Goal: Task Accomplishment & Management: Manage account settings

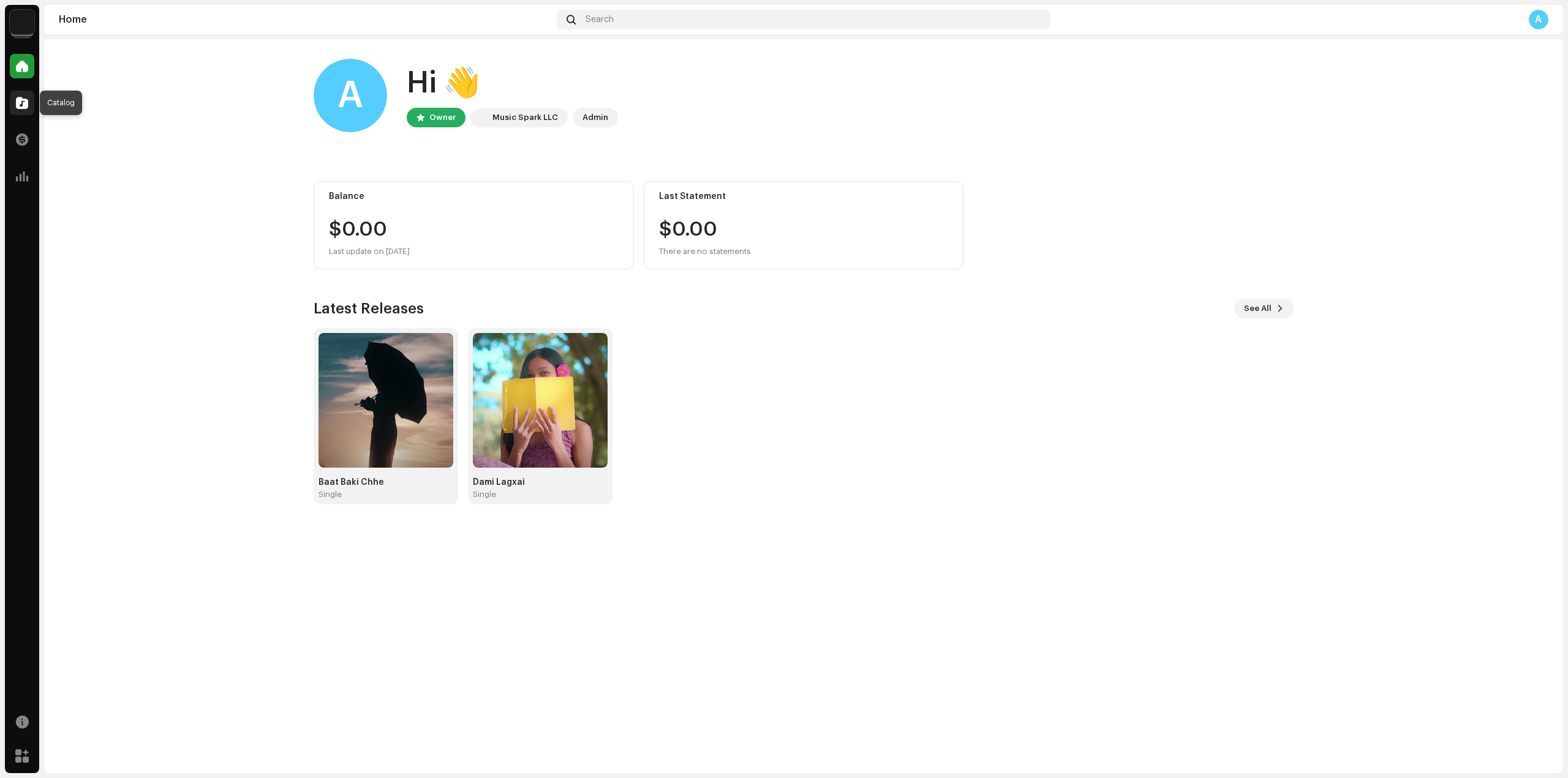
click at [14, 107] on div at bounding box center [22, 103] width 24 height 24
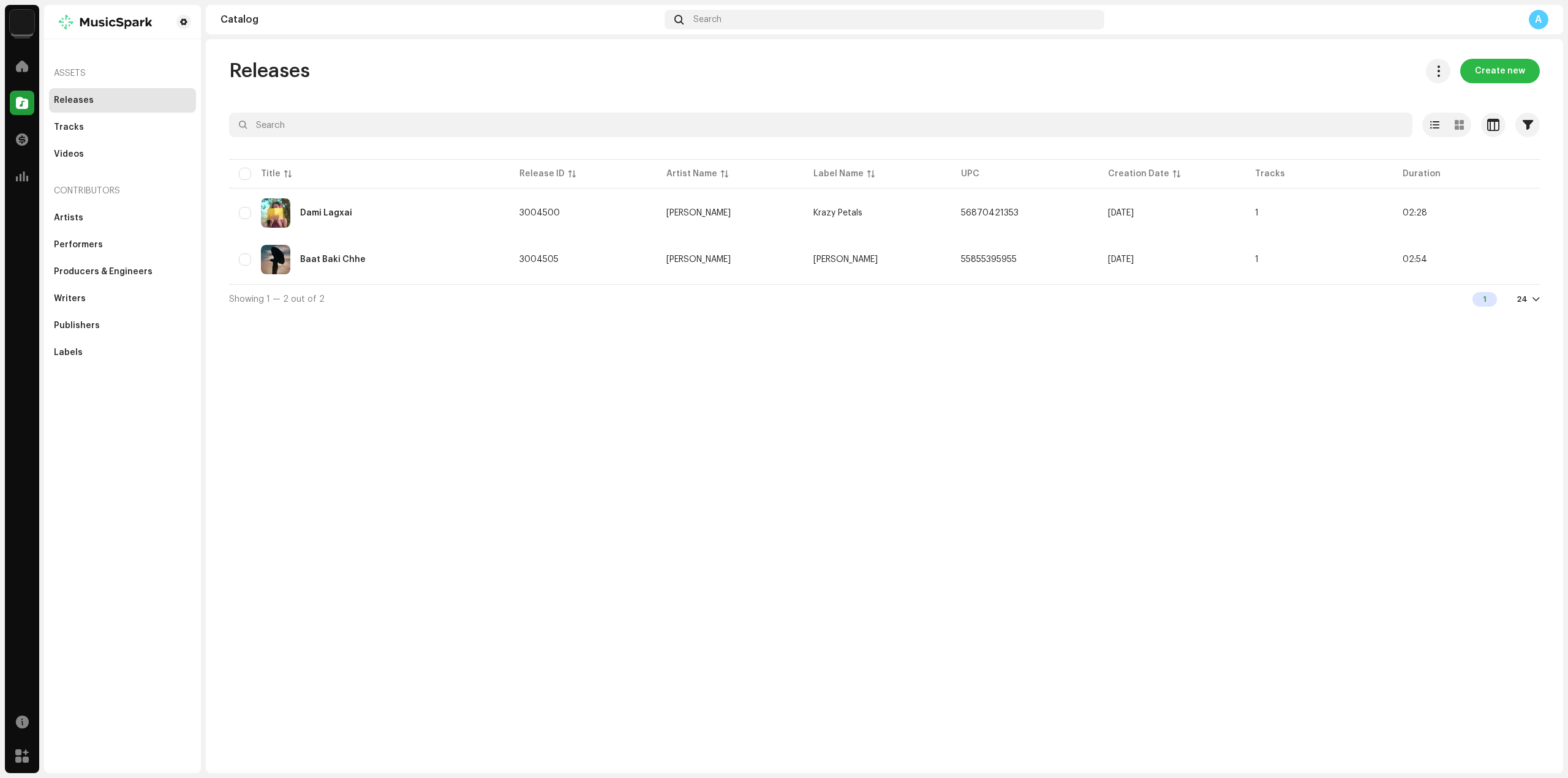
click at [1515, 66] on span "Create new" at bounding box center [1499, 71] width 50 height 24
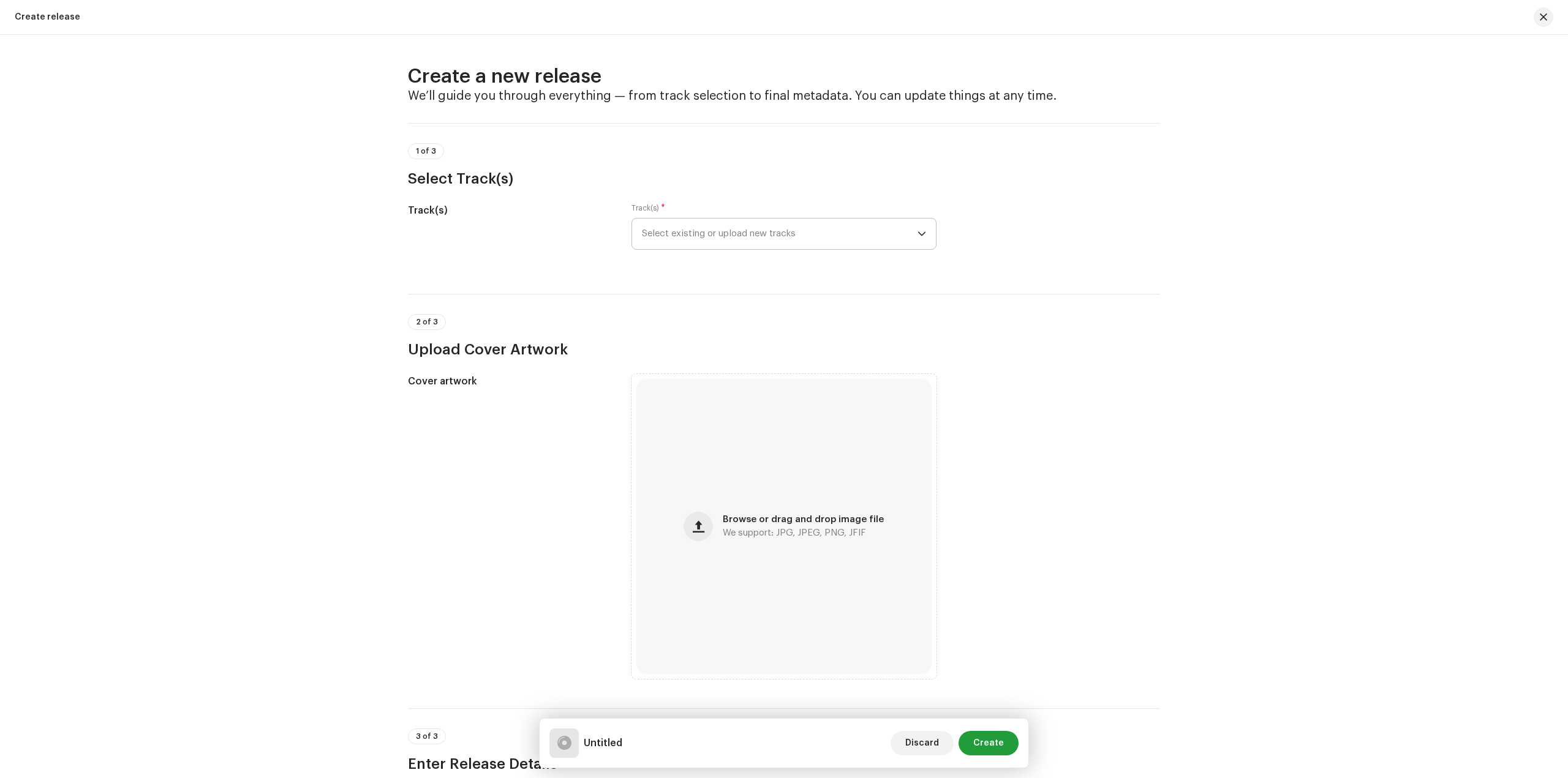
click at [755, 232] on span "Select existing or upload new tracks" at bounding box center [779, 234] width 275 height 30
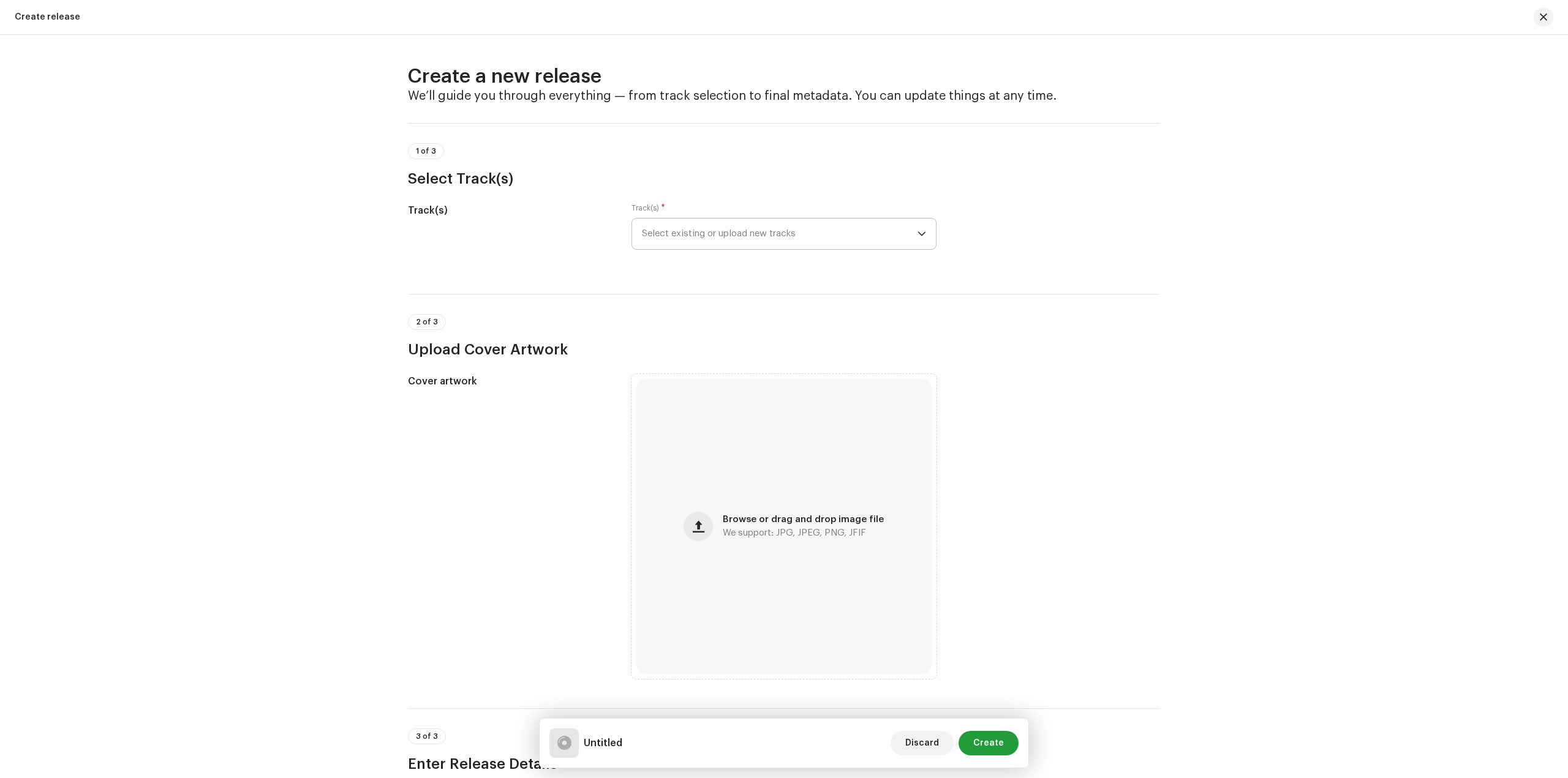
click at [807, 220] on span "Select existing or upload new tracks" at bounding box center [779, 234] width 275 height 30
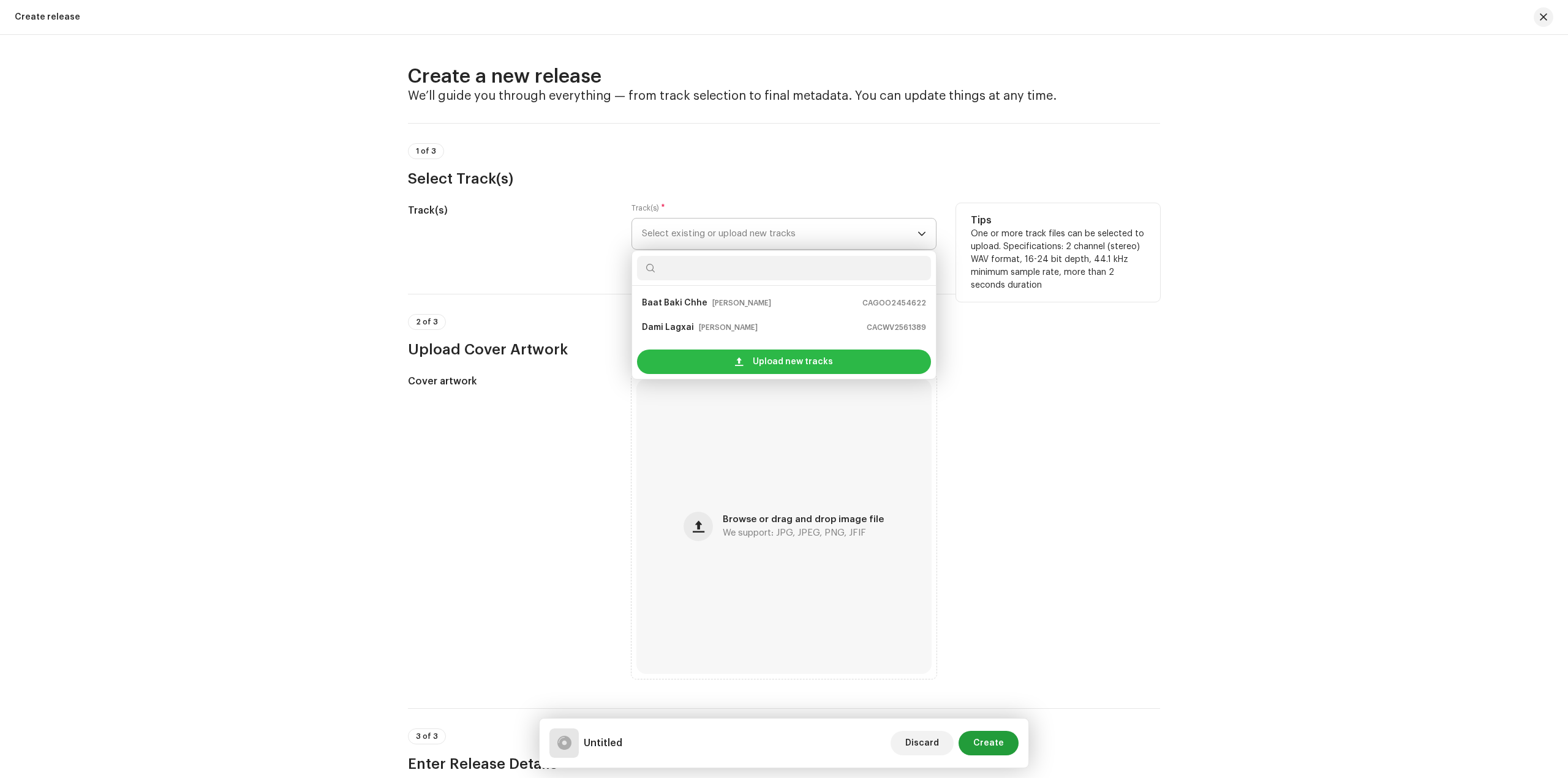
click at [809, 367] on span "Upload new tracks" at bounding box center [792, 361] width 80 height 24
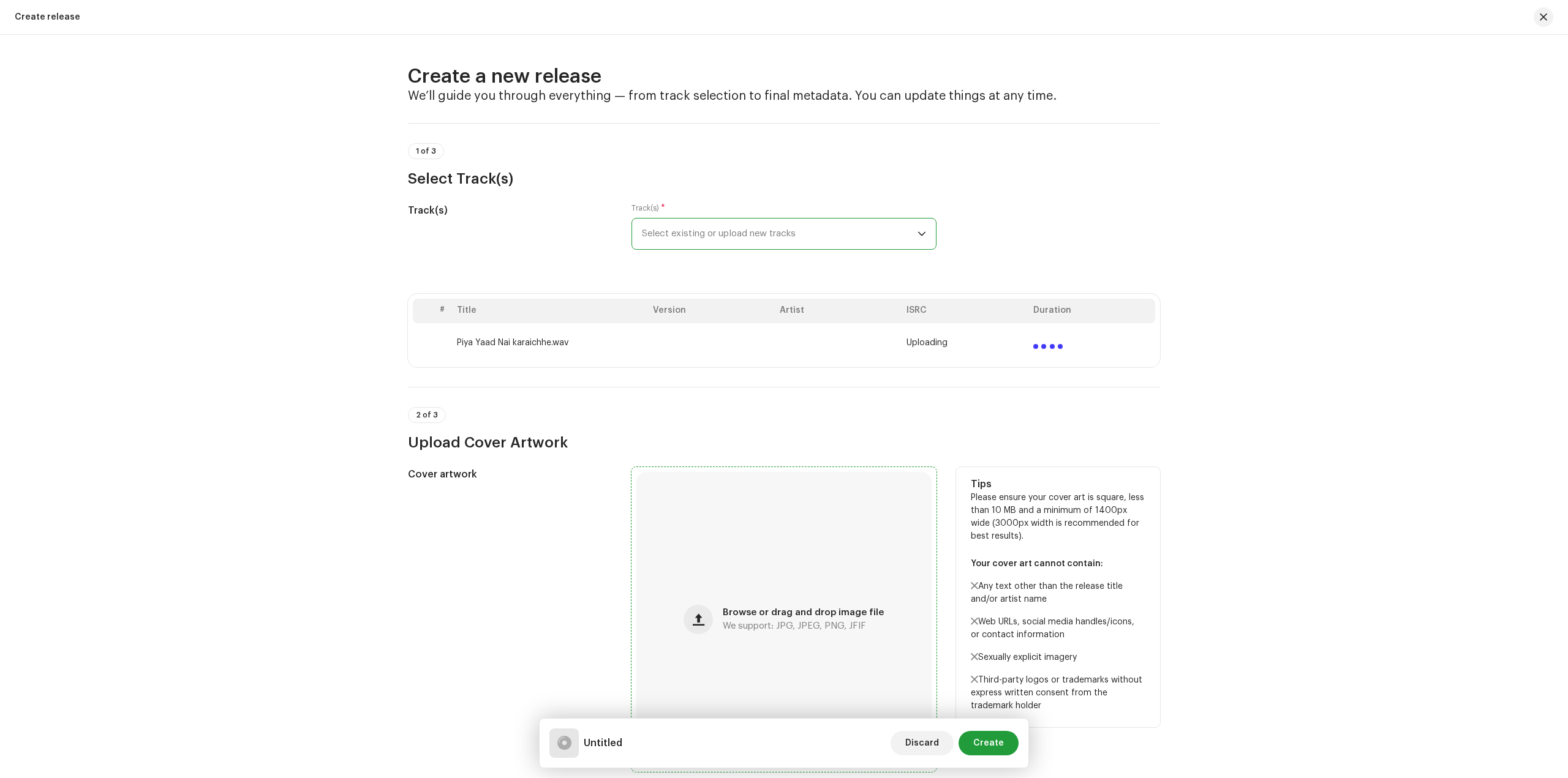
click at [762, 615] on span "Browse or drag and drop image file" at bounding box center [803, 612] width 161 height 9
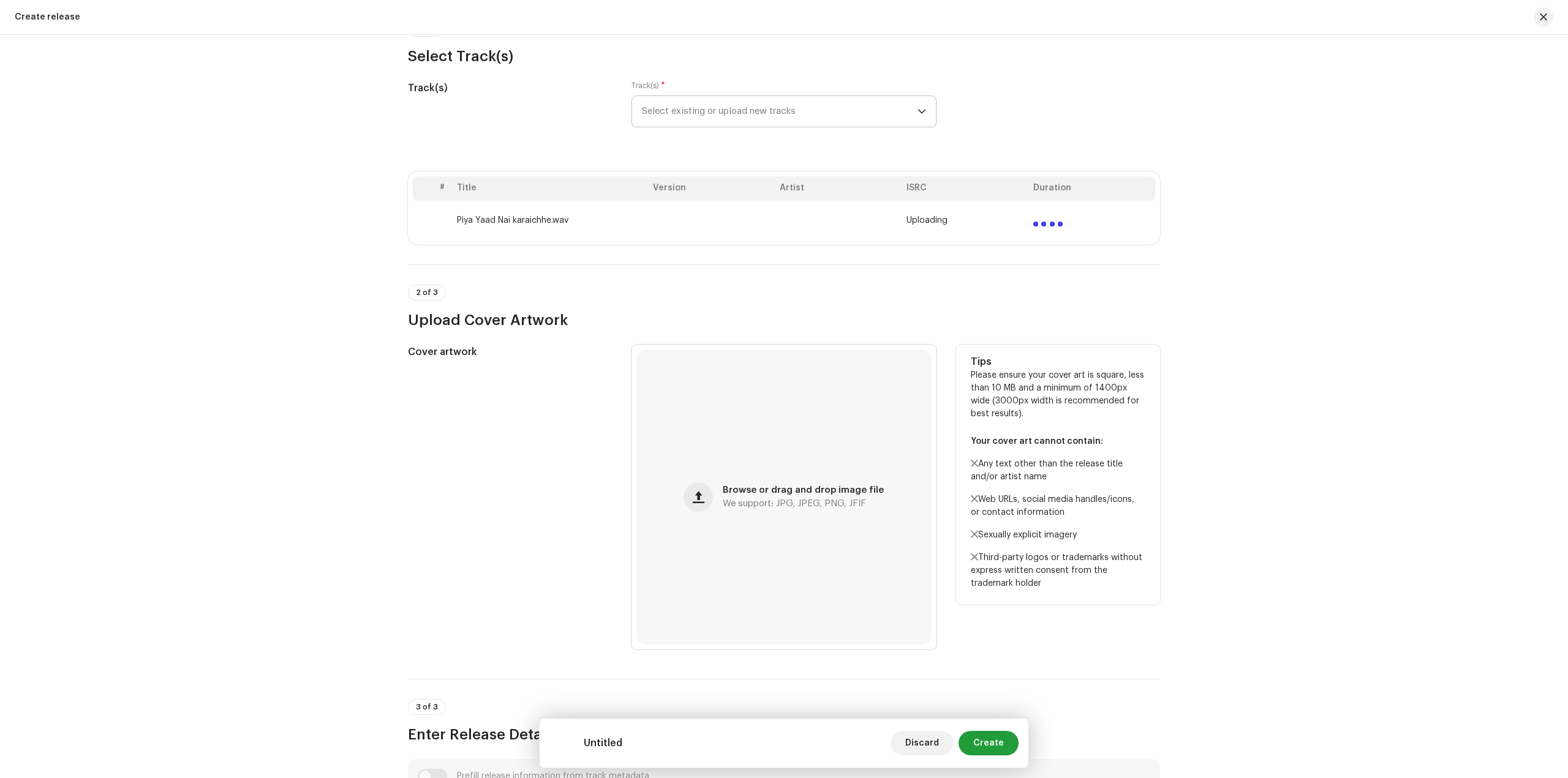
scroll to position [429, 0]
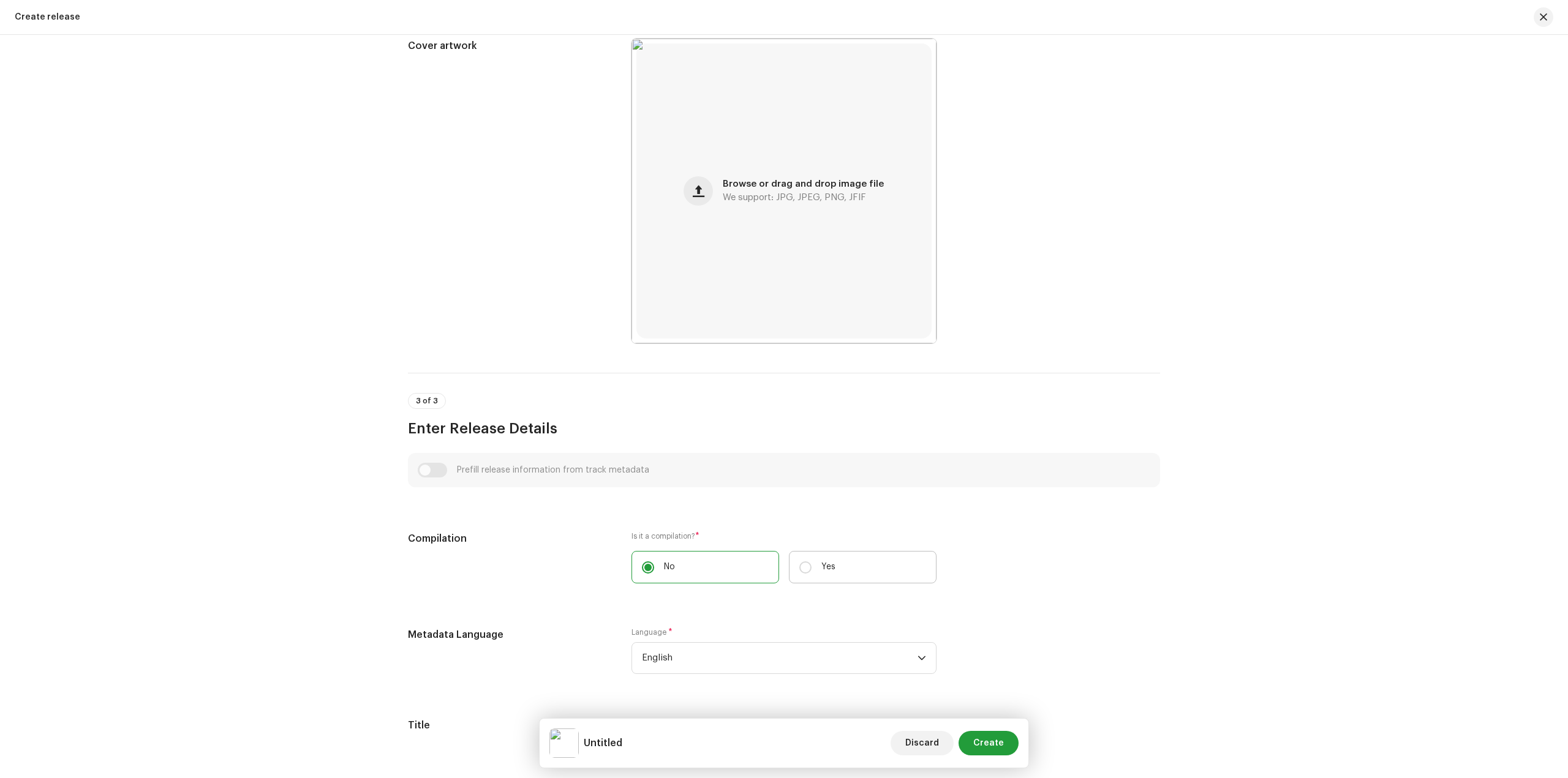
click at [828, 569] on p "Yes" at bounding box center [828, 567] width 14 height 13
click at [811, 569] on input "Yes" at bounding box center [805, 567] width 12 height 12
radio input "true"
click at [730, 567] on label "No" at bounding box center [705, 567] width 147 height 32
click at [654, 567] on input "No" at bounding box center [648, 567] width 12 height 12
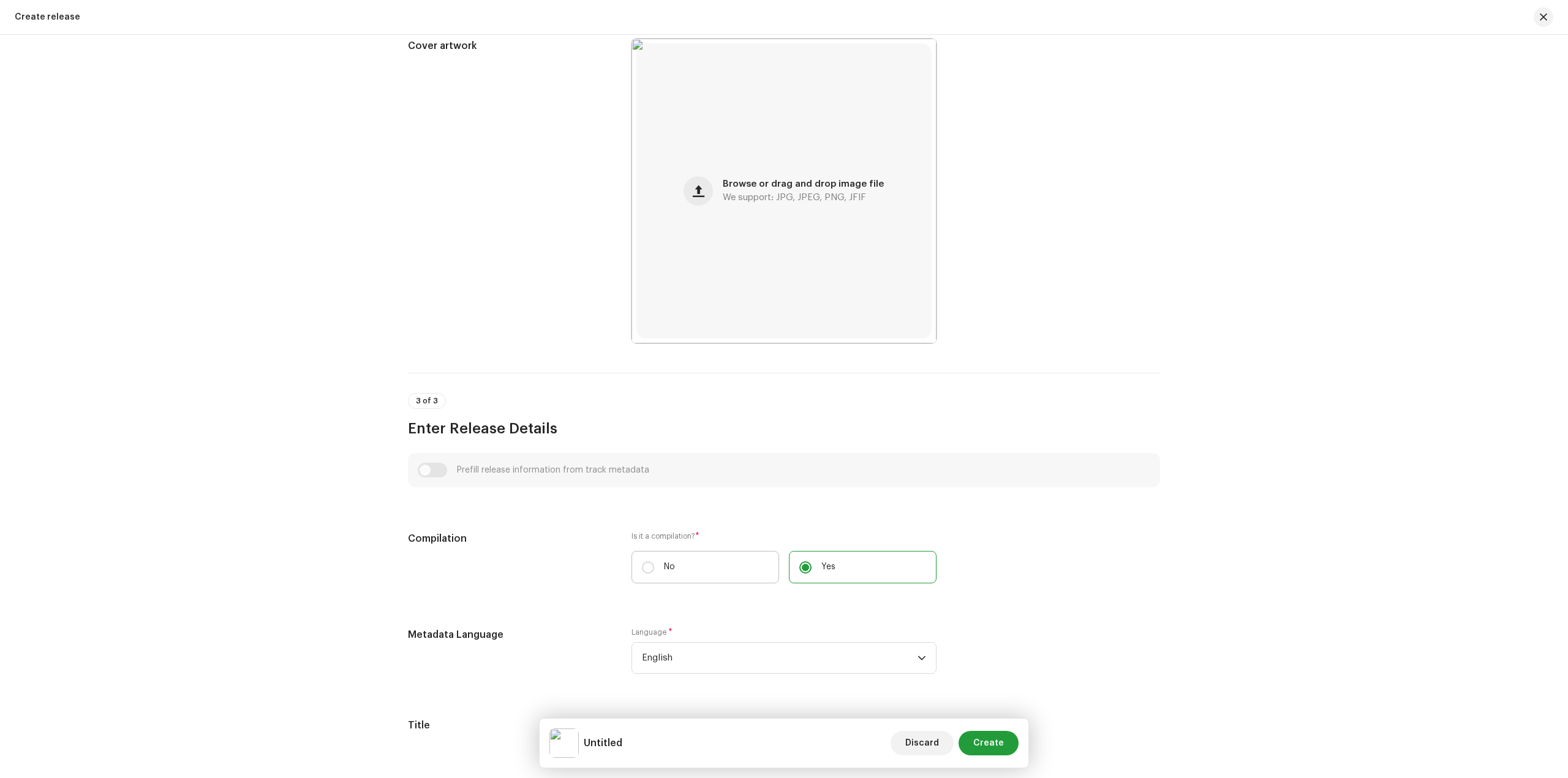
radio input "true"
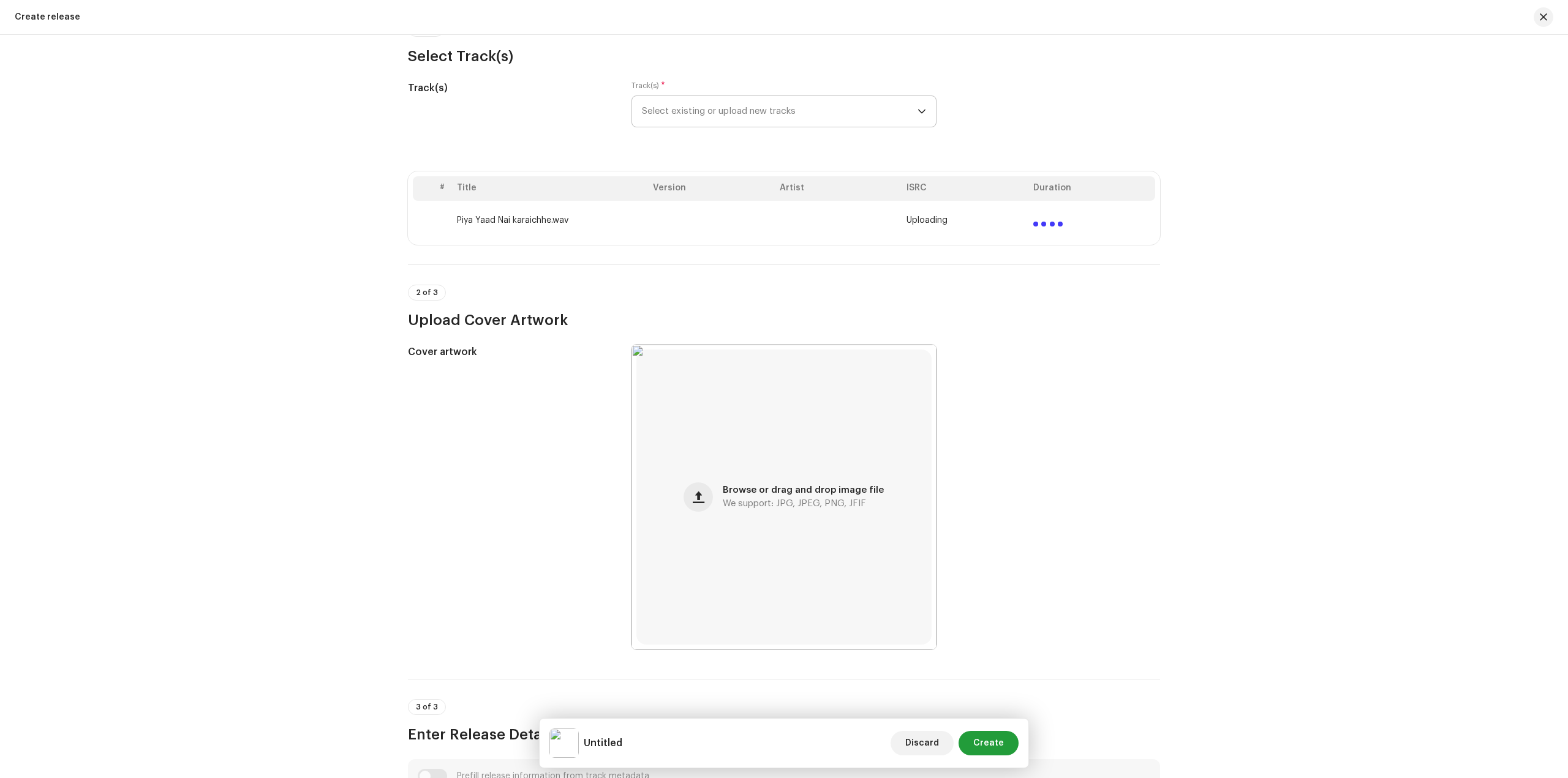
scroll to position [0, 0]
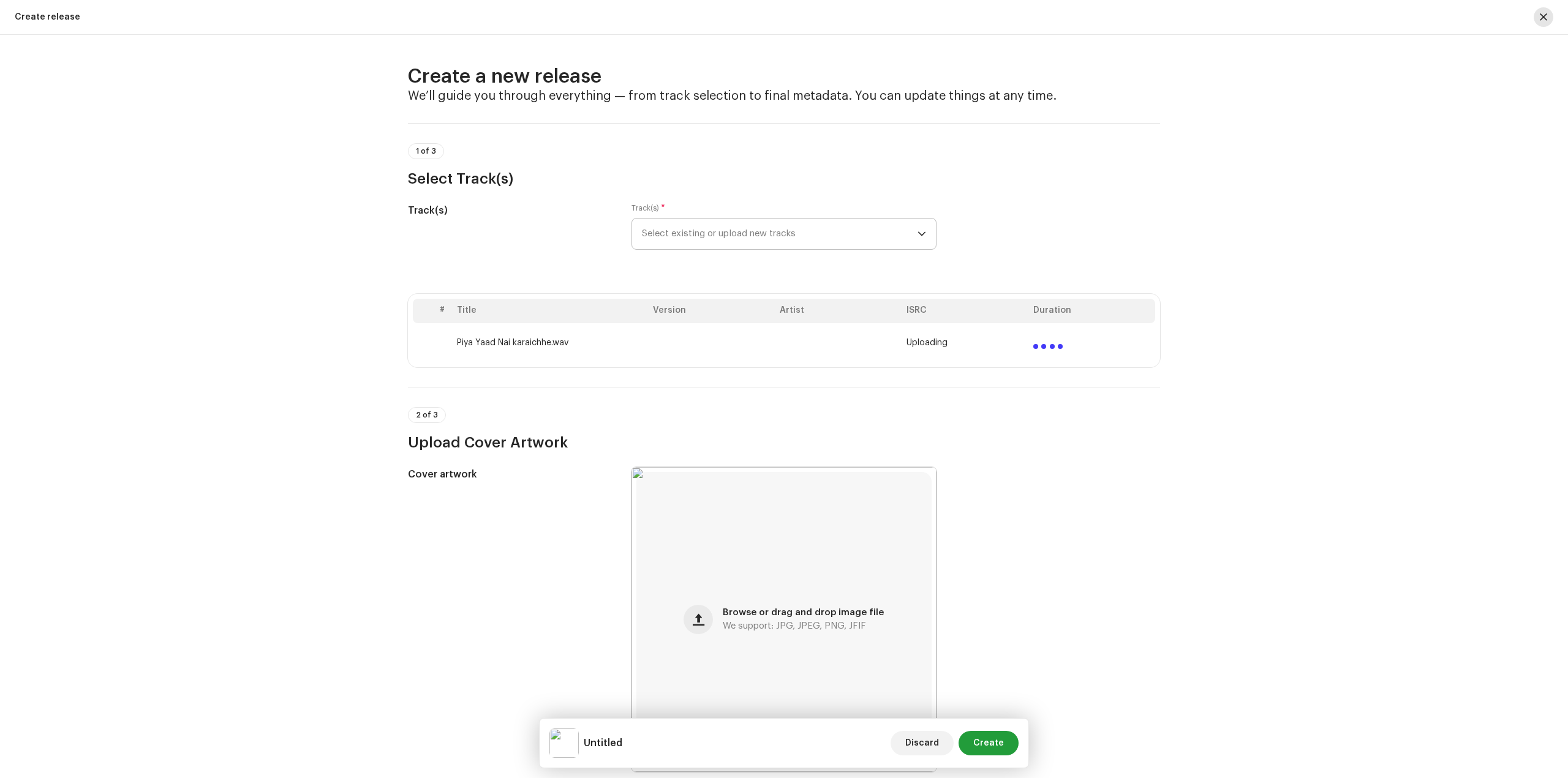
click at [1549, 17] on button "button" at bounding box center [1543, 17] width 20 height 20
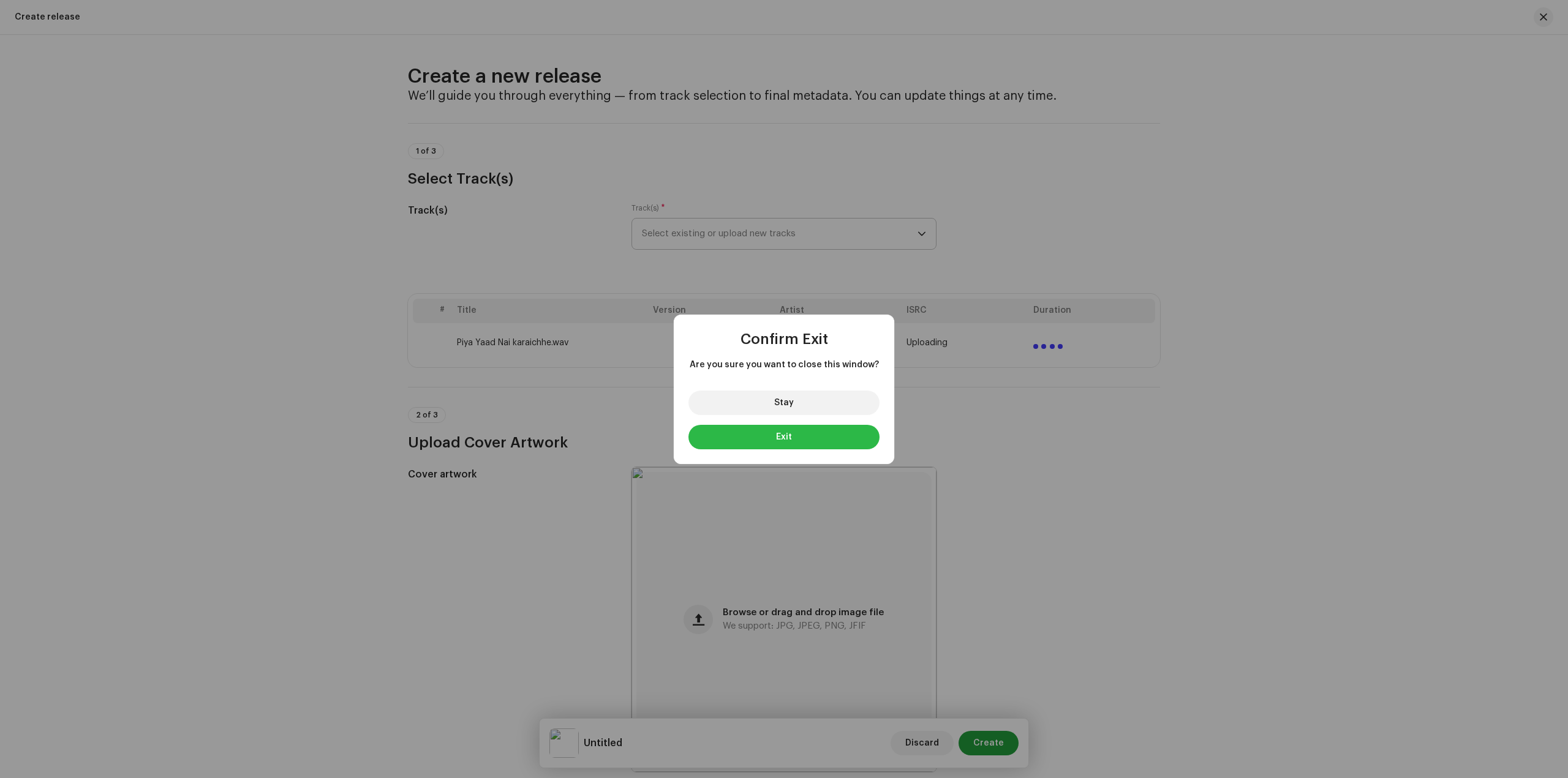
click at [810, 440] on button "Exit" at bounding box center [784, 437] width 191 height 24
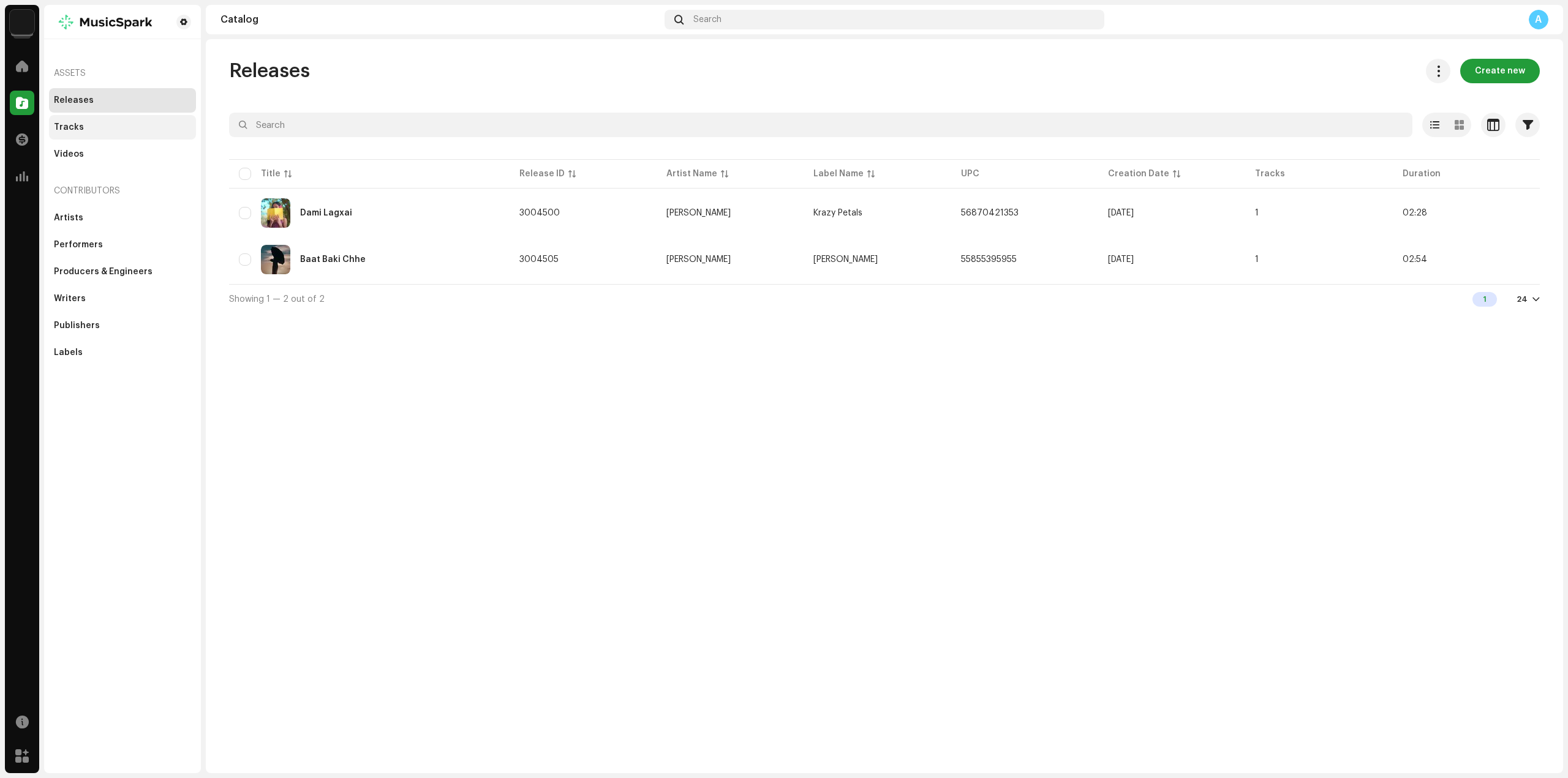
click at [112, 132] on div "Tracks" at bounding box center [123, 127] width 147 height 24
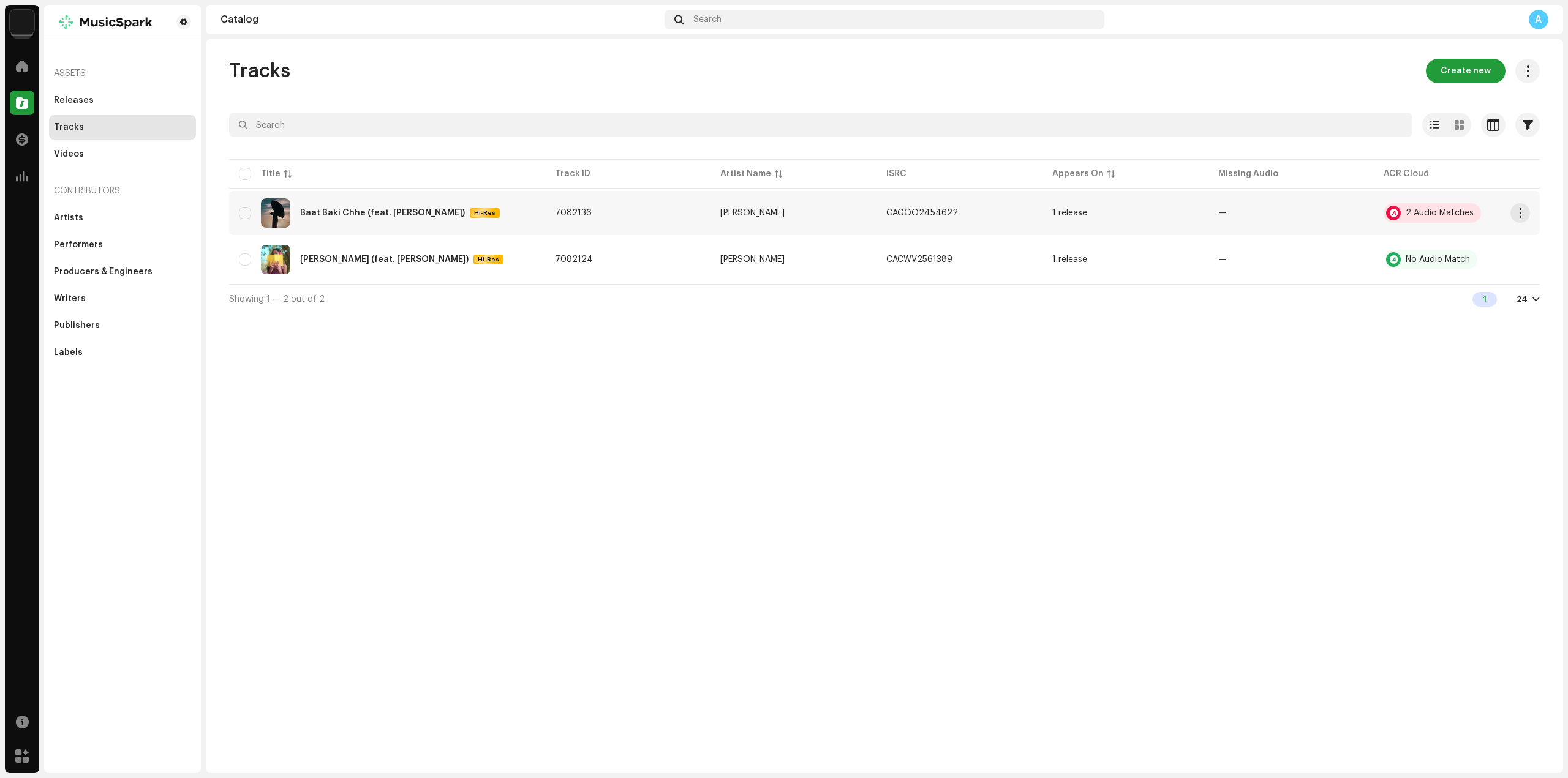
click at [1423, 219] on div "2 Audio Matches" at bounding box center [1432, 213] width 98 height 20
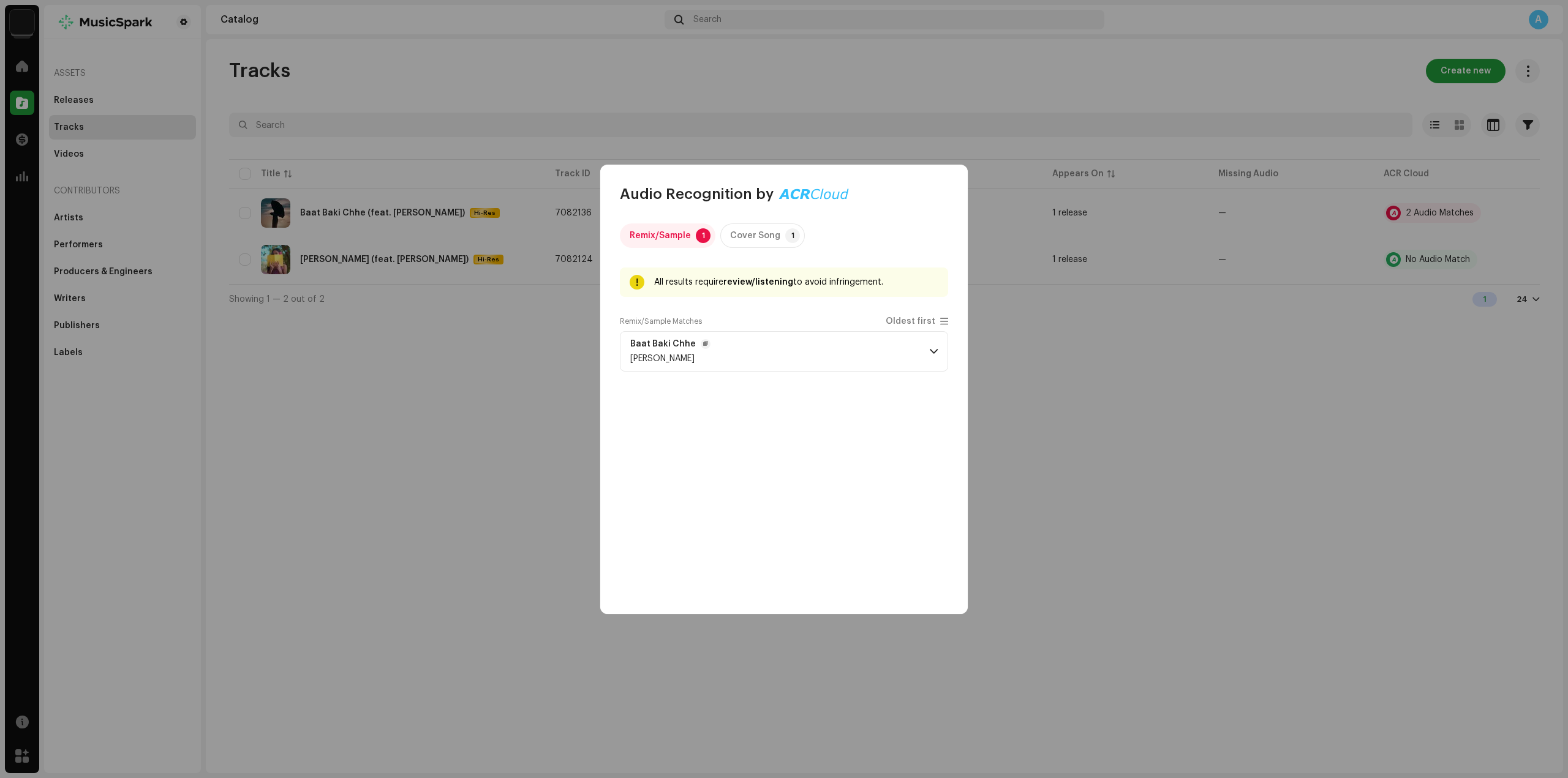
click at [932, 353] on span at bounding box center [934, 351] width 8 height 10
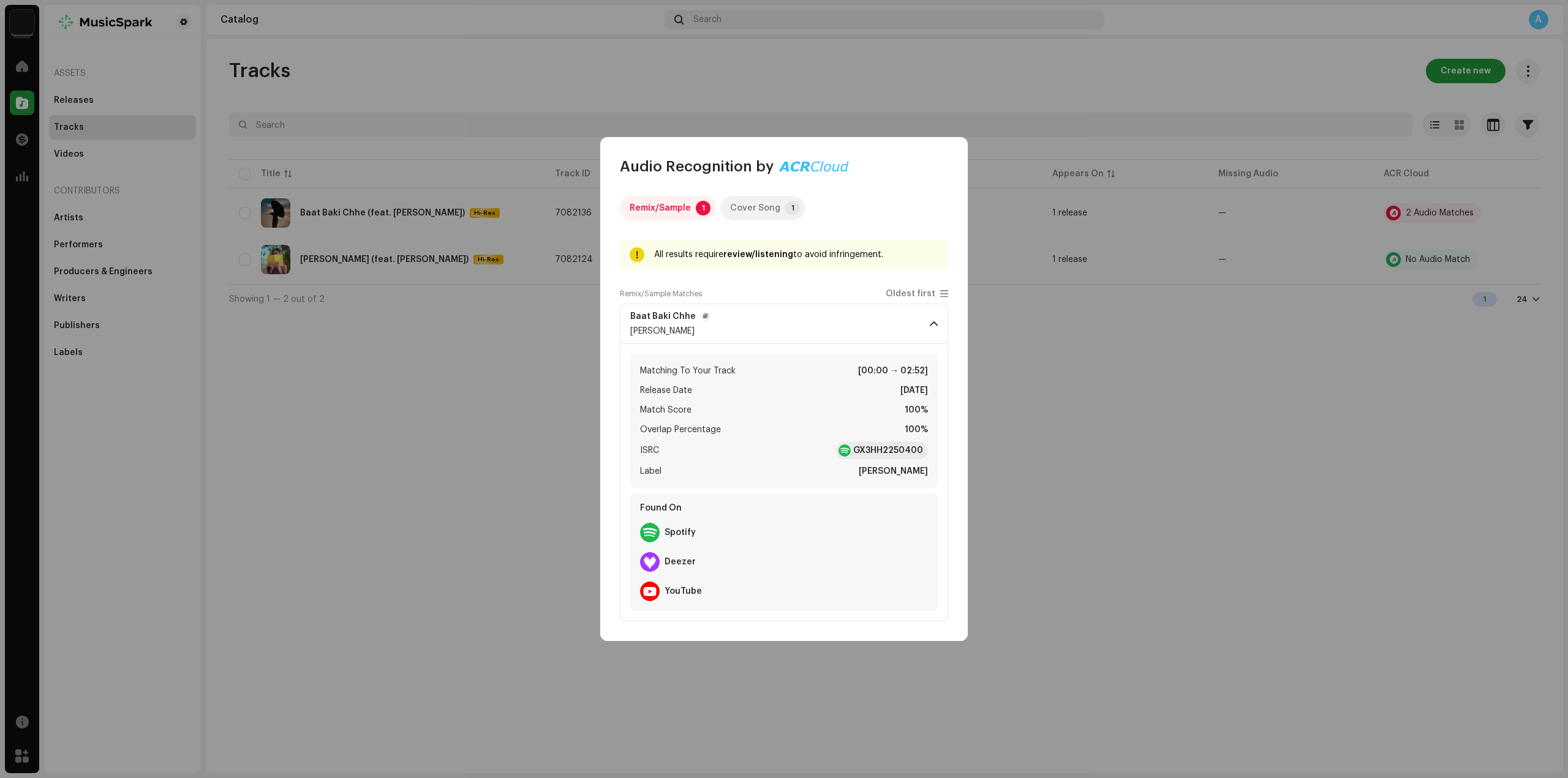
click at [759, 213] on div "Cover Song" at bounding box center [755, 208] width 50 height 24
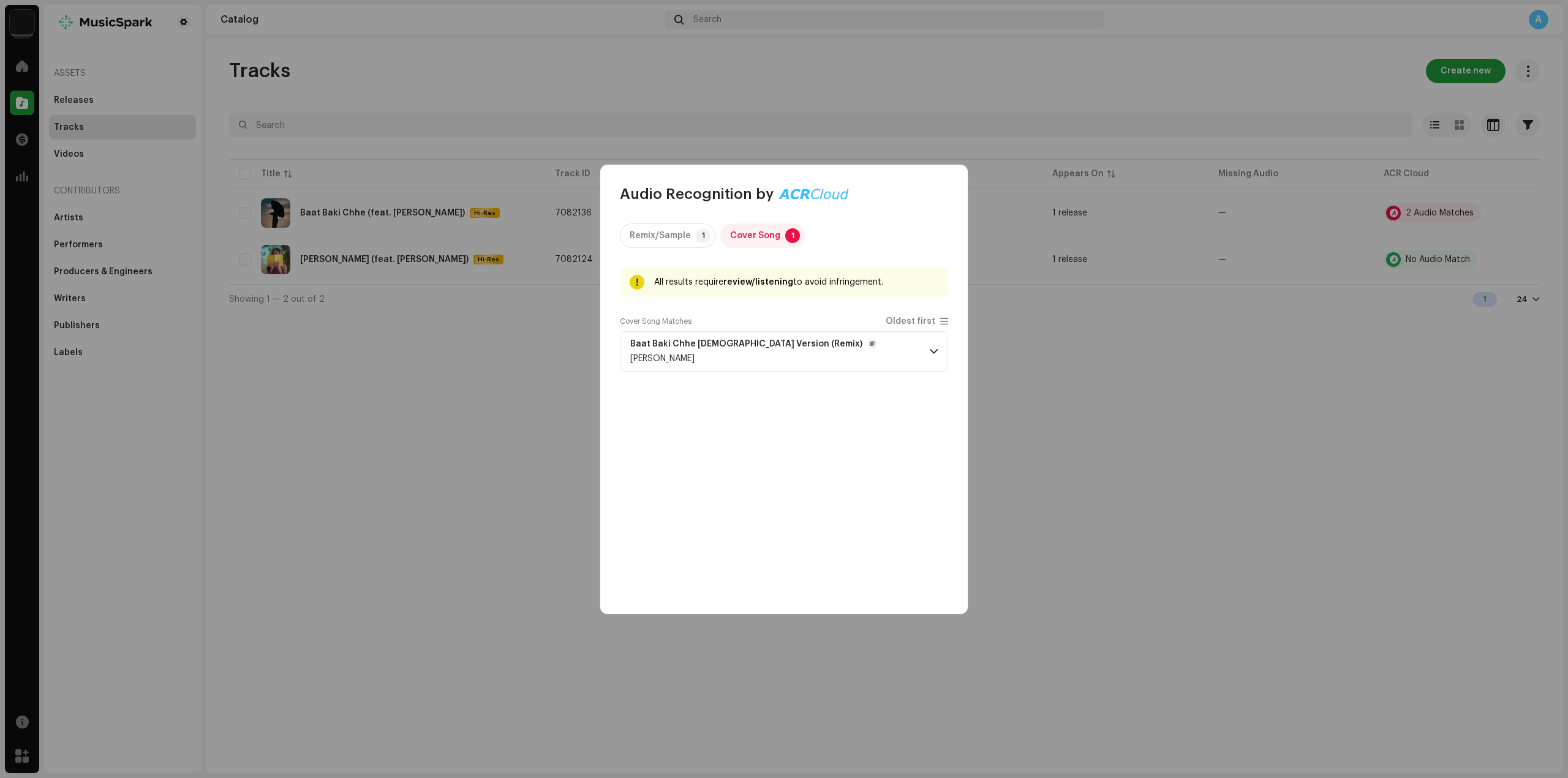
click at [904, 355] on p-accordion-header "Baat Baki Chhe Male Version (Remix) Sandip Sardar" at bounding box center [784, 351] width 329 height 40
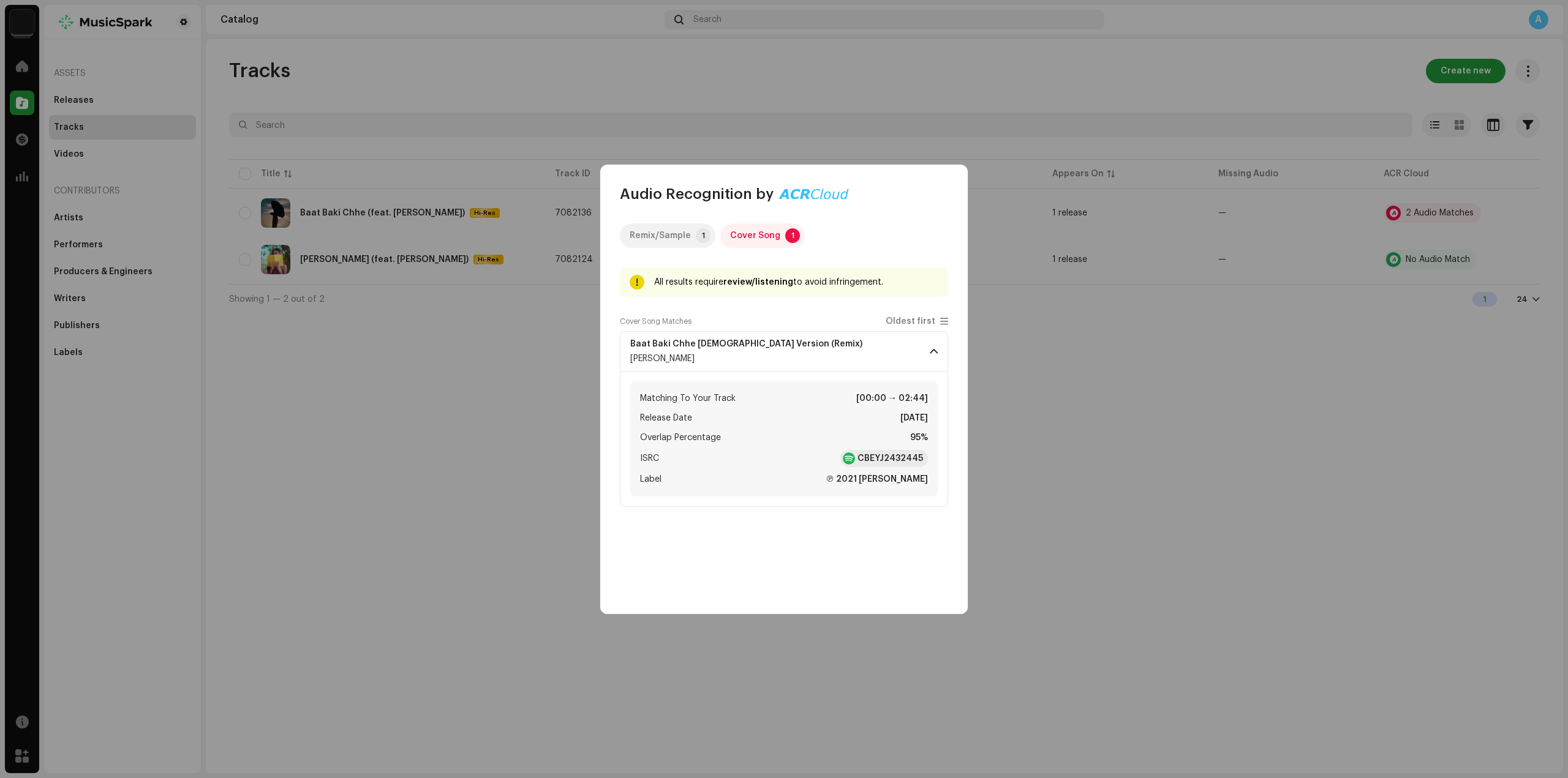
click at [657, 232] on div "Remix/Sample" at bounding box center [660, 236] width 61 height 24
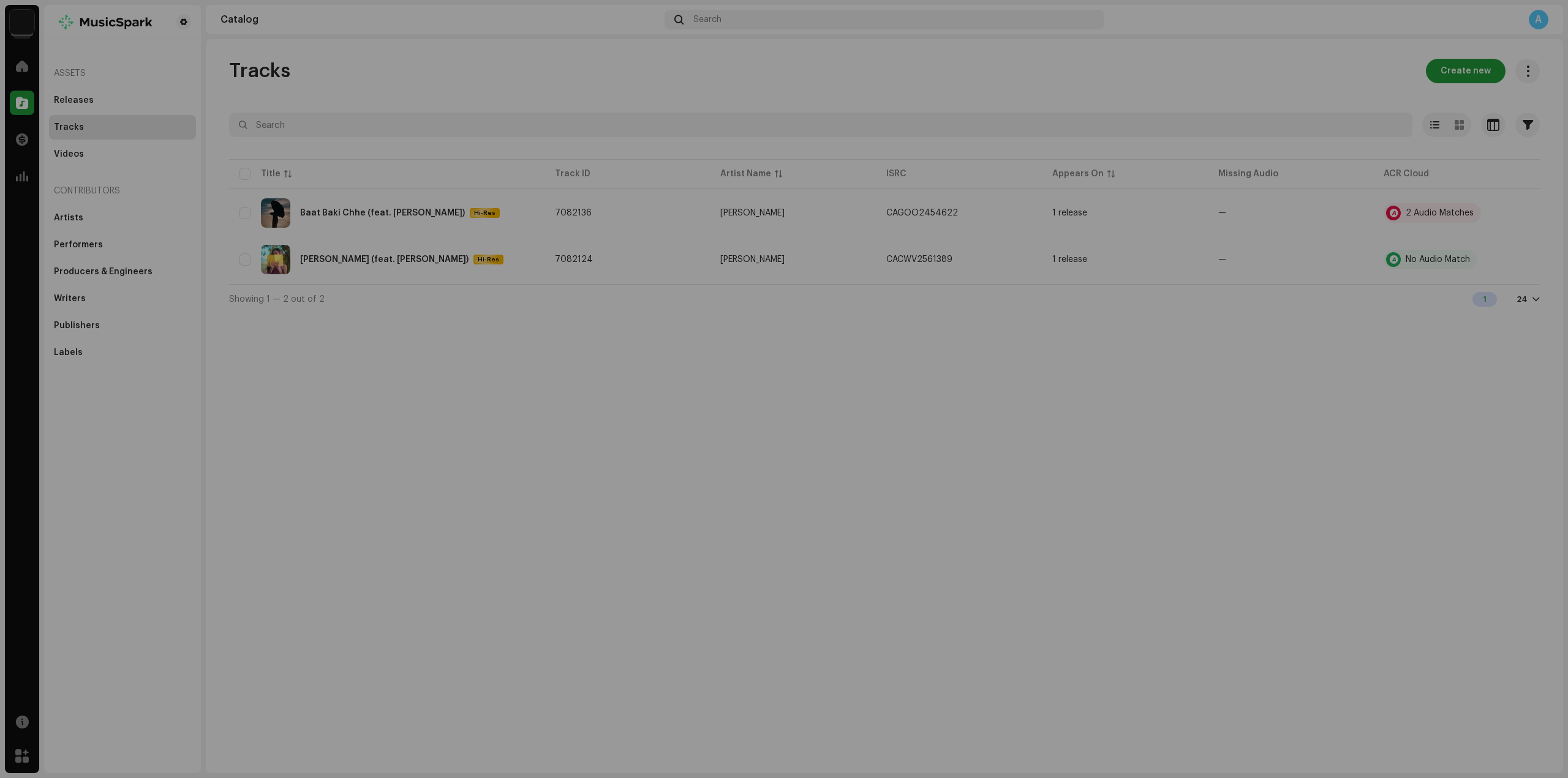
click at [1153, 516] on div "Audio Recognition by Remix/Sample 1 Cover Song 1 All results require review/lis…" at bounding box center [784, 389] width 1568 height 778
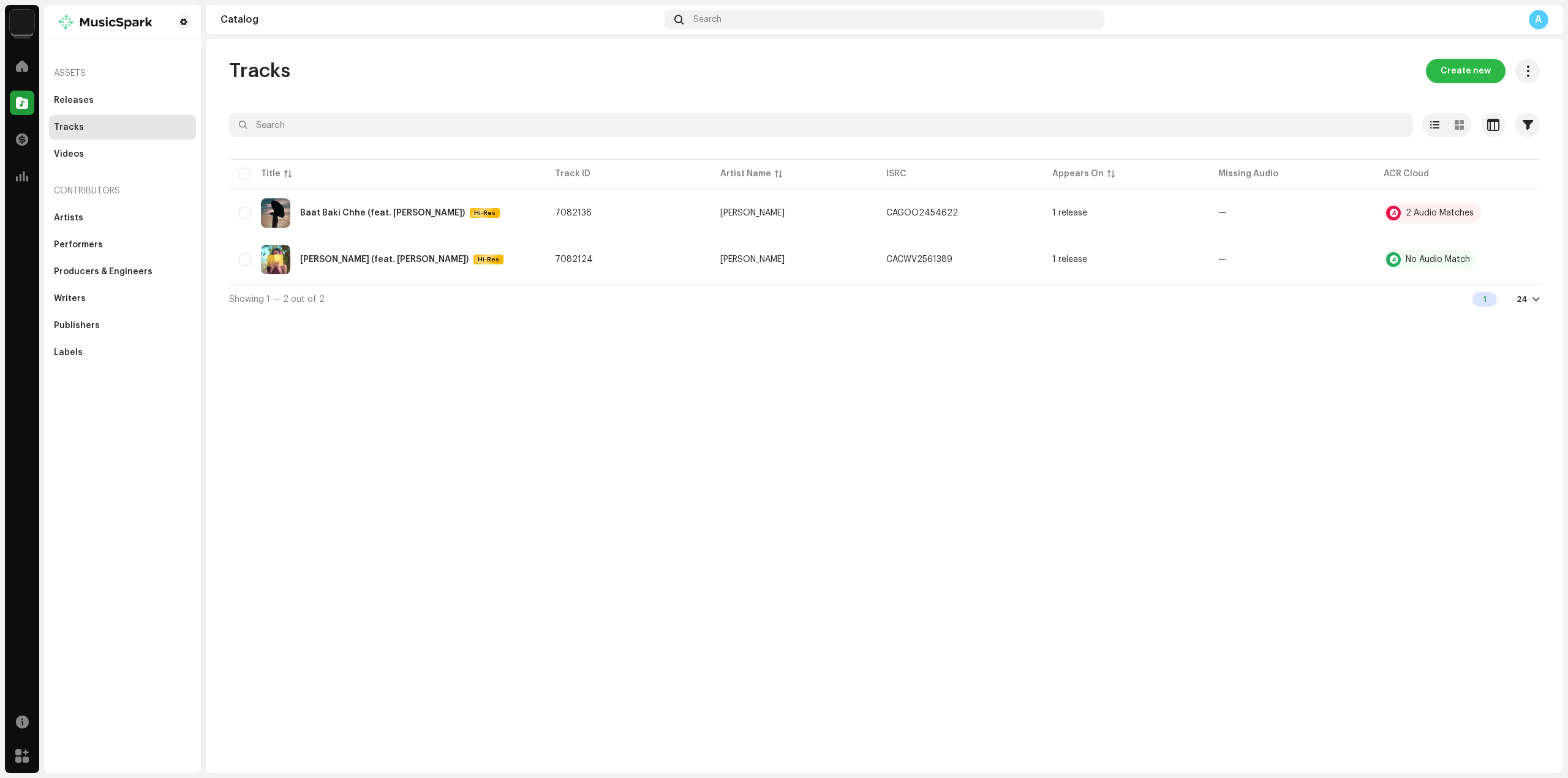
click at [1473, 78] on span "Create new" at bounding box center [1465, 71] width 50 height 24
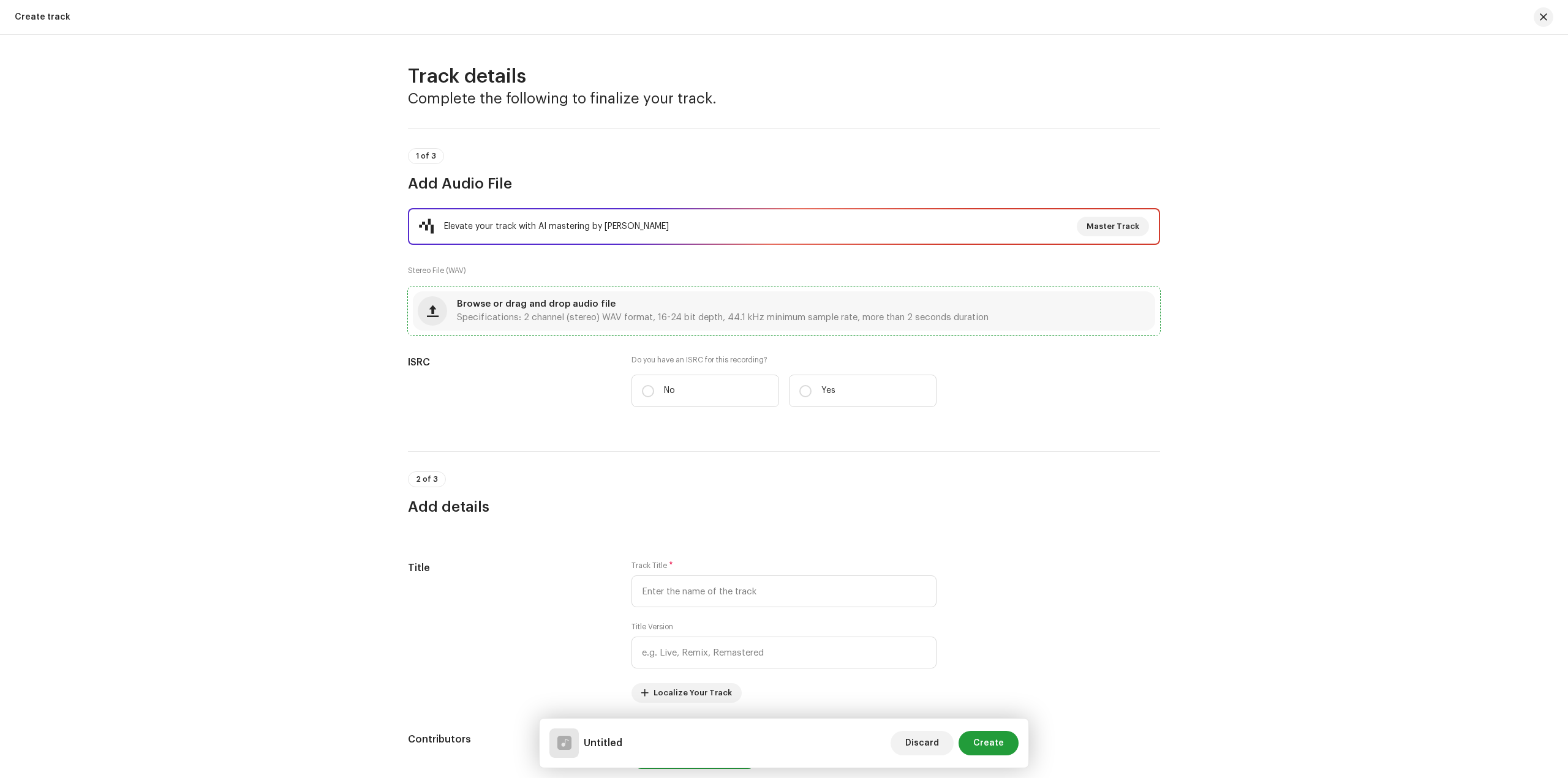
click at [912, 318] on span "Specifications: 2 channel (stereo) WAV format, 16-24 bit depth, 44.1 kHz minimu…" at bounding box center [723, 318] width 532 height 9
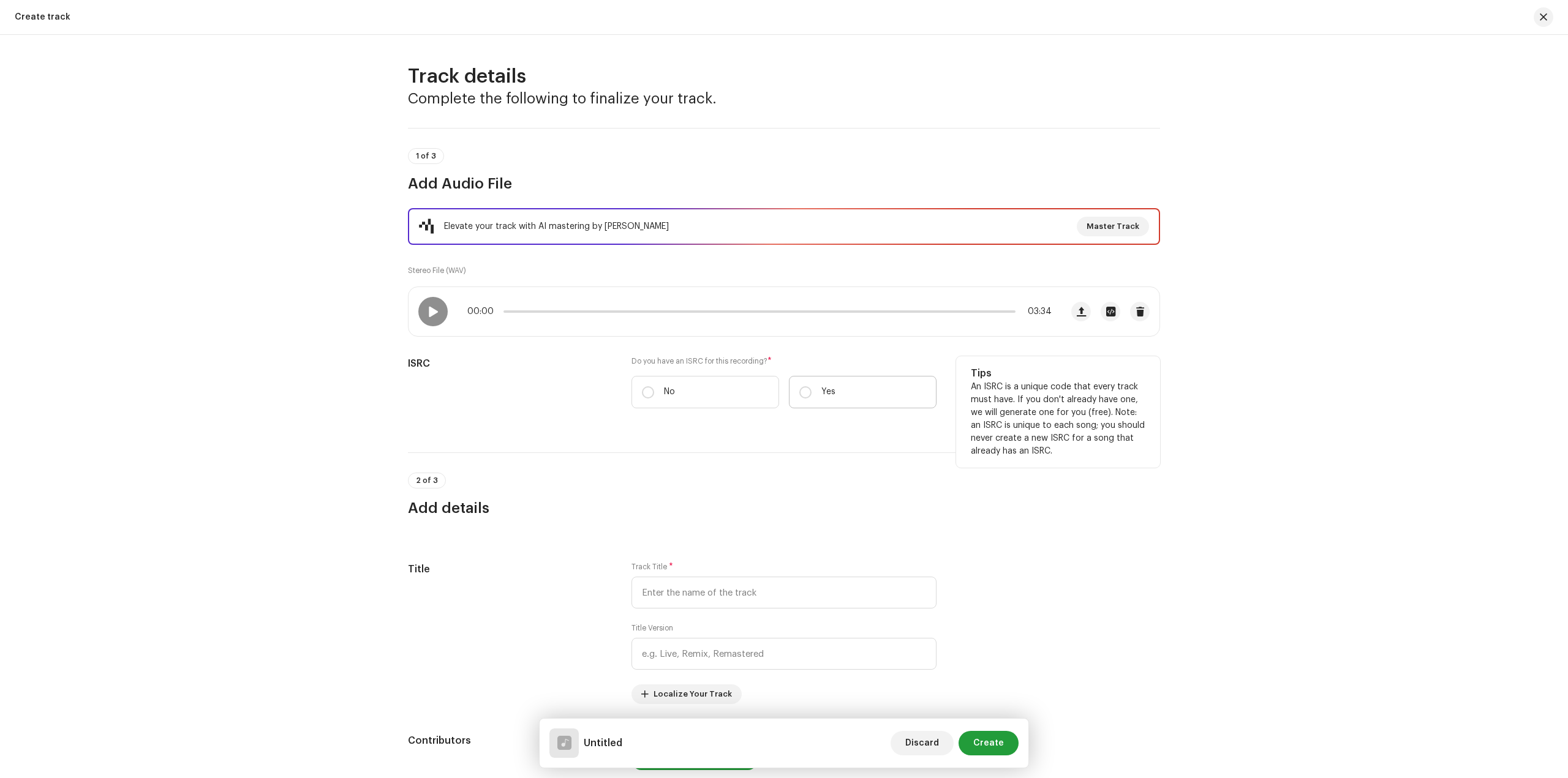
click at [842, 406] on label "Yes" at bounding box center [862, 392] width 147 height 32
click at [811, 398] on input "Yes" at bounding box center [805, 392] width 12 height 12
radio input "true"
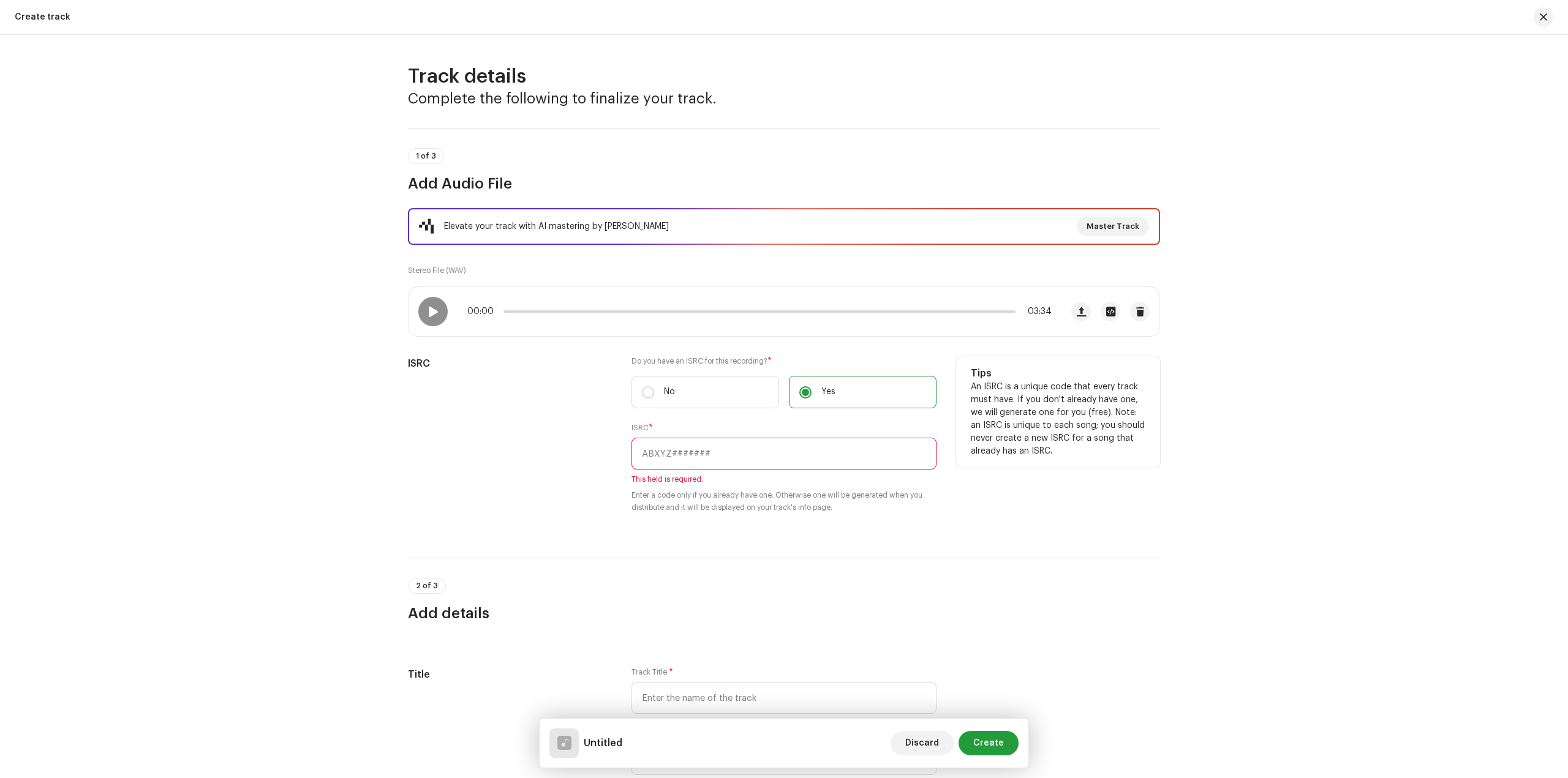
click at [743, 462] on input "text" at bounding box center [784, 453] width 305 height 32
click at [778, 454] on input "text" at bounding box center [784, 453] width 305 height 32
paste input "CALVP2421445"
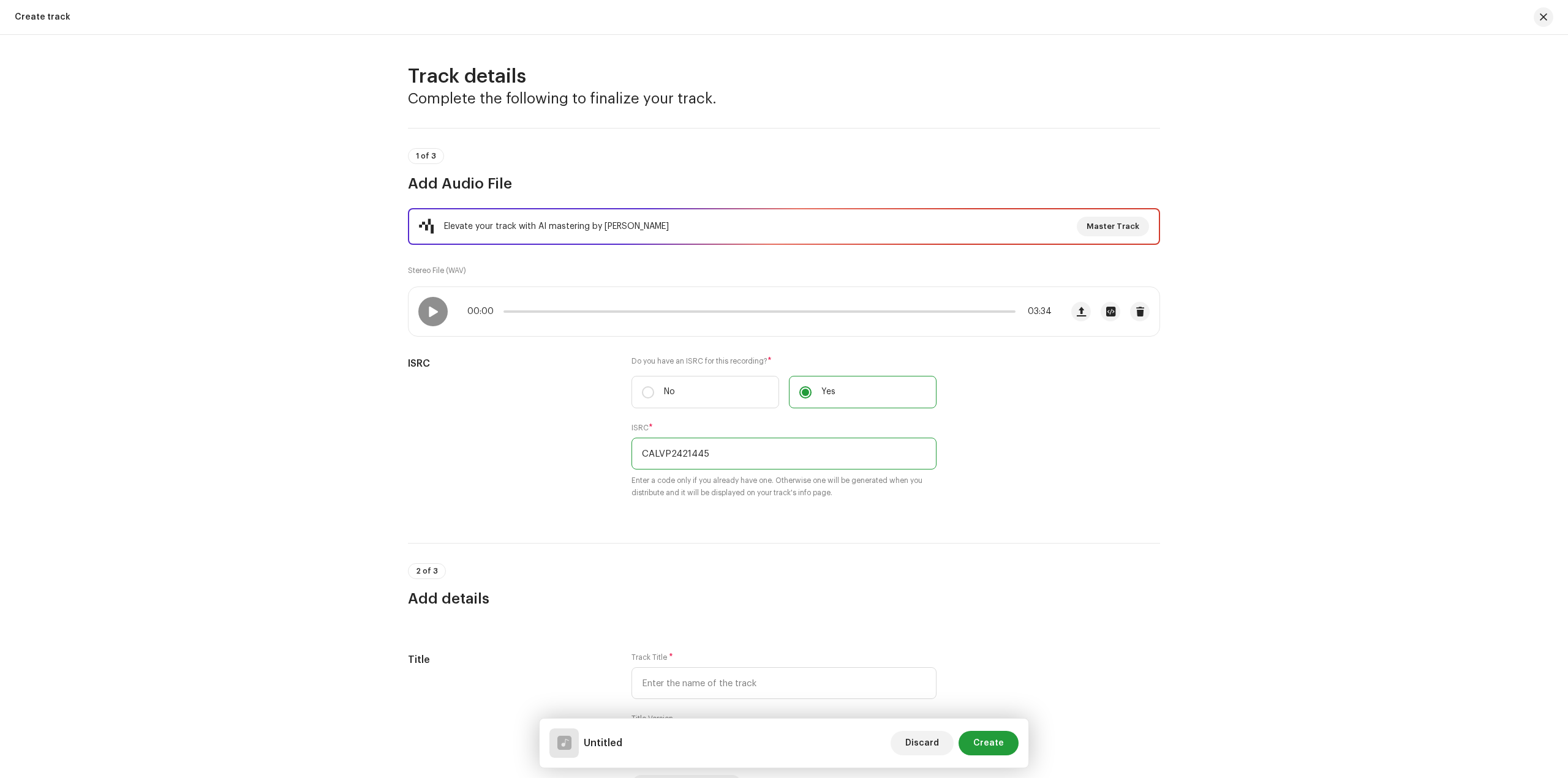
type input "CALVP2421445"
click at [992, 562] on div "2 of 3 Add details" at bounding box center [784, 575] width 752 height 65
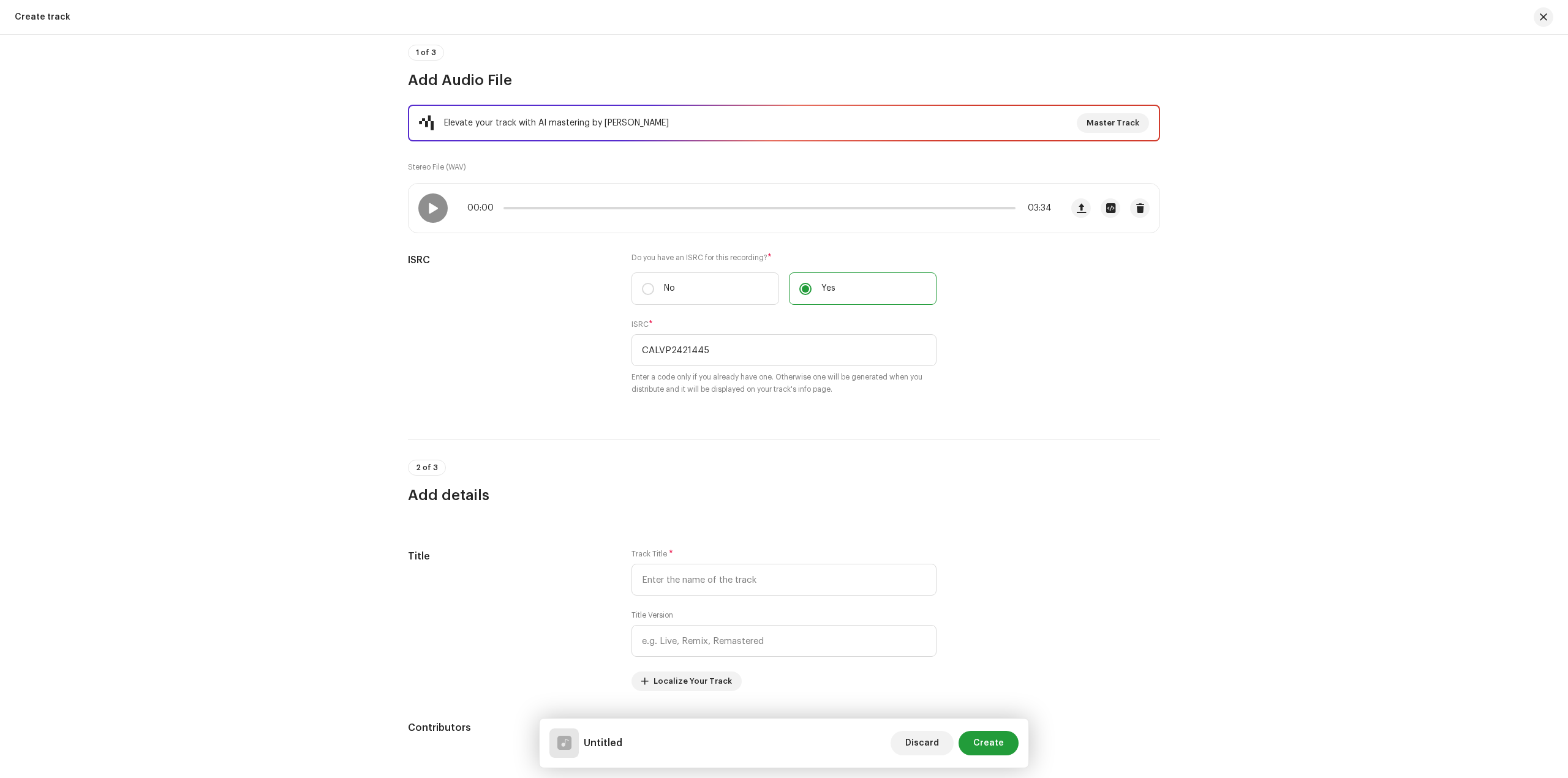
scroll to position [306, 0]
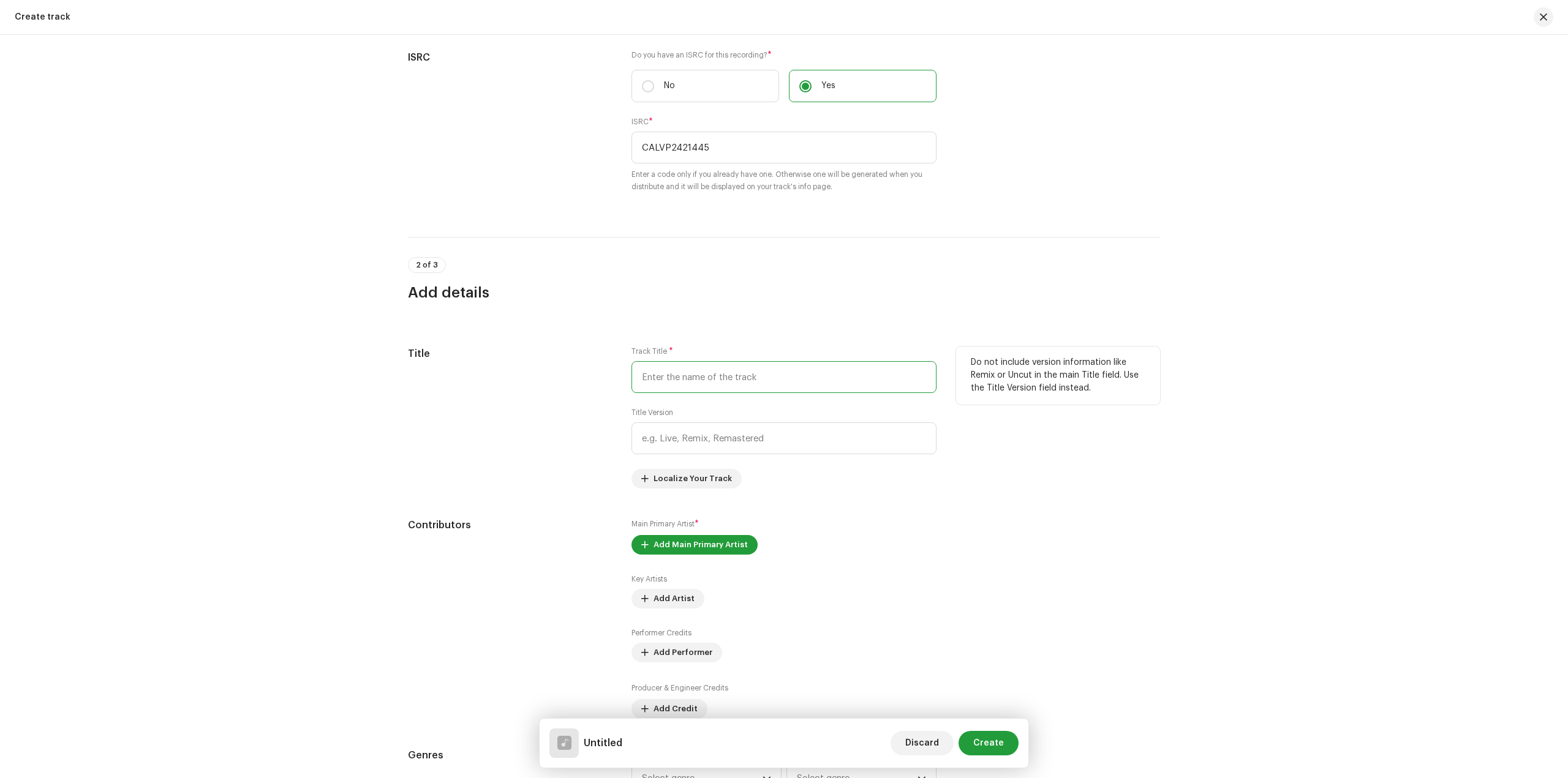
click at [763, 374] on input "text" at bounding box center [784, 377] width 305 height 32
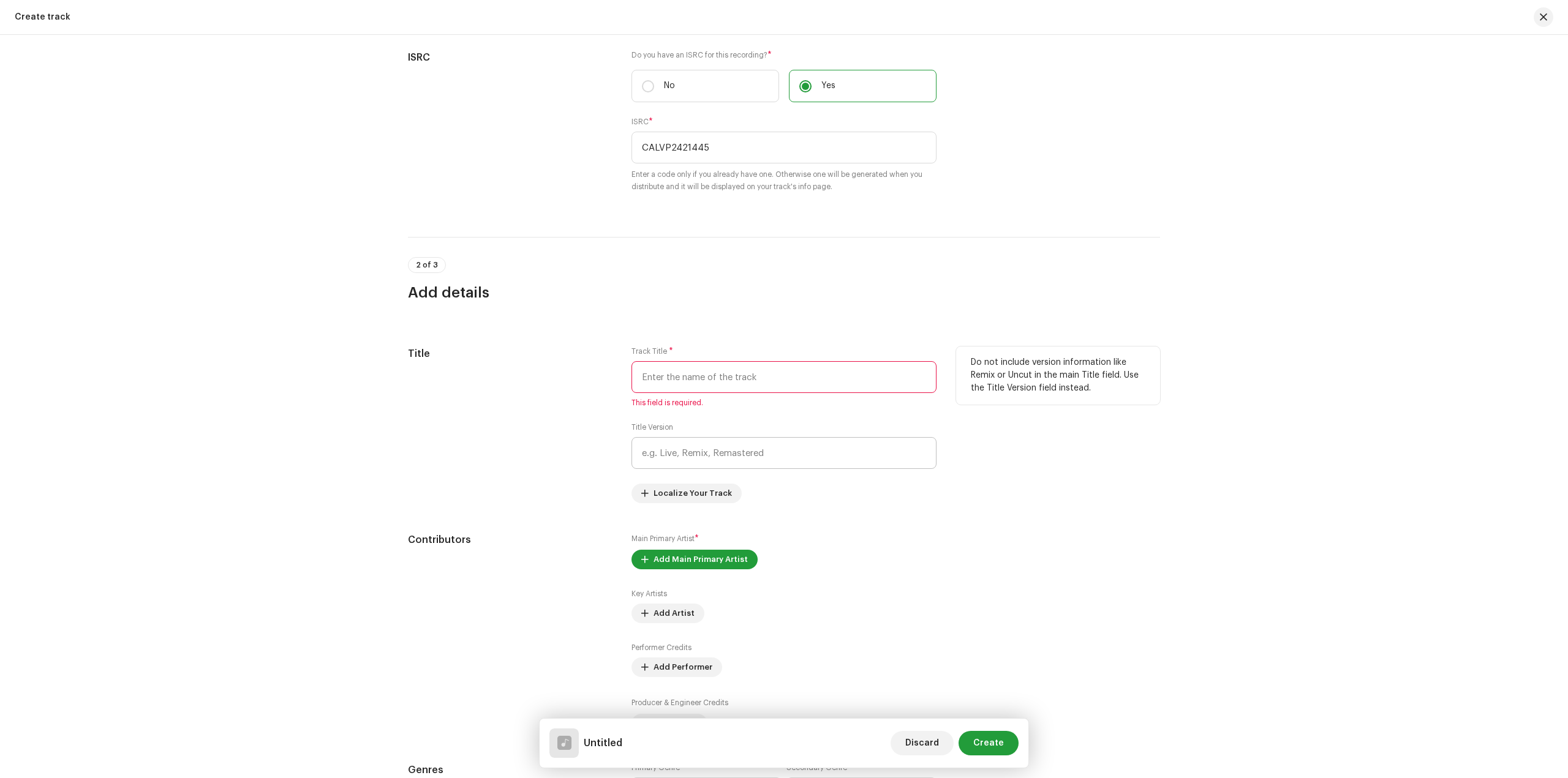
paste input "Piya Yaad Nai Karaichhe"
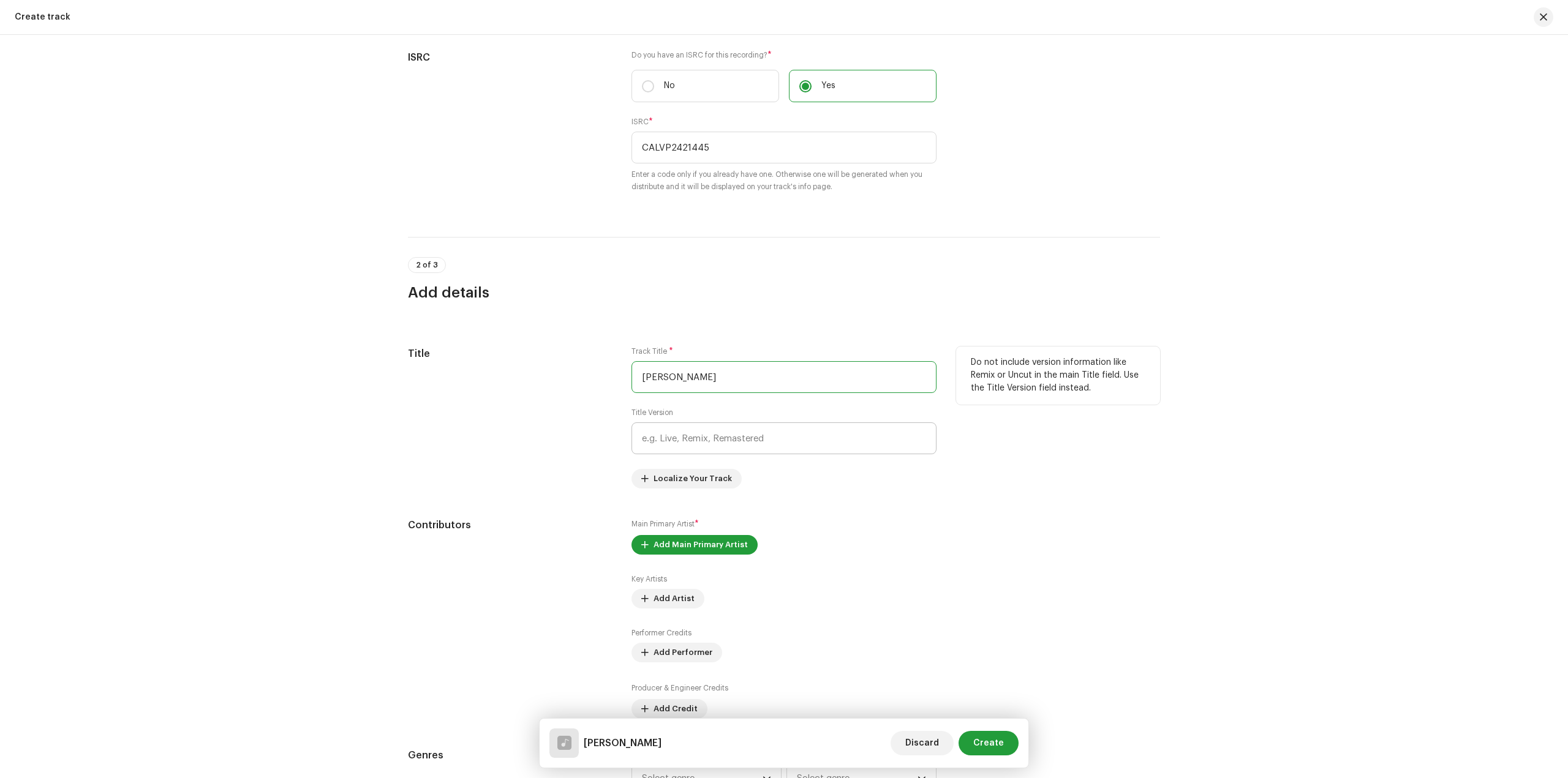
type input "Piya Yaad Nai Karaichhe"
click at [761, 442] on input "text" at bounding box center [784, 438] width 305 height 32
click at [712, 483] on span "Localize Your Track" at bounding box center [693, 479] width 78 height 24
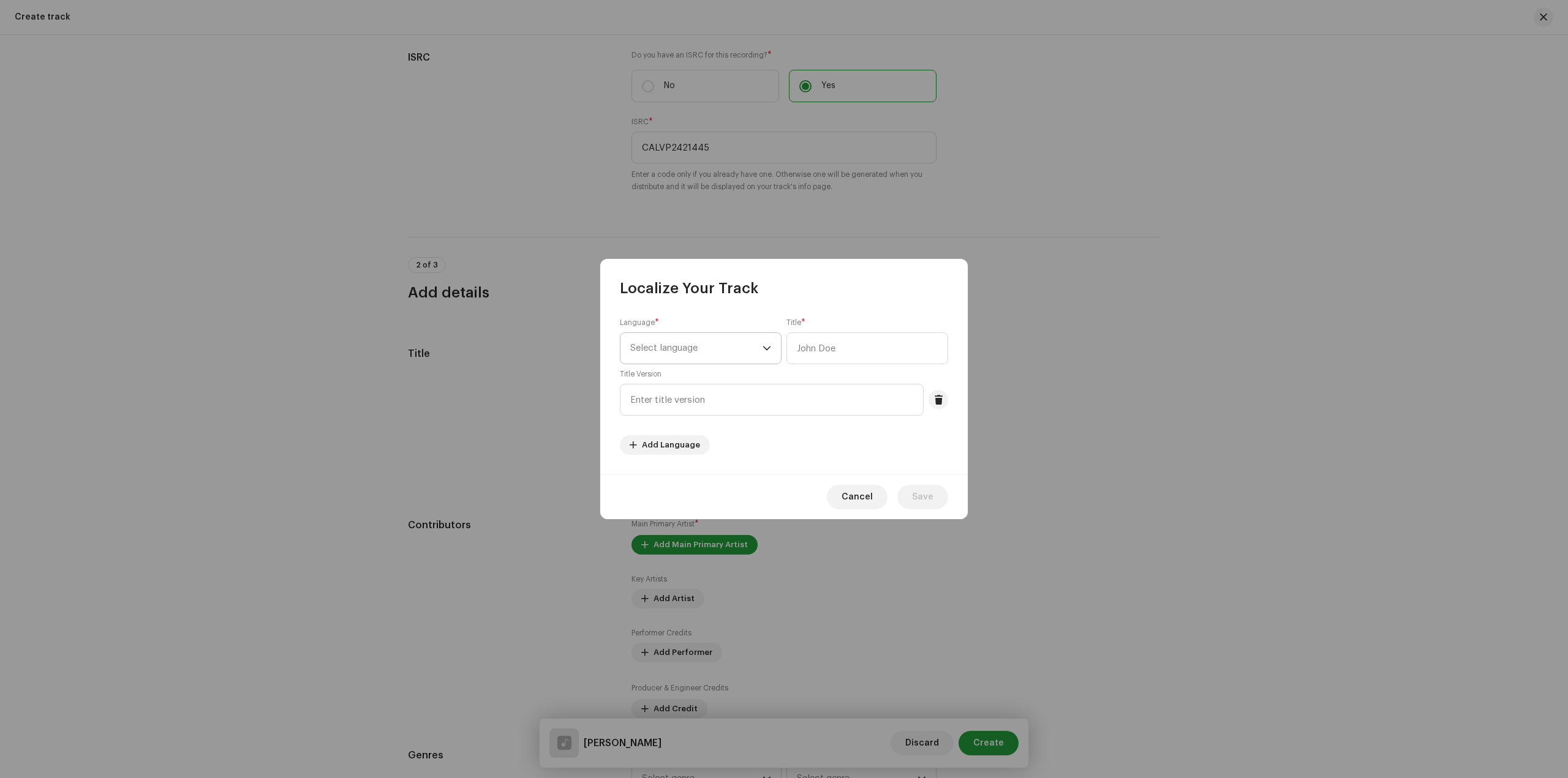
click at [704, 349] on span "Select language" at bounding box center [696, 348] width 132 height 30
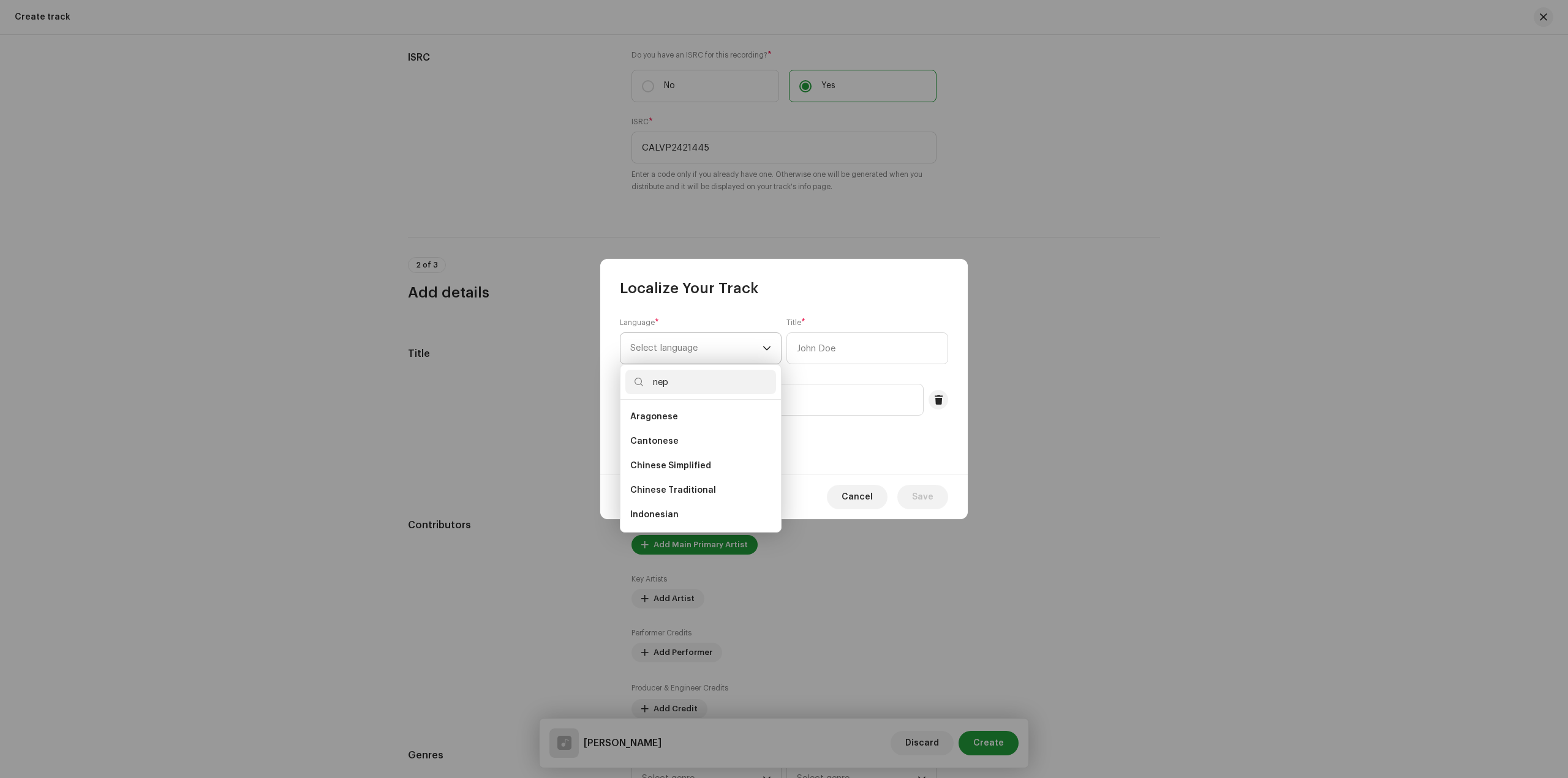
scroll to position [0, 0]
type input "nep"
click at [681, 416] on li "Nepali" at bounding box center [701, 417] width 151 height 24
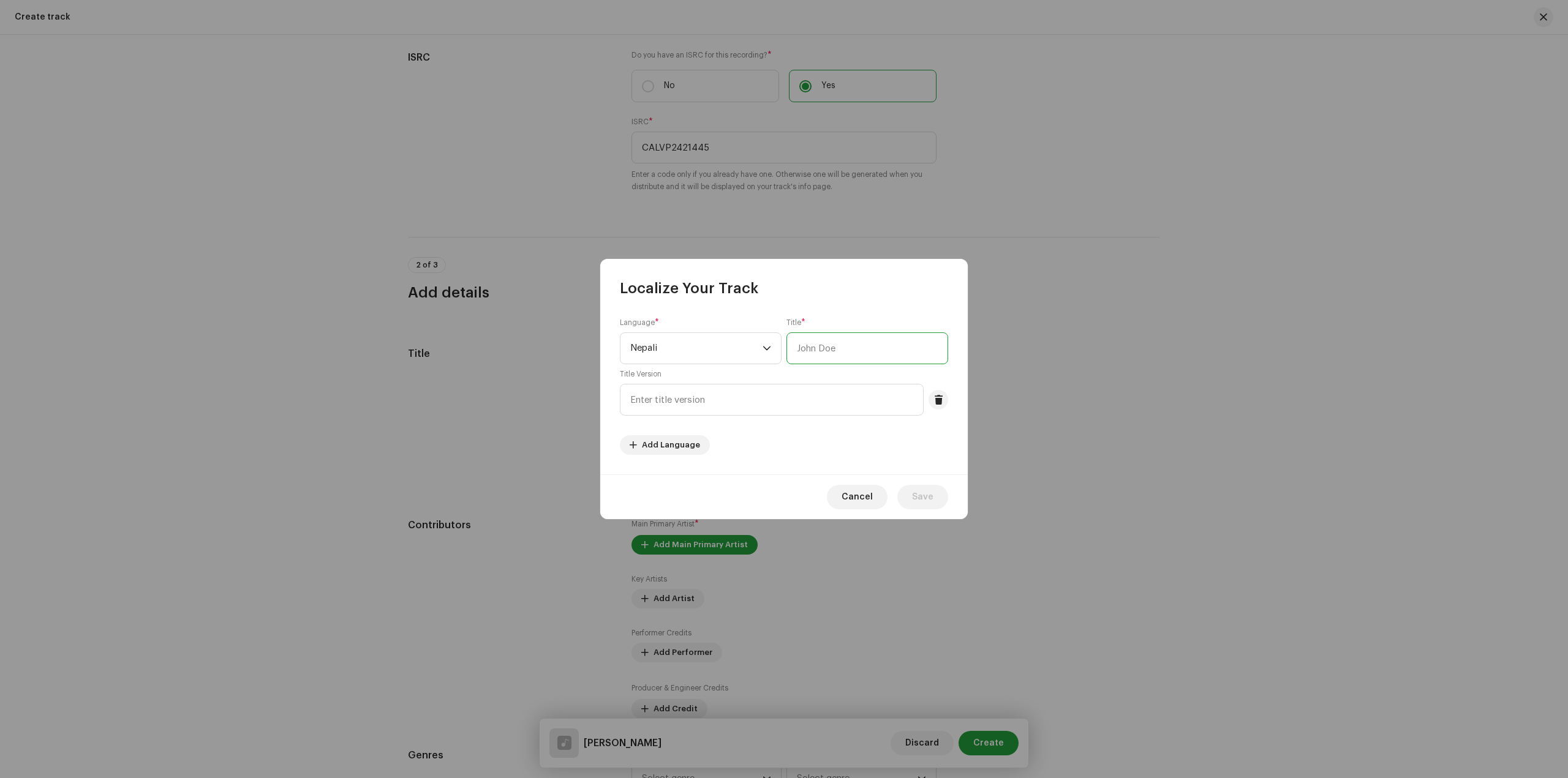
click at [815, 347] on input "text" at bounding box center [867, 348] width 162 height 32
type input "[PERSON_NAME]"
click at [708, 409] on input "text" at bounding box center [772, 399] width 304 height 32
paste input "Piya Yaad Nai Karaichhe"
type input "Piya Yaad Nai Karaichhe"
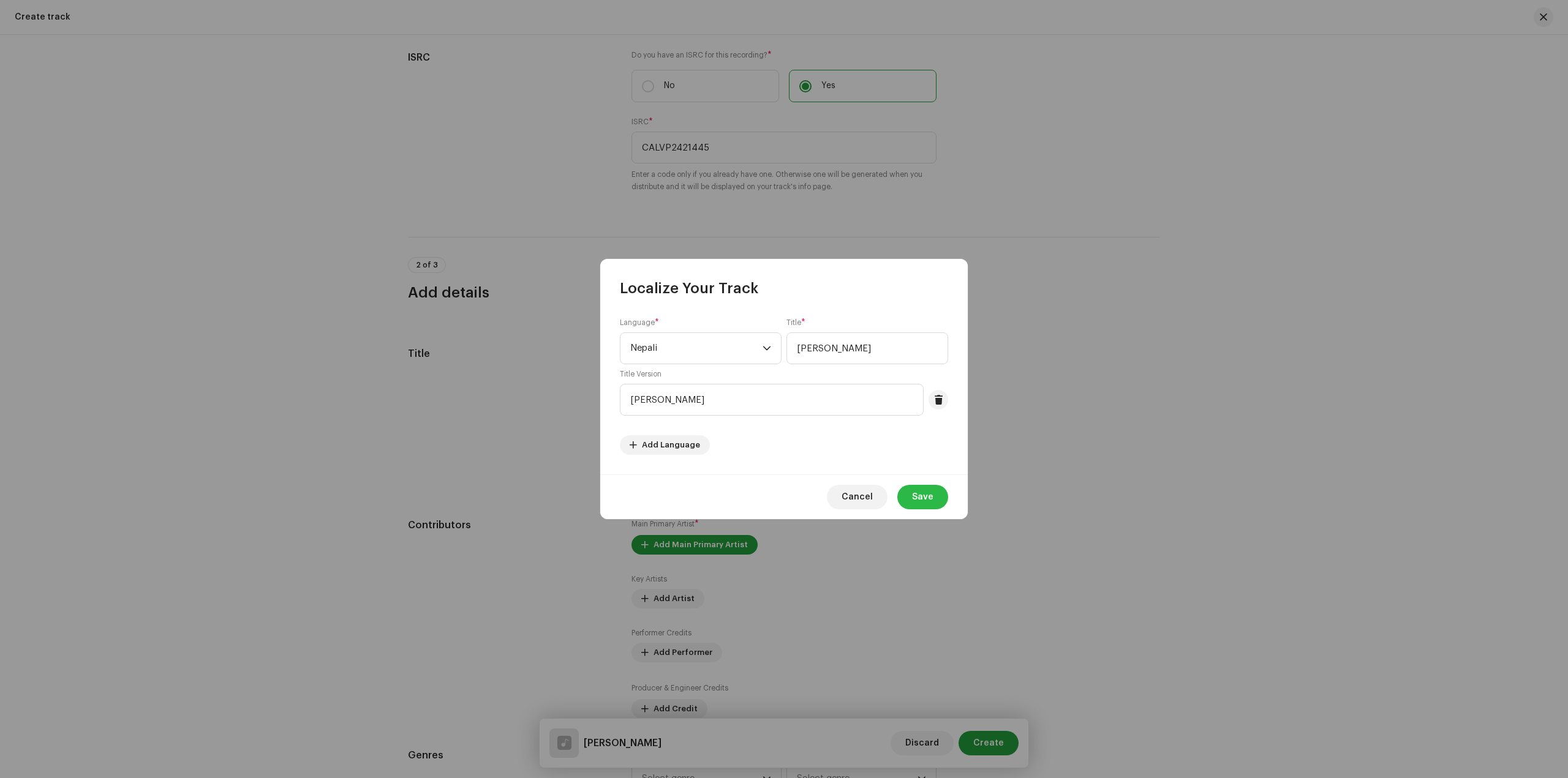
click at [927, 494] on span "Save" at bounding box center [922, 497] width 22 height 24
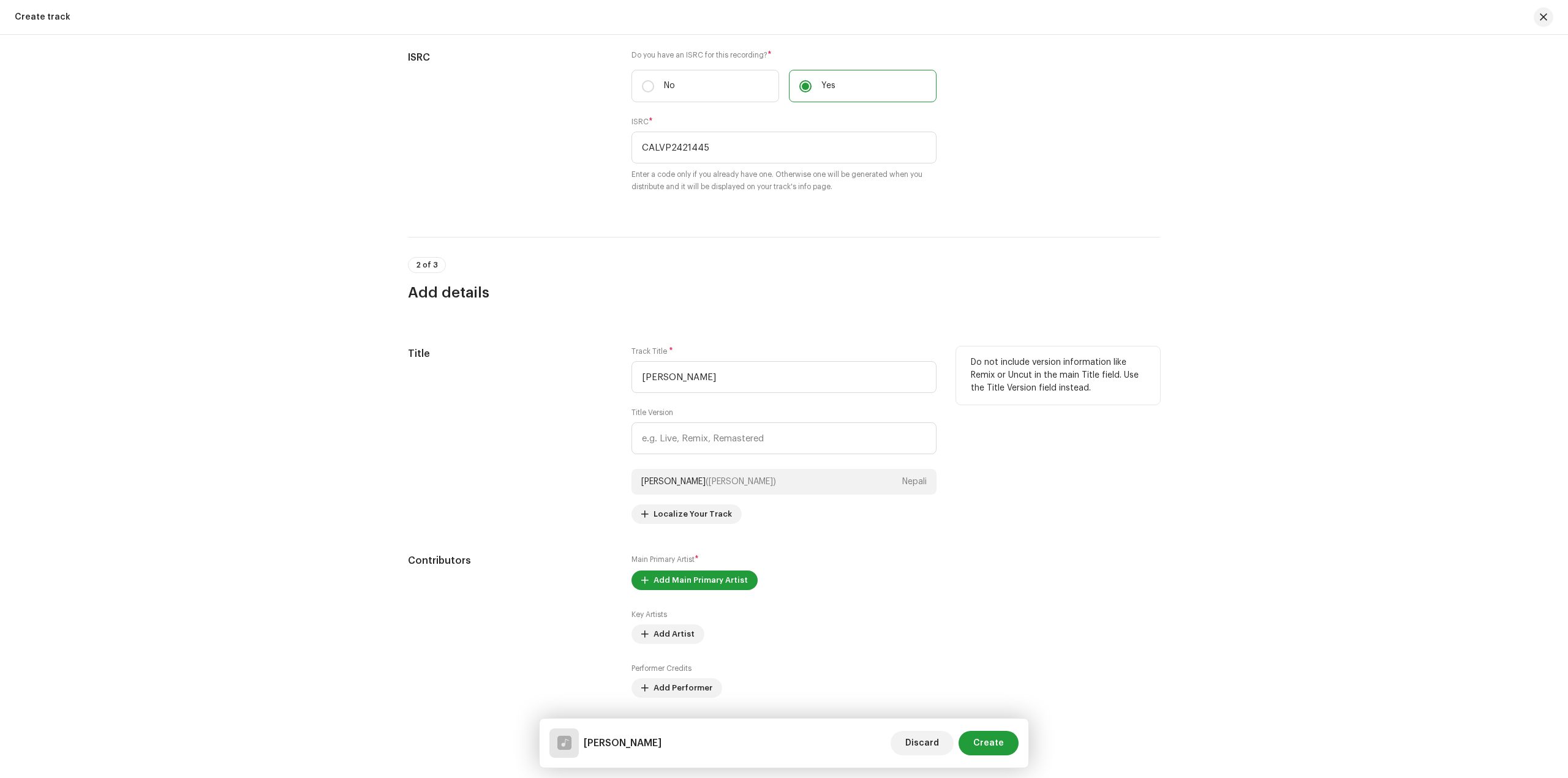
scroll to position [429, 0]
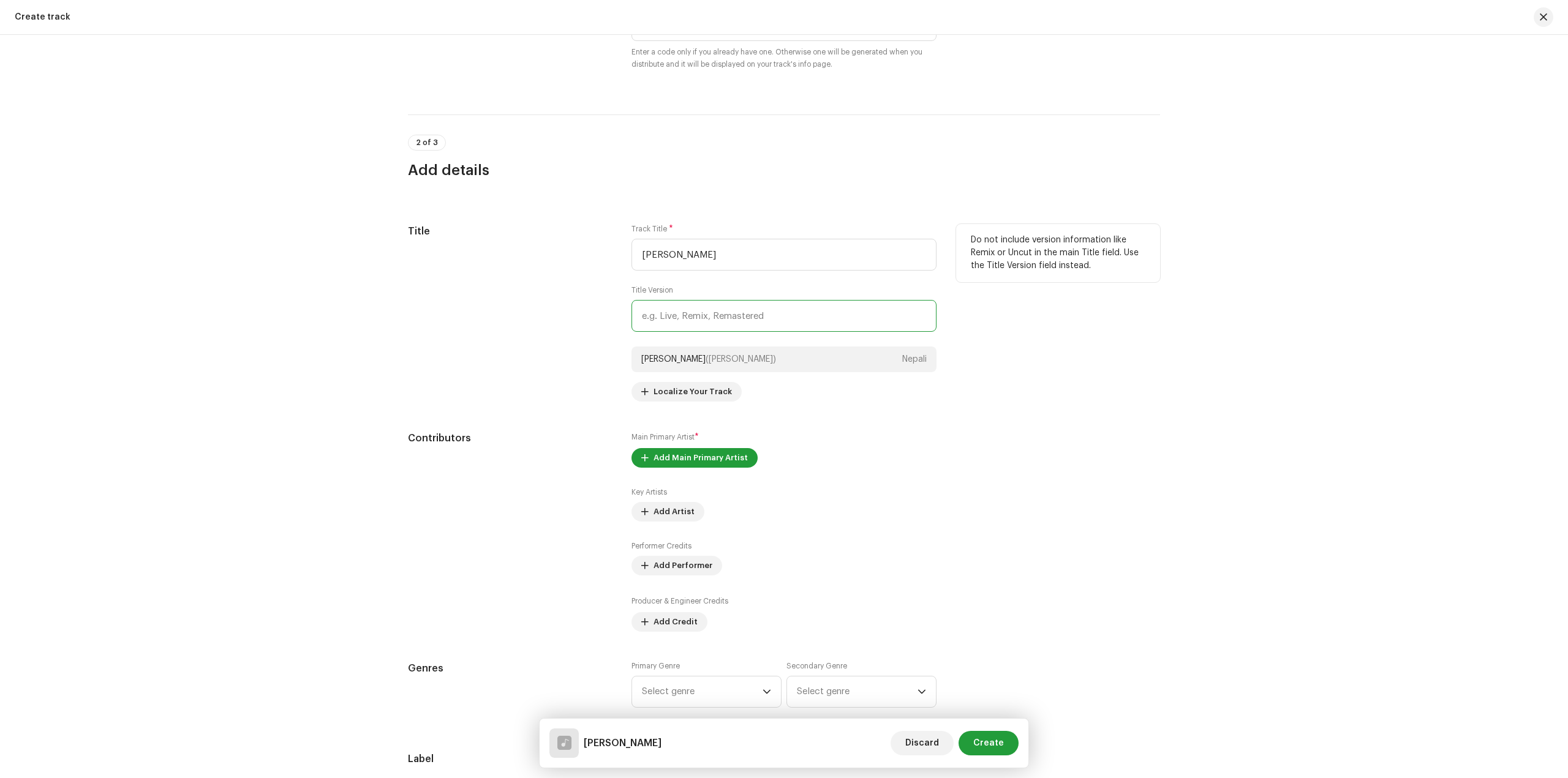
click at [755, 316] on input "text" at bounding box center [784, 316] width 305 height 32
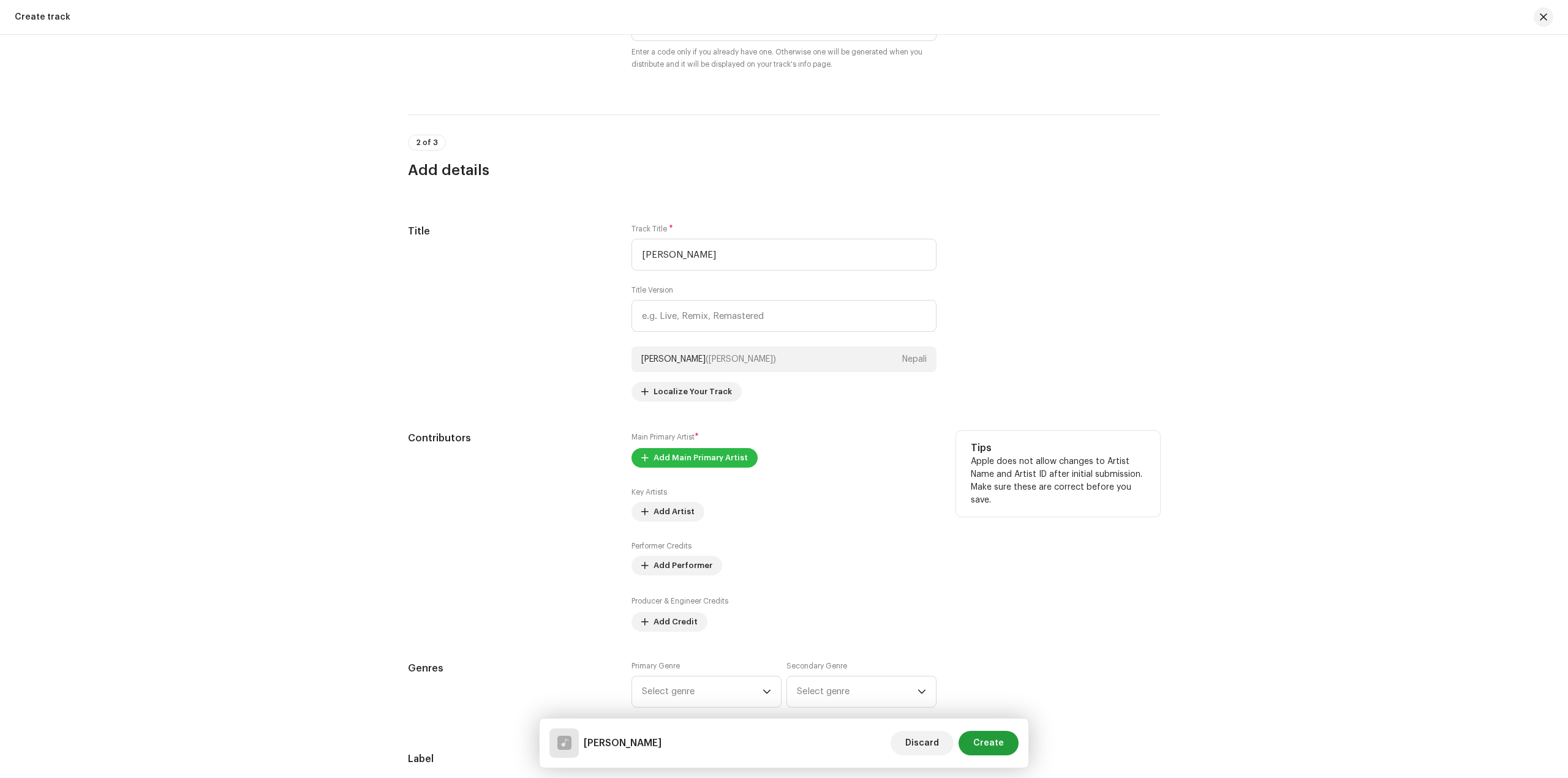
click at [722, 457] on span "Add Main Primary Artist" at bounding box center [701, 458] width 94 height 24
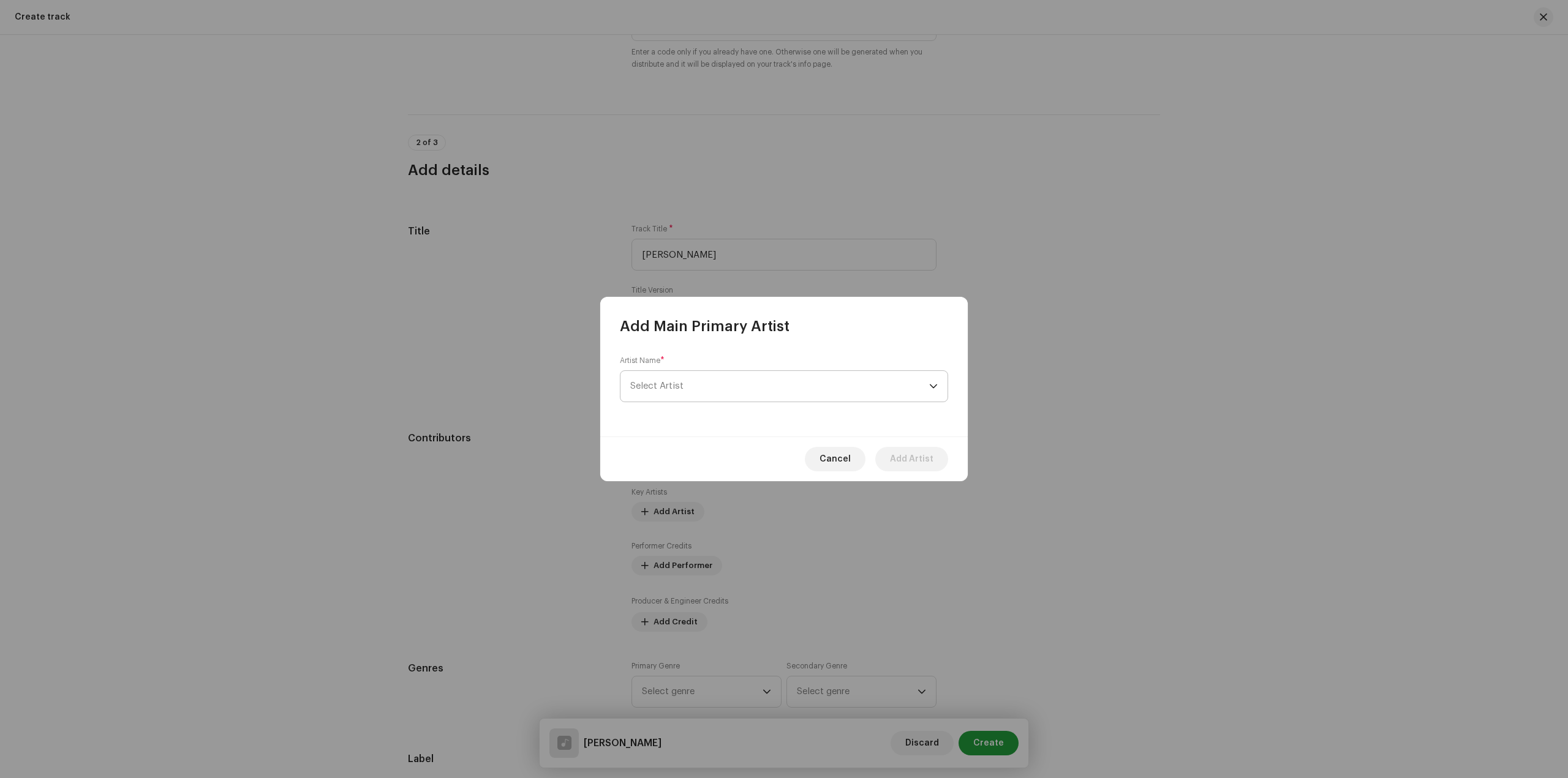
click at [780, 379] on span "Select Artist" at bounding box center [780, 386] width 299 height 30
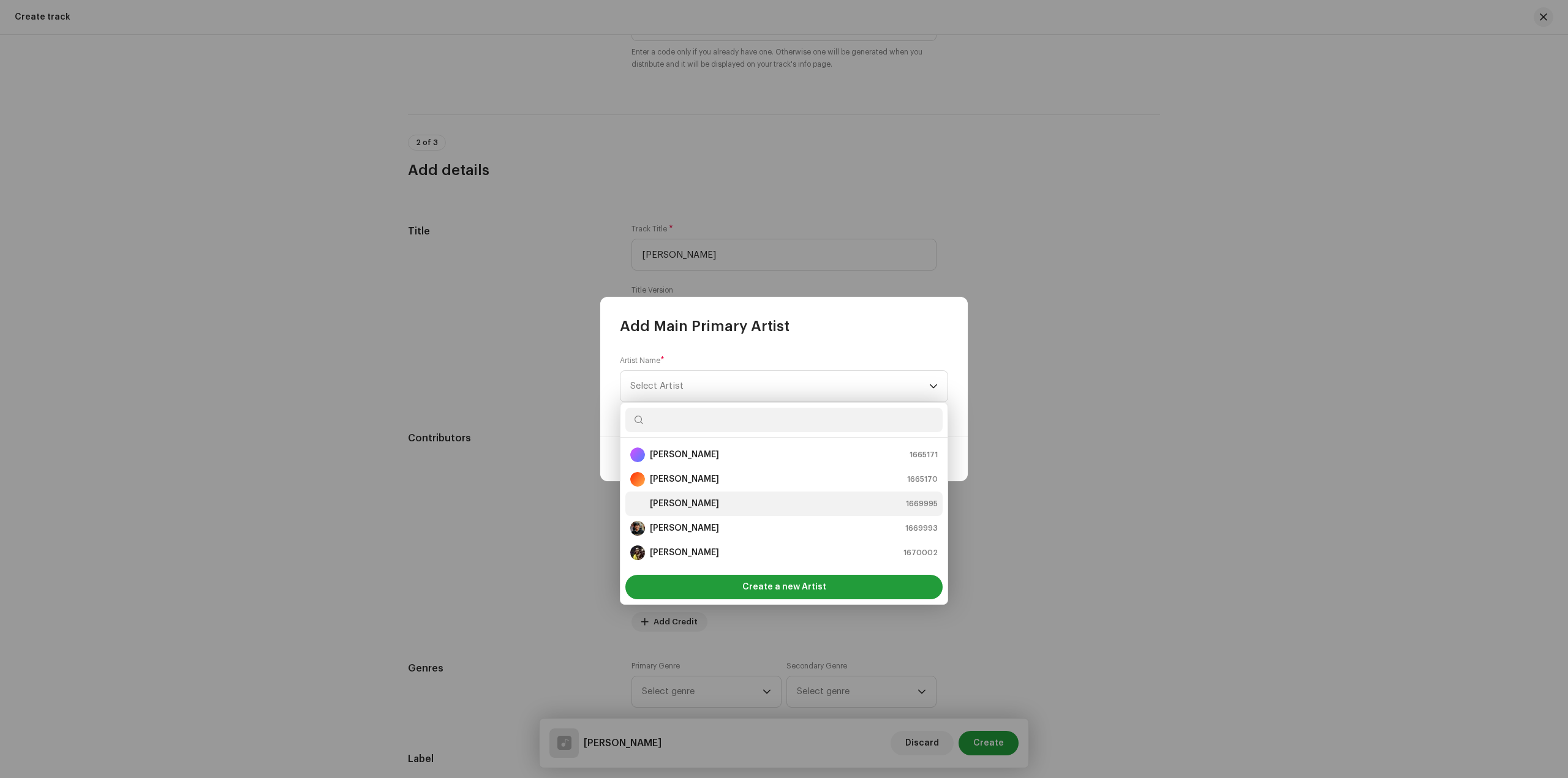
click at [747, 503] on div "Prajesh Kangoy 1669995" at bounding box center [784, 504] width 308 height 15
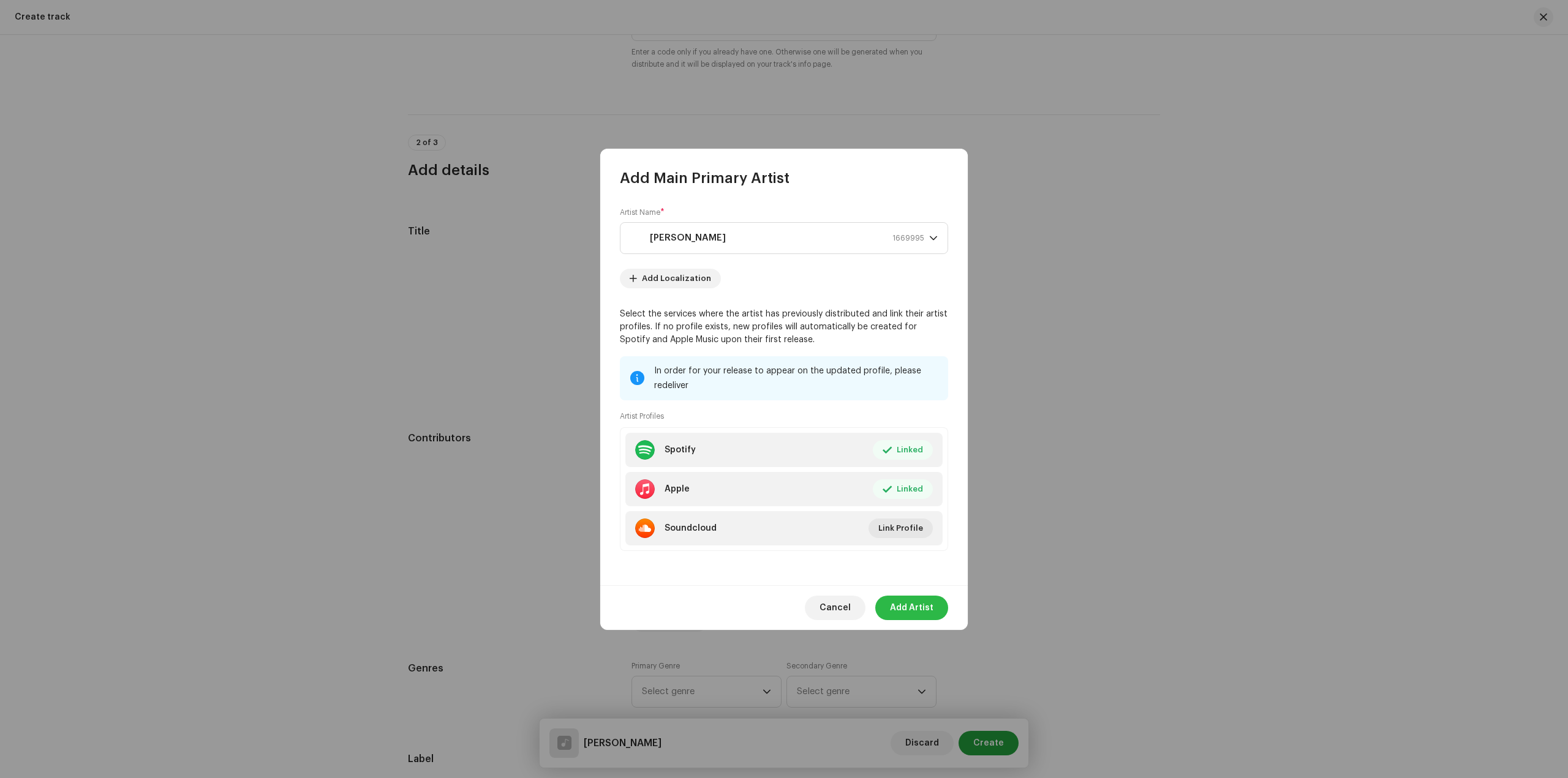
click at [918, 606] on span "Add Artist" at bounding box center [912, 608] width 44 height 24
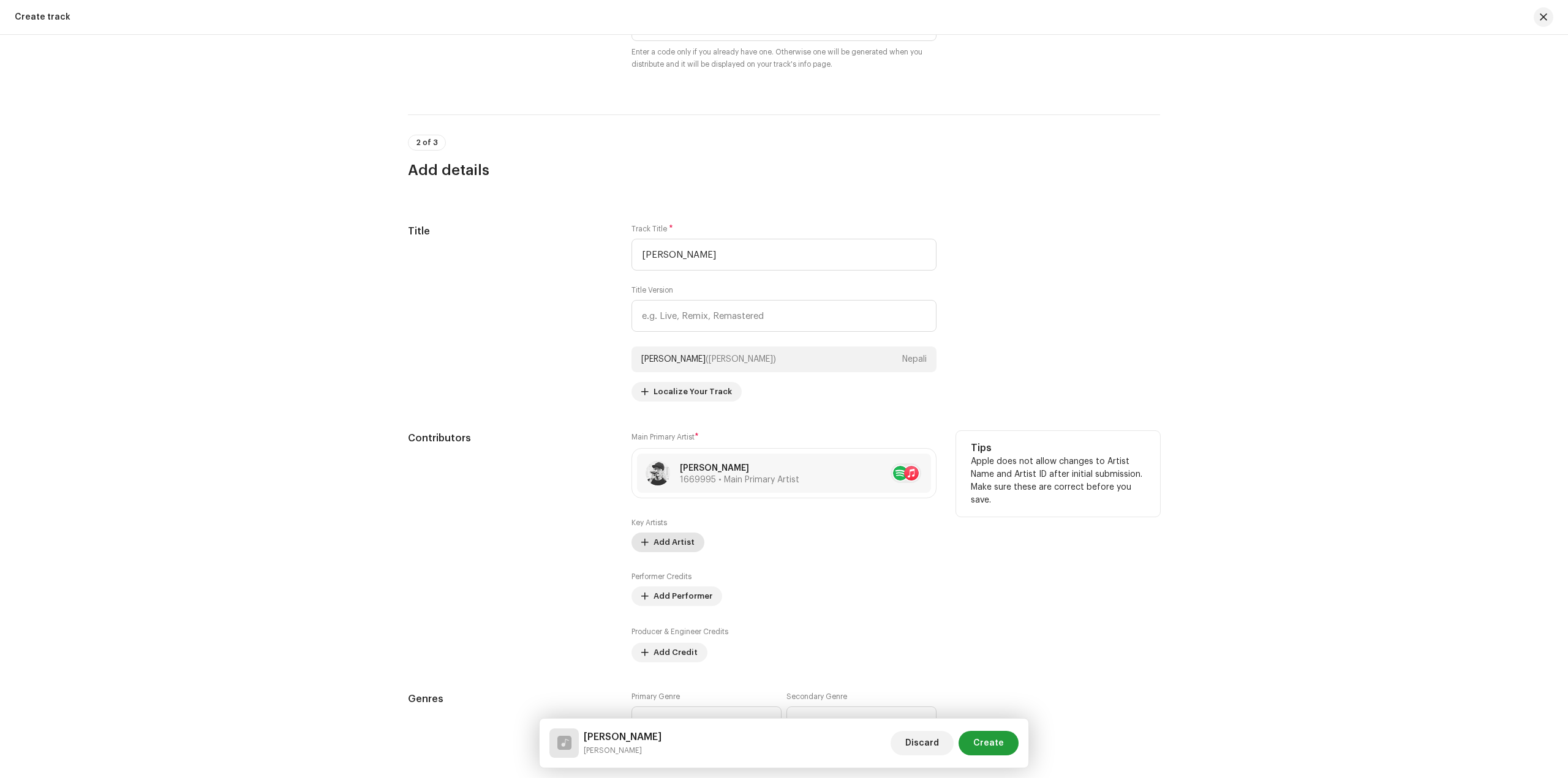
click at [675, 542] on span "Add Artist" at bounding box center [674, 542] width 41 height 24
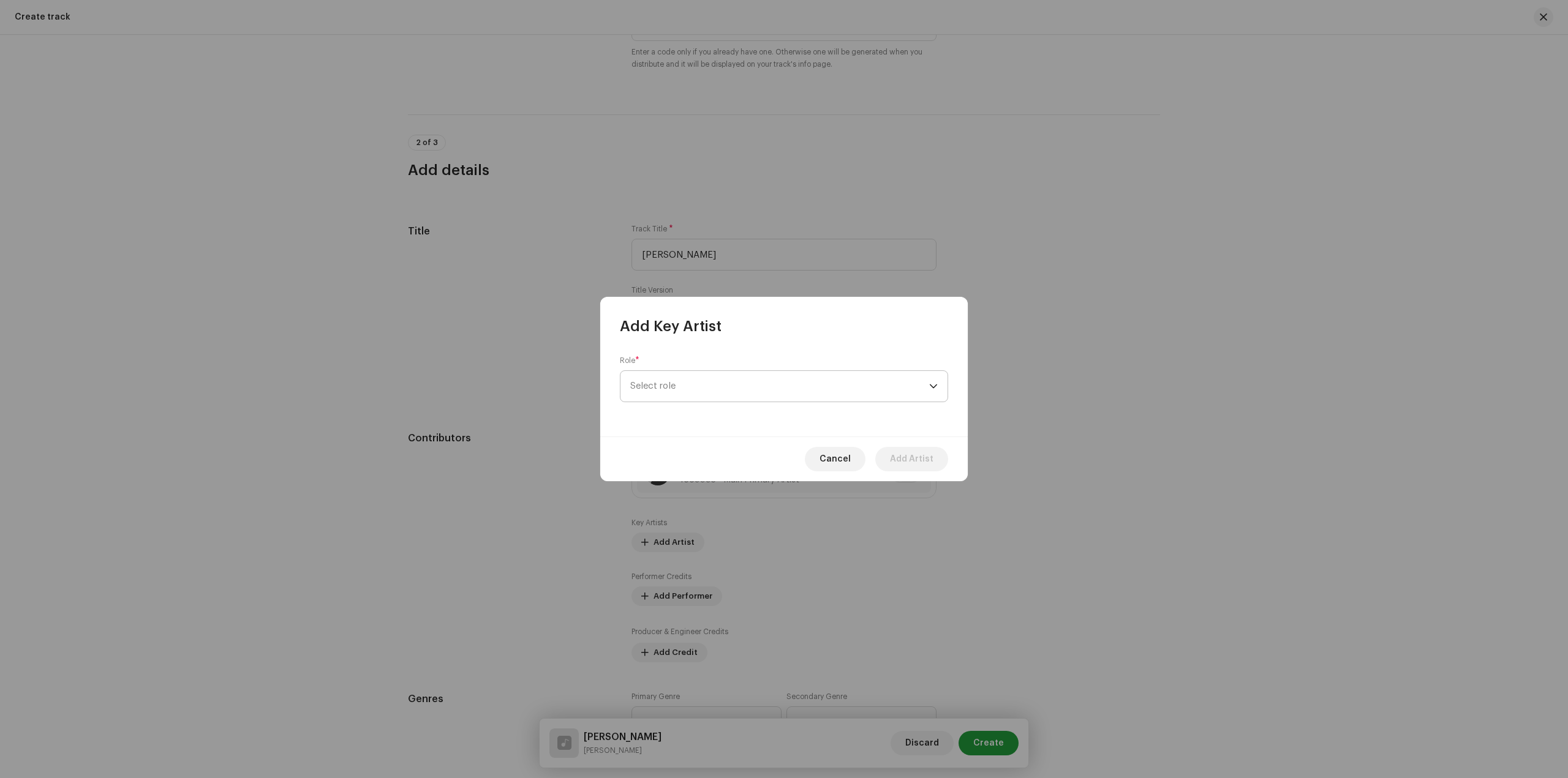
click at [829, 396] on span "Select role" at bounding box center [780, 386] width 299 height 30
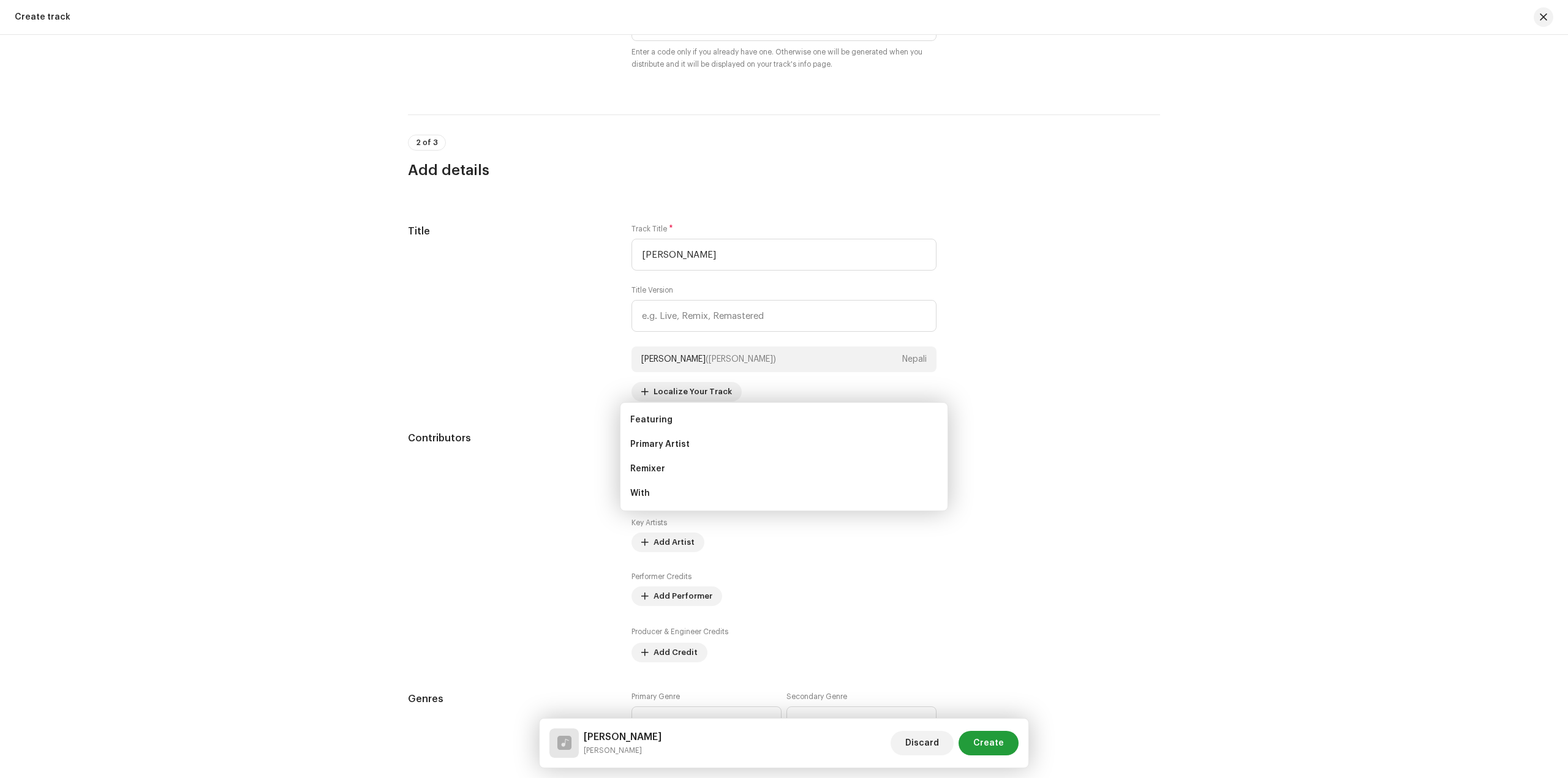
click at [1027, 474] on div "Add Key Artist Role * Select role Cancel Add Artist" at bounding box center [784, 389] width 1568 height 778
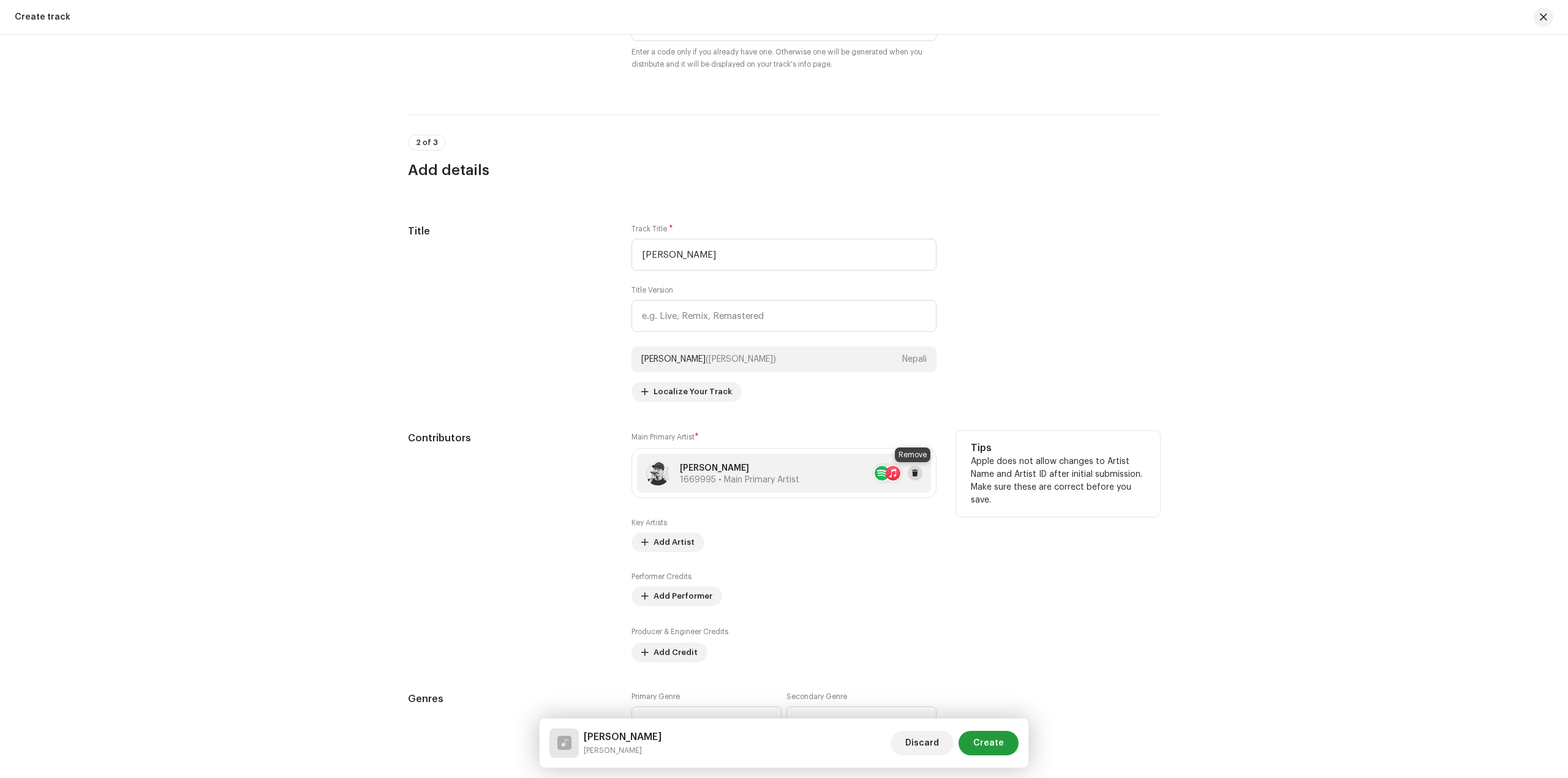
click at [912, 473] on span at bounding box center [915, 473] width 7 height 10
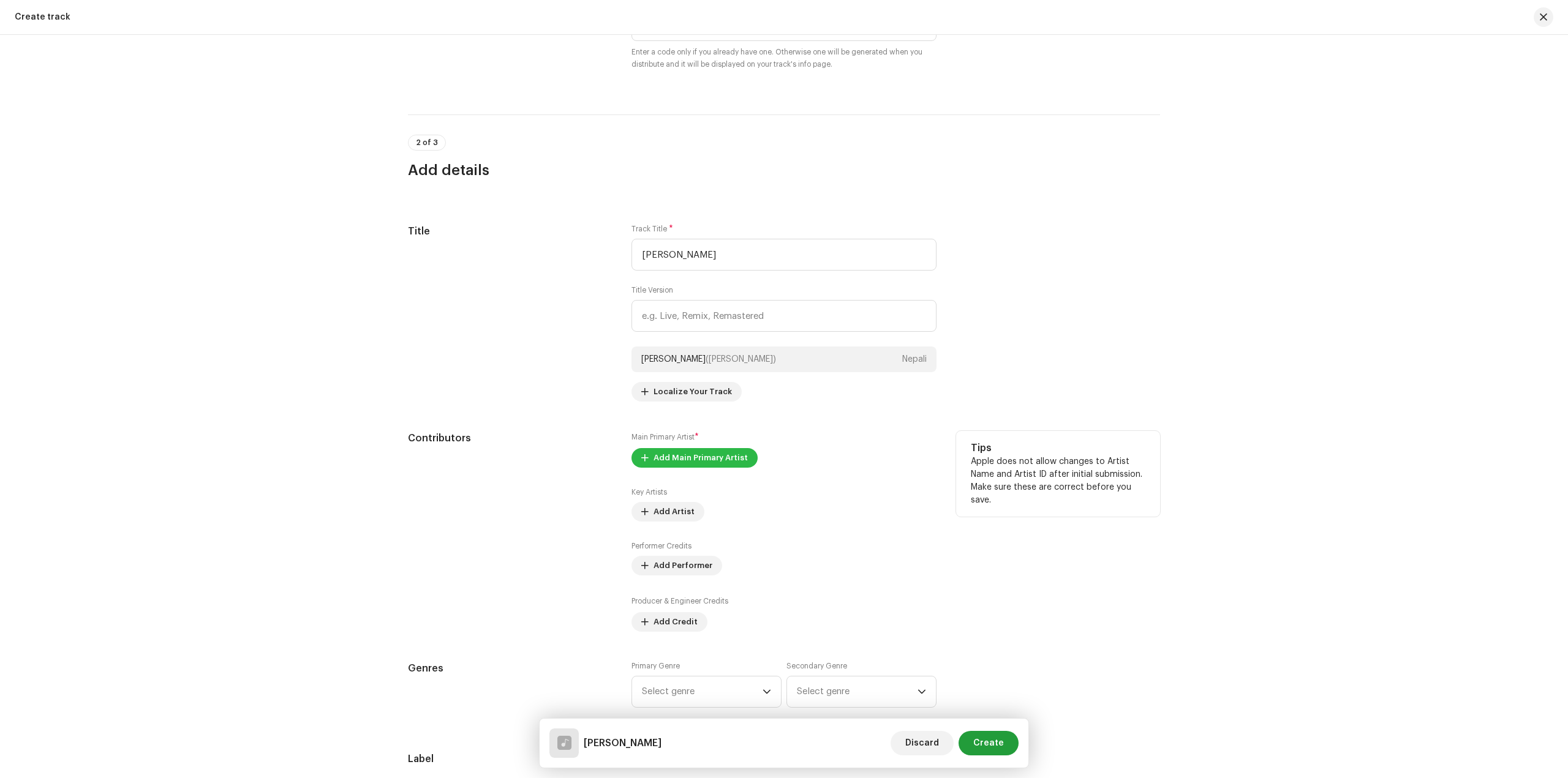
click at [712, 459] on span "Add Main Primary Artist" at bounding box center [701, 458] width 94 height 24
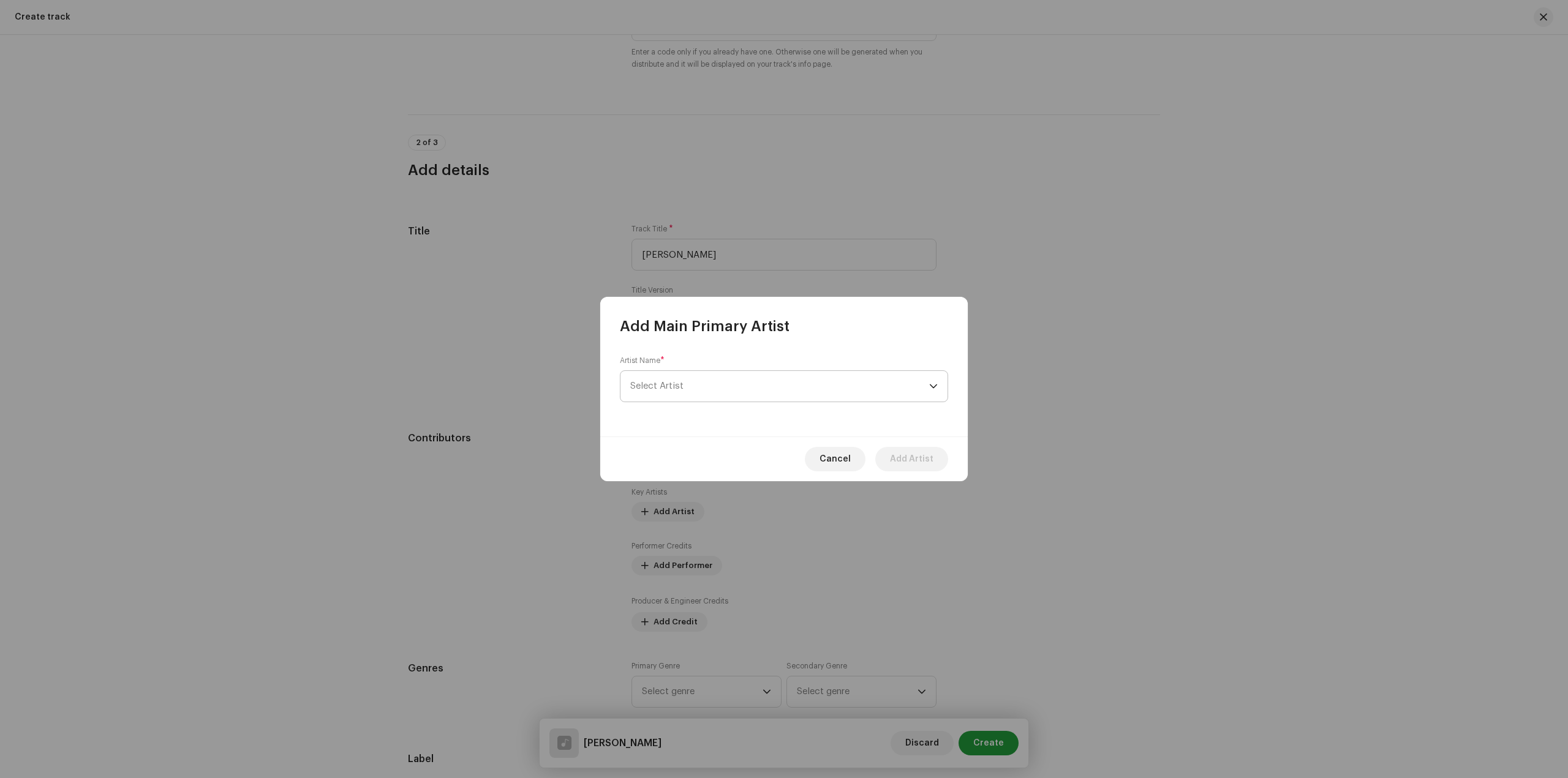
click at [755, 390] on span "Select Artist" at bounding box center [780, 386] width 299 height 30
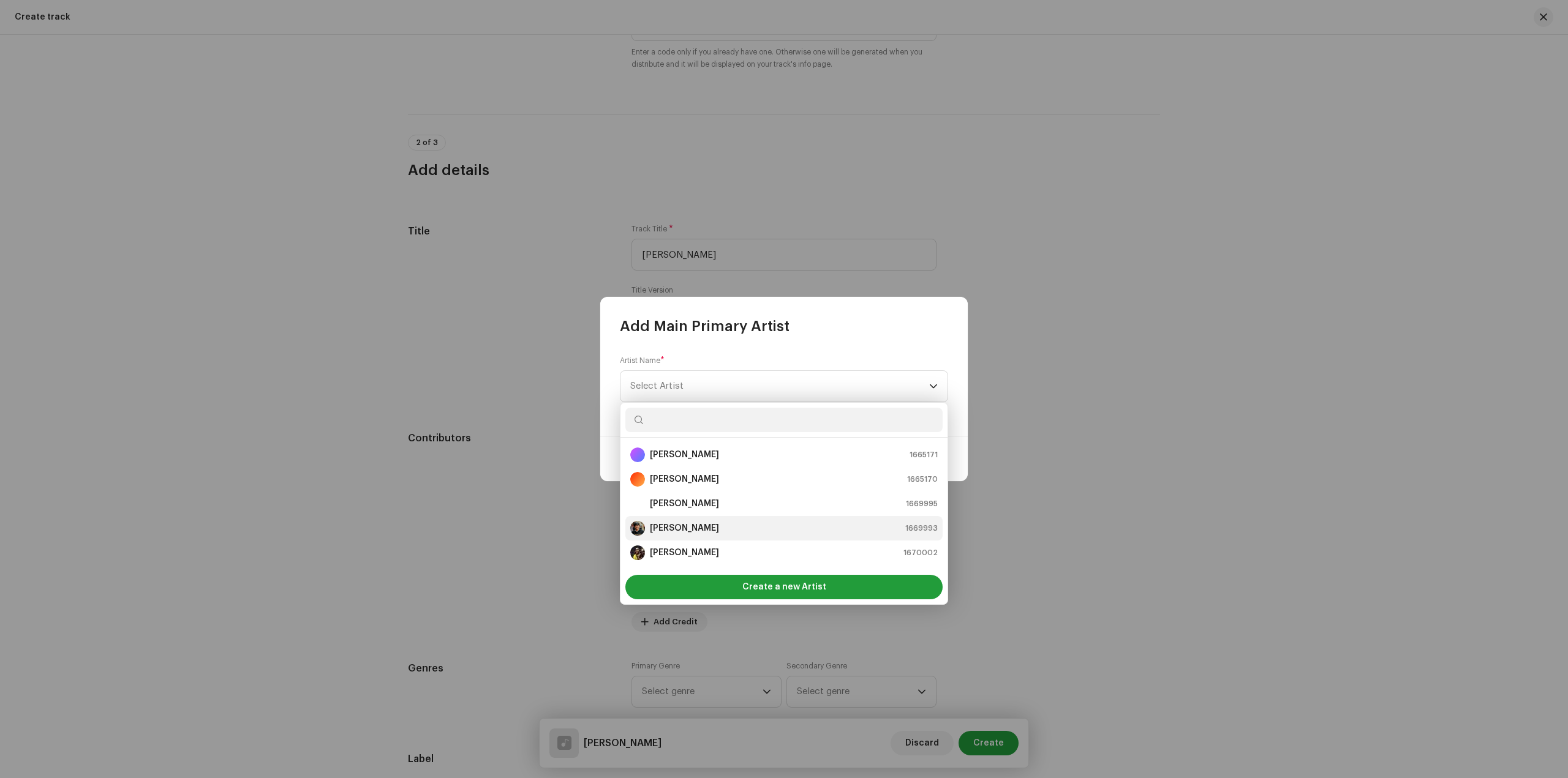
click at [743, 528] on div "Sandip Sardar 1669993" at bounding box center [784, 528] width 308 height 15
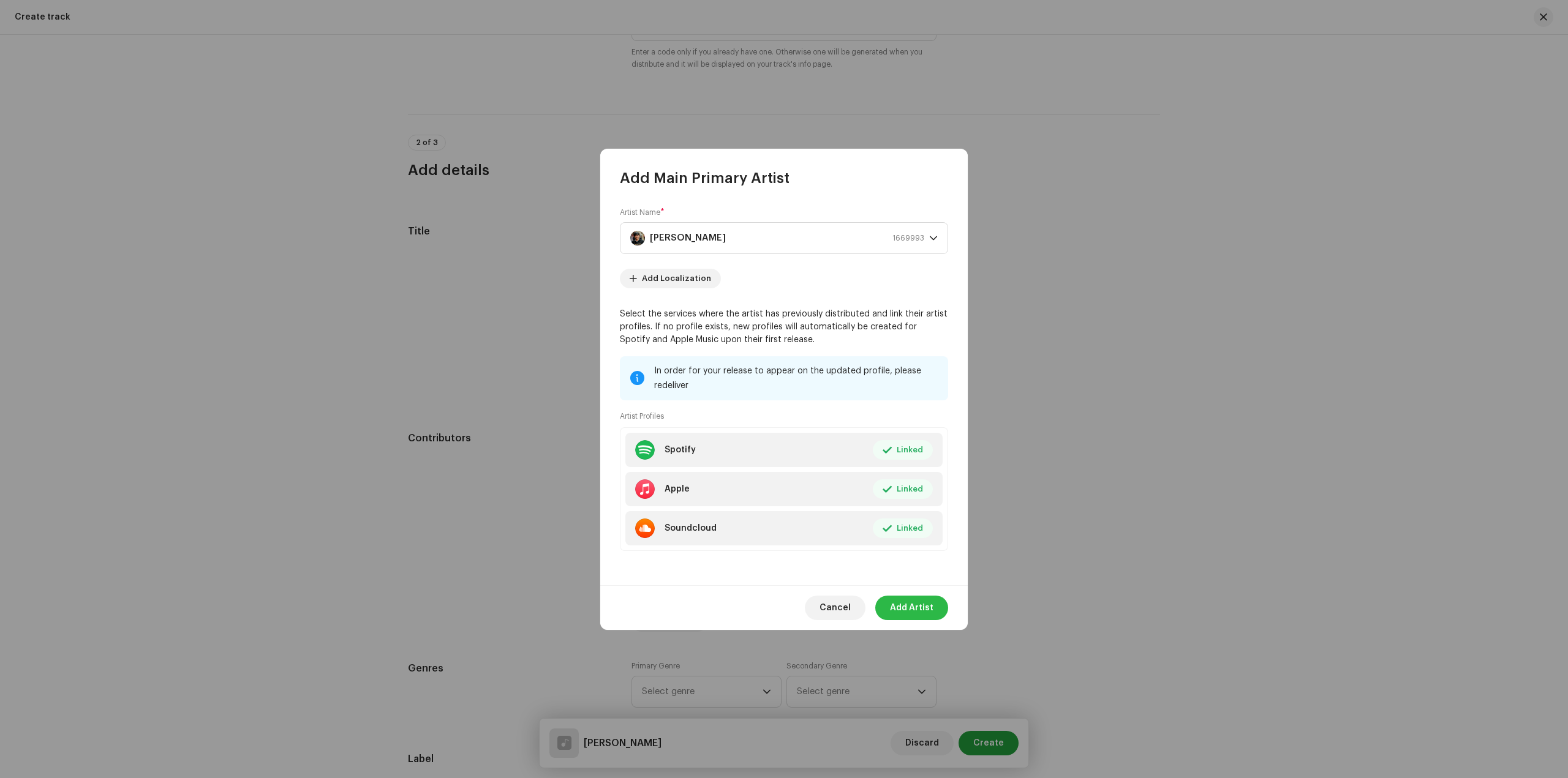
click at [899, 611] on span "Add Artist" at bounding box center [912, 608] width 44 height 24
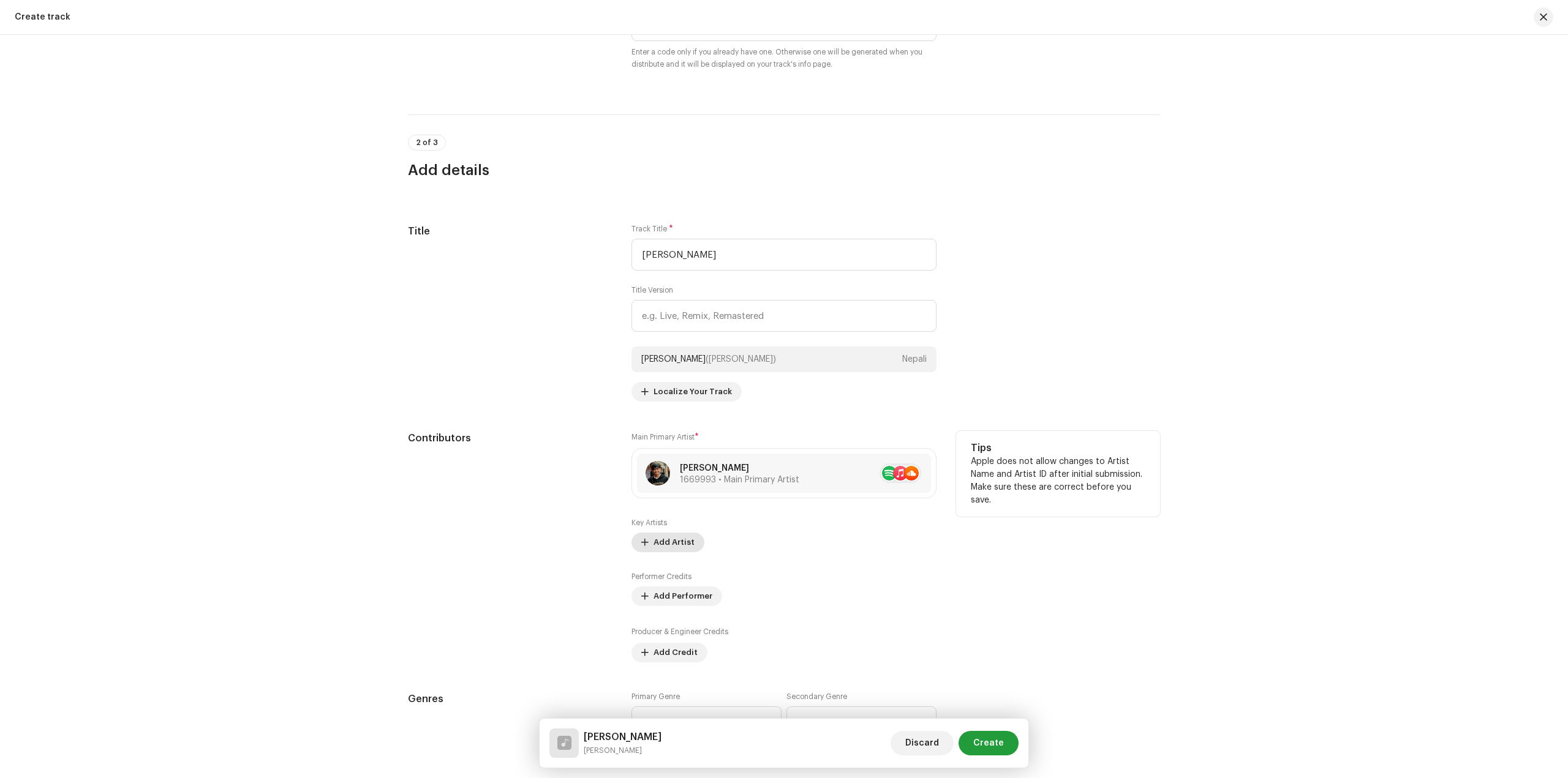
click at [672, 537] on span "Add Artist" at bounding box center [674, 542] width 41 height 24
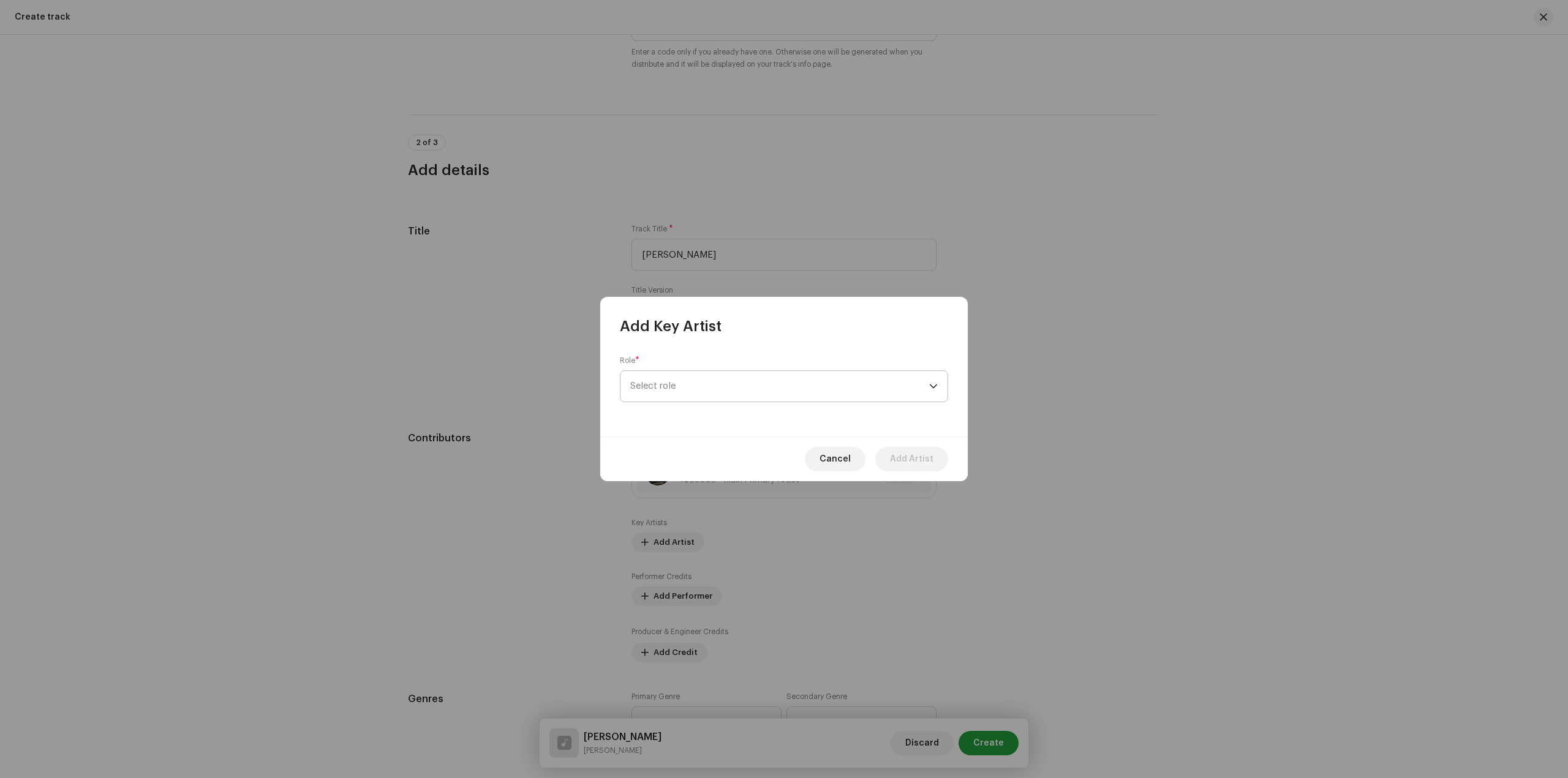
click at [755, 380] on span "Select role" at bounding box center [780, 386] width 299 height 30
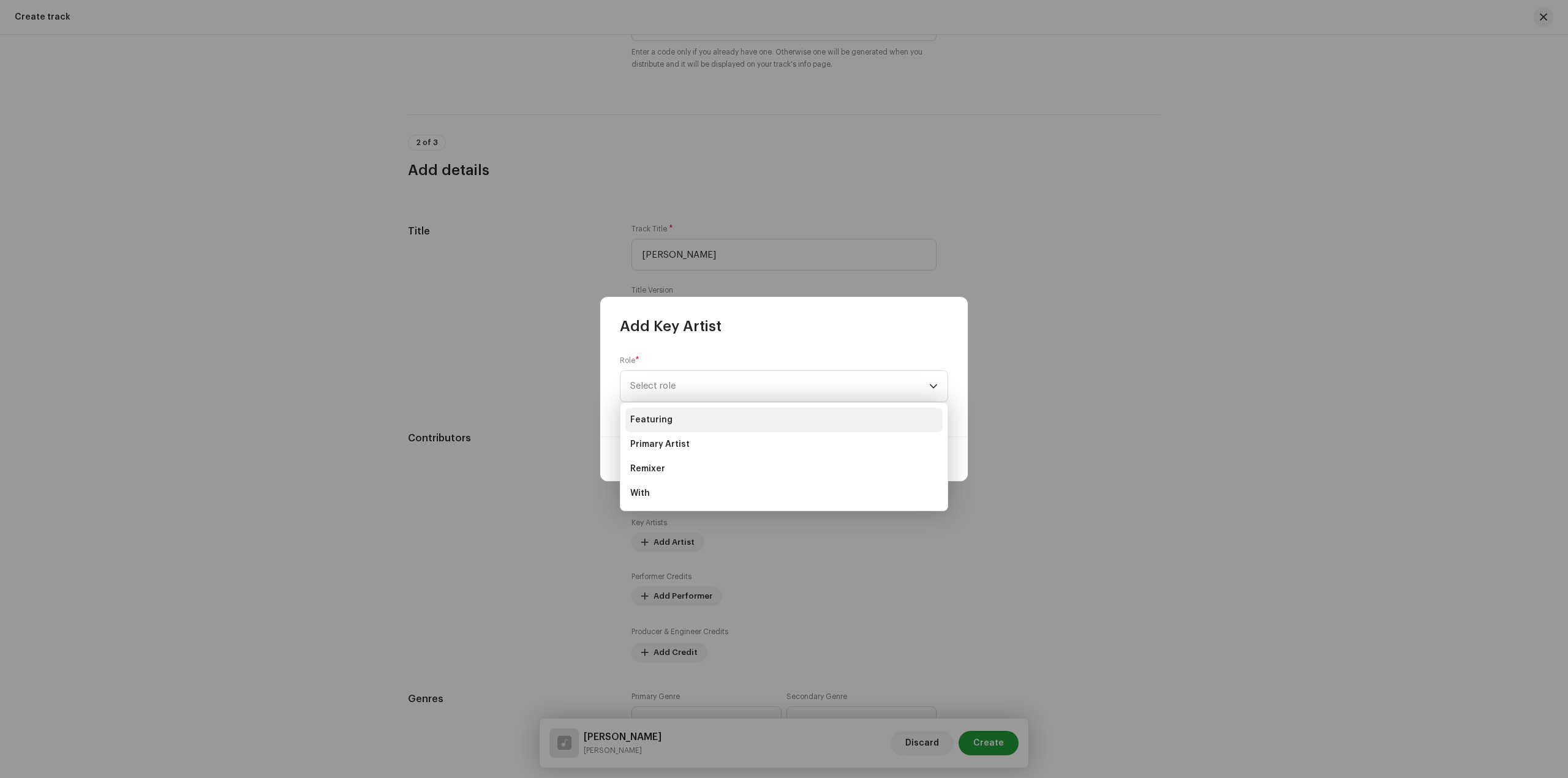
click at [733, 419] on li "Featuring" at bounding box center [784, 420] width 317 height 24
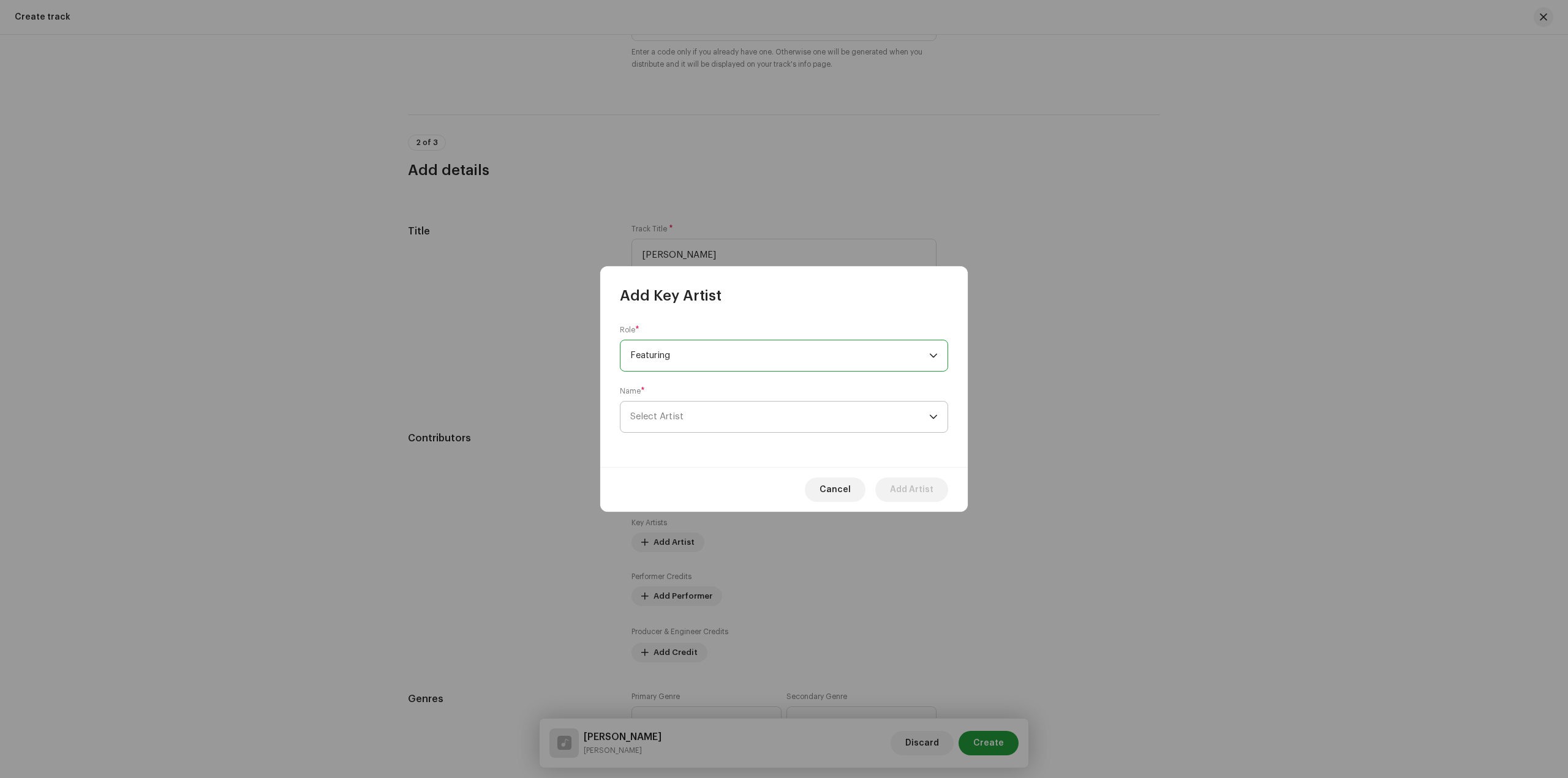
click at [765, 410] on span "Select Artist" at bounding box center [780, 417] width 299 height 30
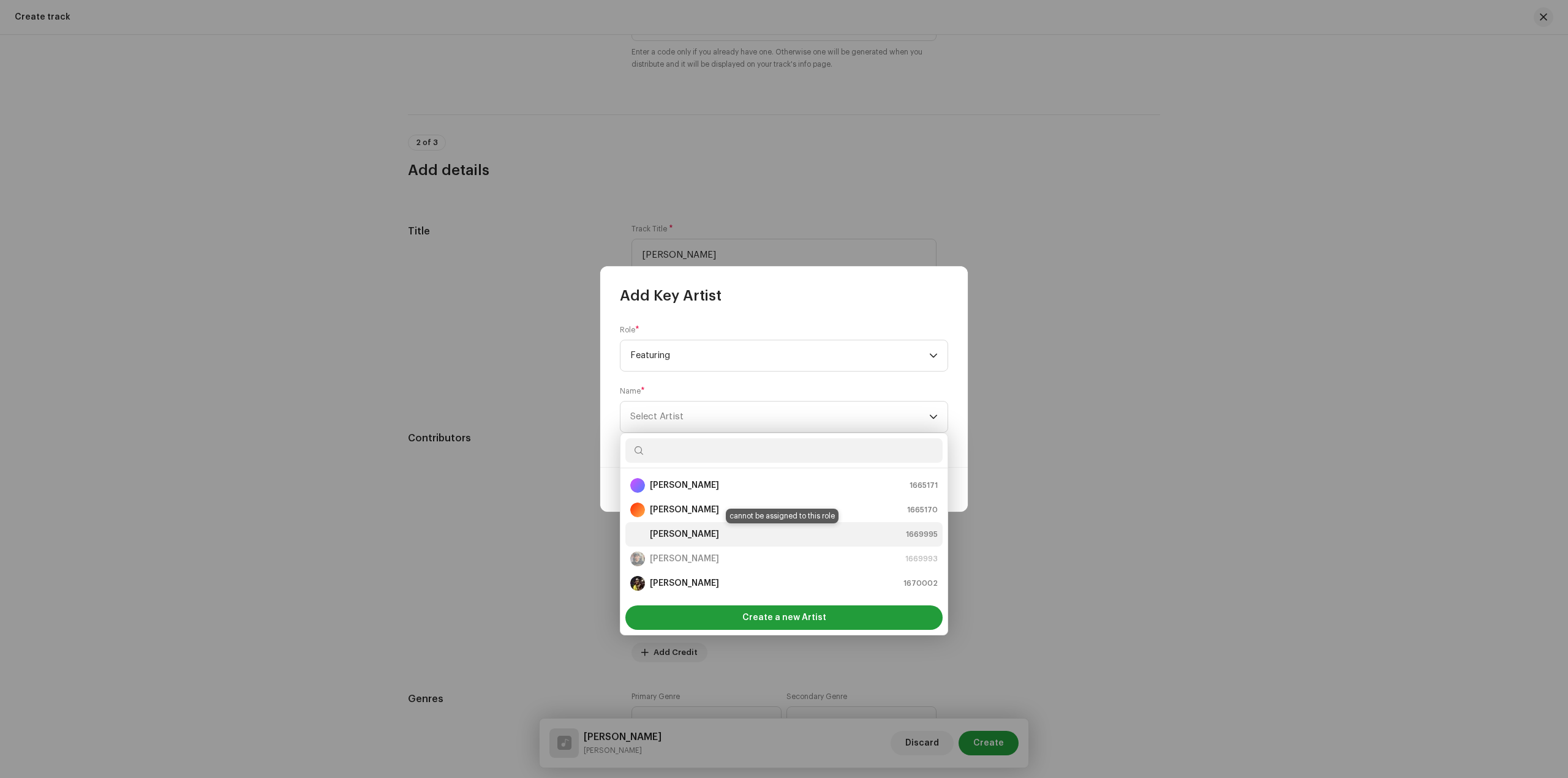
click at [745, 532] on div "Prajesh Kangoy 1669995" at bounding box center [784, 534] width 308 height 15
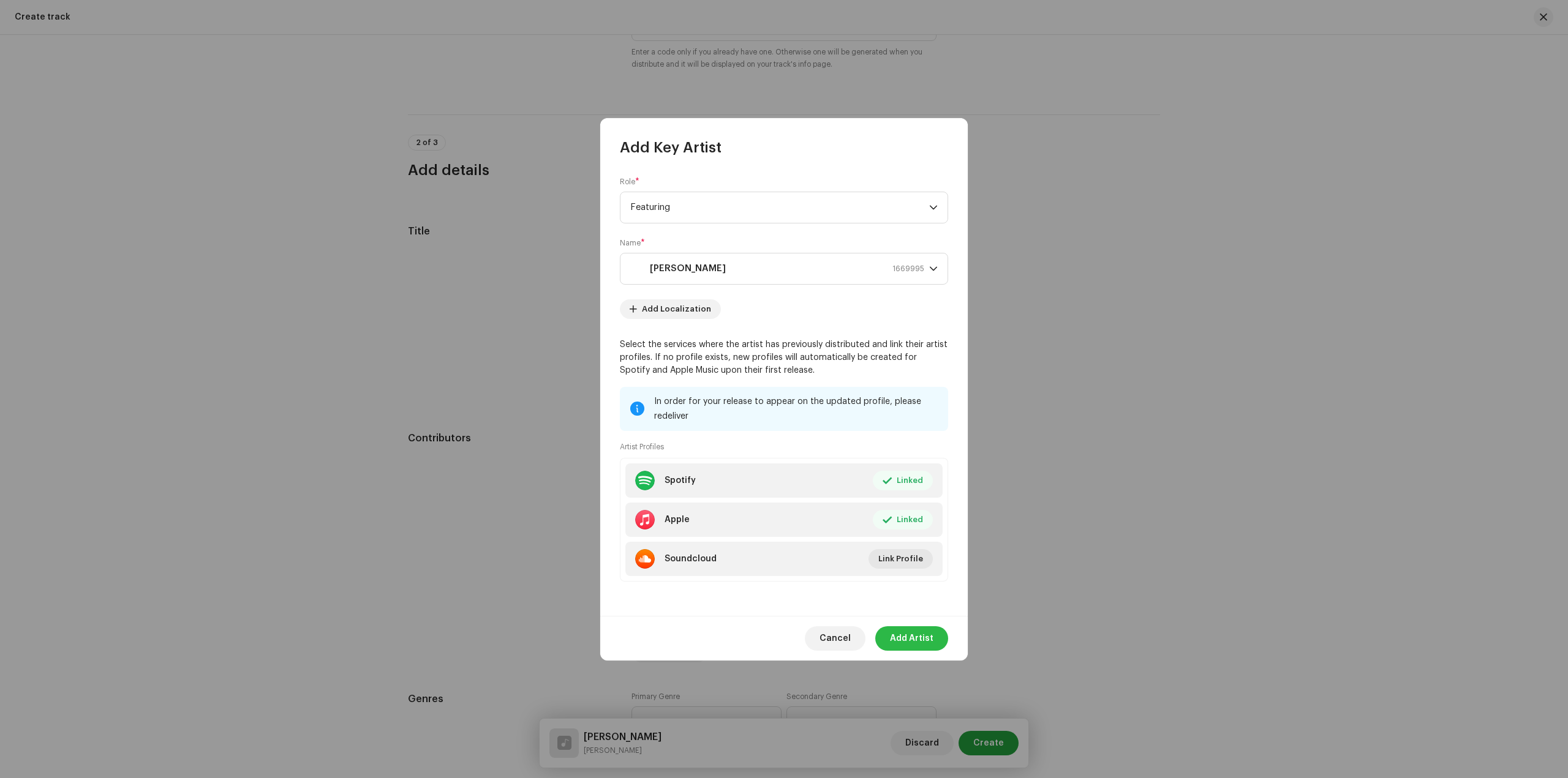
click at [921, 640] on span "Add Artist" at bounding box center [912, 639] width 44 height 24
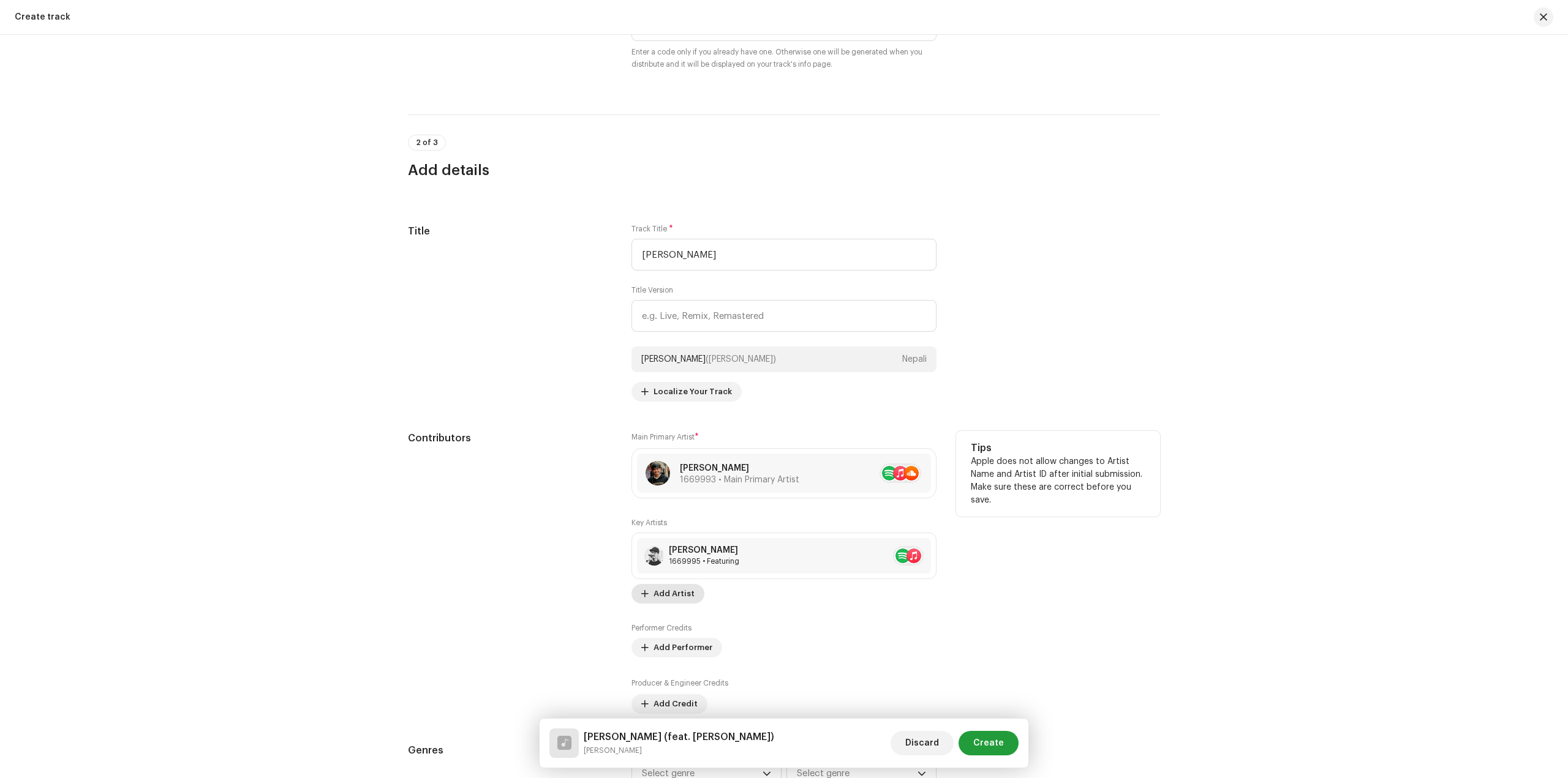
click at [667, 593] on span "Add Artist" at bounding box center [674, 594] width 41 height 24
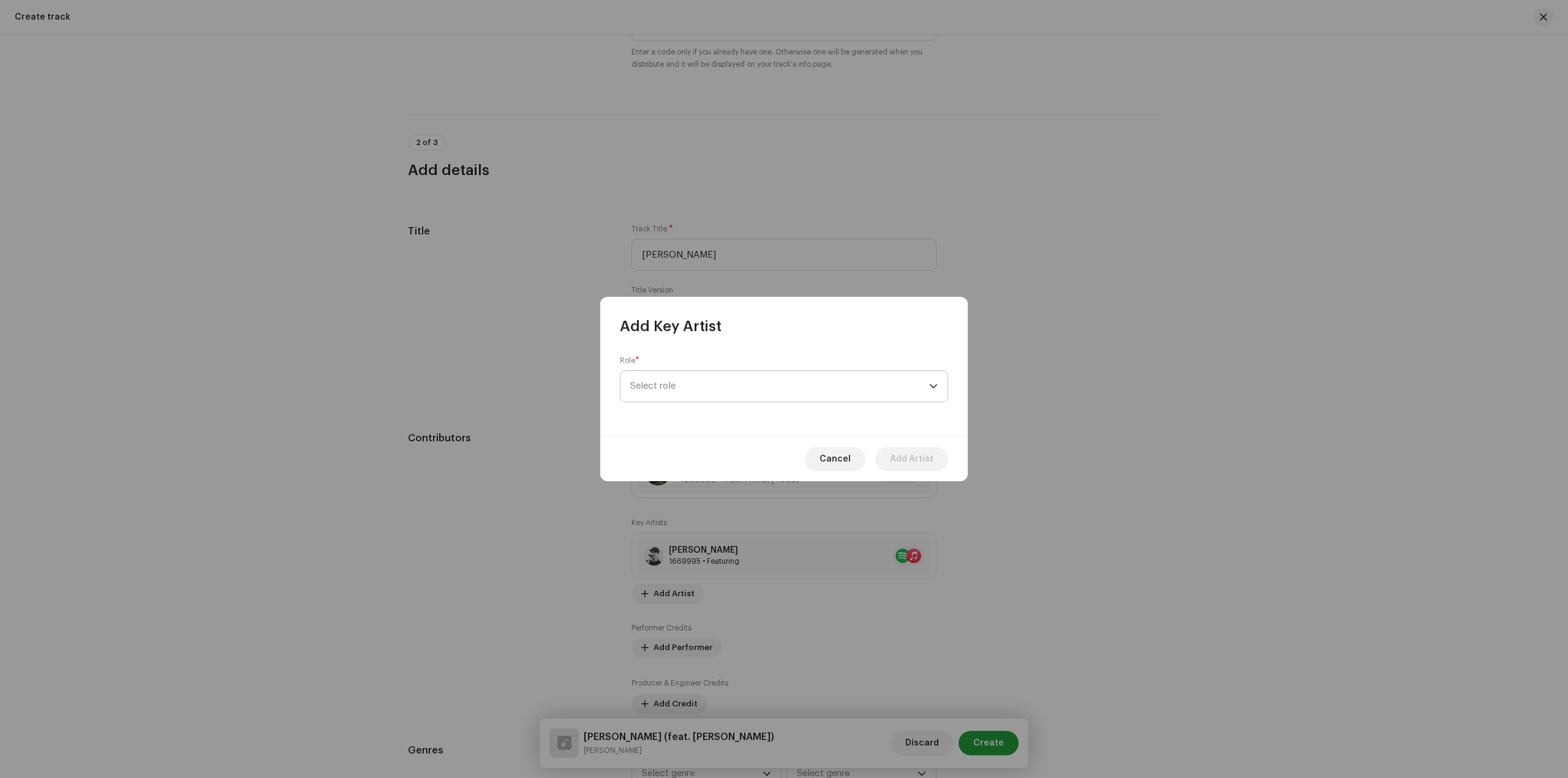
click at [739, 376] on span "Select role" at bounding box center [780, 386] width 299 height 30
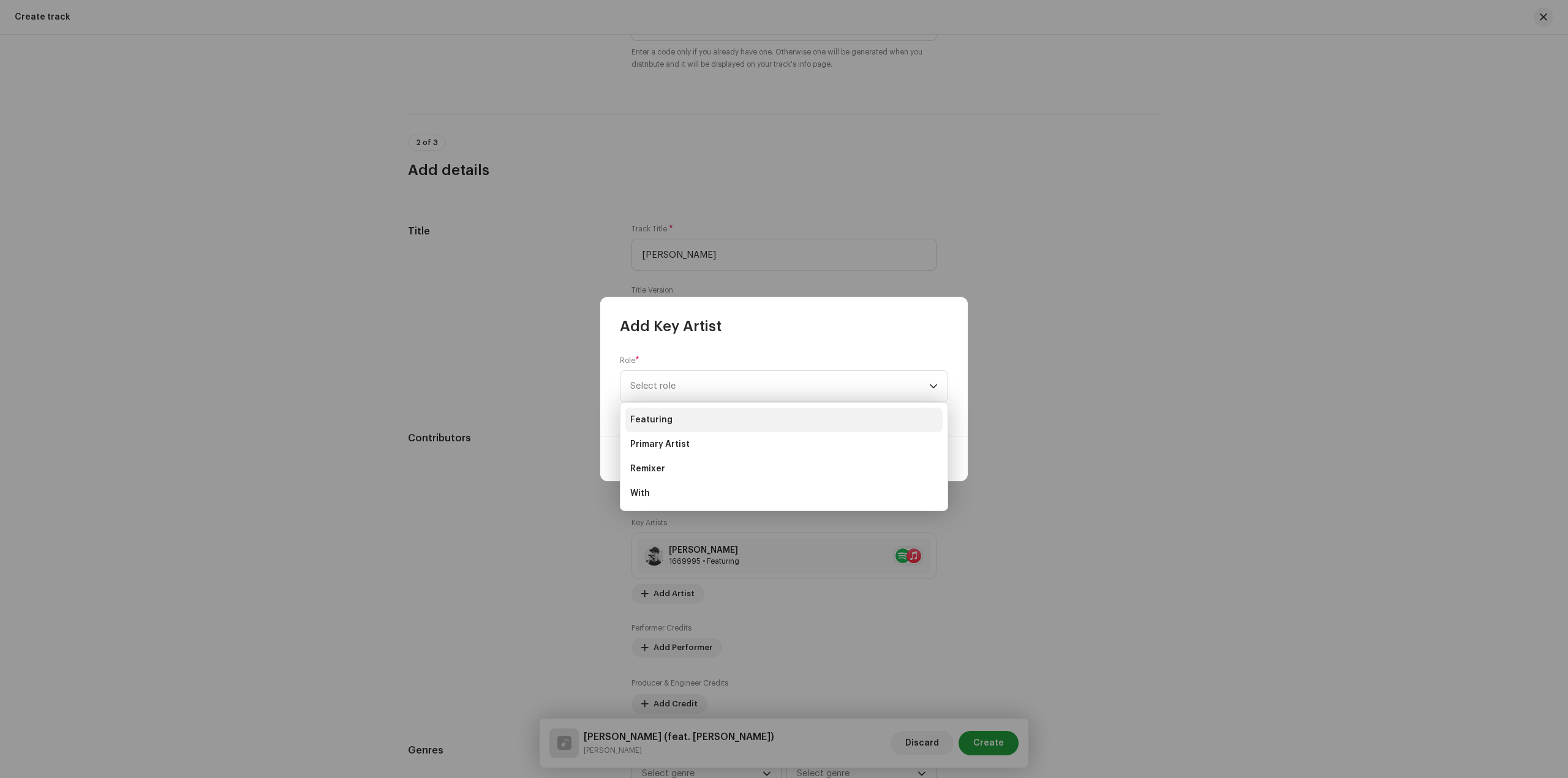
click at [710, 429] on li "Featuring" at bounding box center [784, 420] width 317 height 24
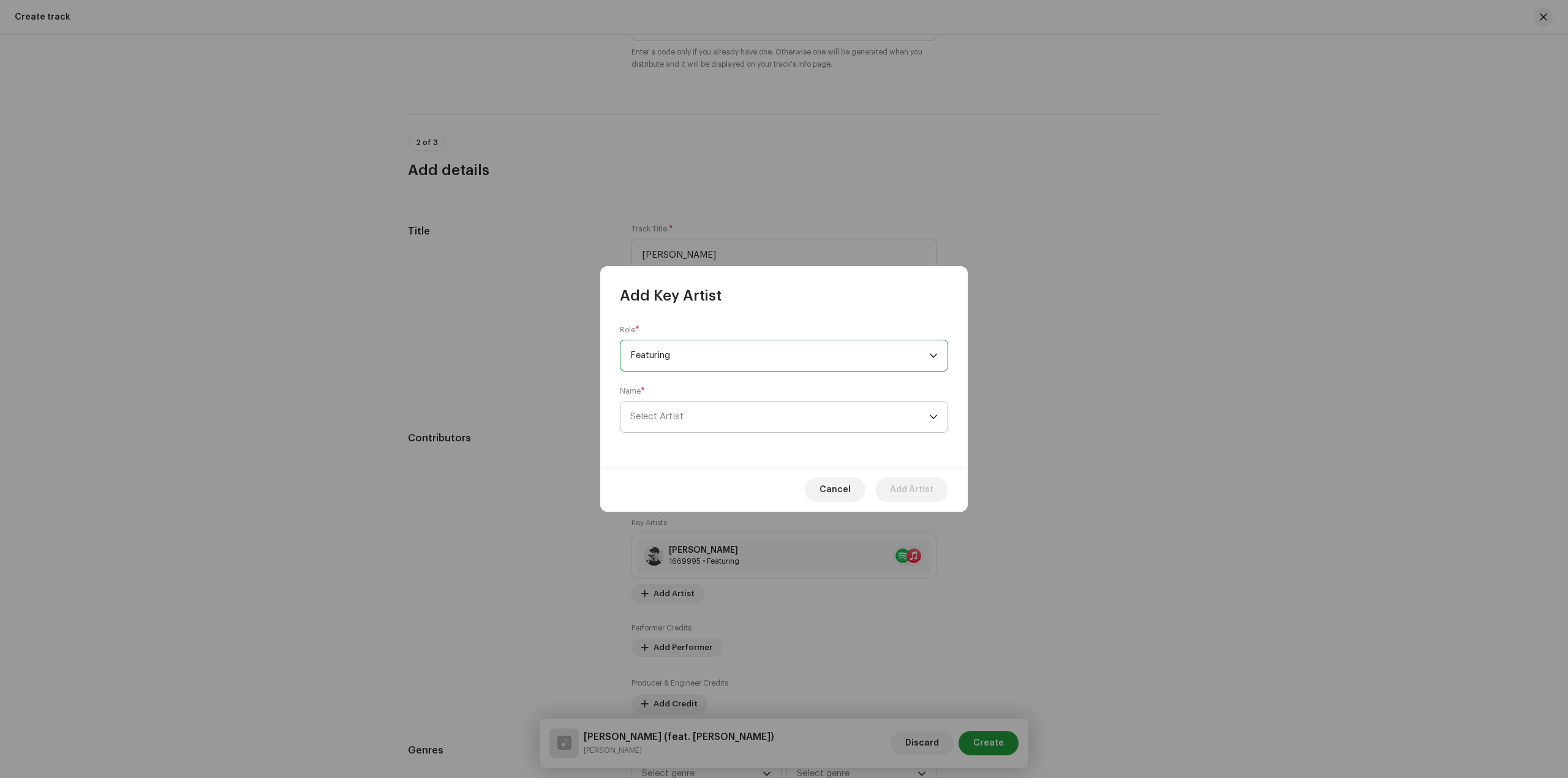
click at [742, 414] on span "Select Artist" at bounding box center [780, 417] width 299 height 30
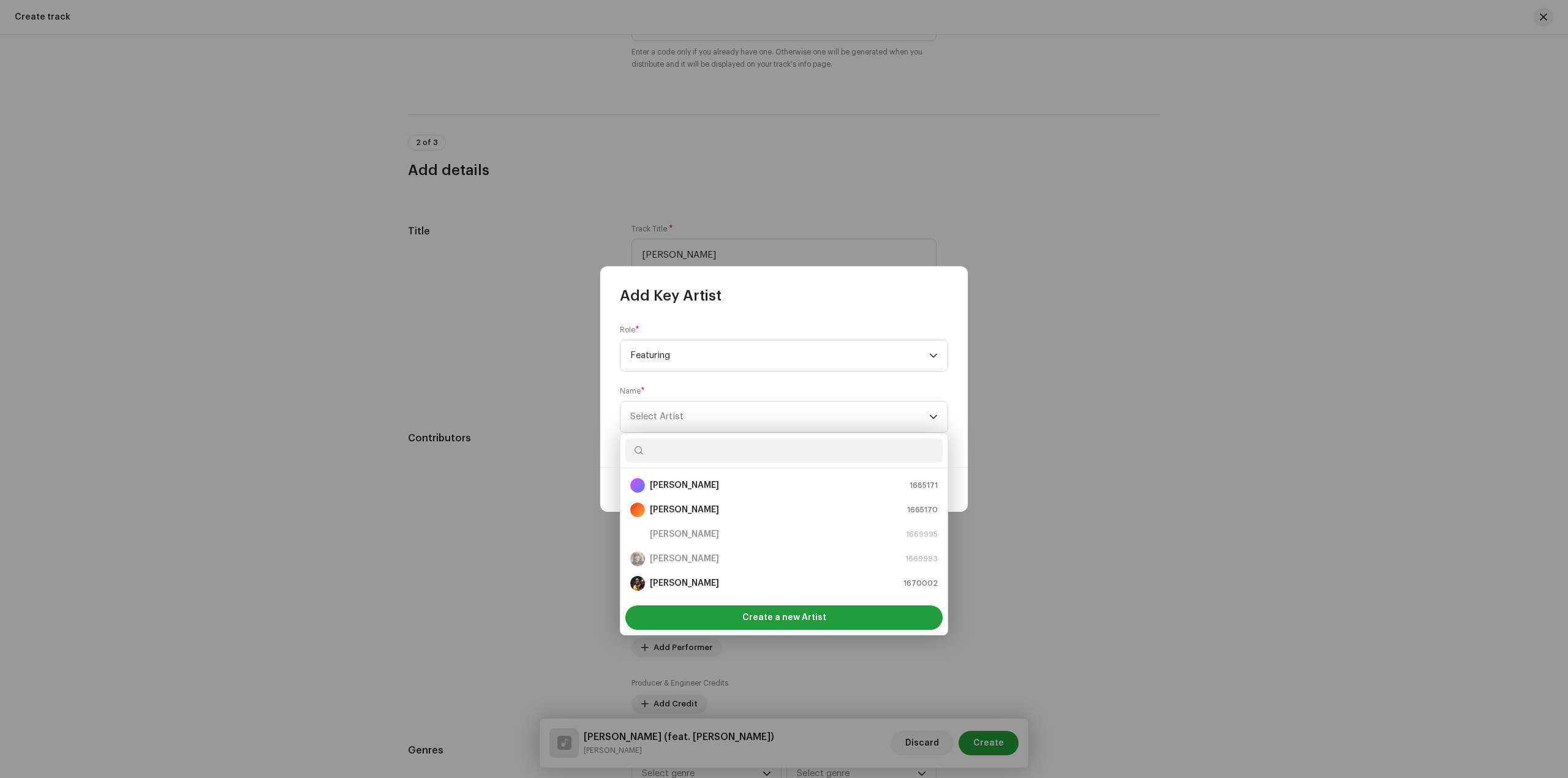
click at [749, 386] on form "Role * Featuring Name * Select Artist" at bounding box center [784, 379] width 329 height 108
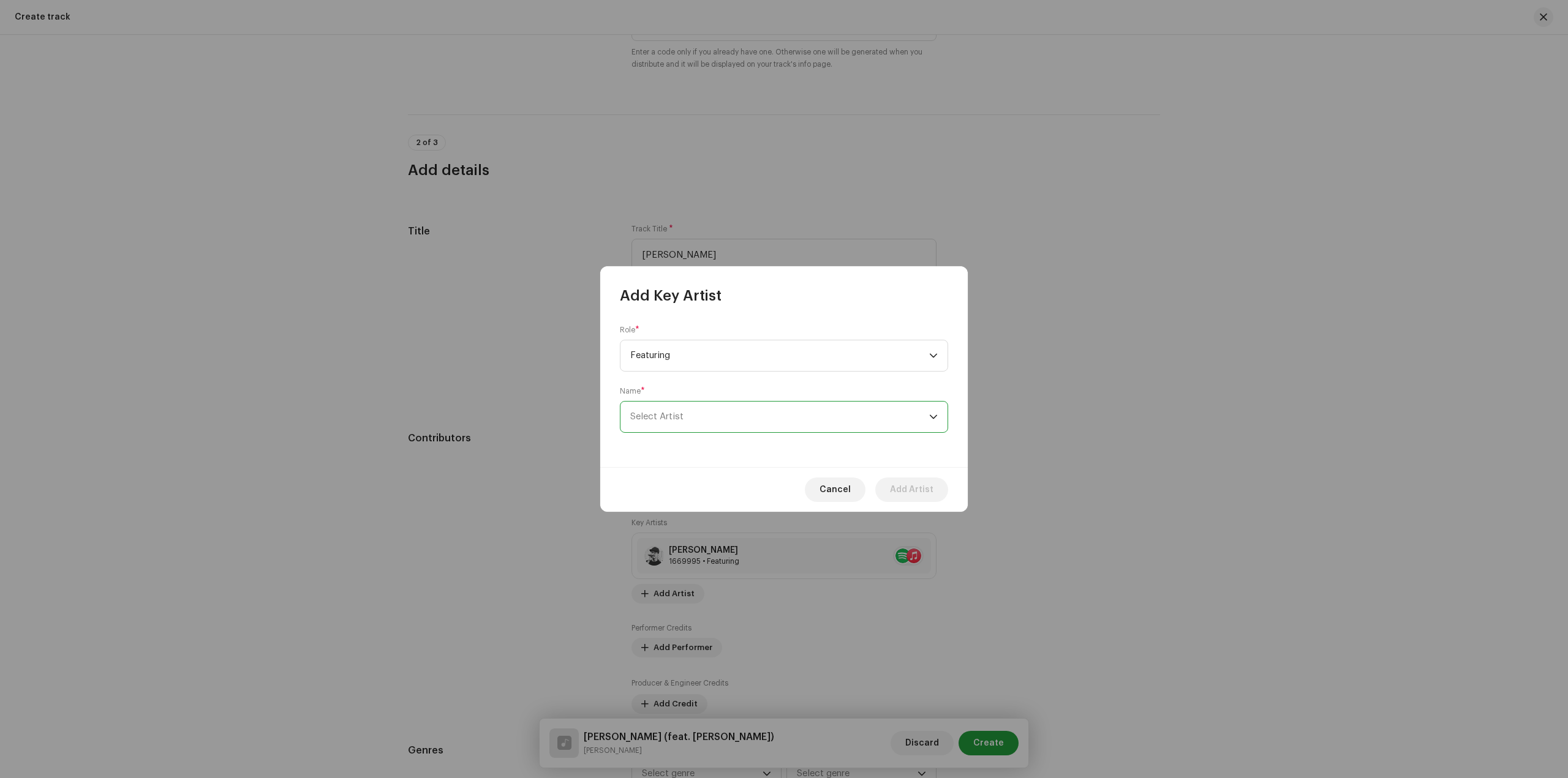
click at [840, 423] on span "Select Artist" at bounding box center [780, 417] width 299 height 30
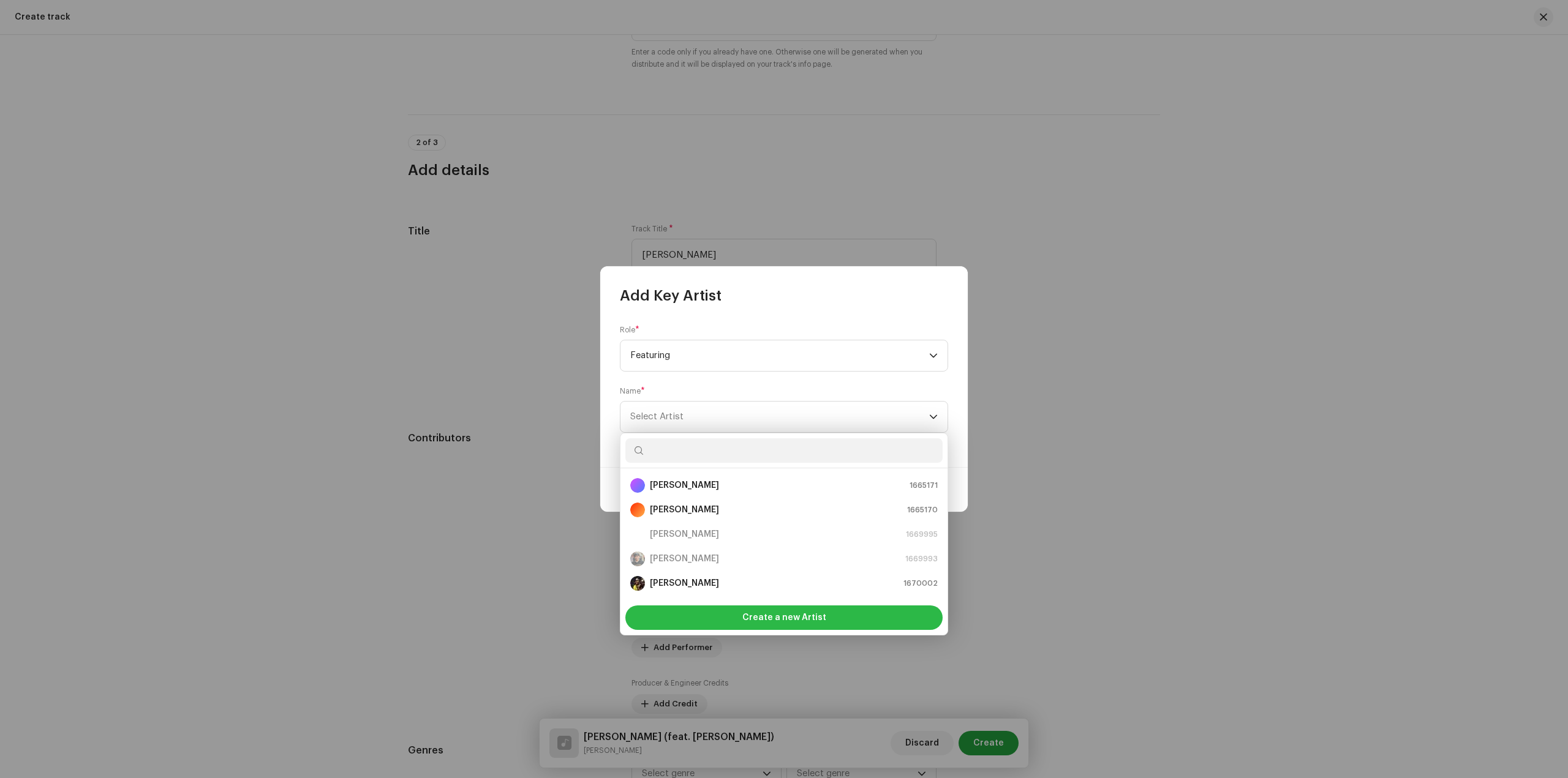
scroll to position [20, 0]
click at [844, 614] on div "Create a new Artist" at bounding box center [784, 618] width 317 height 24
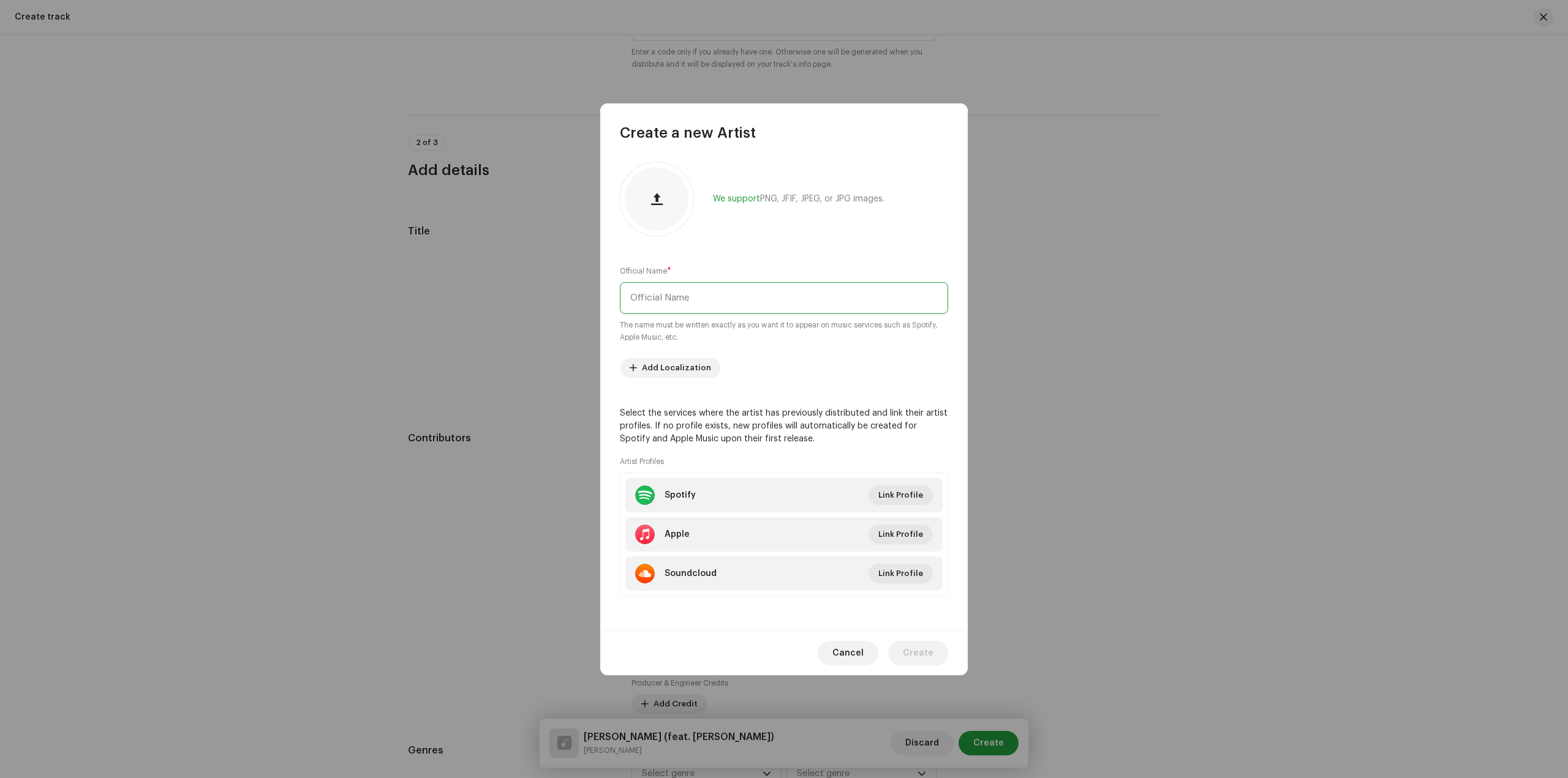
click at [735, 294] on input "text" at bounding box center [784, 297] width 329 height 32
type input "T"
type input "Rahul Punk"
click at [647, 217] on div at bounding box center [656, 199] width 64 height 64
click at [932, 651] on span "Create" at bounding box center [918, 653] width 30 height 24
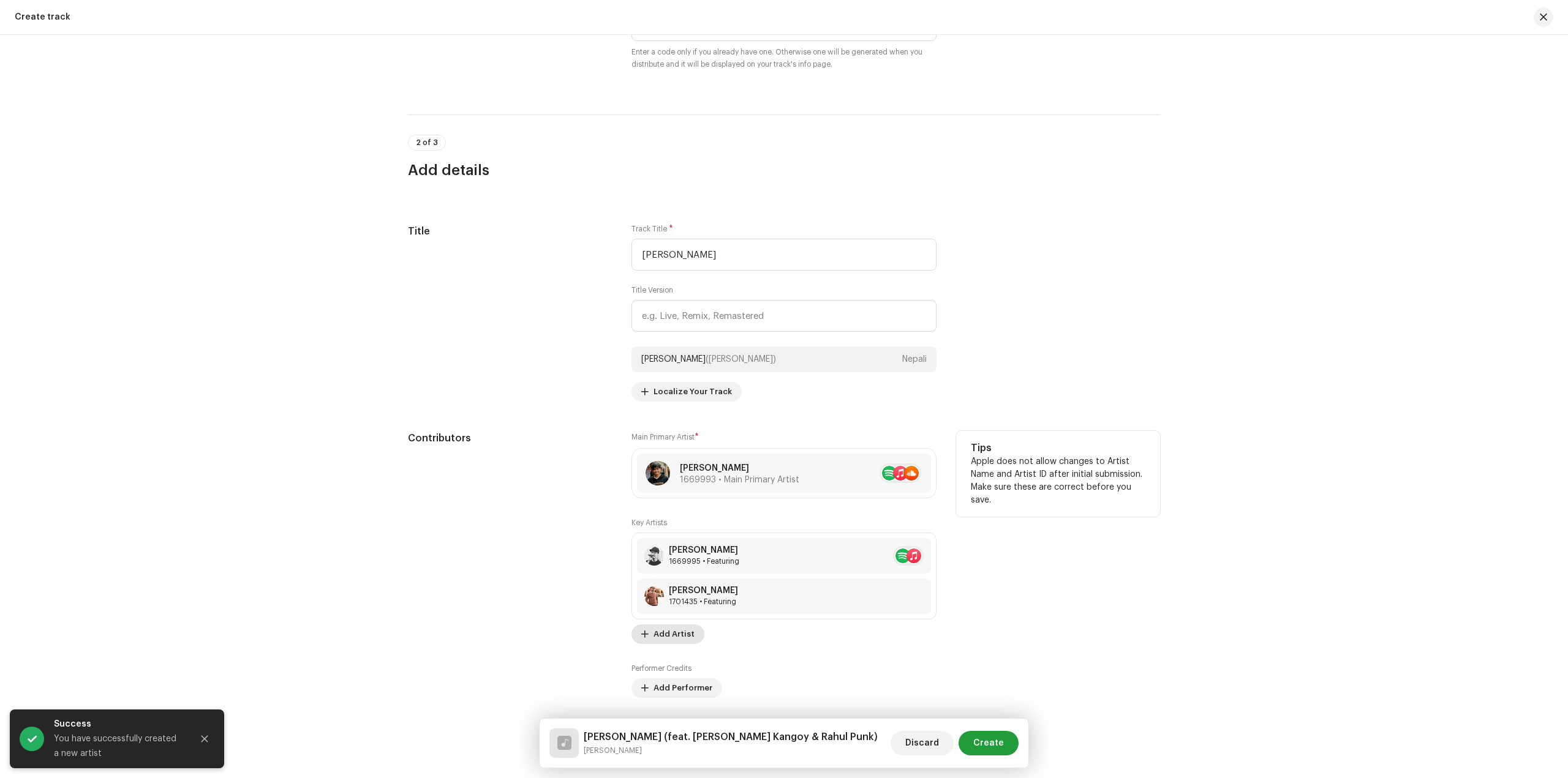
click at [669, 633] on span "Add Artist" at bounding box center [674, 634] width 41 height 24
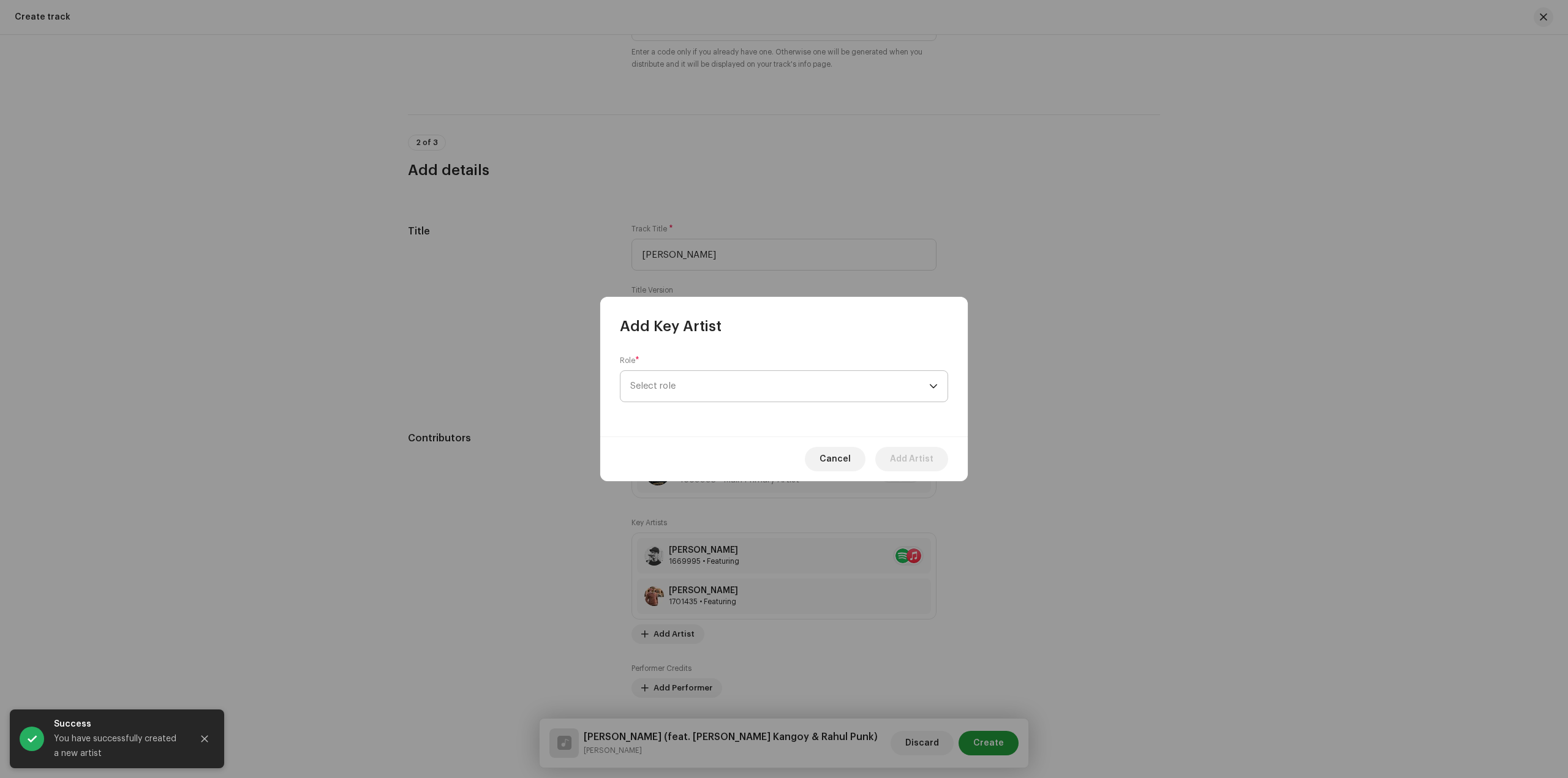
click at [735, 388] on span "Select role" at bounding box center [780, 386] width 299 height 30
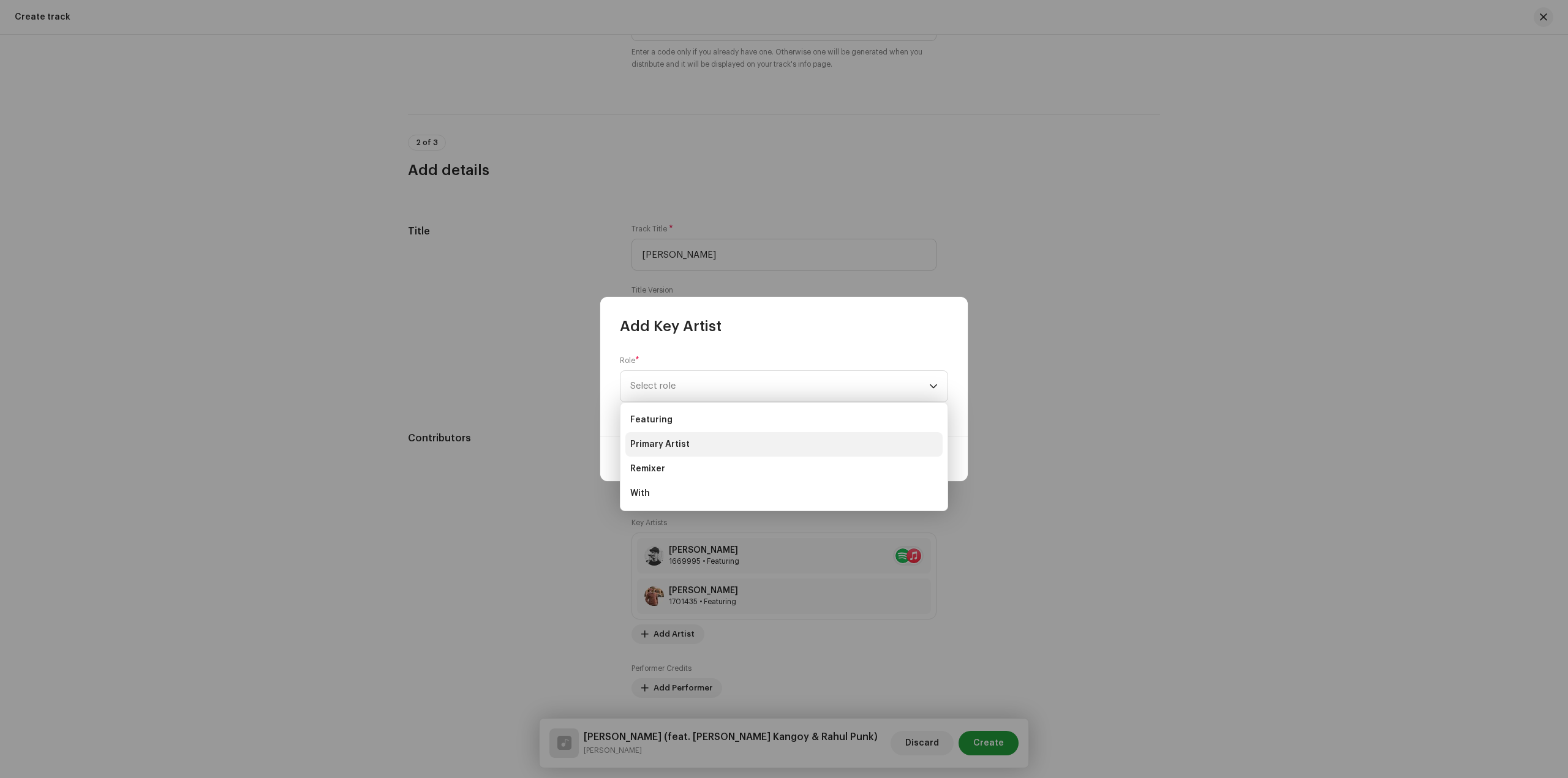
click at [730, 438] on li "Primary Artist" at bounding box center [784, 444] width 317 height 24
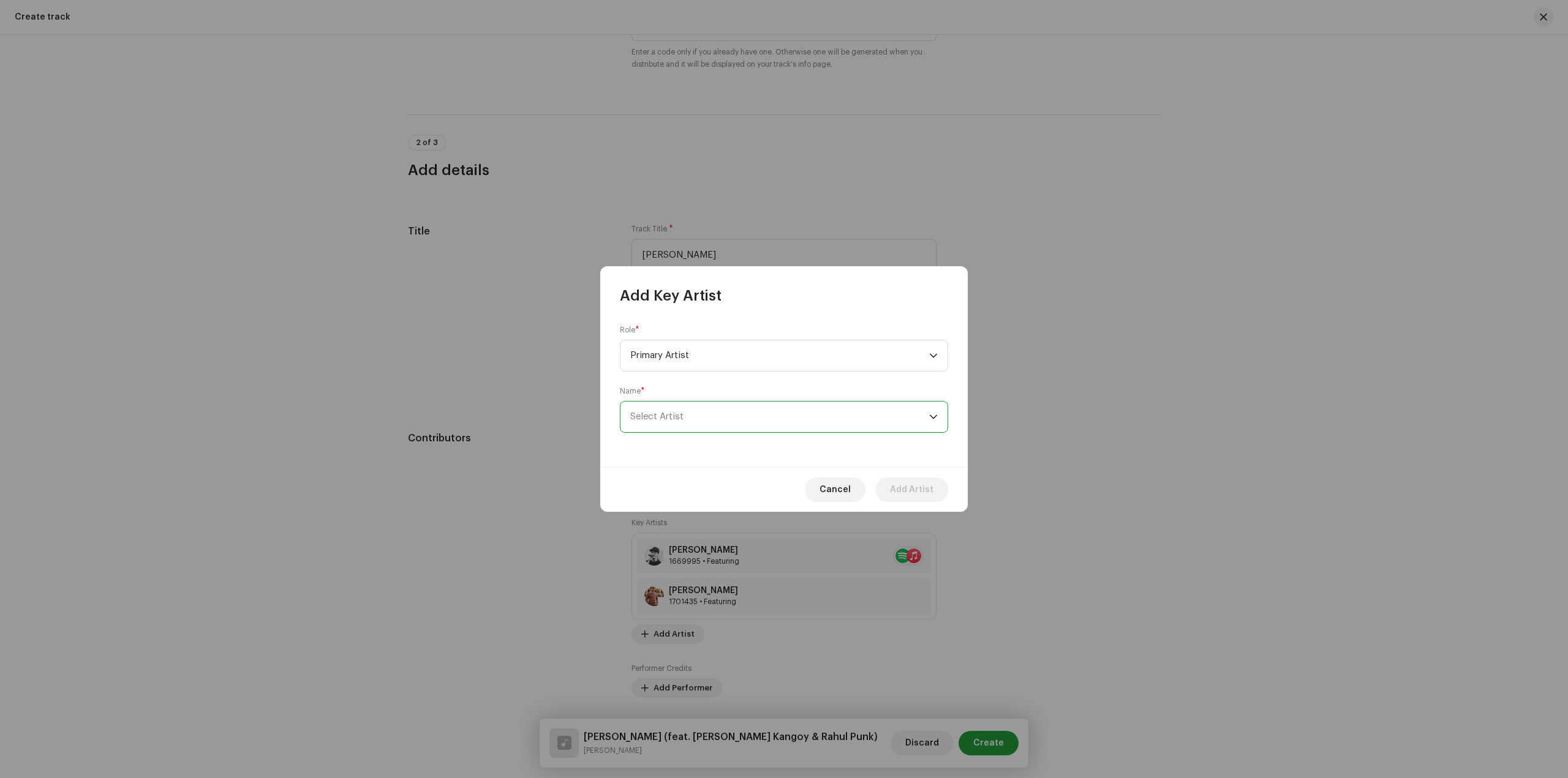
click at [742, 406] on span "Select Artist" at bounding box center [780, 417] width 299 height 30
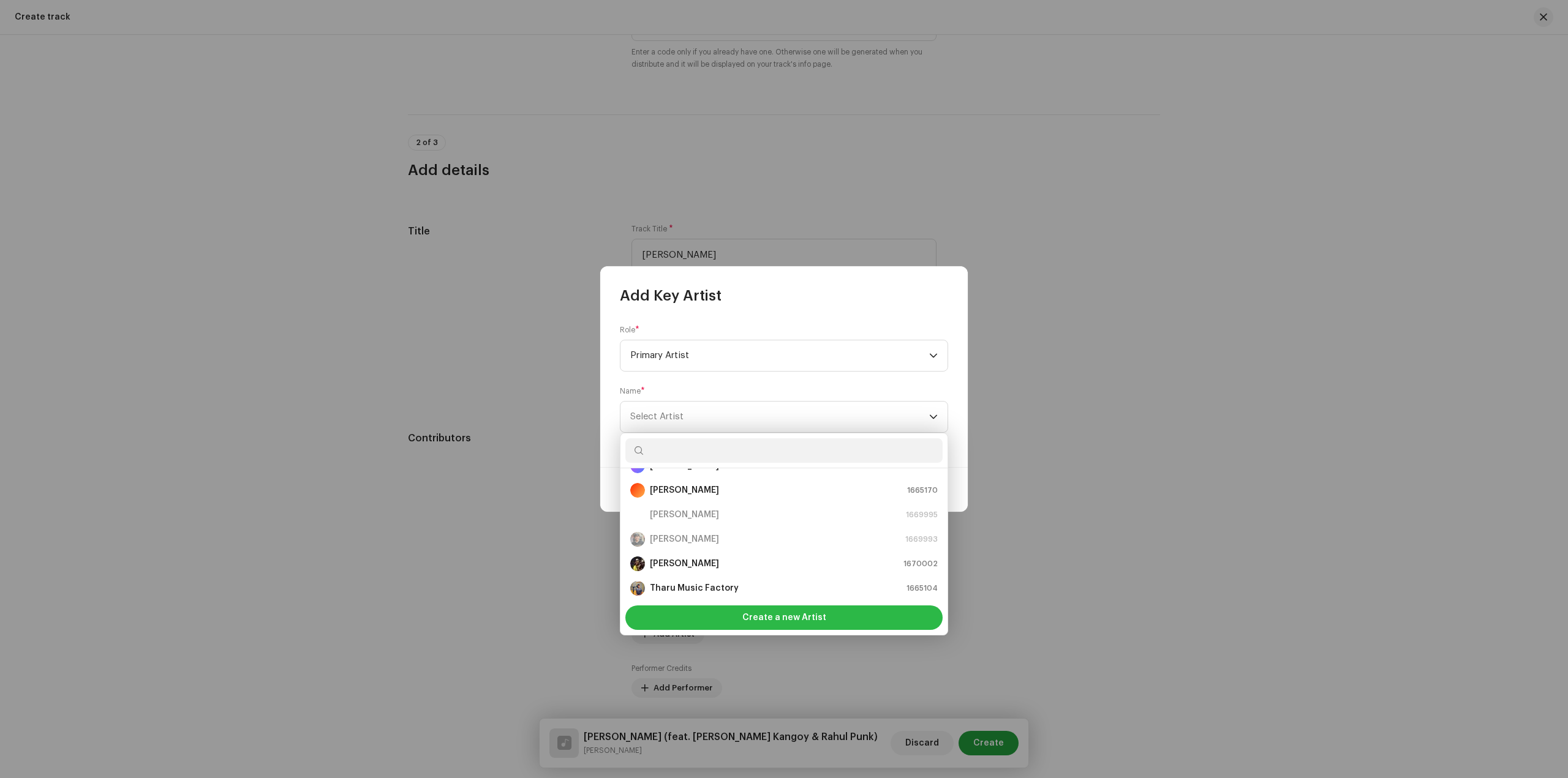
click at [788, 608] on span "Create a new Artist" at bounding box center [784, 618] width 84 height 24
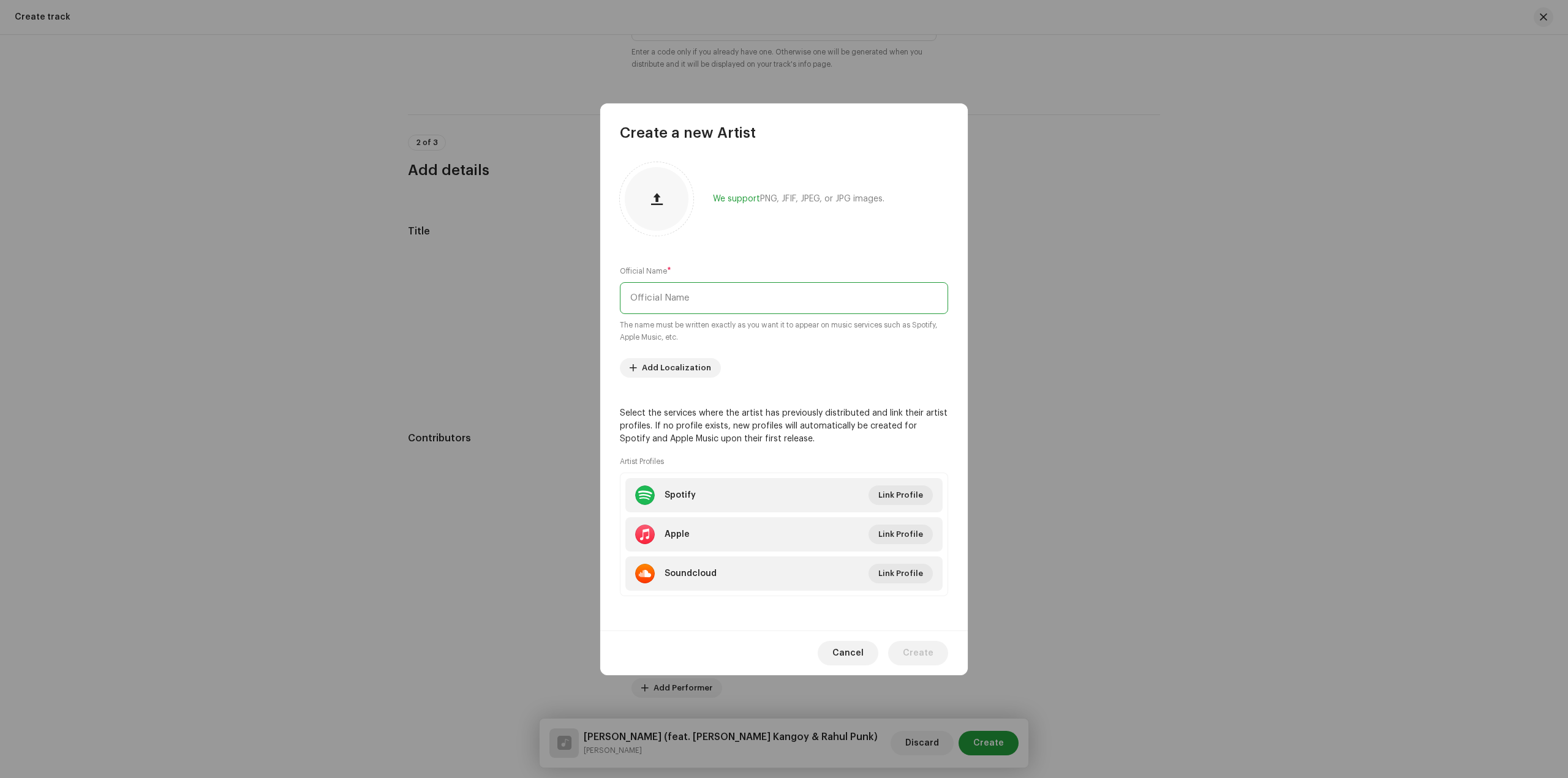
click at [734, 297] on input "text" at bounding box center [784, 297] width 329 height 32
type input "Sanam Sardar"
click at [912, 651] on span "Create" at bounding box center [918, 653] width 30 height 24
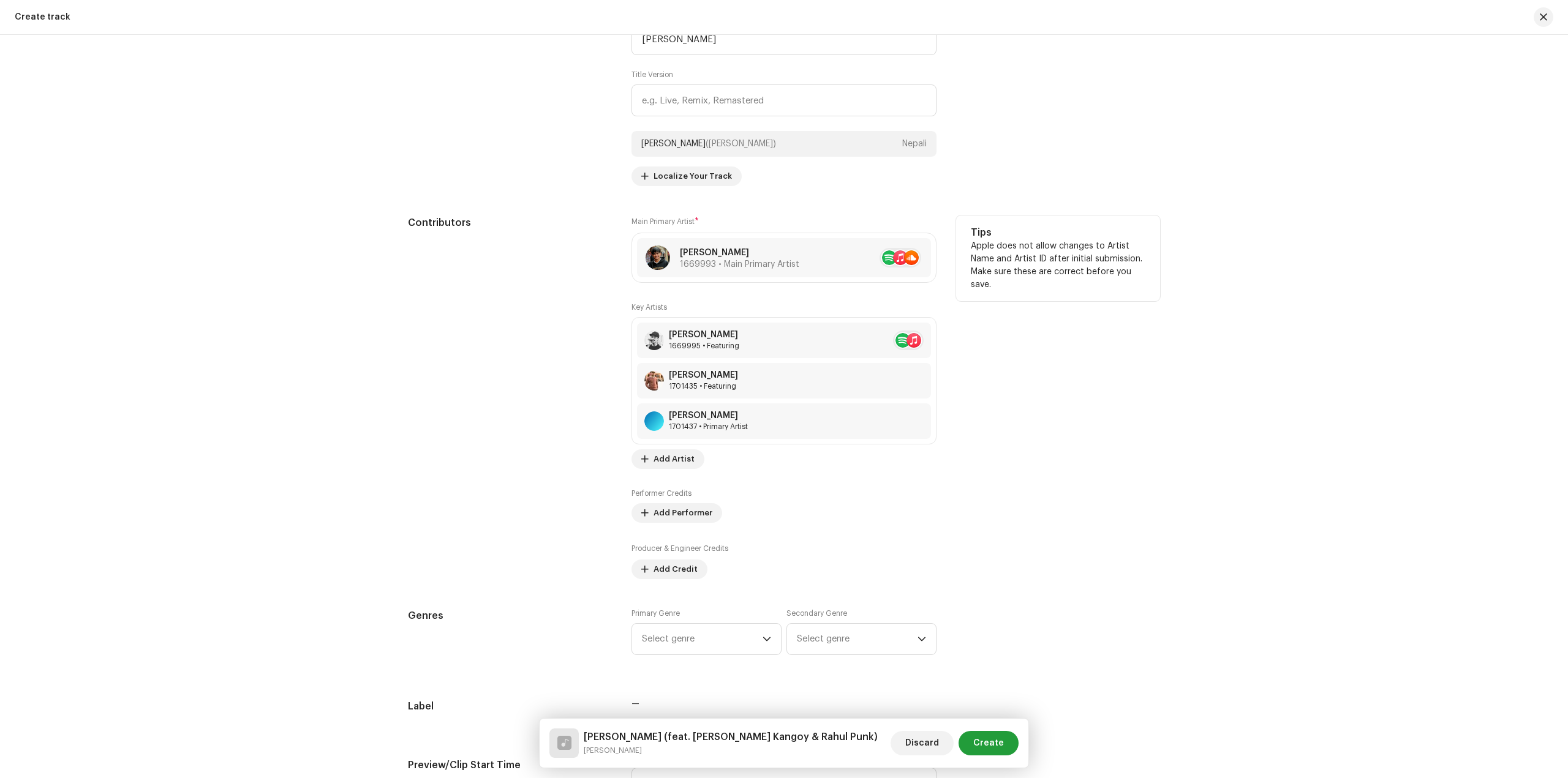
scroll to position [674, 0]
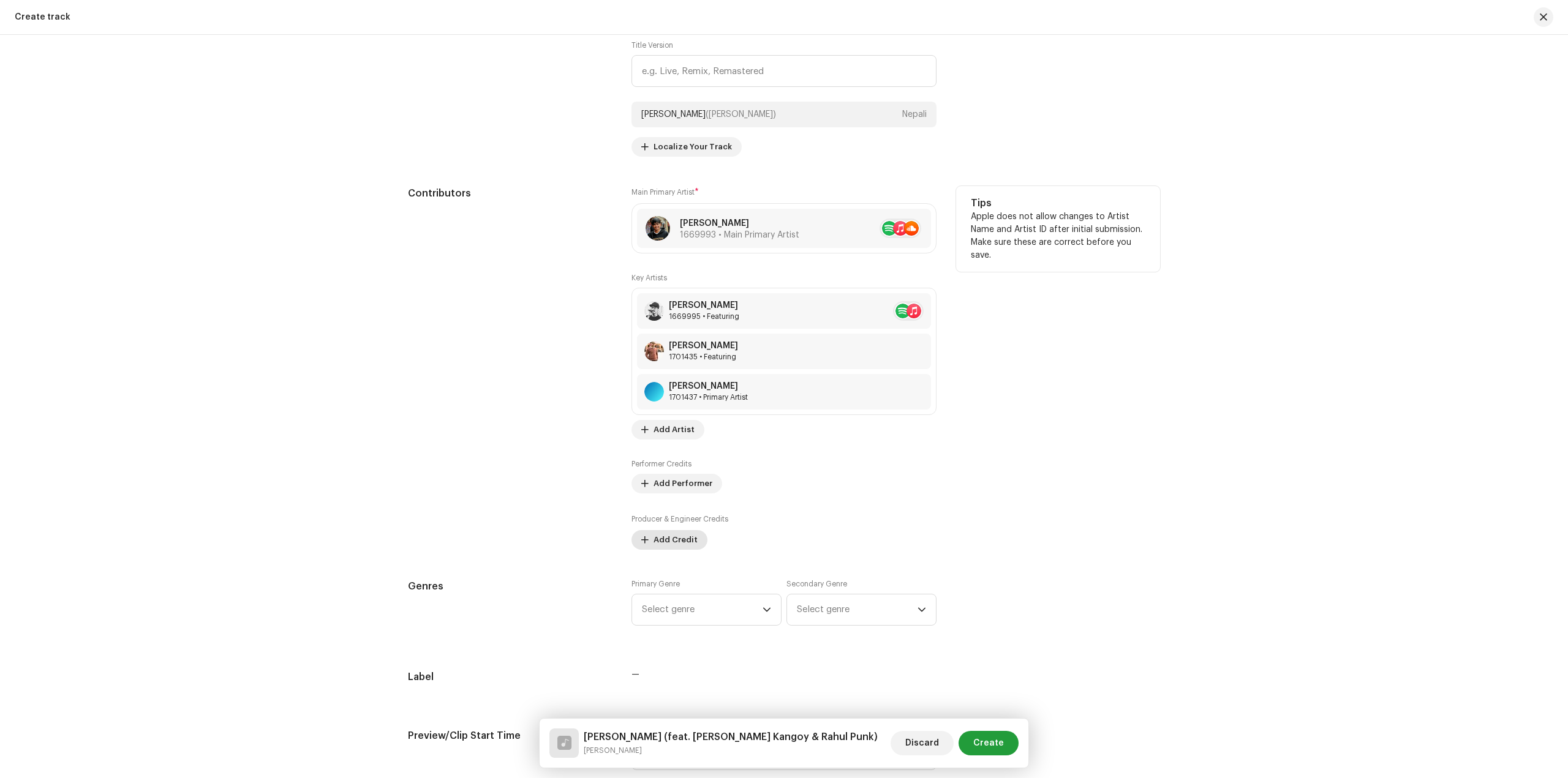
click at [677, 546] on span "Add Credit" at bounding box center [675, 540] width 44 height 24
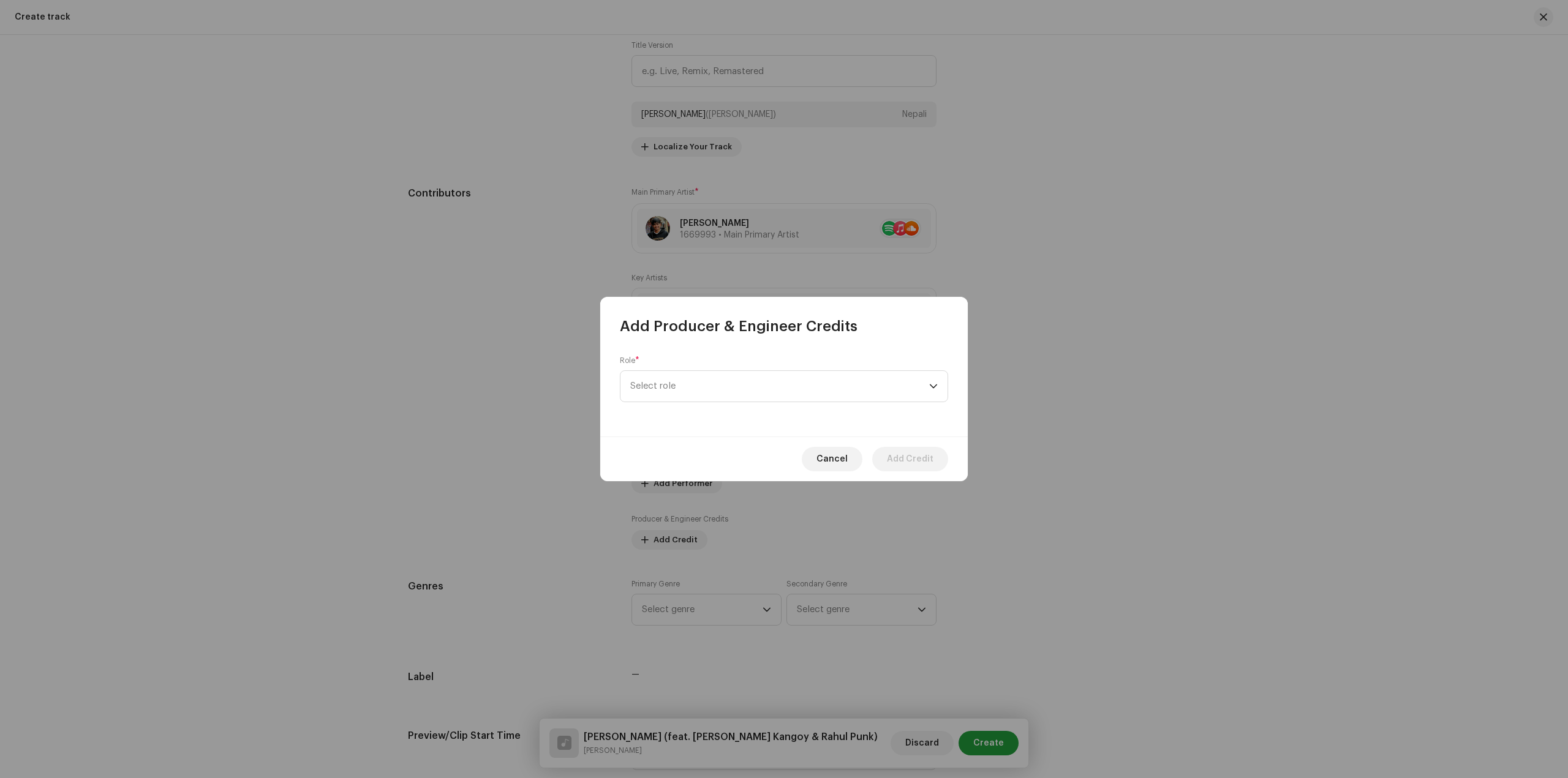
click at [833, 471] on div "Cancel Add Credit" at bounding box center [784, 459] width 368 height 44
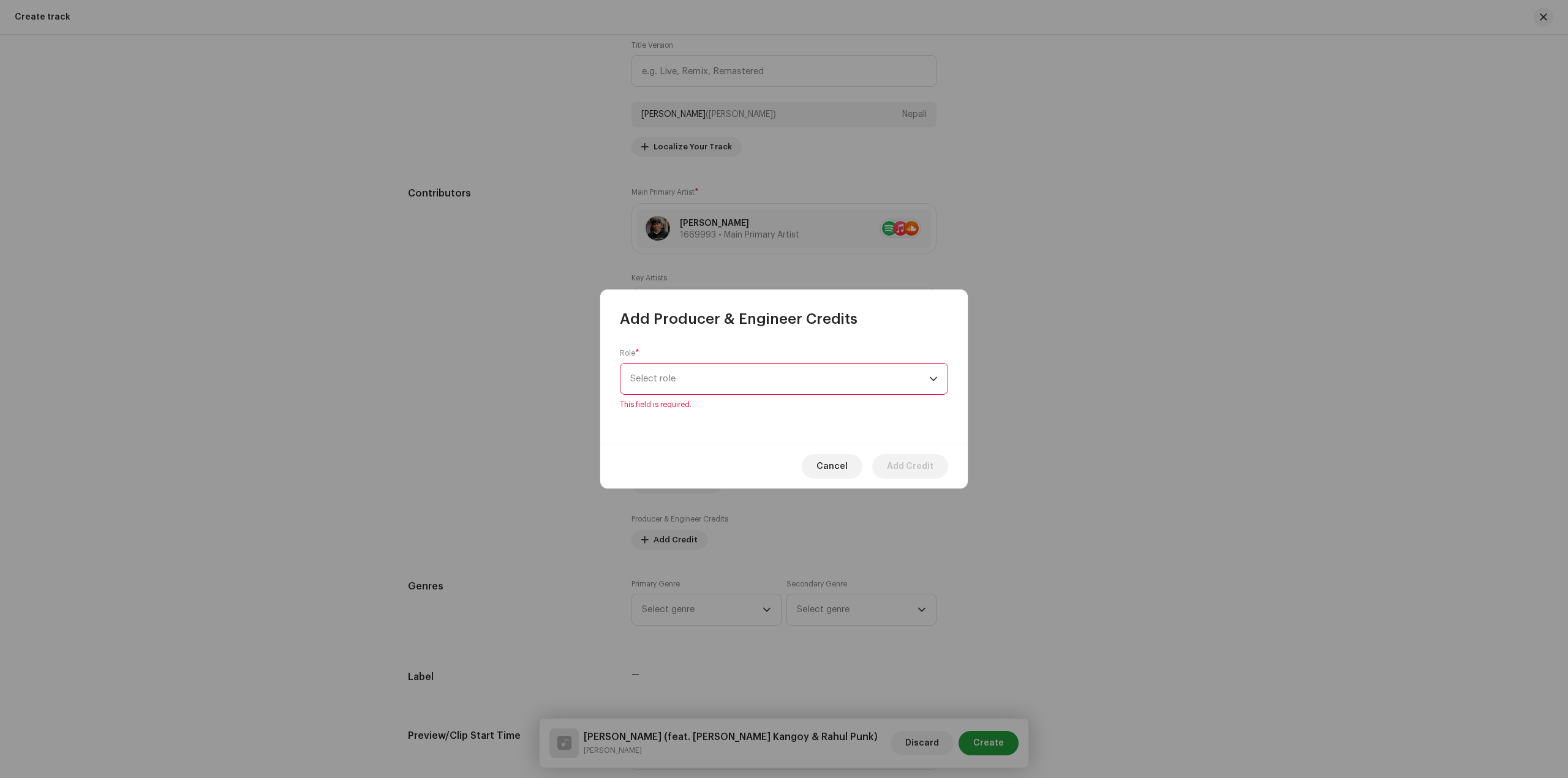
click at [798, 374] on span "Select role" at bounding box center [780, 378] width 299 height 30
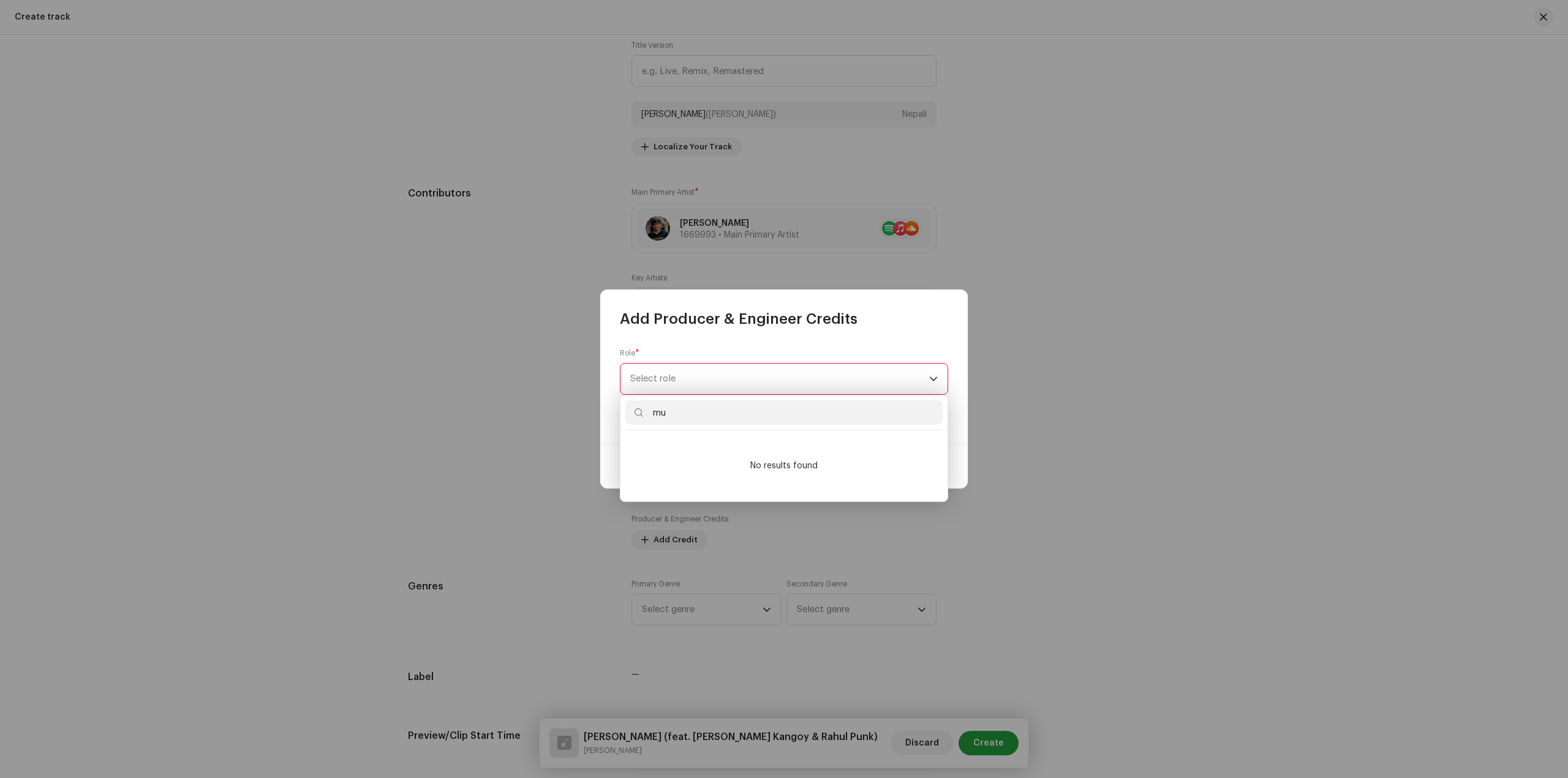
scroll to position [0, 0]
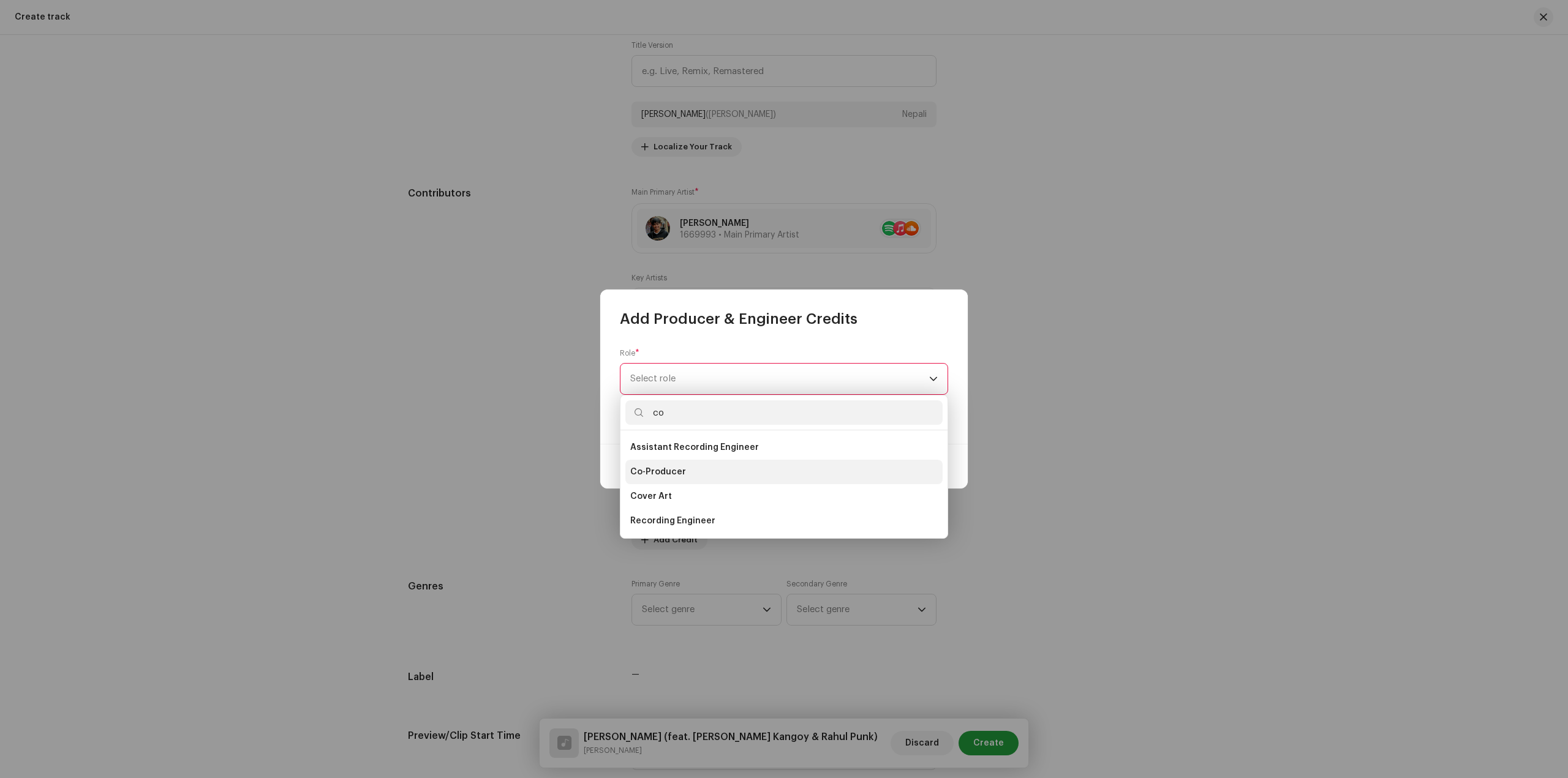
type input "c"
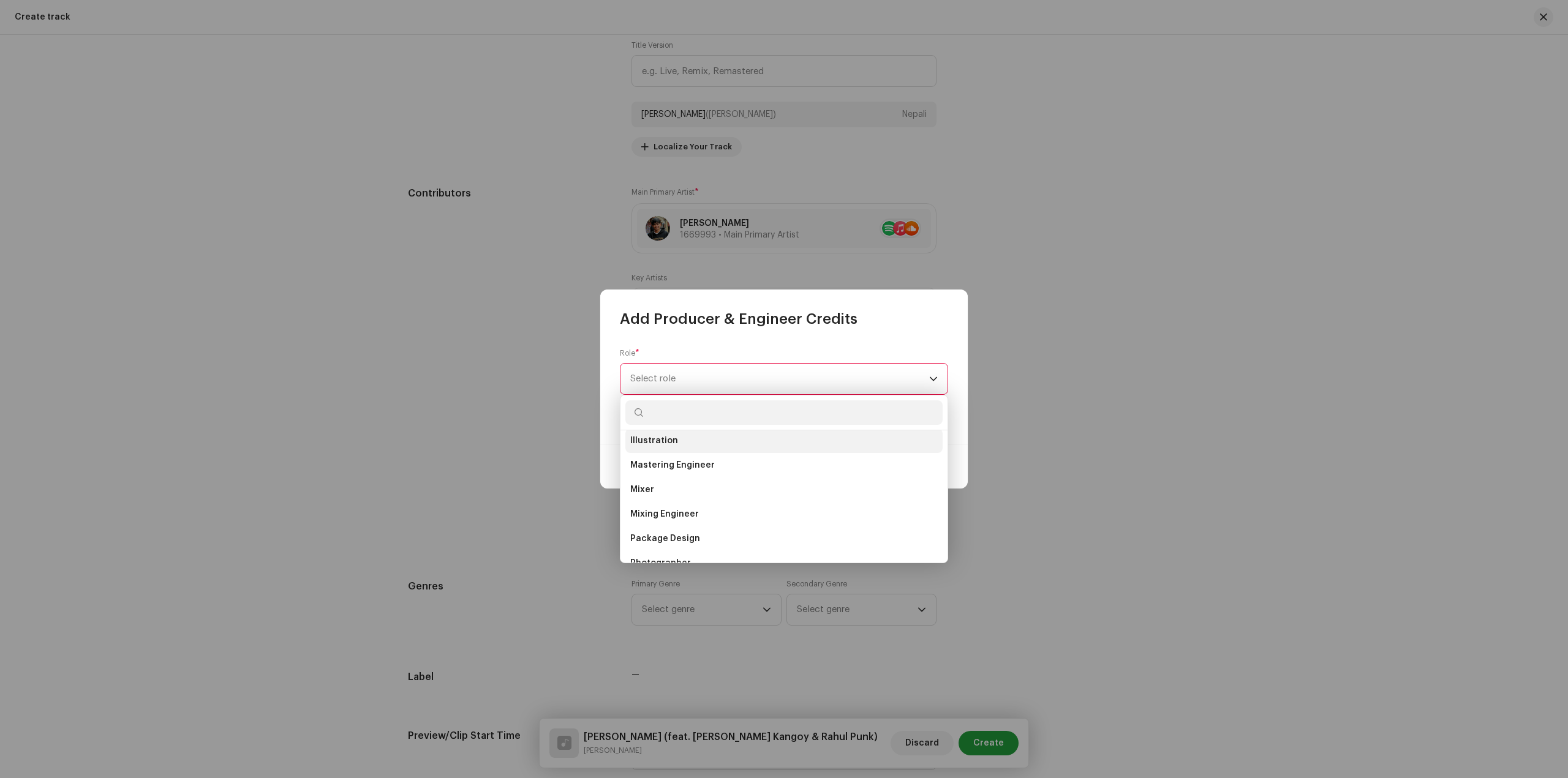
scroll to position [306, 0]
click at [733, 478] on li "Mastering Engineer" at bounding box center [784, 484] width 317 height 24
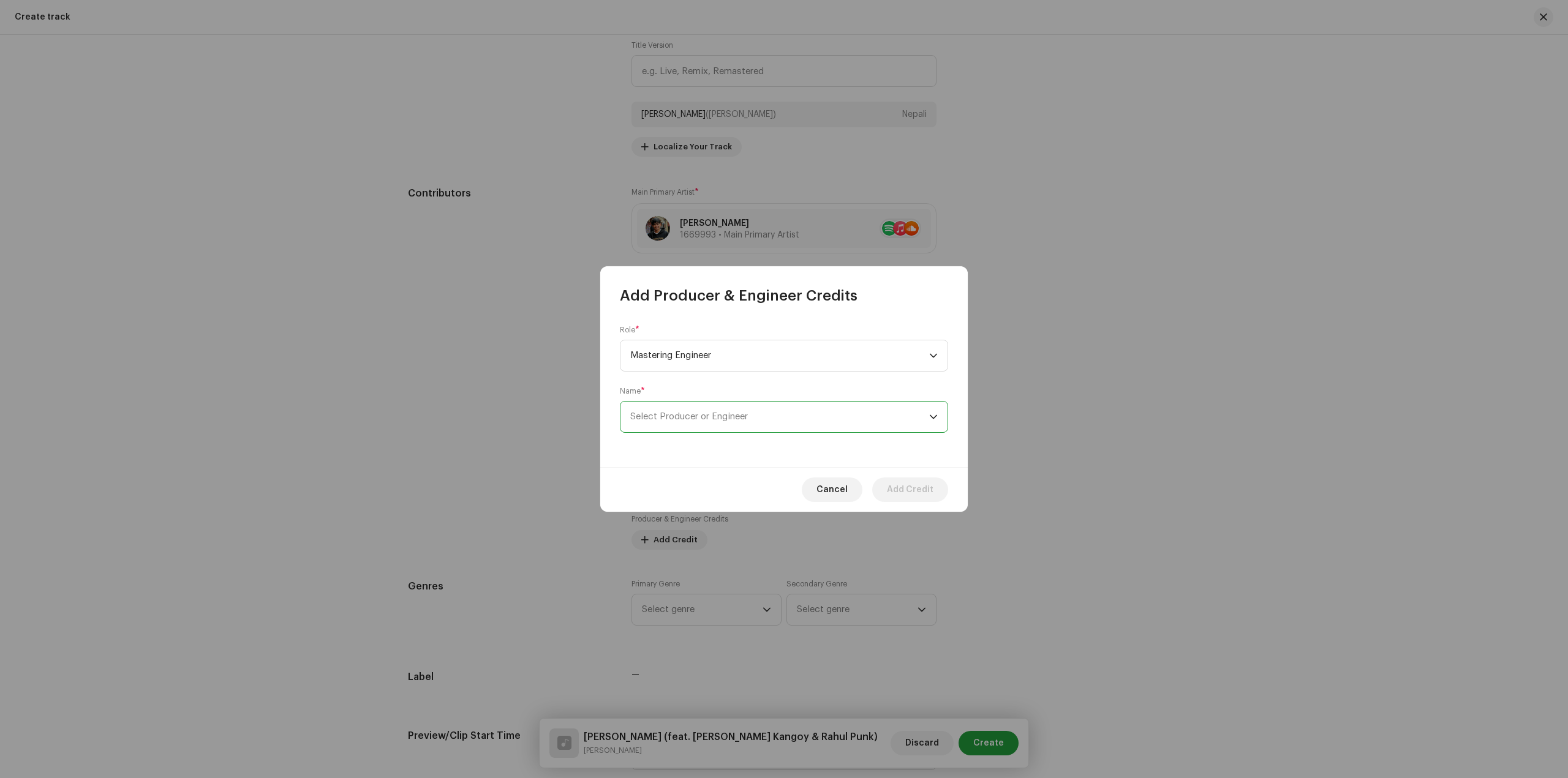
click at [734, 425] on span "Select Producer or Engineer" at bounding box center [780, 417] width 299 height 30
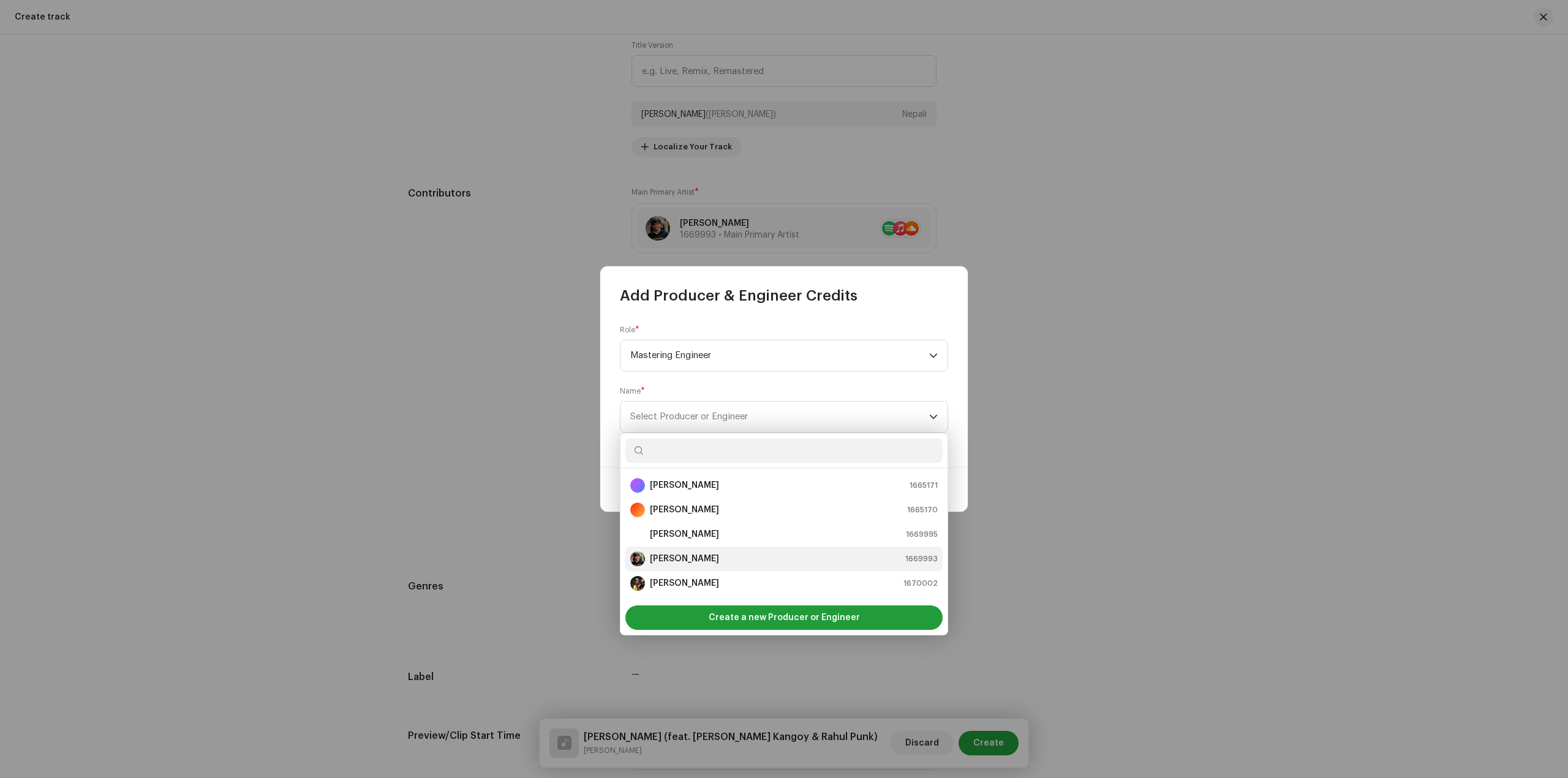
click at [732, 558] on div "Sandip Sardar 1669993" at bounding box center [784, 559] width 308 height 15
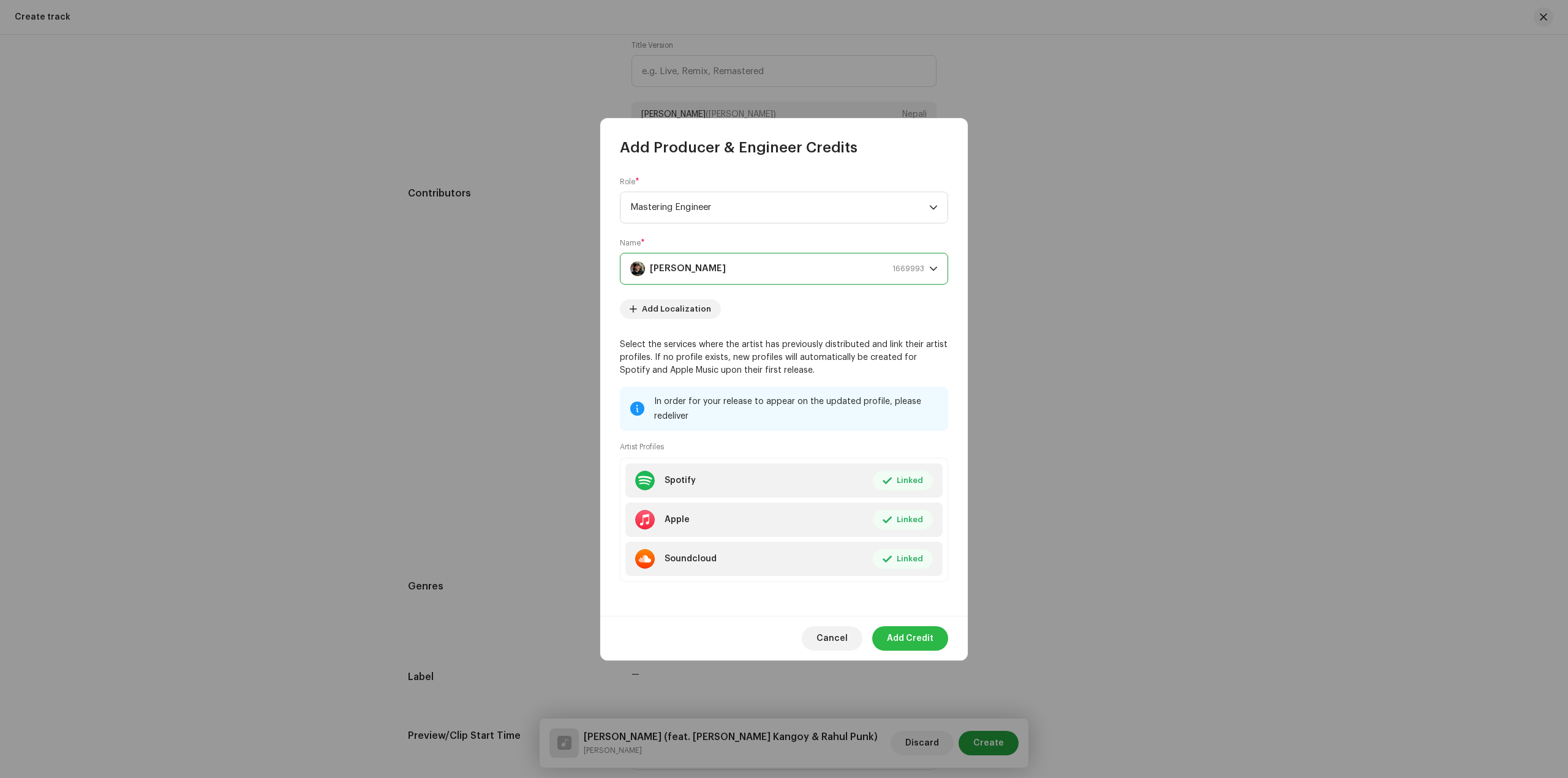
click at [918, 633] on span "Add Credit" at bounding box center [910, 639] width 46 height 24
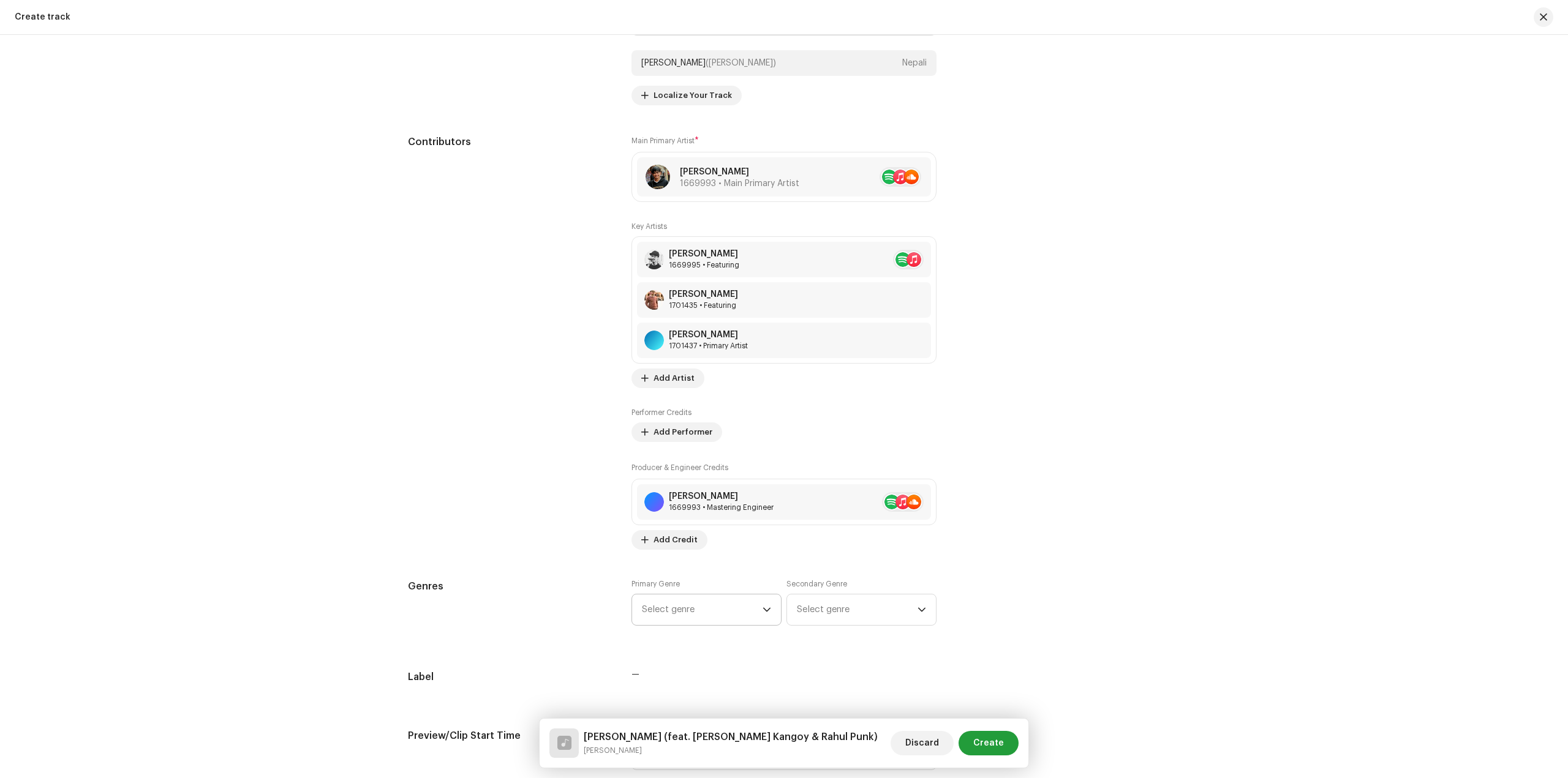
scroll to position [796, 0]
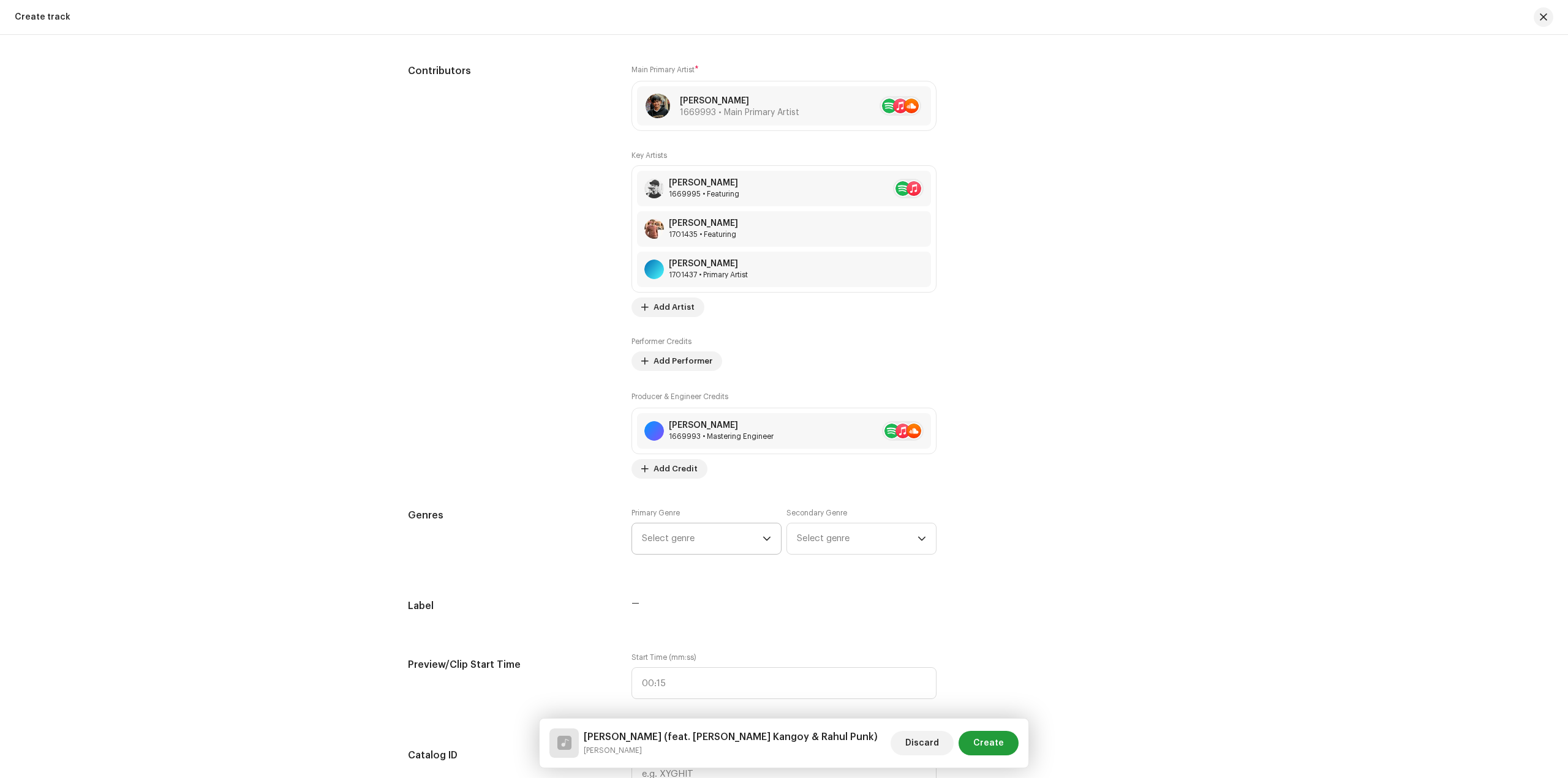
click at [718, 540] on span "Select genre" at bounding box center [702, 538] width 121 height 30
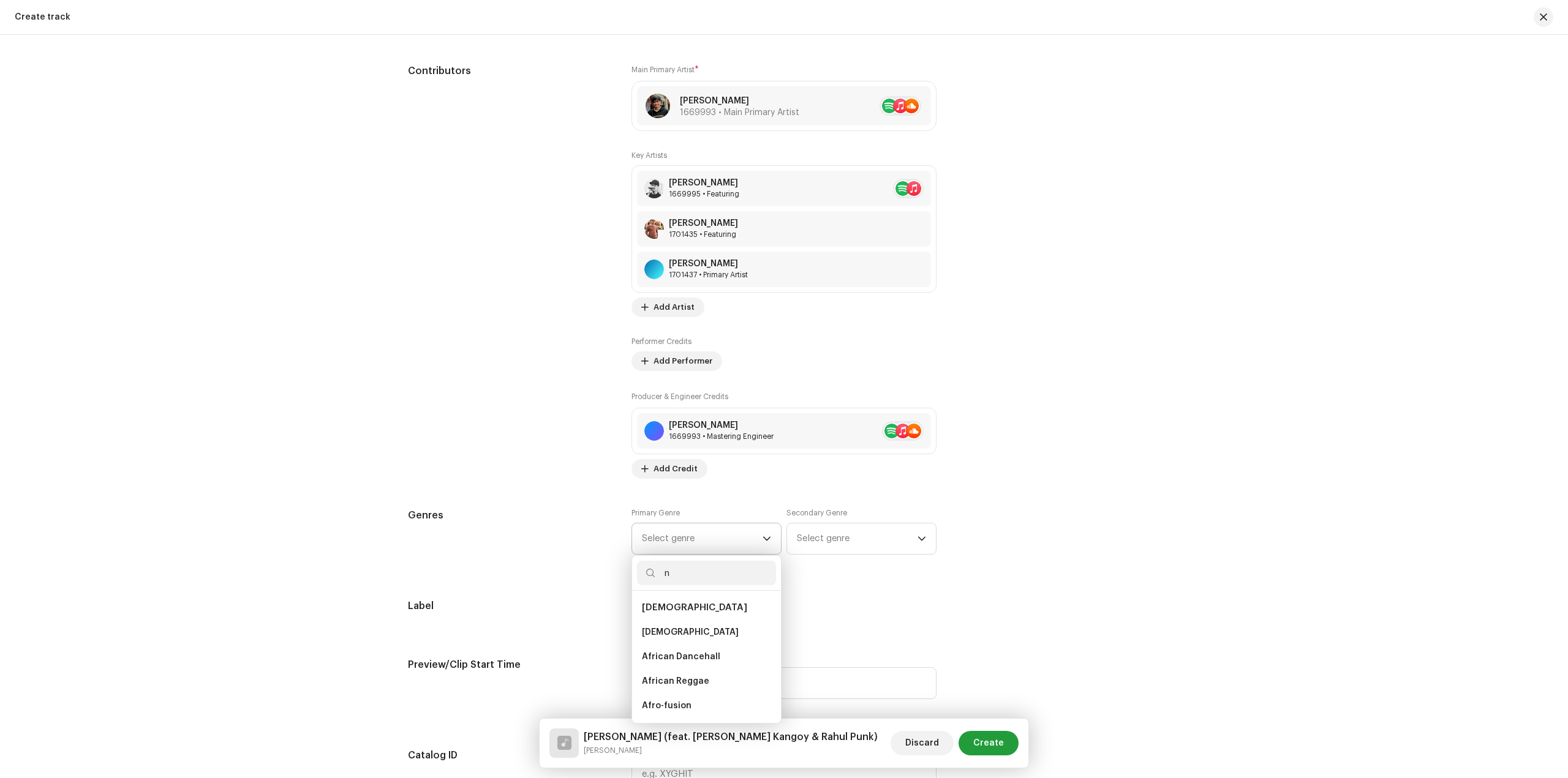
type input "ne"
type input "cla"
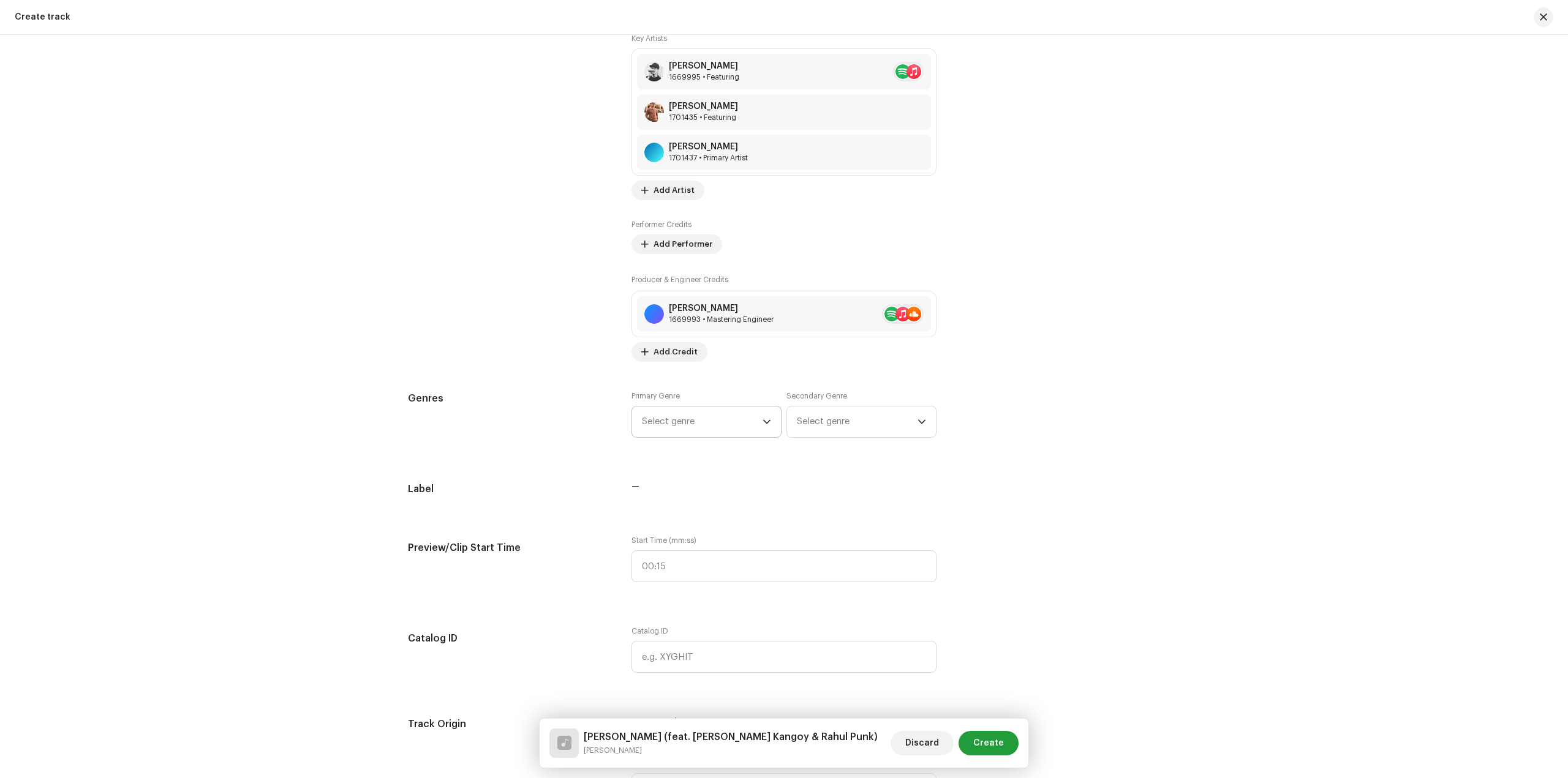
scroll to position [918, 0]
click at [706, 418] on span "Select genre" at bounding box center [702, 416] width 121 height 30
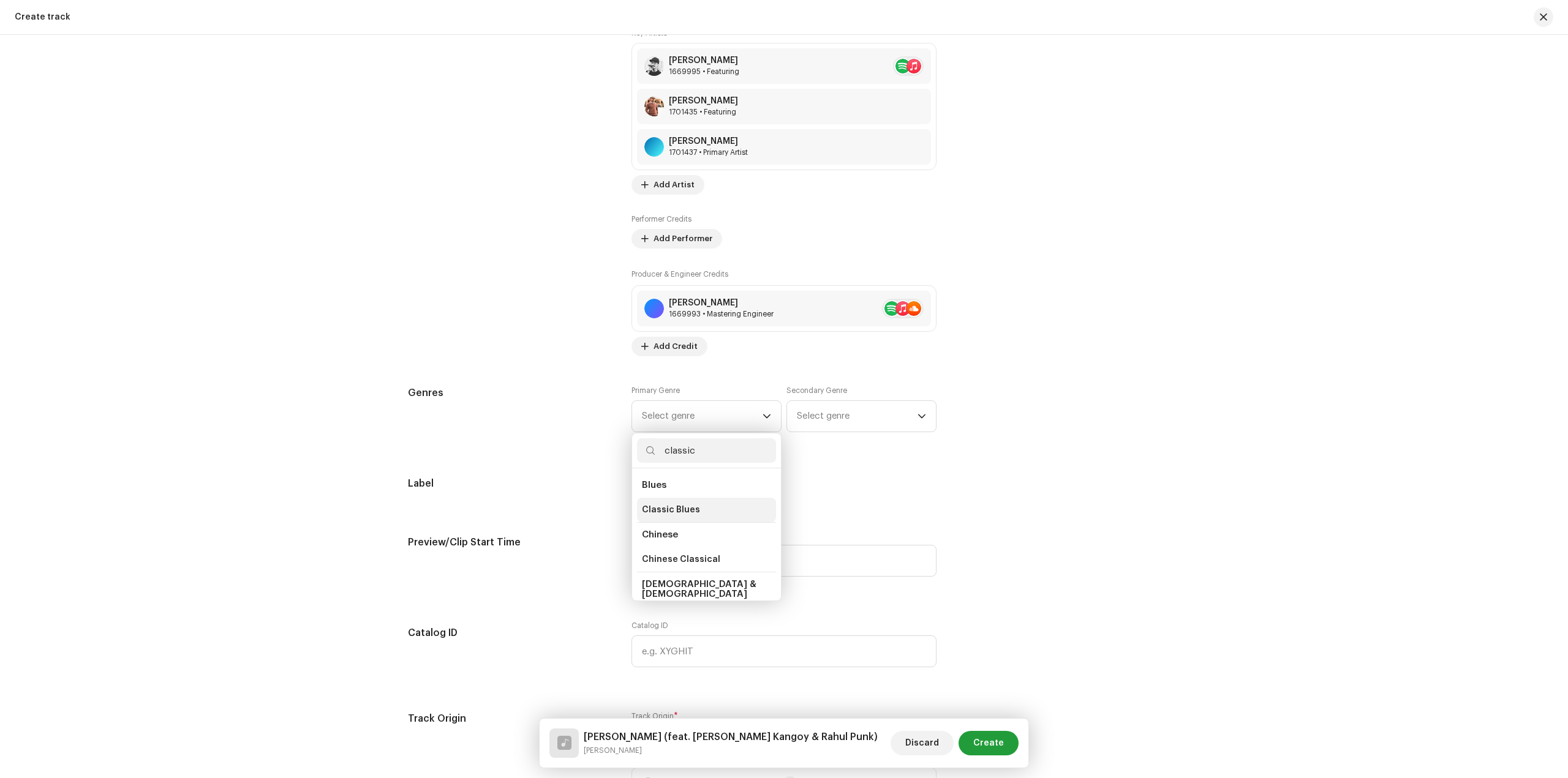
type input "classica"
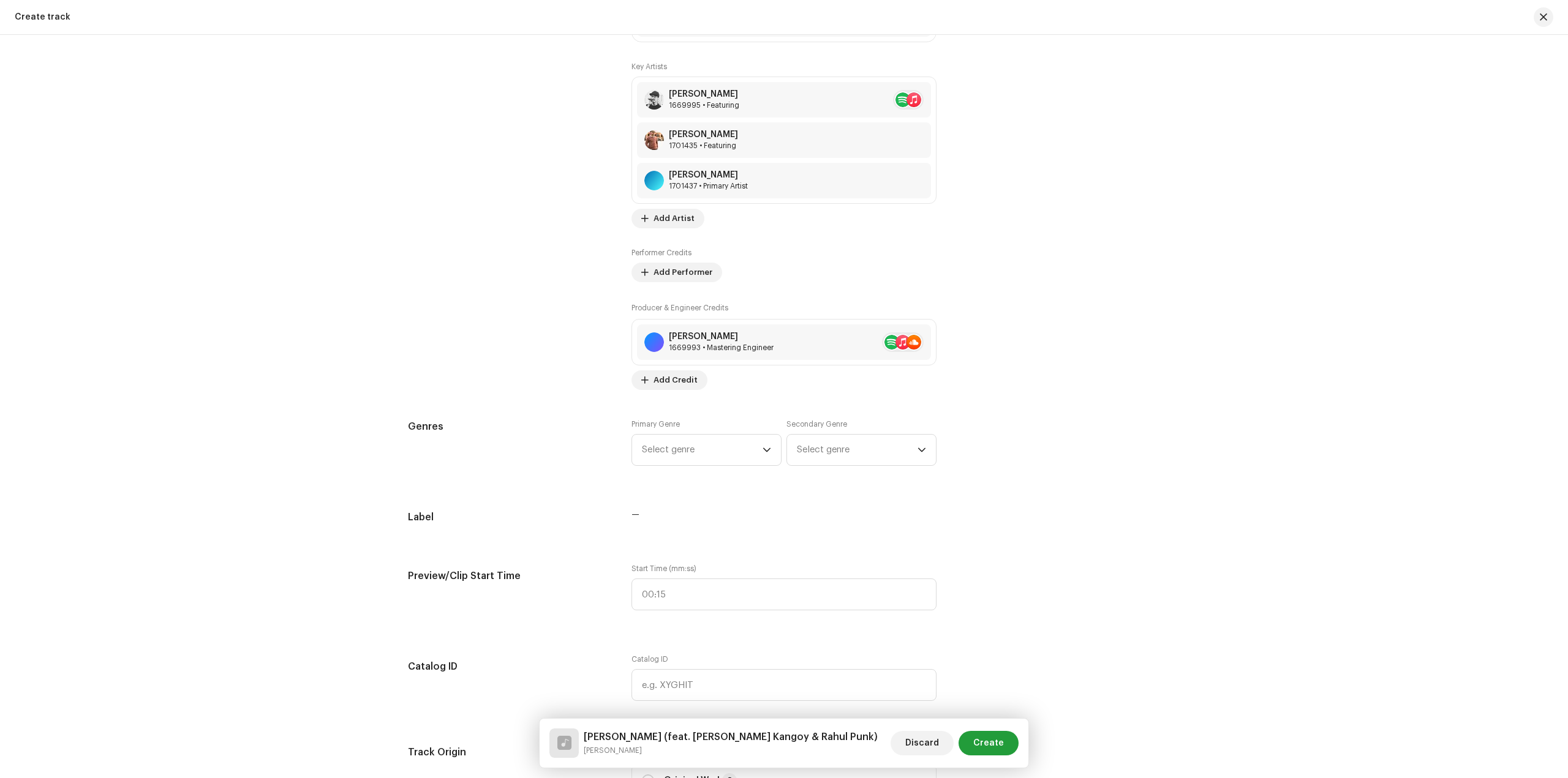
scroll to position [857, 0]
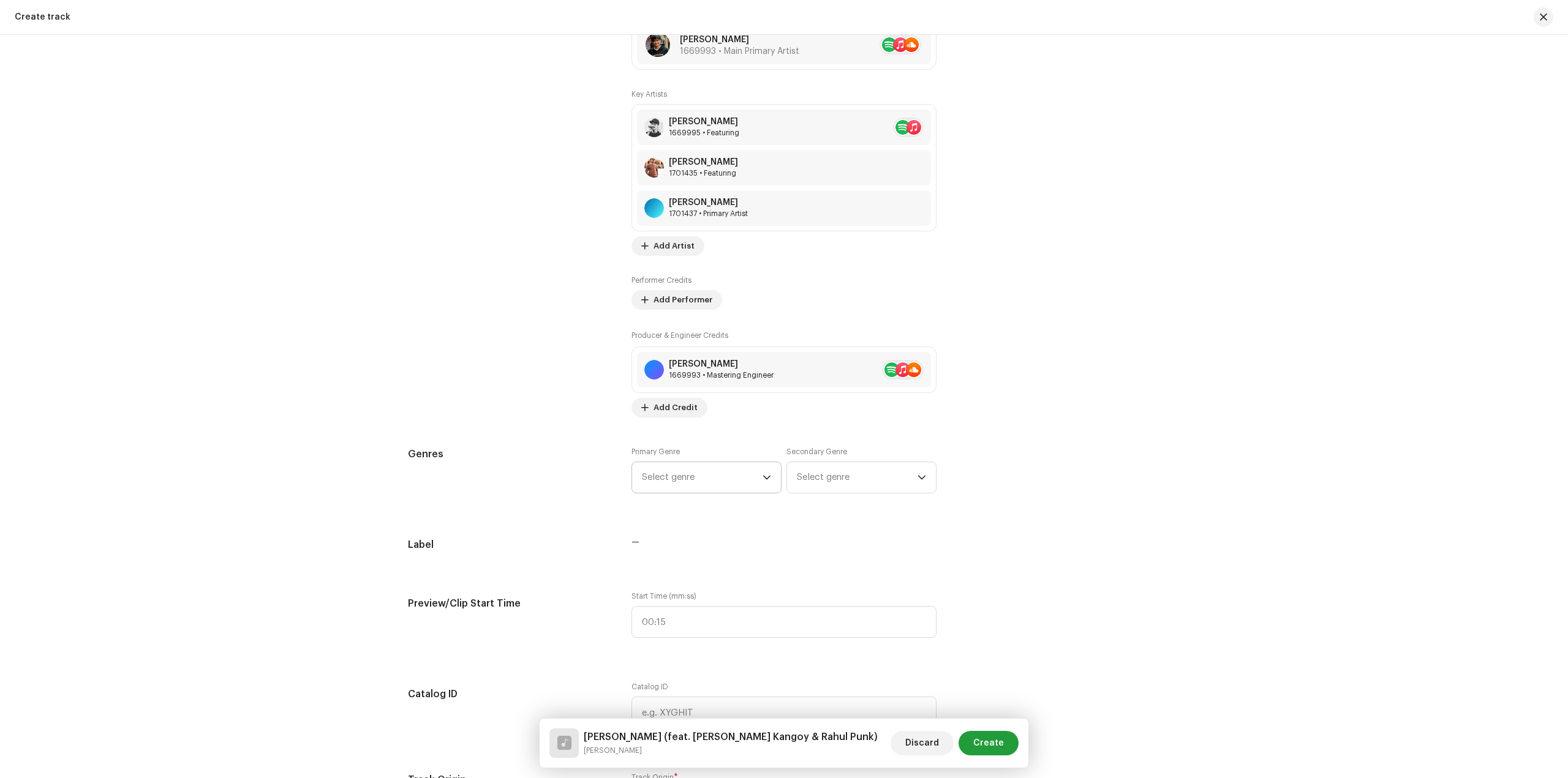
click at [697, 481] on span "Select genre" at bounding box center [702, 477] width 121 height 30
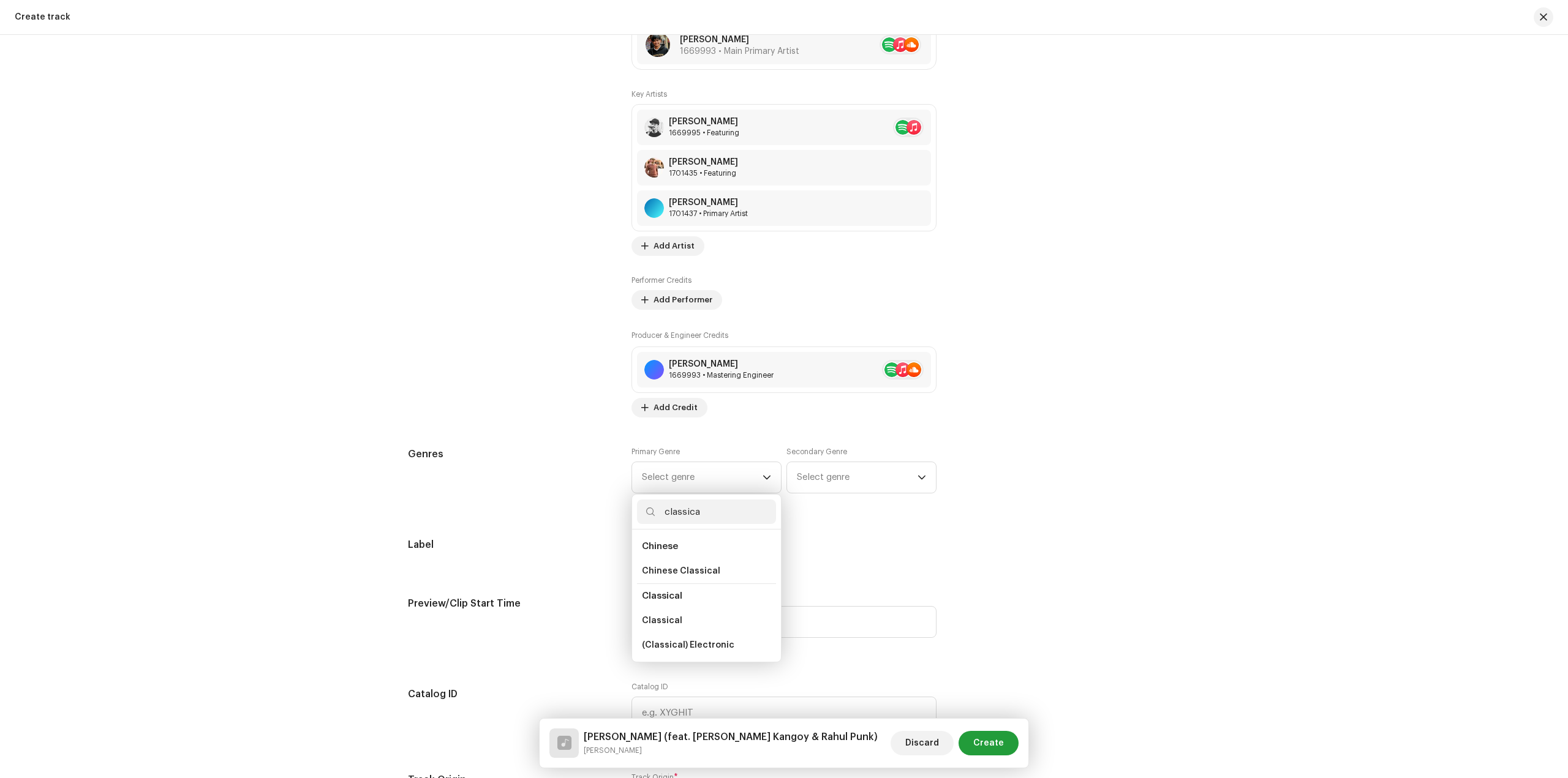
scroll to position [61, 0]
type input "classica"
click at [695, 536] on li "Classical" at bounding box center [706, 534] width 139 height 25
drag, startPoint x: 717, startPoint y: 542, endPoint x: 709, endPoint y: 545, distance: 8.5
click at [717, 542] on li "Classical" at bounding box center [706, 534] width 139 height 25
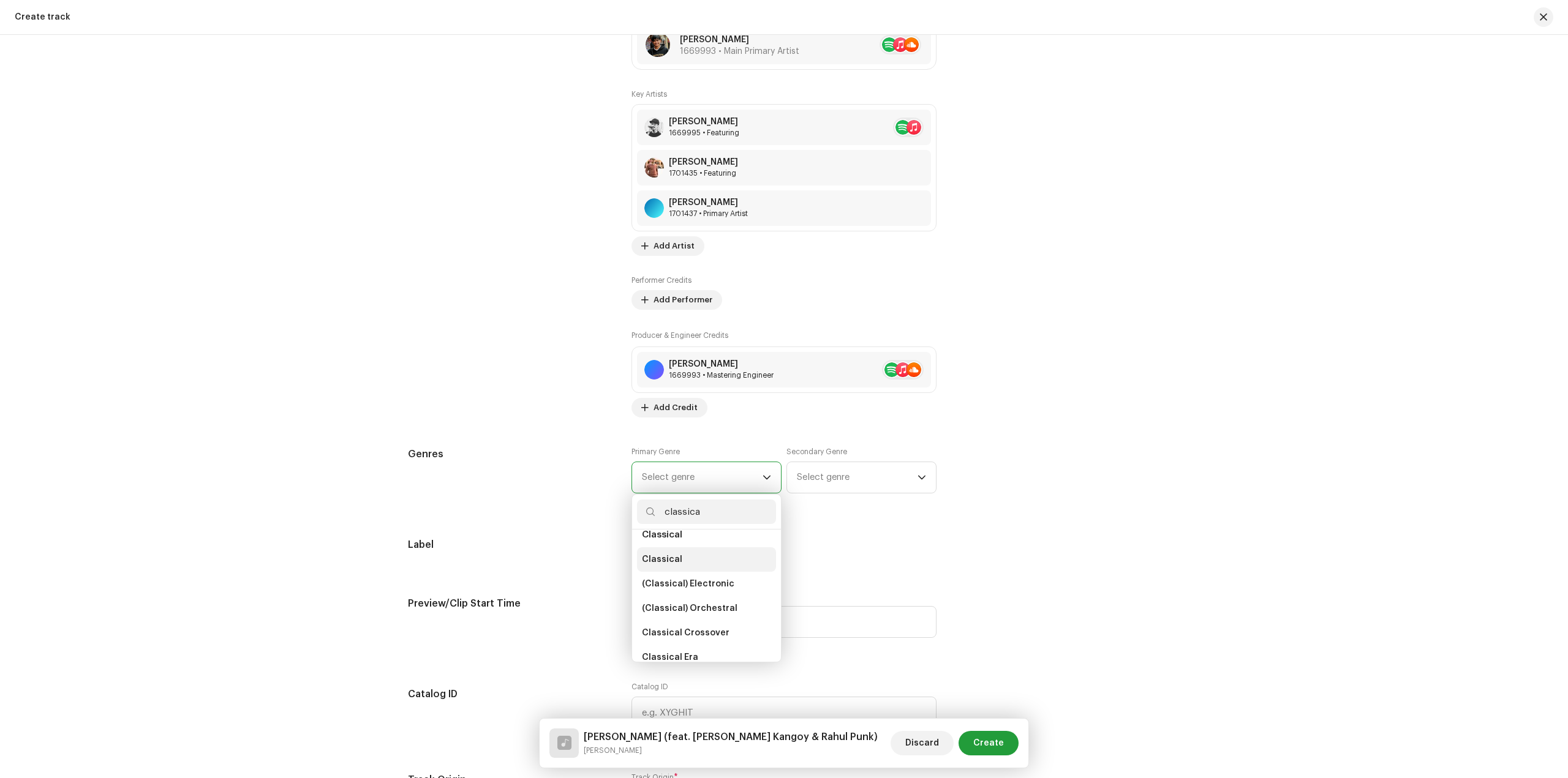
click at [678, 556] on li "Classical" at bounding box center [706, 559] width 139 height 24
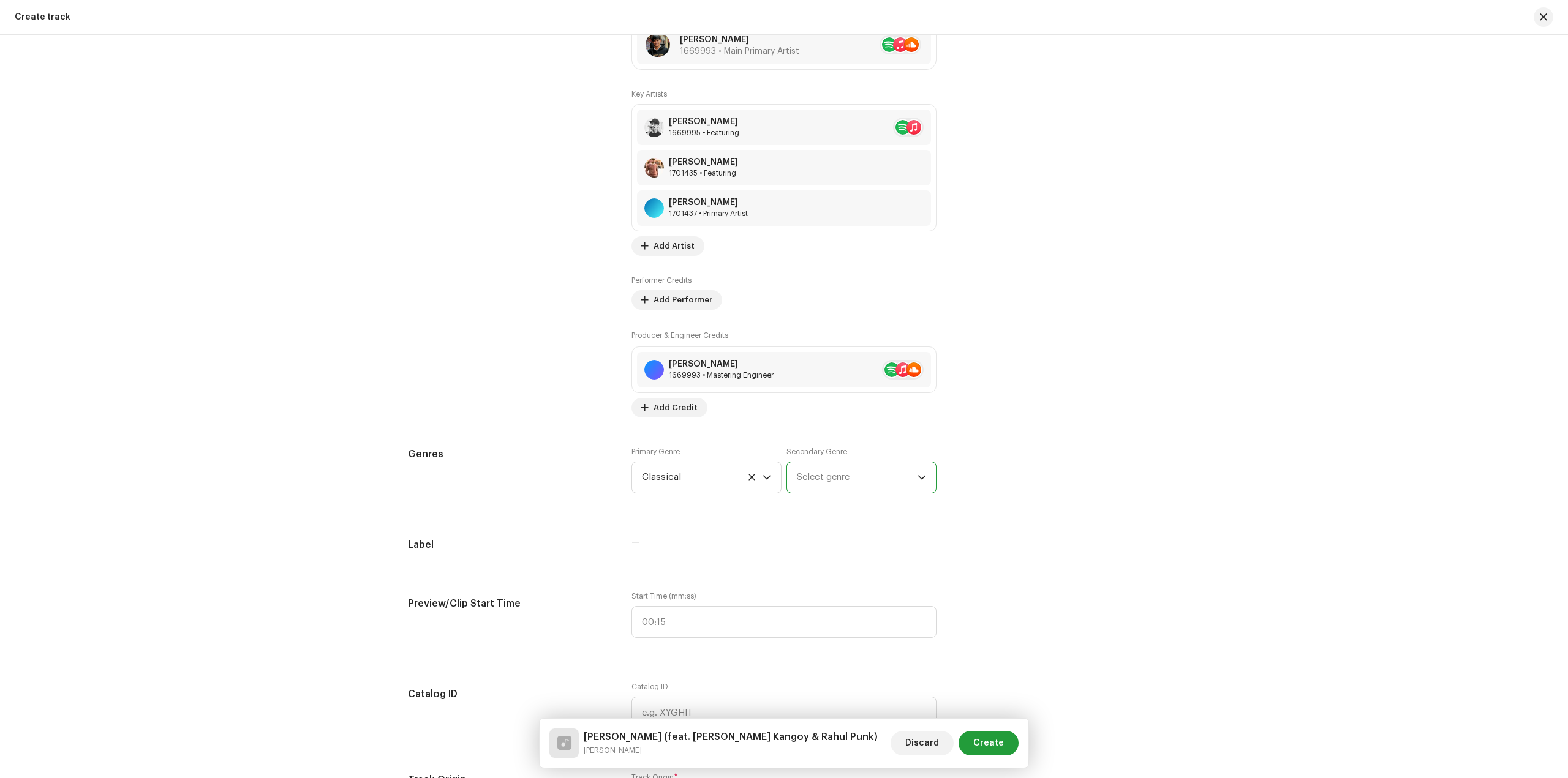
click at [858, 481] on span "Select genre" at bounding box center [856, 477] width 121 height 30
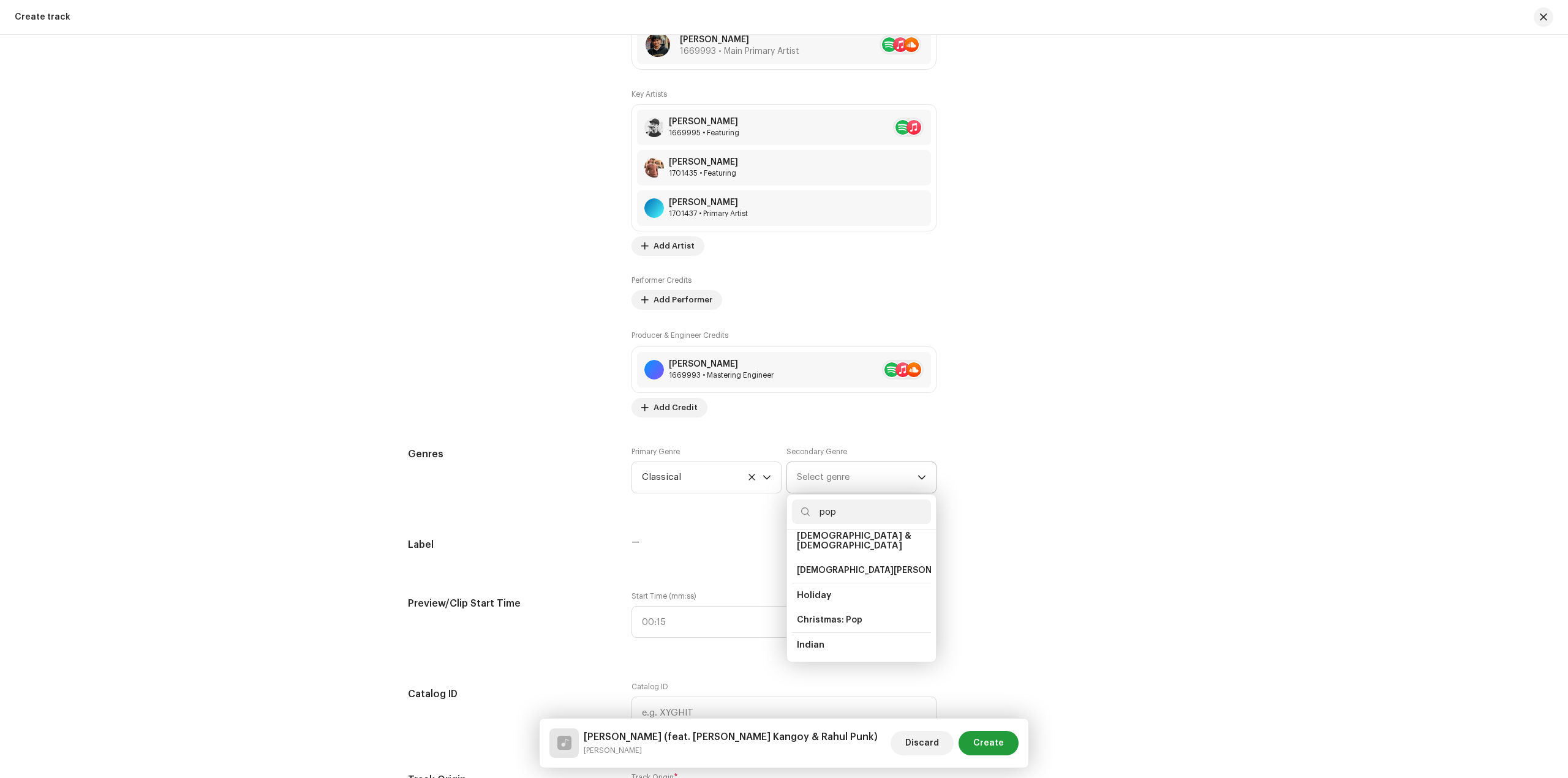
scroll to position [245, 0]
type input "pop"
click at [817, 602] on span "Indian Pop" at bounding box center [819, 608] width 45 height 12
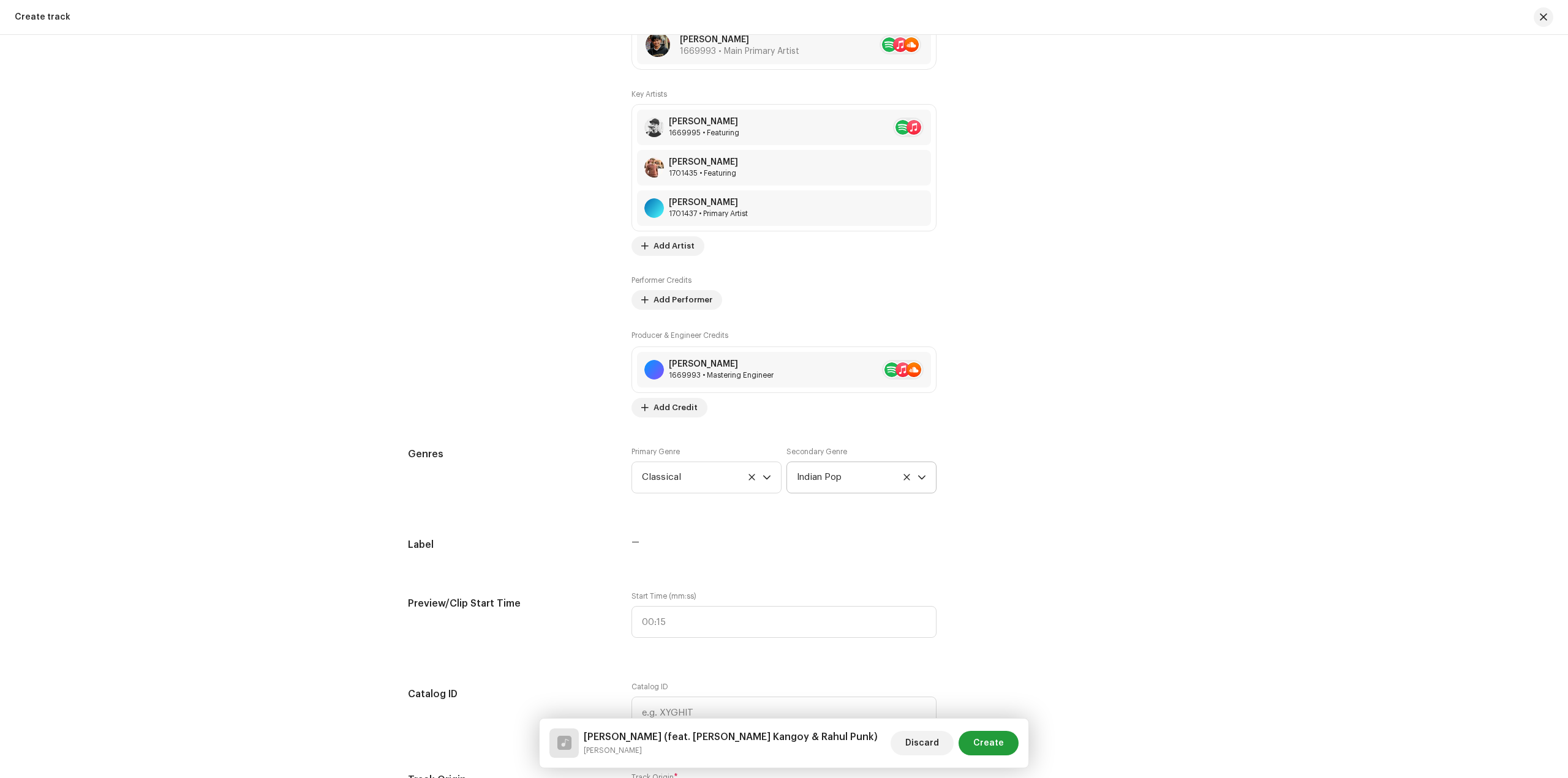
click at [1033, 535] on div "Track details Complete the following to finalize your track. 1 of 3 Add Audio F…" at bounding box center [784, 558] width 791 height 2702
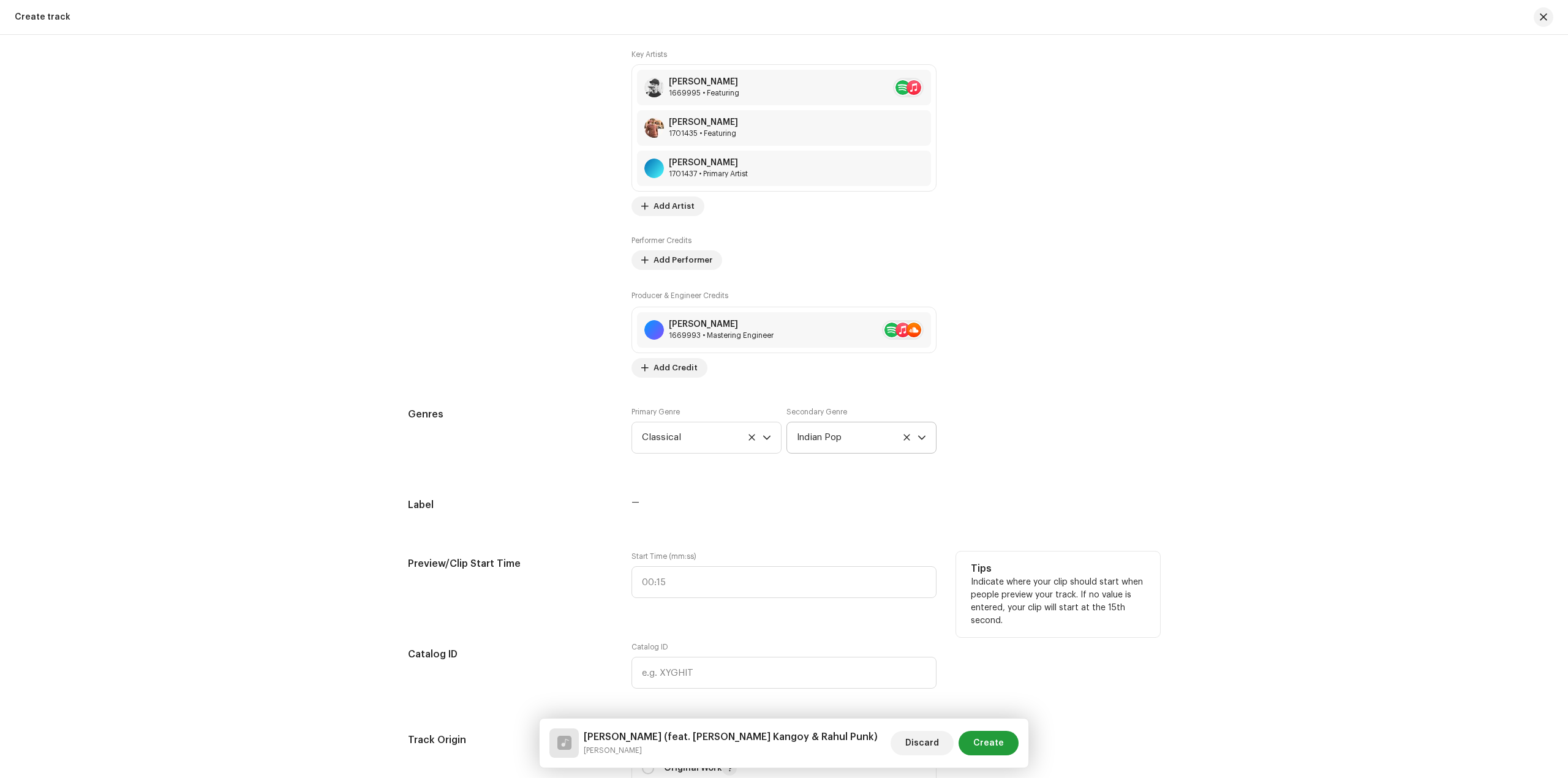
scroll to position [918, 0]
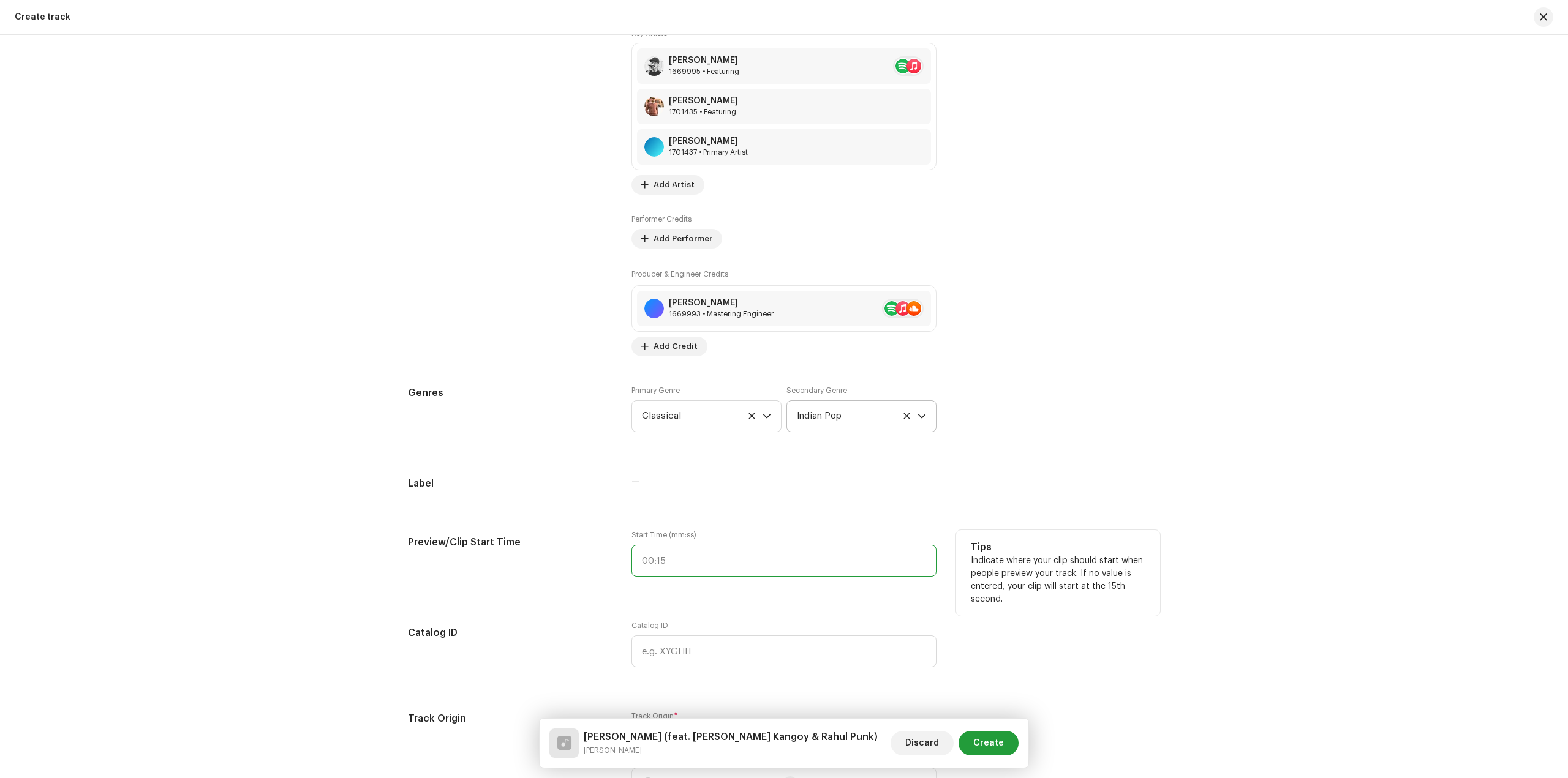
type input ":"
click at [754, 557] on input ":" at bounding box center [784, 561] width 305 height 32
click at [633, 477] on span "—" at bounding box center [636, 481] width 8 height 9
click at [633, 479] on span "—" at bounding box center [636, 481] width 8 height 9
type input ":"
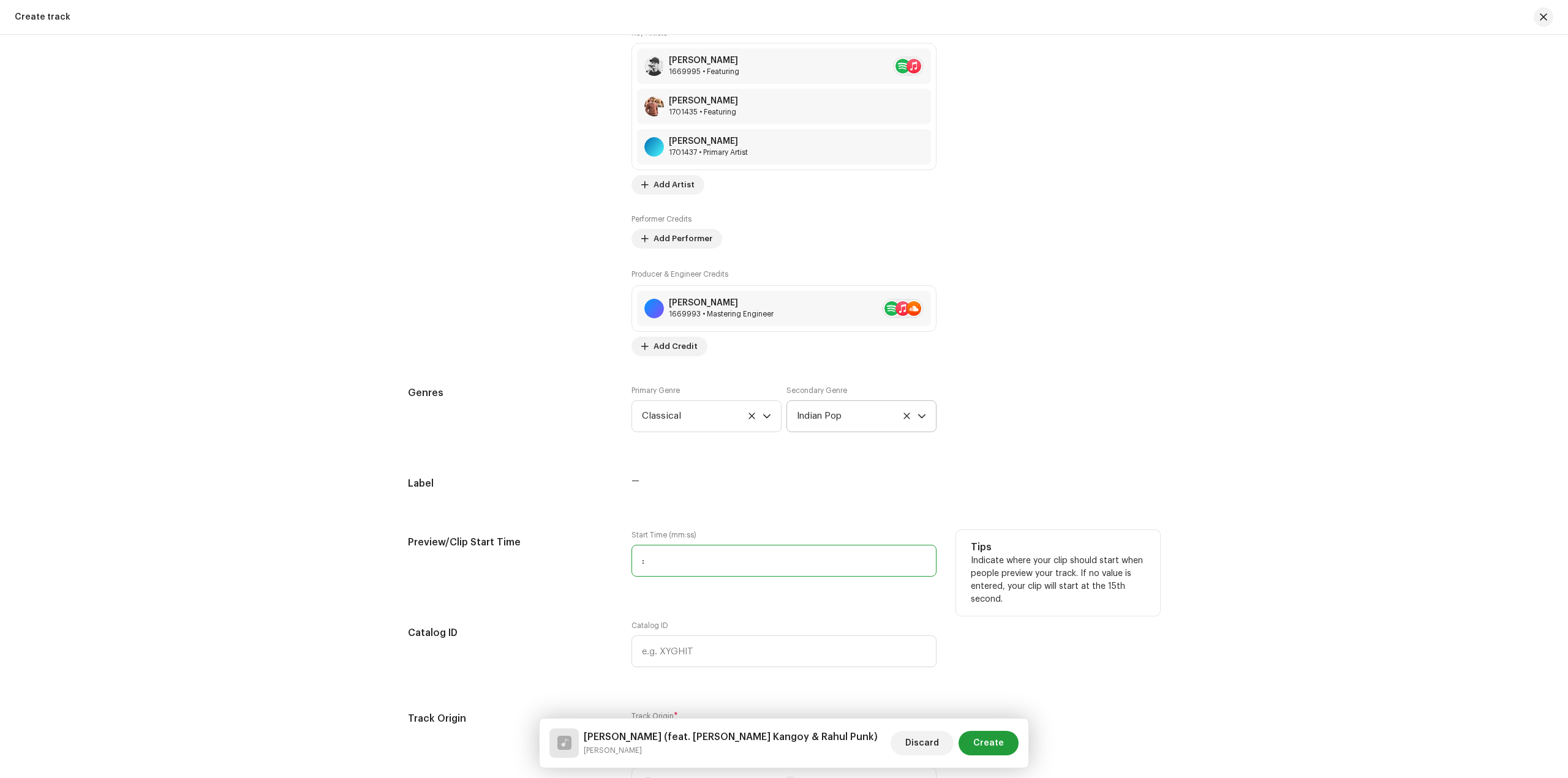
click at [705, 546] on input ":" at bounding box center [784, 561] width 305 height 32
type input ":"
click at [709, 562] on input ":" at bounding box center [784, 561] width 305 height 32
type input "00:"
click at [717, 566] on input ":" at bounding box center [784, 561] width 305 height 32
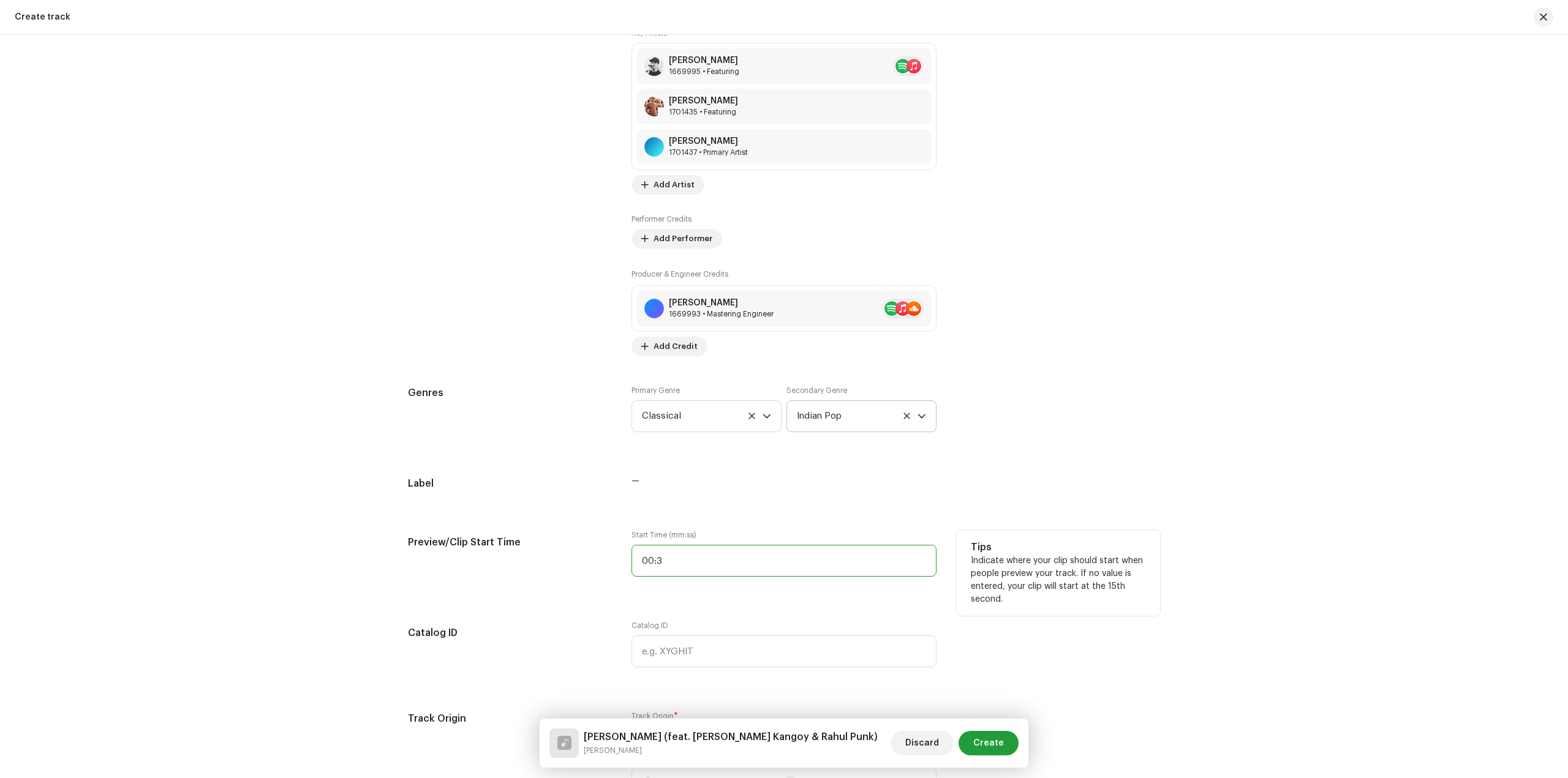
type input "00:30"
click at [645, 656] on input "text" at bounding box center [784, 651] width 305 height 32
paste input "LR-2509606"
click at [658, 651] on input "LR-2509606" at bounding box center [784, 651] width 305 height 32
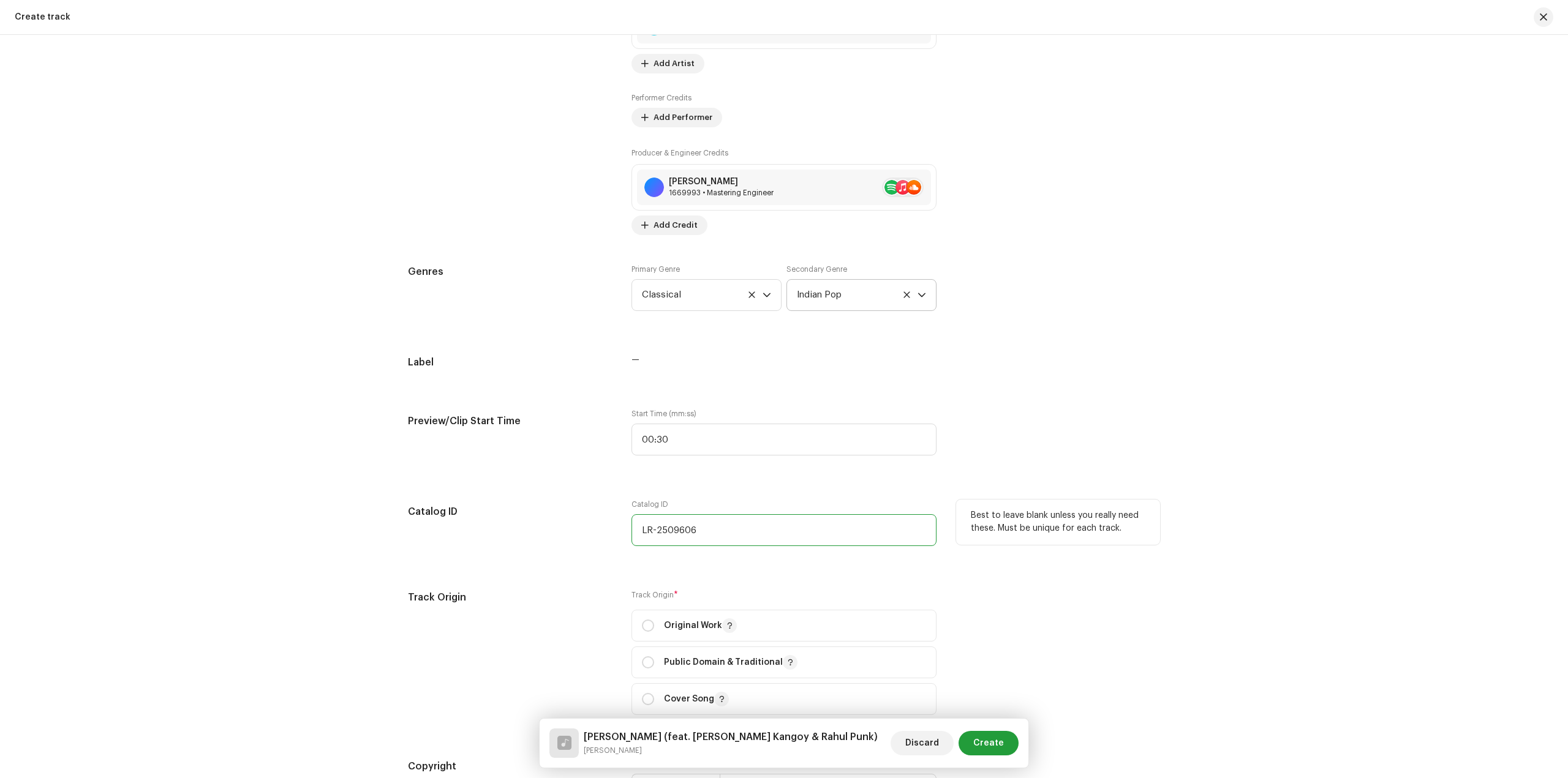
scroll to position [1040, 0]
type input "LR-2509606"
click at [818, 628] on span "Original Work" at bounding box center [784, 624] width 284 height 30
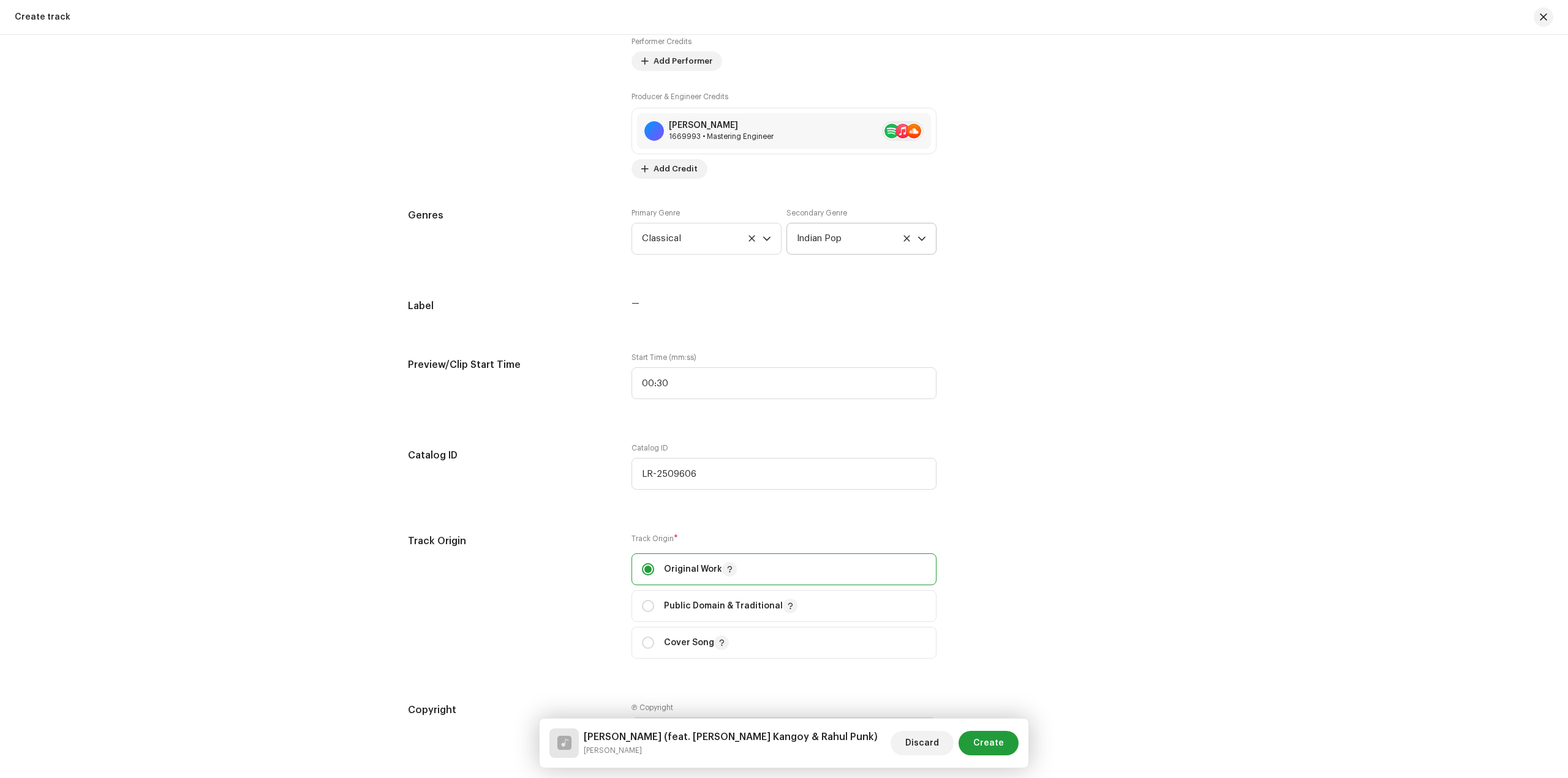
scroll to position [1163, 0]
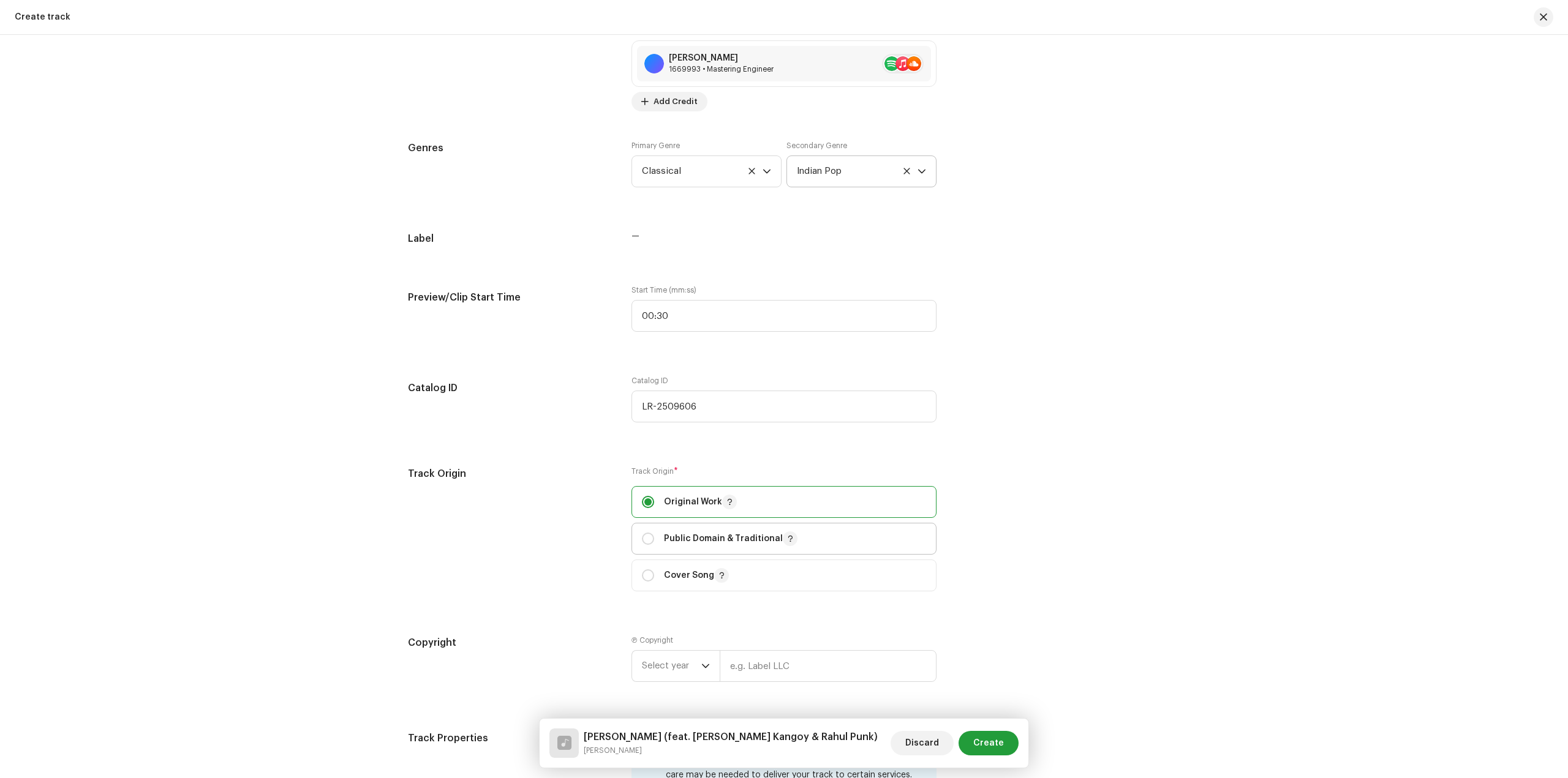
click at [836, 537] on span "Public Domain & Traditional" at bounding box center [784, 538] width 284 height 30
radio input "false"
radio input "true"
click at [785, 509] on span "Original Work" at bounding box center [784, 501] width 284 height 30
radio input "true"
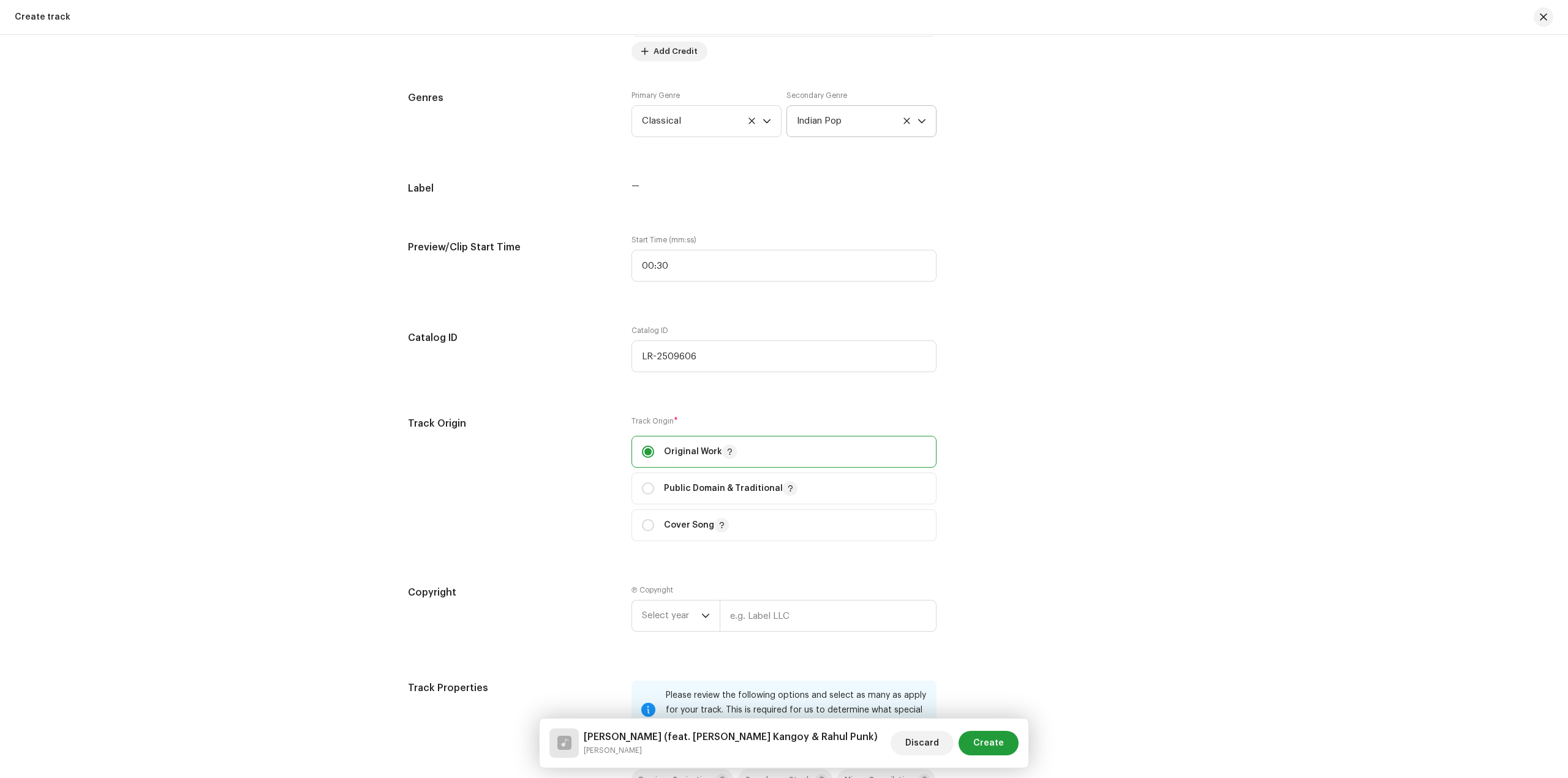
scroll to position [1285, 0]
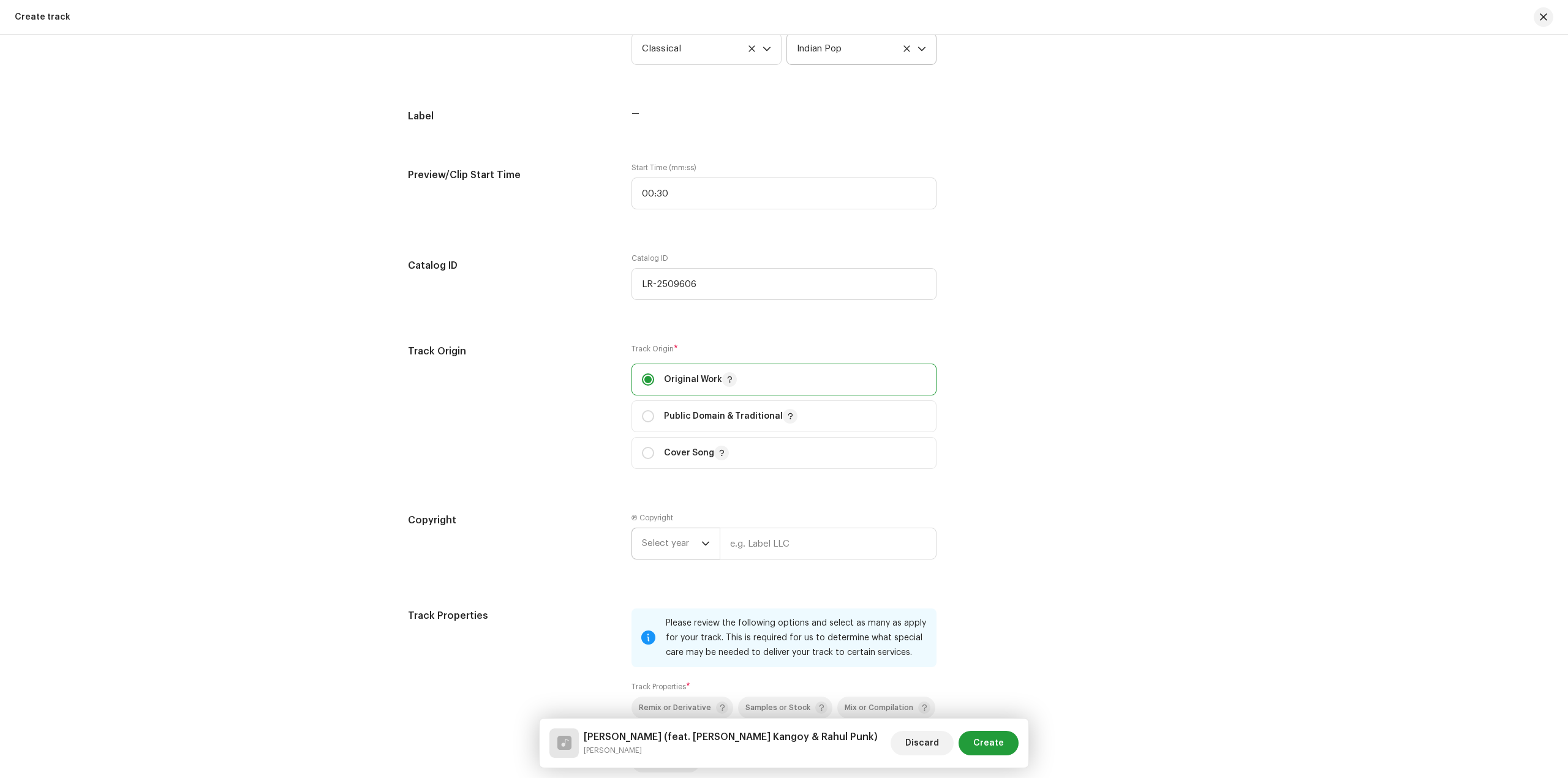
click at [693, 552] on span "Select year" at bounding box center [671, 543] width 59 height 30
click at [678, 703] on li "2022" at bounding box center [680, 711] width 87 height 24
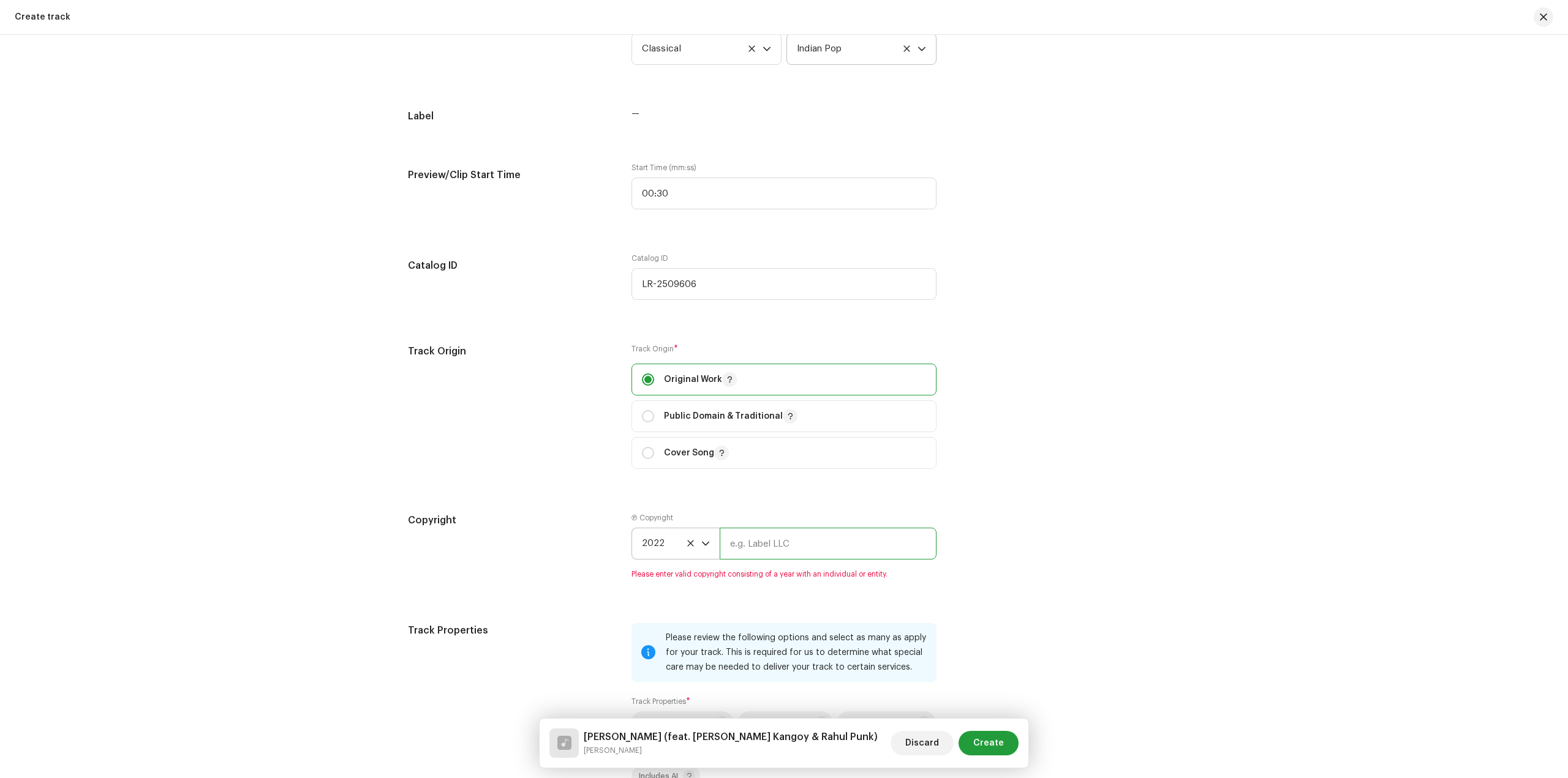
click at [783, 551] on input "text" at bounding box center [828, 543] width 217 height 32
type input "[PERSON_NAME]"
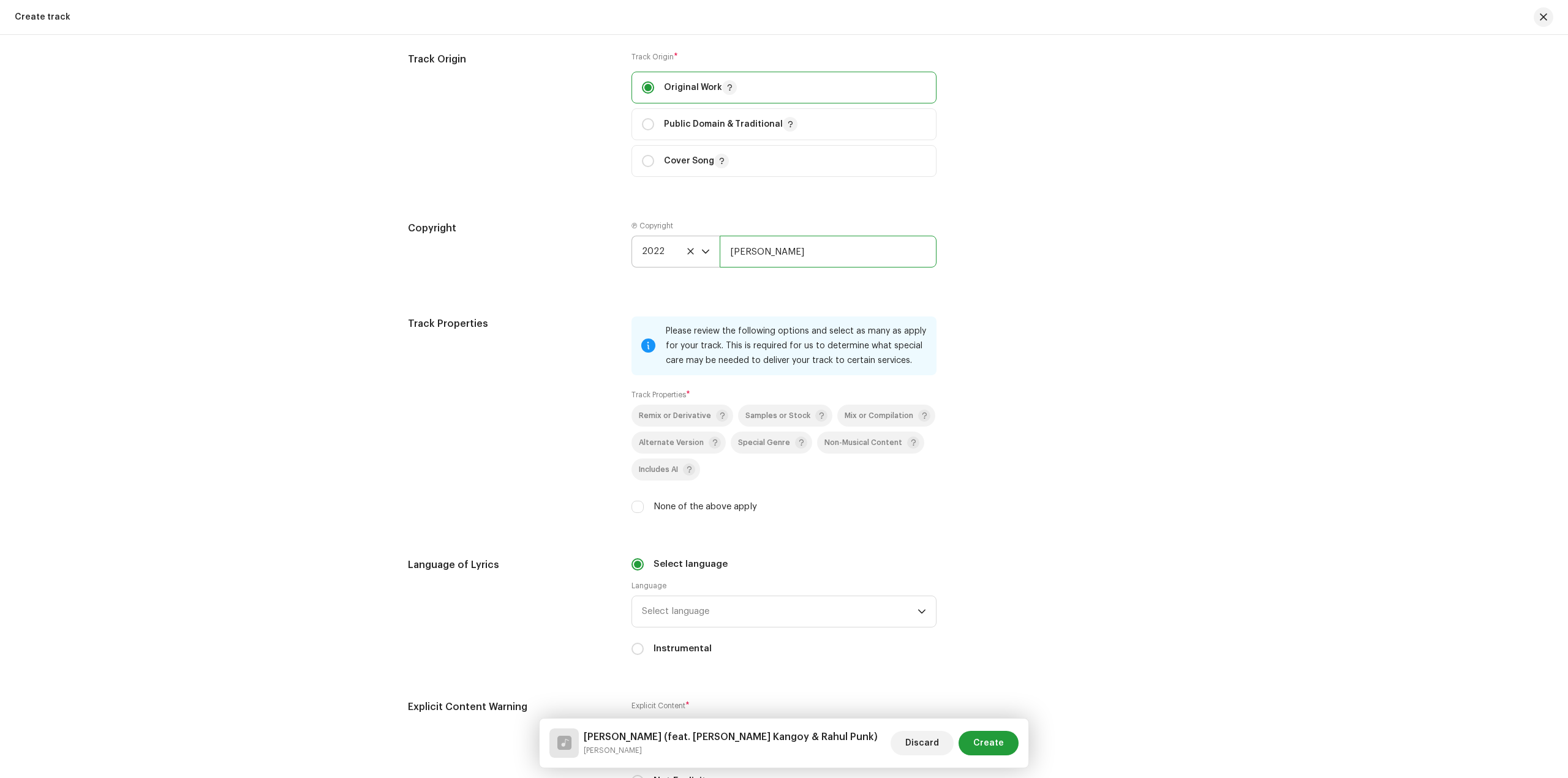
scroll to position [1714, 0]
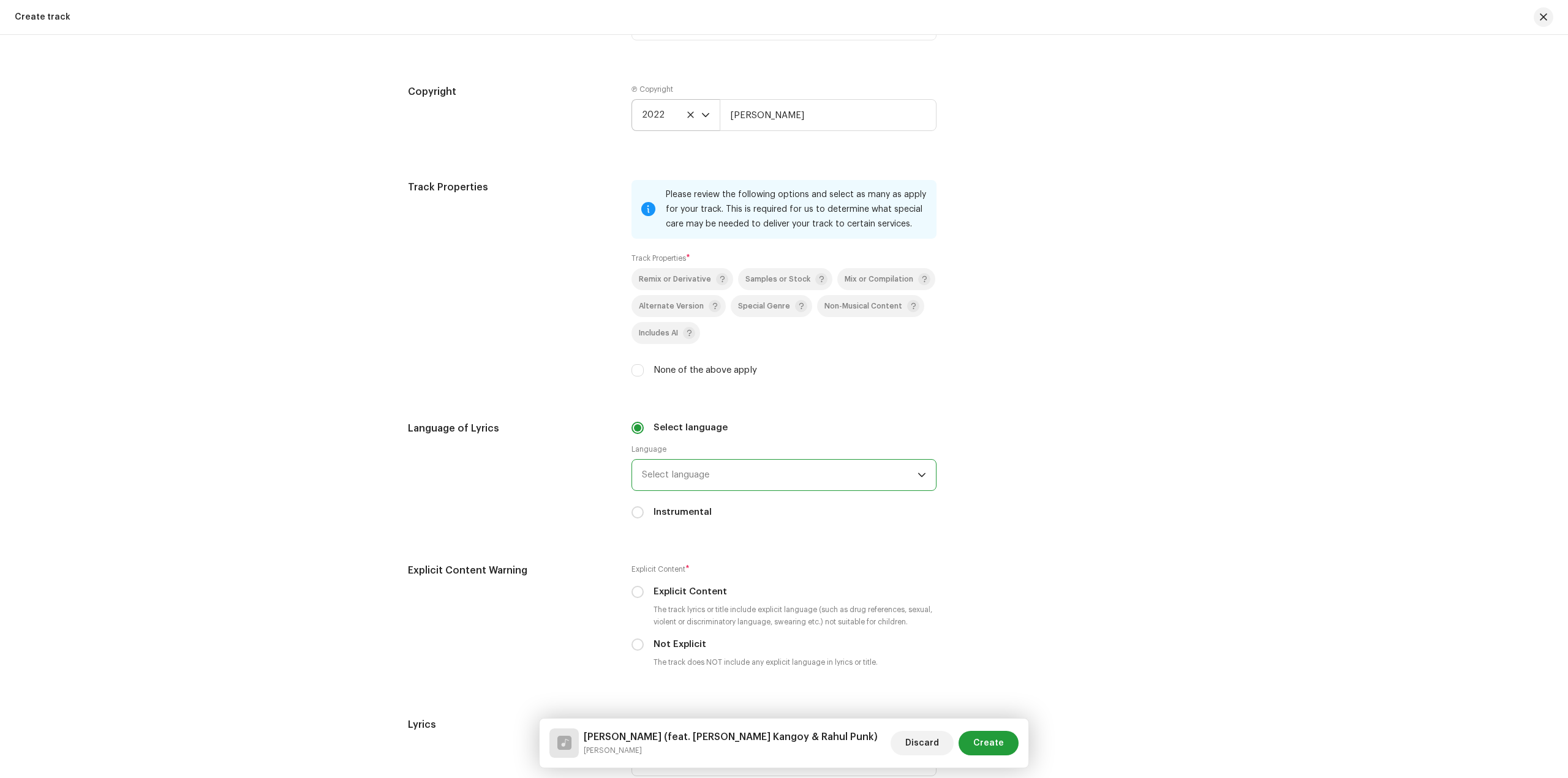
click at [737, 465] on span "Select language" at bounding box center [779, 474] width 275 height 30
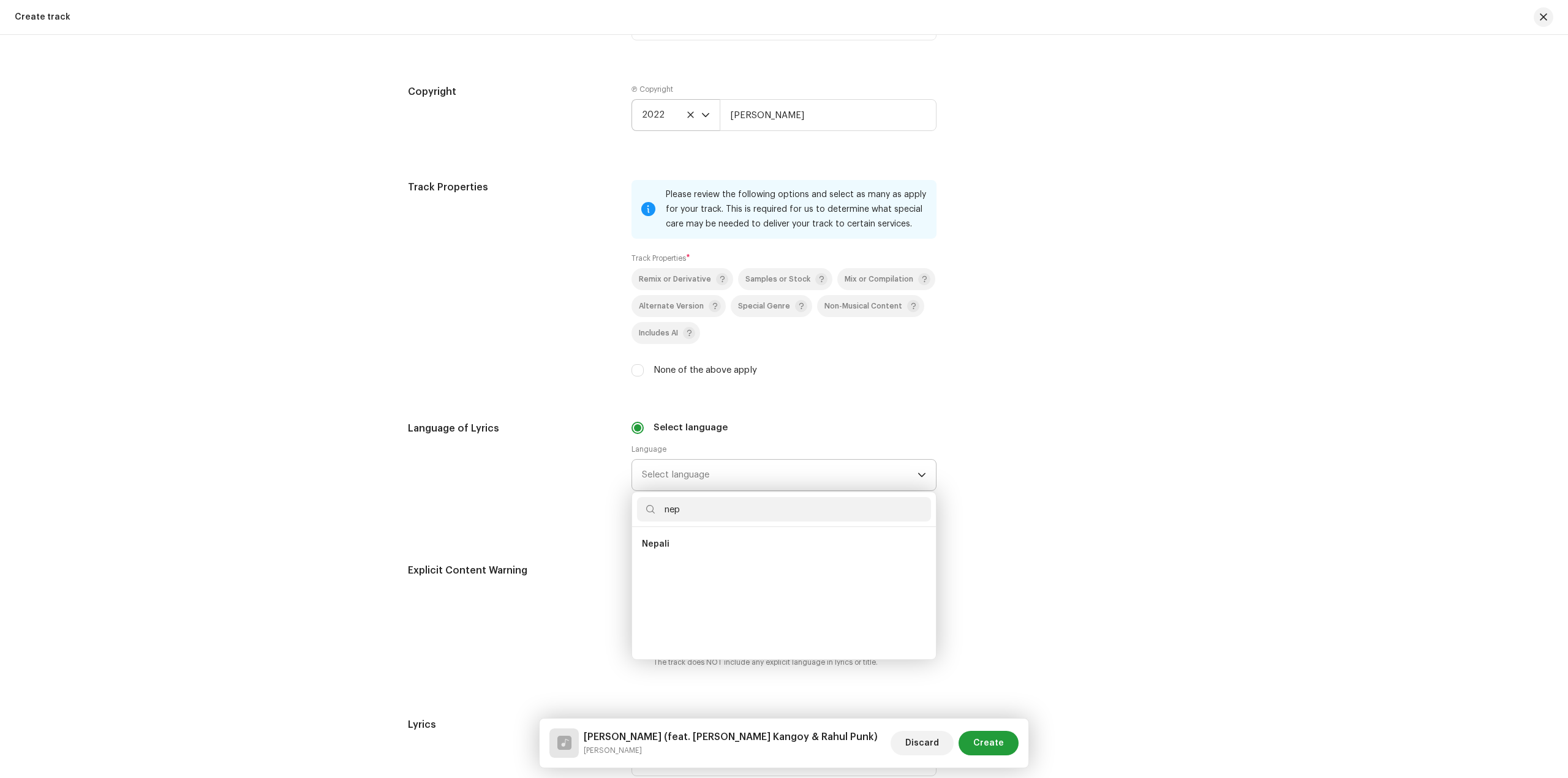
scroll to position [0, 0]
type input "nep"
click at [722, 541] on li "Nepali" at bounding box center [784, 544] width 294 height 24
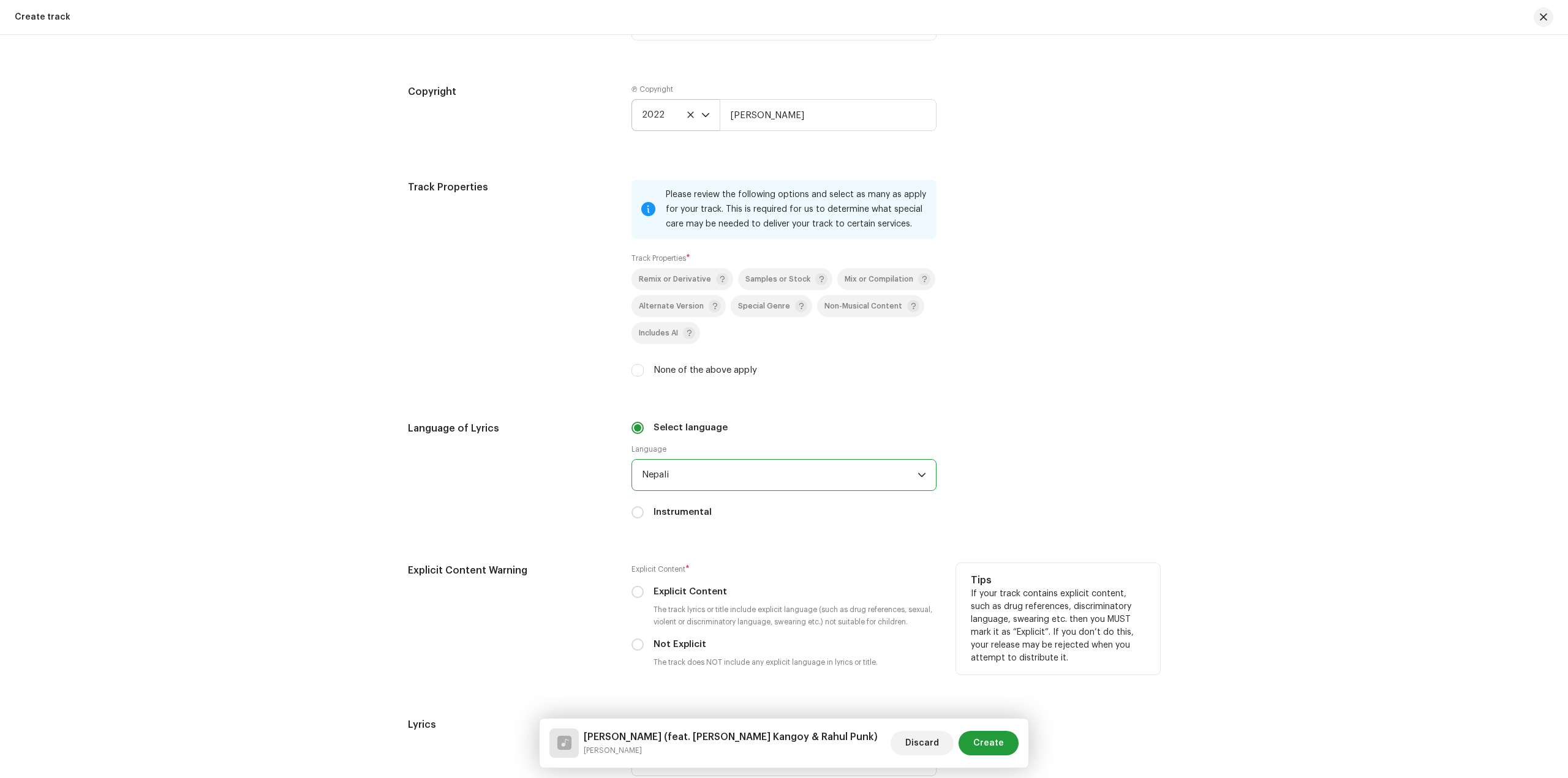
click at [690, 650] on label "Not Explicit" at bounding box center [680, 645] width 53 height 13
click at [644, 650] on input "Not Explicit" at bounding box center [638, 645] width 12 height 12
radio input "true"
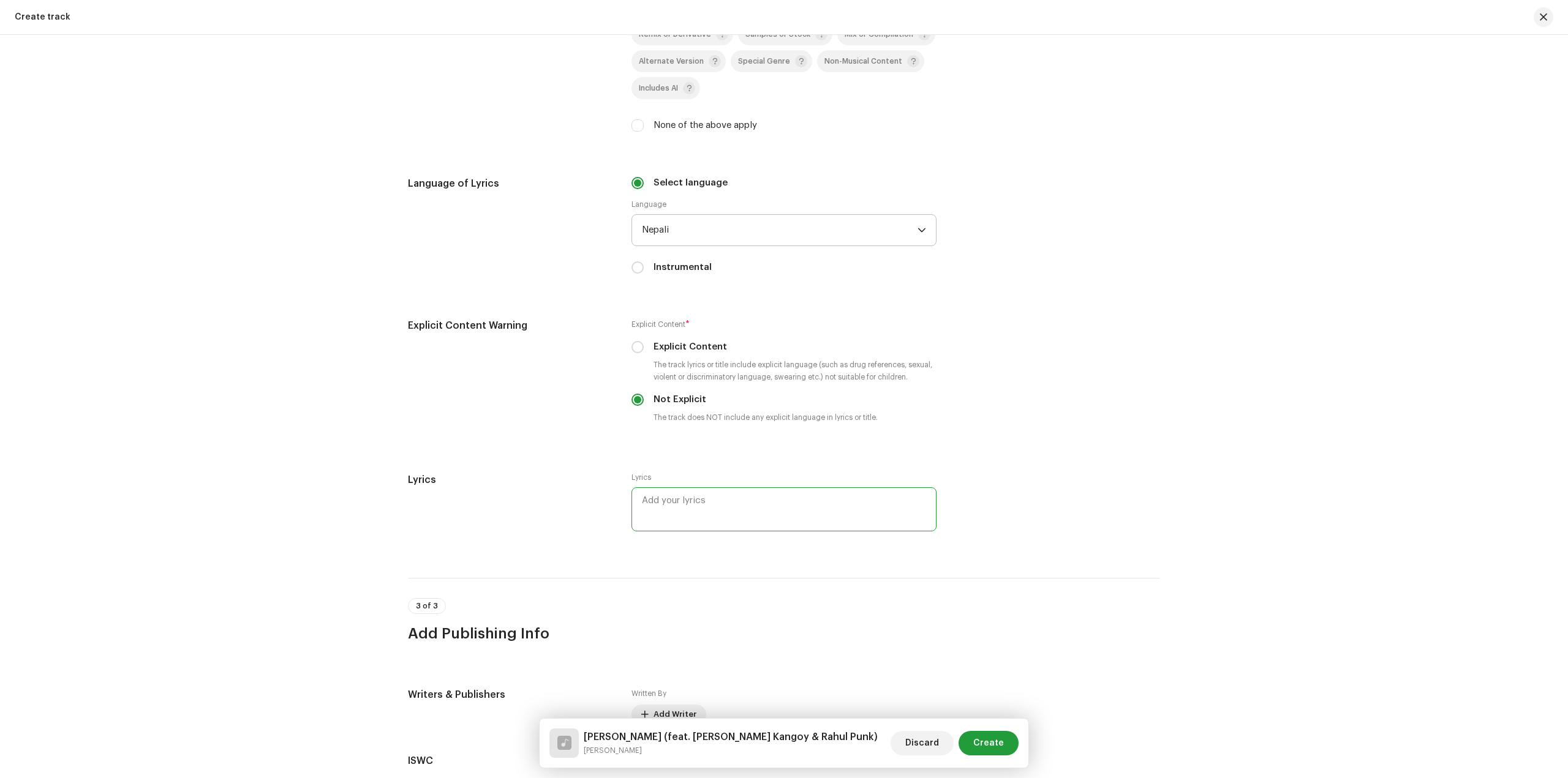
click at [703, 508] on textarea at bounding box center [784, 509] width 305 height 44
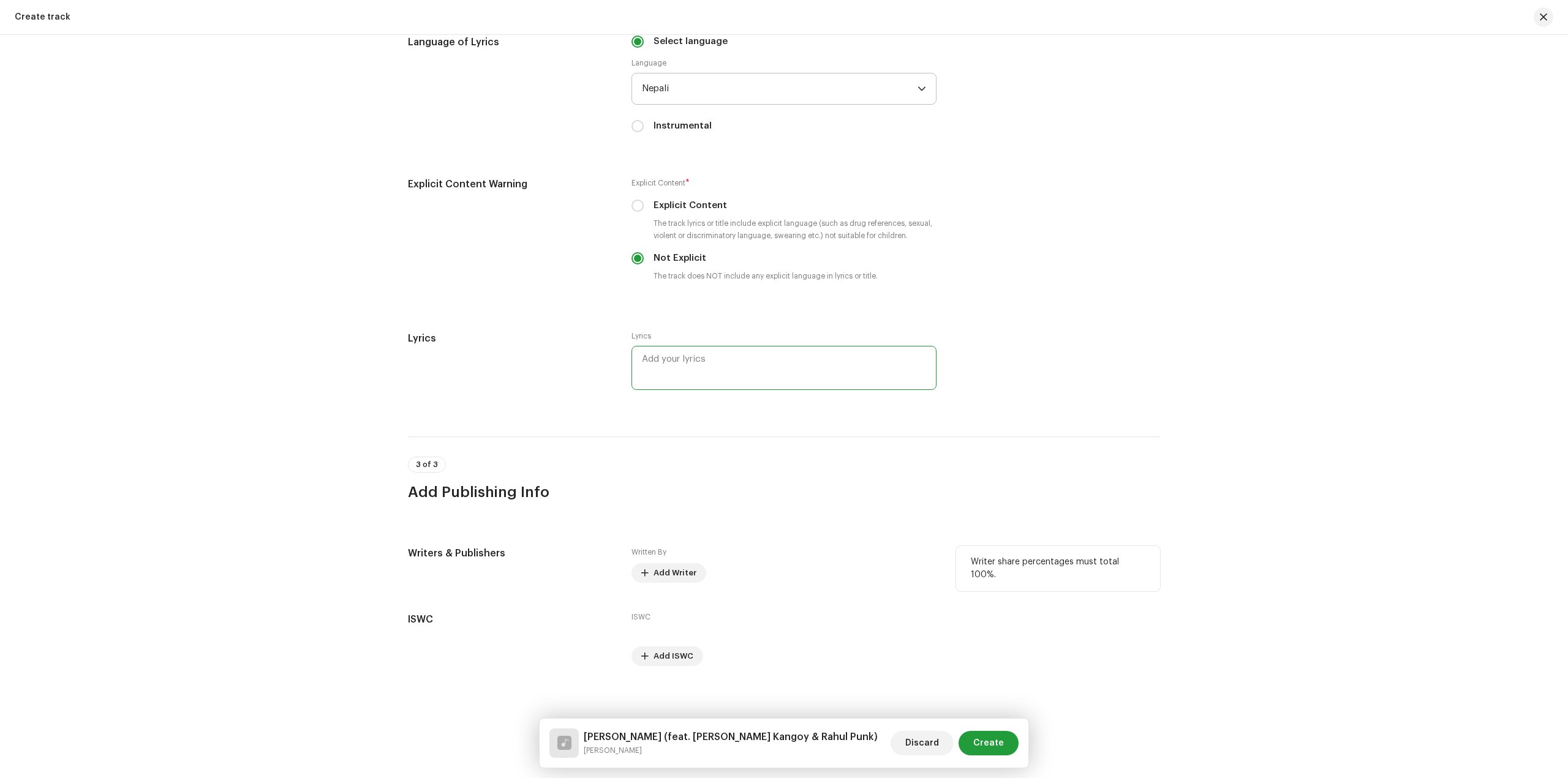
scroll to position [2106, 0]
click at [671, 567] on span "Add Writer" at bounding box center [675, 567] width 43 height 24
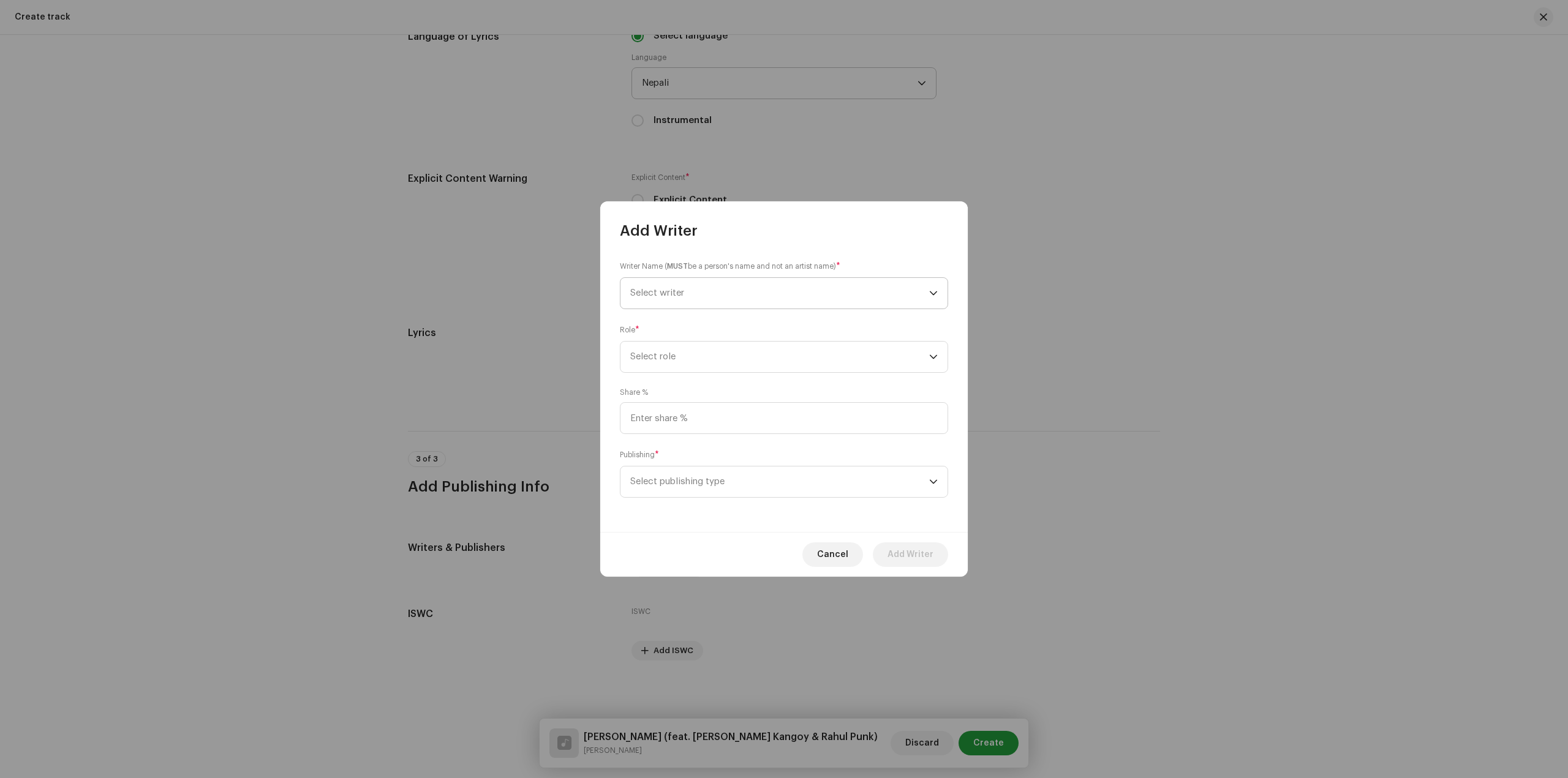
click at [755, 302] on span "Select writer" at bounding box center [780, 293] width 299 height 30
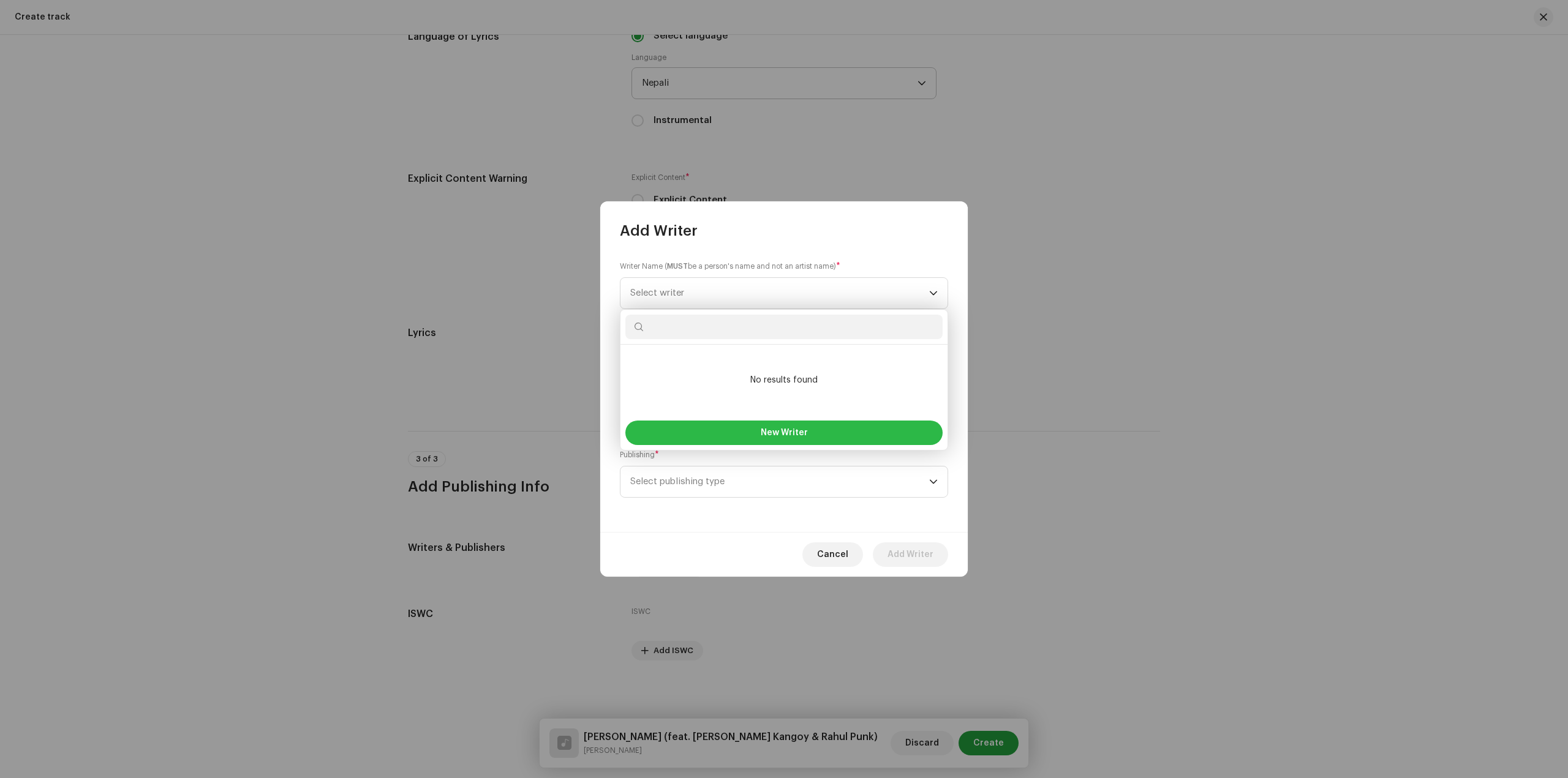
click at [790, 429] on span "New Writer" at bounding box center [784, 433] width 47 height 9
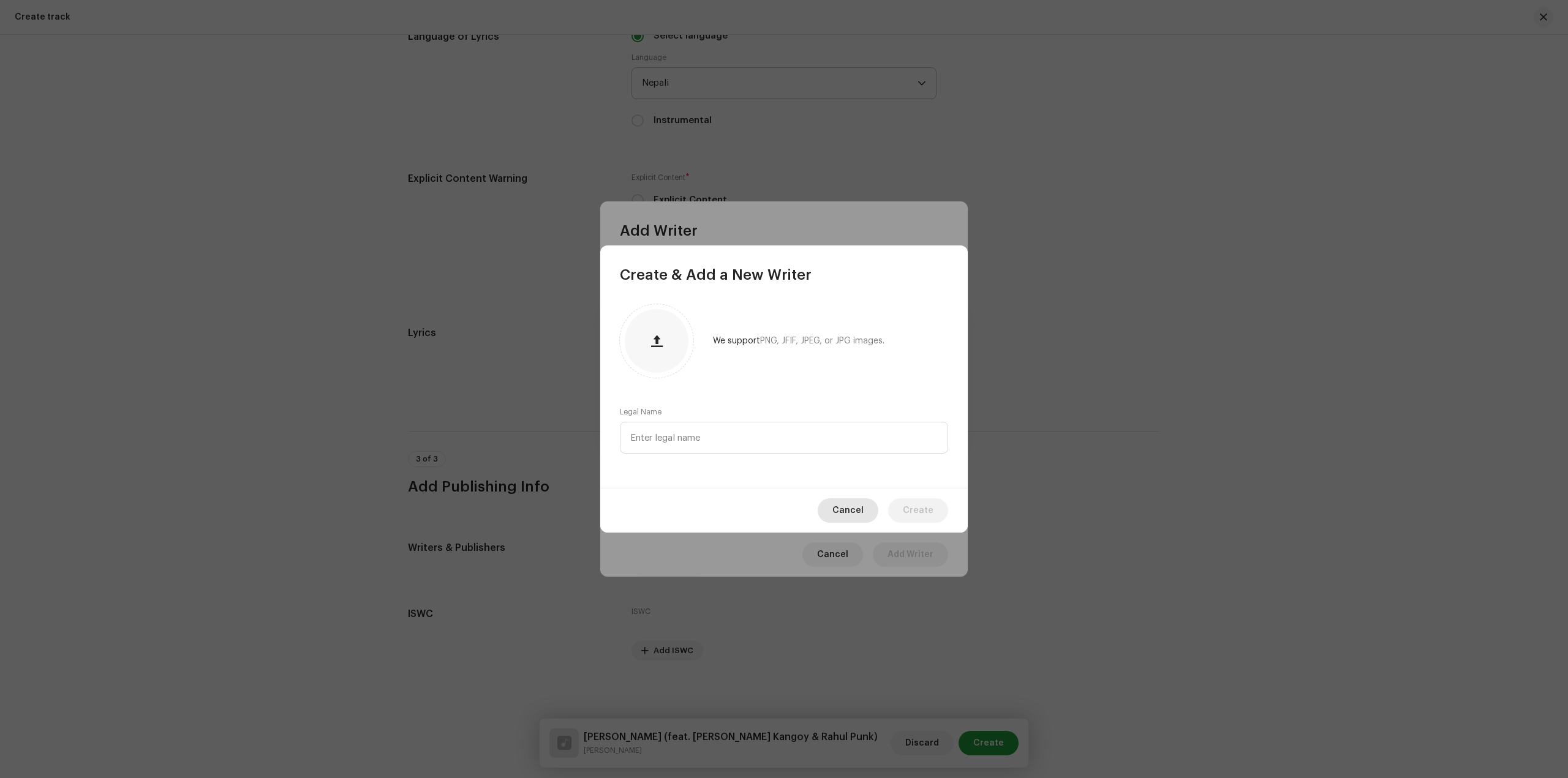
click at [850, 505] on span "Cancel" at bounding box center [848, 510] width 31 height 24
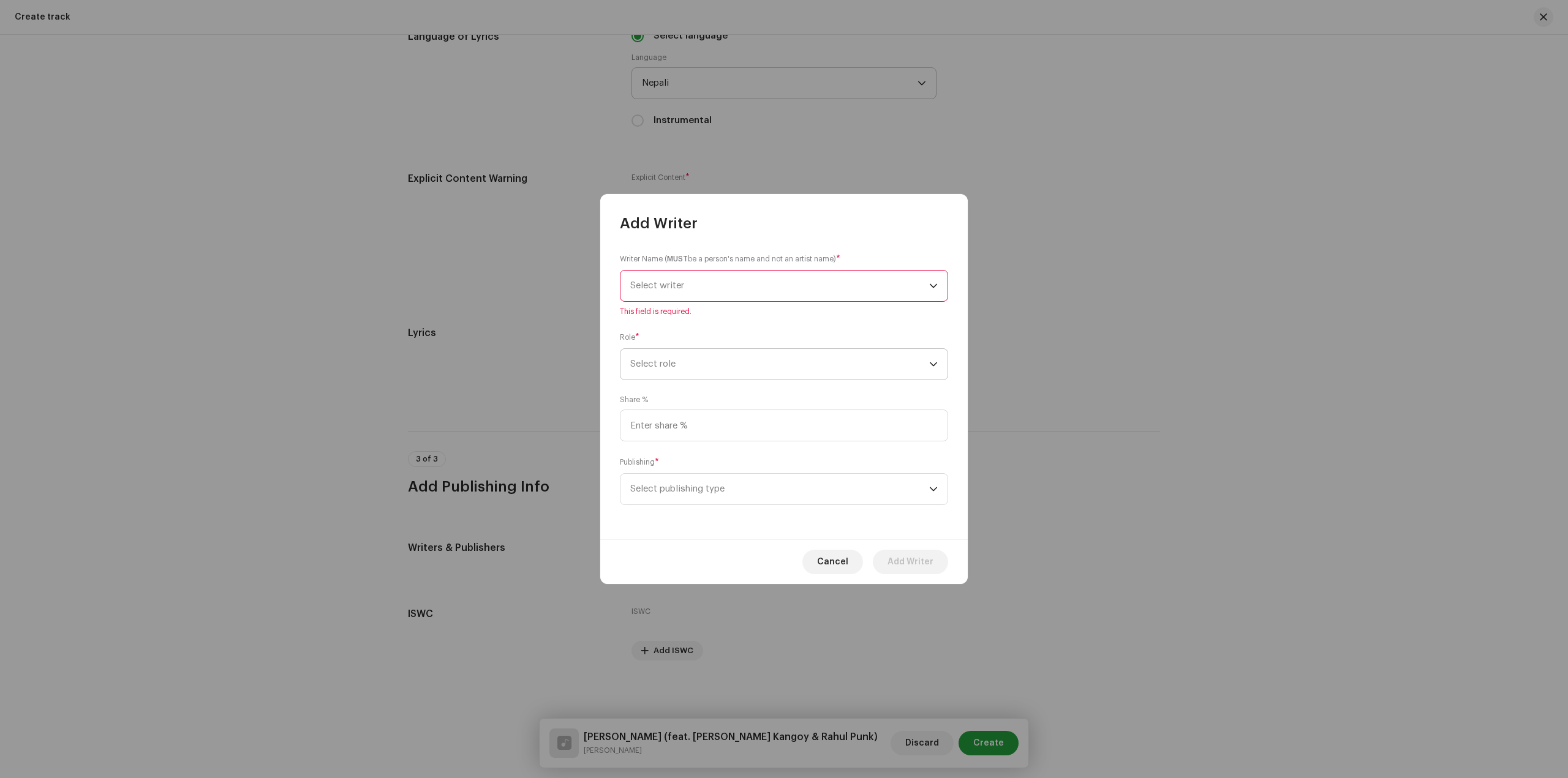
click at [755, 367] on span "Select role" at bounding box center [780, 363] width 299 height 30
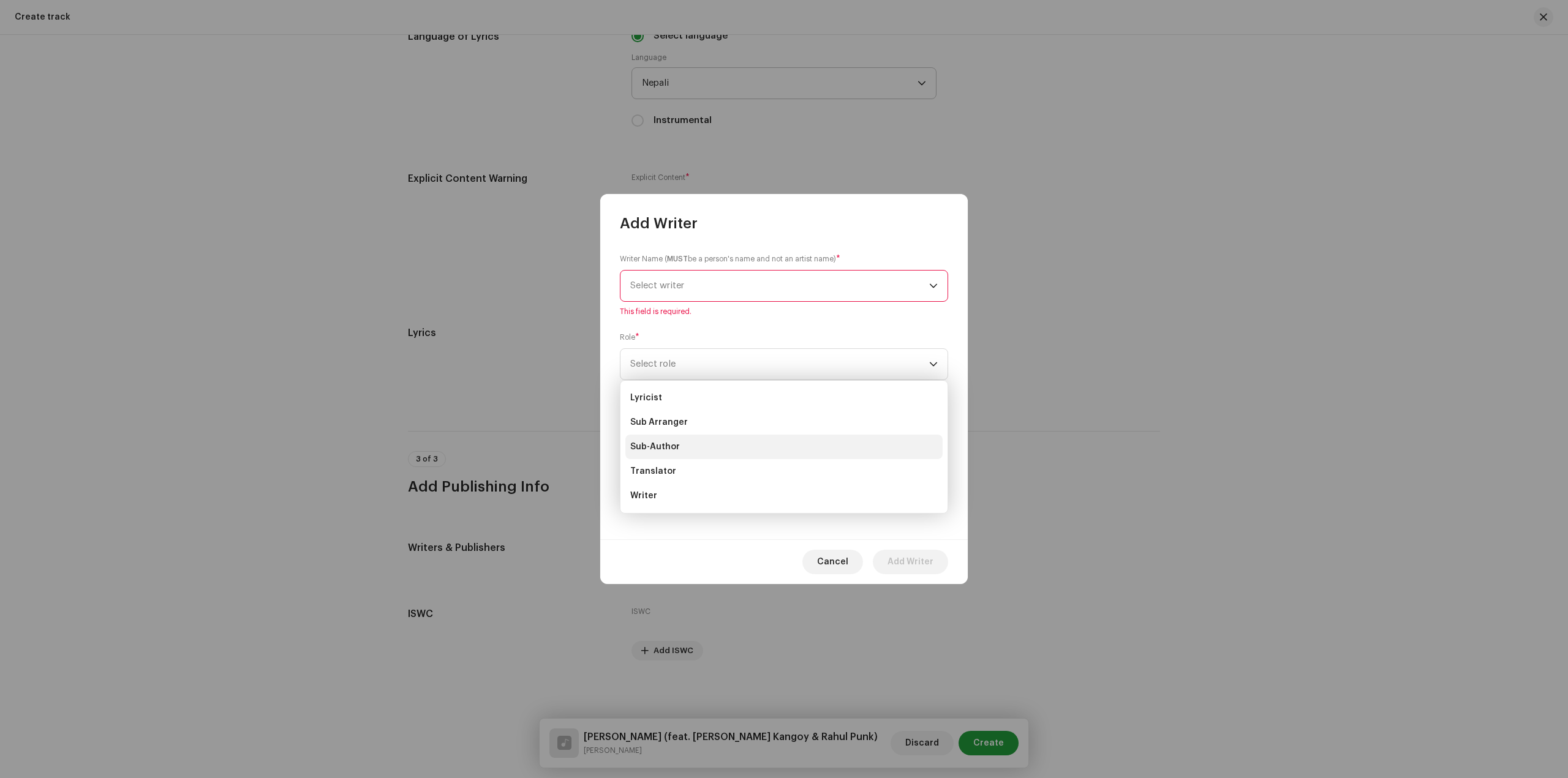
scroll to position [0, 0]
click at [737, 273] on span "Select writer" at bounding box center [780, 285] width 299 height 30
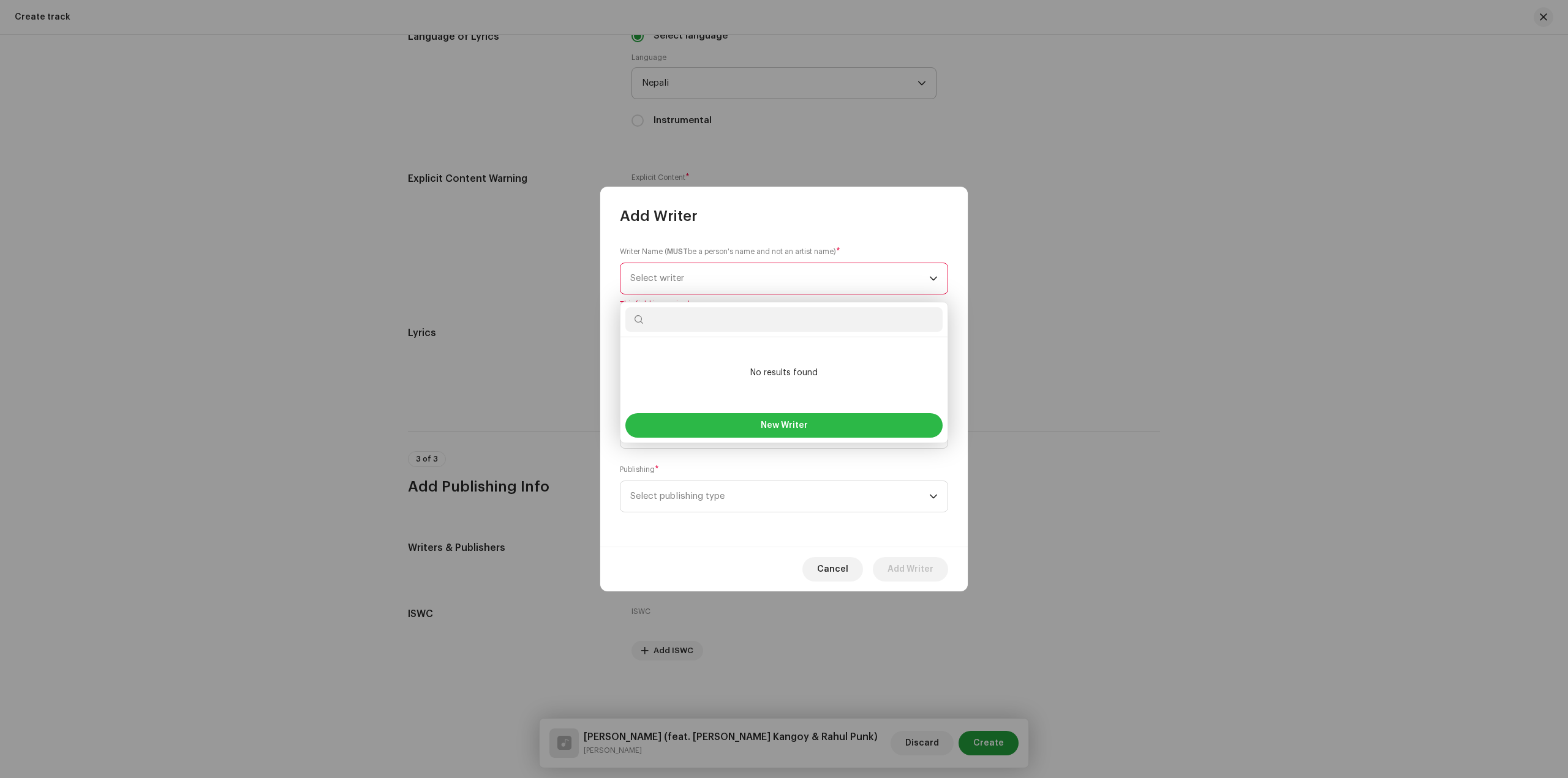
click at [798, 430] on button "New Writer" at bounding box center [784, 425] width 317 height 24
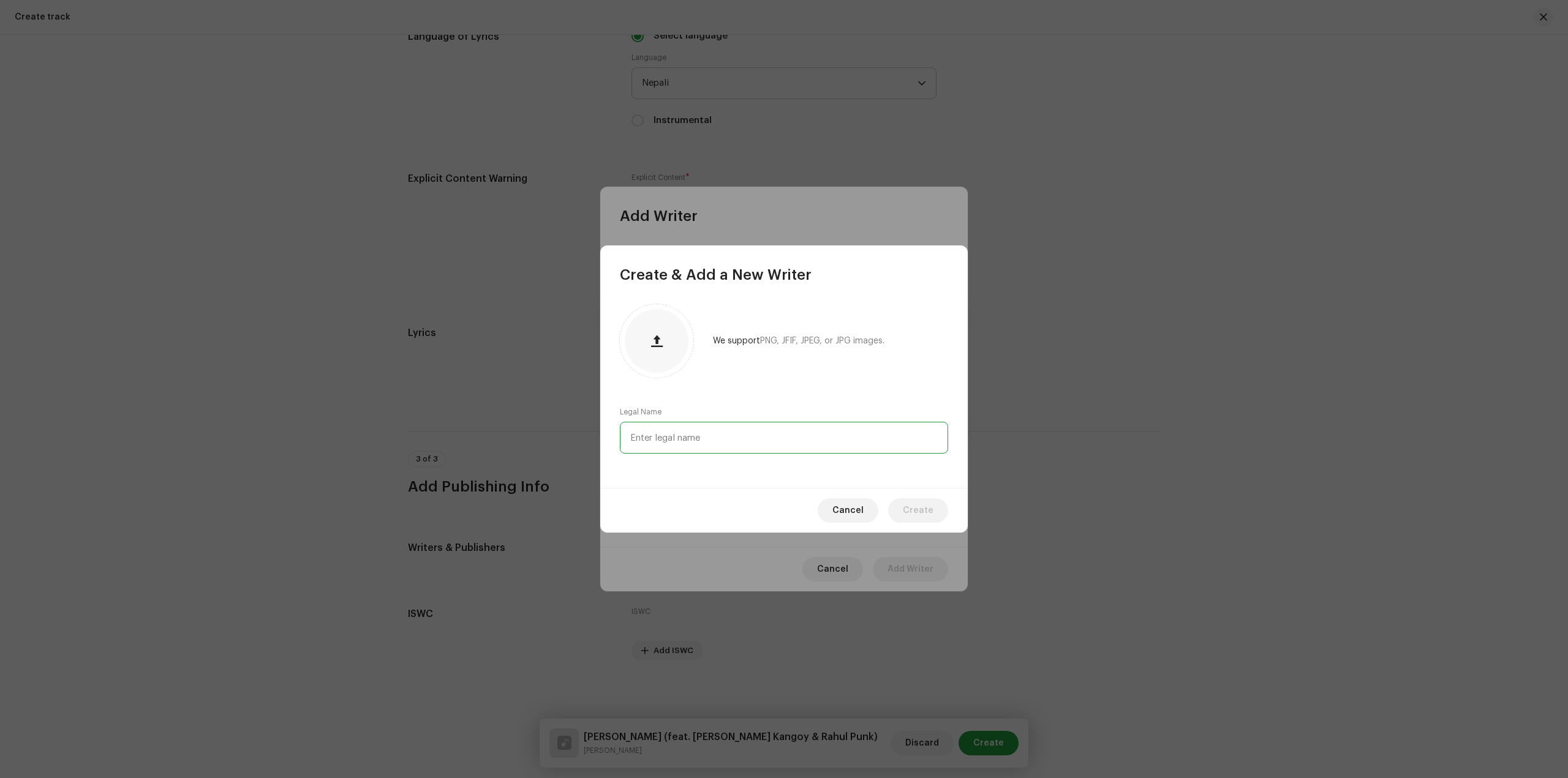
click at [722, 436] on input "text" at bounding box center [784, 437] width 329 height 32
type input "[PERSON_NAME]"
click at [654, 345] on span "button" at bounding box center [656, 341] width 11 height 10
click at [864, 510] on span "Cancel" at bounding box center [848, 510] width 31 height 24
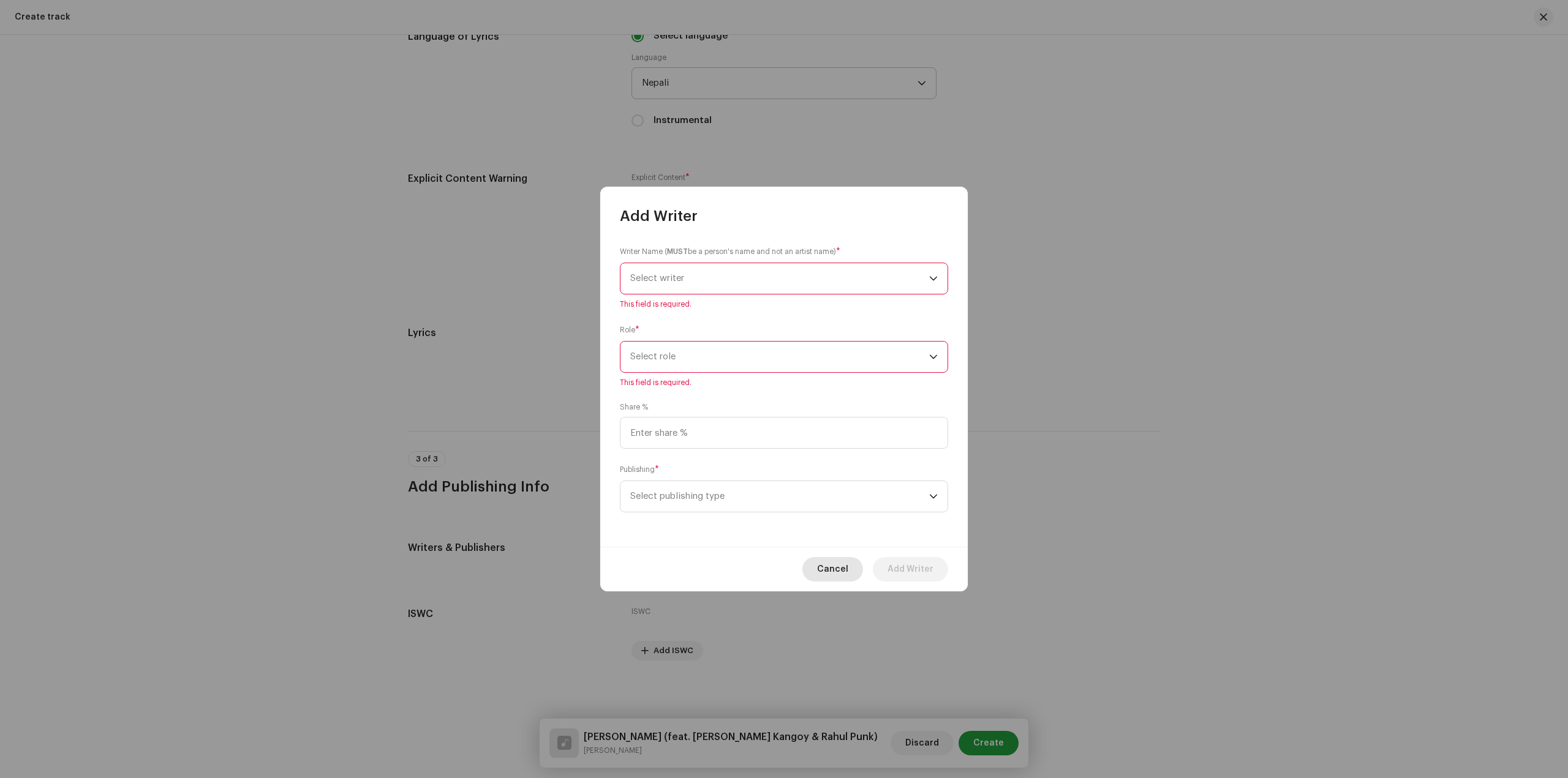
click at [842, 570] on span "Cancel" at bounding box center [832, 569] width 31 height 24
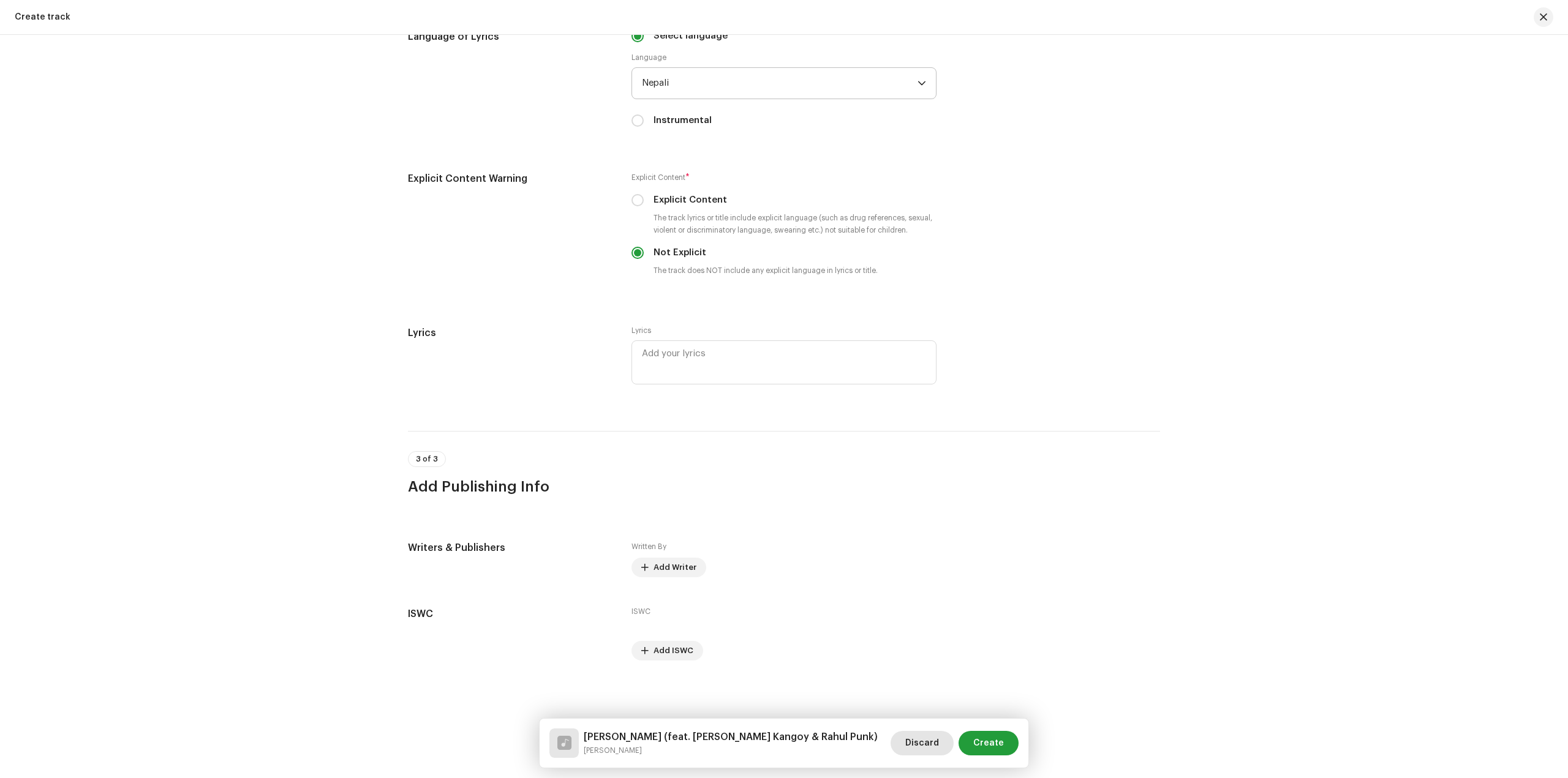
click at [926, 741] on span "Discard" at bounding box center [922, 743] width 34 height 24
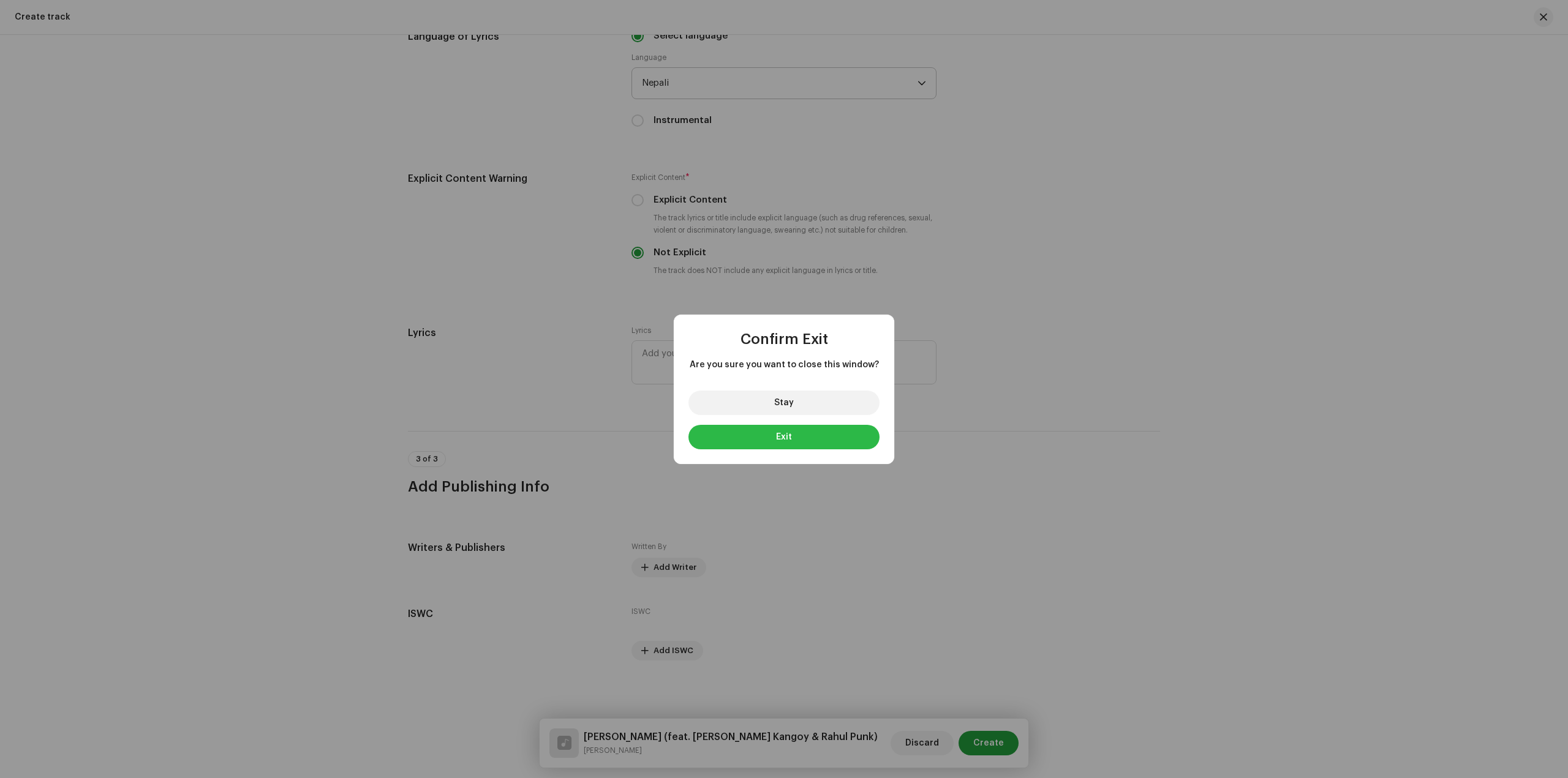
click at [816, 430] on button "Exit" at bounding box center [784, 437] width 191 height 24
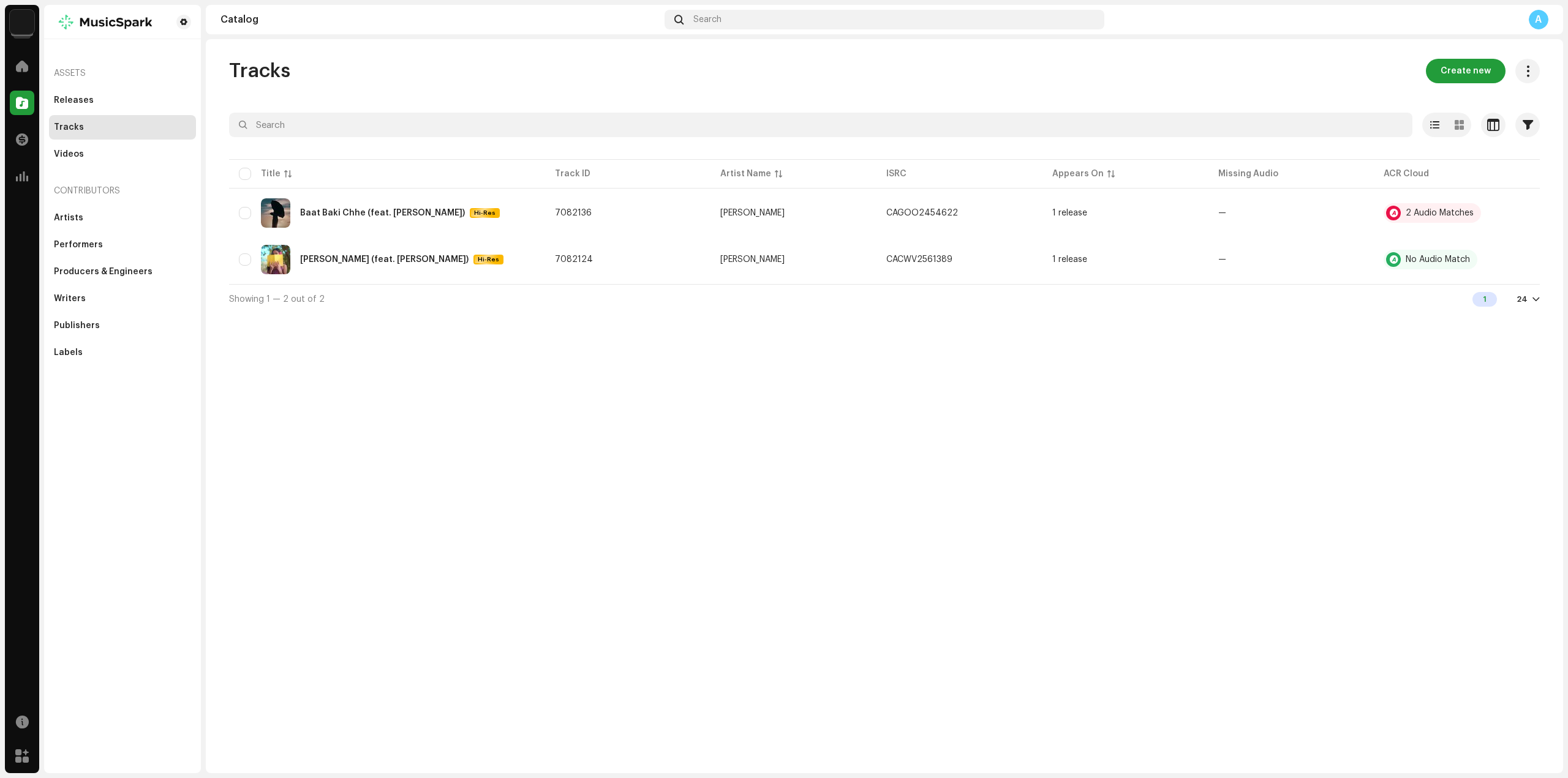
click at [24, 30] on img at bounding box center [22, 22] width 24 height 24
click at [132, 66] on span "Label Portal <Sumit Mallik>" at bounding box center [149, 70] width 121 height 10
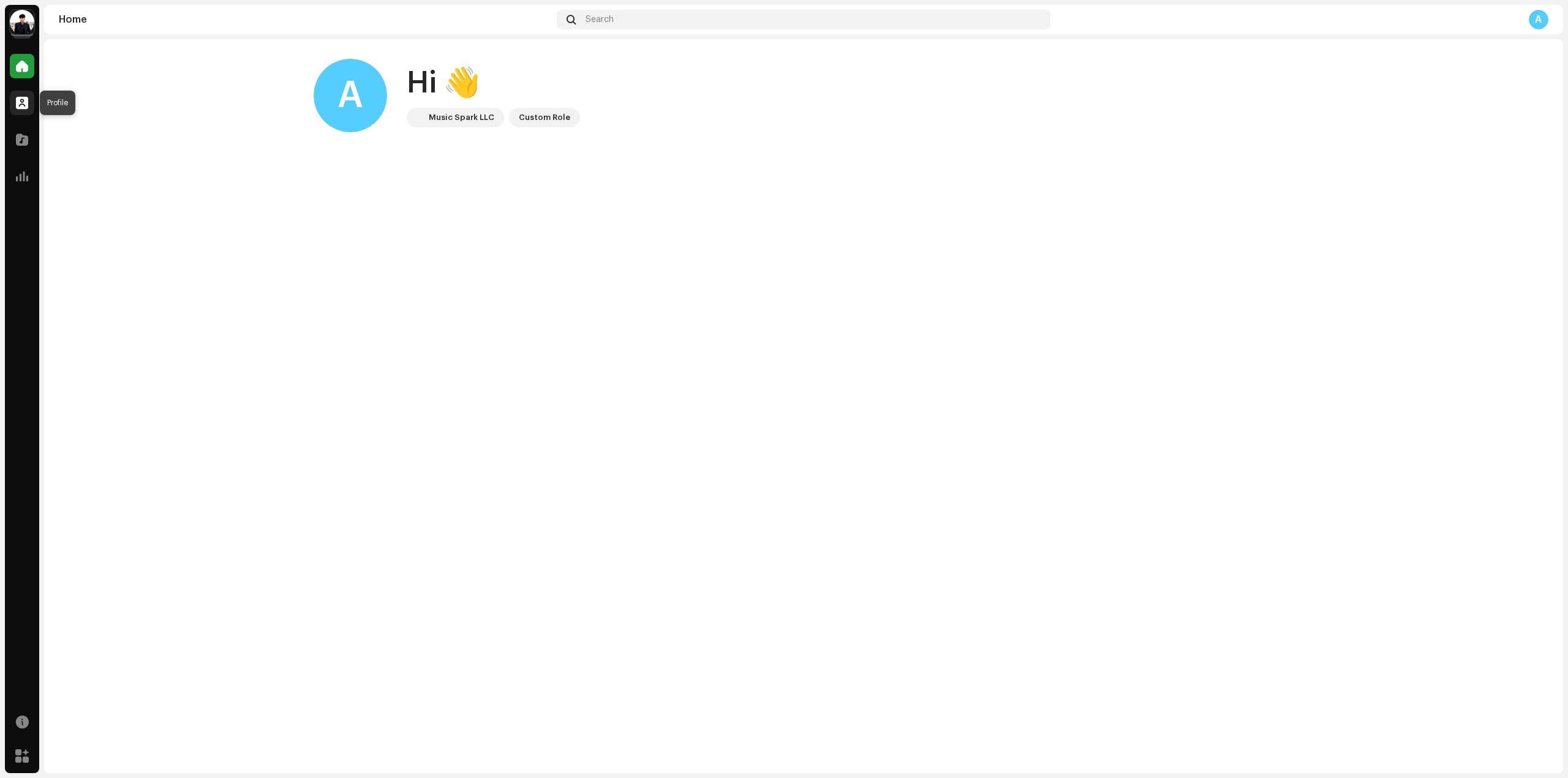
click at [25, 96] on div at bounding box center [22, 103] width 24 height 24
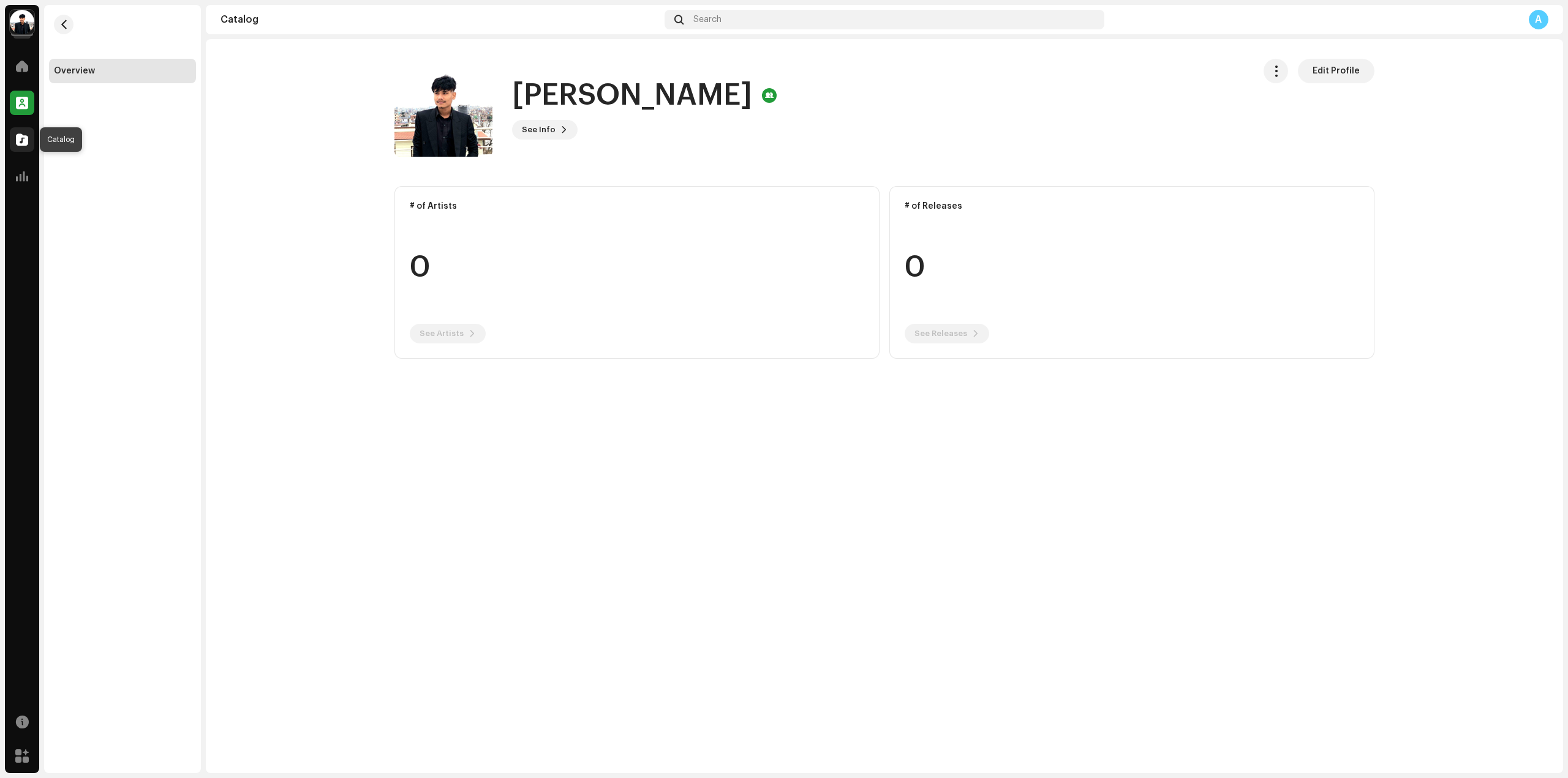
click at [18, 141] on span at bounding box center [22, 139] width 12 height 10
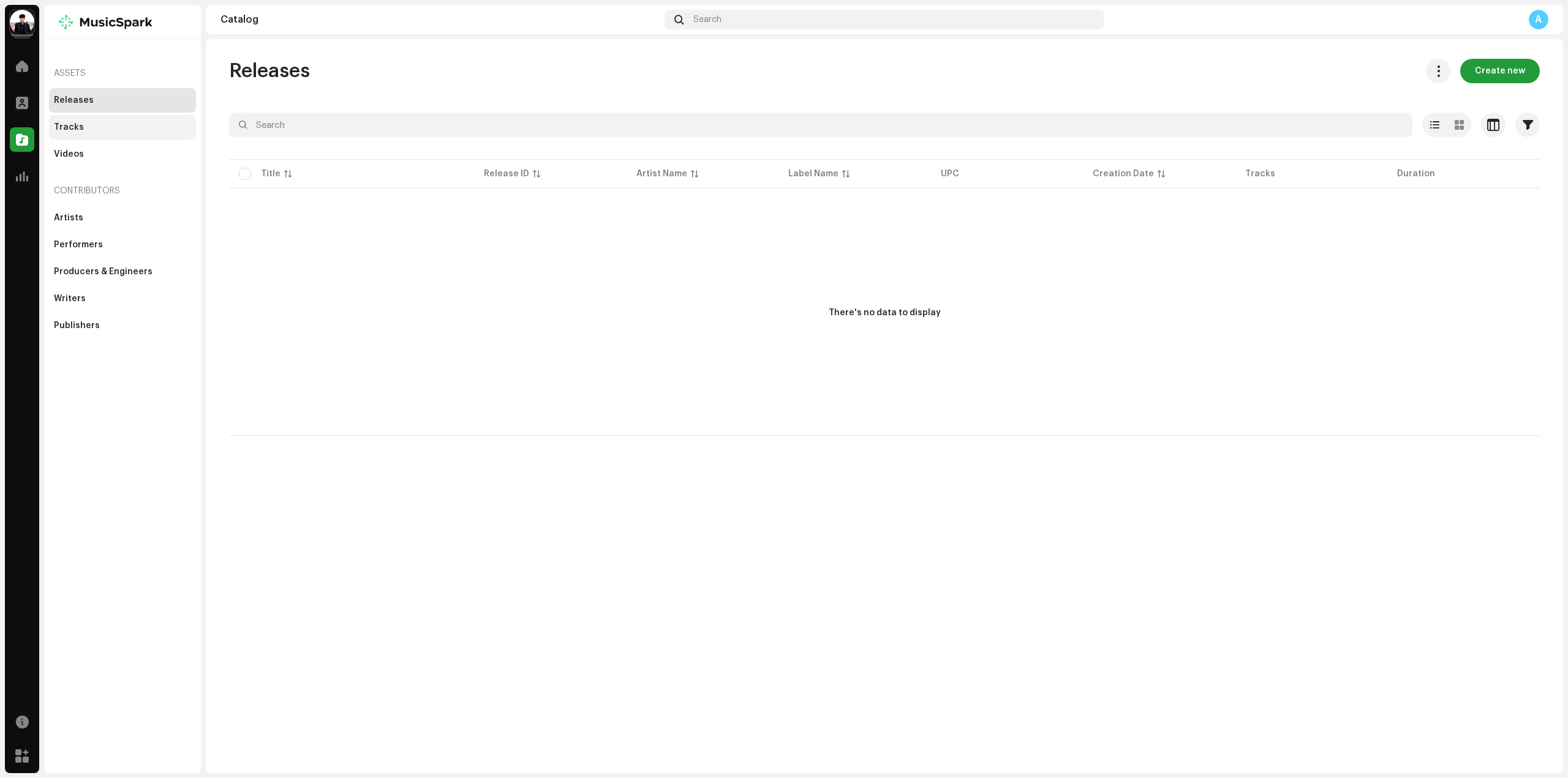
click at [81, 127] on div "Tracks" at bounding box center [123, 127] width 137 height 10
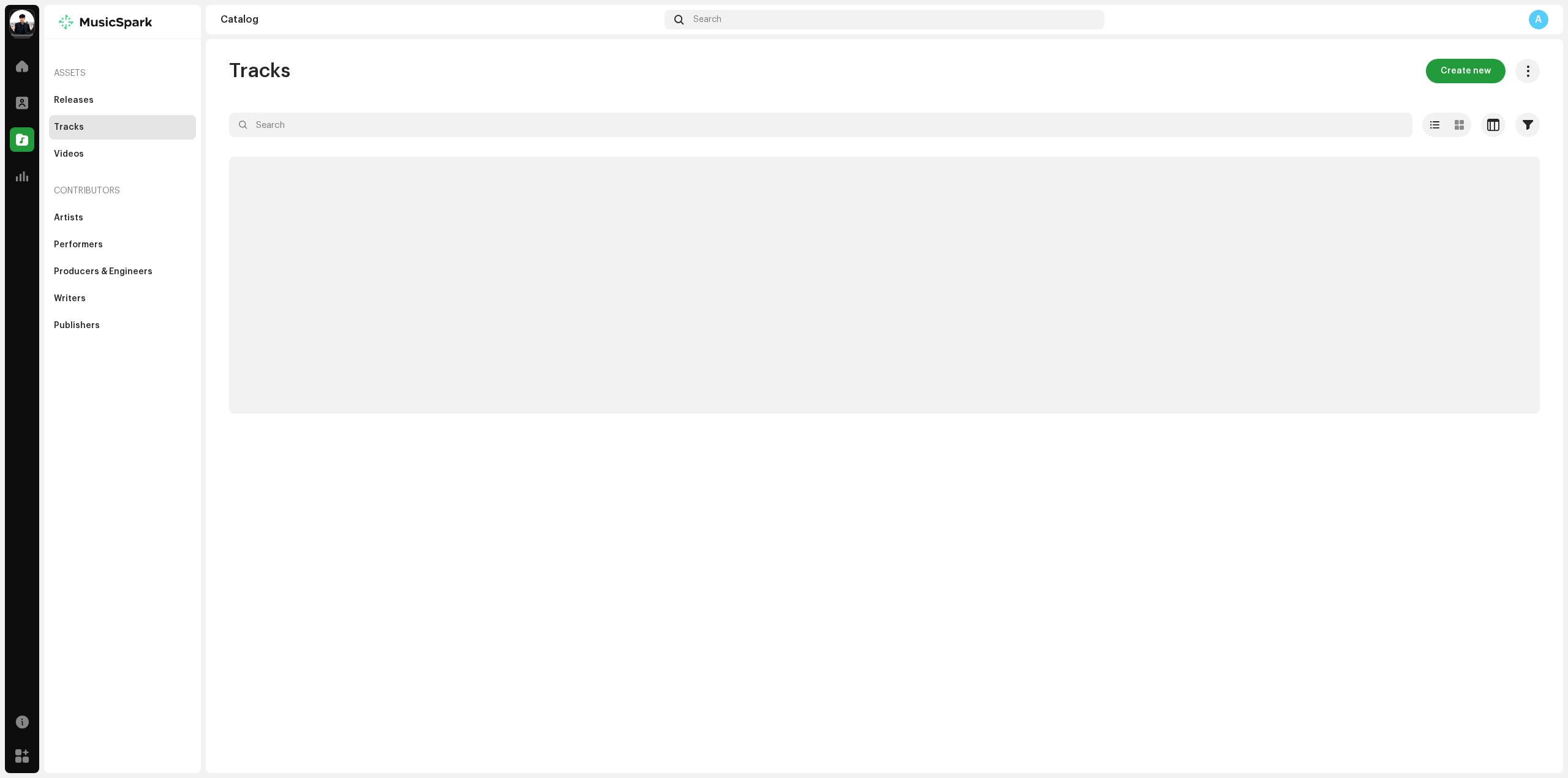
click at [22, 28] on img at bounding box center [22, 22] width 24 height 24
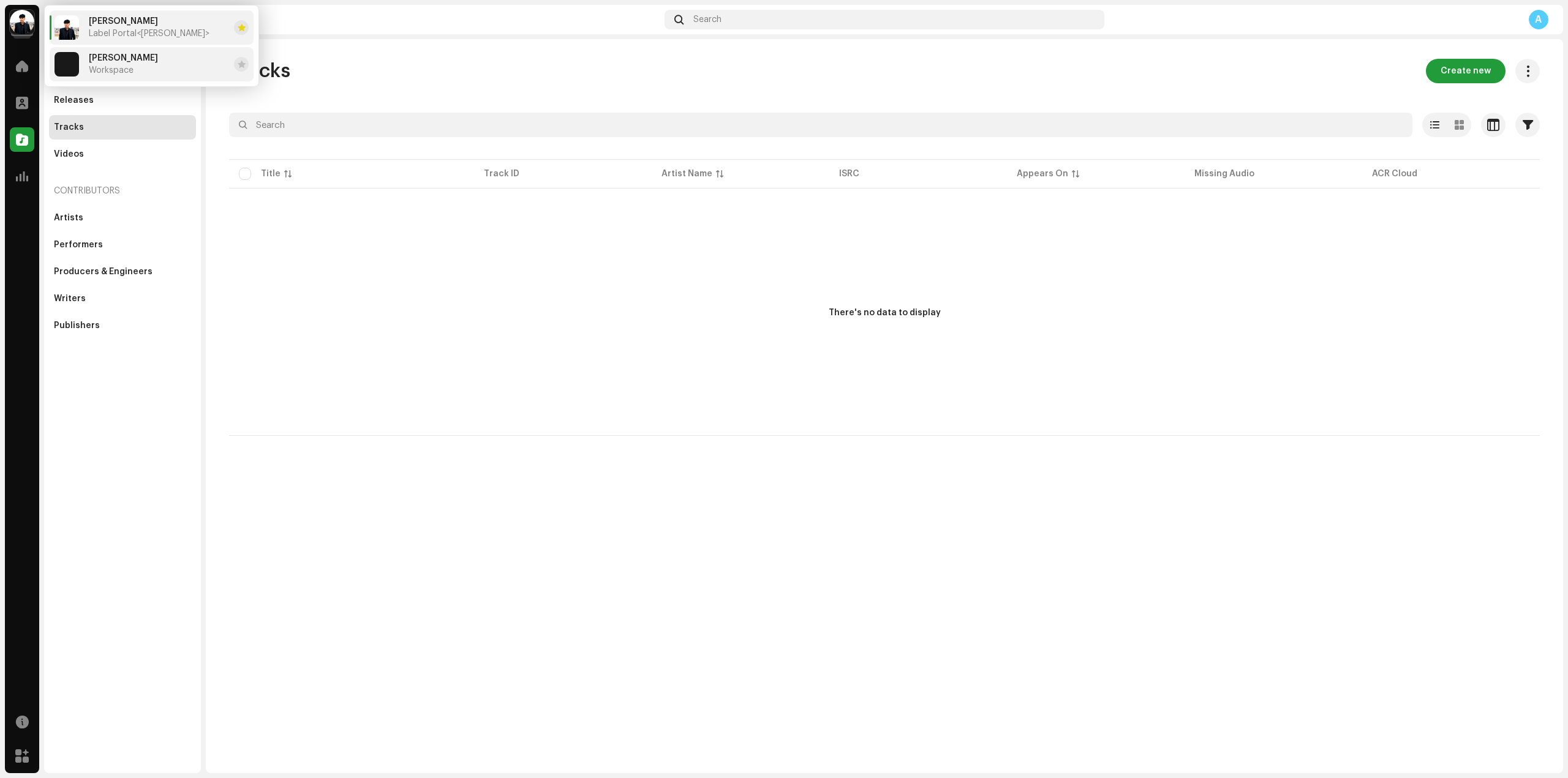
click at [146, 71] on div "Sandip Sardar Workspace" at bounding box center [123, 64] width 69 height 22
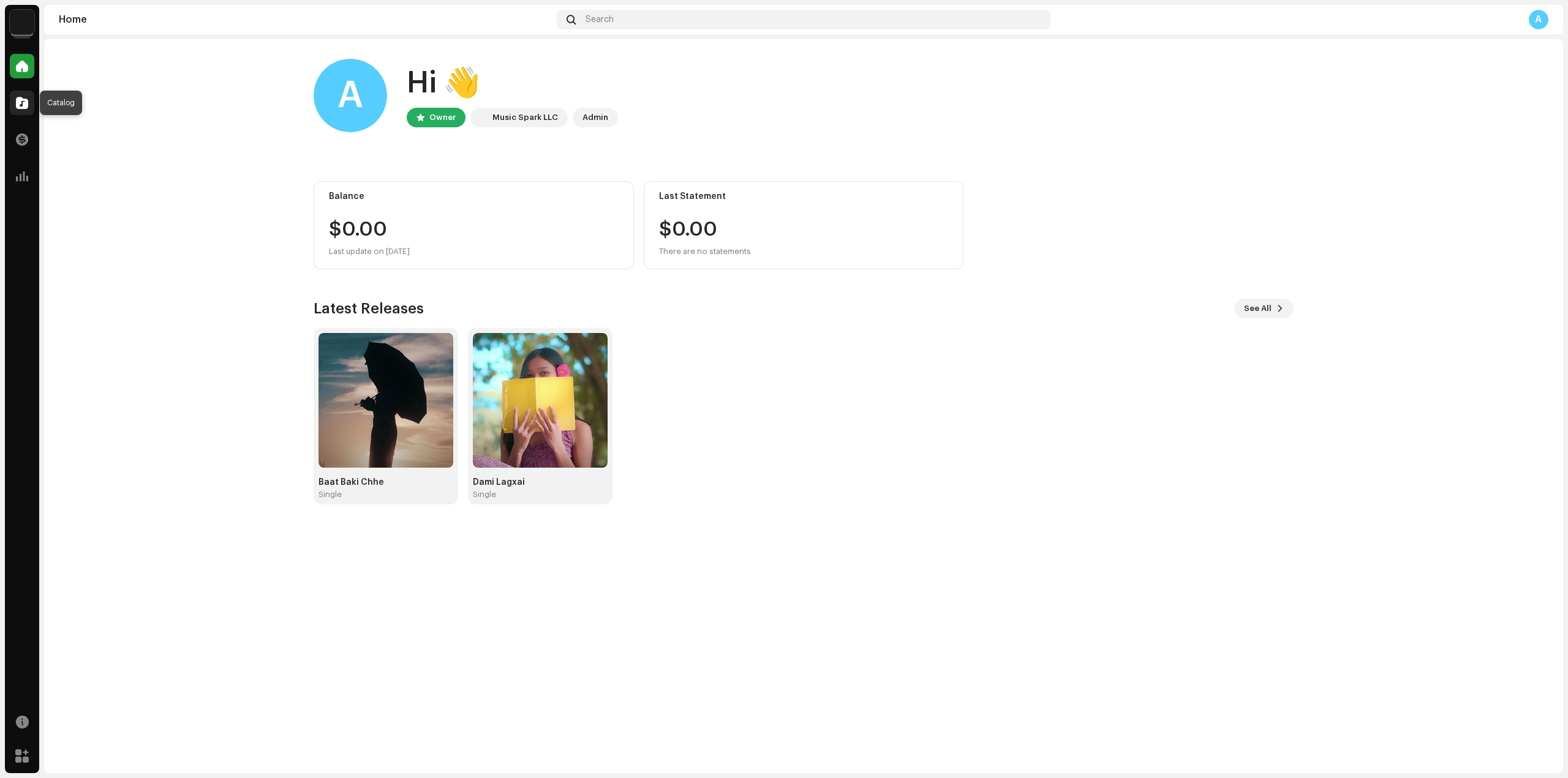
click at [23, 100] on span at bounding box center [22, 103] width 12 height 10
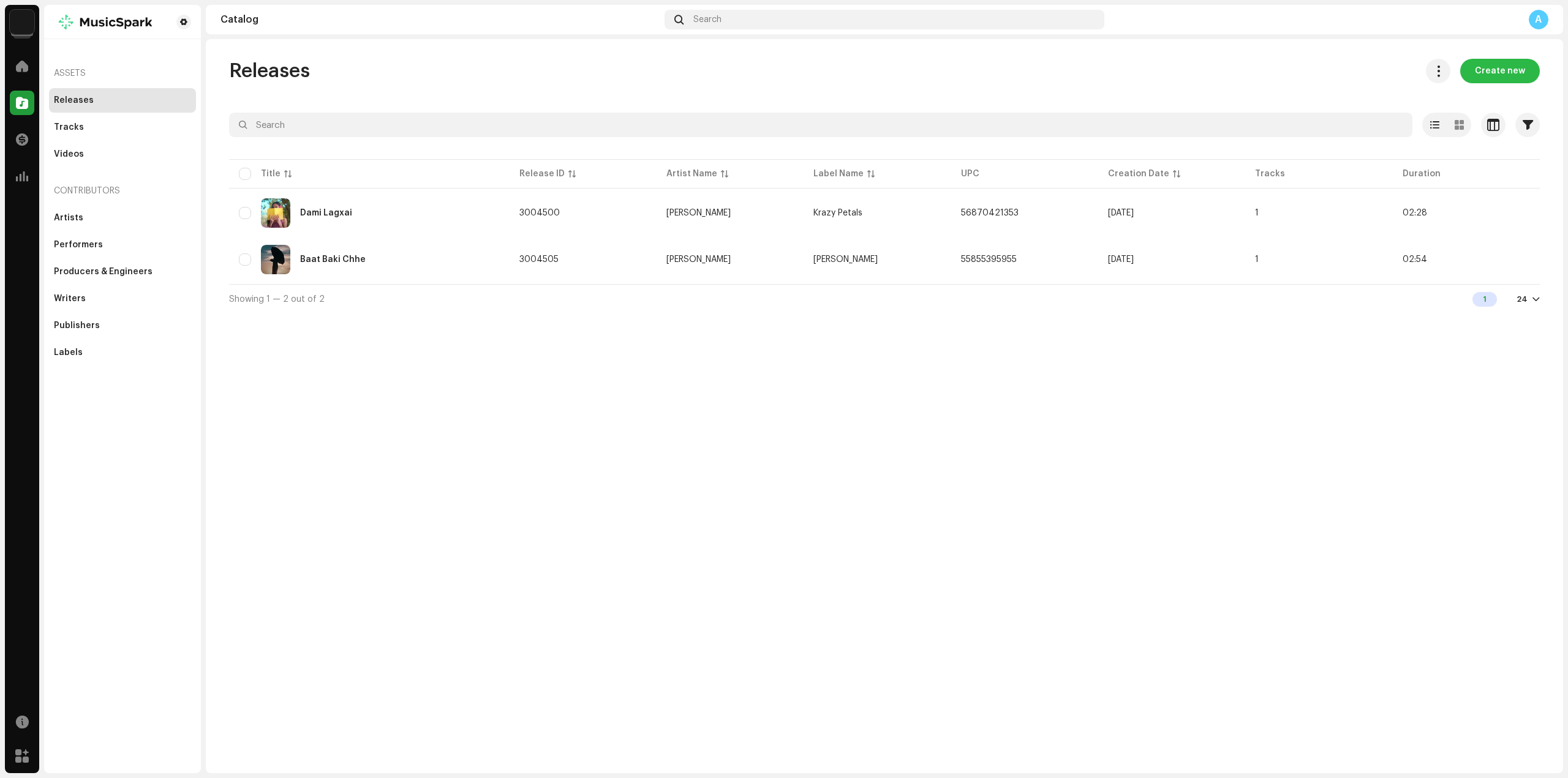
click at [1489, 77] on span "Create new" at bounding box center [1499, 71] width 50 height 24
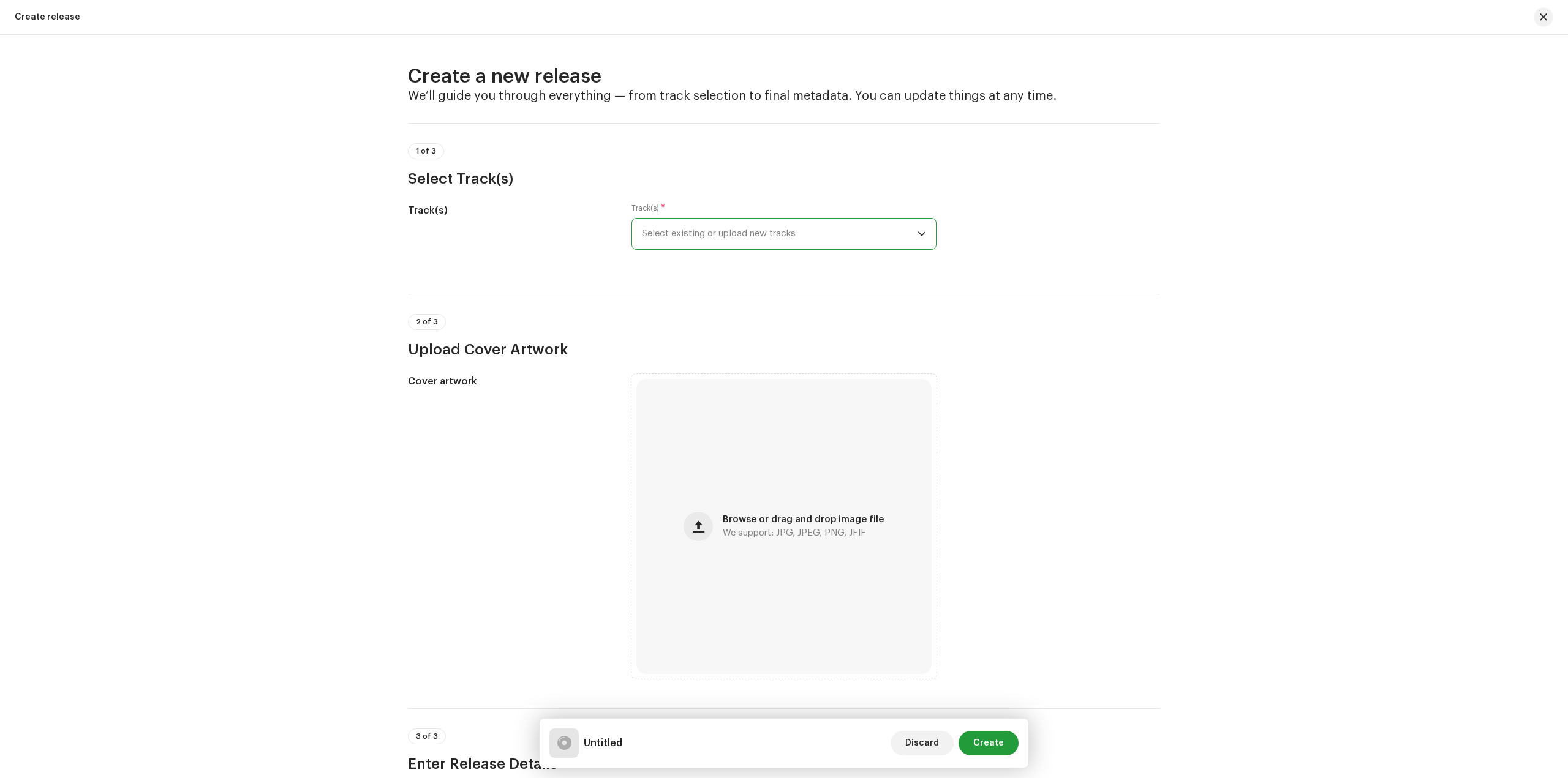
drag, startPoint x: 722, startPoint y: 238, endPoint x: 726, endPoint y: 246, distance: 8.9
click at [722, 238] on span "Select existing or upload new tracks" at bounding box center [779, 234] width 275 height 30
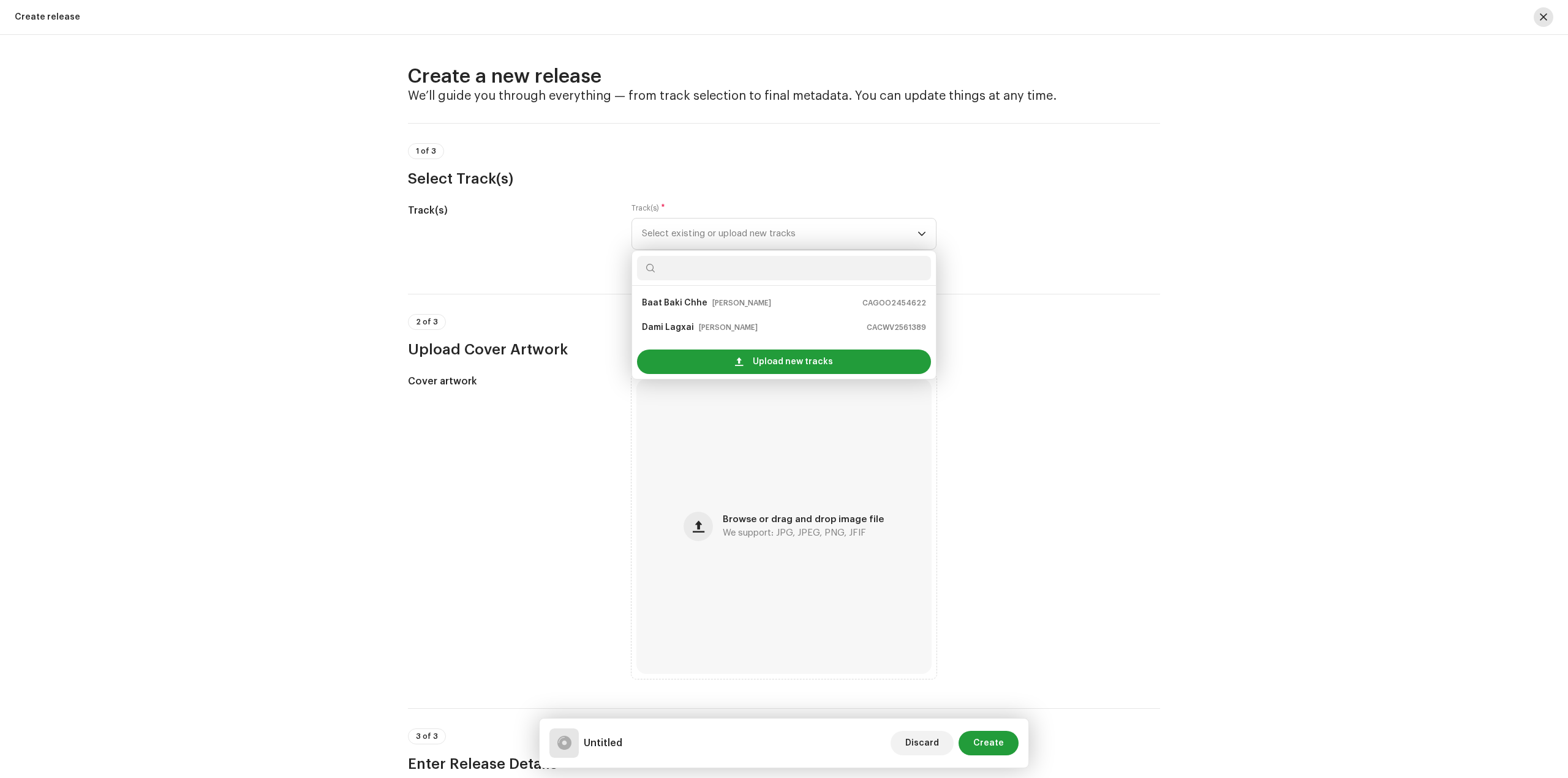
click at [1542, 13] on span "button" at bounding box center [1543, 17] width 7 height 10
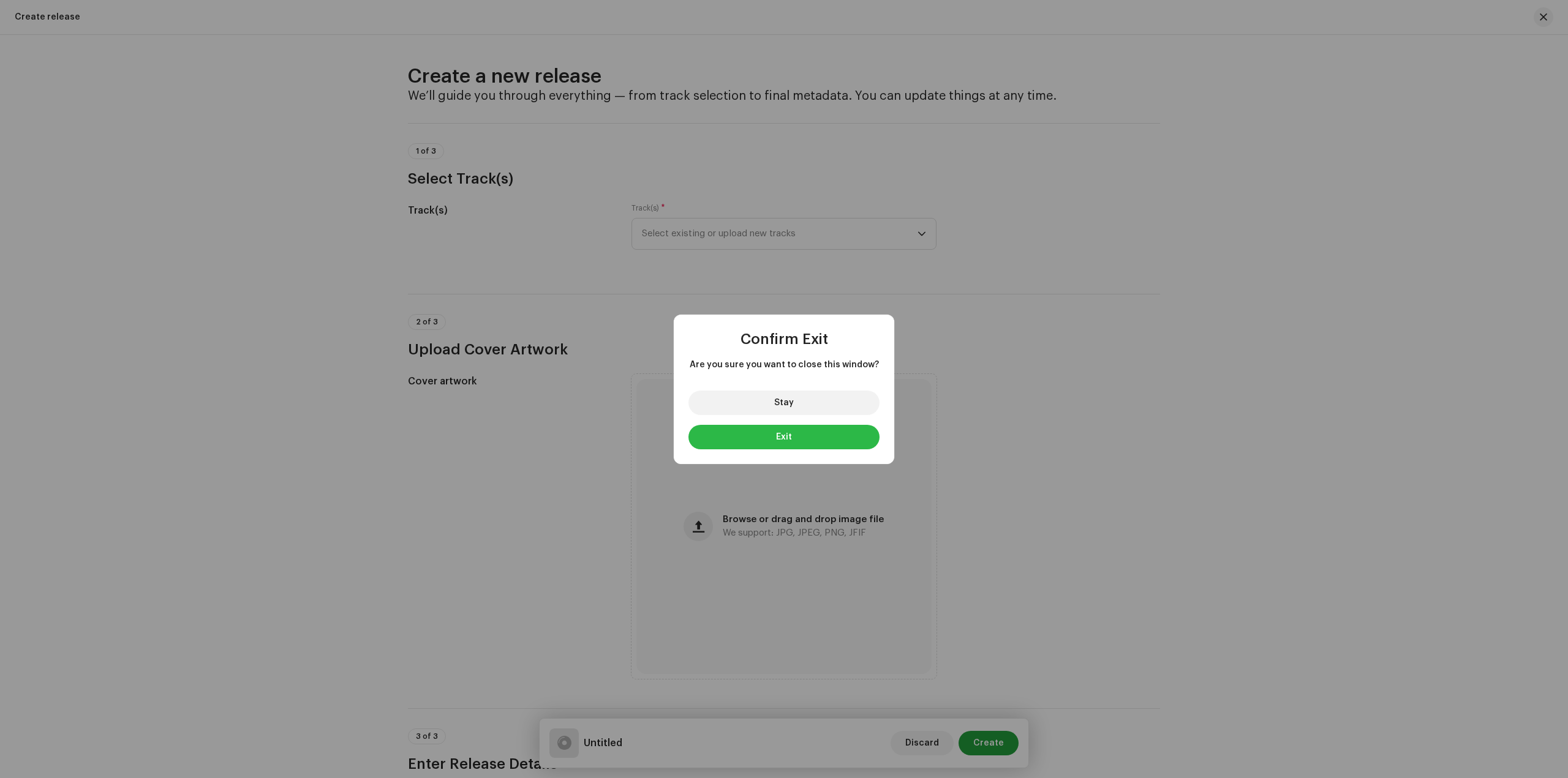
drag, startPoint x: 827, startPoint y: 434, endPoint x: 585, endPoint y: 360, distance: 253.1
click at [827, 435] on button "Exit" at bounding box center [784, 437] width 191 height 24
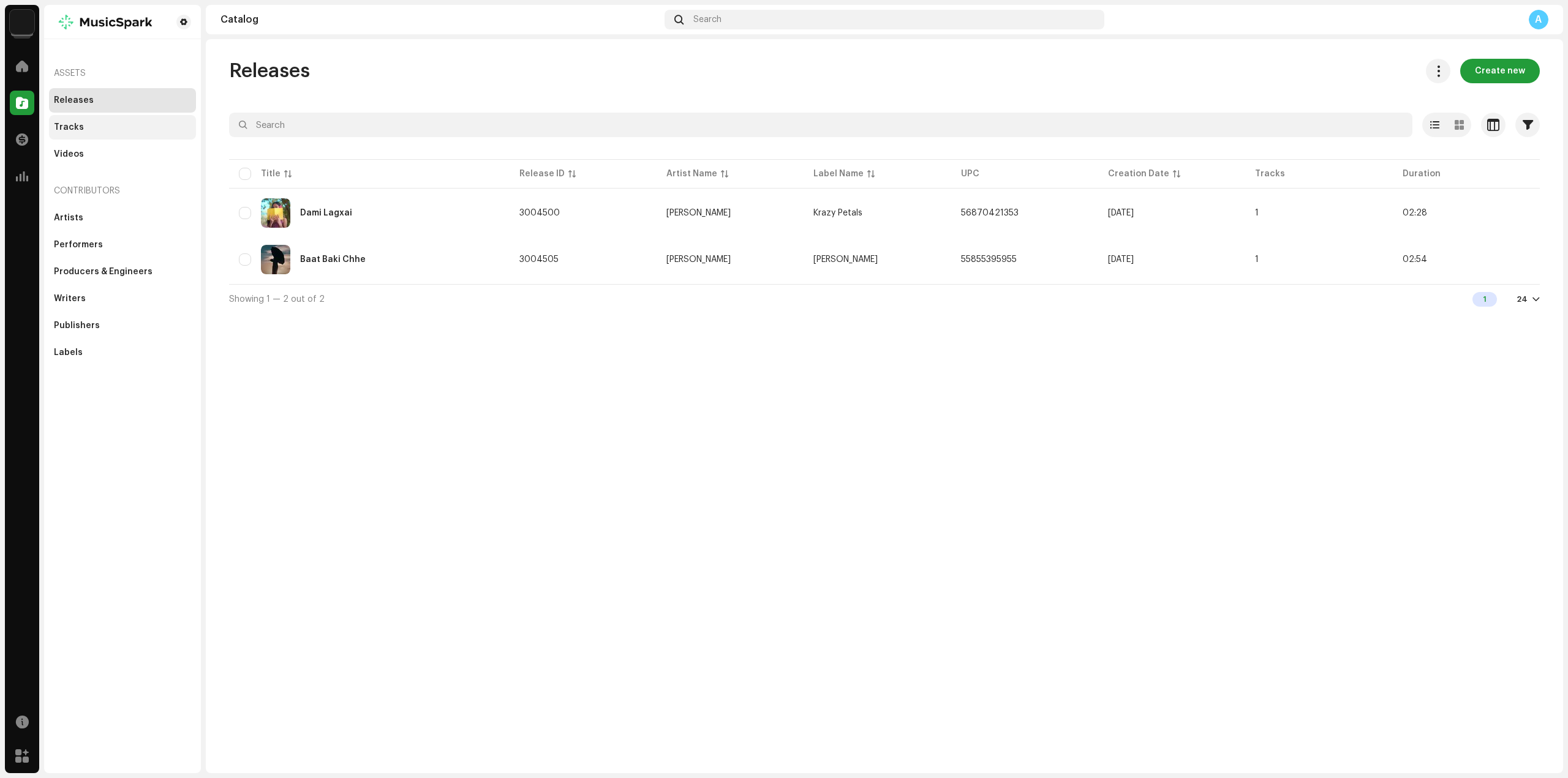
drag, startPoint x: 94, startPoint y: 126, endPoint x: 160, endPoint y: 137, distance: 66.9
click at [96, 127] on div "Tracks" at bounding box center [123, 127] width 137 height 10
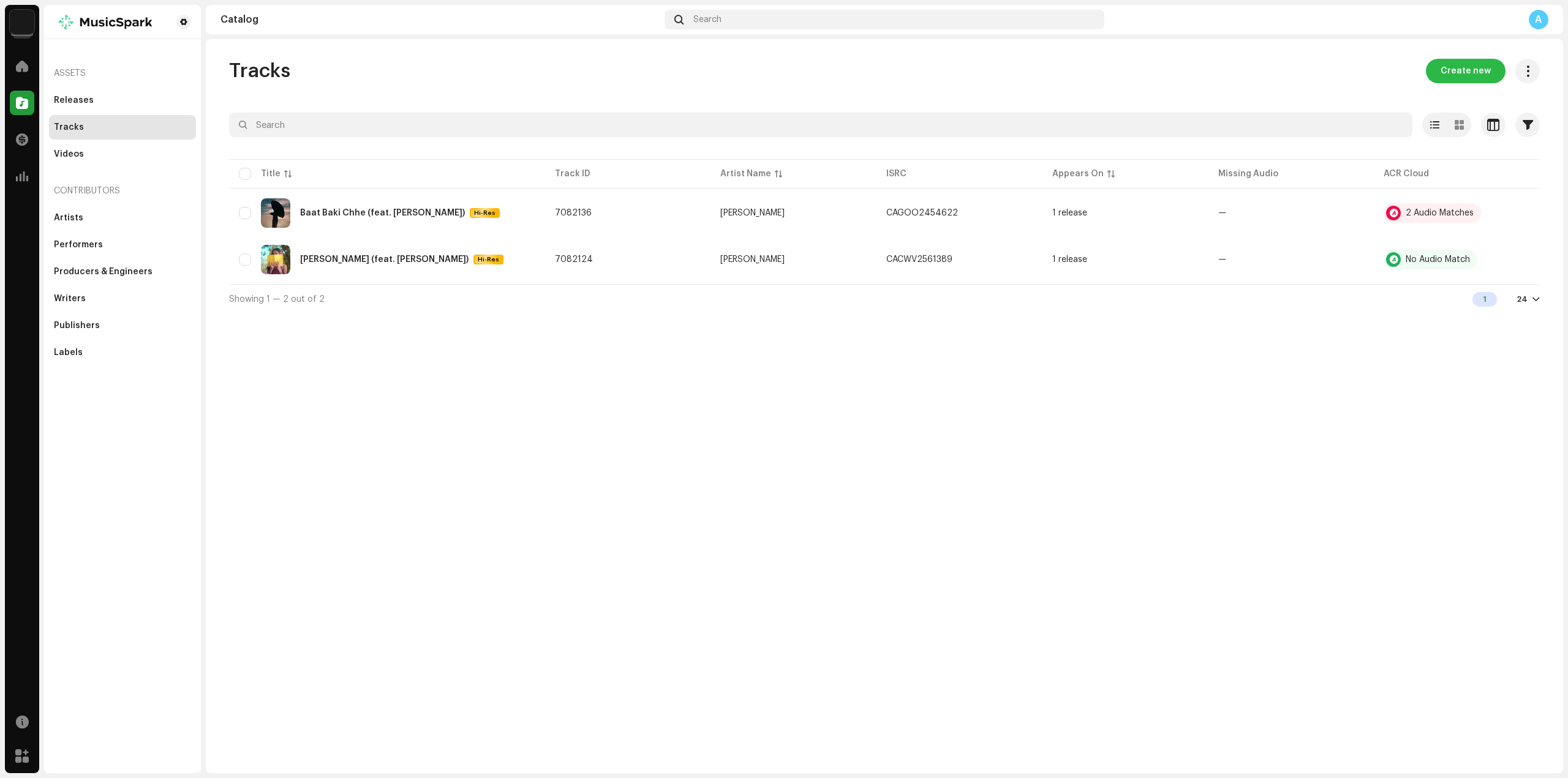
click at [1464, 70] on span "Create new" at bounding box center [1465, 71] width 50 height 24
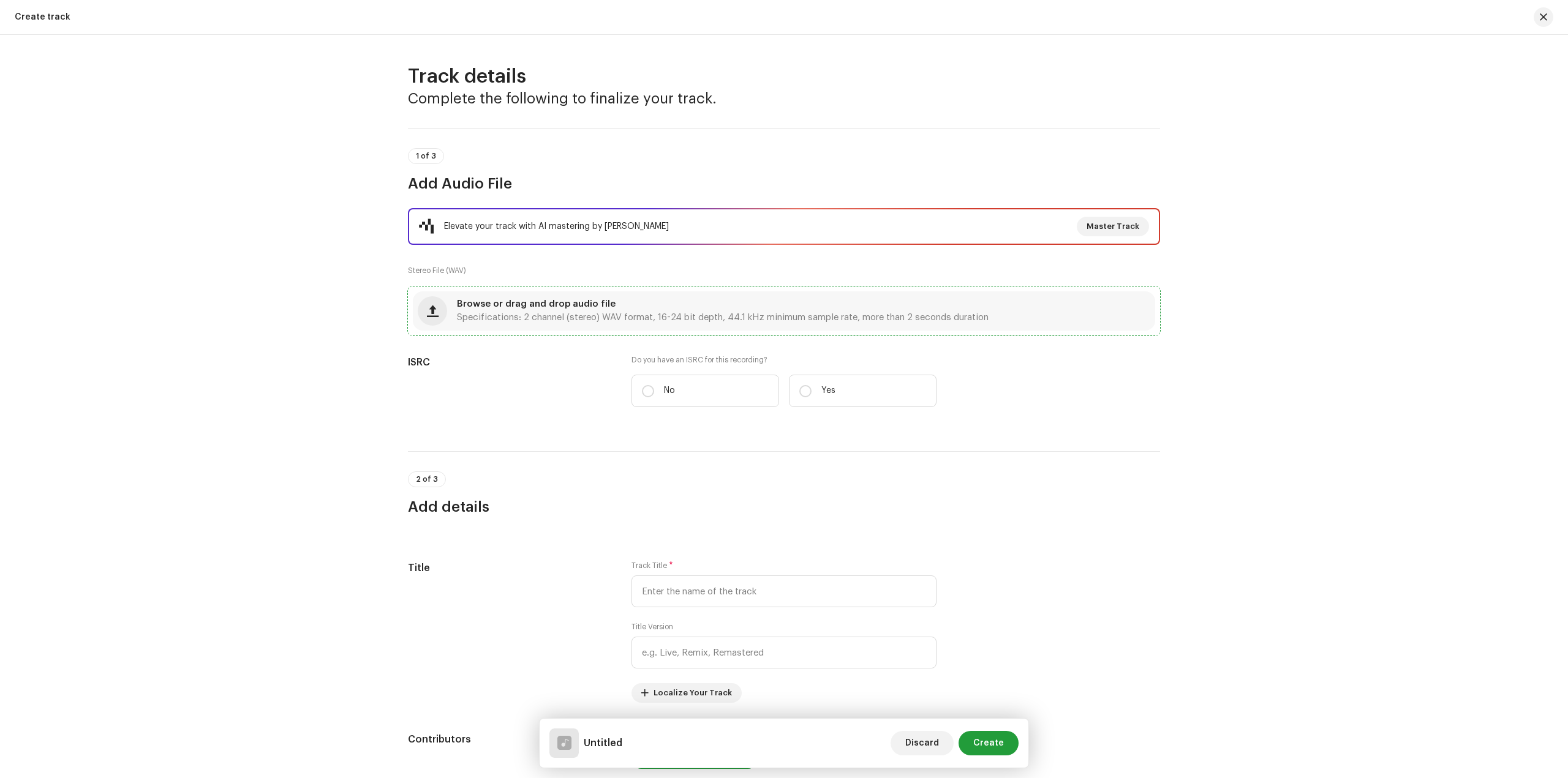
click at [676, 328] on div "Browse or drag and drop audio file Specifications: 2 channel (stereo) WAV forma…" at bounding box center [784, 311] width 742 height 39
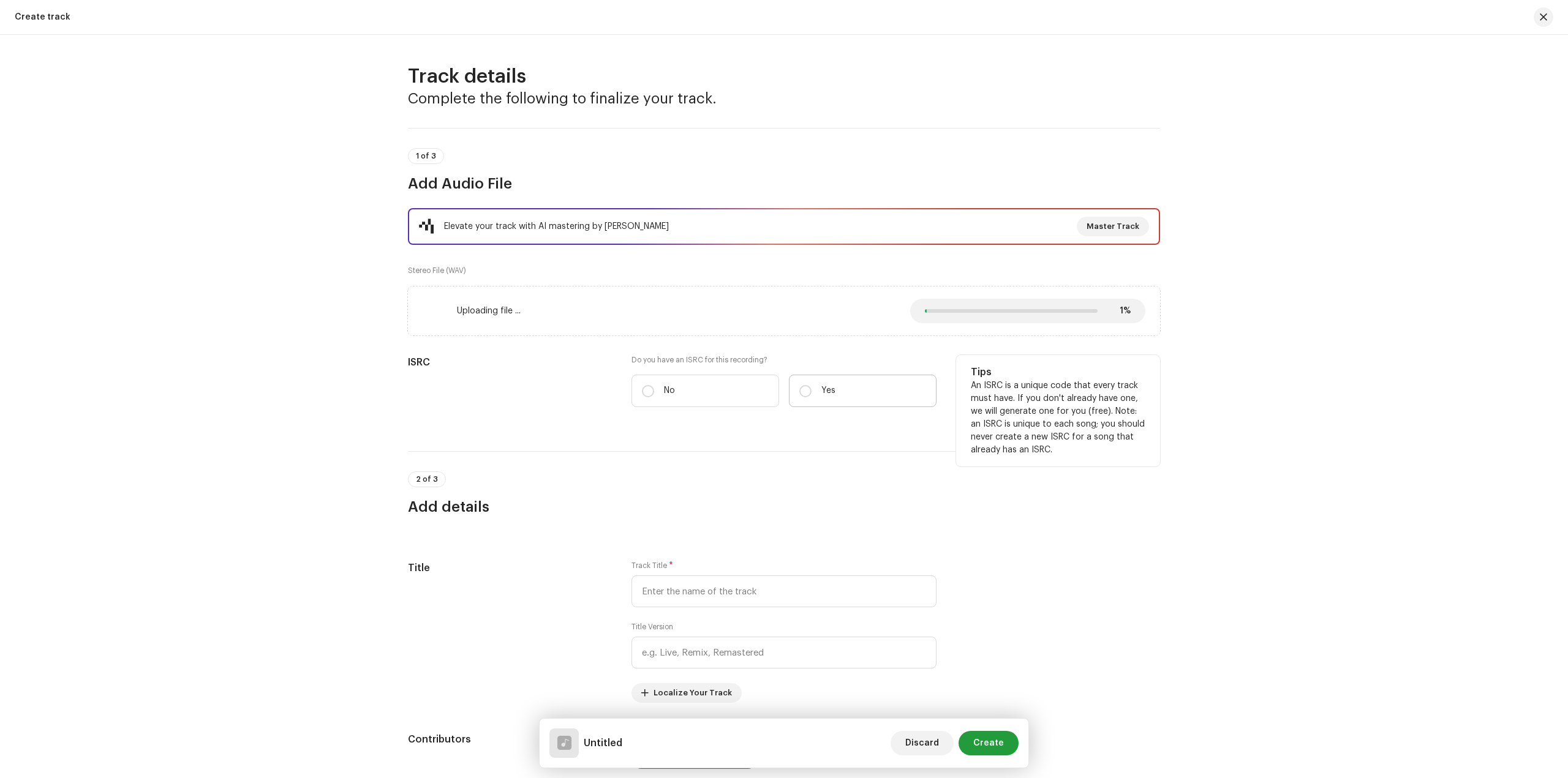
click at [825, 398] on label "Yes" at bounding box center [862, 391] width 147 height 32
click at [811, 397] on input "Yes" at bounding box center [805, 391] width 12 height 12
radio input "true"
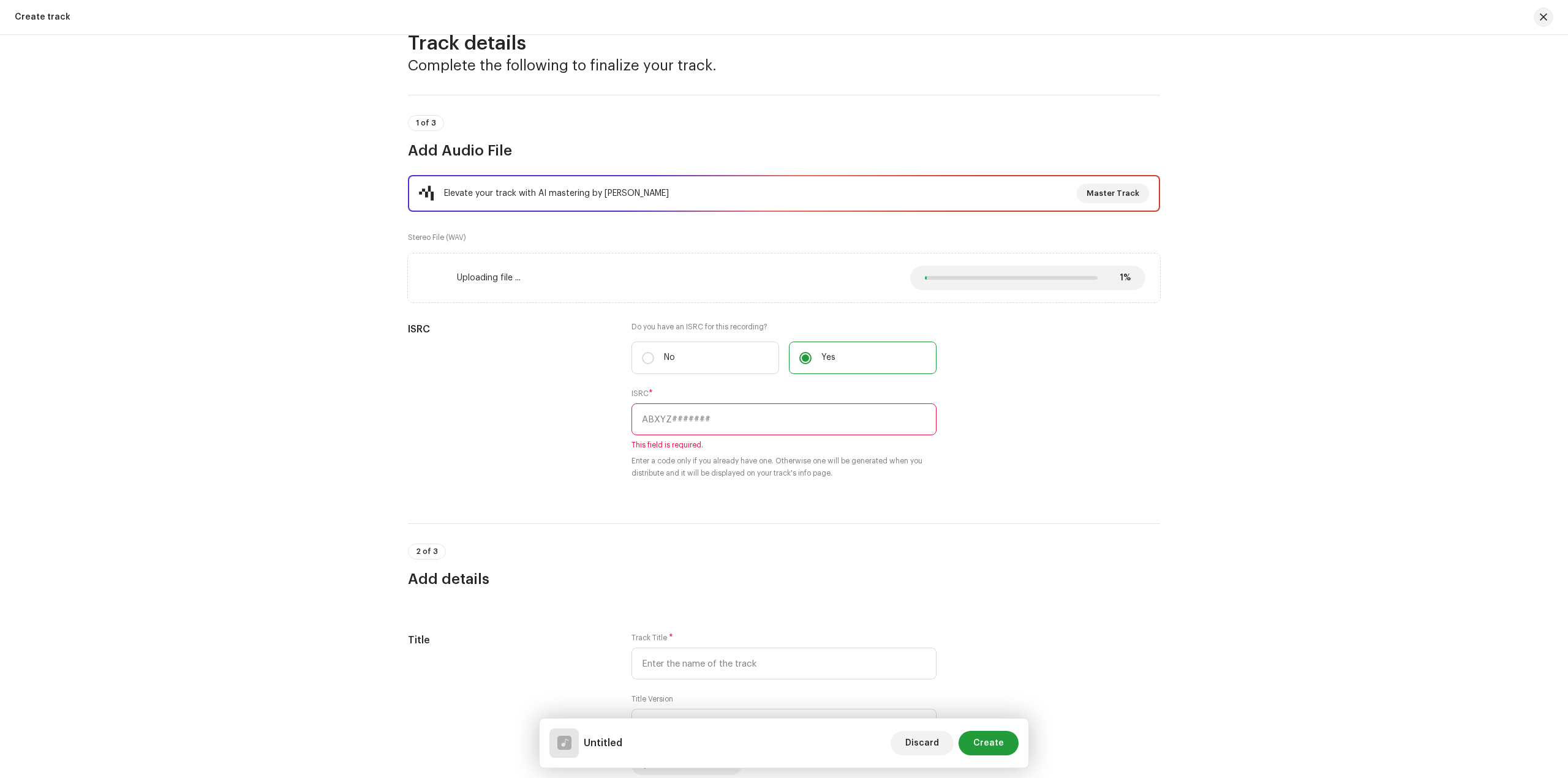
scroll to position [61, 0]
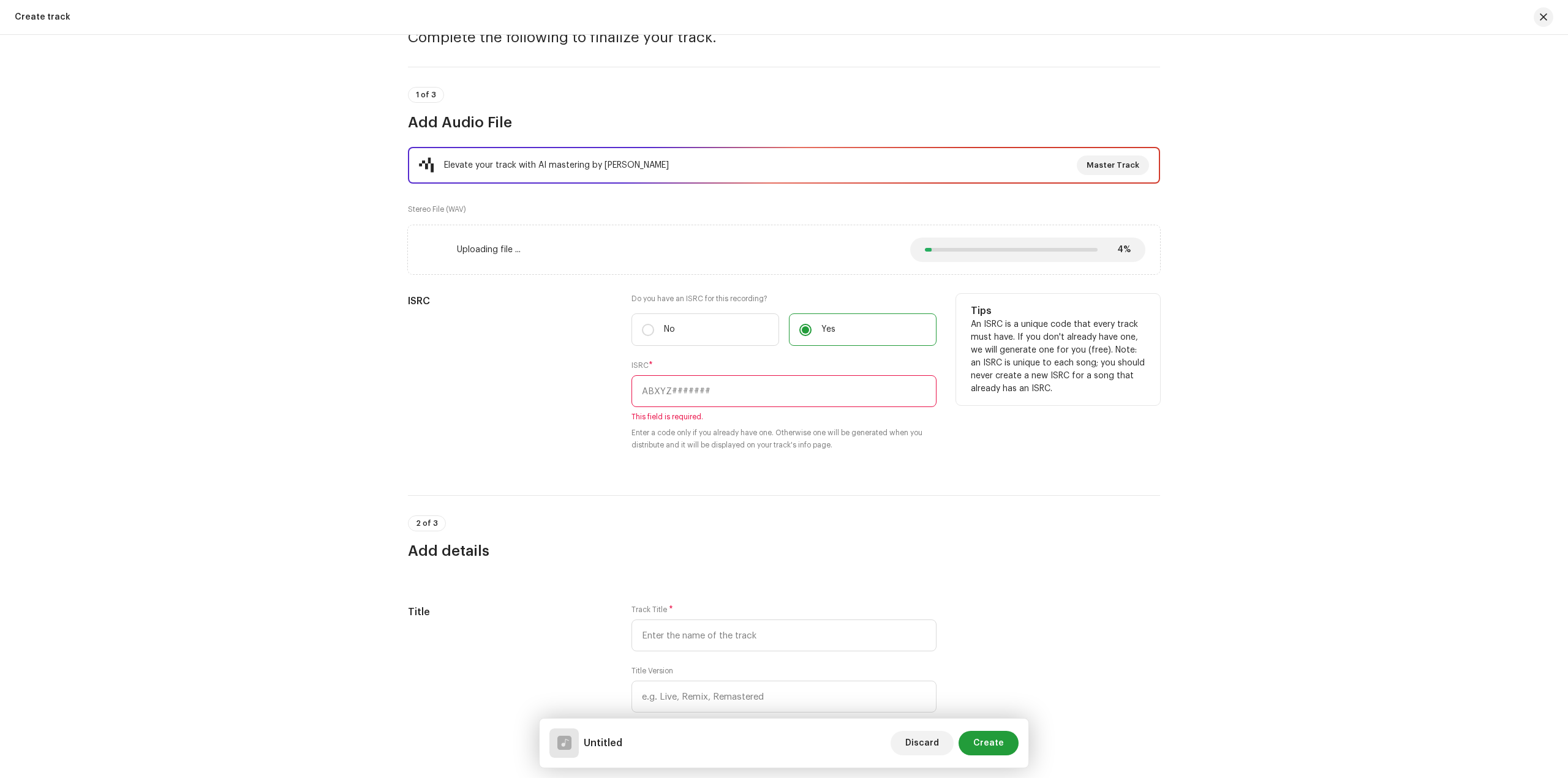
click at [684, 402] on input "text" at bounding box center [784, 391] width 305 height 32
paste input "CALVP2421445"
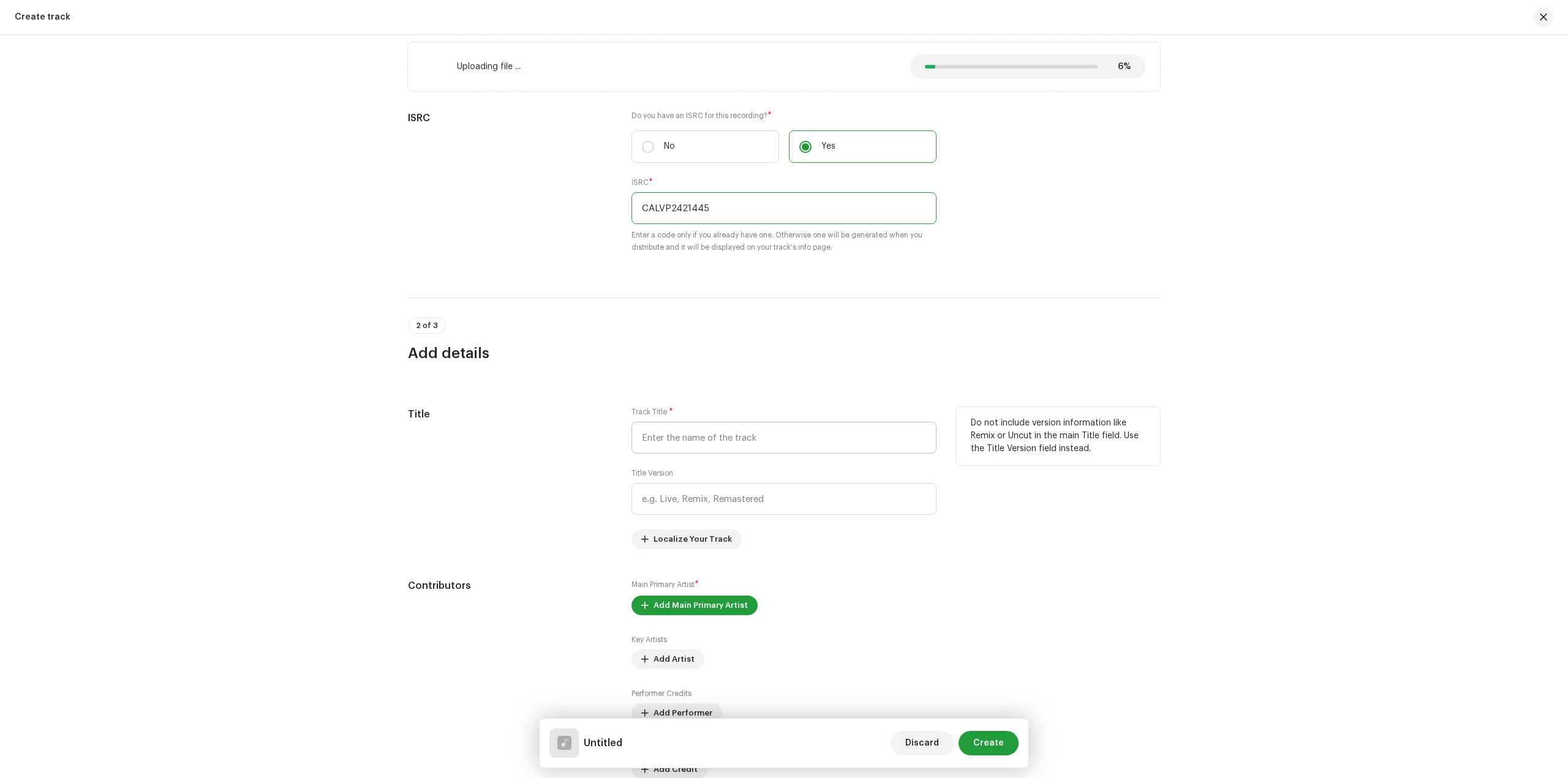
scroll to position [245, 0]
type input "CALVP2421445"
click at [701, 440] on input "text" at bounding box center [784, 437] width 305 height 32
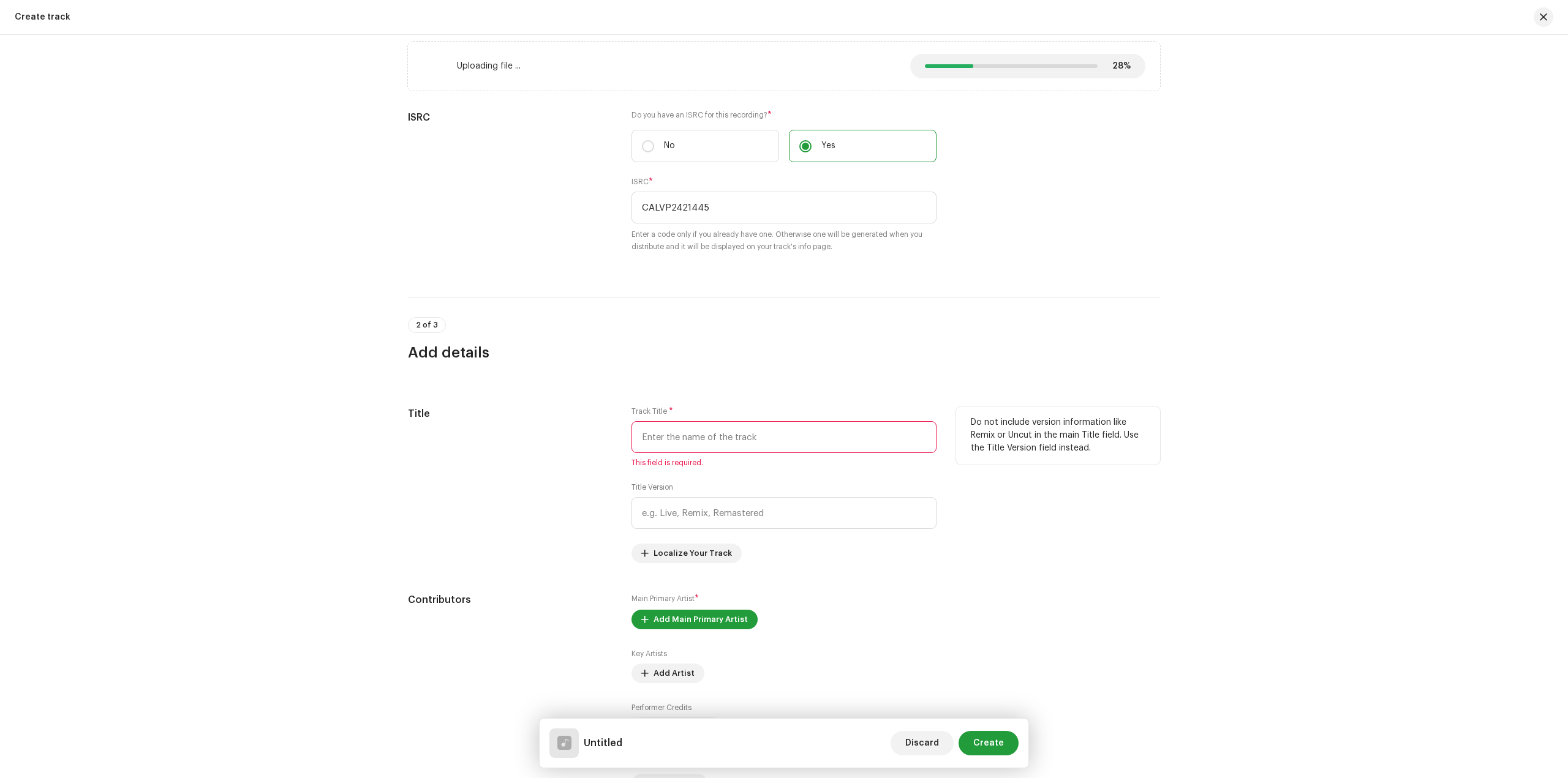
click at [728, 456] on div "Track Title * This field is required." at bounding box center [784, 437] width 305 height 61
click at [710, 442] on input "text" at bounding box center [784, 437] width 305 height 32
paste input "Piya Yaad Nai Karaichhe"
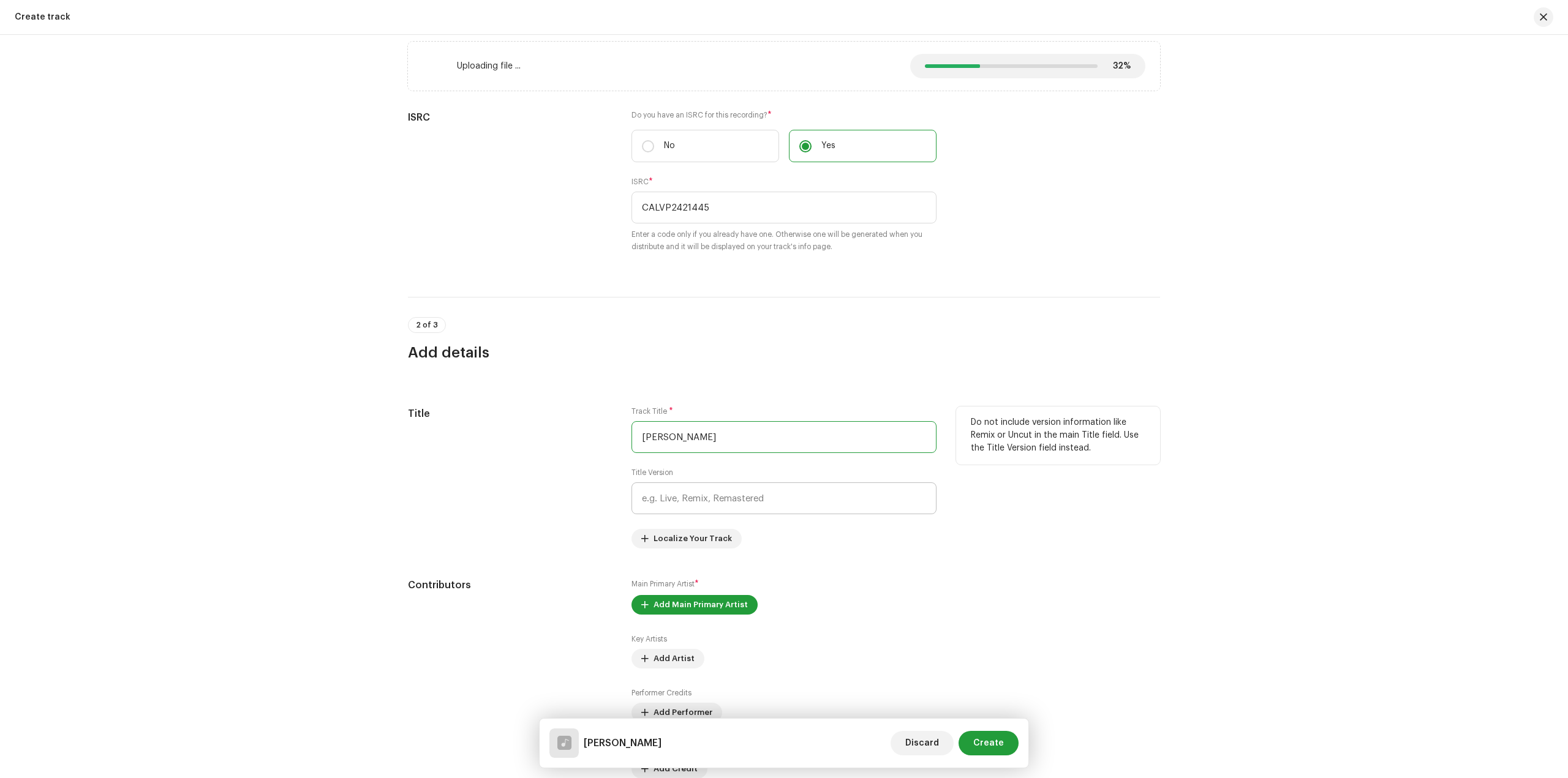
type input "Piya Yaad Nai Karaichhe"
click at [743, 511] on input "text" at bounding box center [784, 498] width 305 height 32
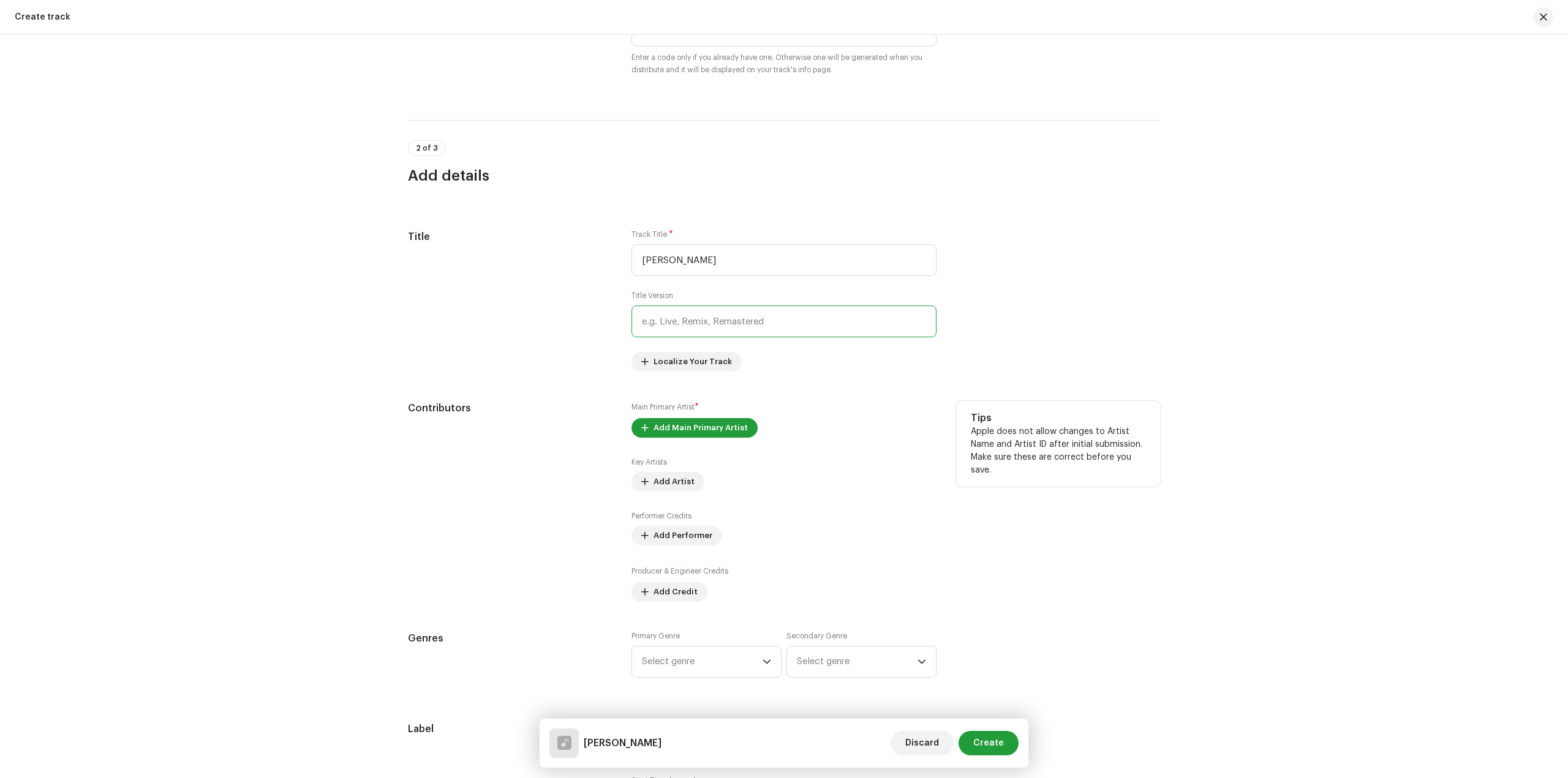
scroll to position [429, 0]
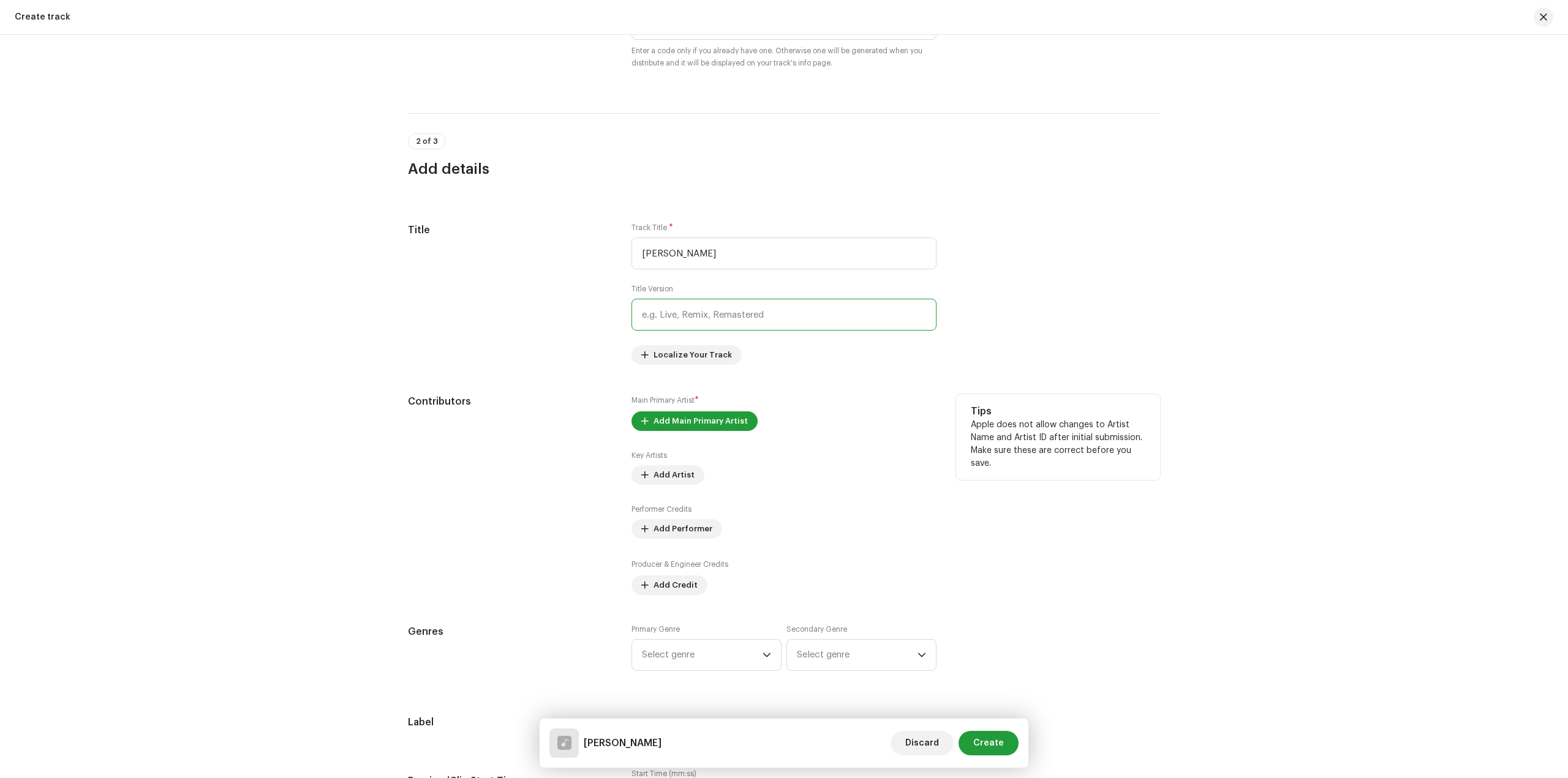
paste input "Piya Yaad Nai Karaichhe"
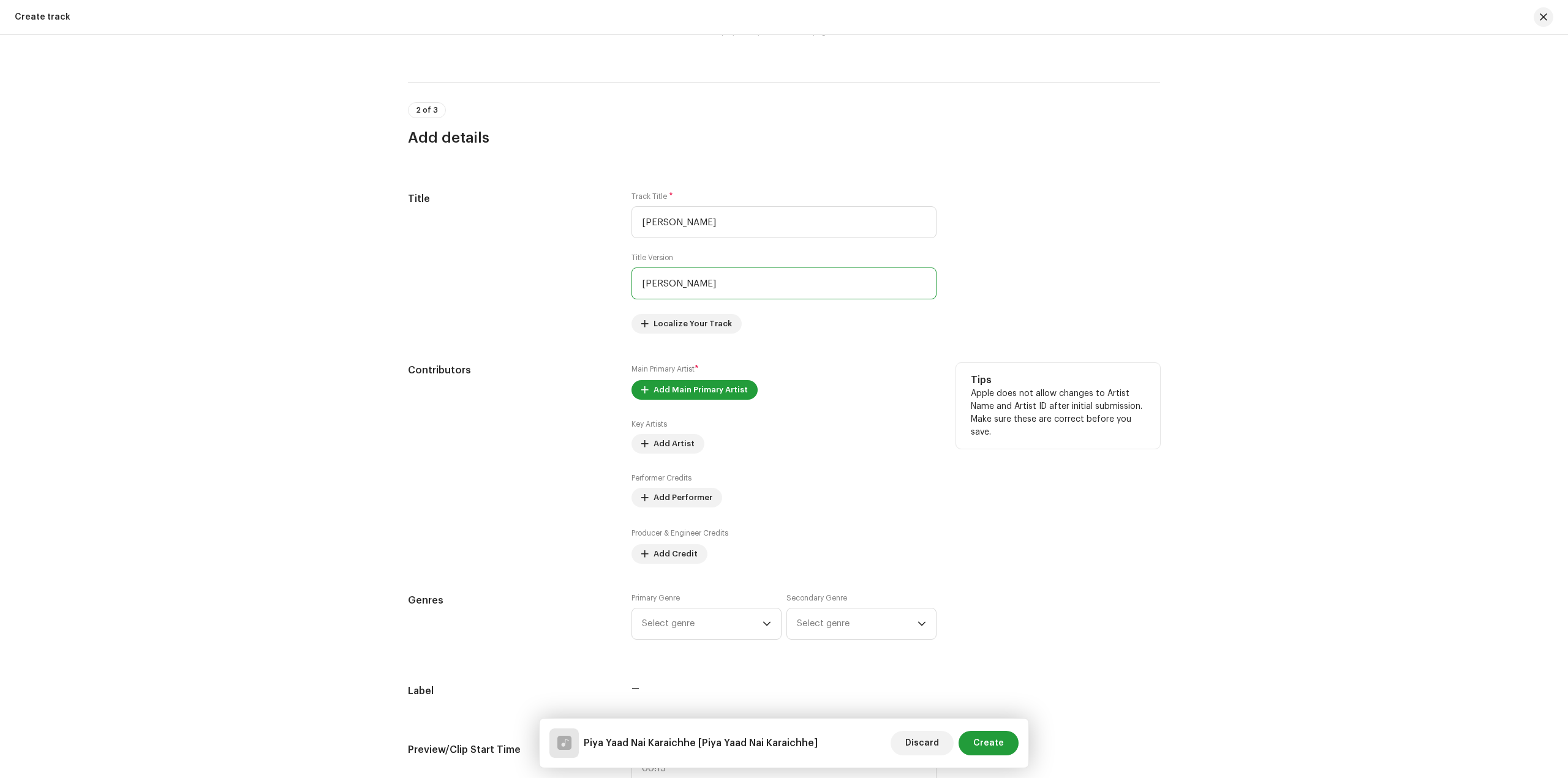
scroll to position [490, 0]
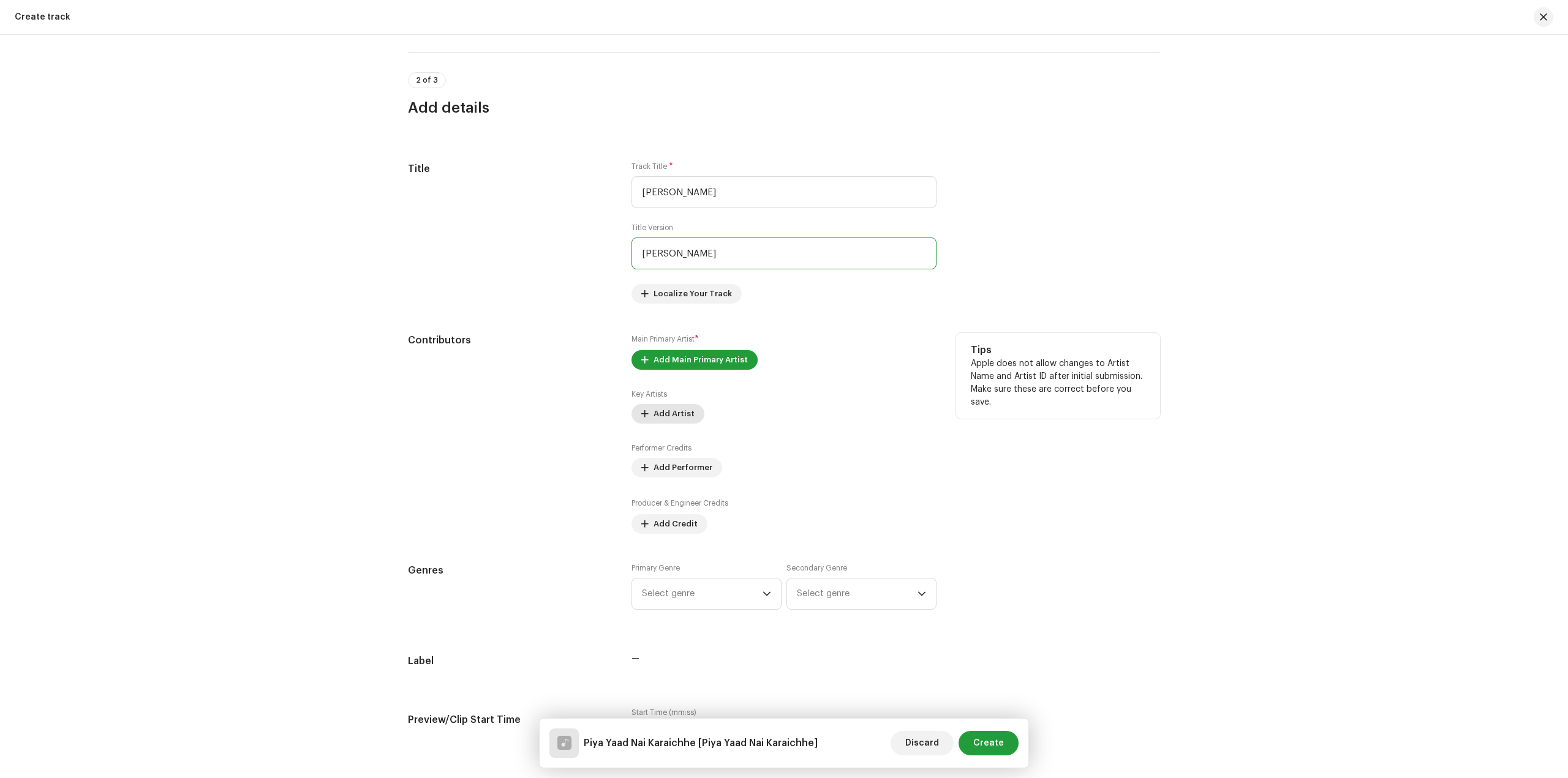
type input "Piya Yaad Nai Karaichhe"
click at [678, 412] on span "Add Artist" at bounding box center [674, 414] width 41 height 24
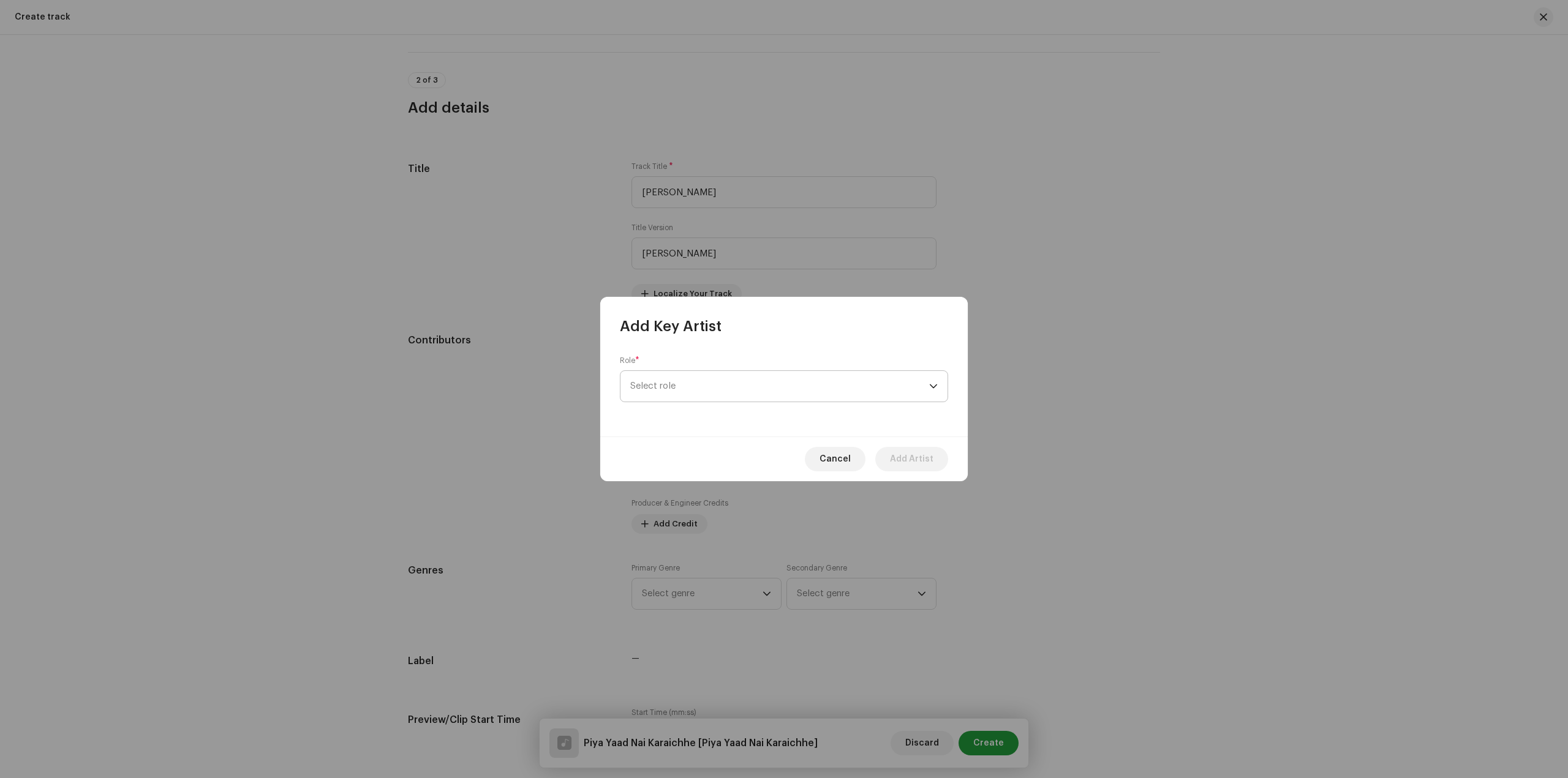
click at [753, 383] on span "Select role" at bounding box center [780, 386] width 299 height 30
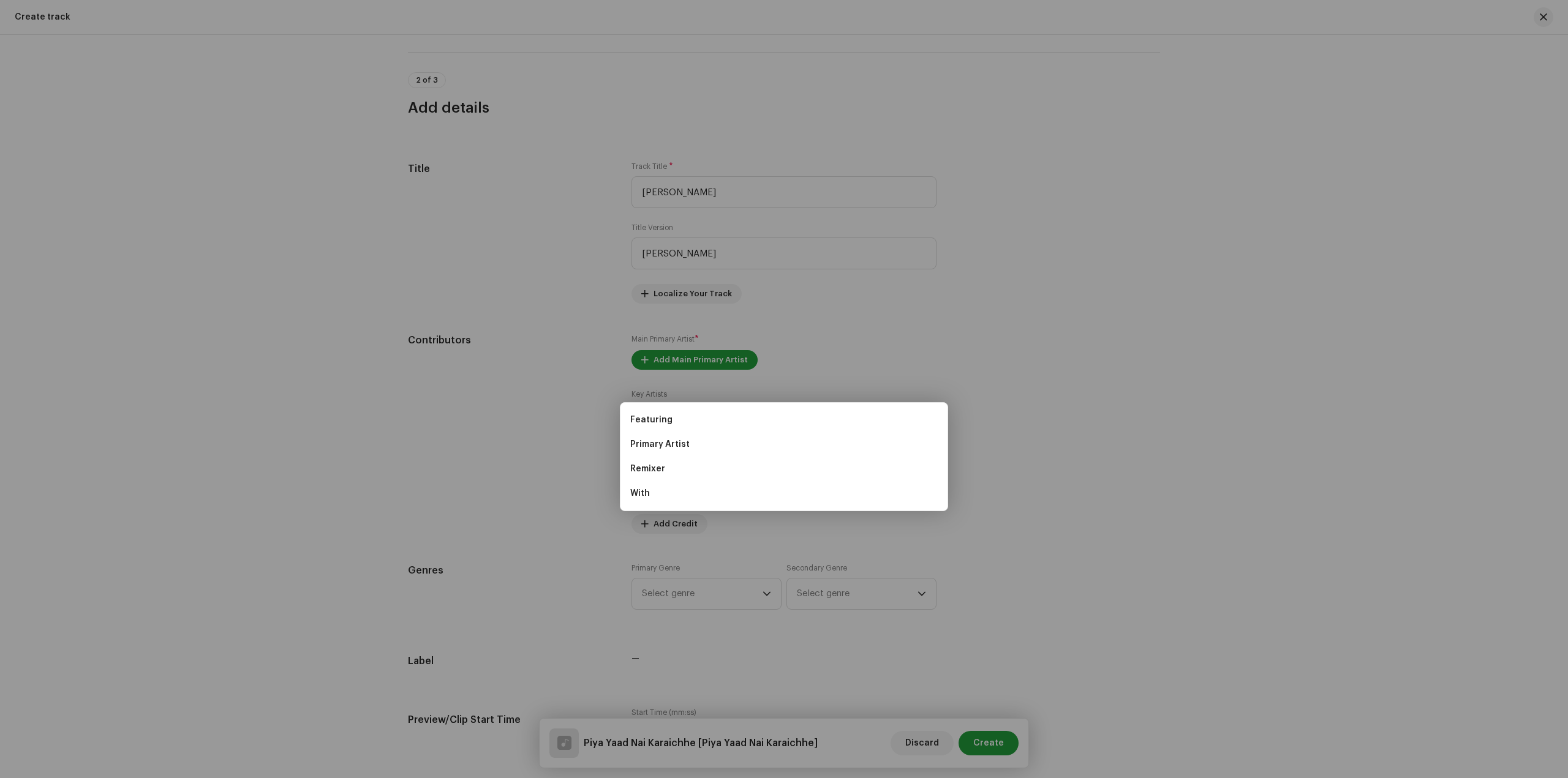
drag, startPoint x: 932, startPoint y: 264, endPoint x: 946, endPoint y: 332, distance: 69.4
click at [932, 264] on div "Add Key Artist Role * Select role Cancel Add Artist" at bounding box center [784, 389] width 1568 height 778
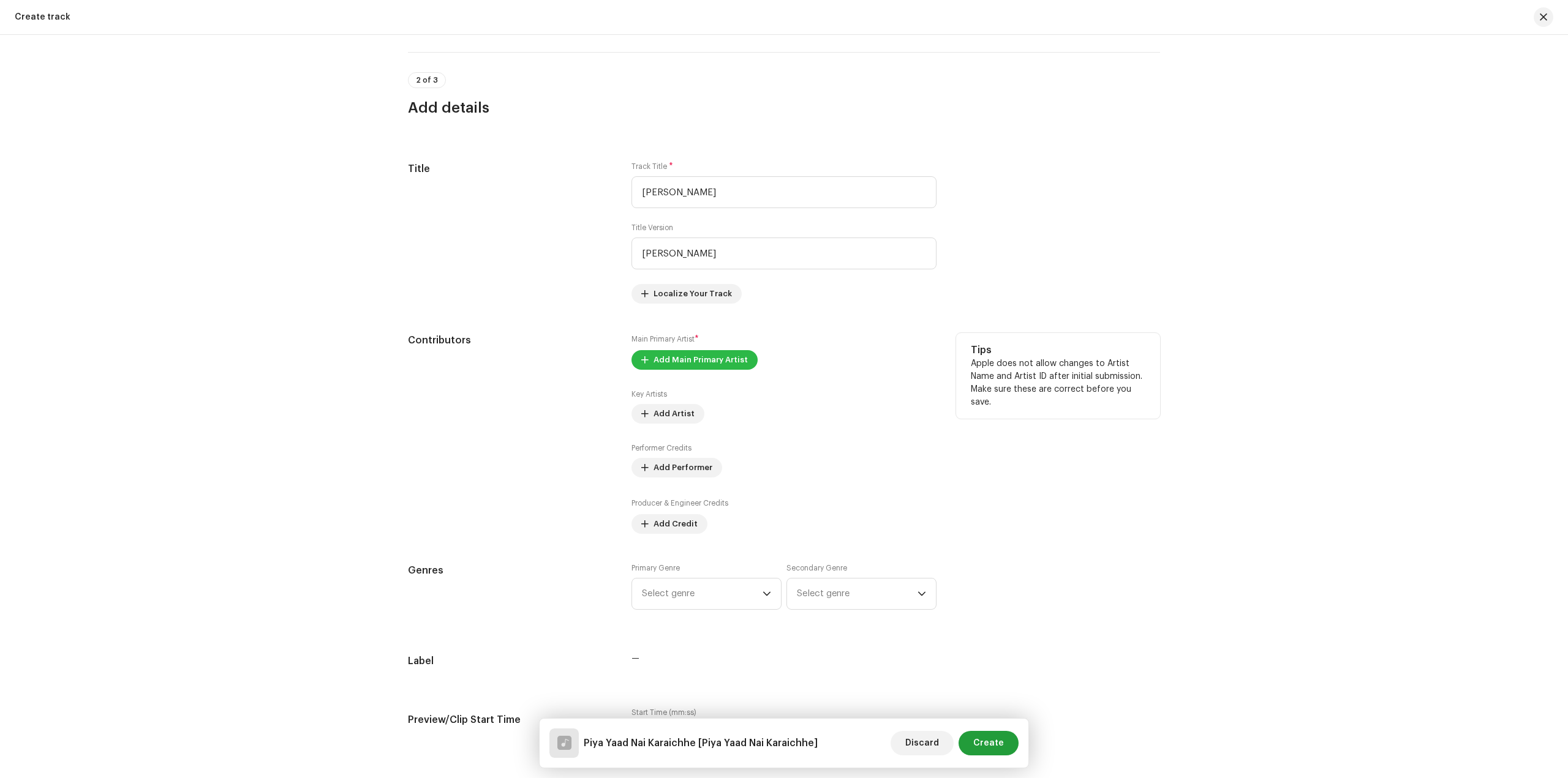
click at [693, 364] on span "Add Main Primary Artist" at bounding box center [701, 360] width 94 height 24
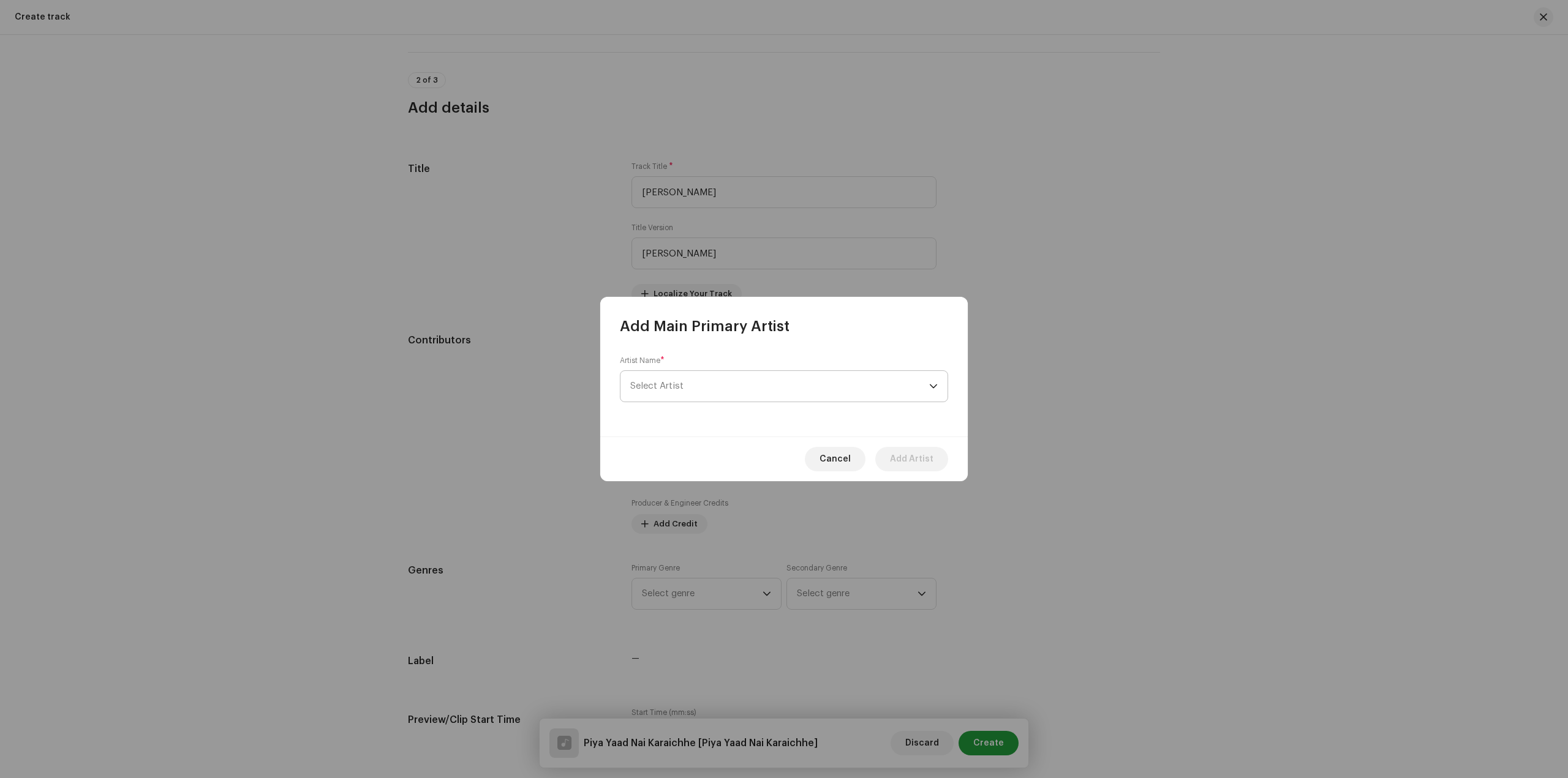
click at [755, 394] on span "Select Artist" at bounding box center [780, 386] width 299 height 30
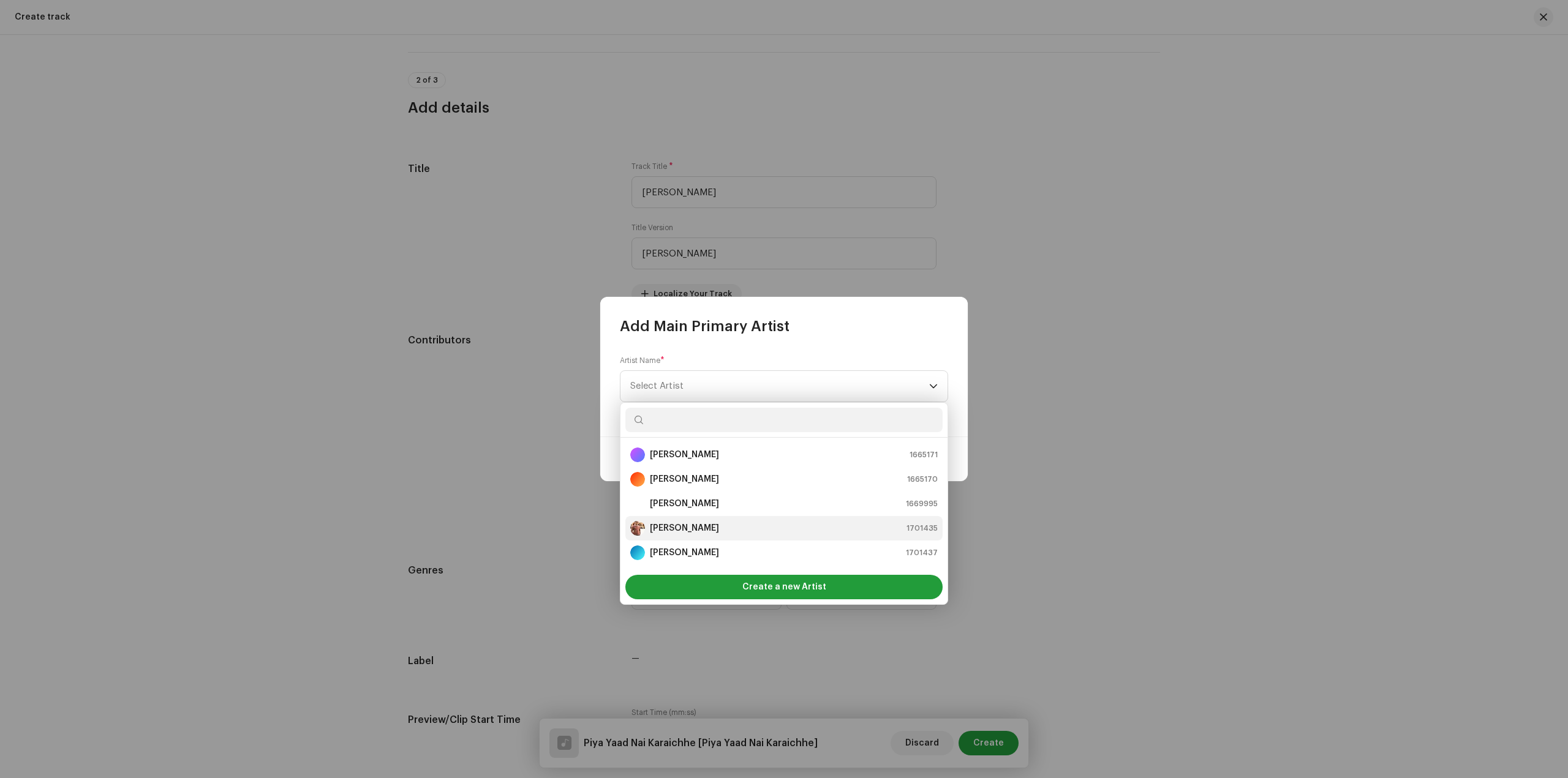
scroll to position [61, 0]
click at [714, 522] on div "Sandip Sardar 1669993" at bounding box center [784, 516] width 308 height 15
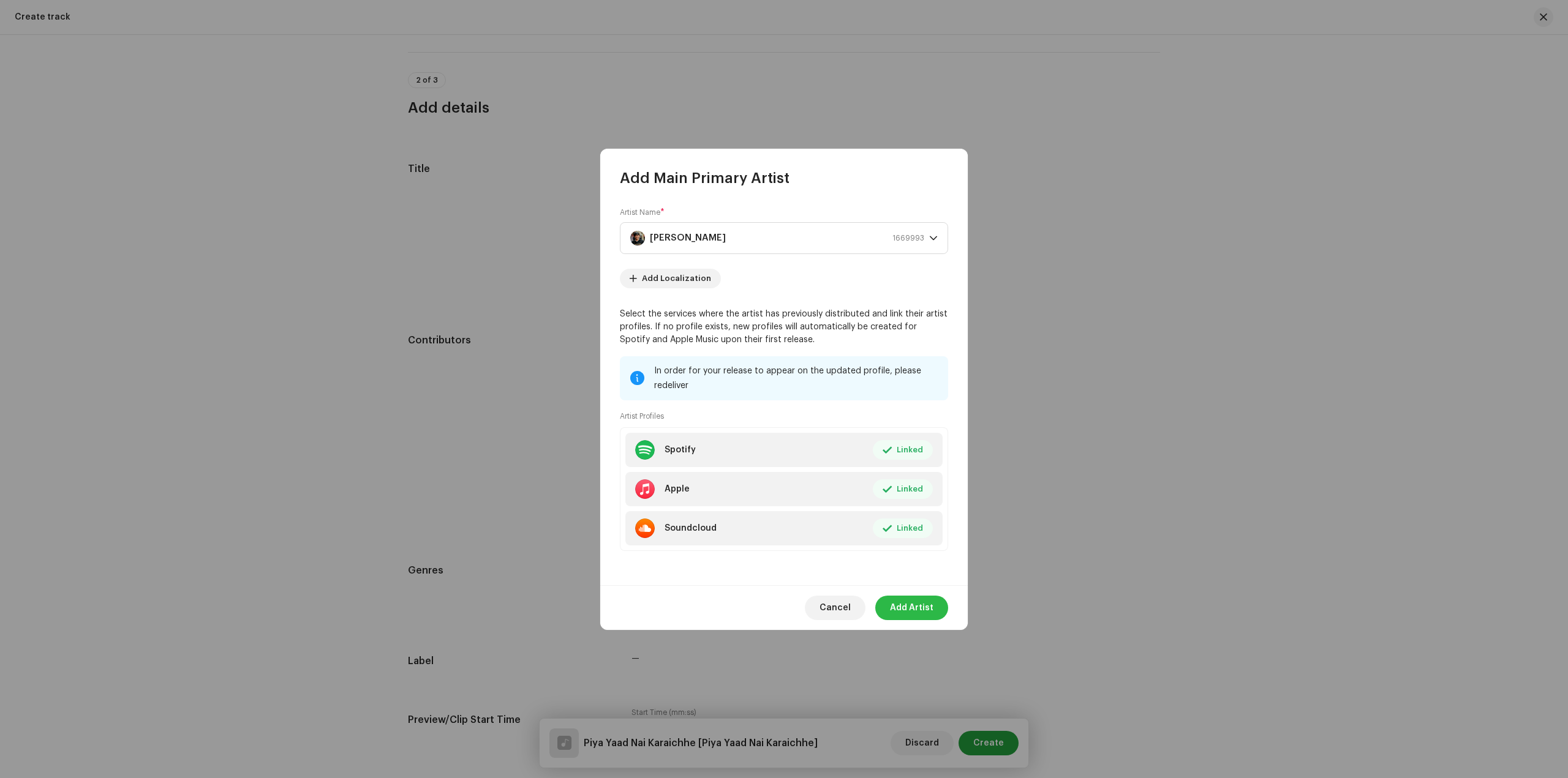
click at [917, 605] on span "Add Artist" at bounding box center [912, 608] width 44 height 24
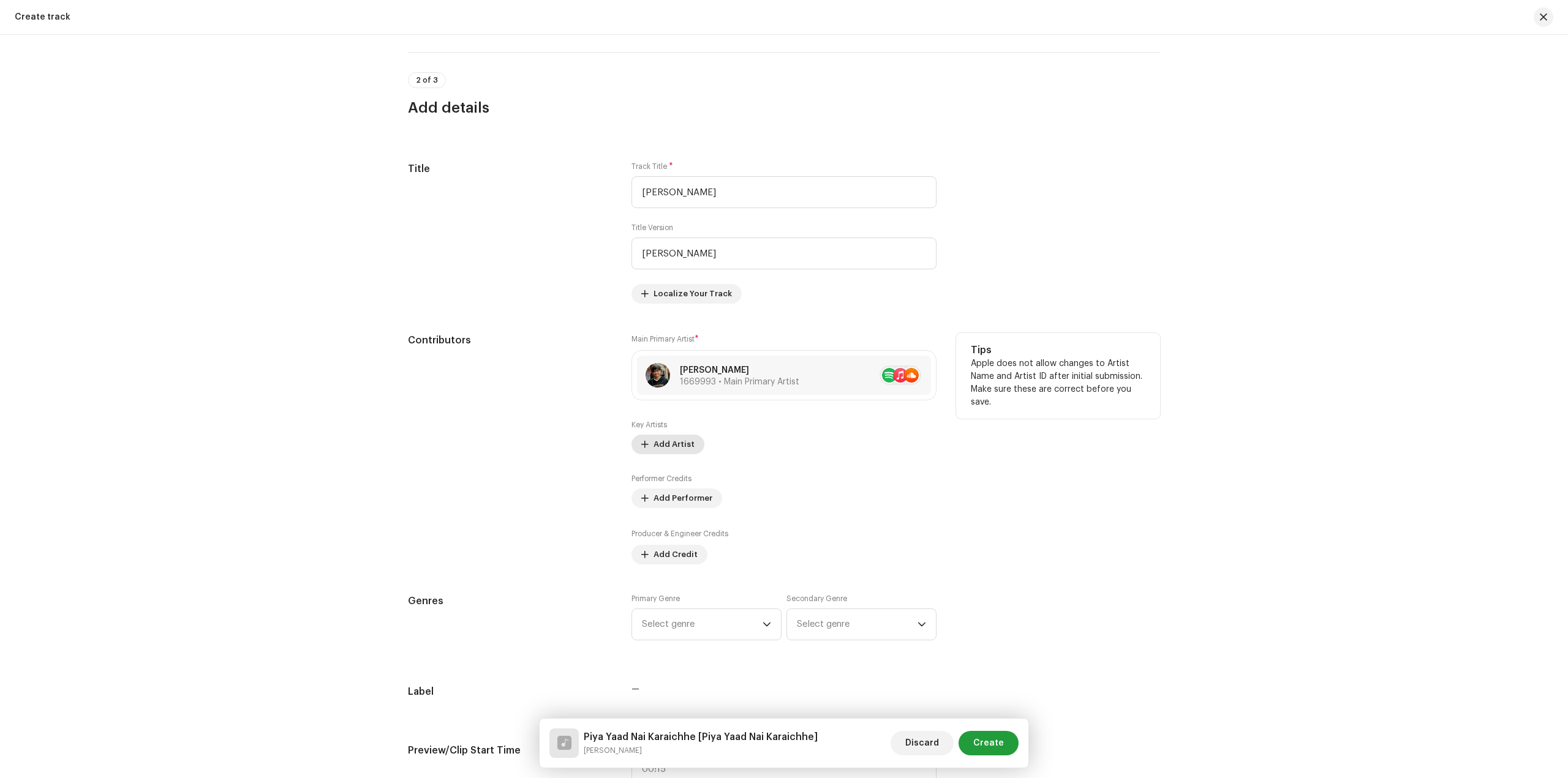
click at [659, 447] on span "Add Artist" at bounding box center [674, 444] width 41 height 24
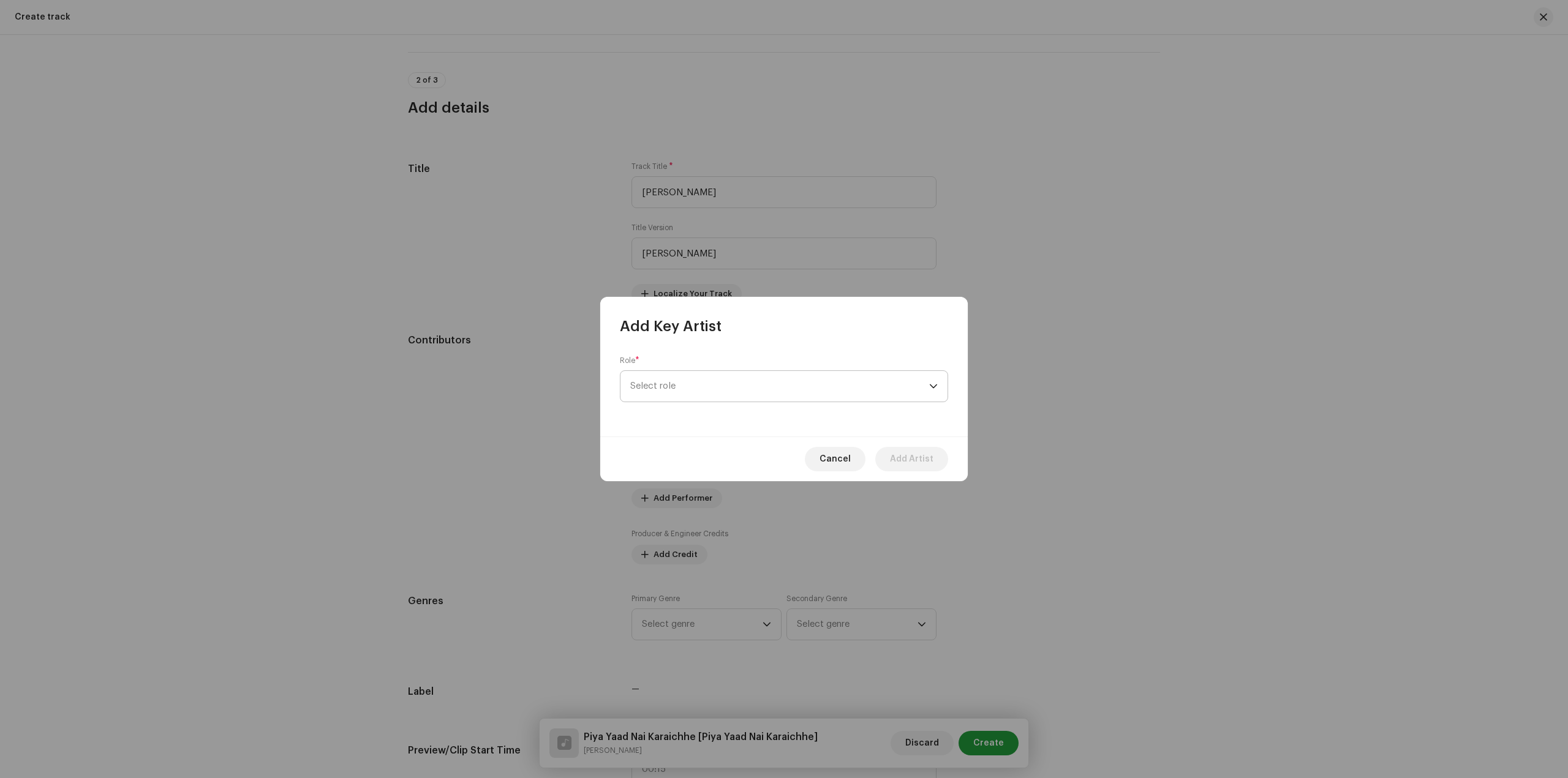
click at [731, 390] on span "Select role" at bounding box center [780, 386] width 299 height 30
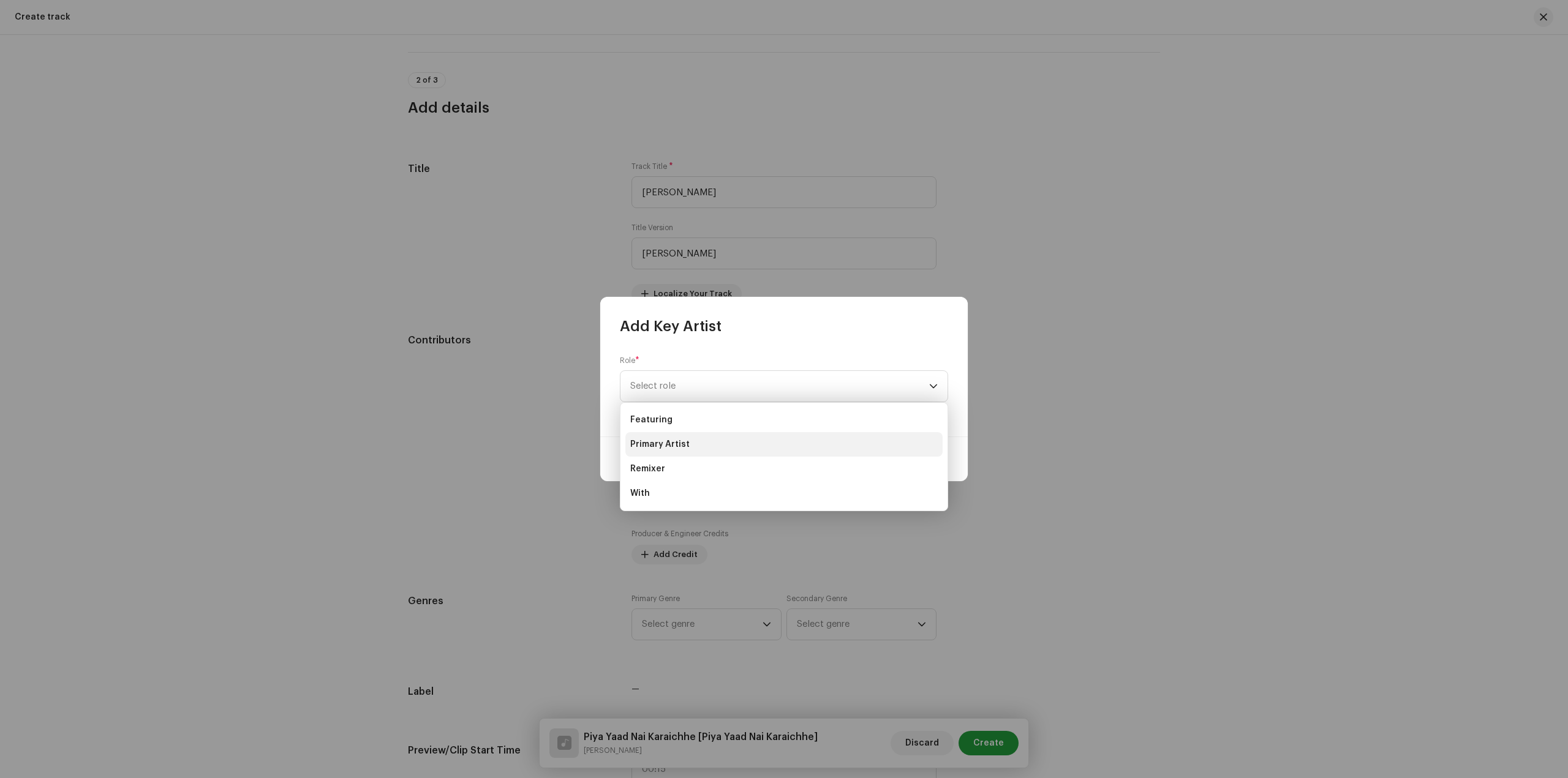
click at [710, 437] on li "Primary Artist" at bounding box center [784, 444] width 317 height 24
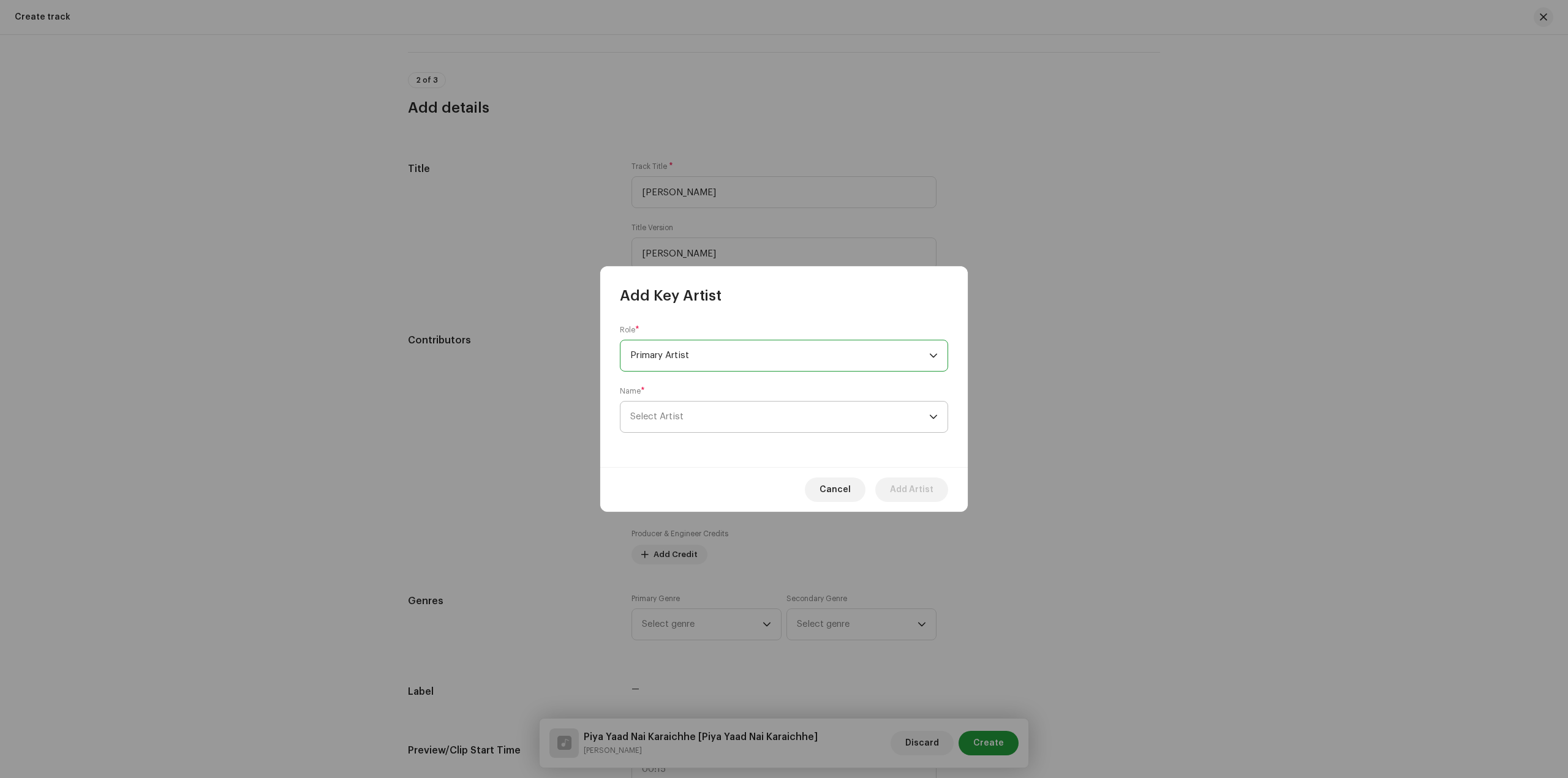
click at [741, 411] on span "Select Artist" at bounding box center [780, 417] width 299 height 30
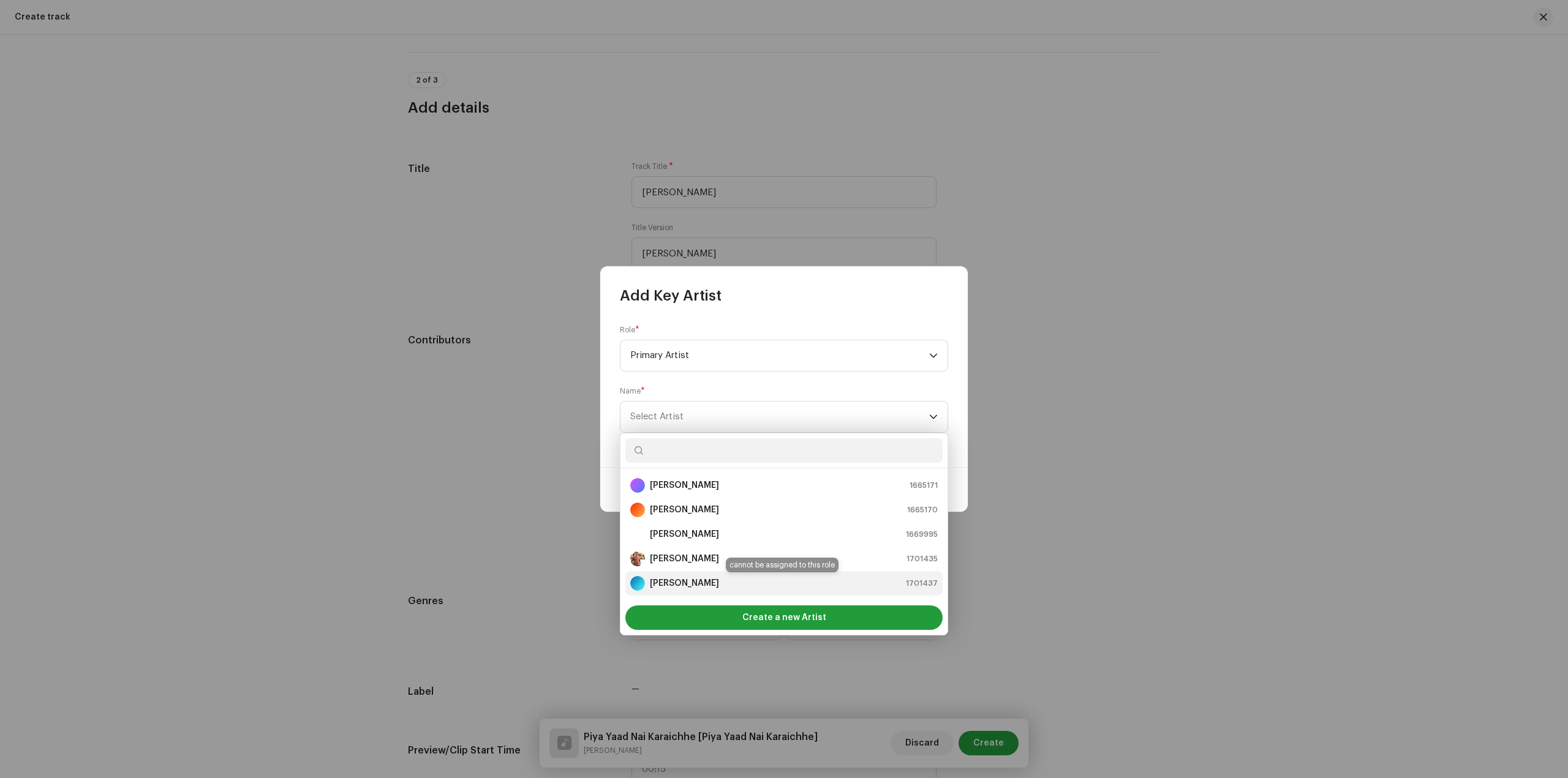
click at [716, 579] on div "Sanam Sardar 1701437" at bounding box center [784, 584] width 308 height 15
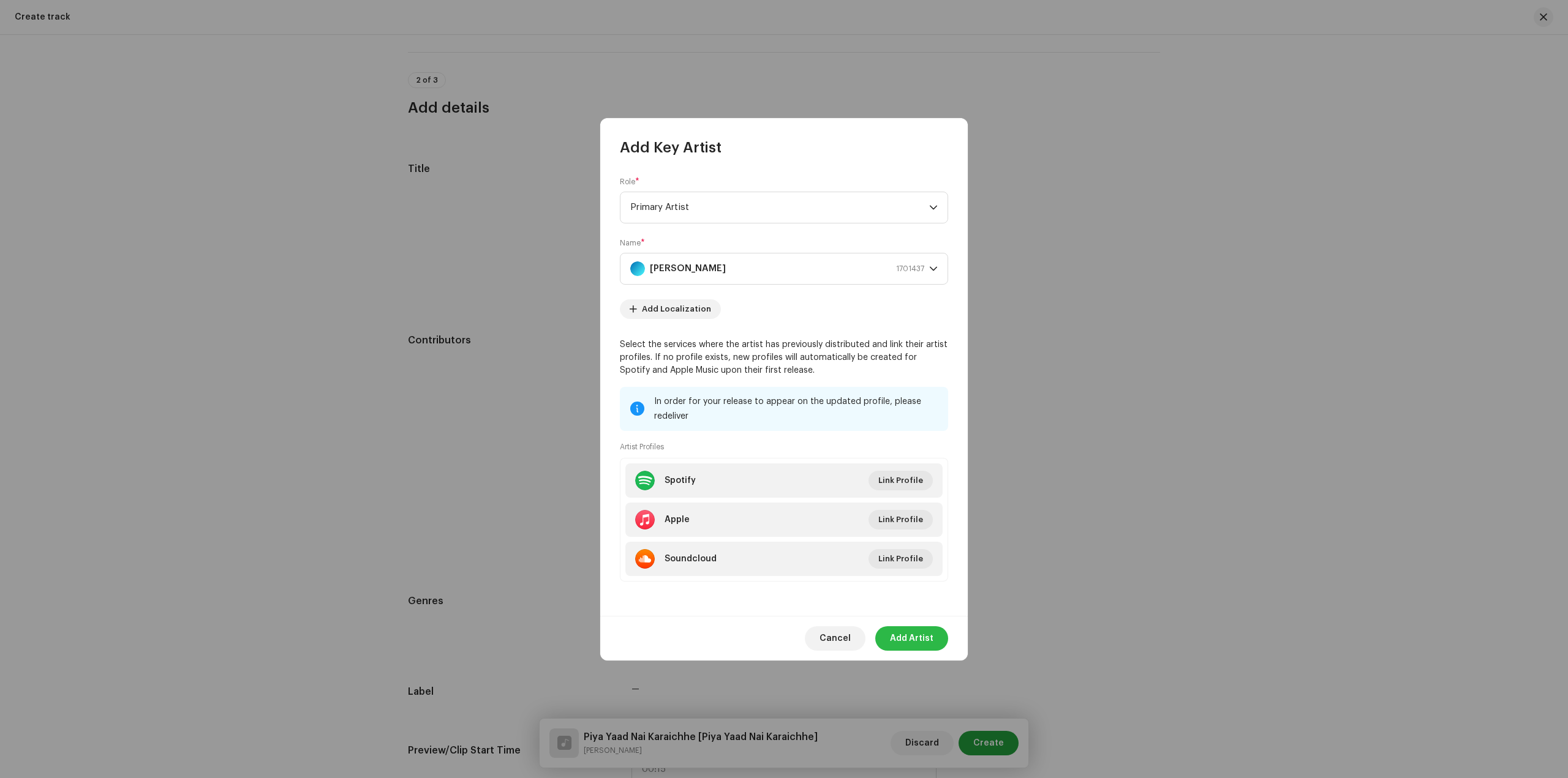
click at [918, 639] on span "Add Artist" at bounding box center [912, 639] width 44 height 24
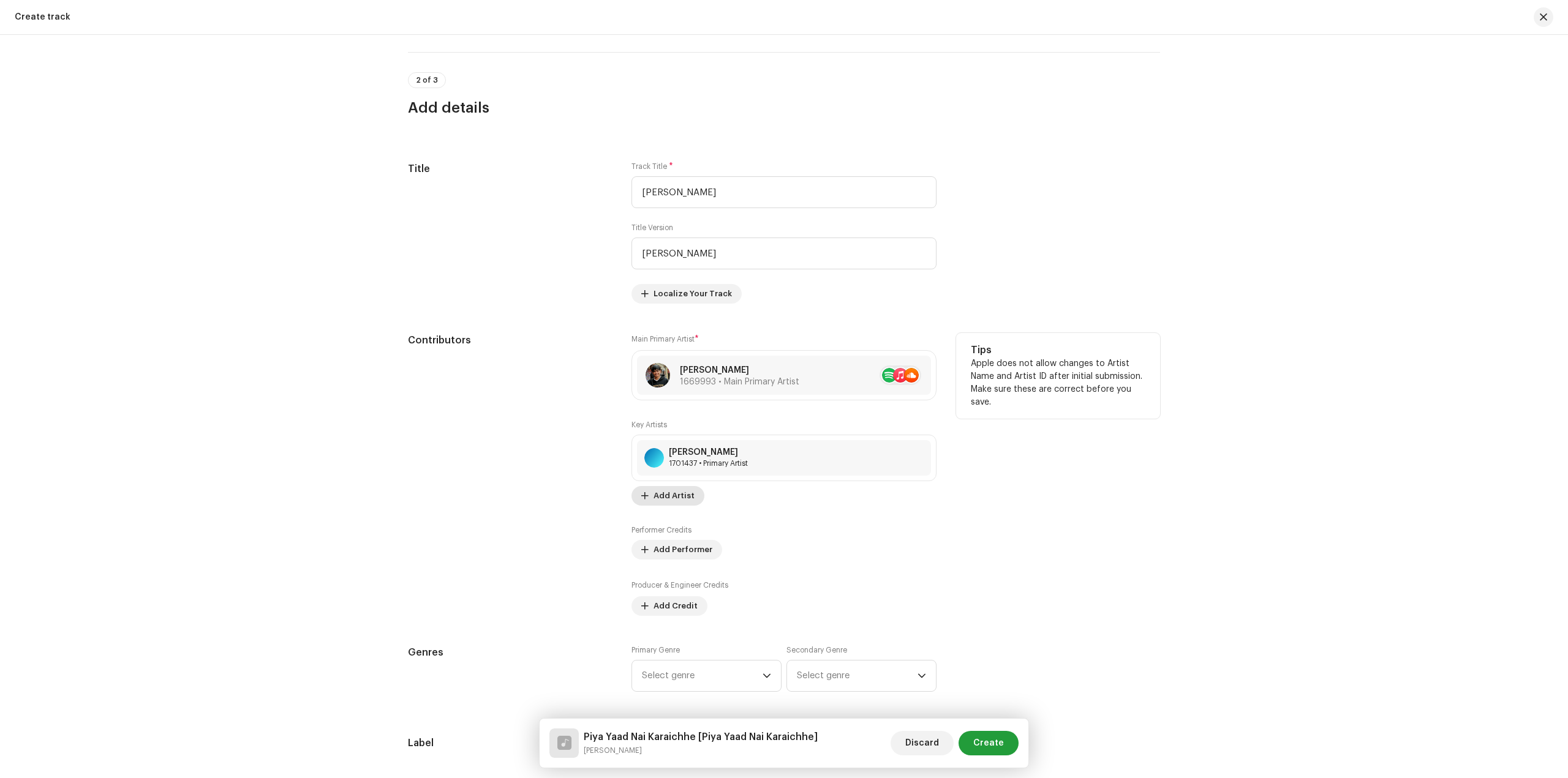
click at [682, 501] on span "Add Artist" at bounding box center [674, 496] width 41 height 24
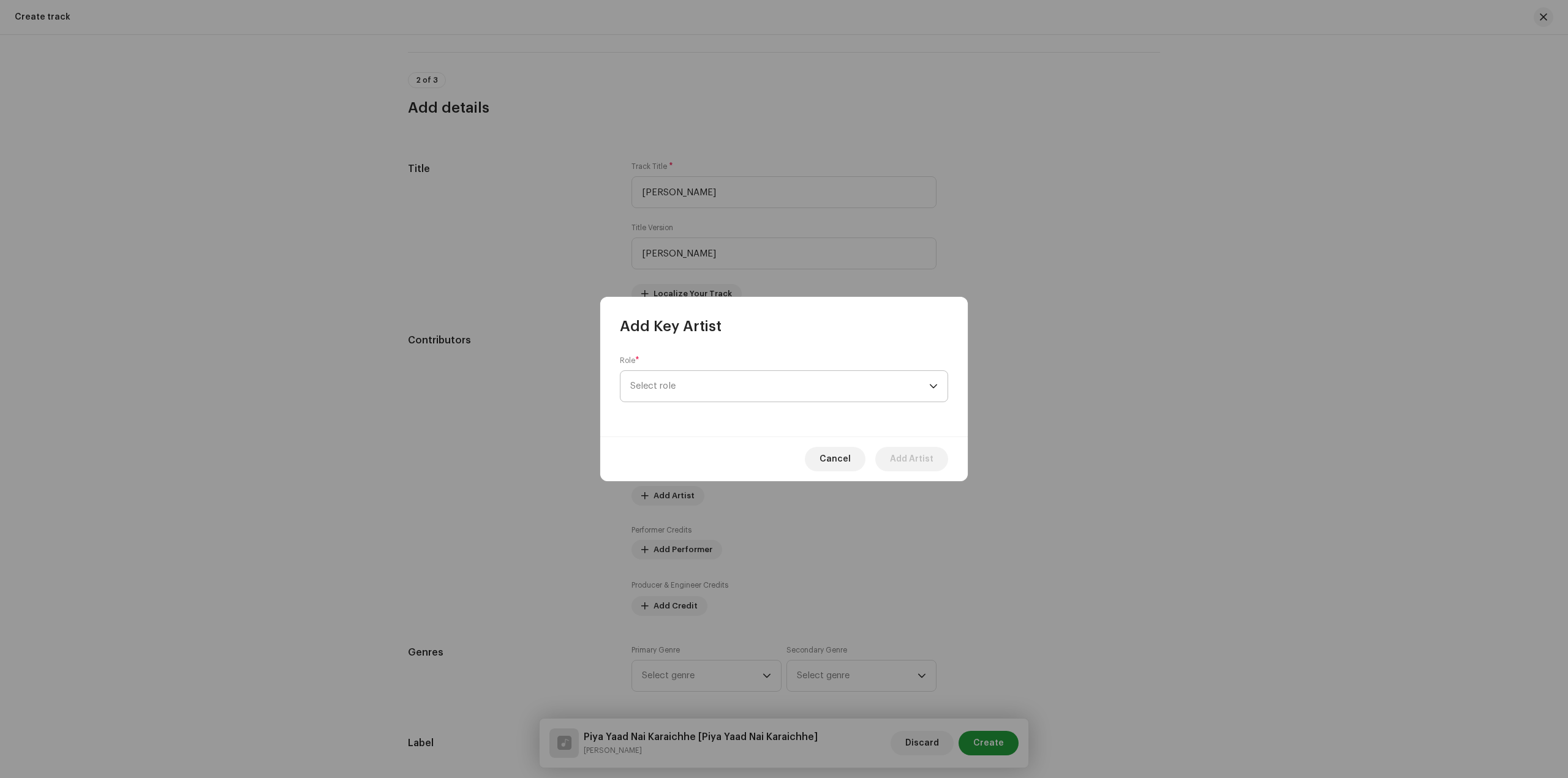
click at [762, 388] on span "Select role" at bounding box center [780, 386] width 299 height 30
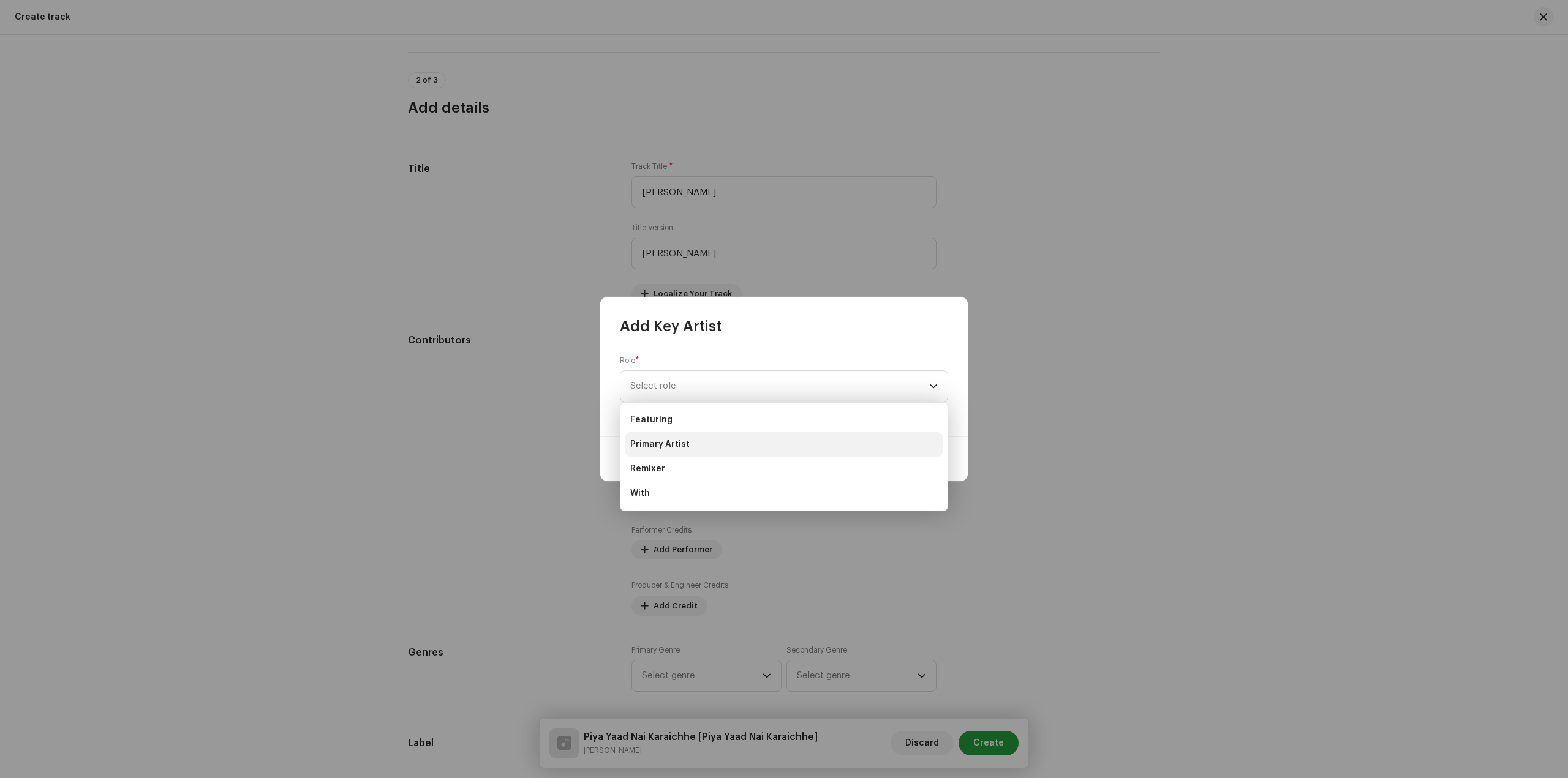
click at [703, 439] on li "Primary Artist" at bounding box center [784, 444] width 317 height 24
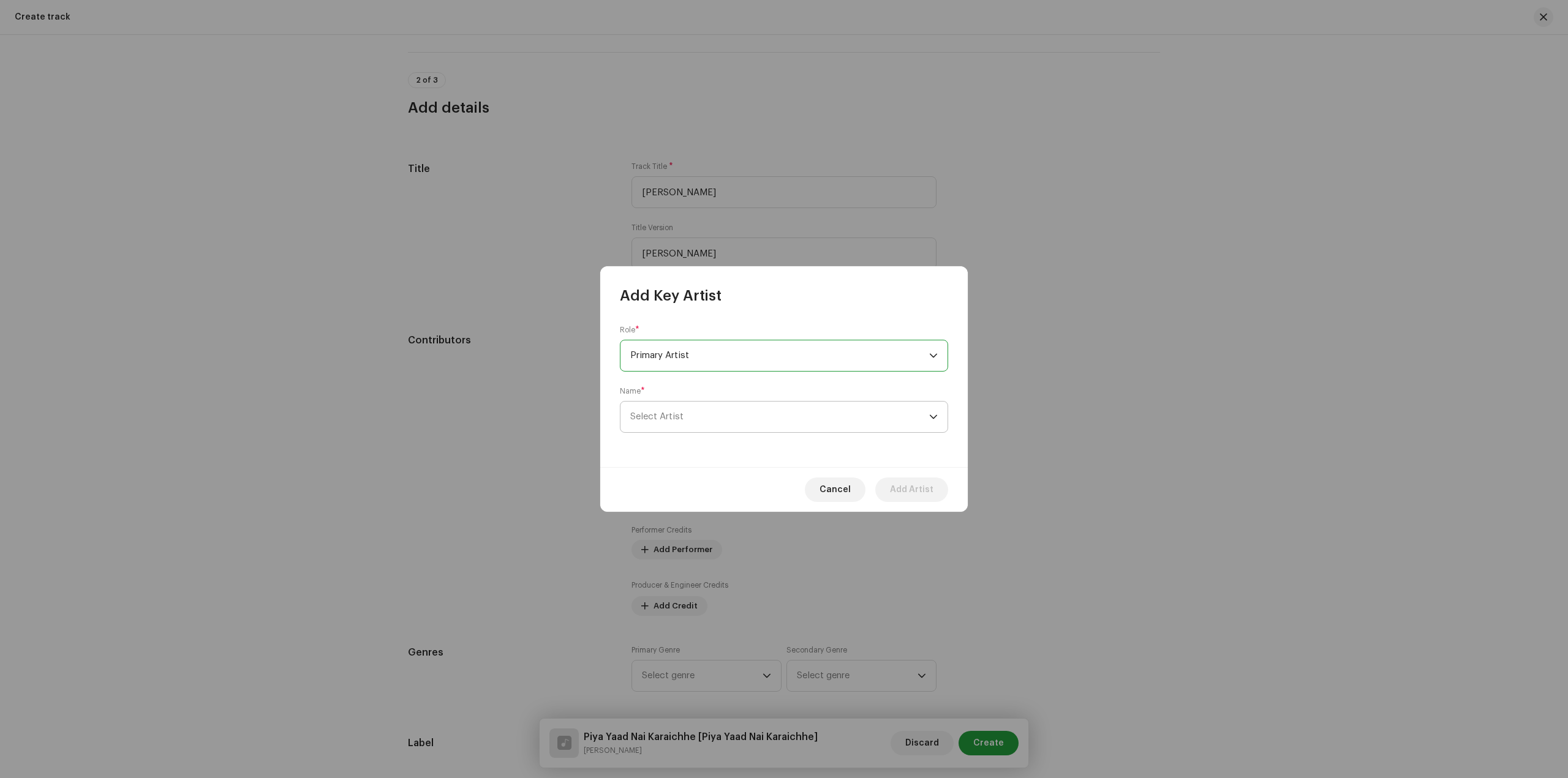
click at [734, 412] on span "Select Artist" at bounding box center [780, 417] width 299 height 30
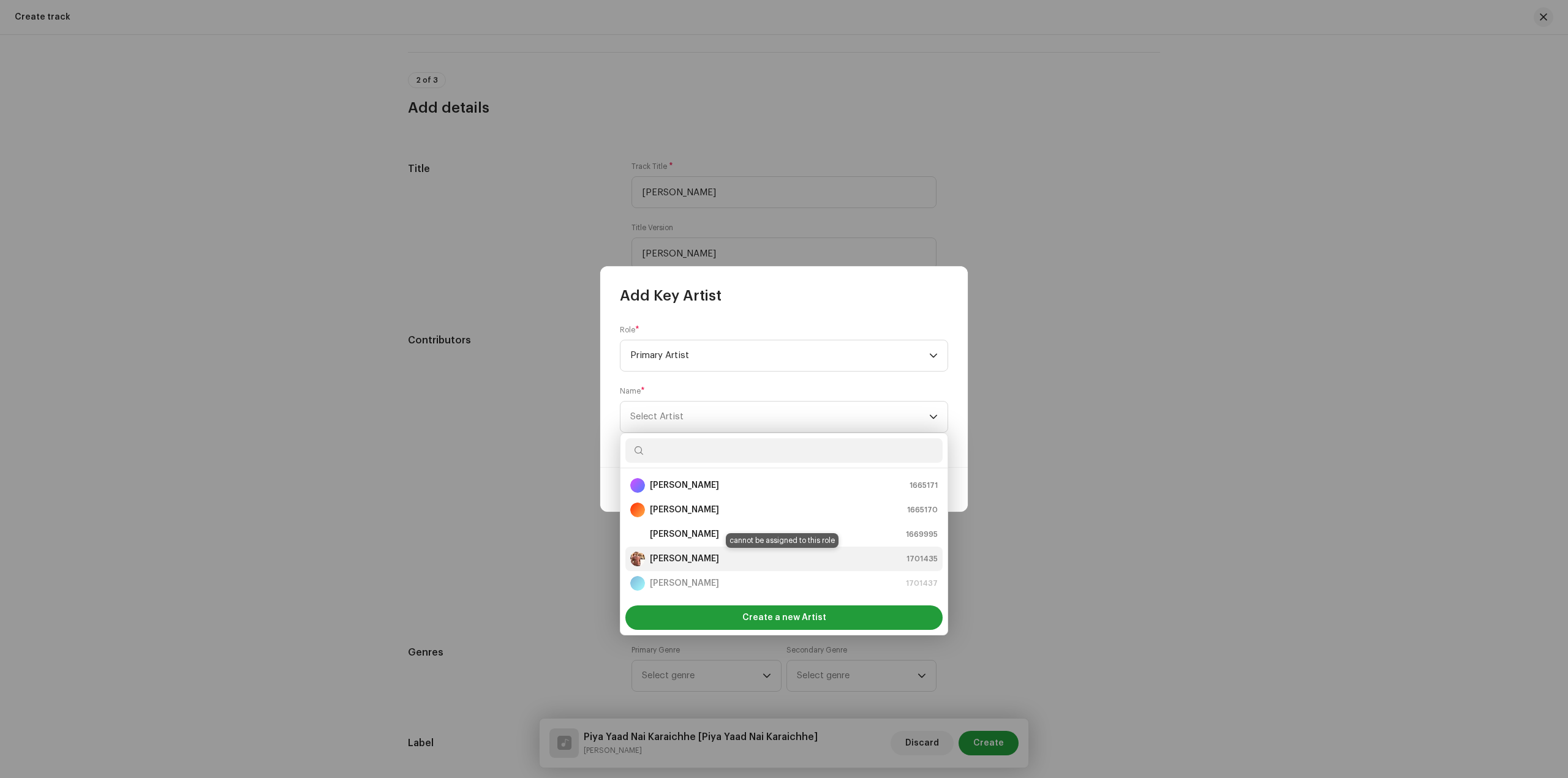
click at [716, 553] on div "Rahul Punk 1701435" at bounding box center [784, 559] width 308 height 15
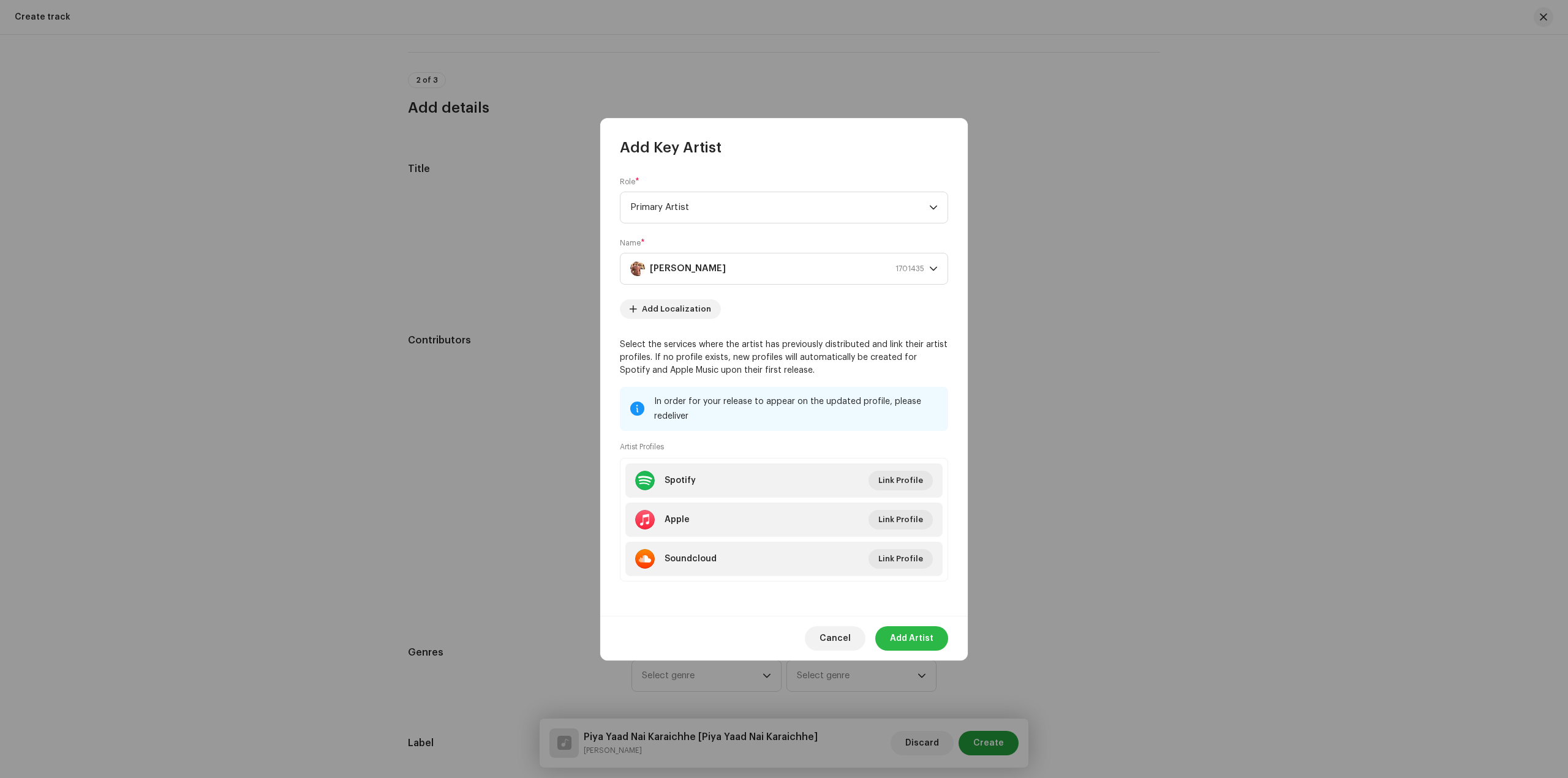
click at [922, 648] on span "Add Artist" at bounding box center [912, 639] width 44 height 24
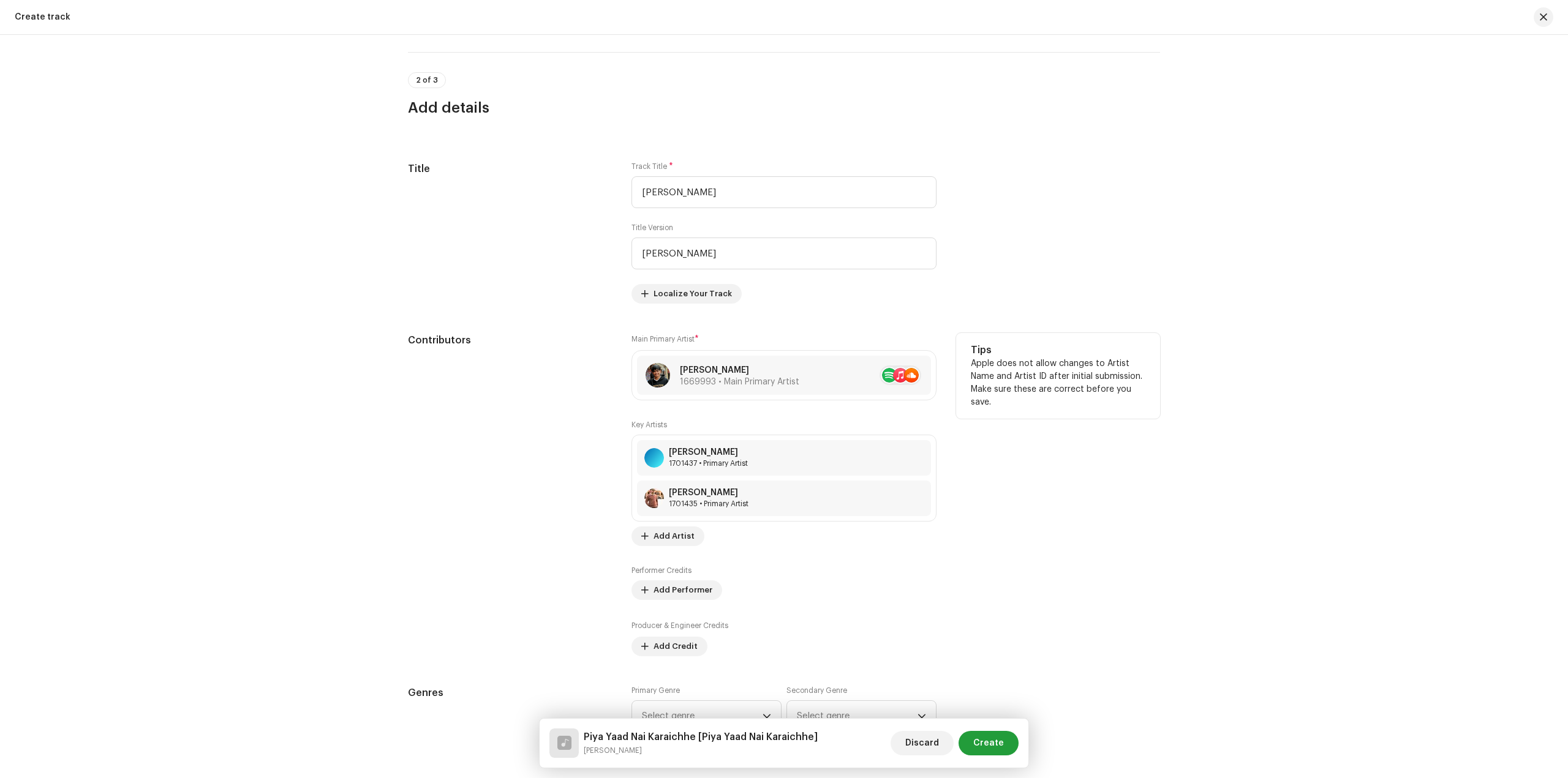
click at [670, 522] on div "Key Artists Sanam Sardar 1701437 • Primary Artist Rahul Punk 1701435 • Primary …" at bounding box center [784, 483] width 305 height 126
click at [673, 532] on span "Add Artist" at bounding box center [674, 536] width 41 height 24
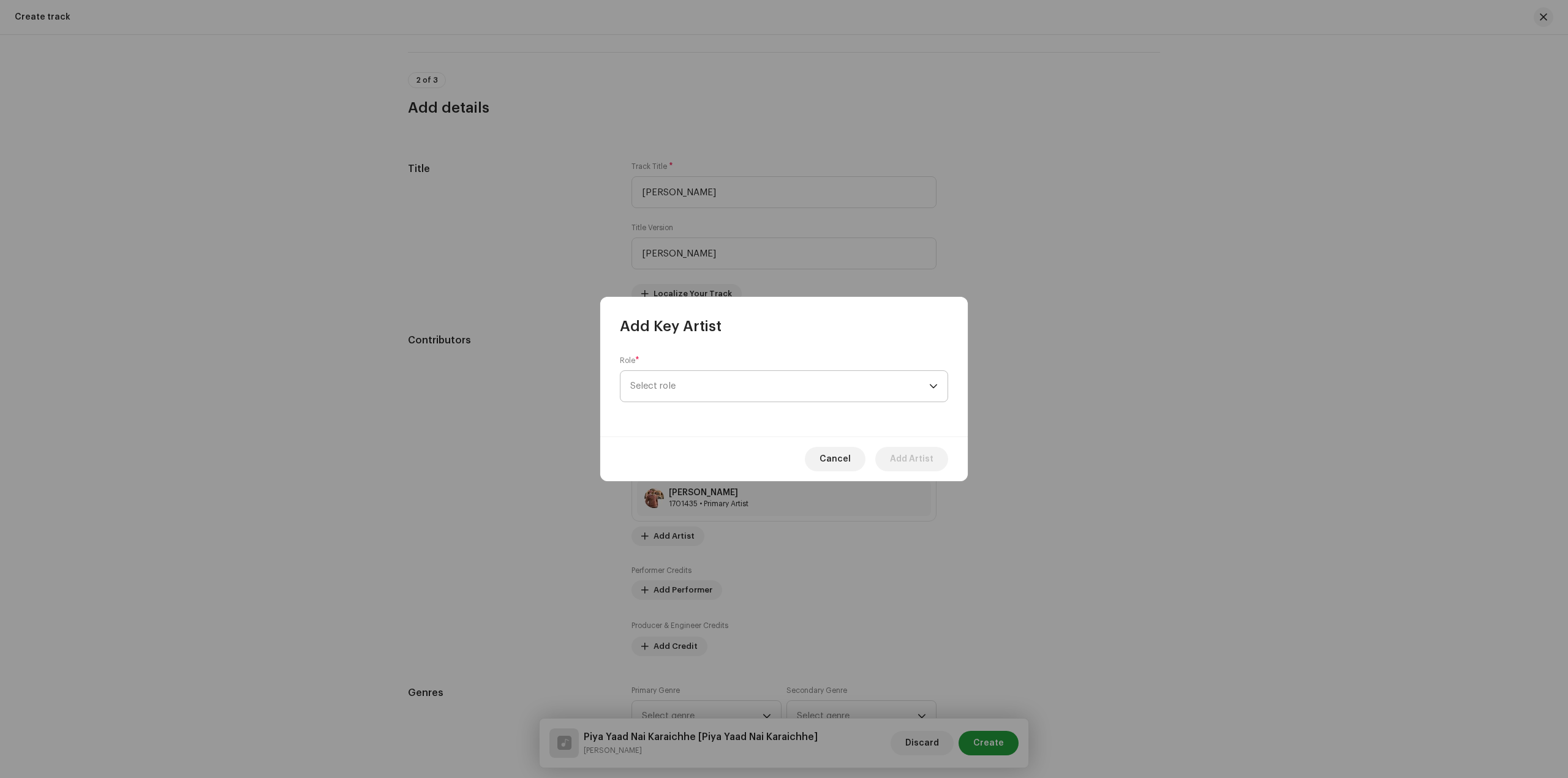
click at [761, 394] on span "Select role" at bounding box center [780, 386] width 299 height 30
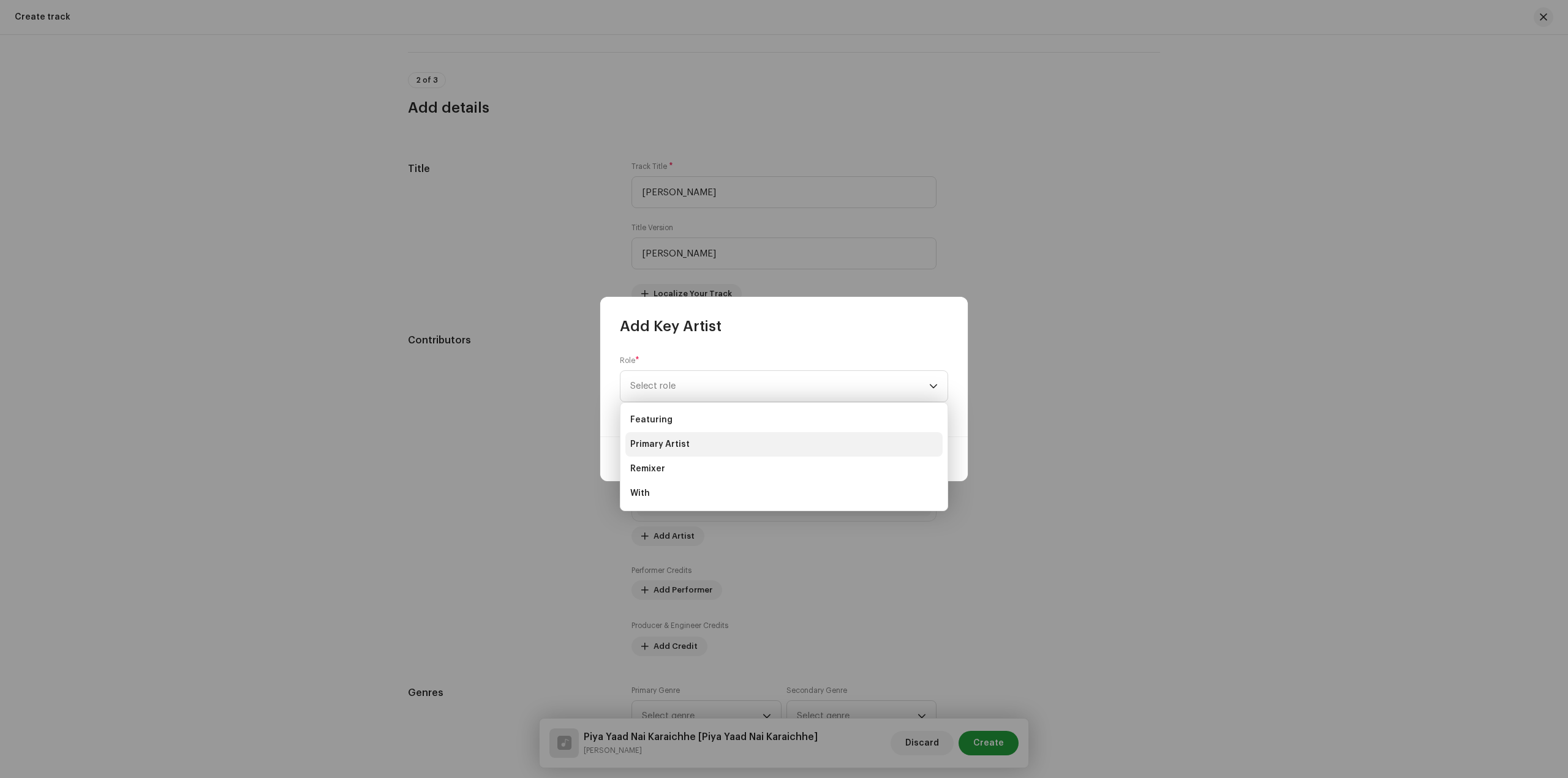
click at [704, 439] on li "Primary Artist" at bounding box center [784, 444] width 317 height 24
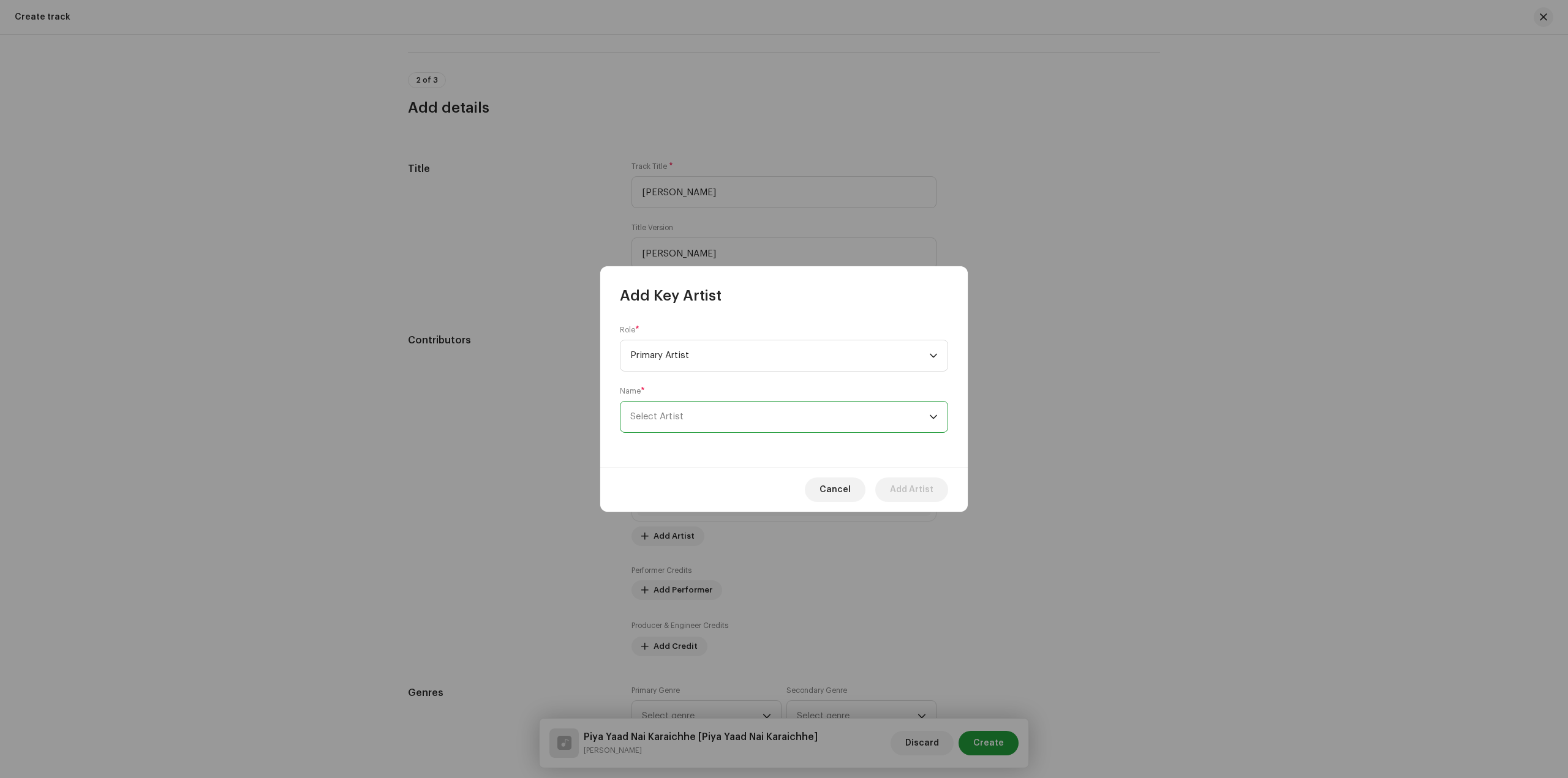
click at [740, 417] on span "Select Artist" at bounding box center [780, 417] width 299 height 30
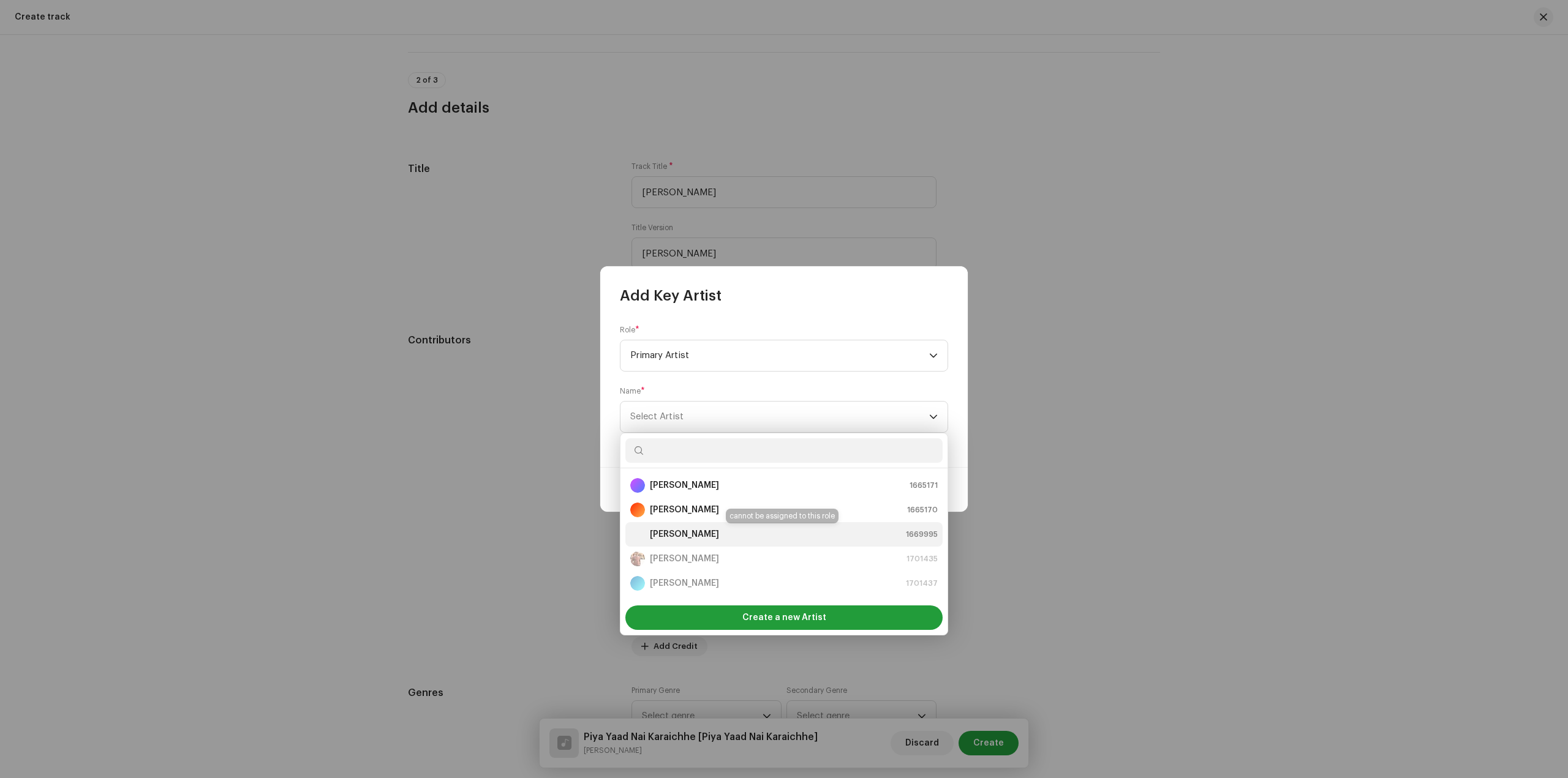
drag, startPoint x: 718, startPoint y: 528, endPoint x: 776, endPoint y: 522, distance: 58.3
click at [718, 529] on div "Prajesh Kangoy 1669995" at bounding box center [784, 534] width 308 height 15
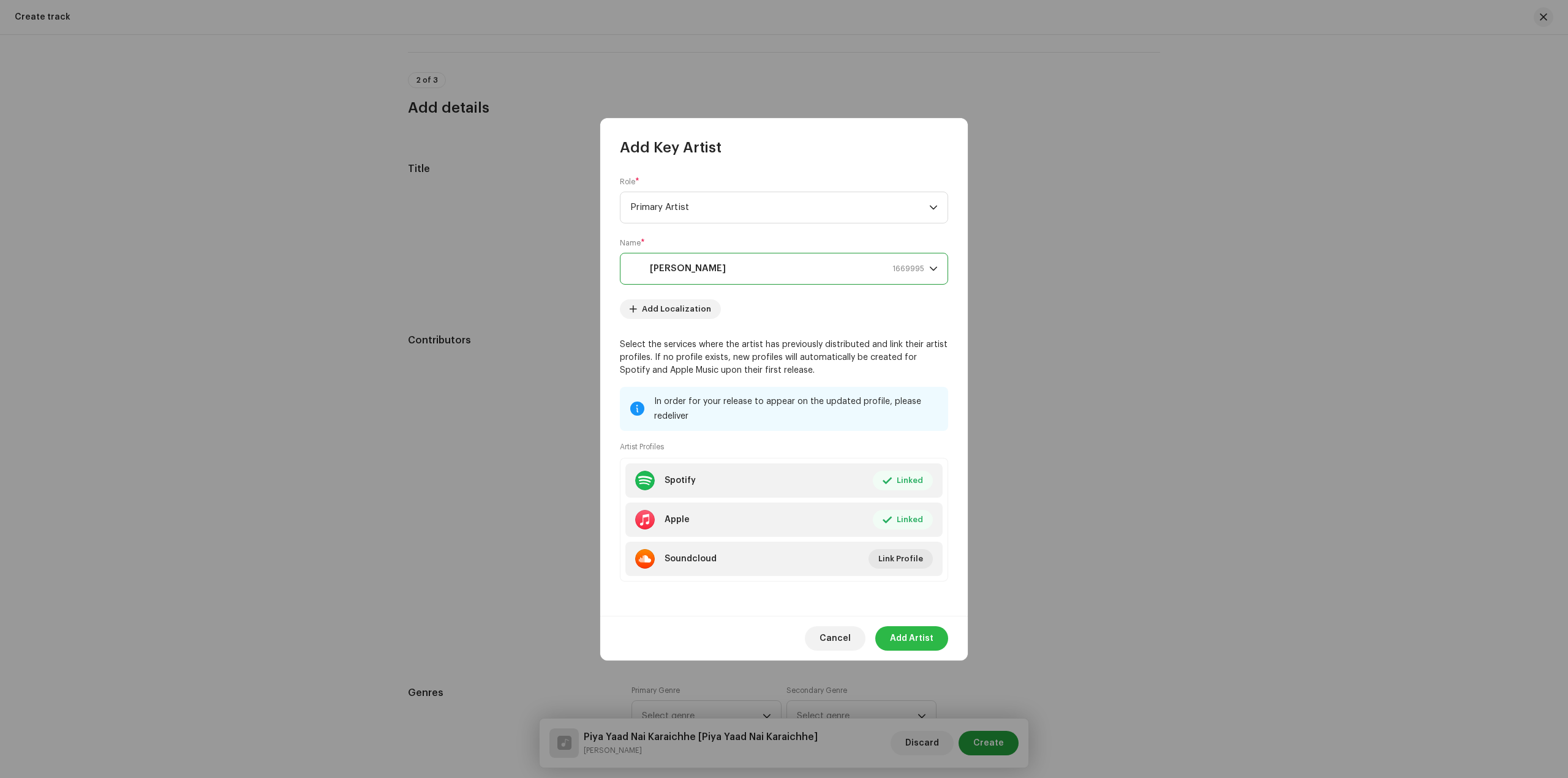
click at [925, 635] on span "Add Artist" at bounding box center [912, 639] width 44 height 24
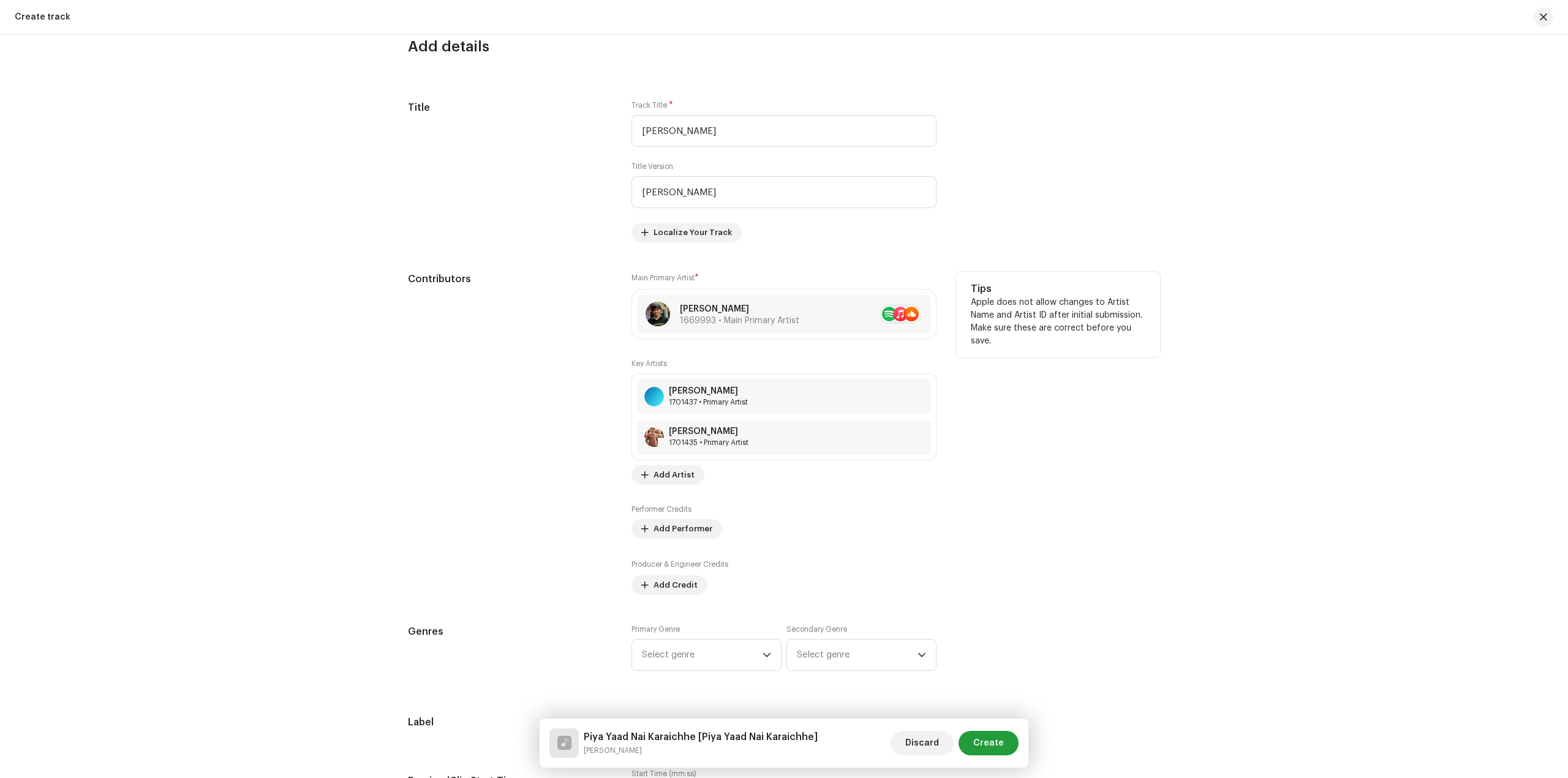
scroll to position [613, 0]
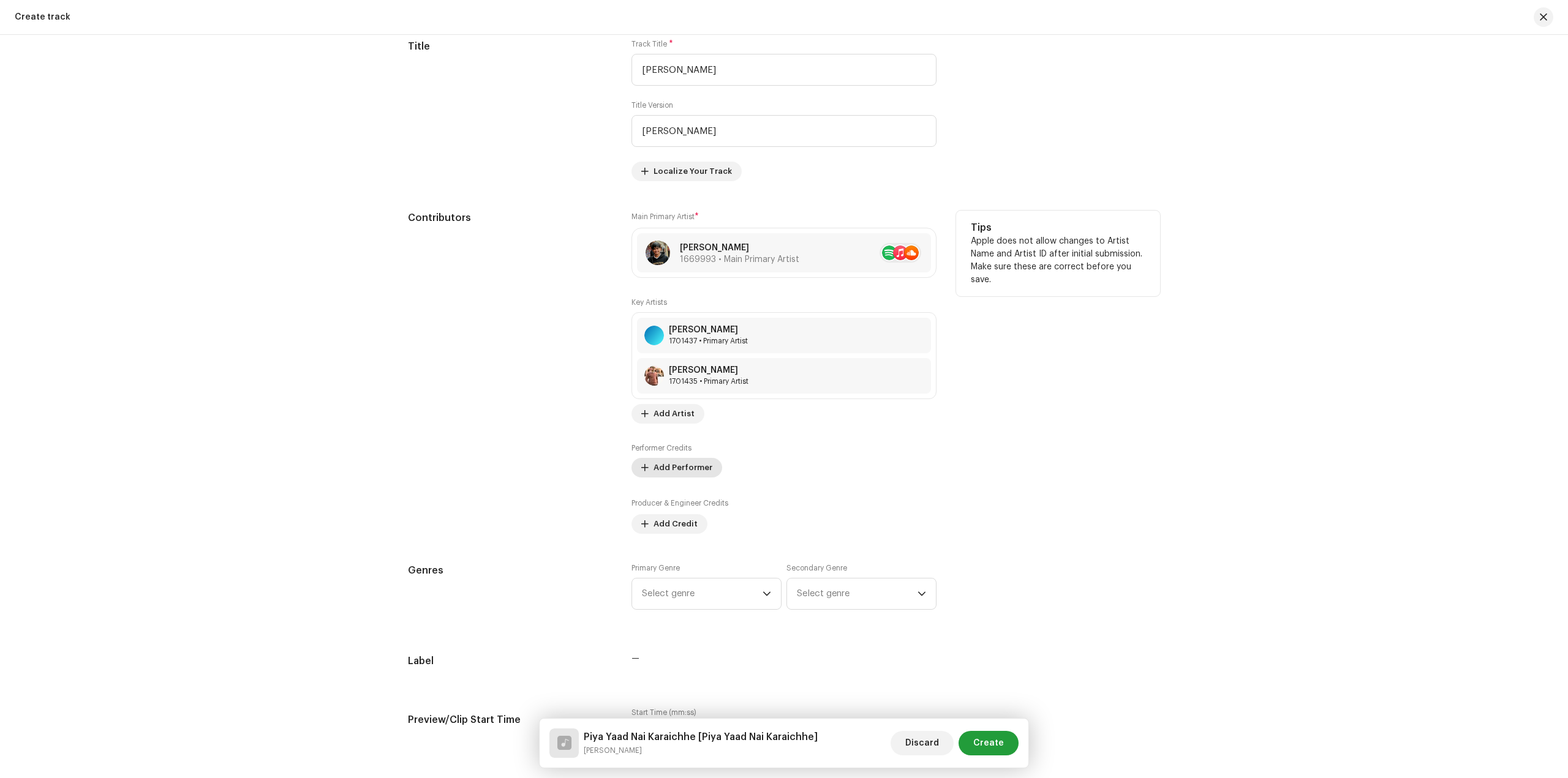
click at [687, 472] on span "Add Performer" at bounding box center [683, 468] width 59 height 24
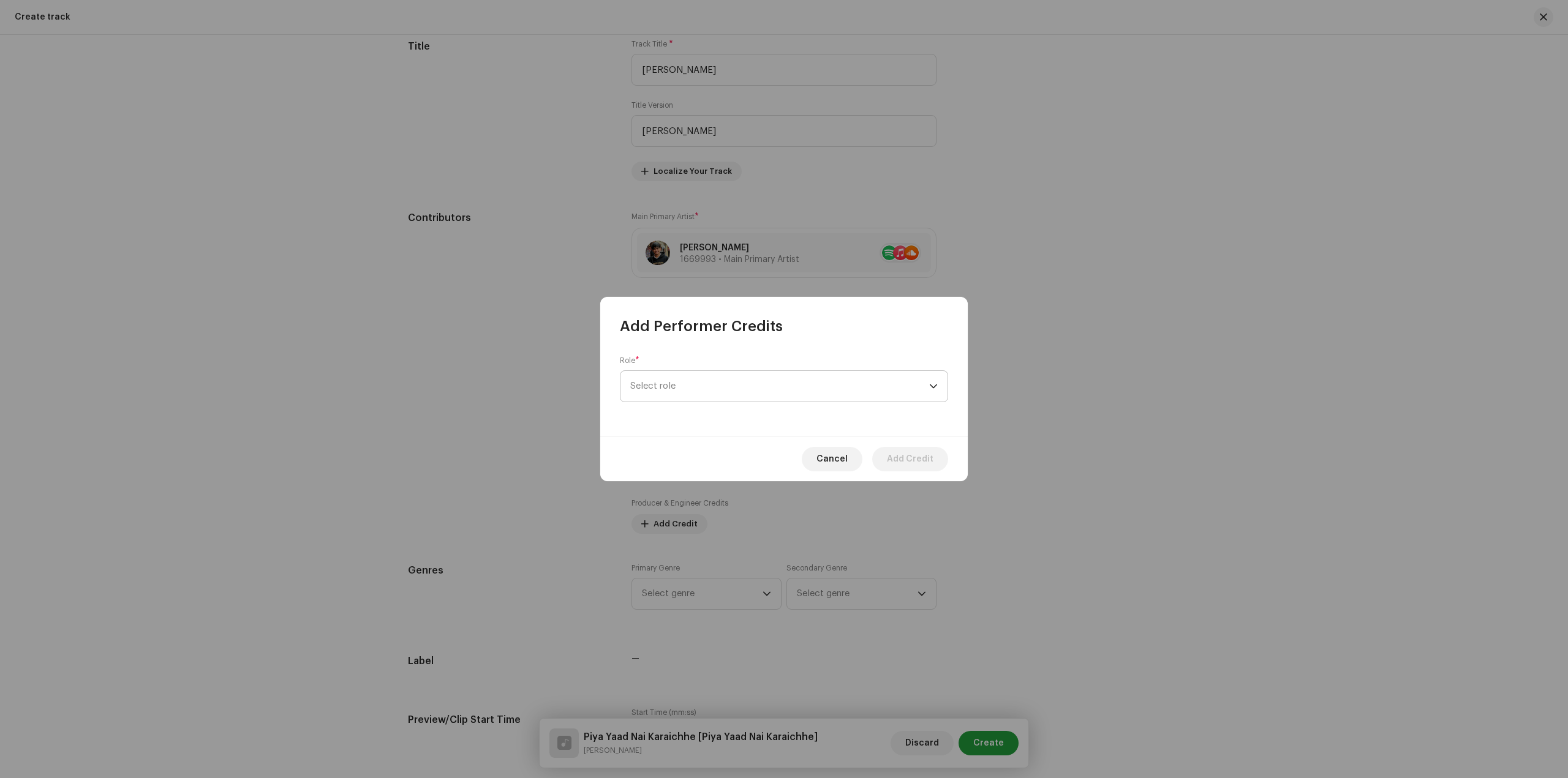
click at [757, 390] on span "Select role" at bounding box center [780, 386] width 299 height 30
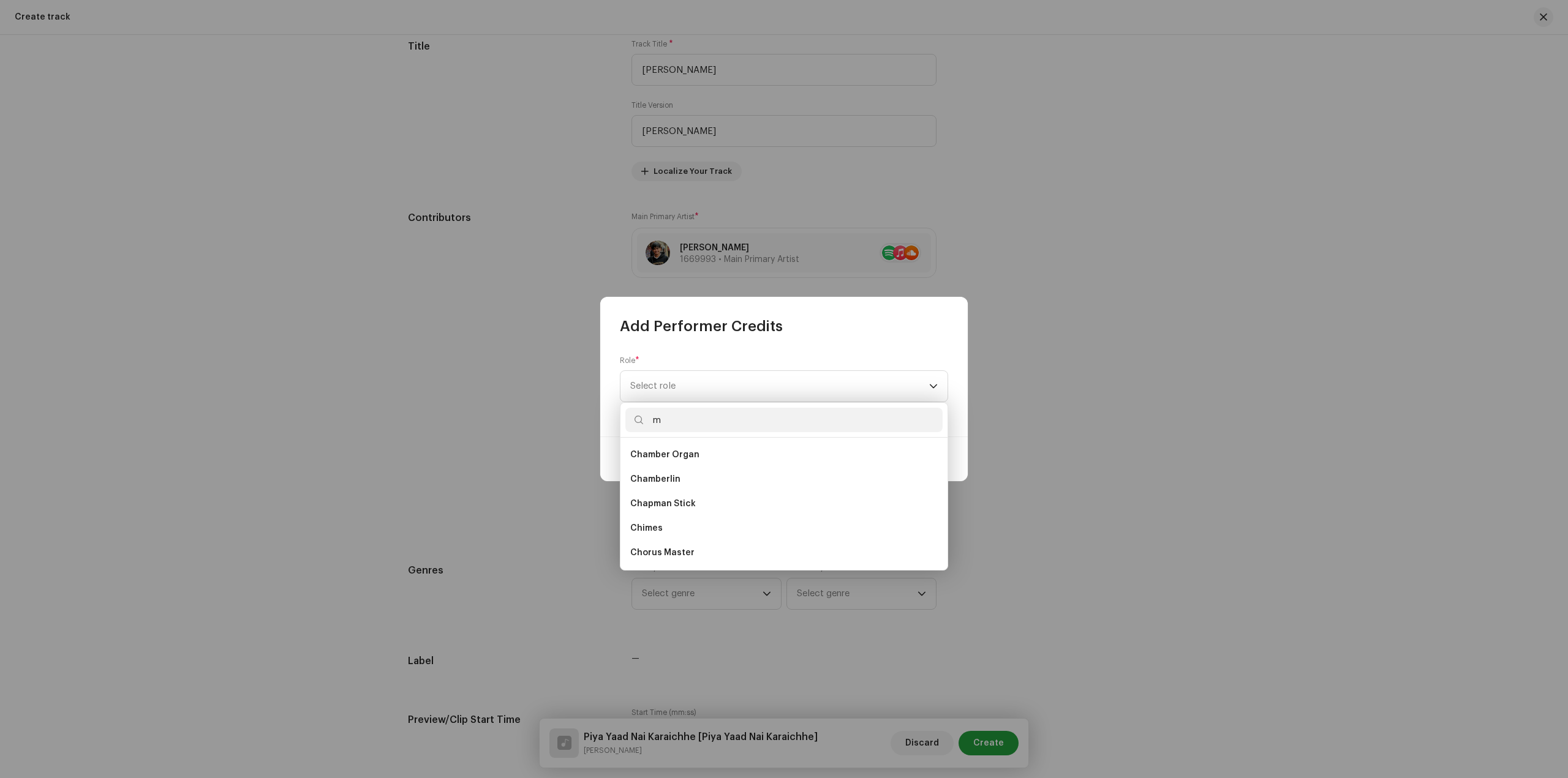
scroll to position [0, 0]
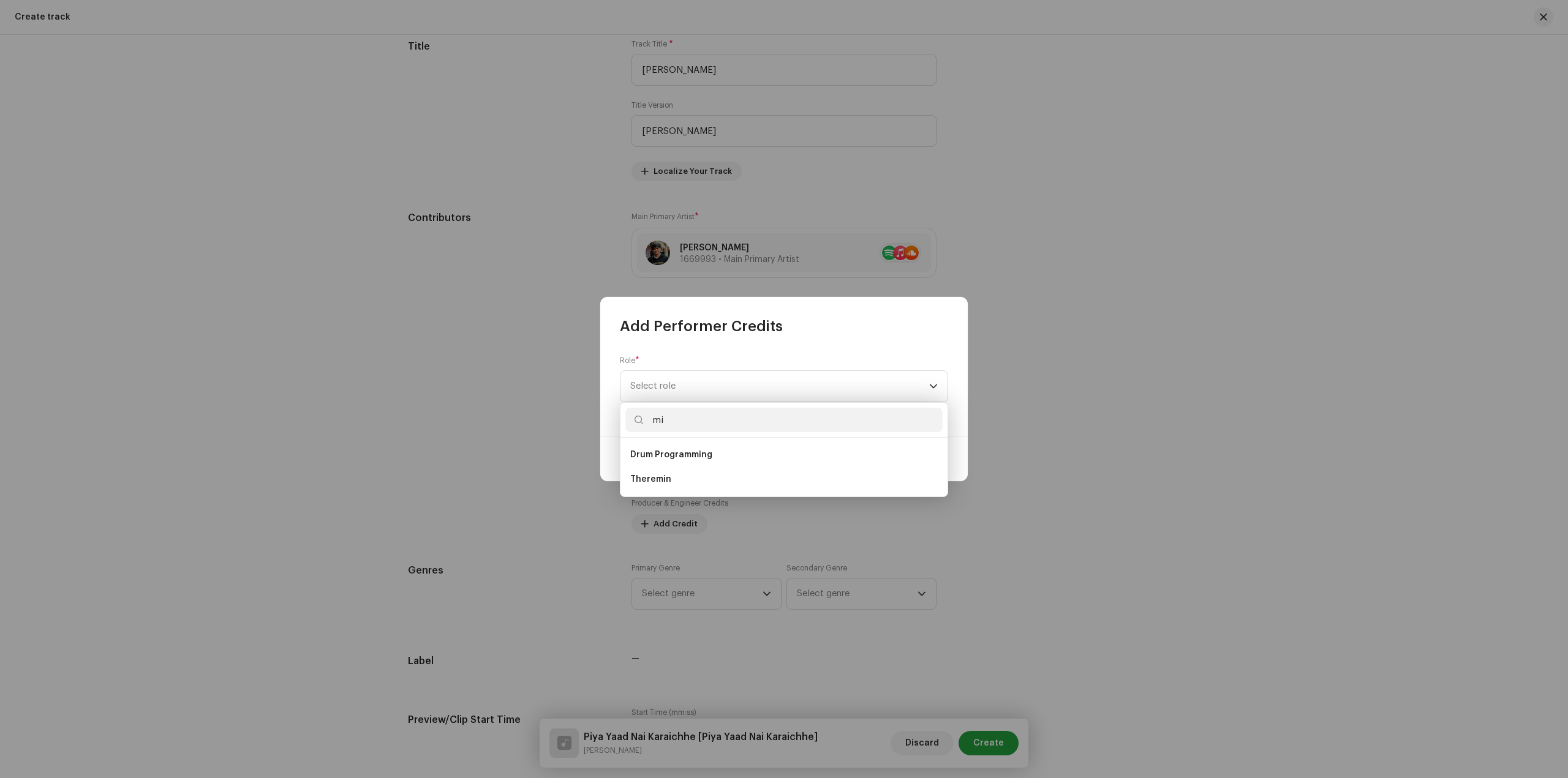
type input "m"
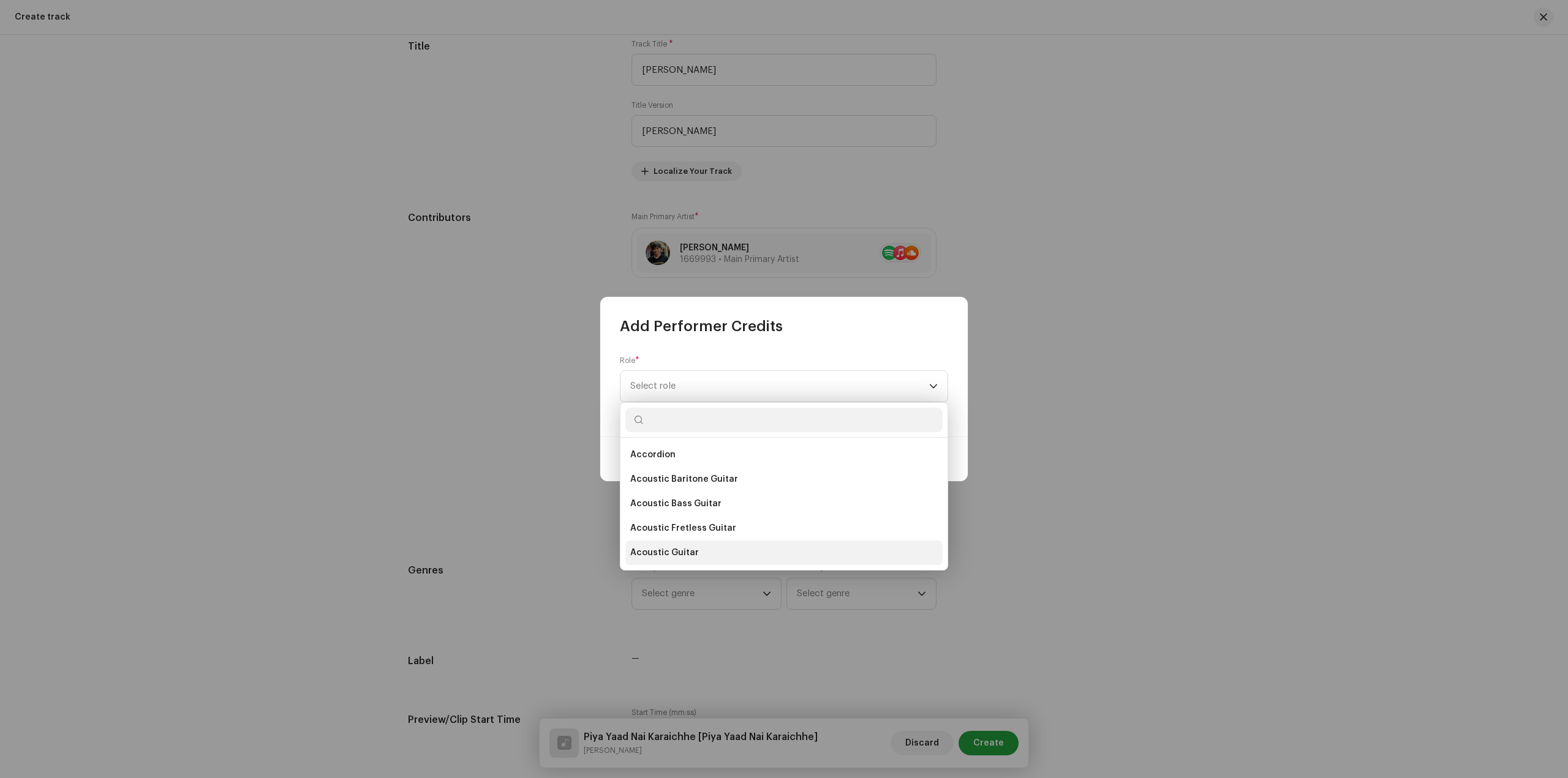
click at [751, 551] on li "Acoustic Guitar" at bounding box center [784, 553] width 317 height 24
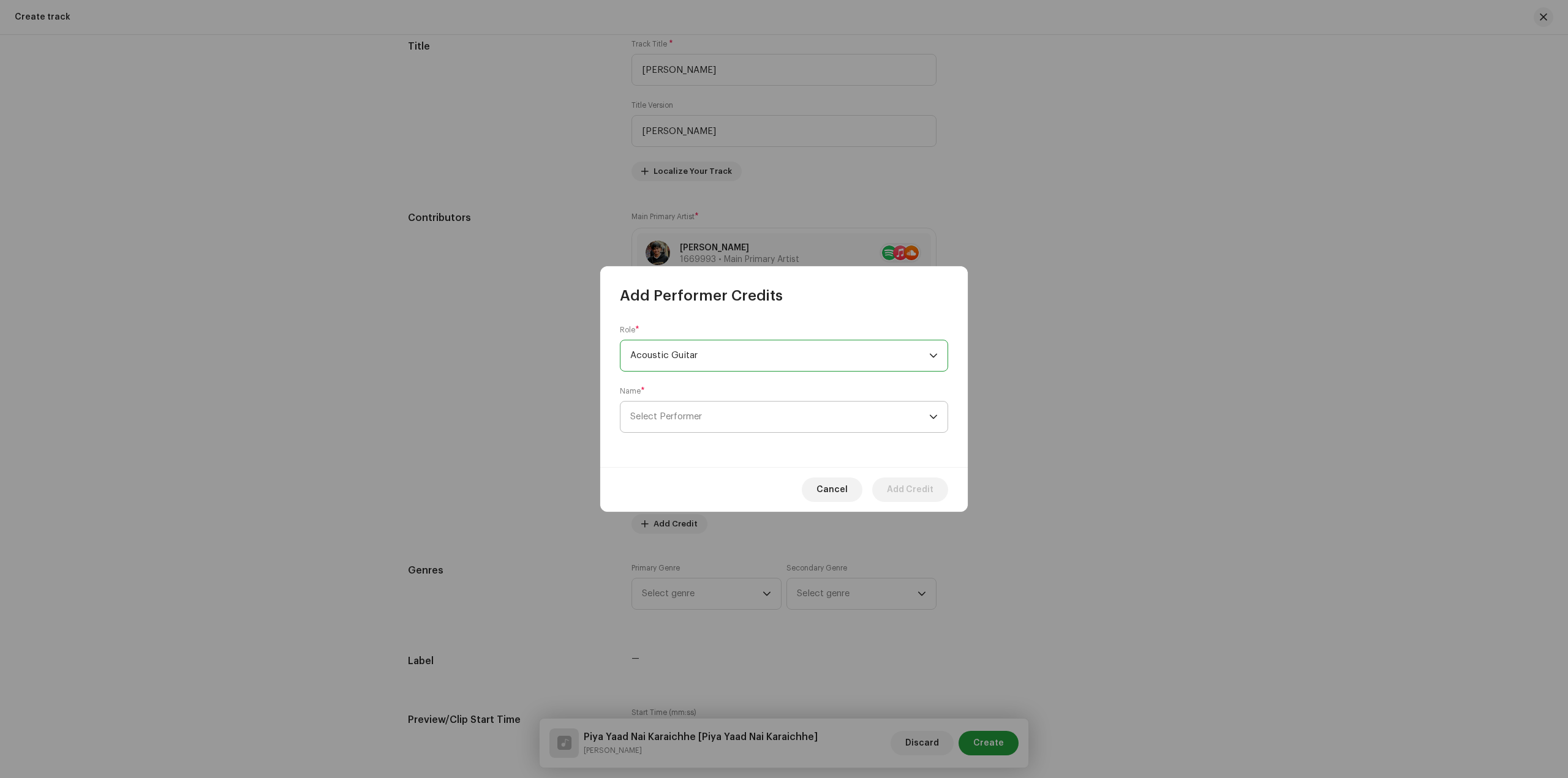
click at [792, 421] on span "Select Performer" at bounding box center [780, 417] width 299 height 30
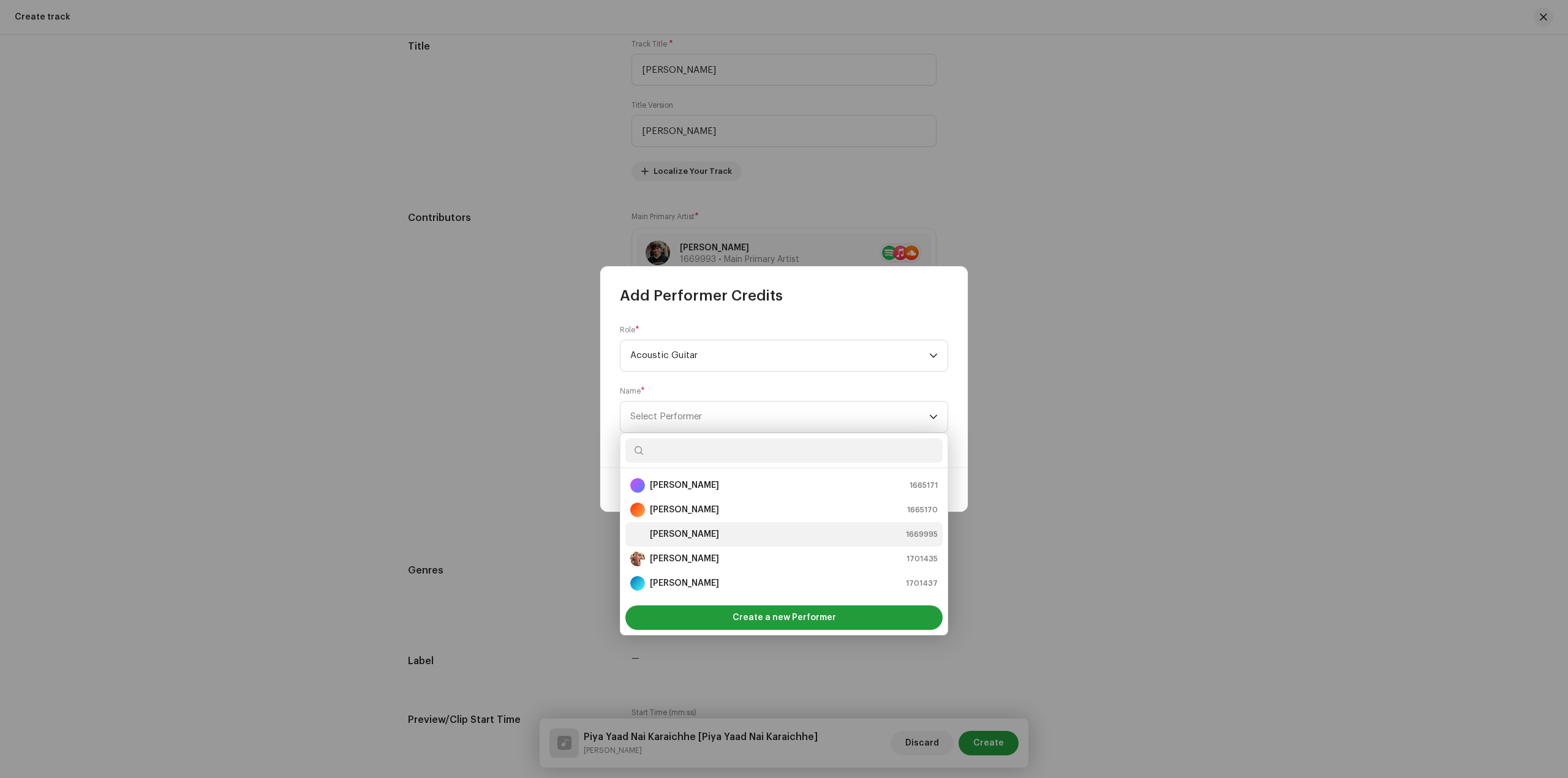
scroll to position [61, 0]
click at [725, 548] on div "Sandip Sardar 1669993" at bounding box center [784, 546] width 308 height 15
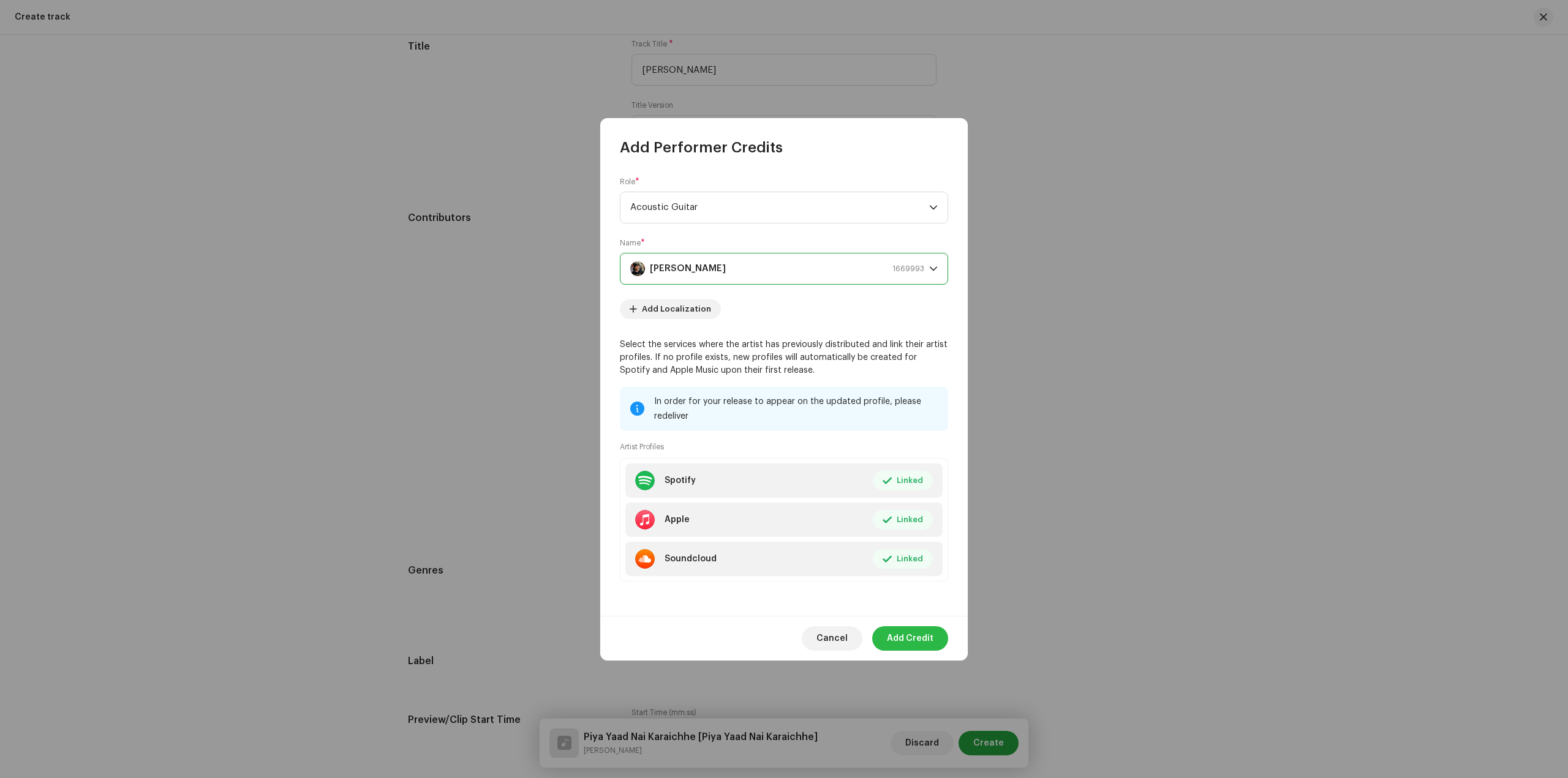
click at [924, 637] on span "Add Credit" at bounding box center [910, 639] width 46 height 24
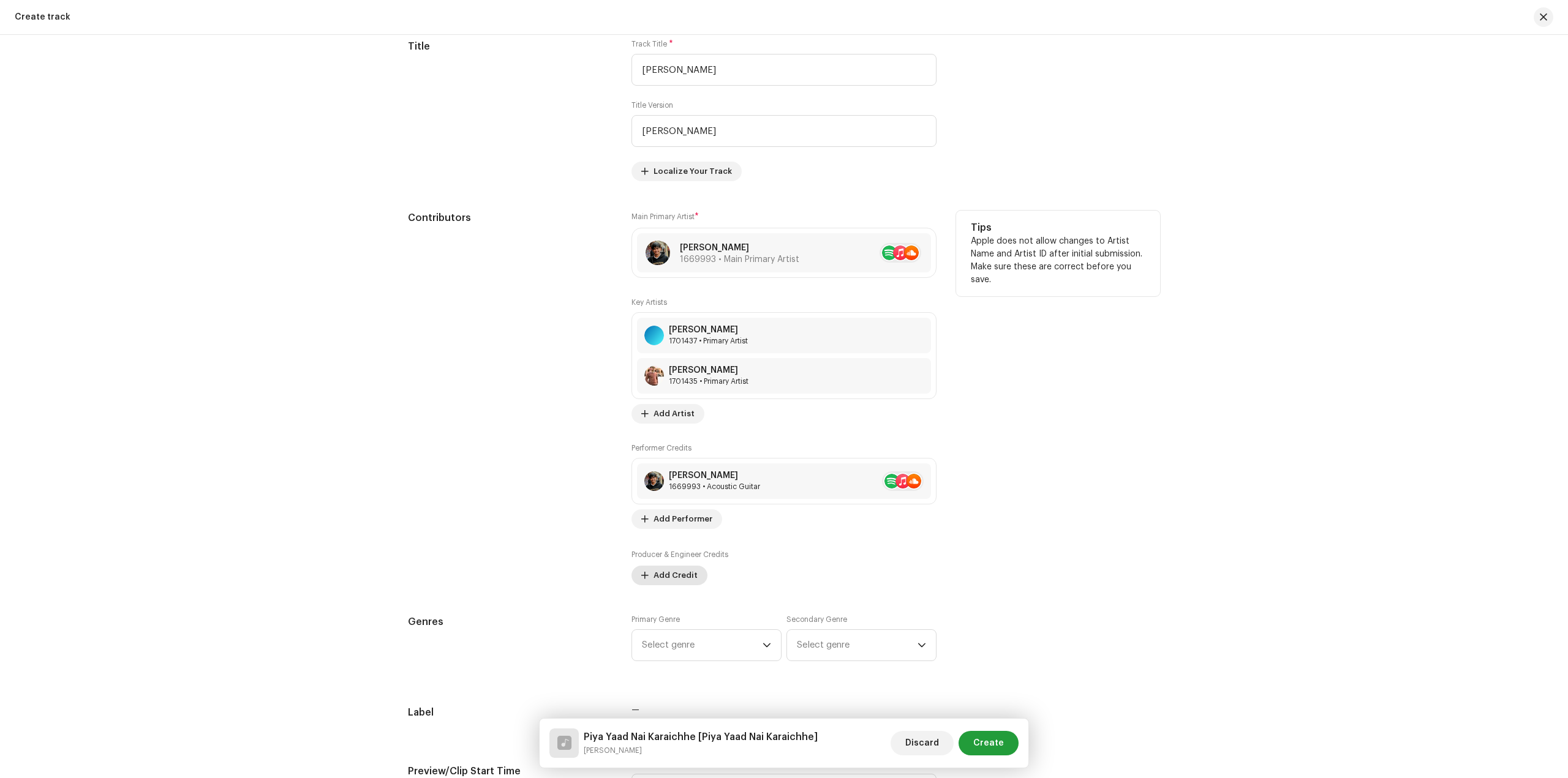
click at [669, 576] on span "Add Credit" at bounding box center [675, 575] width 44 height 24
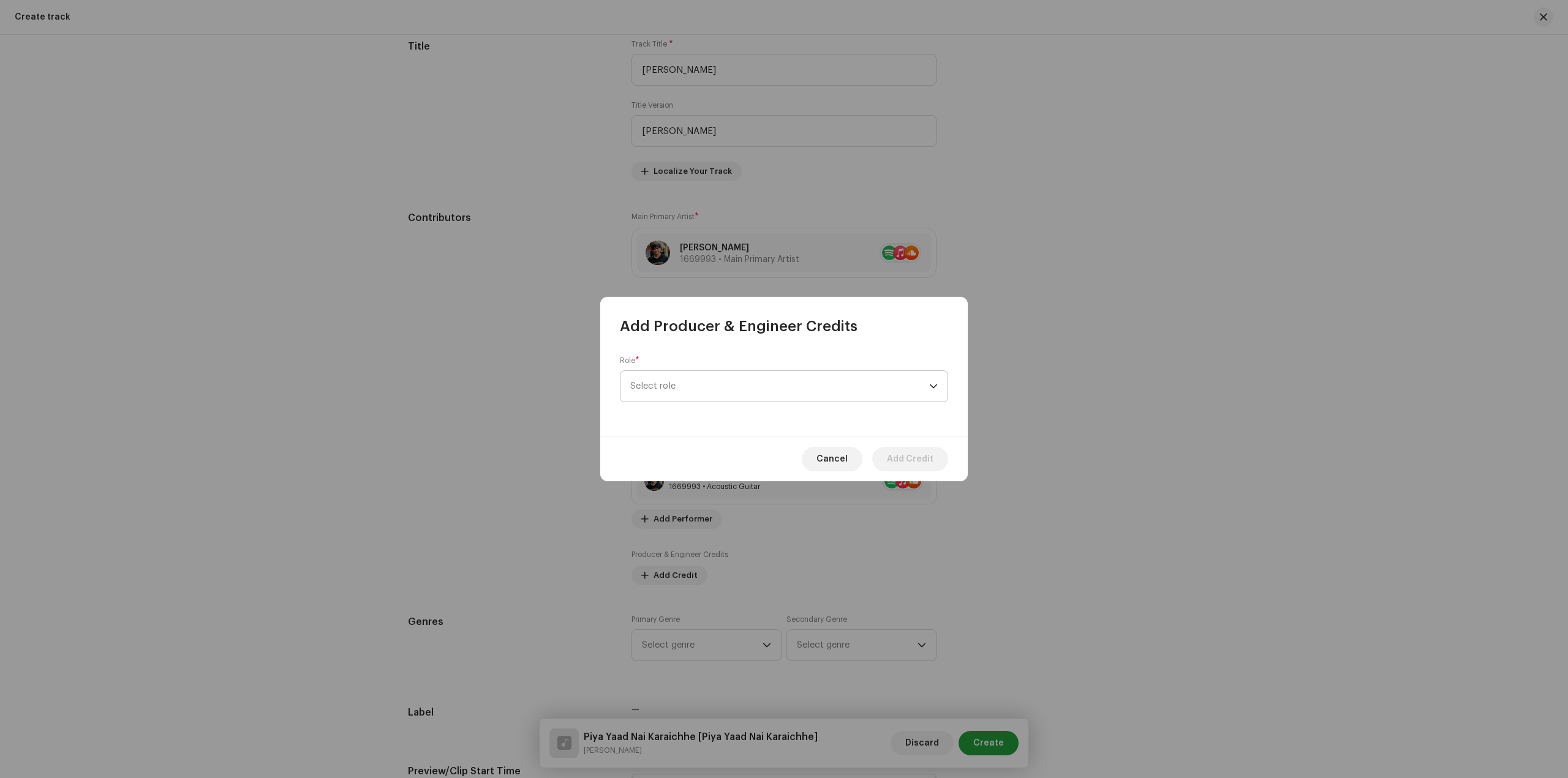
click at [716, 387] on span "Select role" at bounding box center [780, 386] width 299 height 30
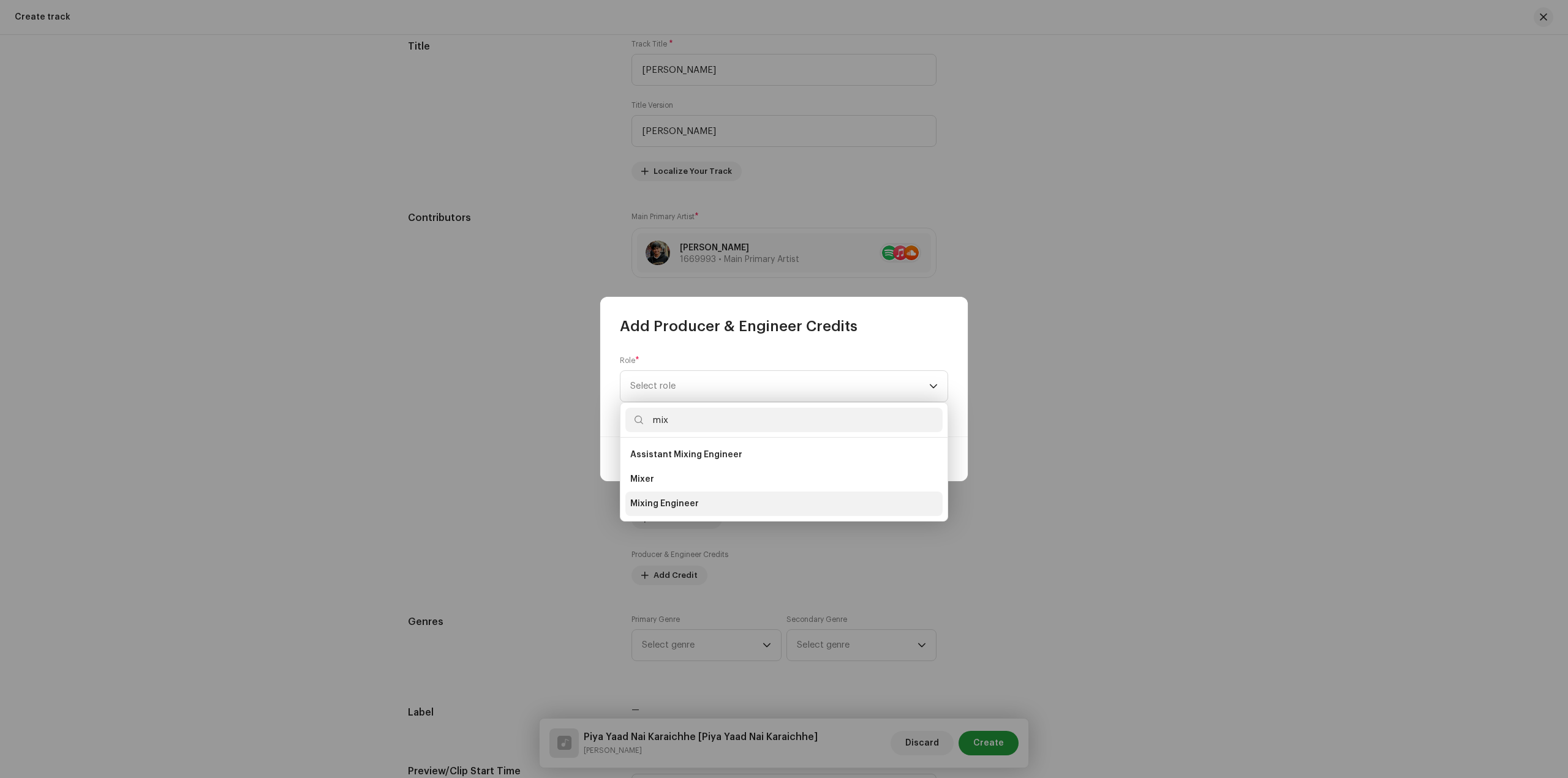
type input "mix"
click at [691, 501] on span "Mixing Engineer" at bounding box center [664, 504] width 69 height 12
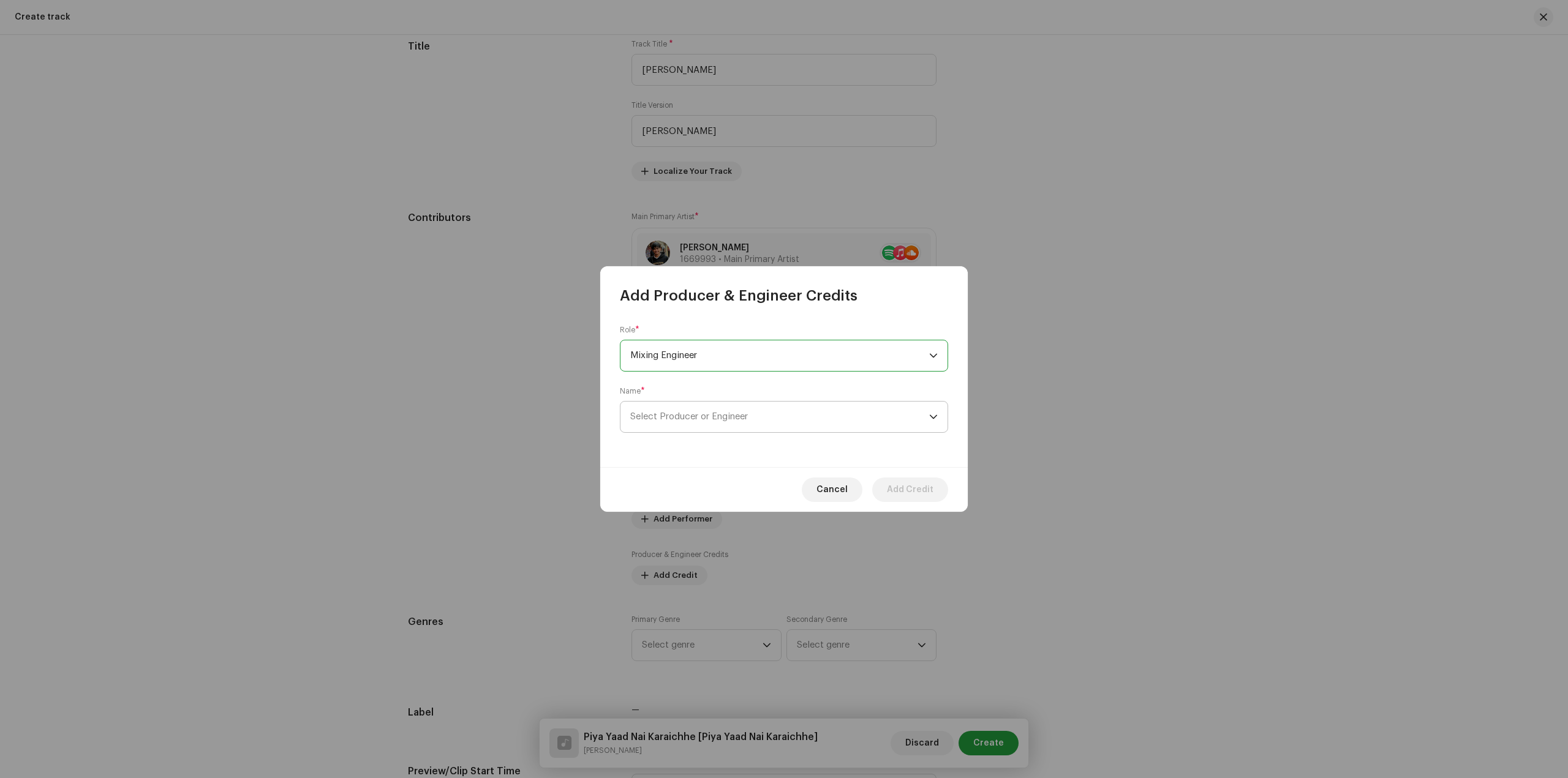
click at [794, 422] on span "Select Producer or Engineer" at bounding box center [780, 417] width 299 height 30
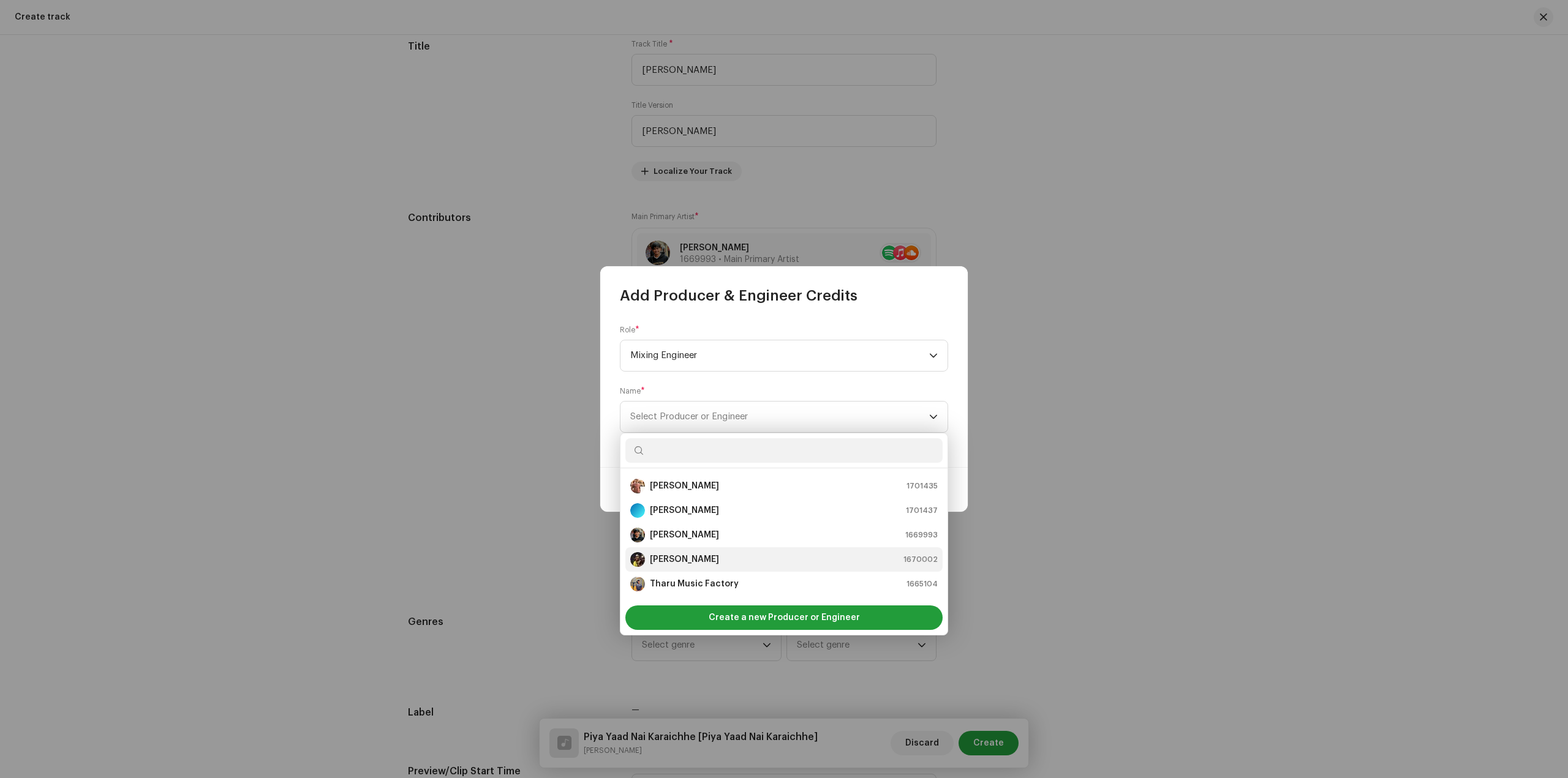
scroll to position [73, 0]
click at [724, 540] on div "Sandip Sardar 1669993" at bounding box center [784, 534] width 308 height 15
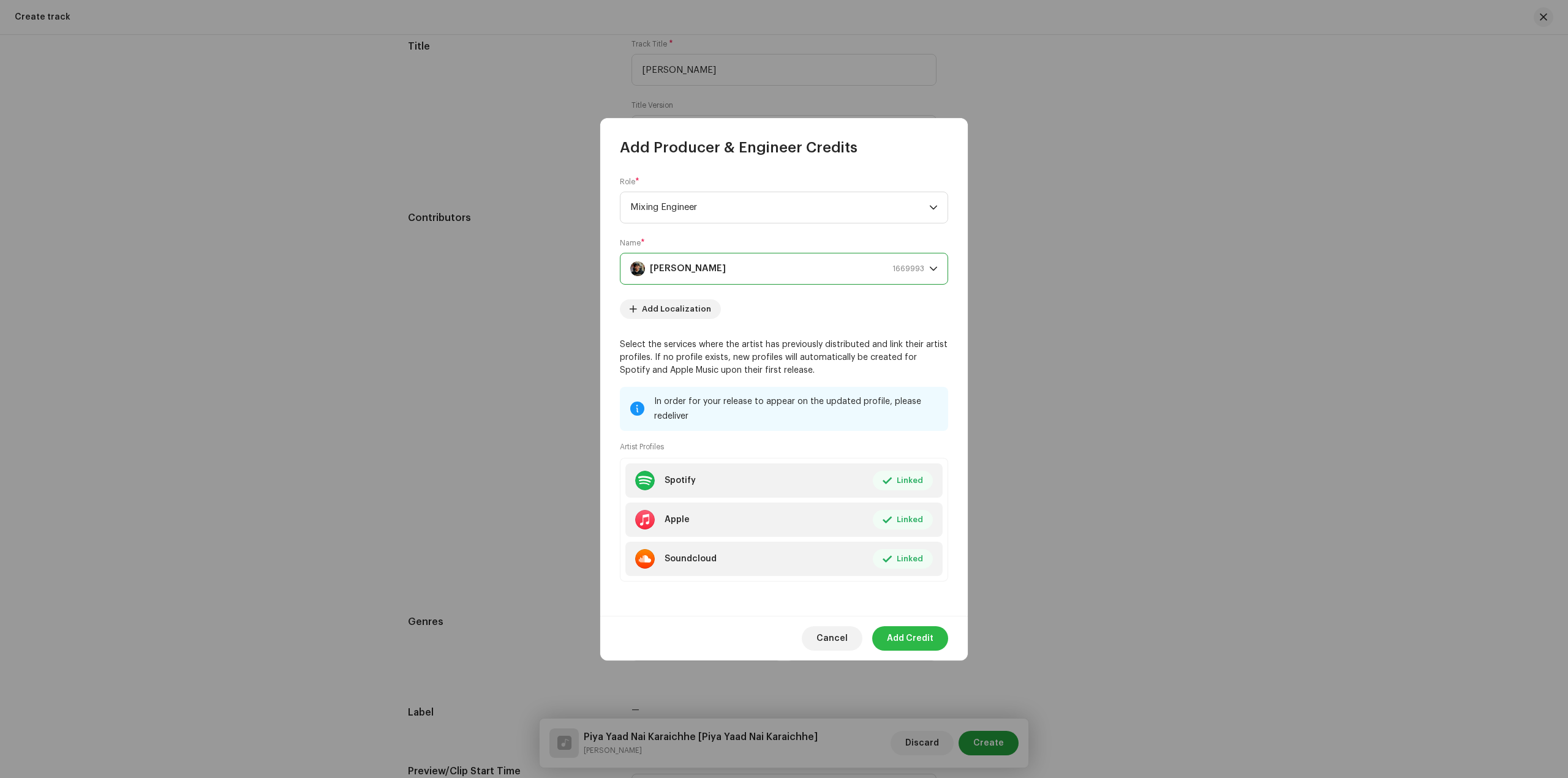
click at [930, 634] on span "Add Credit" at bounding box center [910, 639] width 46 height 24
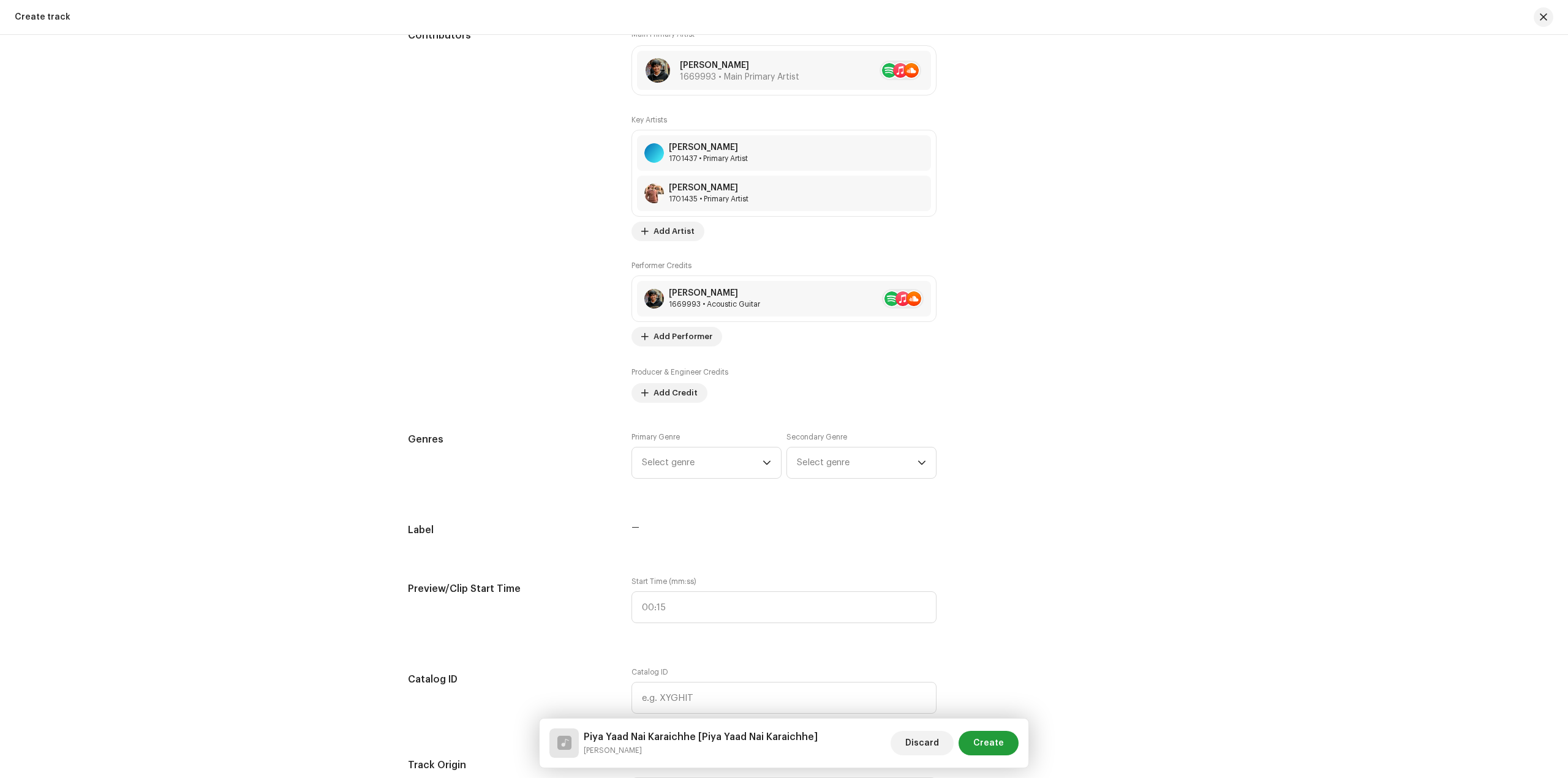
scroll to position [797, 0]
click at [691, 468] on span "Select genre" at bounding box center [702, 461] width 121 height 30
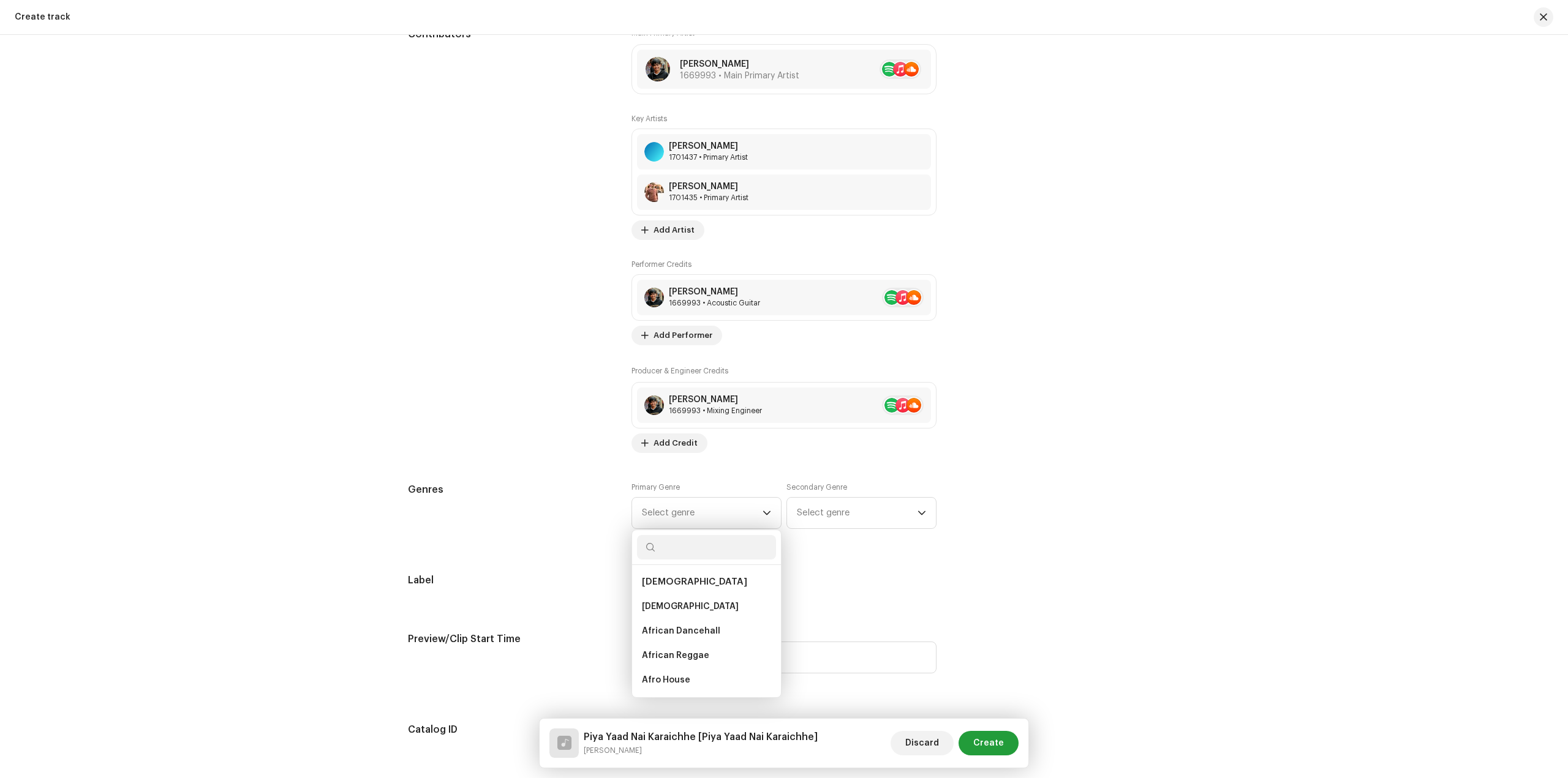
type input "n"
type input "class"
click at [693, 600] on span "(Classical) Electronic" at bounding box center [687, 606] width 92 height 12
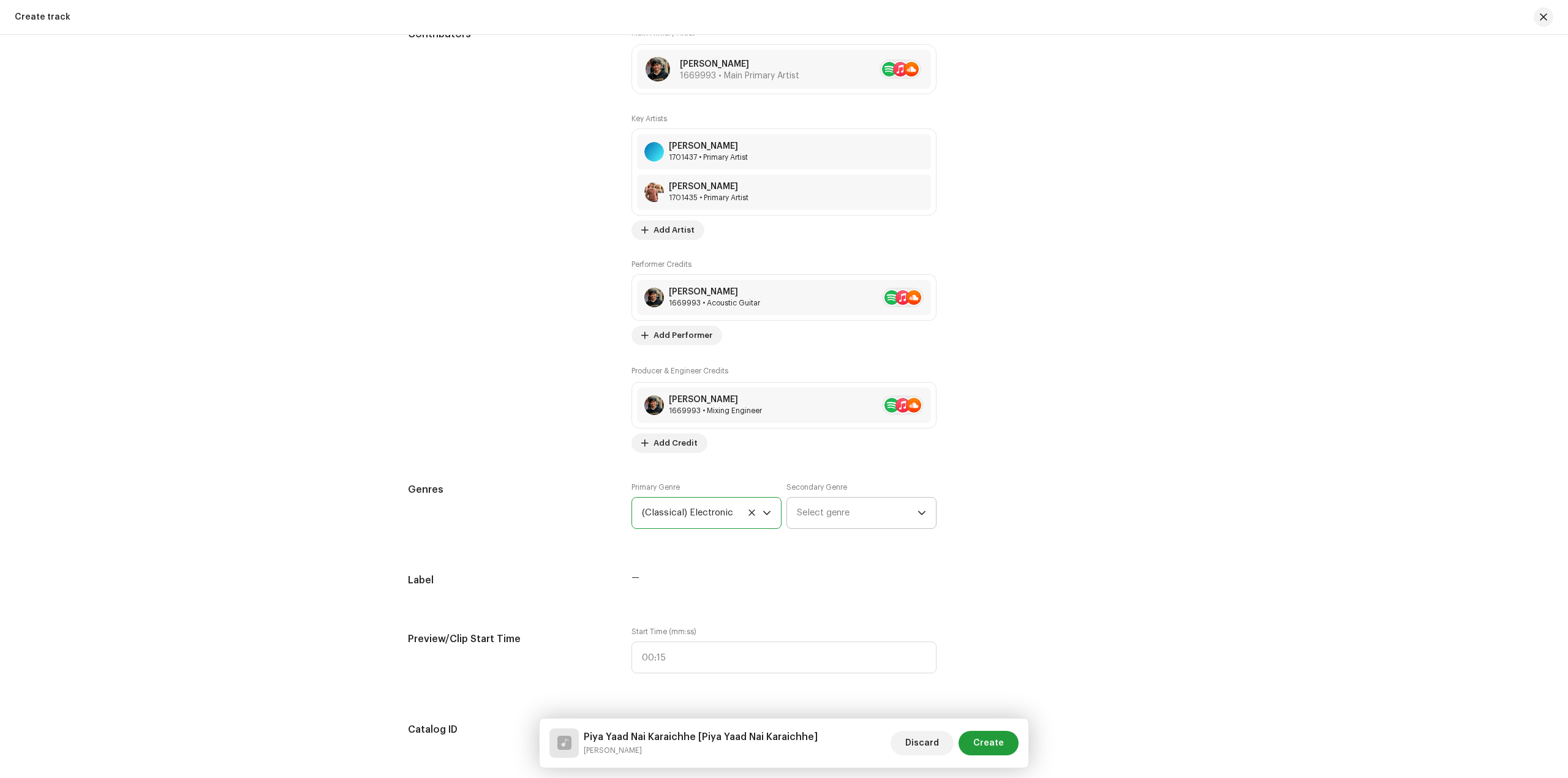
click at [850, 505] on span "Select genre" at bounding box center [856, 513] width 121 height 30
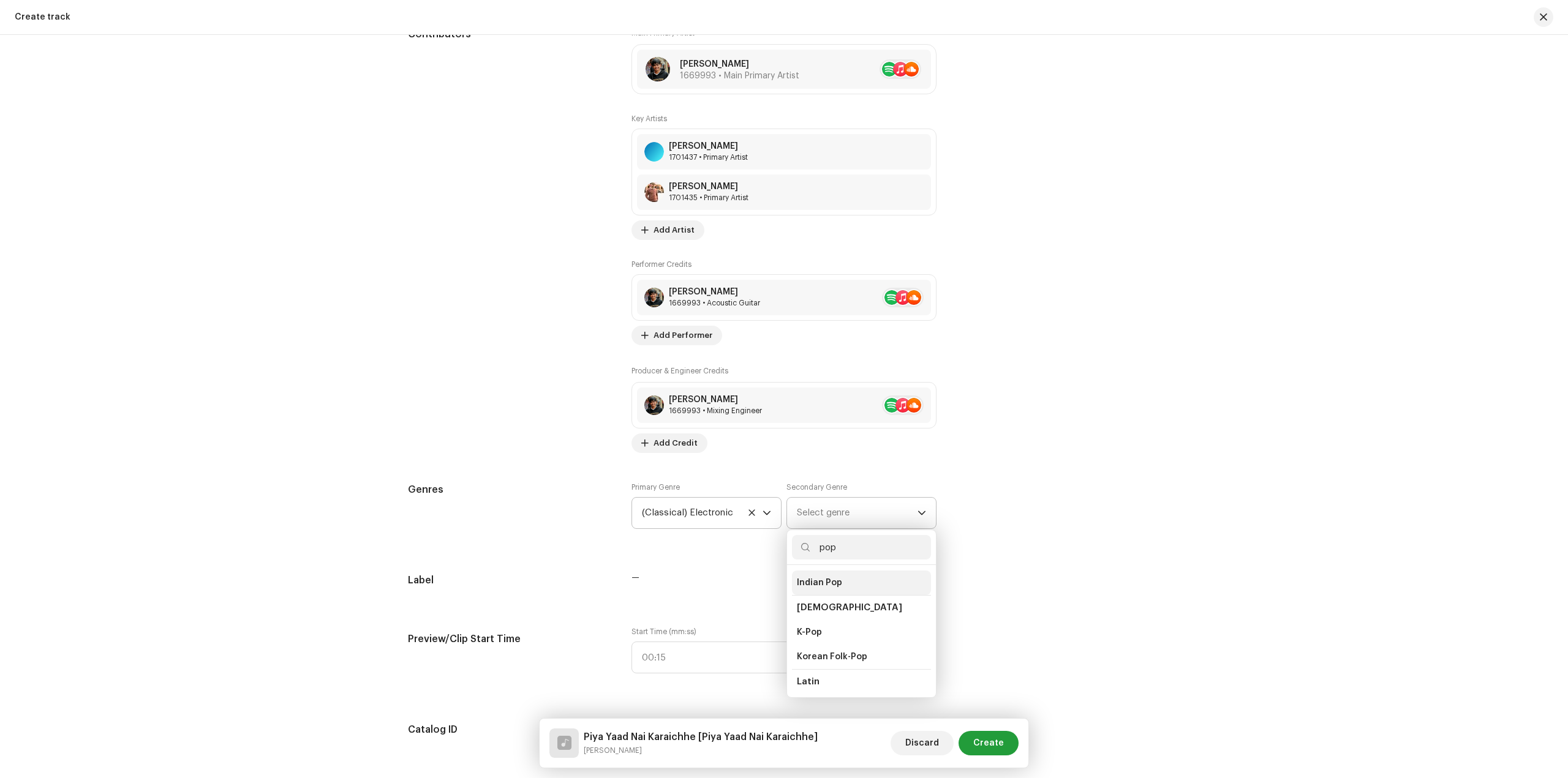
scroll to position [245, 0]
type input "pop"
click at [836, 638] on span "Indian Pop" at bounding box center [819, 644] width 45 height 12
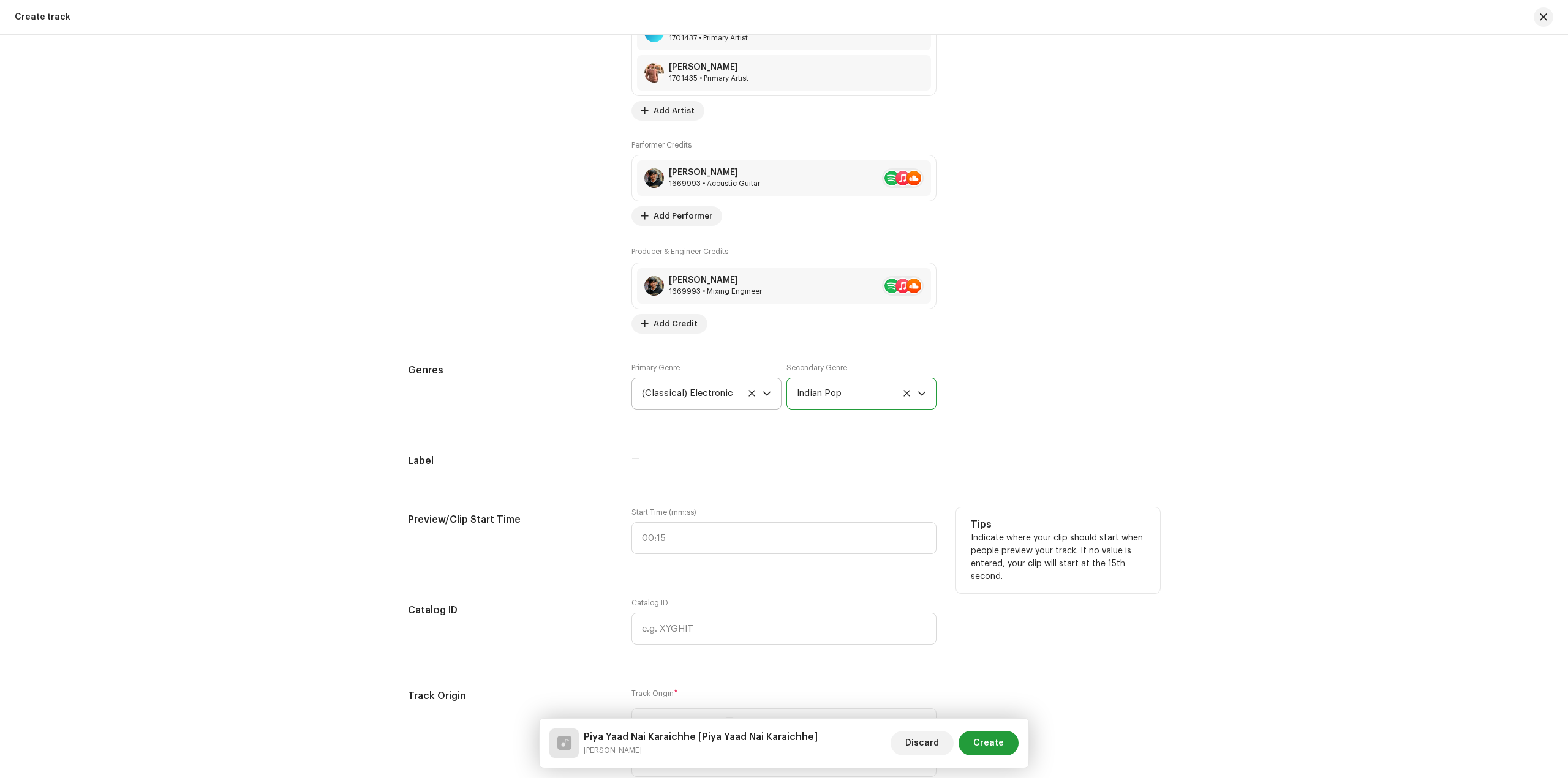
scroll to position [919, 0]
click at [682, 520] on input ":" at bounding box center [784, 534] width 305 height 32
type input "00:30"
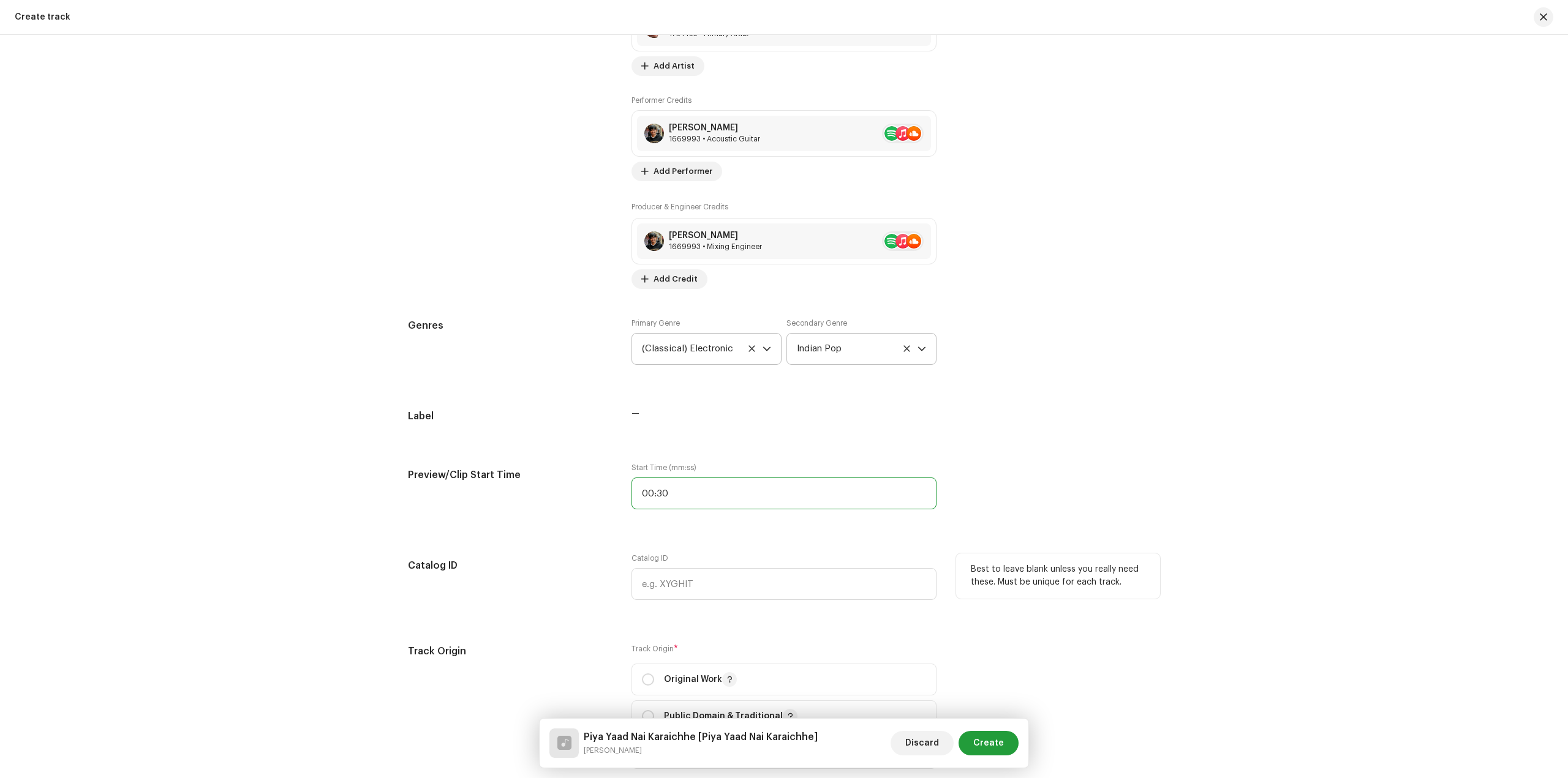
scroll to position [981, 0]
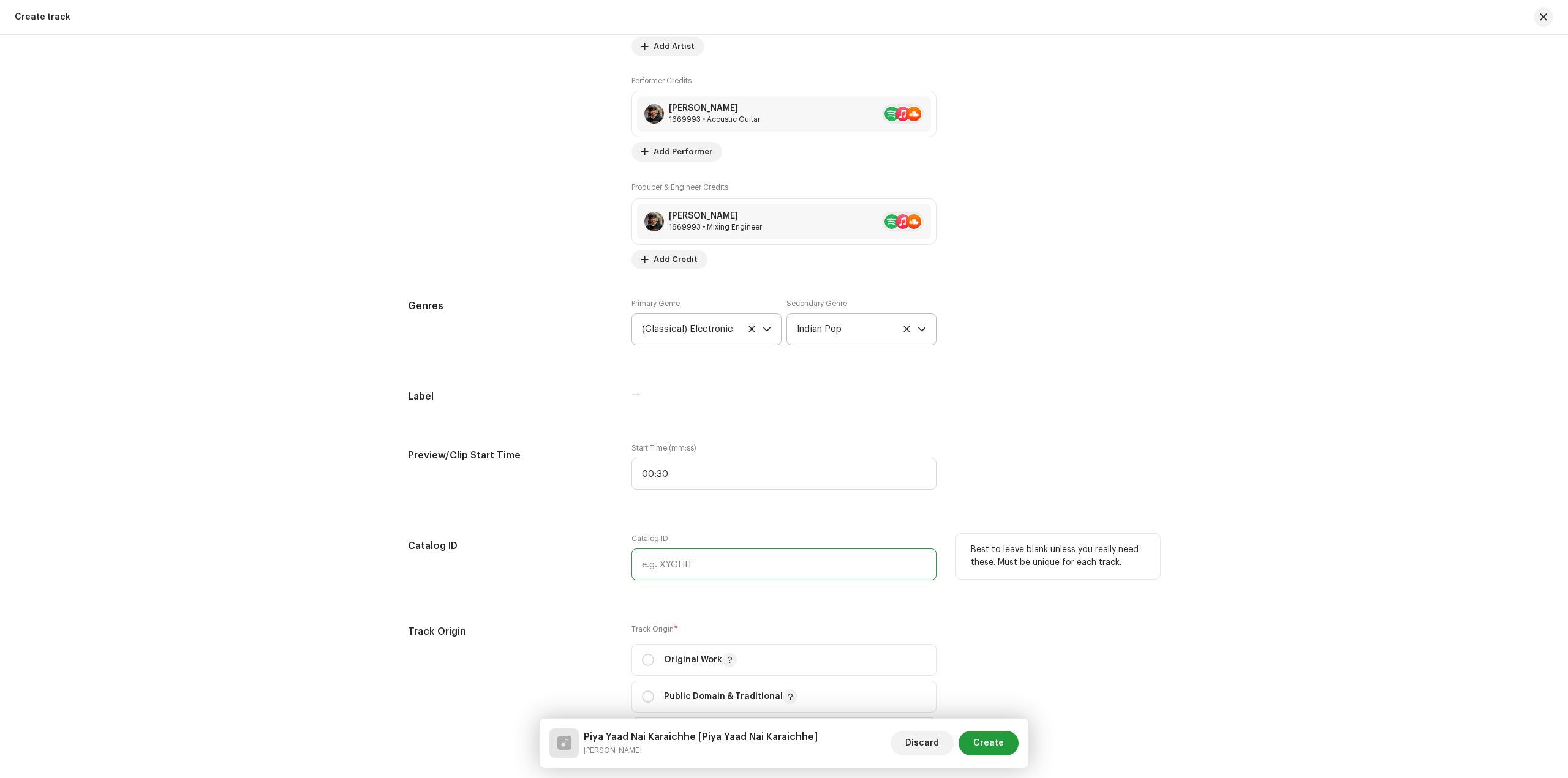
click at [675, 559] on input "text" at bounding box center [784, 564] width 305 height 32
paste input "LR-2509606"
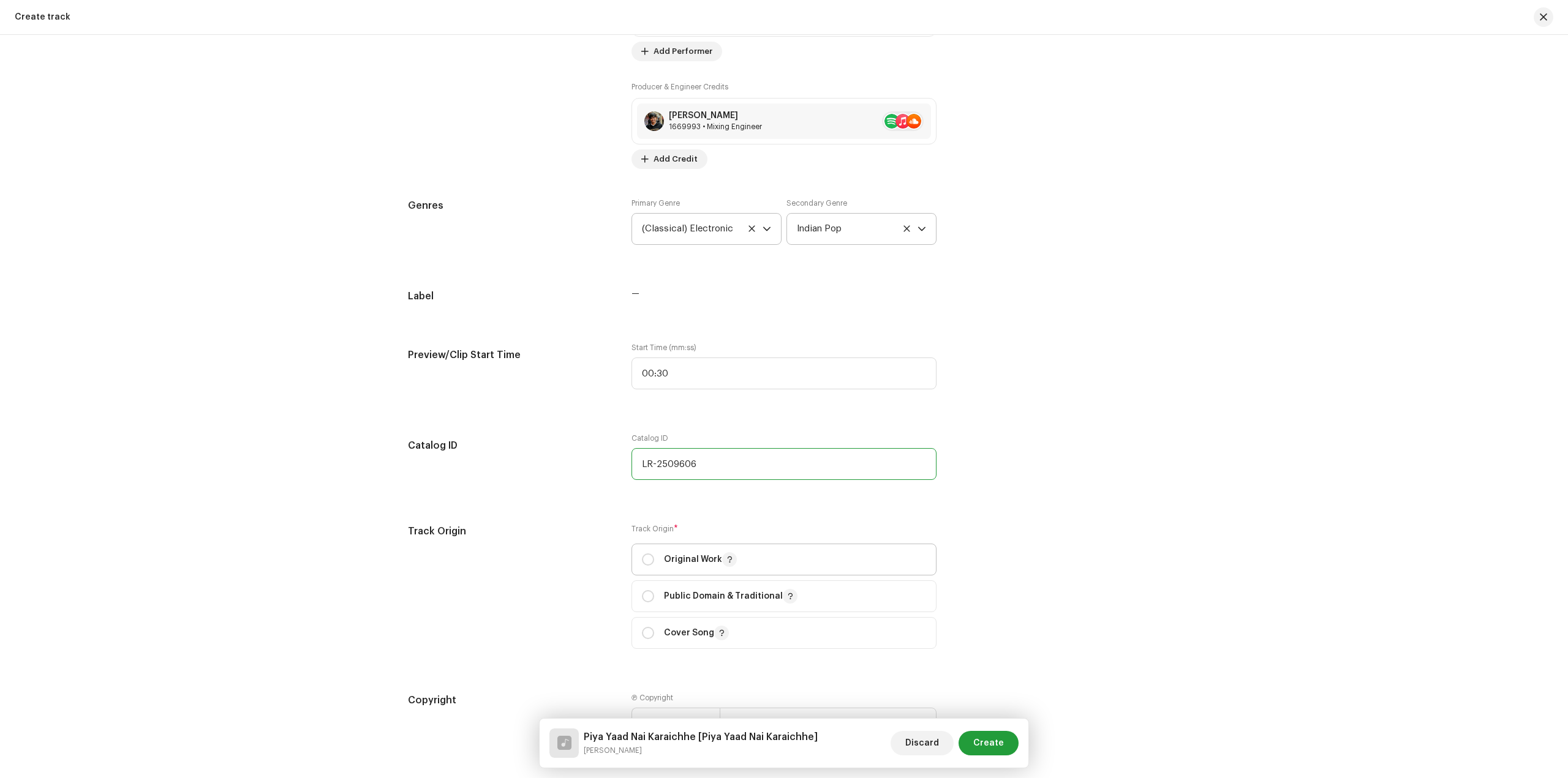
scroll to position [1103, 0]
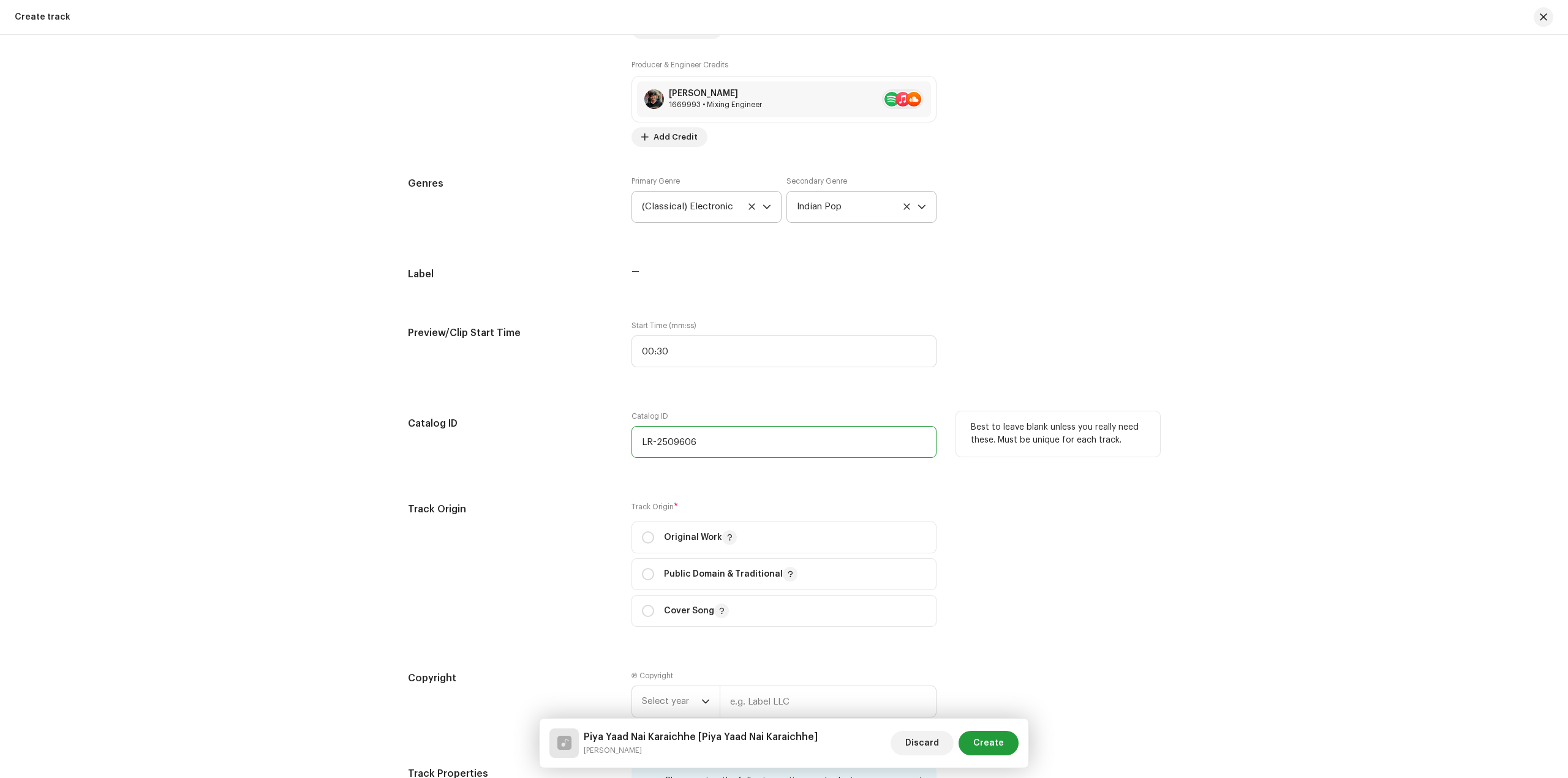
drag, startPoint x: 658, startPoint y: 441, endPoint x: 568, endPoint y: 458, distance: 91.6
click at [568, 458] on div "Catalog ID Catalog ID LR-2509606 Best to leave blank unless you really need the…" at bounding box center [784, 441] width 752 height 61
type input "LR-2509606"
click at [716, 536] on p "Original Work" at bounding box center [700, 538] width 73 height 15
radio input "true"
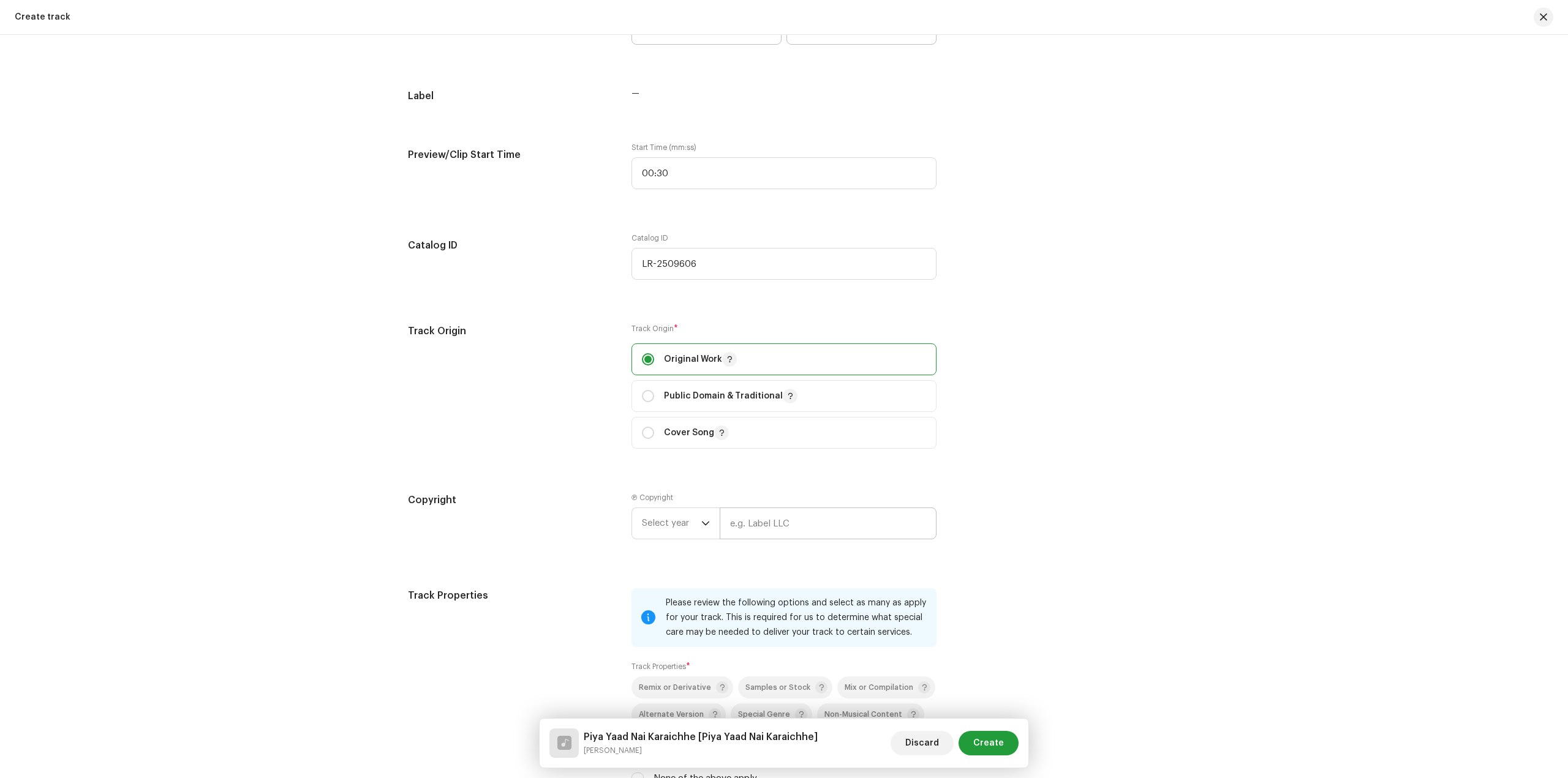
scroll to position [1287, 0]
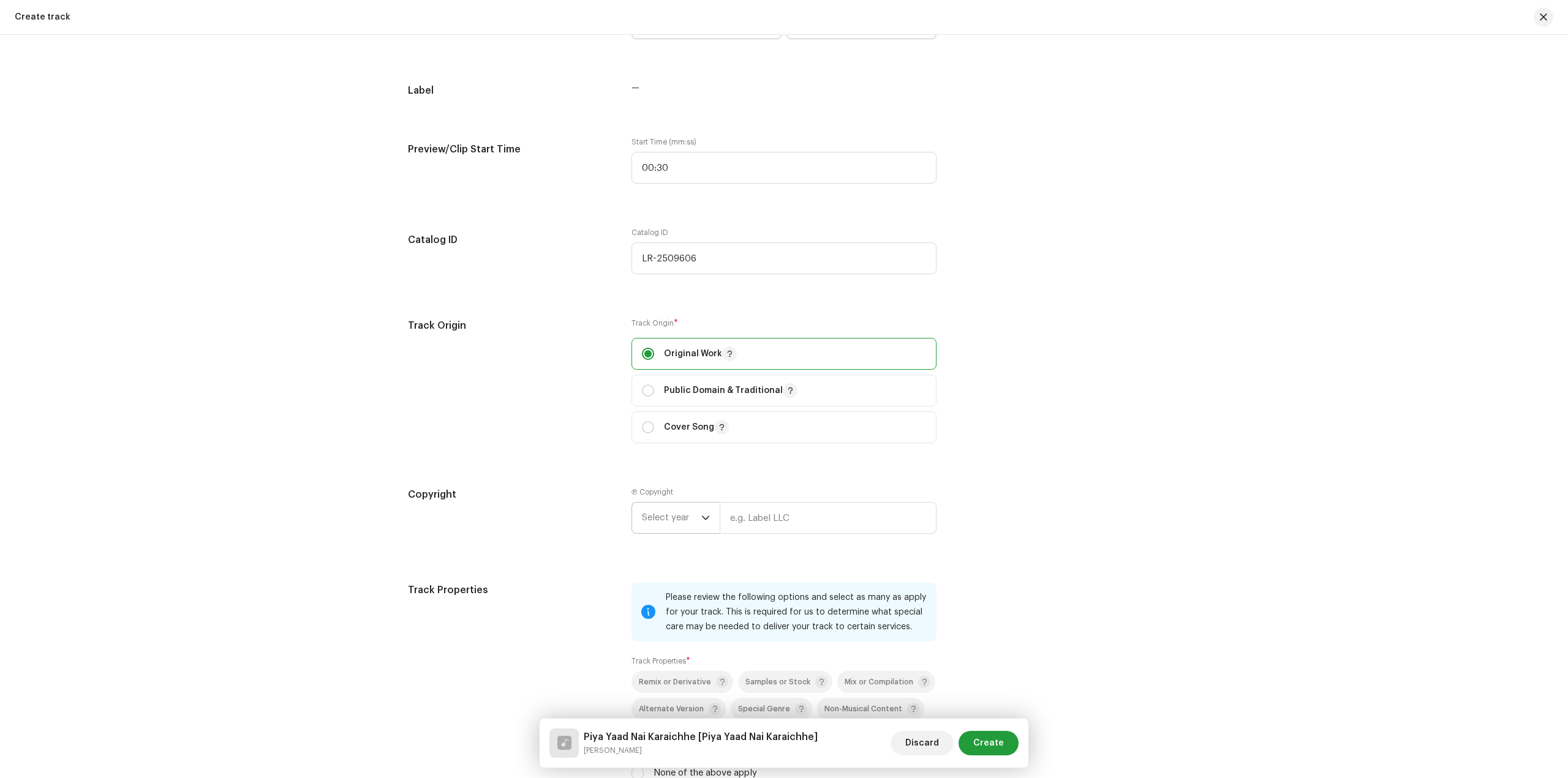
click at [683, 518] on span "Select year" at bounding box center [671, 518] width 59 height 30
drag, startPoint x: 662, startPoint y: 685, endPoint x: 695, endPoint y: 608, distance: 83.8
click at [663, 684] on li "2022" at bounding box center [680, 685] width 87 height 24
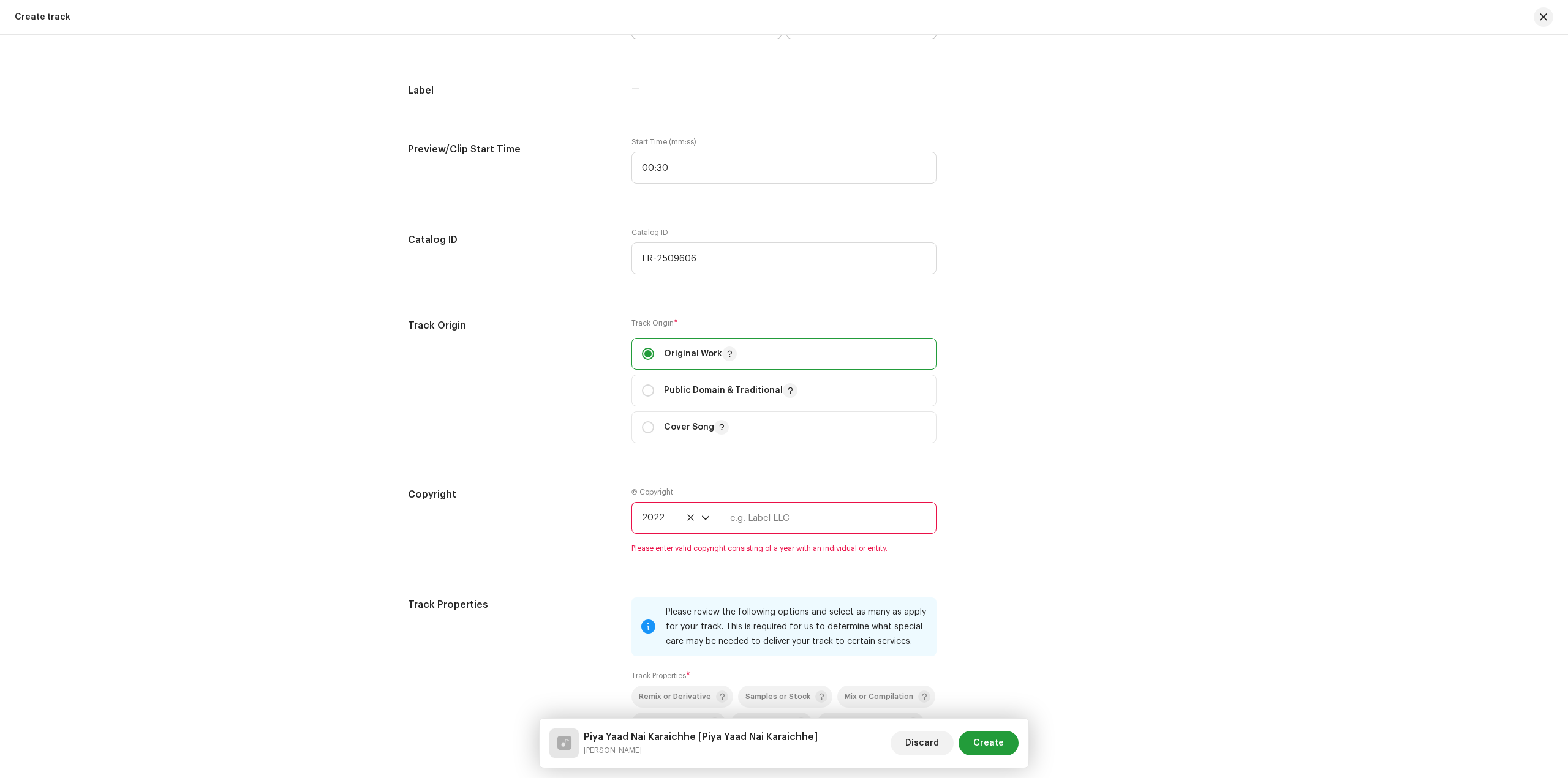
click at [767, 525] on input "text" at bounding box center [828, 518] width 217 height 32
type input "[PERSON_NAME]"
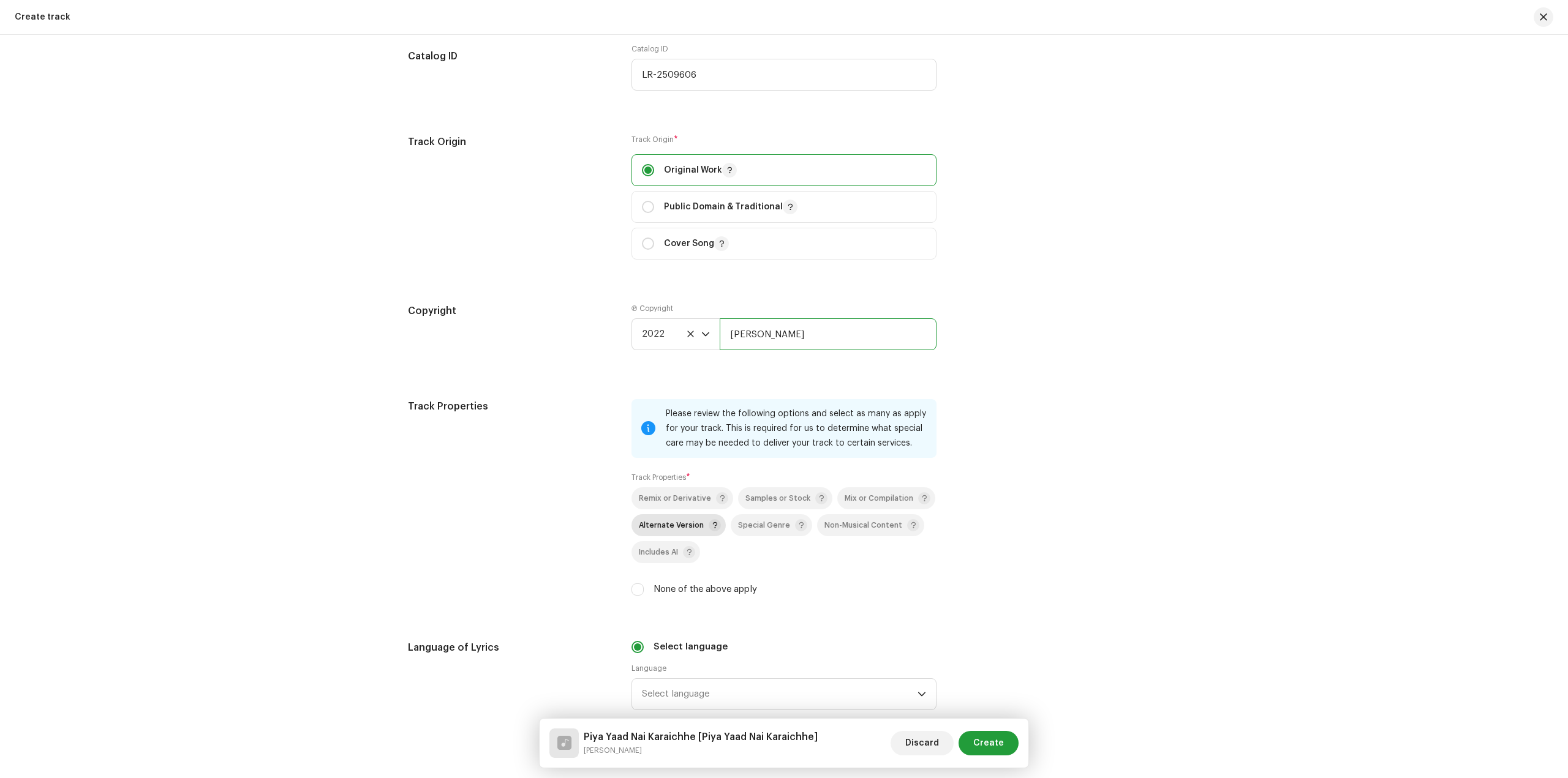
scroll to position [1593, 0]
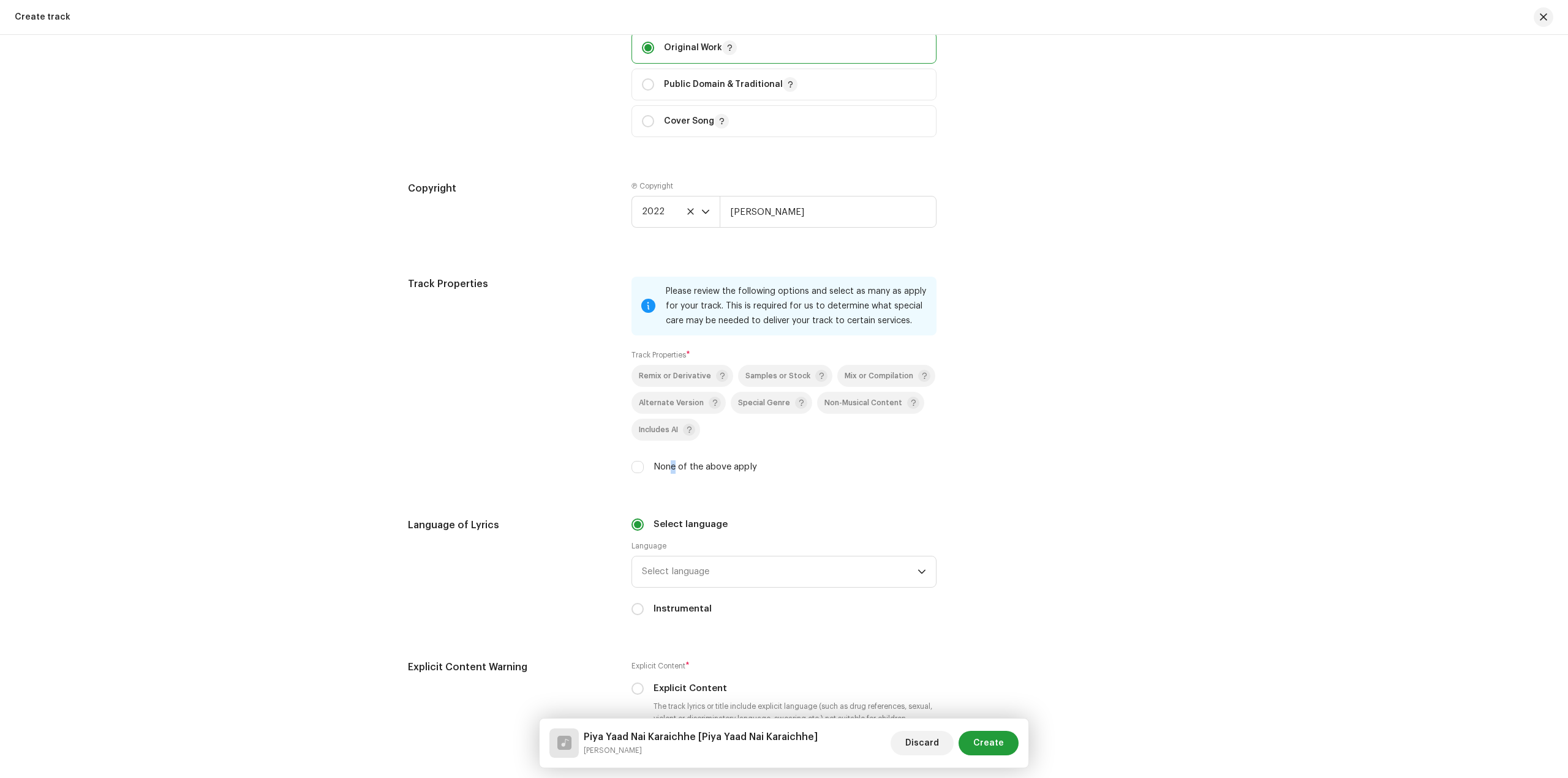
click at [671, 471] on label "None of the above apply" at bounding box center [706, 467] width 104 height 13
click at [634, 467] on input "None of the above apply" at bounding box center [638, 467] width 12 height 12
checkbox input "true"
click at [1112, 422] on div "Track Properties Please review the following options and select as many as appl…" at bounding box center [784, 382] width 752 height 212
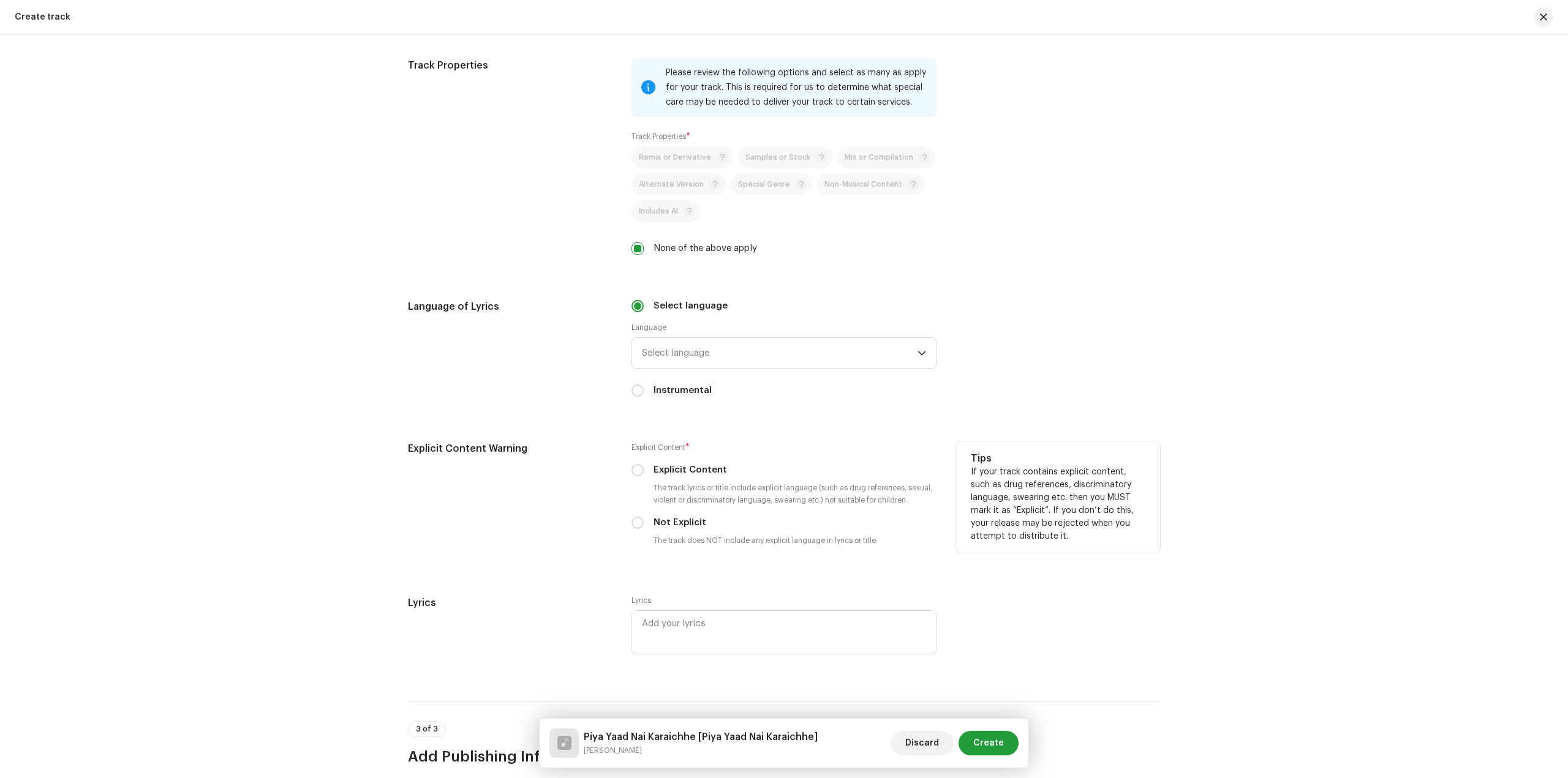
scroll to position [1838, 0]
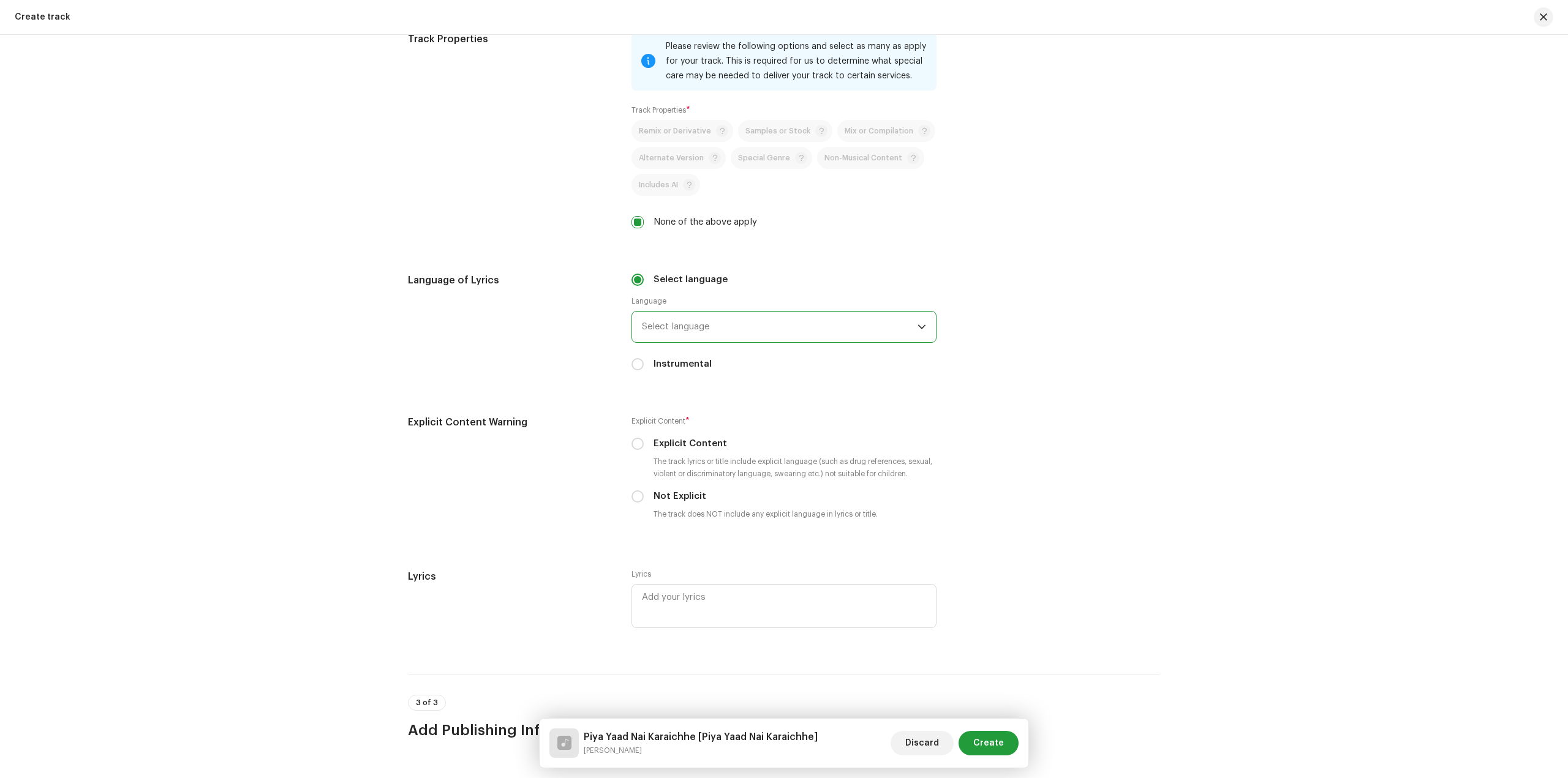
click at [707, 328] on span "Select language" at bounding box center [779, 326] width 275 height 30
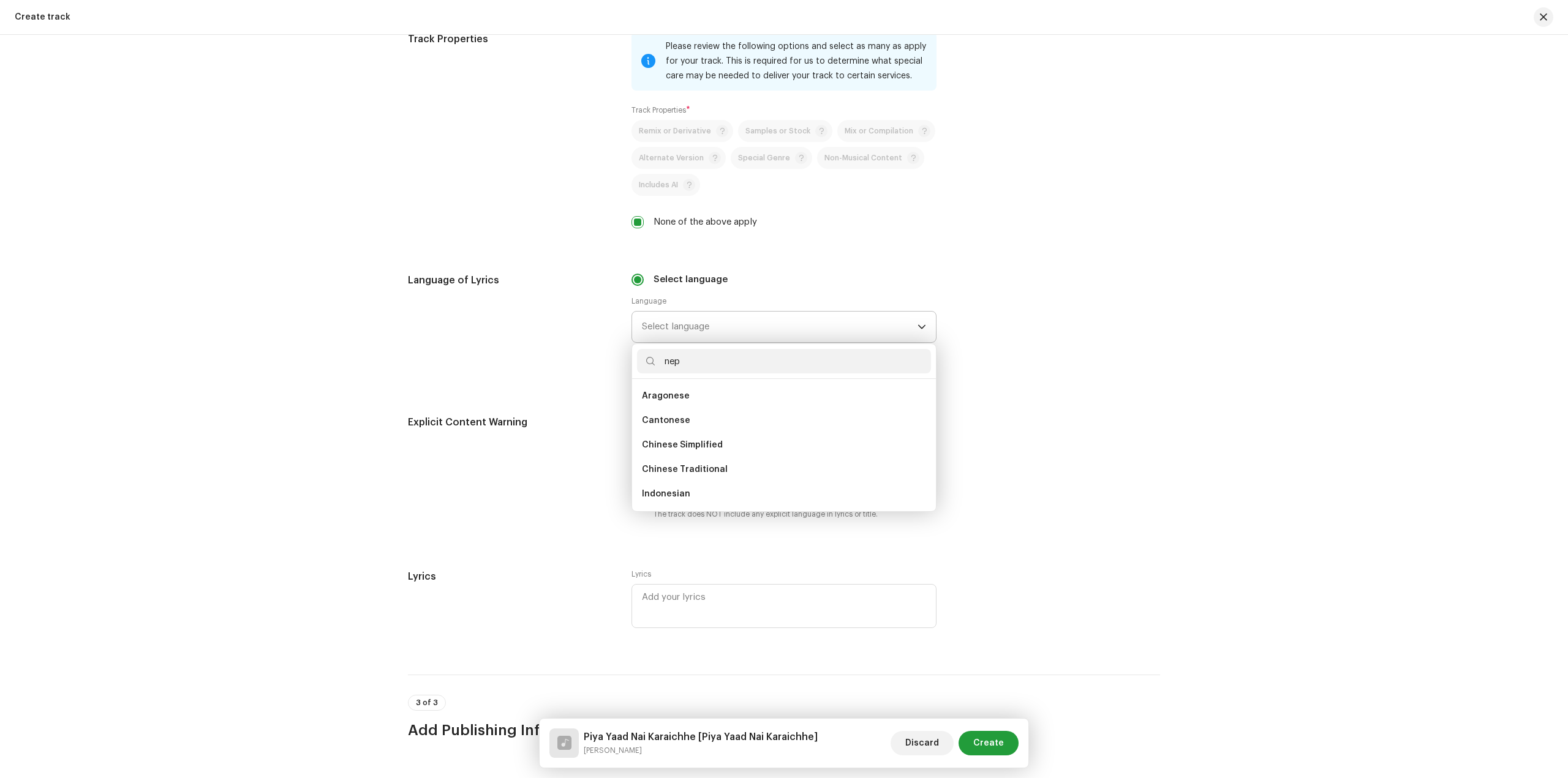
scroll to position [0, 0]
type input "nep"
click at [693, 392] on li "Nepali" at bounding box center [784, 396] width 294 height 24
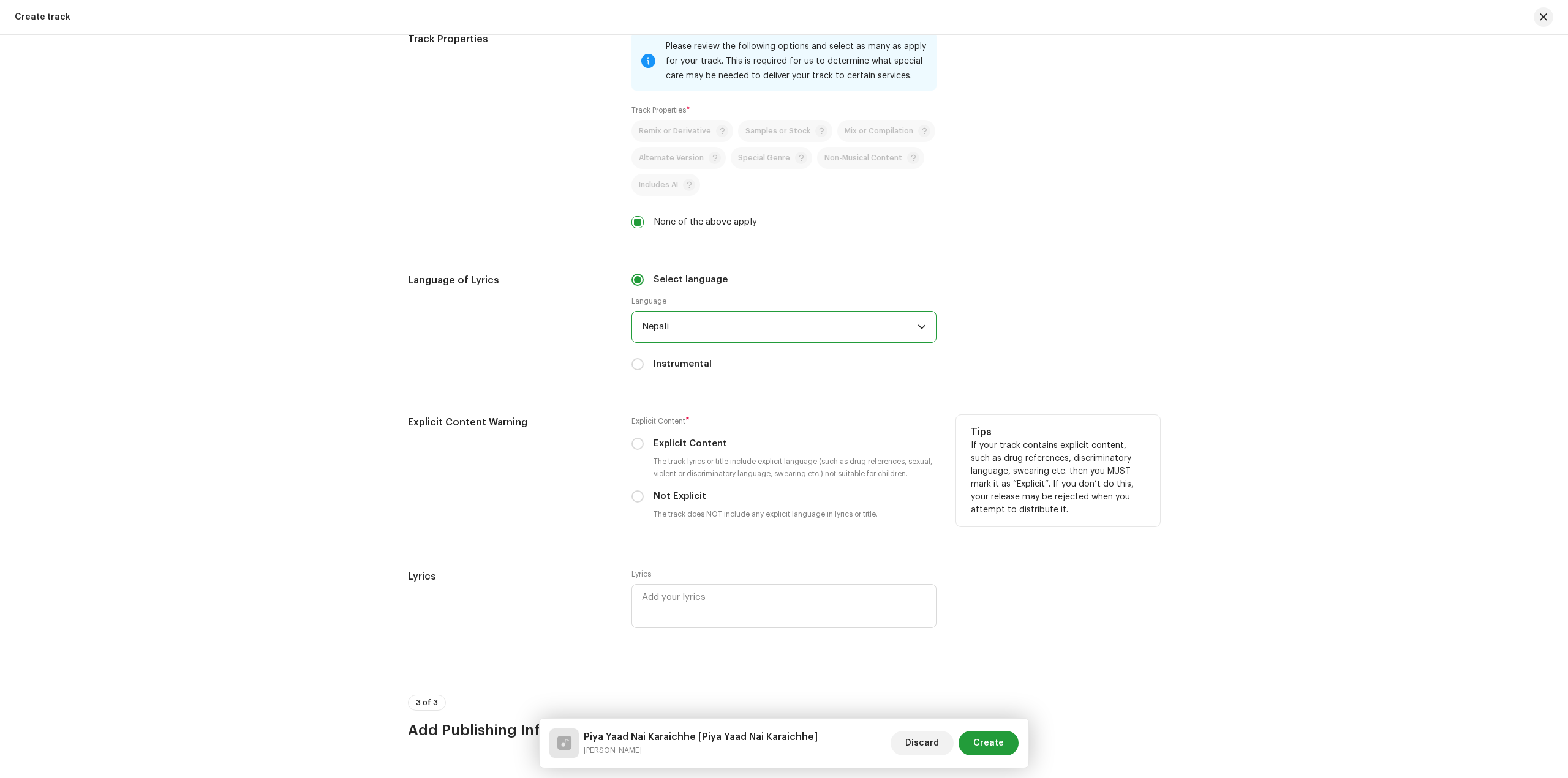
click at [677, 497] on label "Not Explicit" at bounding box center [680, 497] width 53 height 13
click at [644, 497] on input "Not Explicit" at bounding box center [638, 497] width 12 height 12
radio input "true"
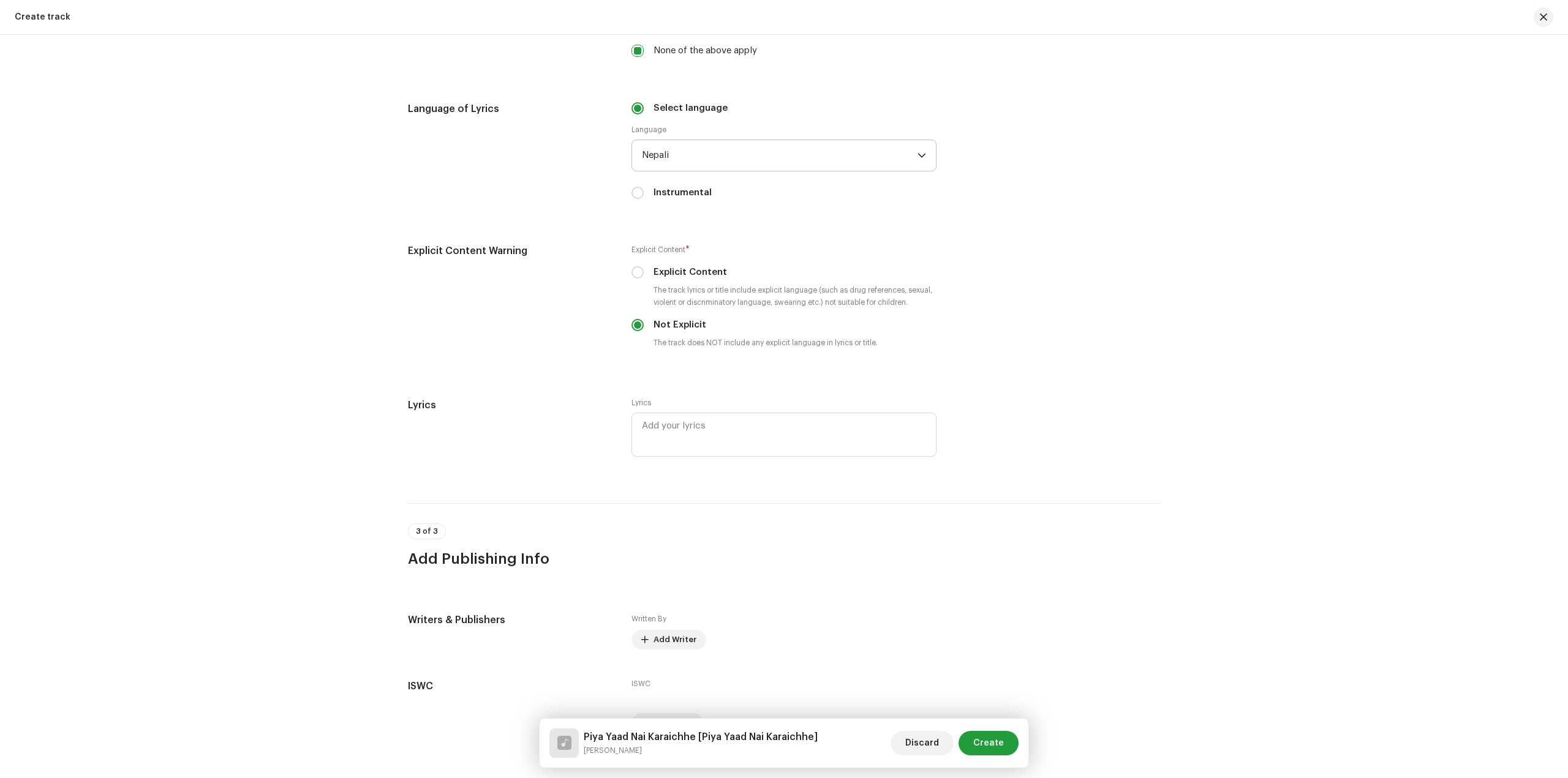
scroll to position [2082, 0]
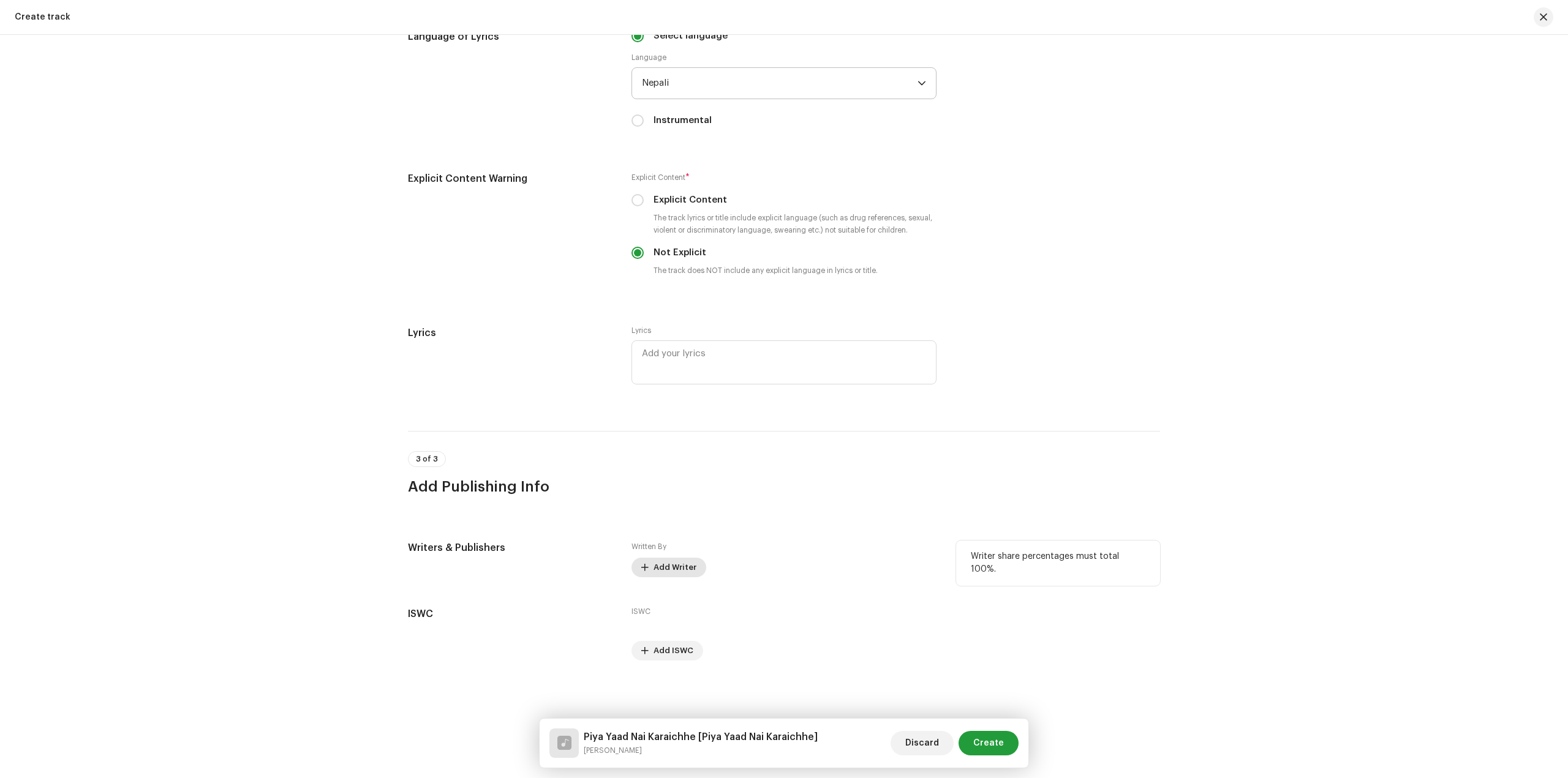
click at [679, 562] on span "Add Writer" at bounding box center [675, 567] width 43 height 24
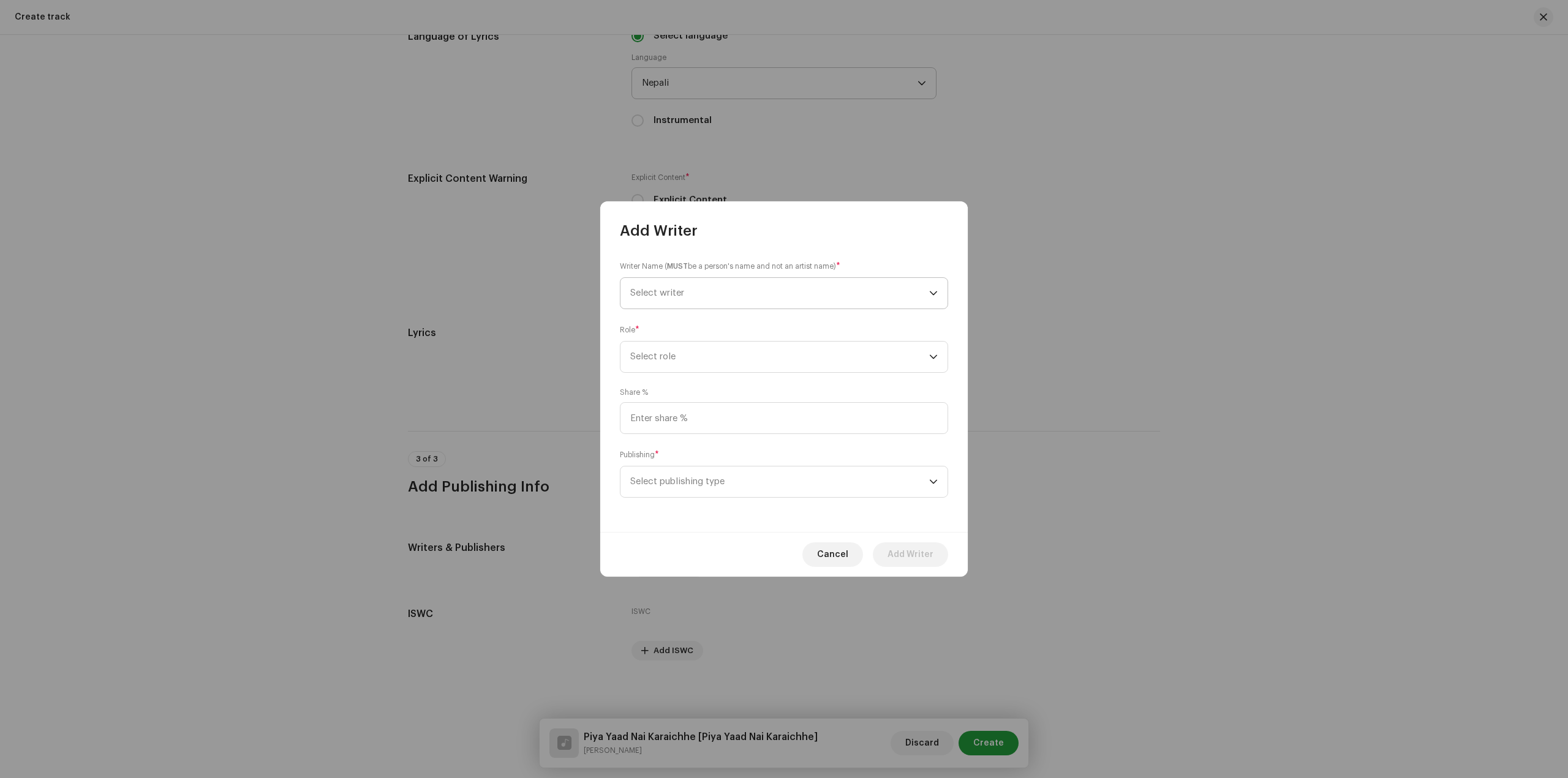
click at [769, 283] on span "Select writer" at bounding box center [780, 293] width 299 height 30
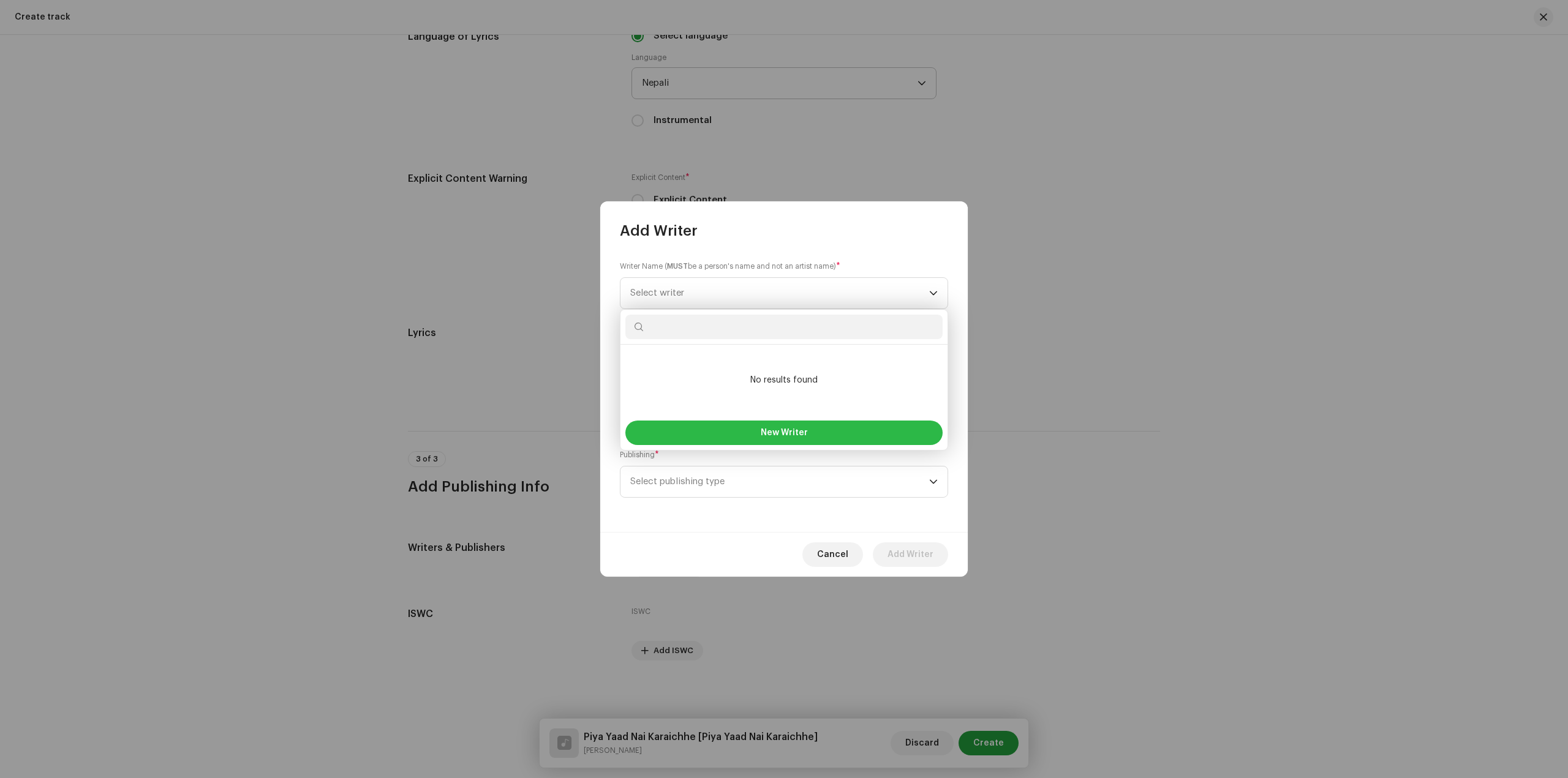
click at [782, 432] on span "New Writer" at bounding box center [784, 433] width 47 height 9
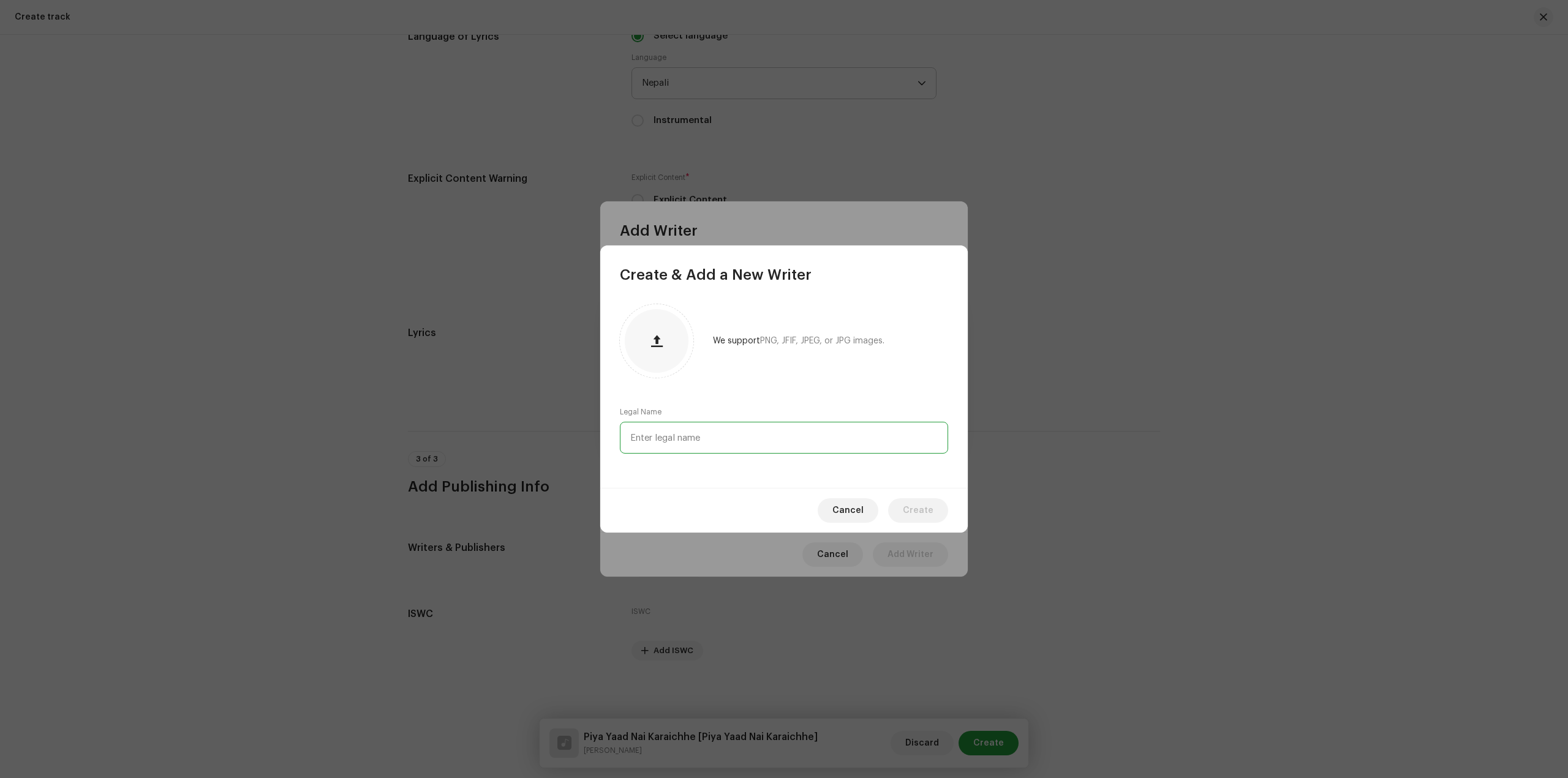
click at [753, 431] on input "text" at bounding box center [784, 437] width 329 height 32
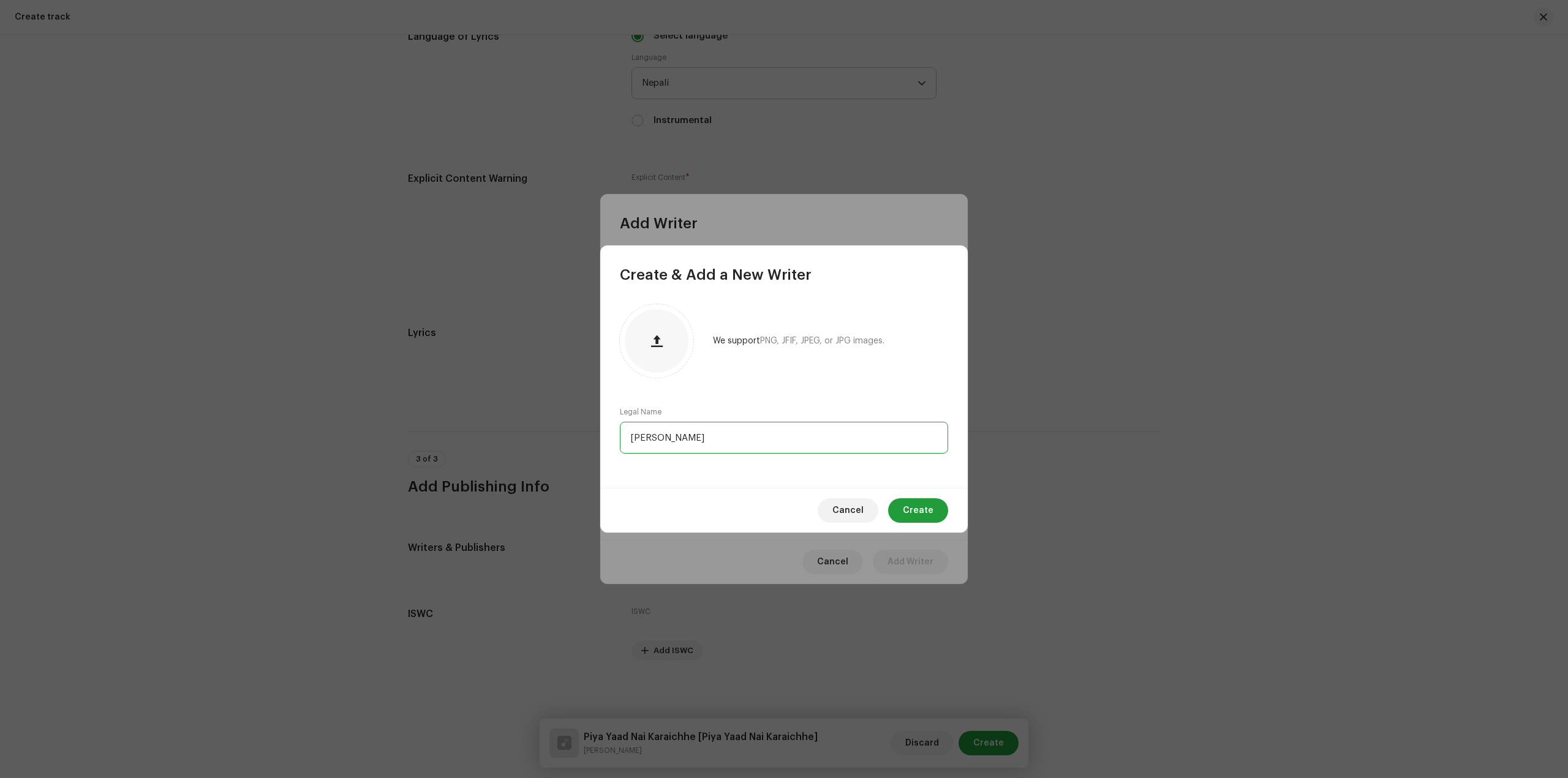
type input "[PERSON_NAME]"
click at [654, 346] on span "button" at bounding box center [656, 341] width 11 height 10
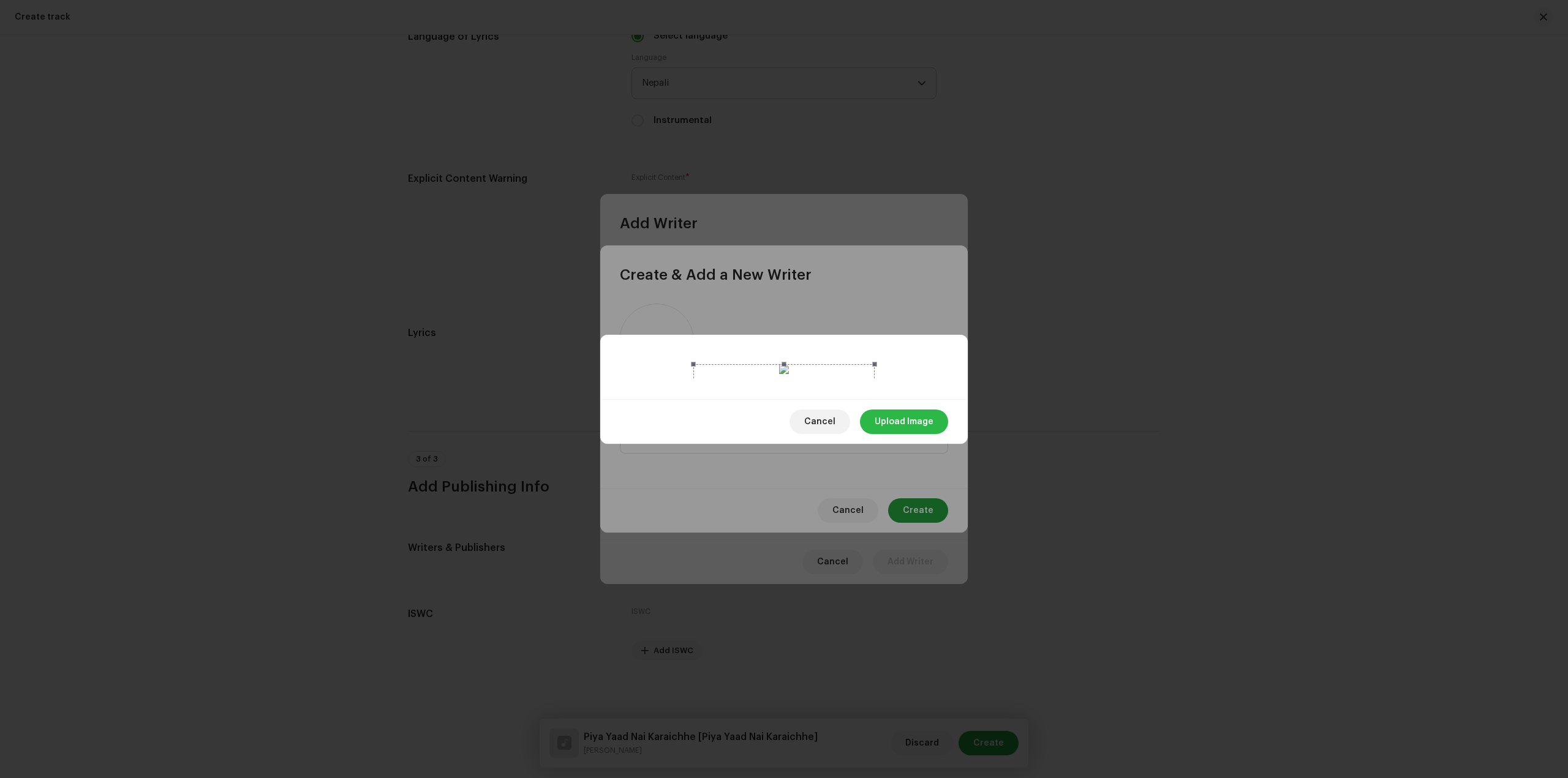
click at [898, 434] on span "Upload Image" at bounding box center [904, 422] width 59 height 24
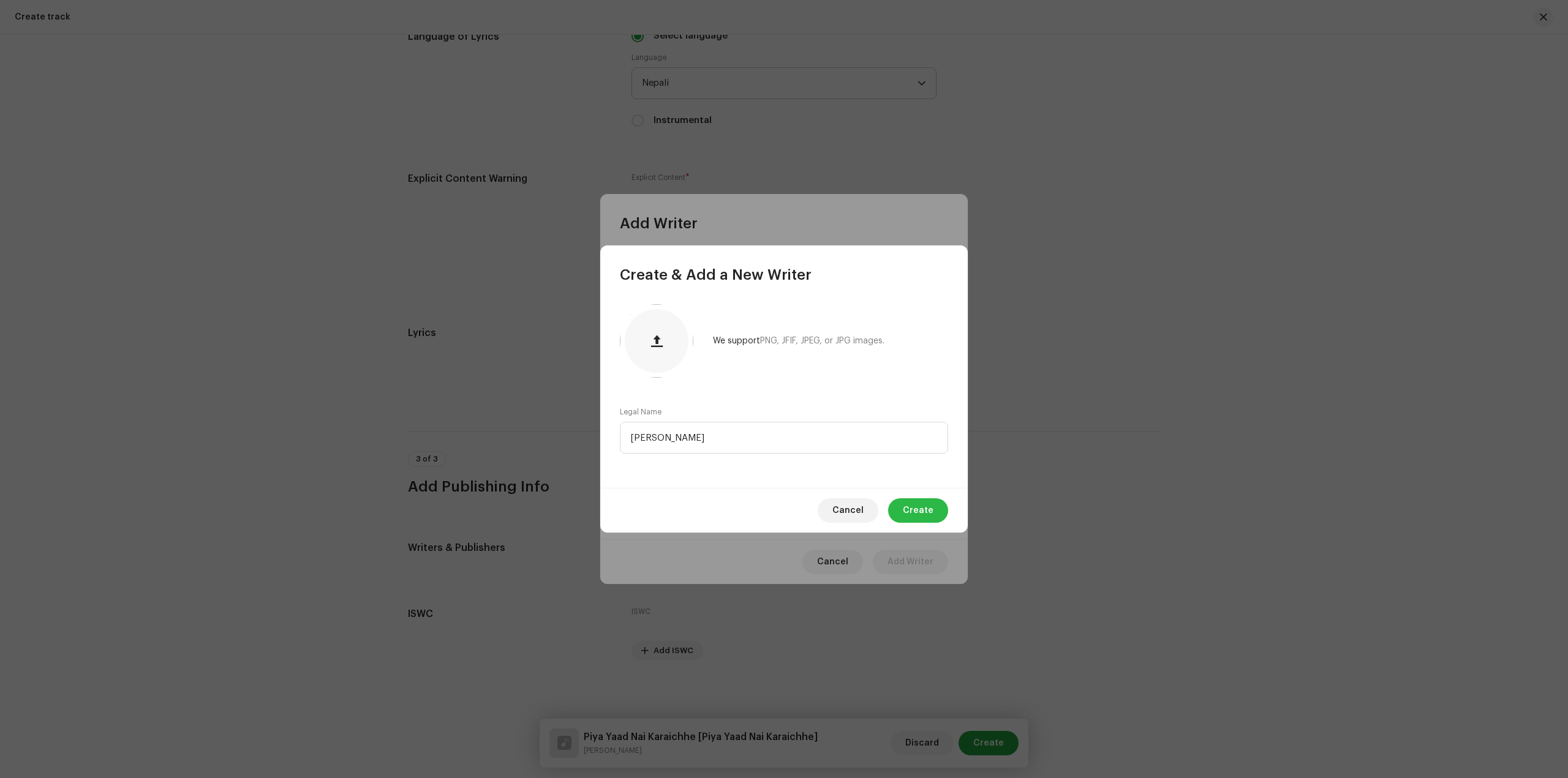
click at [923, 513] on span "Create" at bounding box center [918, 510] width 30 height 24
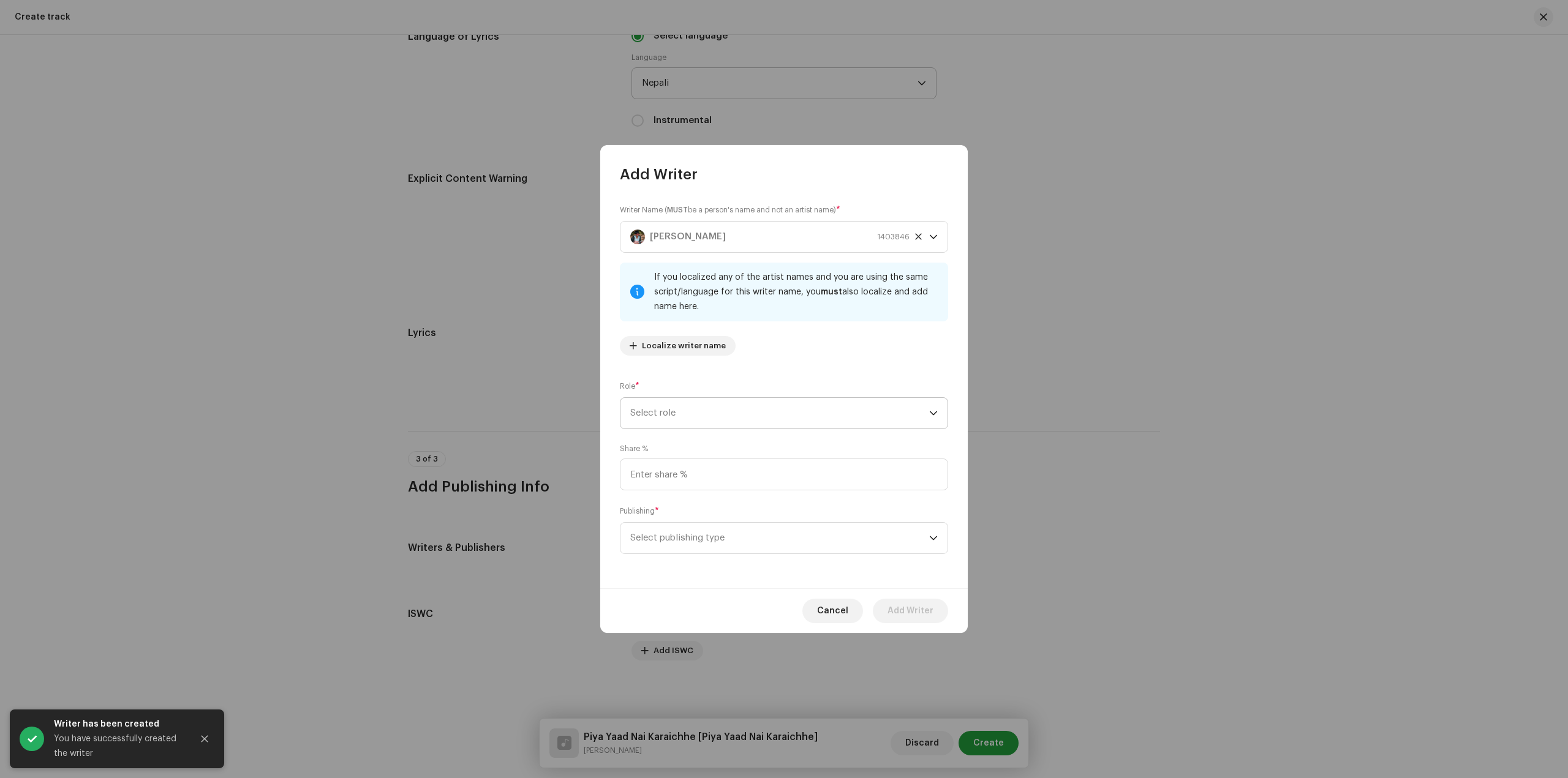
click at [780, 414] on span "Select role" at bounding box center [780, 413] width 299 height 30
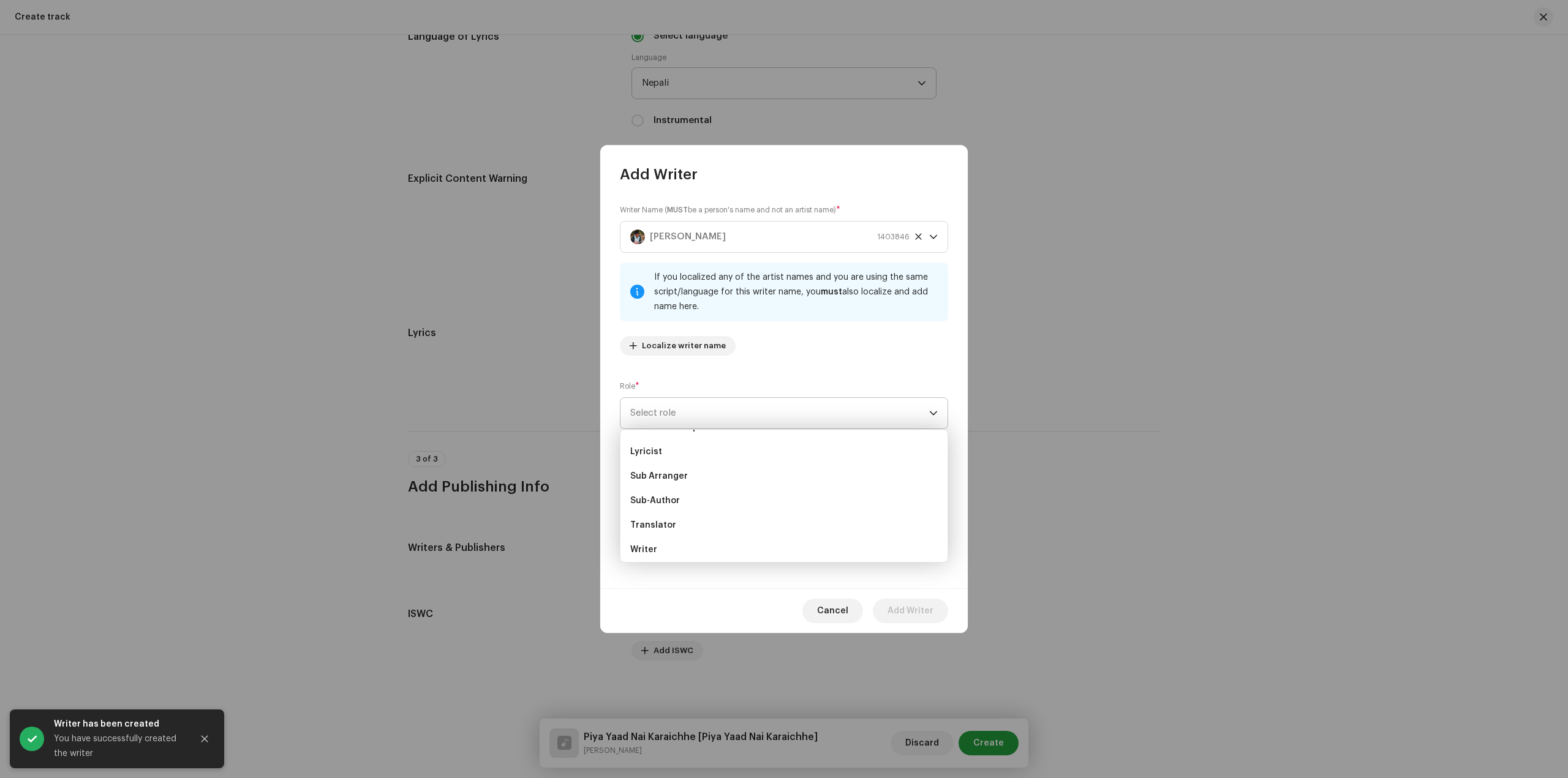
scroll to position [103, 0]
click at [725, 464] on li "Lyricist" at bounding box center [784, 466] width 317 height 24
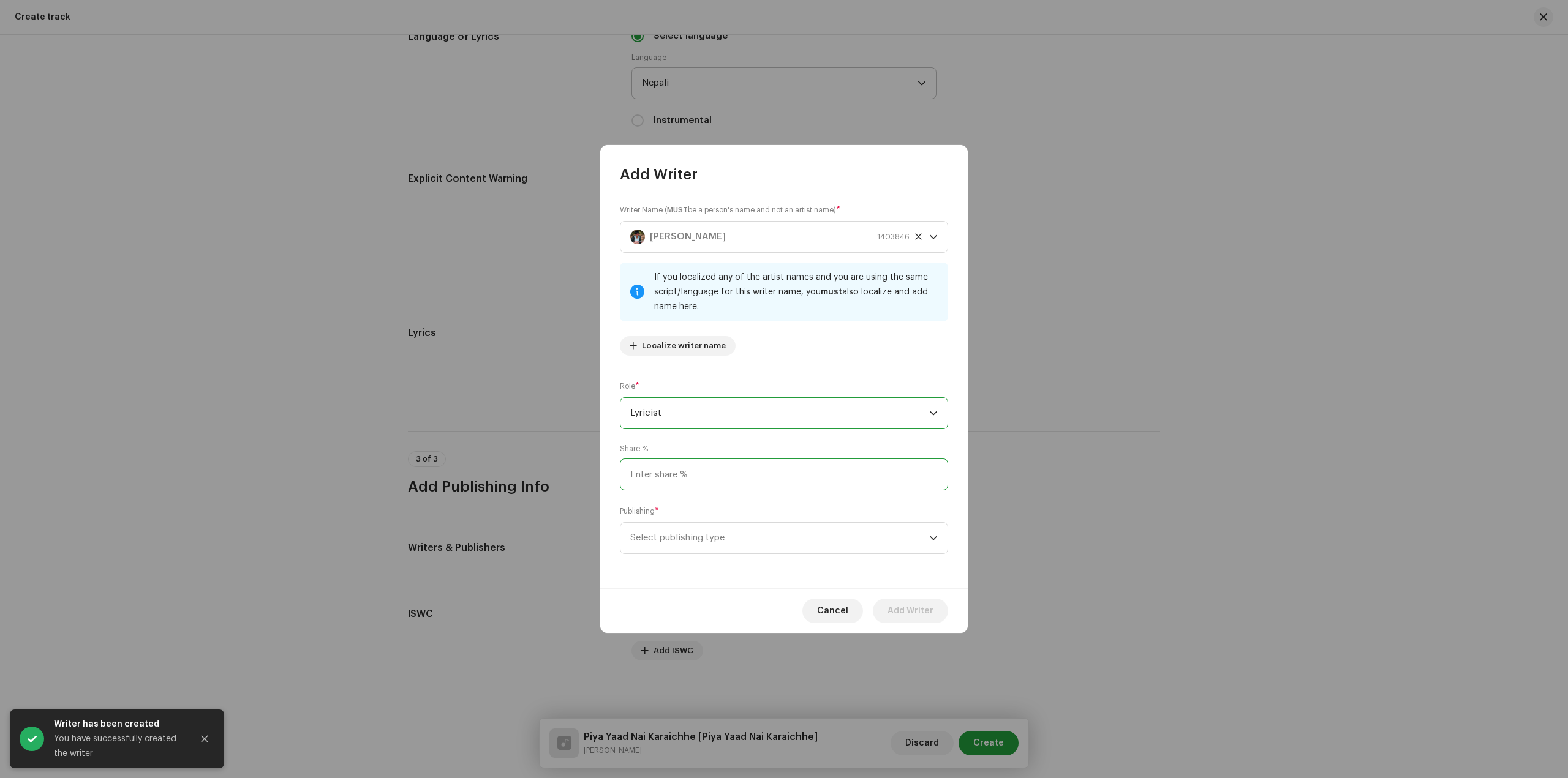
click at [731, 478] on input at bounding box center [784, 474] width 329 height 32
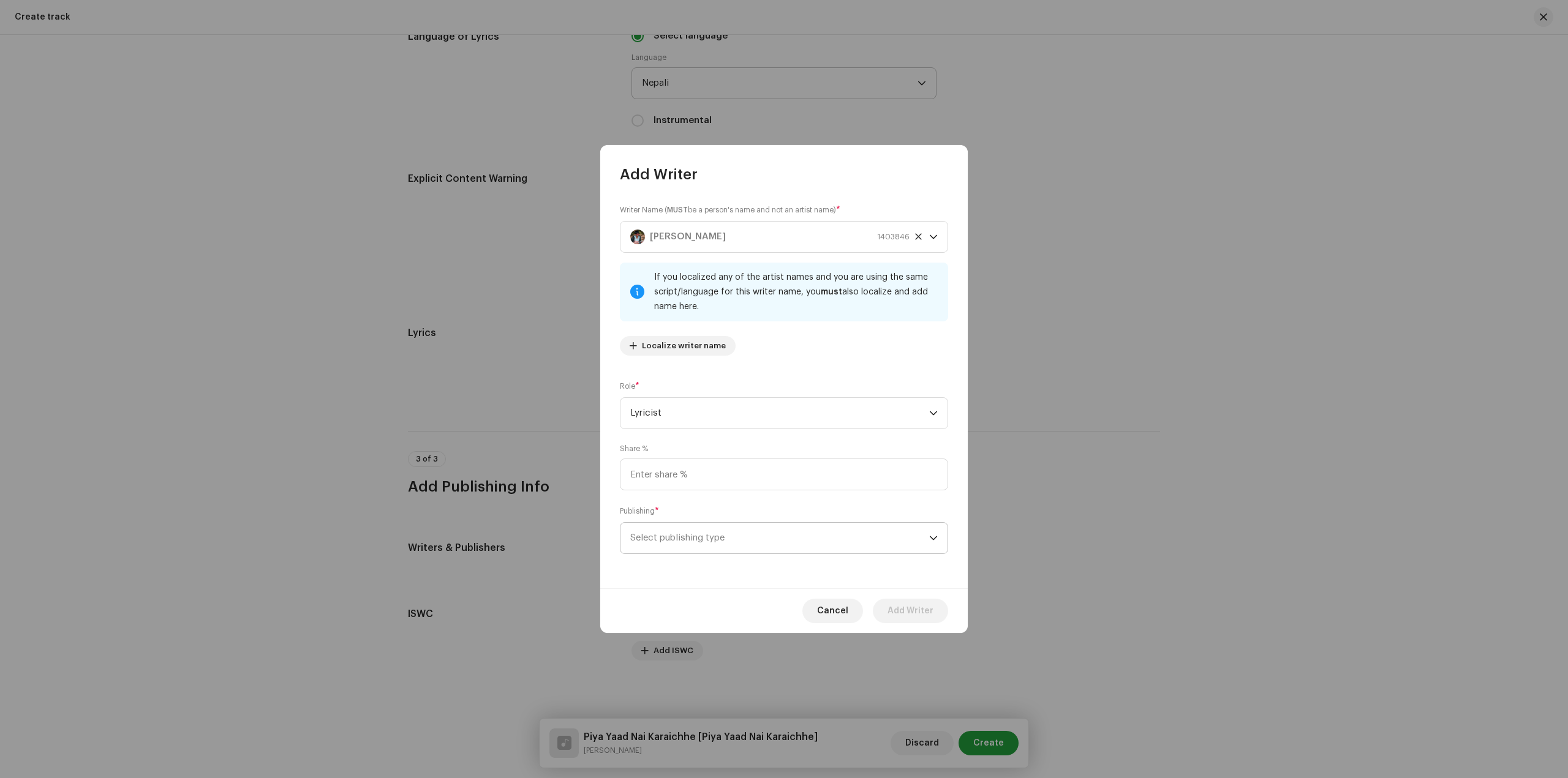
click at [768, 538] on span "Select publishing type" at bounding box center [780, 538] width 299 height 30
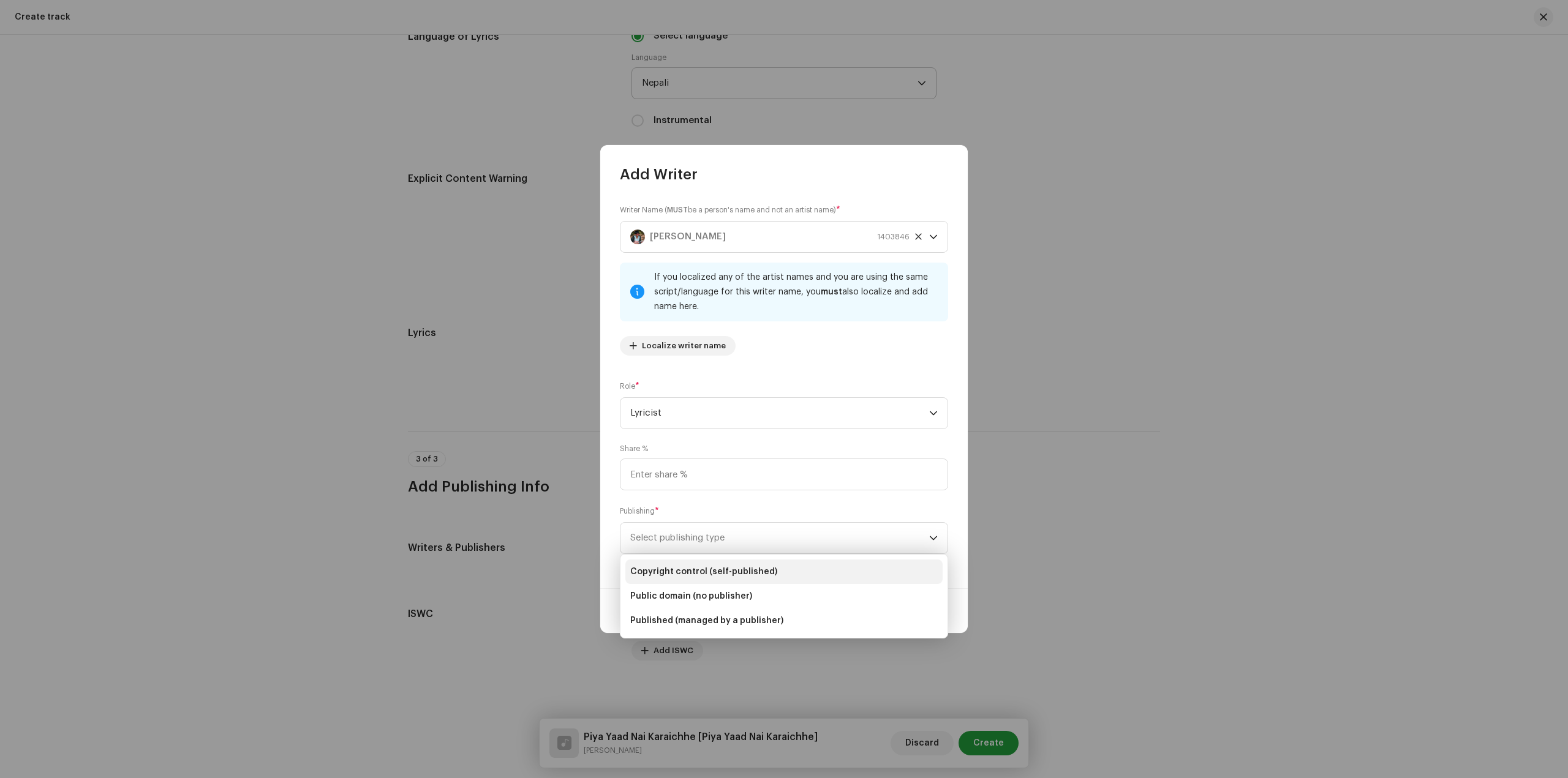
click at [755, 579] on li "Copyright control (self-published)" at bounding box center [784, 571] width 317 height 24
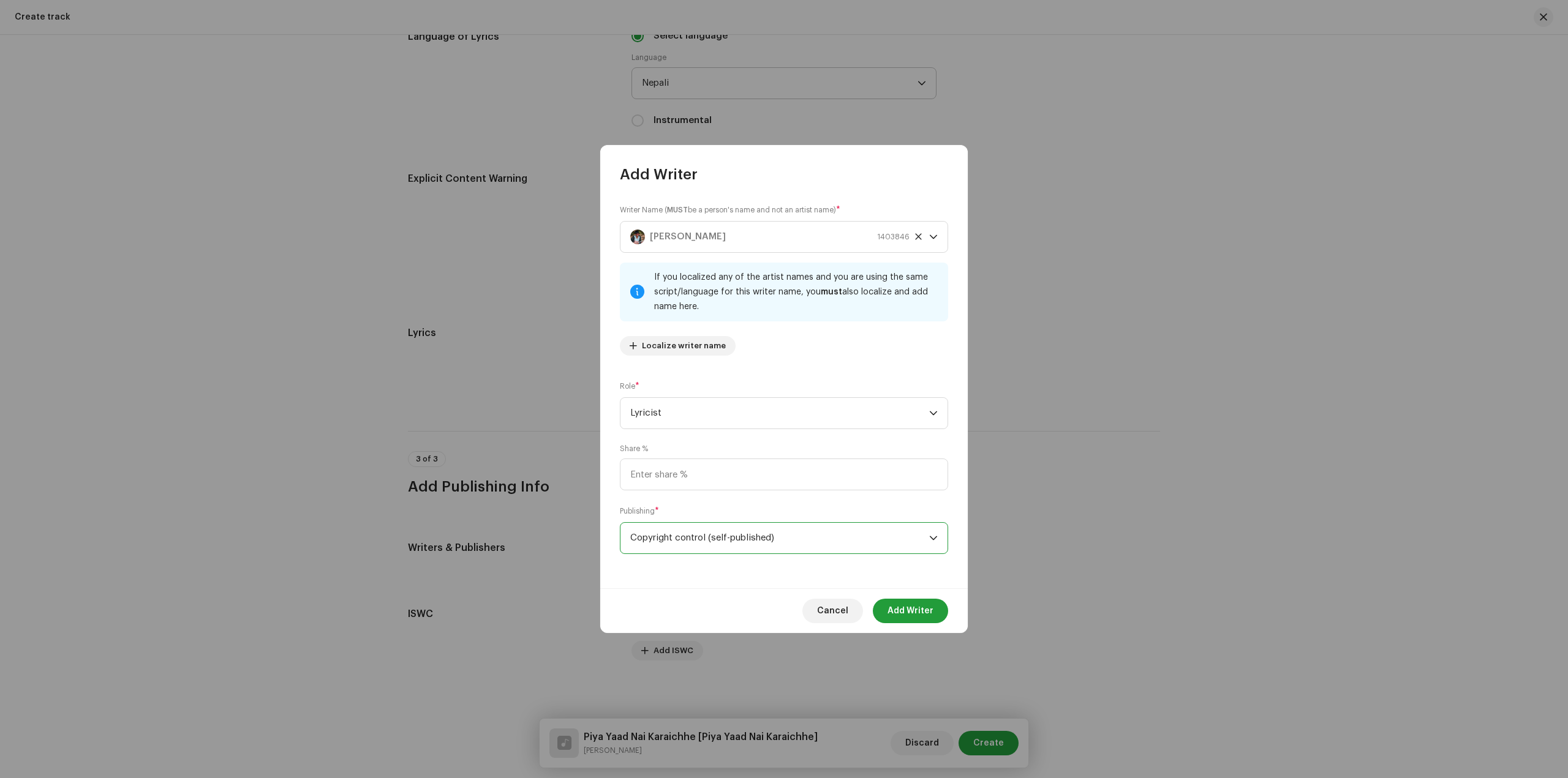
click at [892, 598] on div "Cancel Add Writer" at bounding box center [784, 610] width 368 height 44
click at [902, 604] on span "Add Writer" at bounding box center [910, 611] width 46 height 24
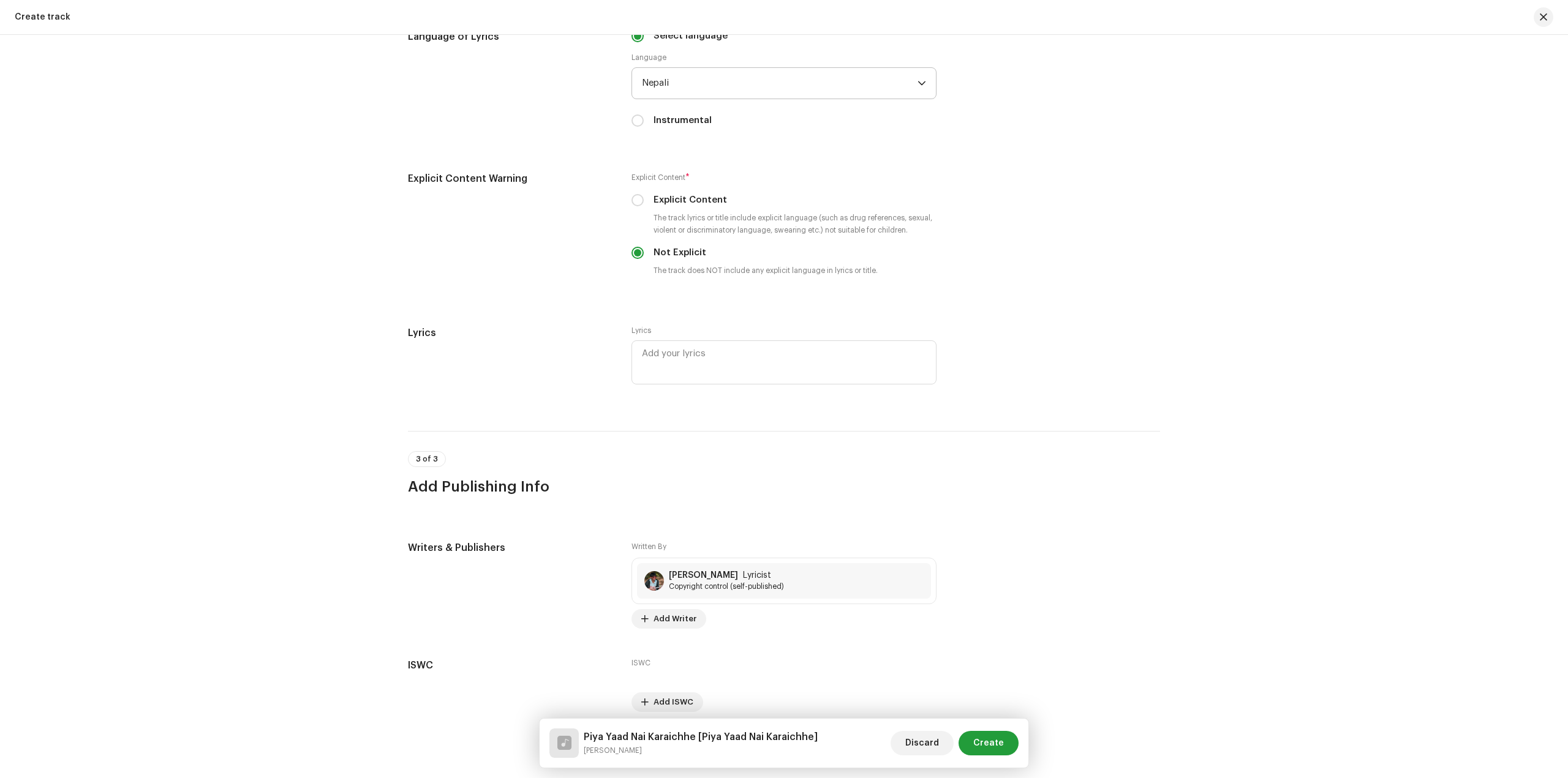
scroll to position [2133, 0]
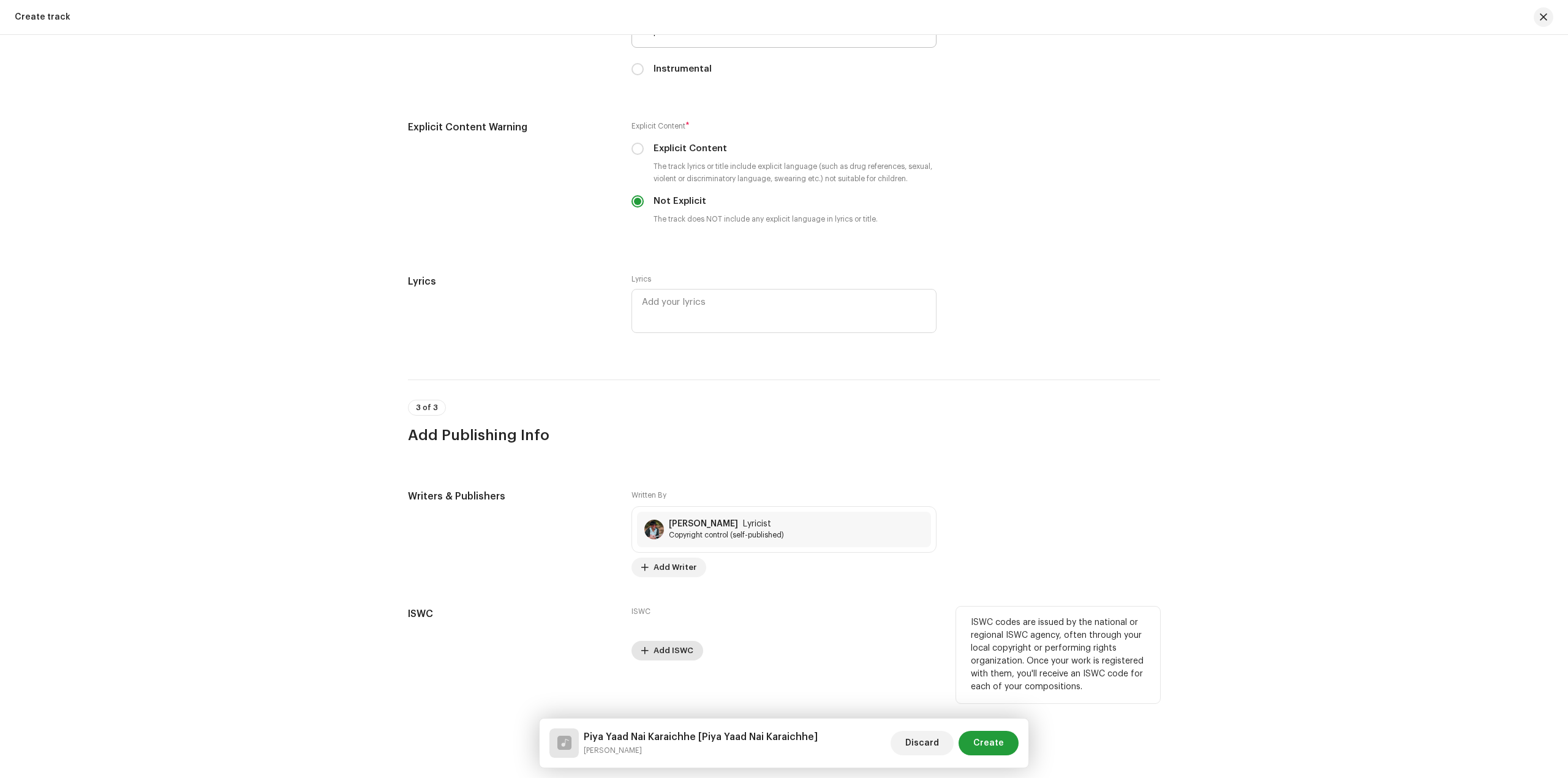
click at [677, 653] on span "Add ISWC" at bounding box center [673, 651] width 40 height 24
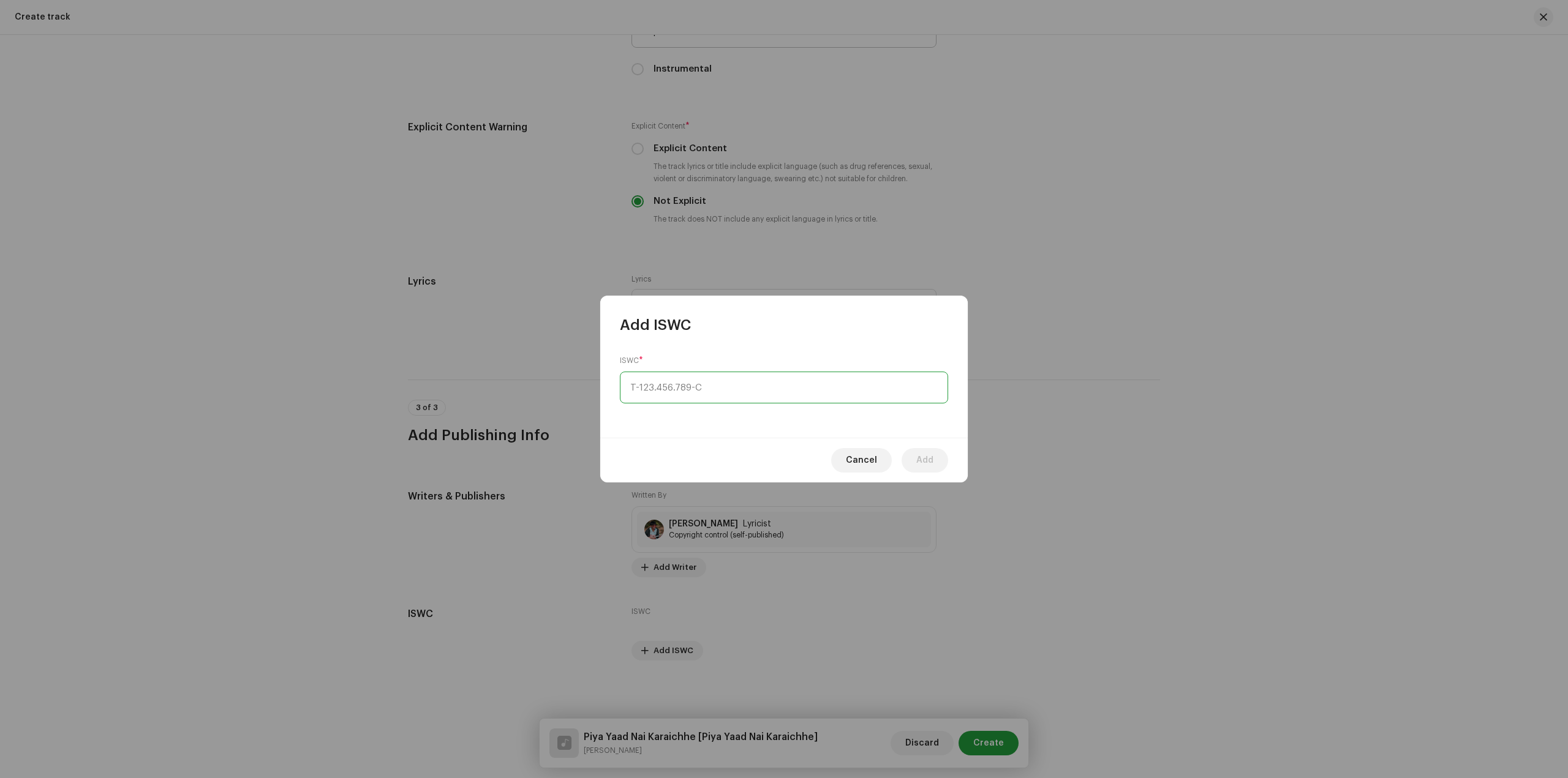
type input "_-___.___.___-_"
click at [866, 462] on span "Cancel" at bounding box center [861, 460] width 31 height 24
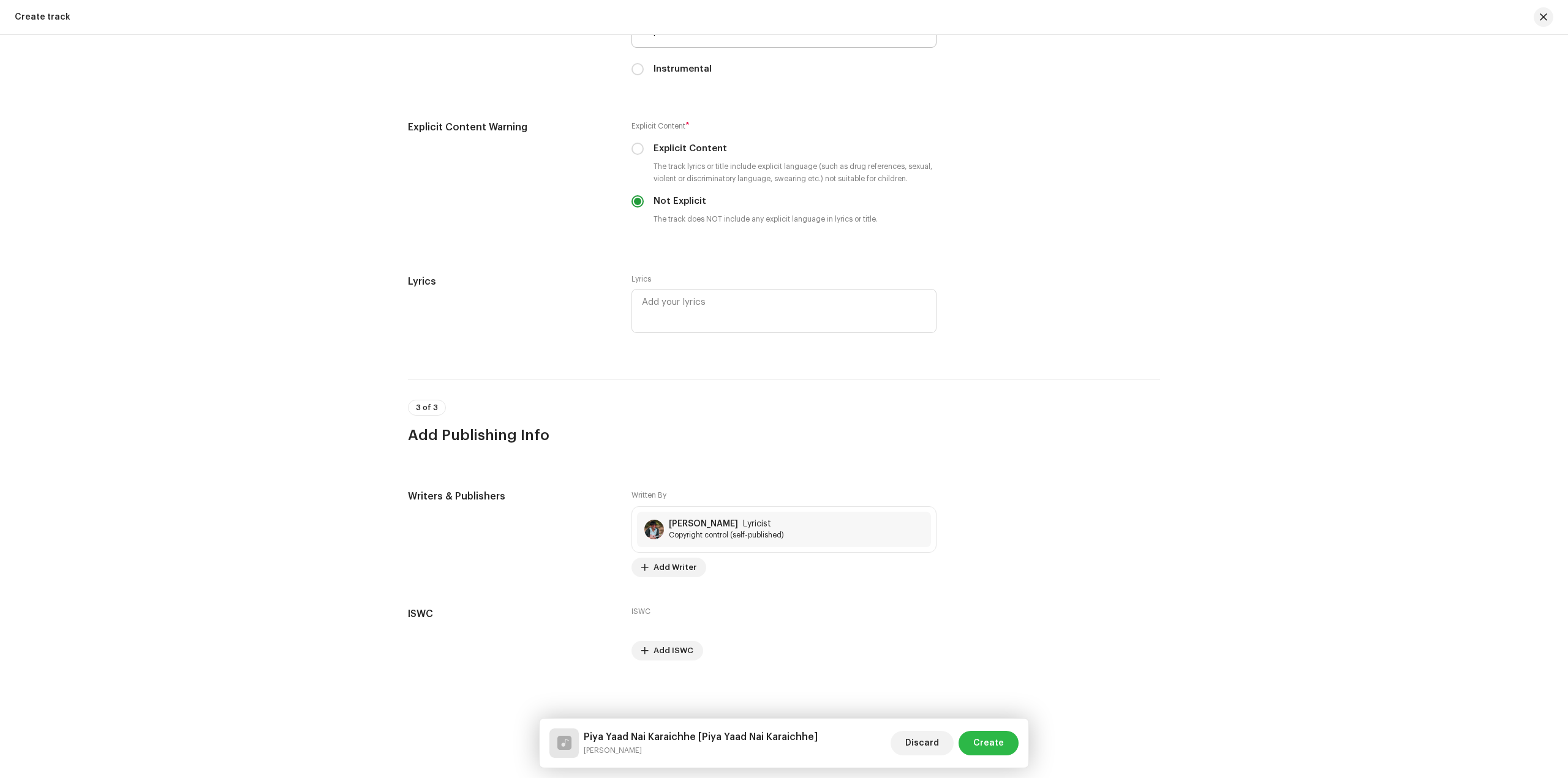
click at [986, 742] on span "Create" at bounding box center [988, 743] width 30 height 24
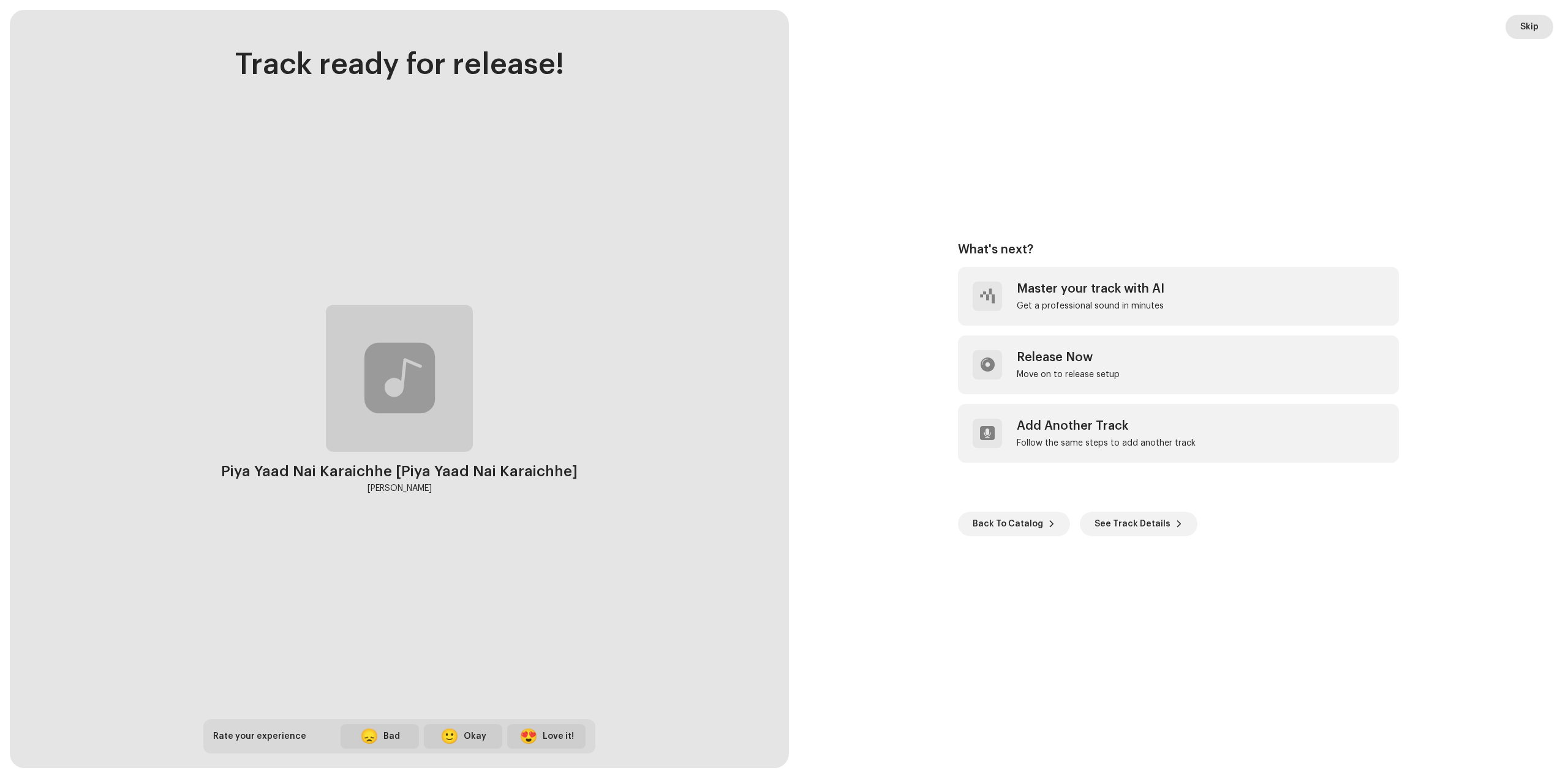
click at [1528, 28] on span "Skip" at bounding box center [1529, 27] width 18 height 24
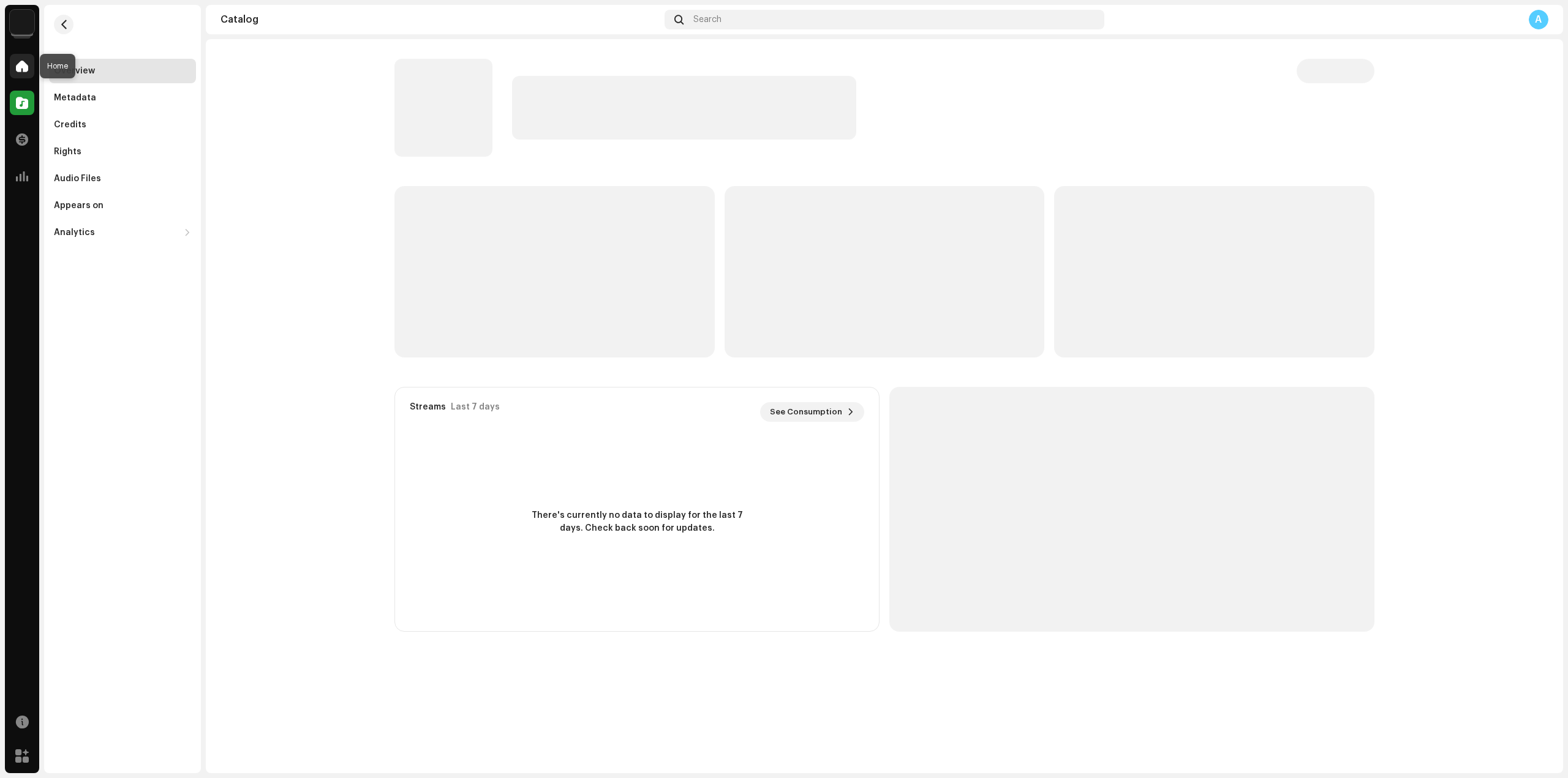
click at [24, 73] on div at bounding box center [22, 66] width 24 height 24
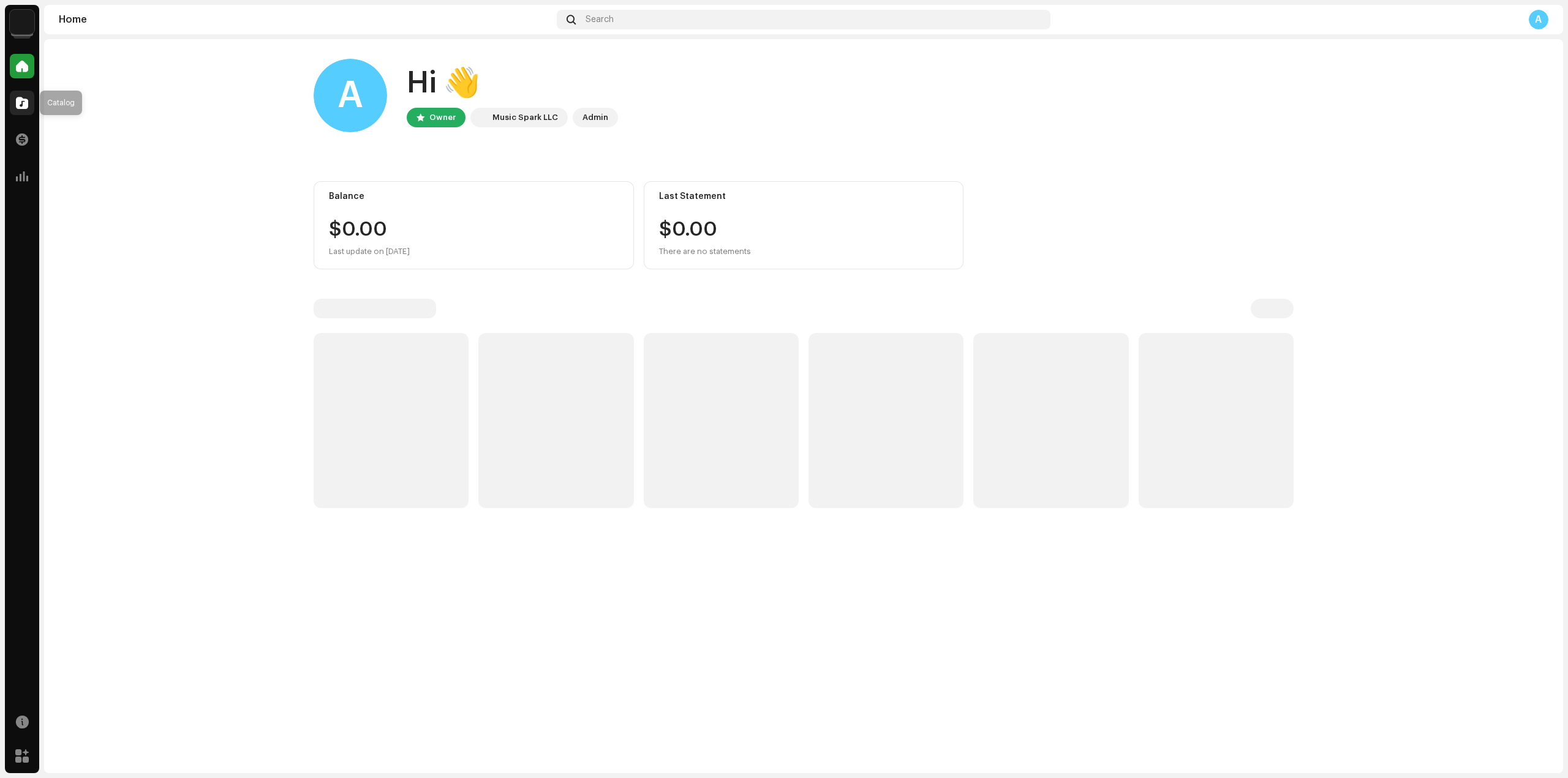
click at [18, 98] on span at bounding box center [22, 103] width 12 height 10
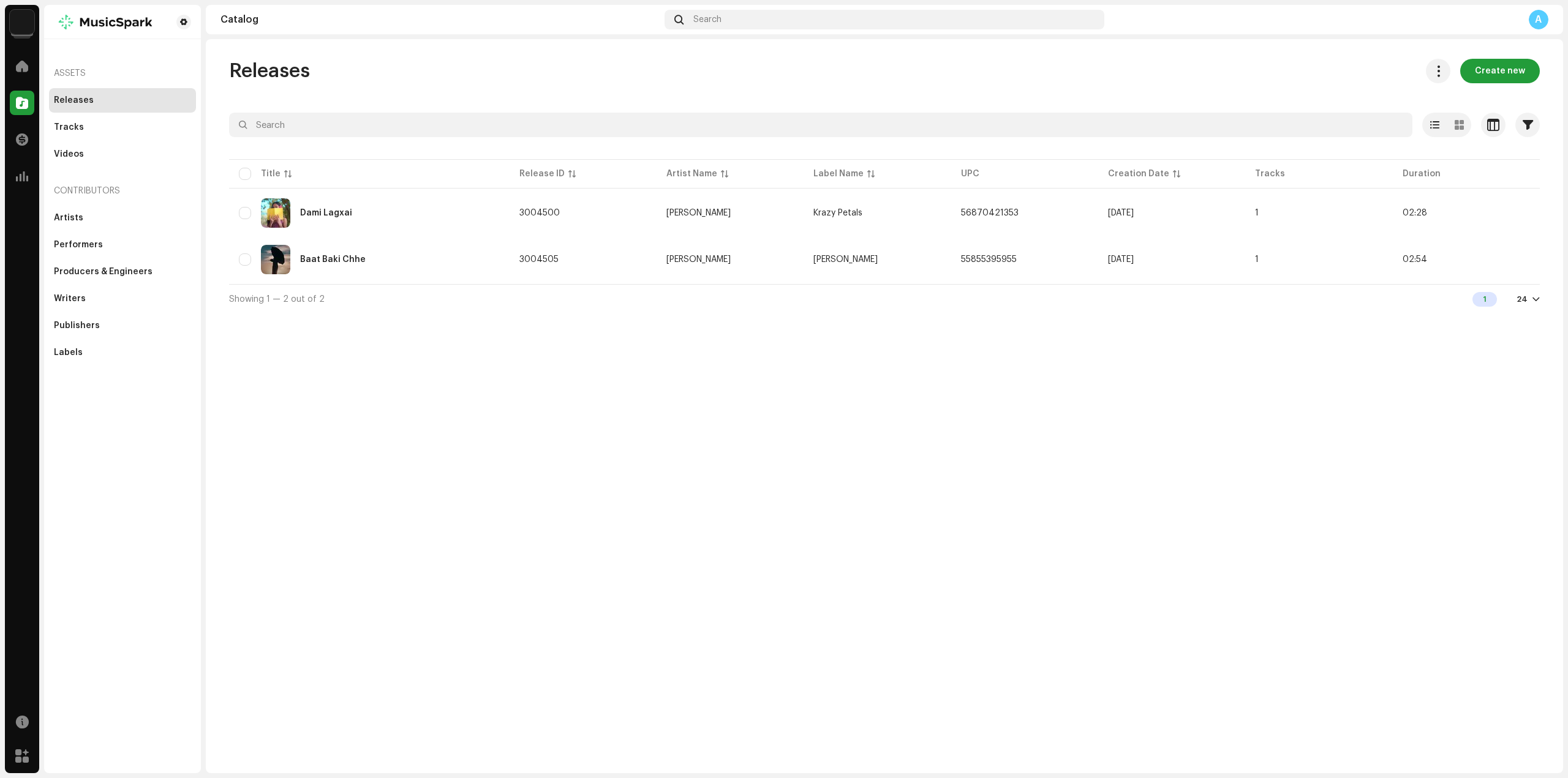
click at [1493, 85] on div "Releases Create new Selected 0 Options Filters Distribution status Never Distri…" at bounding box center [884, 186] width 1350 height 254
click at [1503, 78] on span "Create new" at bounding box center [1499, 71] width 50 height 24
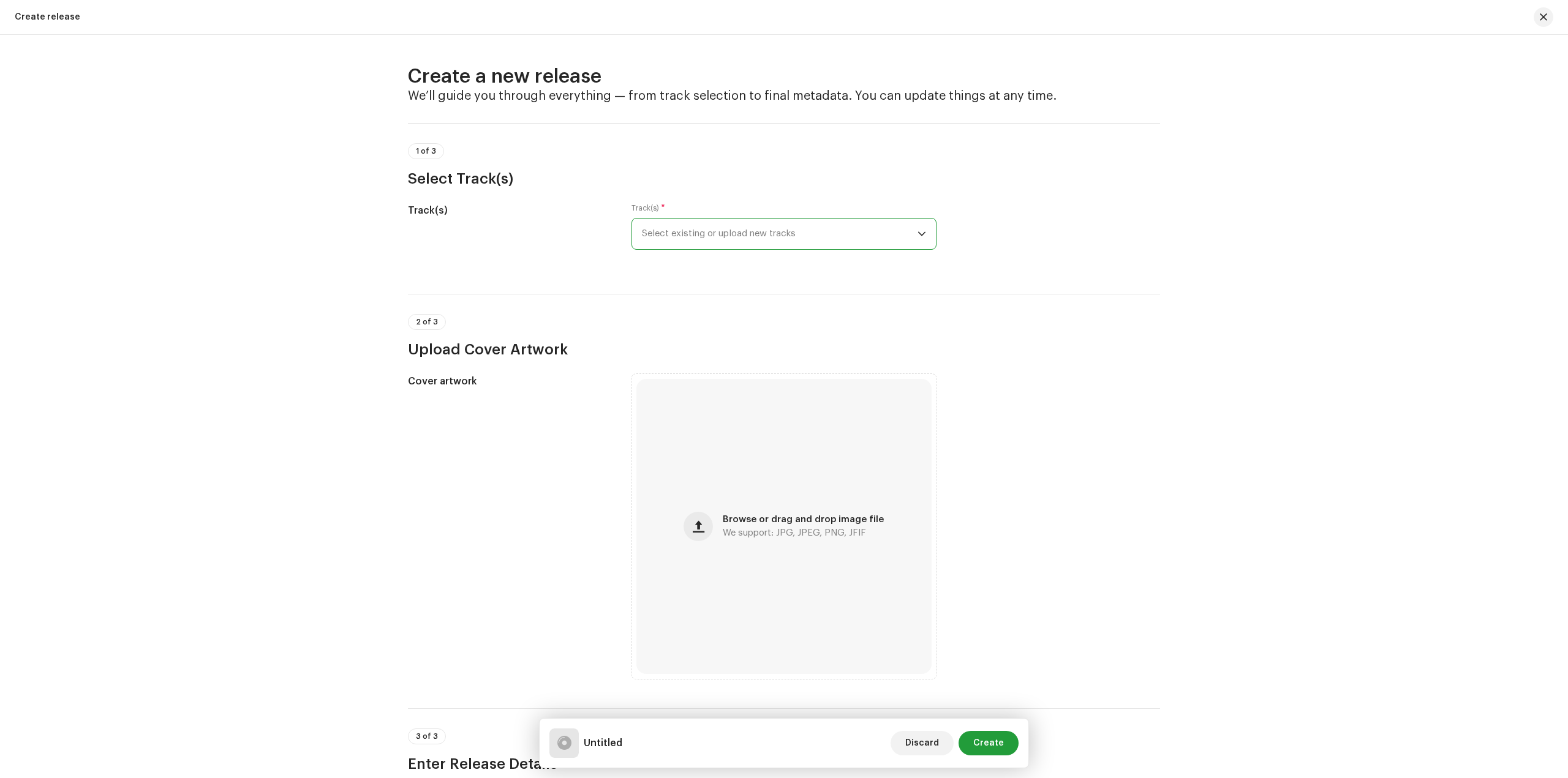
drag, startPoint x: 717, startPoint y: 227, endPoint x: 723, endPoint y: 227, distance: 6.0
click at [719, 227] on span "Select existing or upload new tracks" at bounding box center [779, 234] width 275 height 30
drag, startPoint x: 796, startPoint y: 233, endPoint x: 828, endPoint y: 244, distance: 33.8
click at [797, 233] on span "Select existing or upload new tracks" at bounding box center [779, 234] width 275 height 30
click at [1545, 20] on span "button" at bounding box center [1543, 17] width 7 height 10
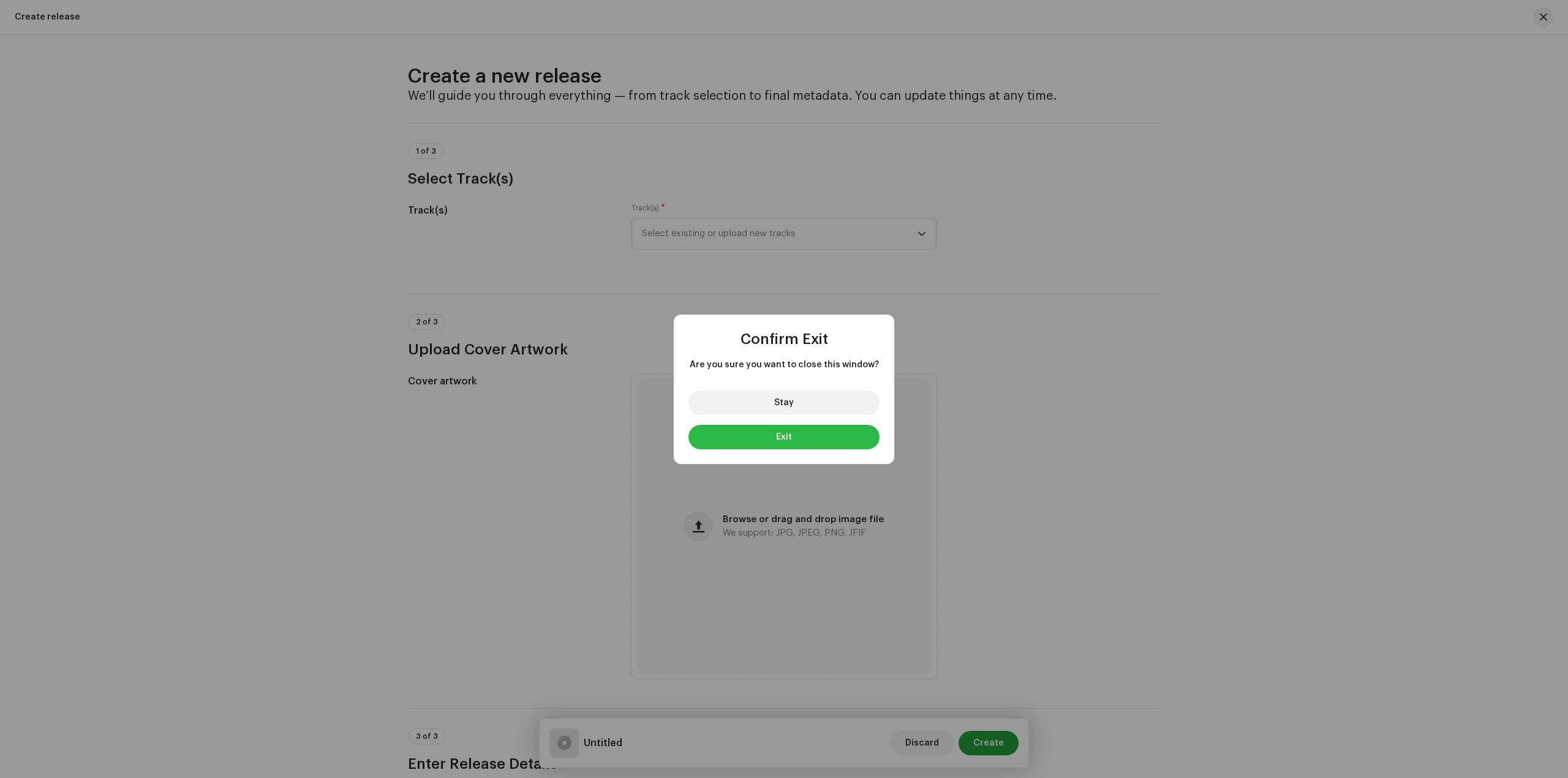
click at [823, 435] on button "Exit" at bounding box center [784, 437] width 191 height 24
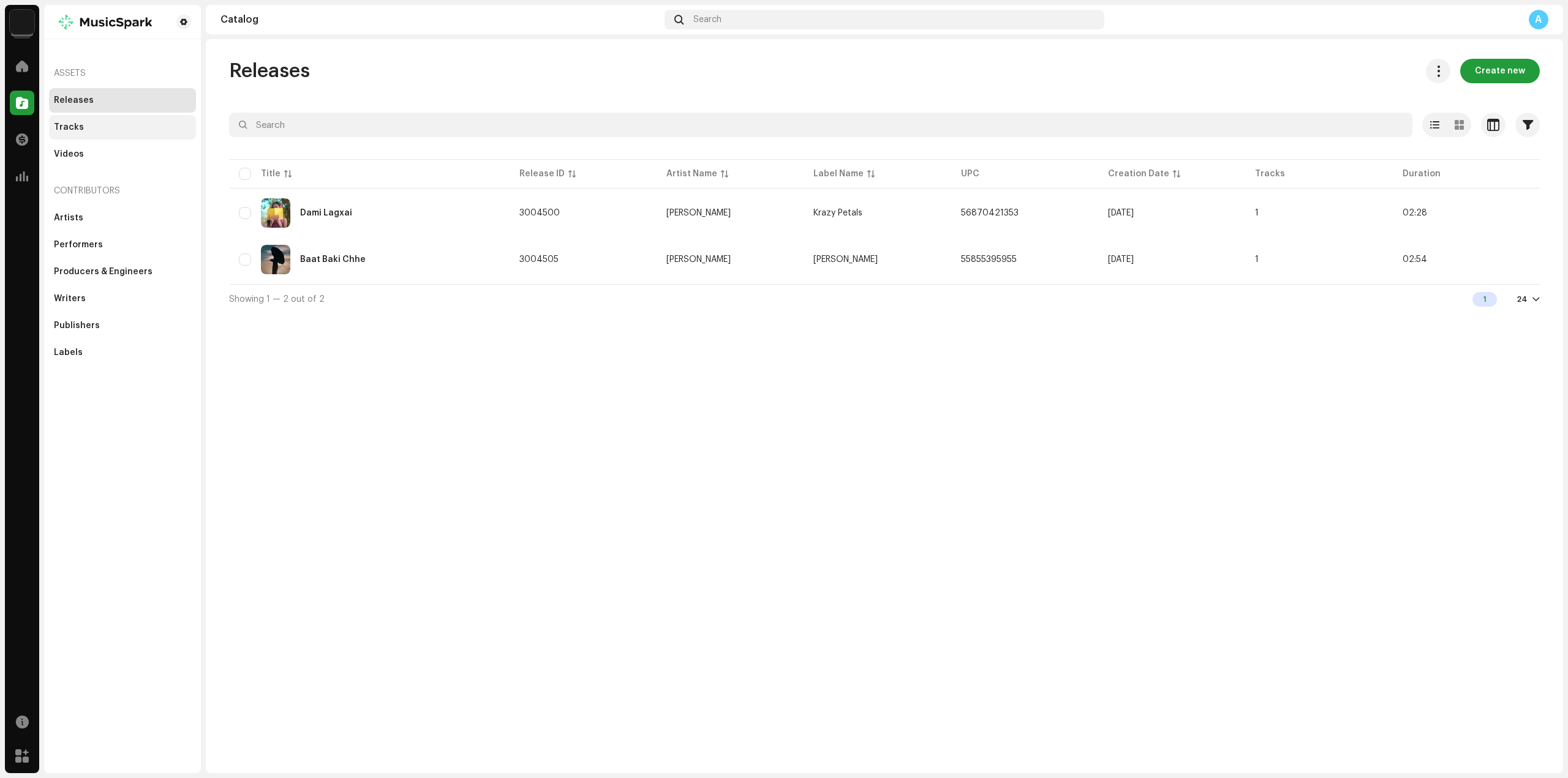
click at [88, 121] on div "Tracks" at bounding box center [123, 127] width 147 height 24
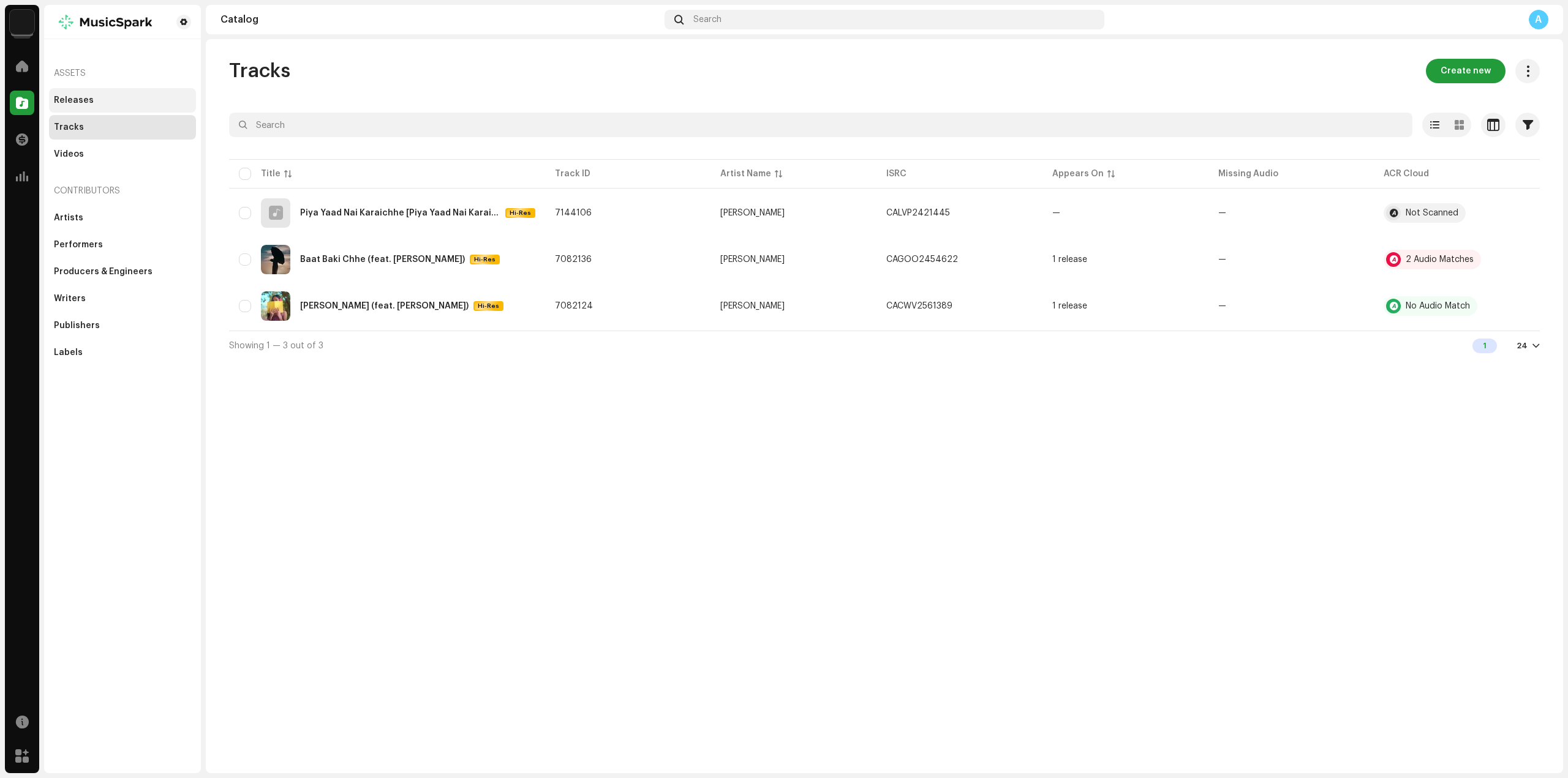
click at [86, 101] on div "Releases" at bounding box center [73, 100] width 40 height 10
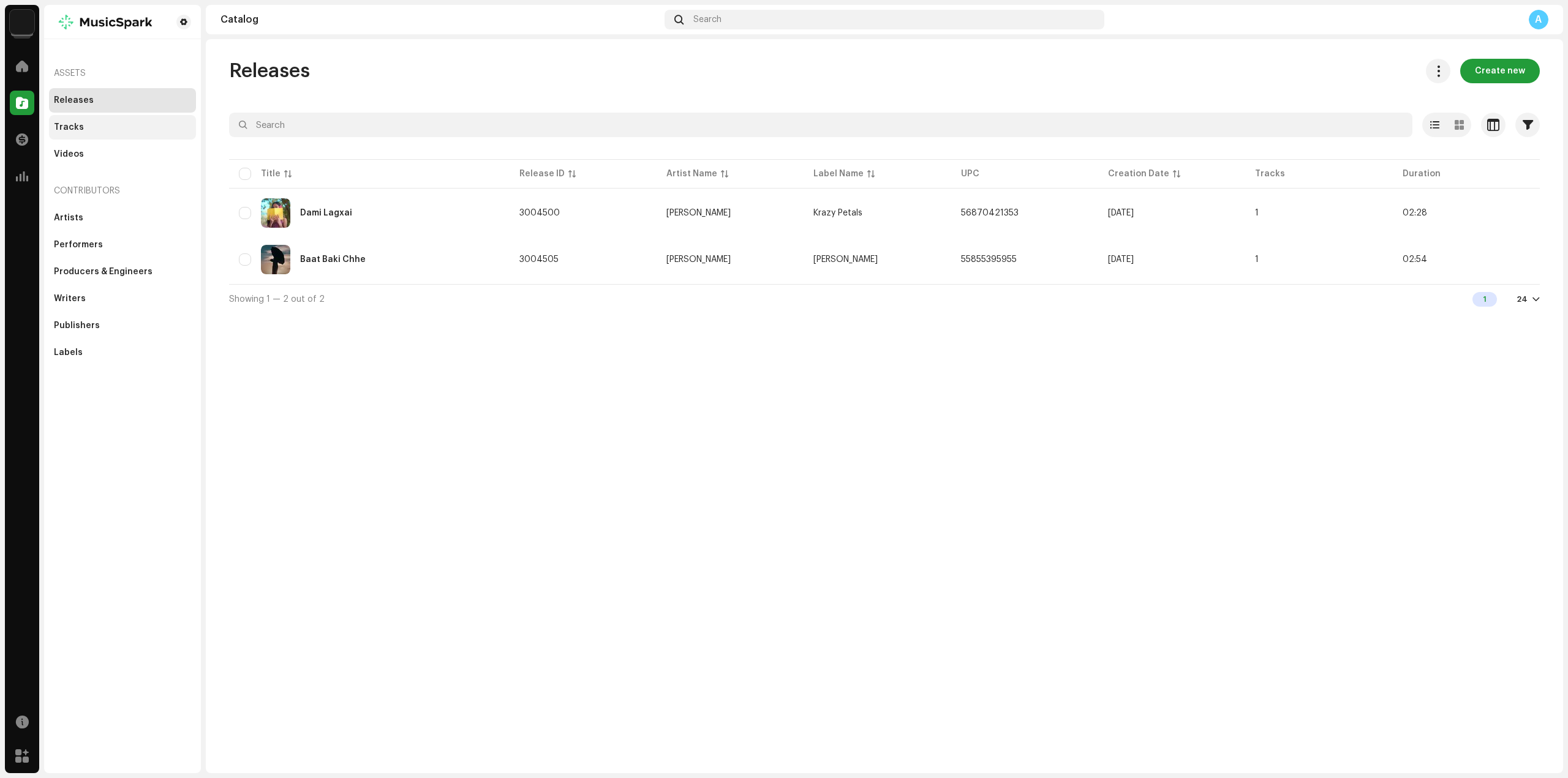
click at [109, 135] on div "Tracks" at bounding box center [123, 127] width 147 height 24
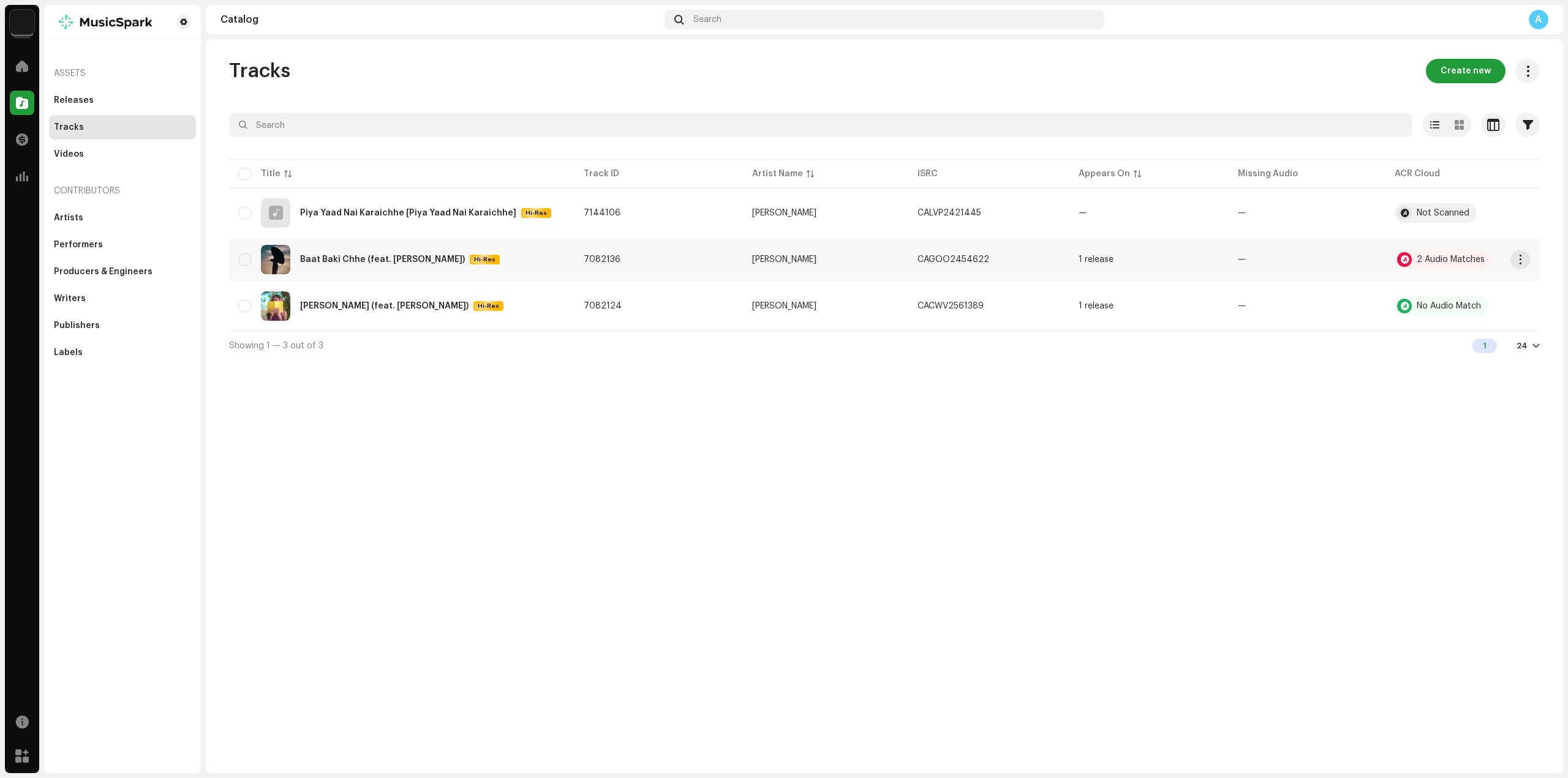
click at [341, 256] on div "Baat Baki Chhe (feat. [PERSON_NAME])" at bounding box center [382, 259] width 165 height 9
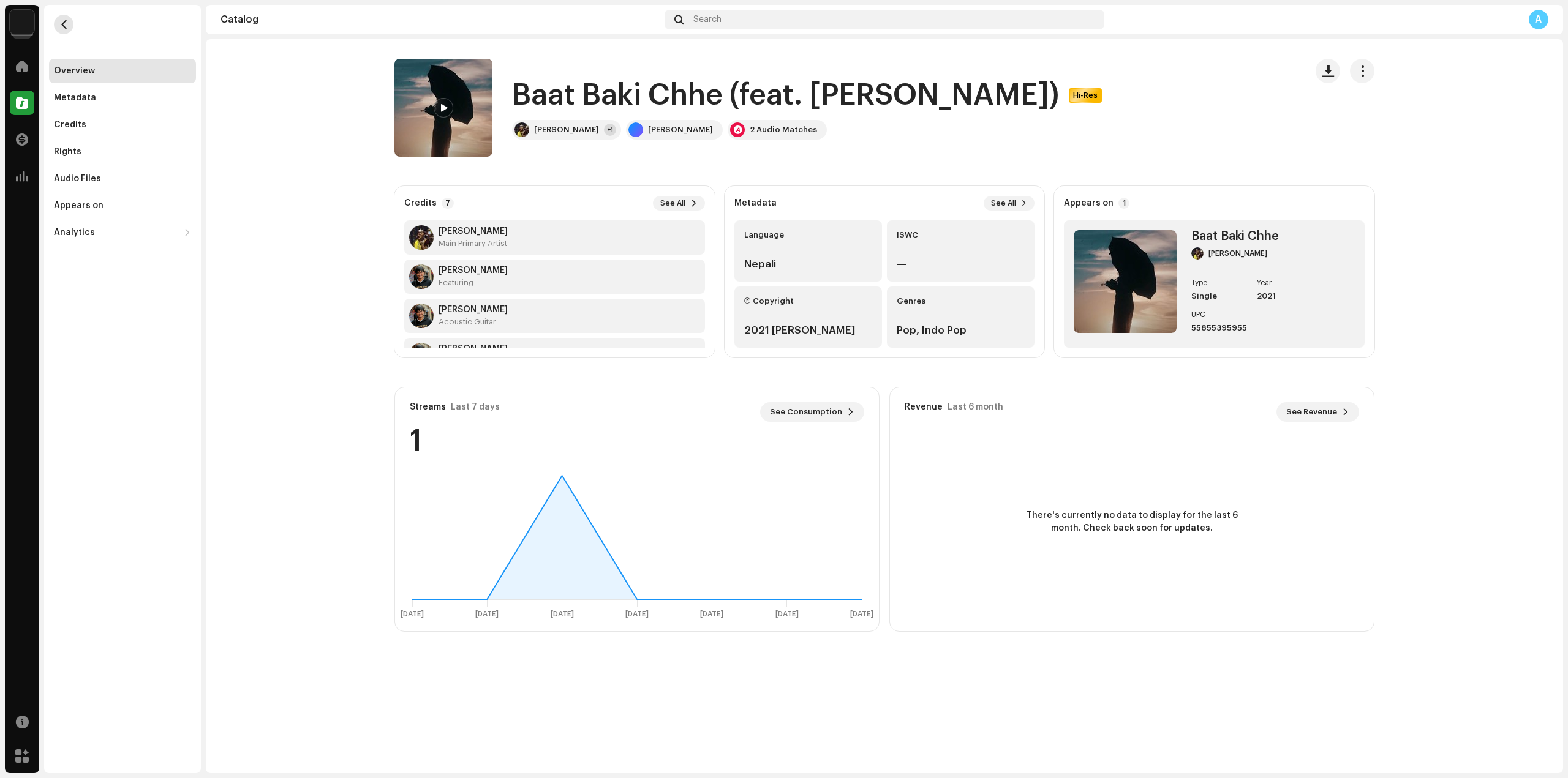
click at [70, 24] on button "button" at bounding box center [63, 24] width 20 height 20
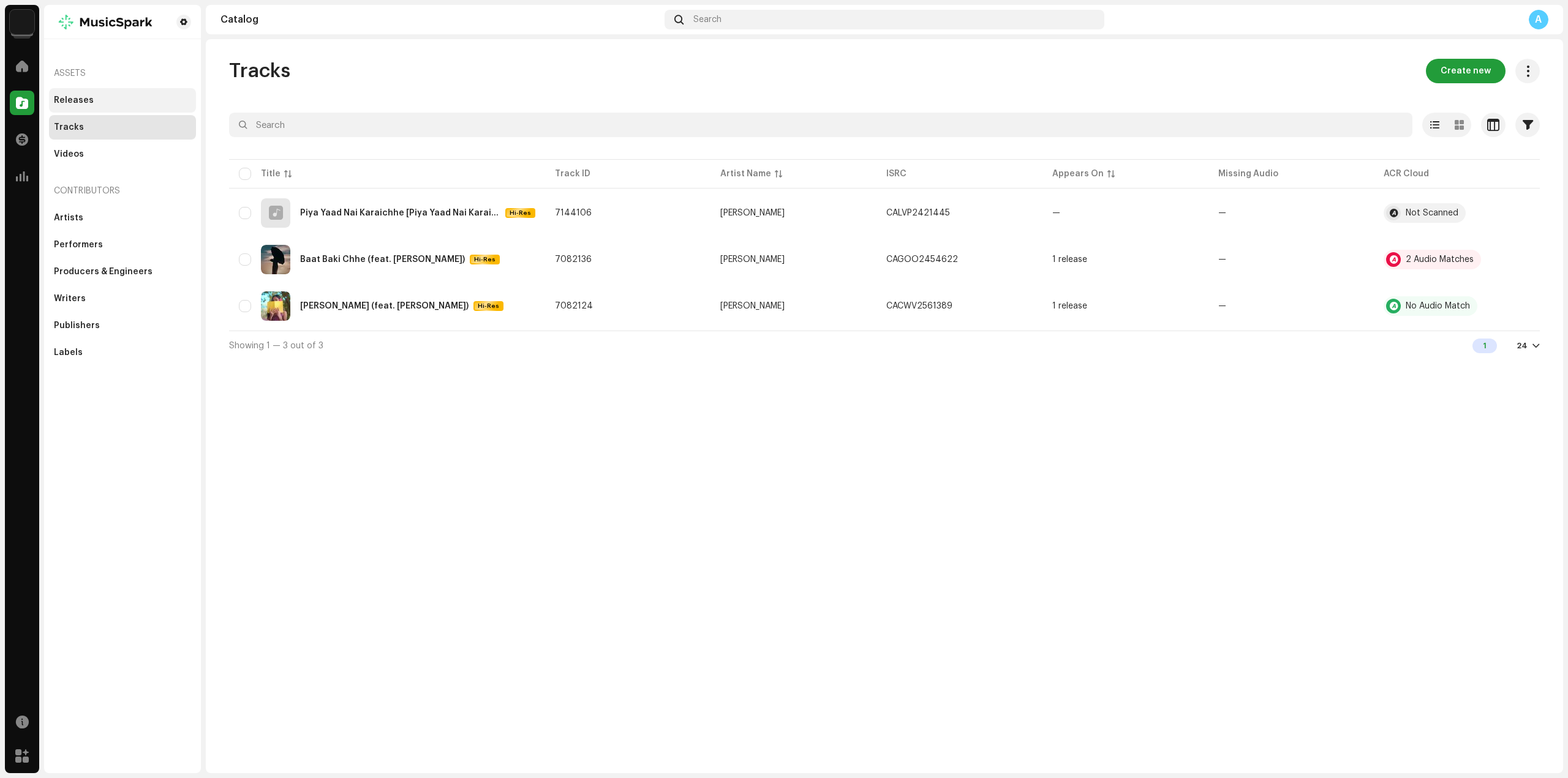
click at [87, 98] on div "Releases" at bounding box center [73, 100] width 40 height 10
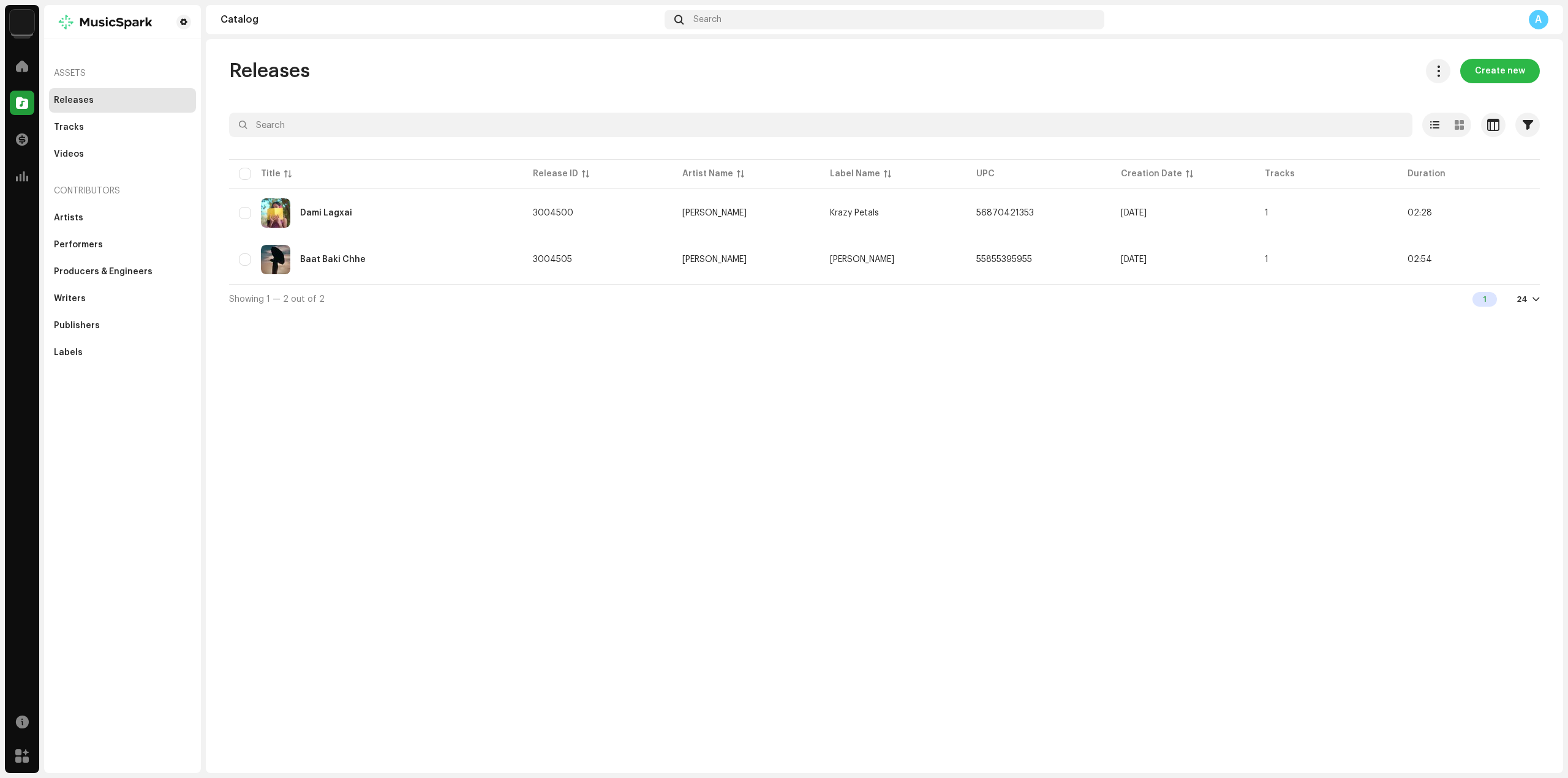
click at [1476, 81] on button "Create new" at bounding box center [1500, 71] width 79 height 24
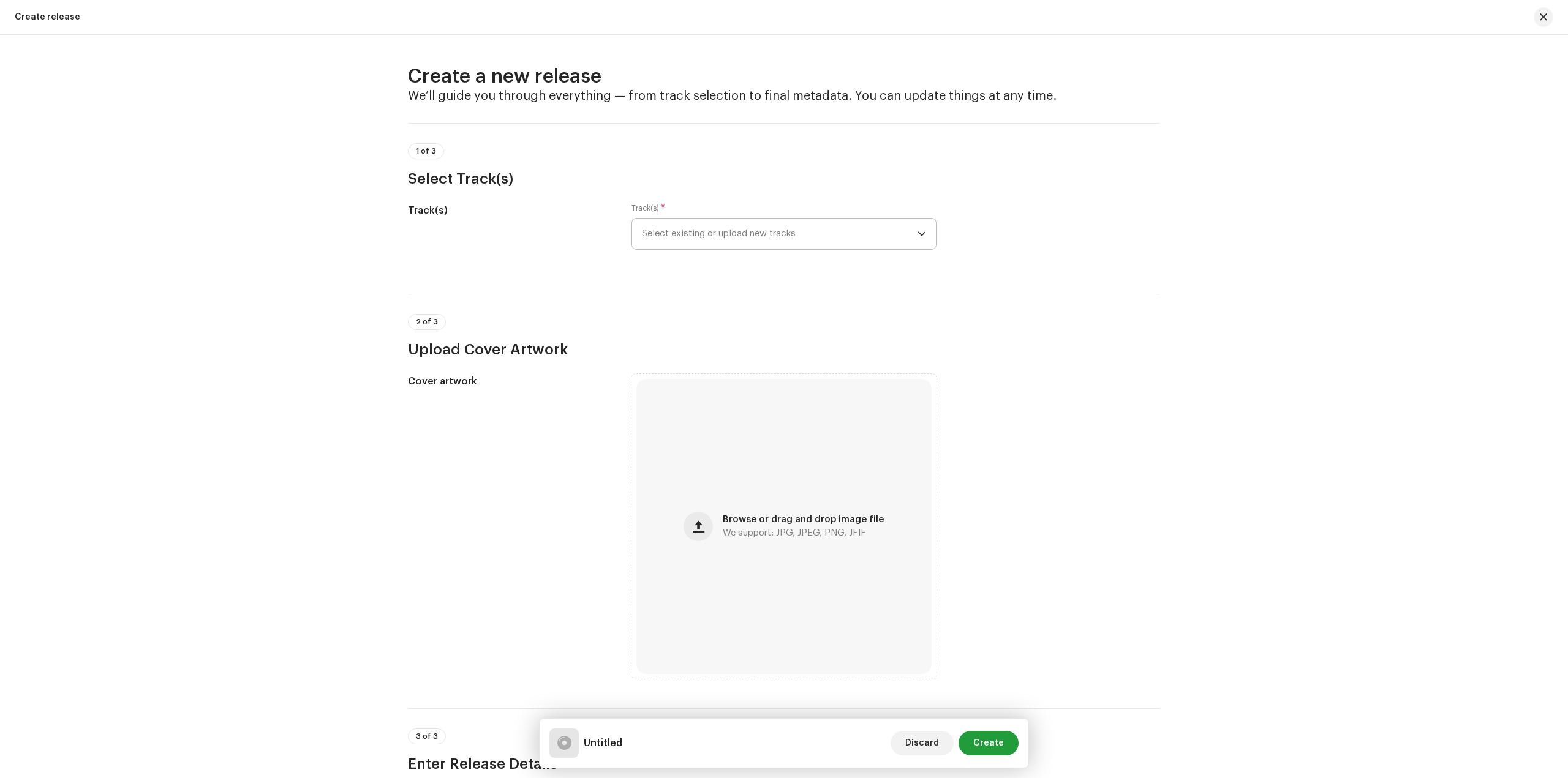
click at [719, 233] on span "Select existing or upload new tracks" at bounding box center [779, 234] width 275 height 30
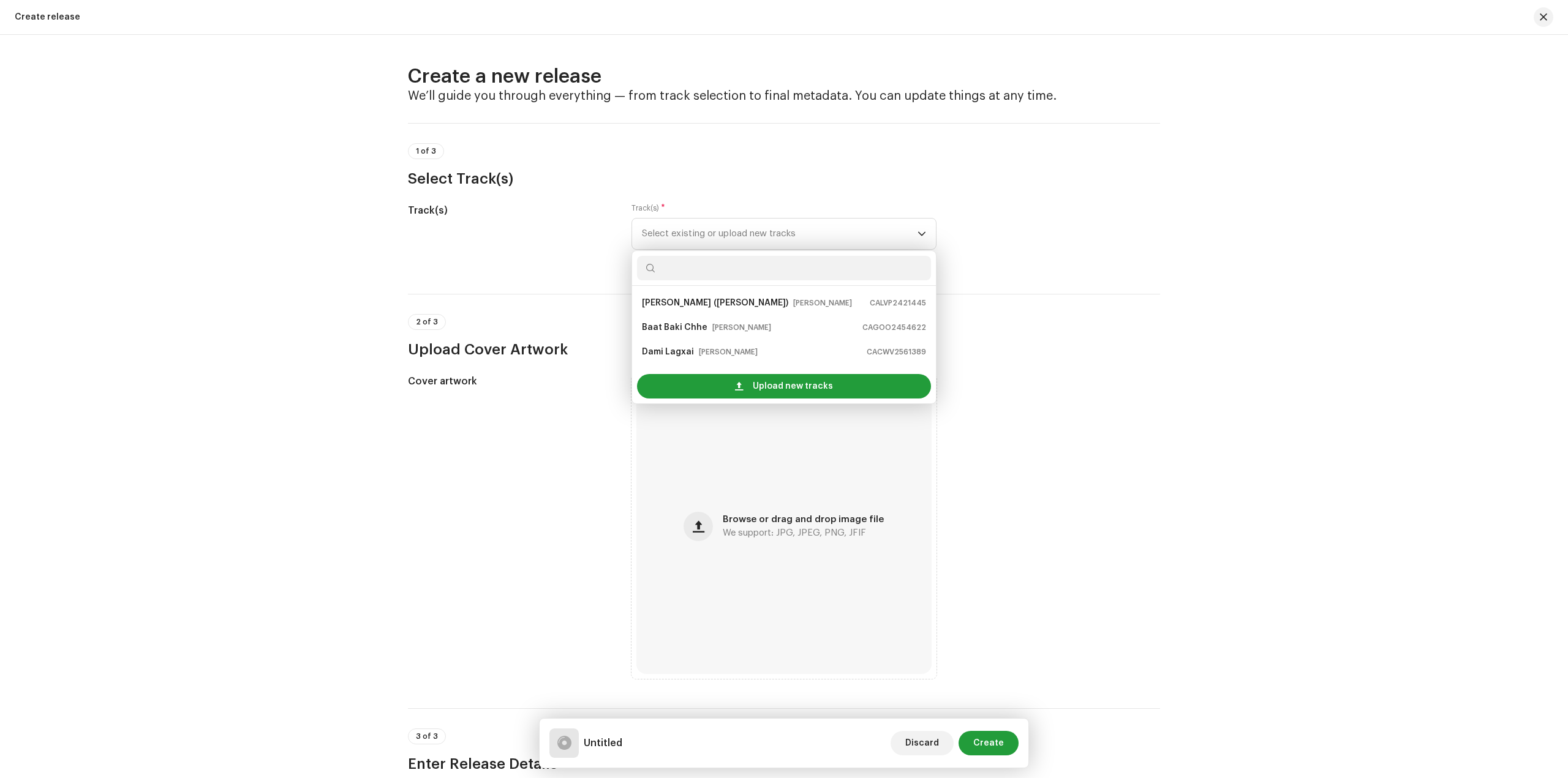
drag, startPoint x: 747, startPoint y: 304, endPoint x: 759, endPoint y: 314, distance: 15.6
click at [748, 304] on strong "(Piya Yaad Nai Karaichhe)" at bounding box center [751, 303] width 75 height 20
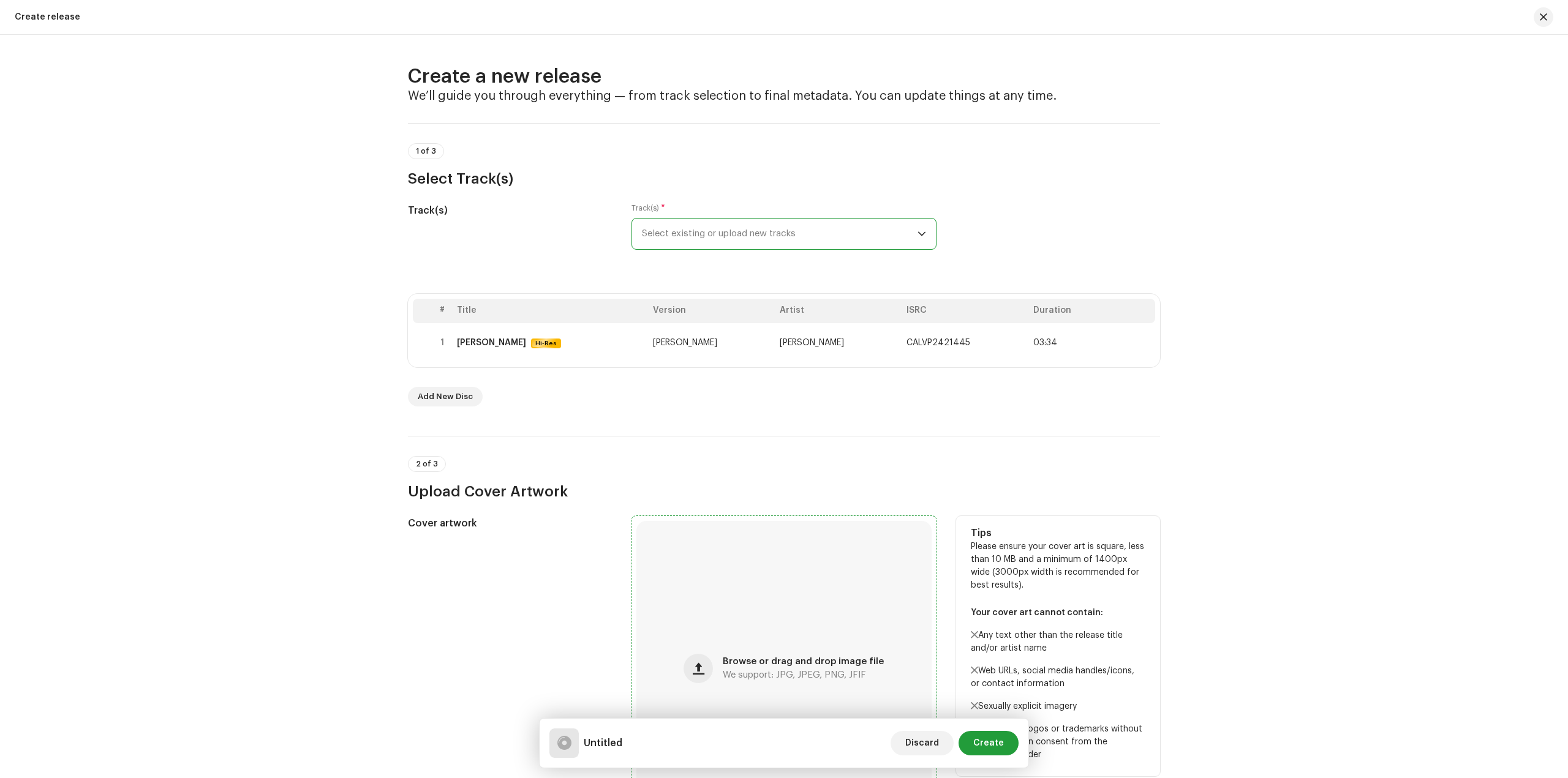
click at [753, 551] on div "Browse or drag and drop image file We support: JPG, JPEG, PNG, JFIF" at bounding box center [784, 668] width 295 height 295
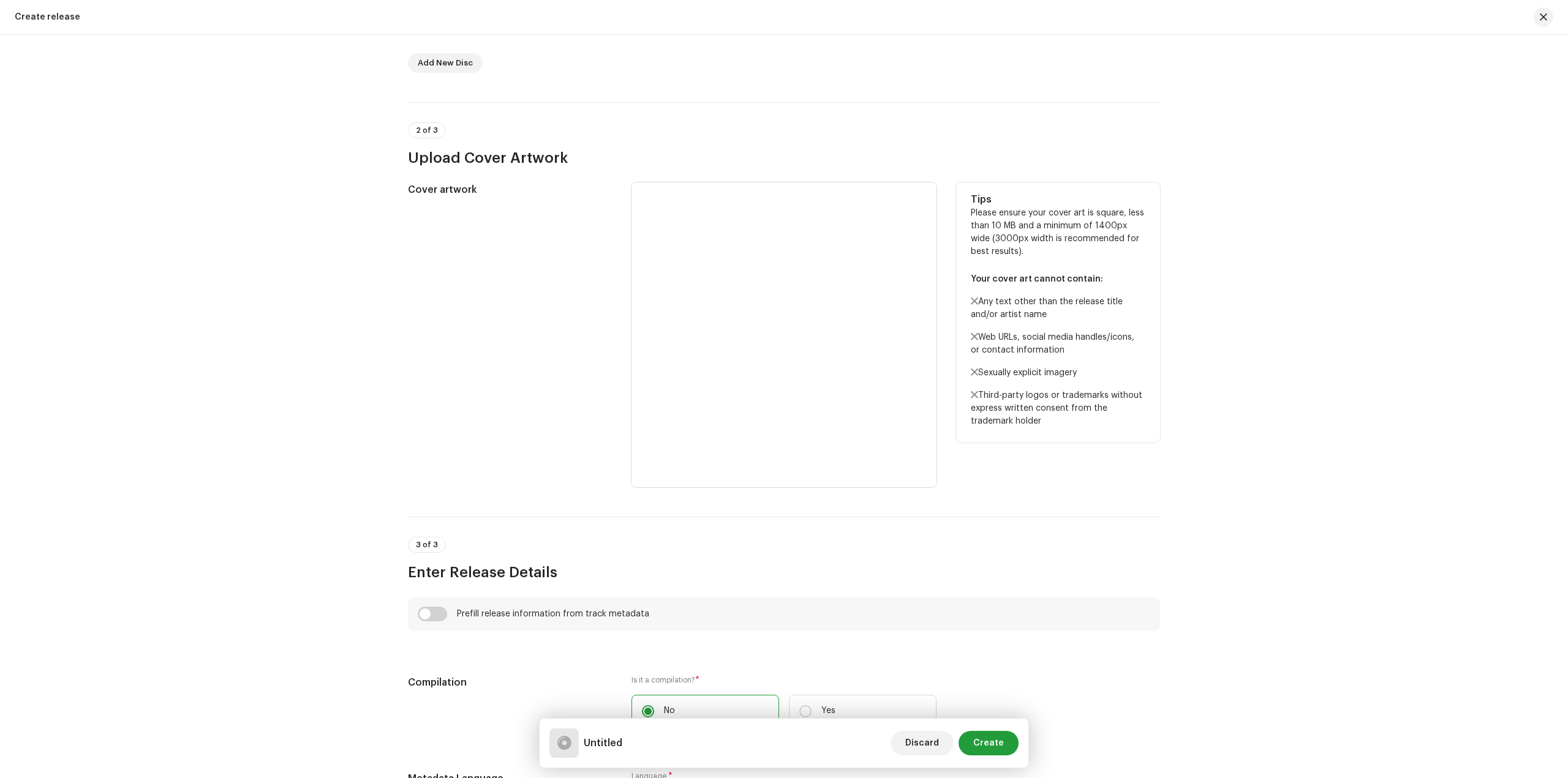
scroll to position [490, 0]
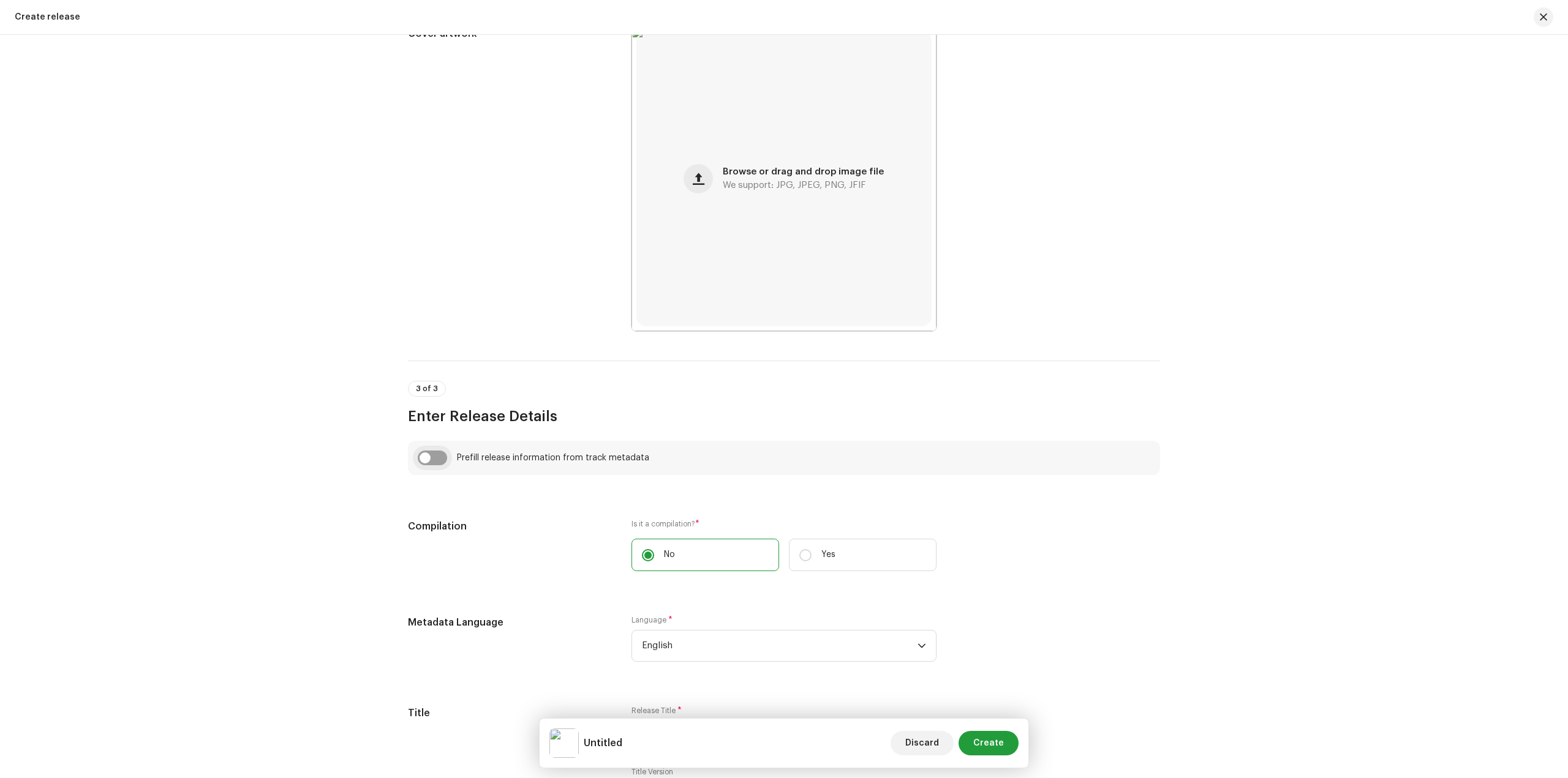
click at [426, 457] on input "checkbox" at bounding box center [432, 458] width 30 height 15
checkbox input "true"
type input "Piya Yaad Nai Karaichhe"
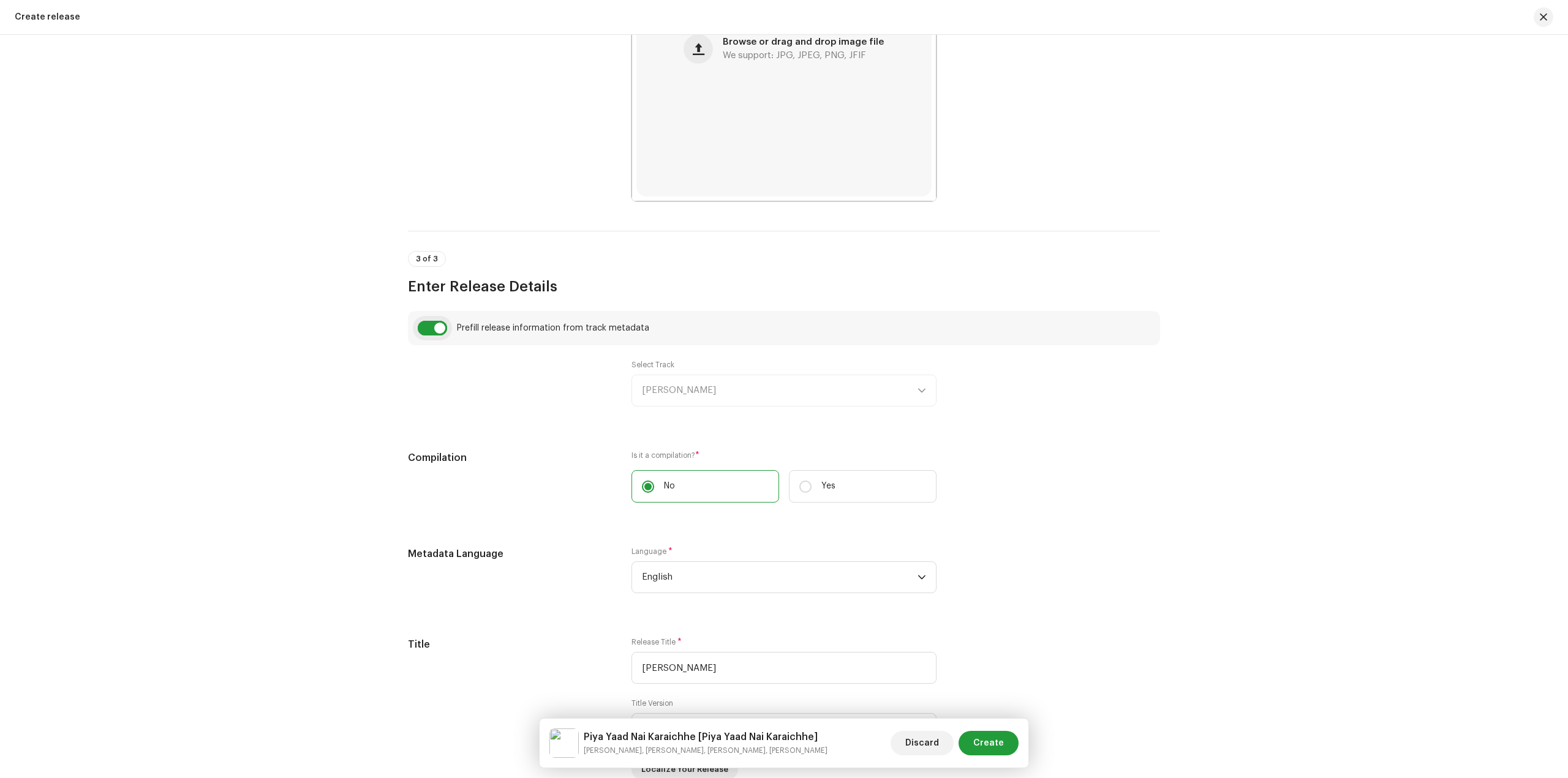
scroll to position [735, 0]
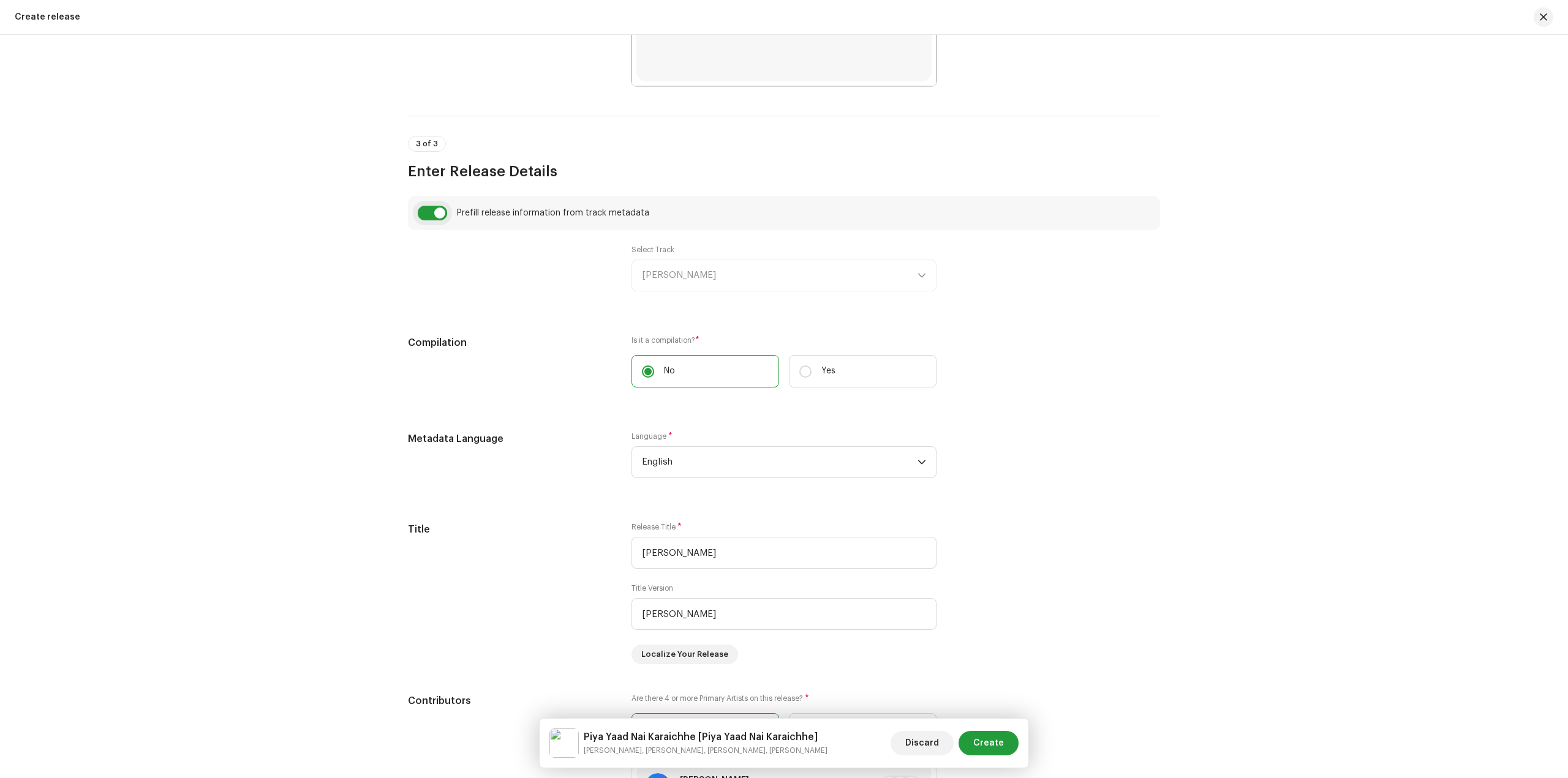
click at [435, 215] on input "checkbox" at bounding box center [432, 213] width 30 height 15
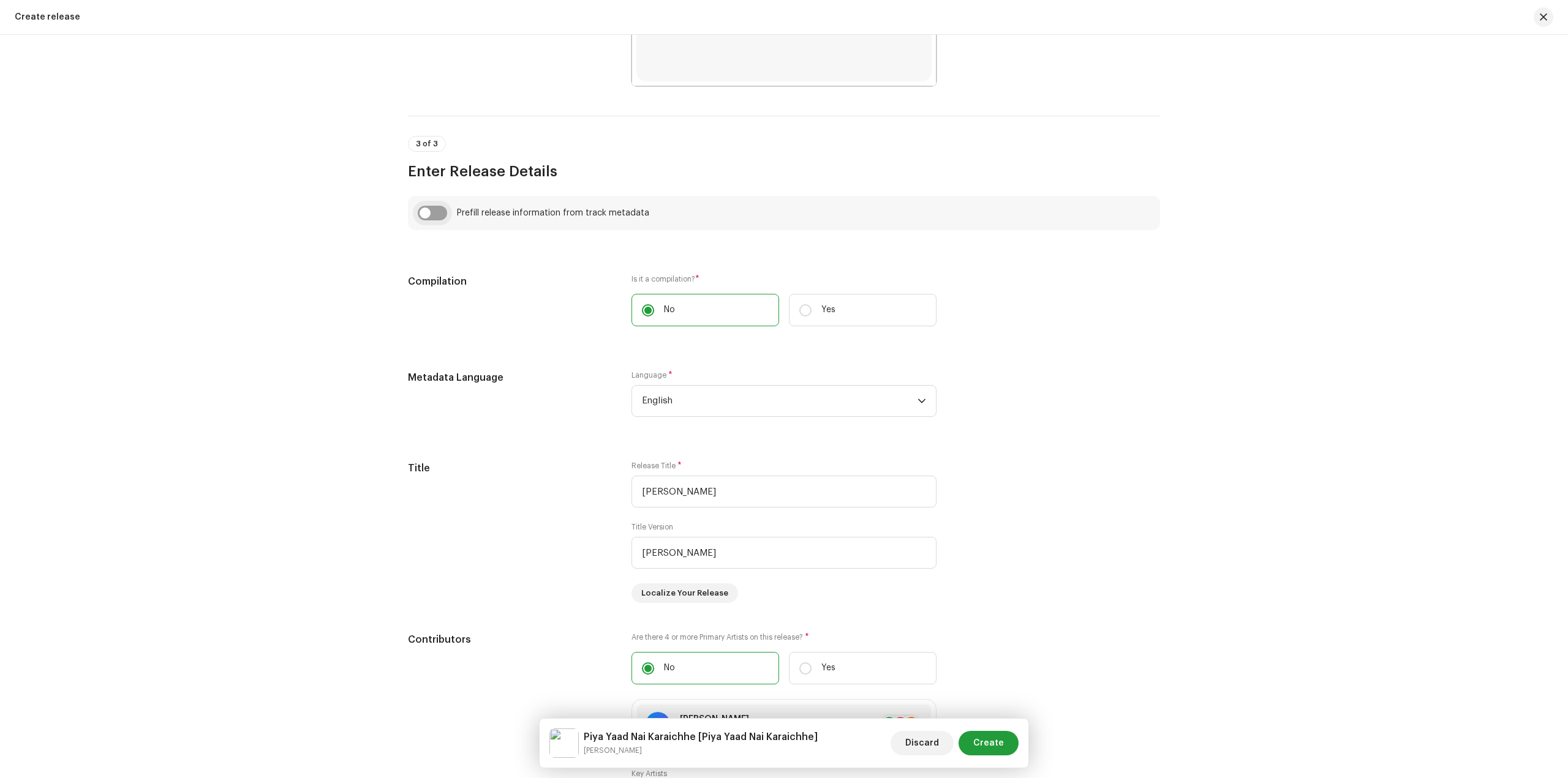
click at [422, 220] on input "checkbox" at bounding box center [432, 213] width 30 height 15
checkbox input "true"
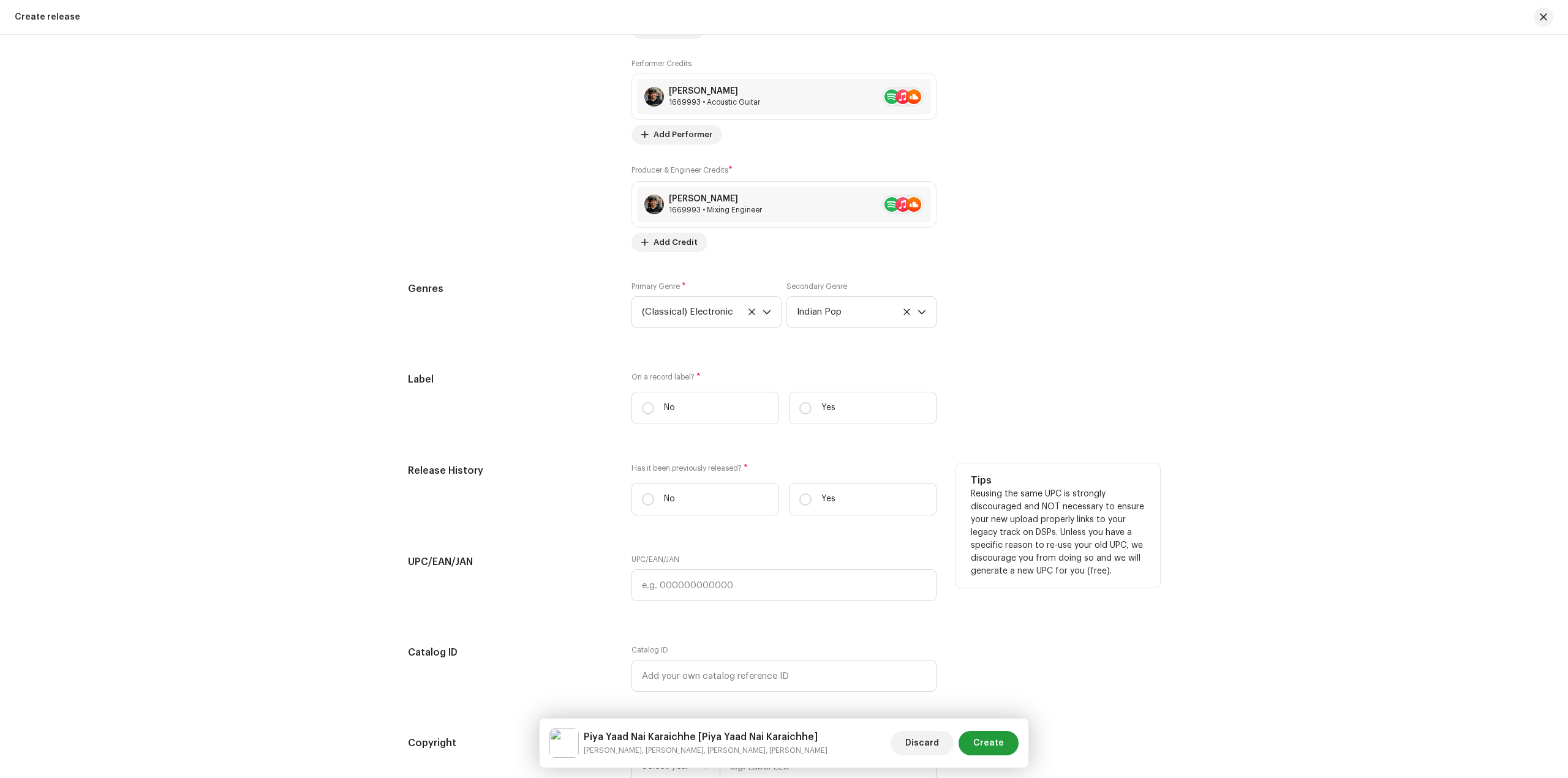
scroll to position [1714, 0]
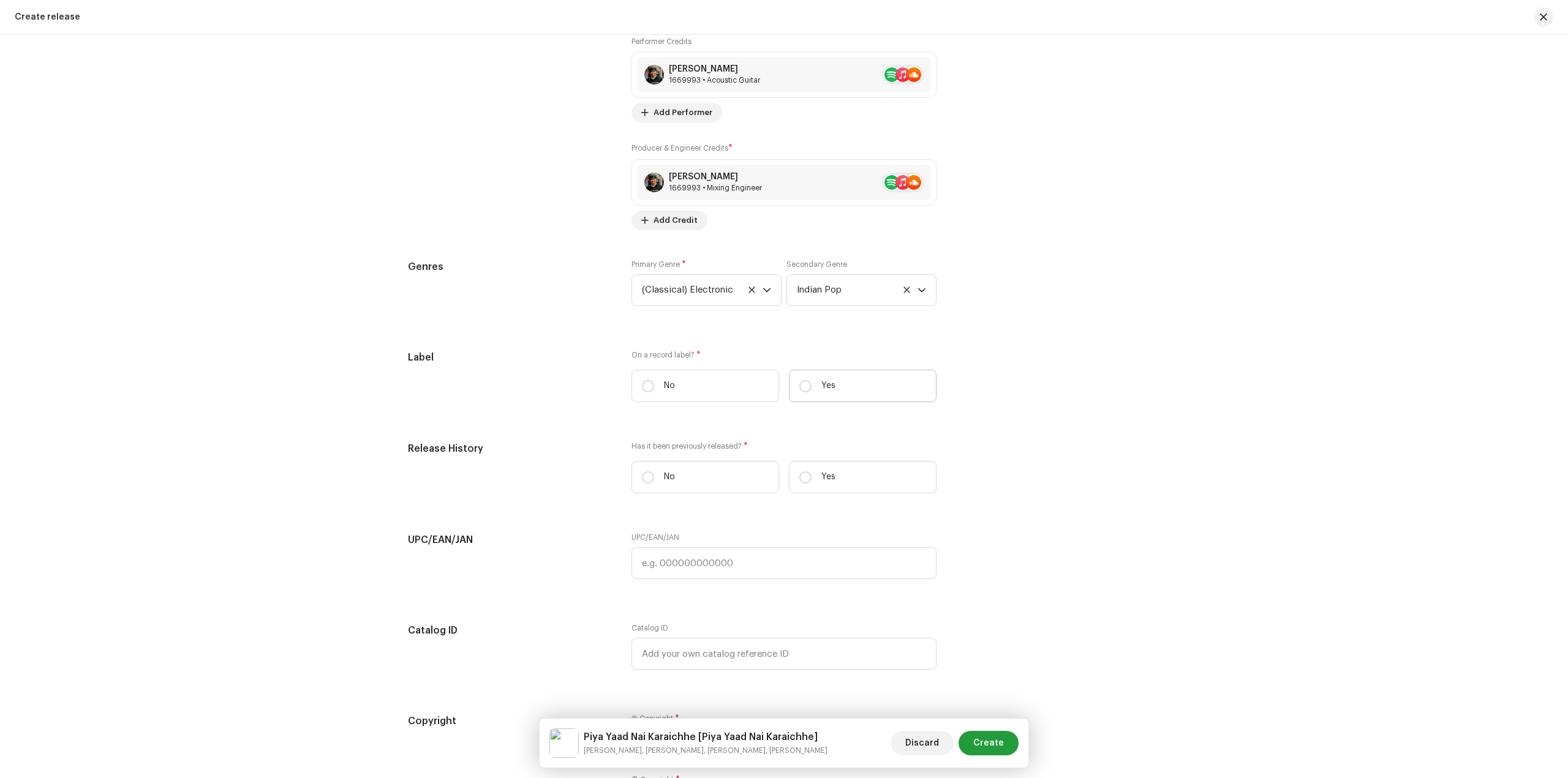
click at [823, 392] on label "Yes" at bounding box center [862, 386] width 147 height 32
click at [811, 392] on input "Yes" at bounding box center [805, 386] width 12 height 12
radio input "true"
click at [749, 449] on span "Select label" at bounding box center [779, 447] width 275 height 30
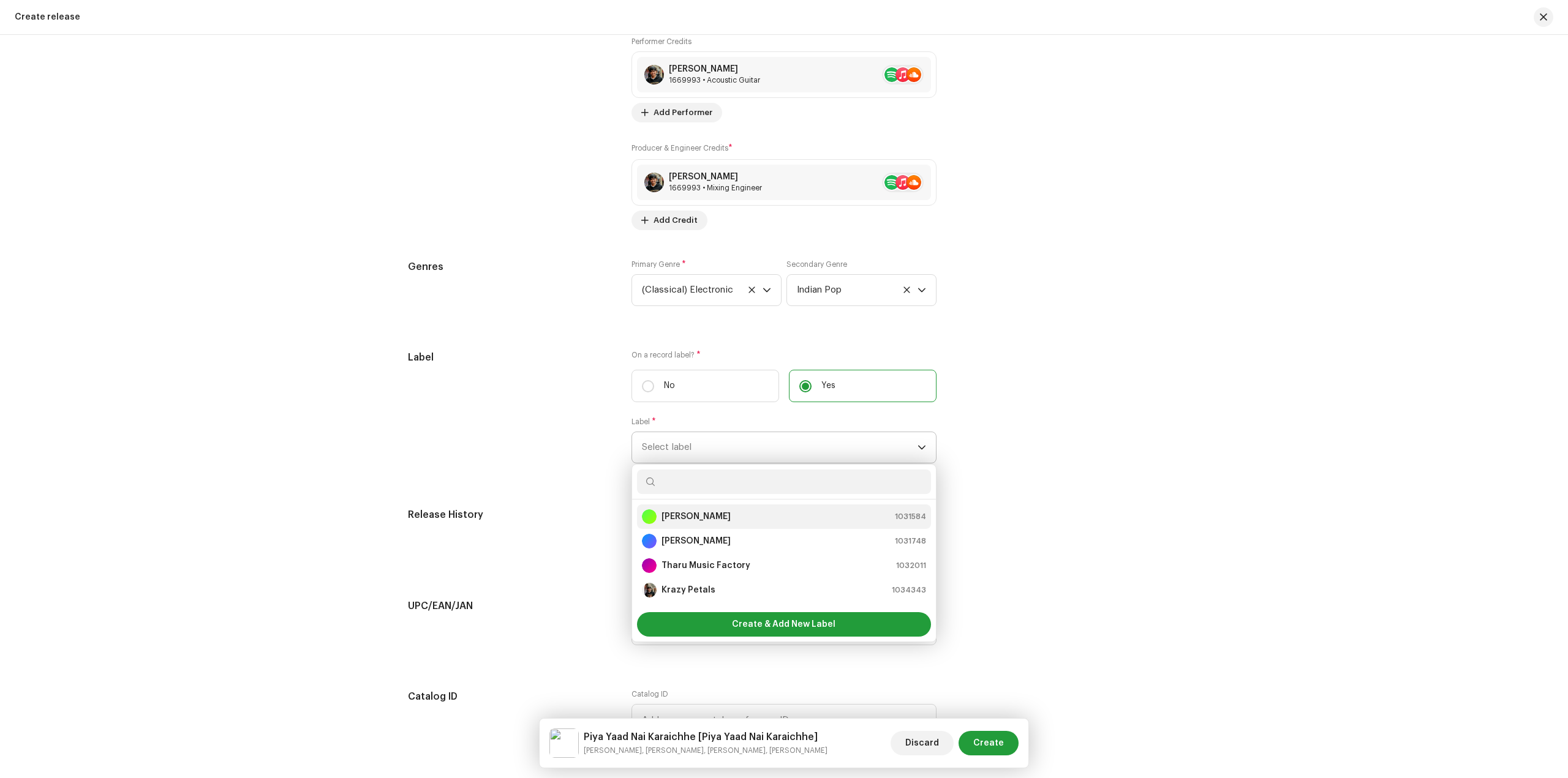
click at [722, 517] on div "Sandip saradar 1031584" at bounding box center [784, 517] width 284 height 15
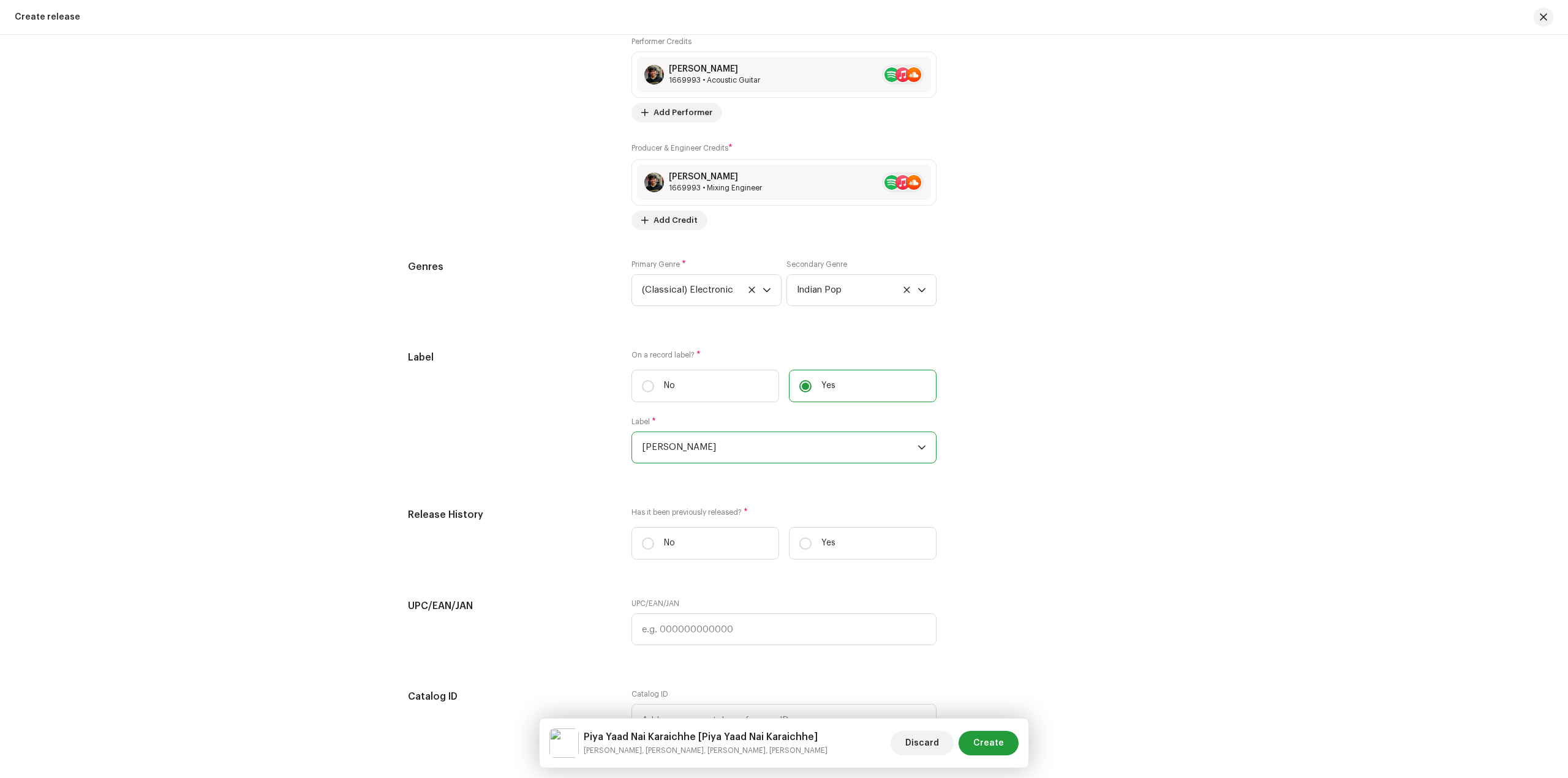
click at [722, 454] on span "Sandip saradar" at bounding box center [779, 447] width 275 height 30
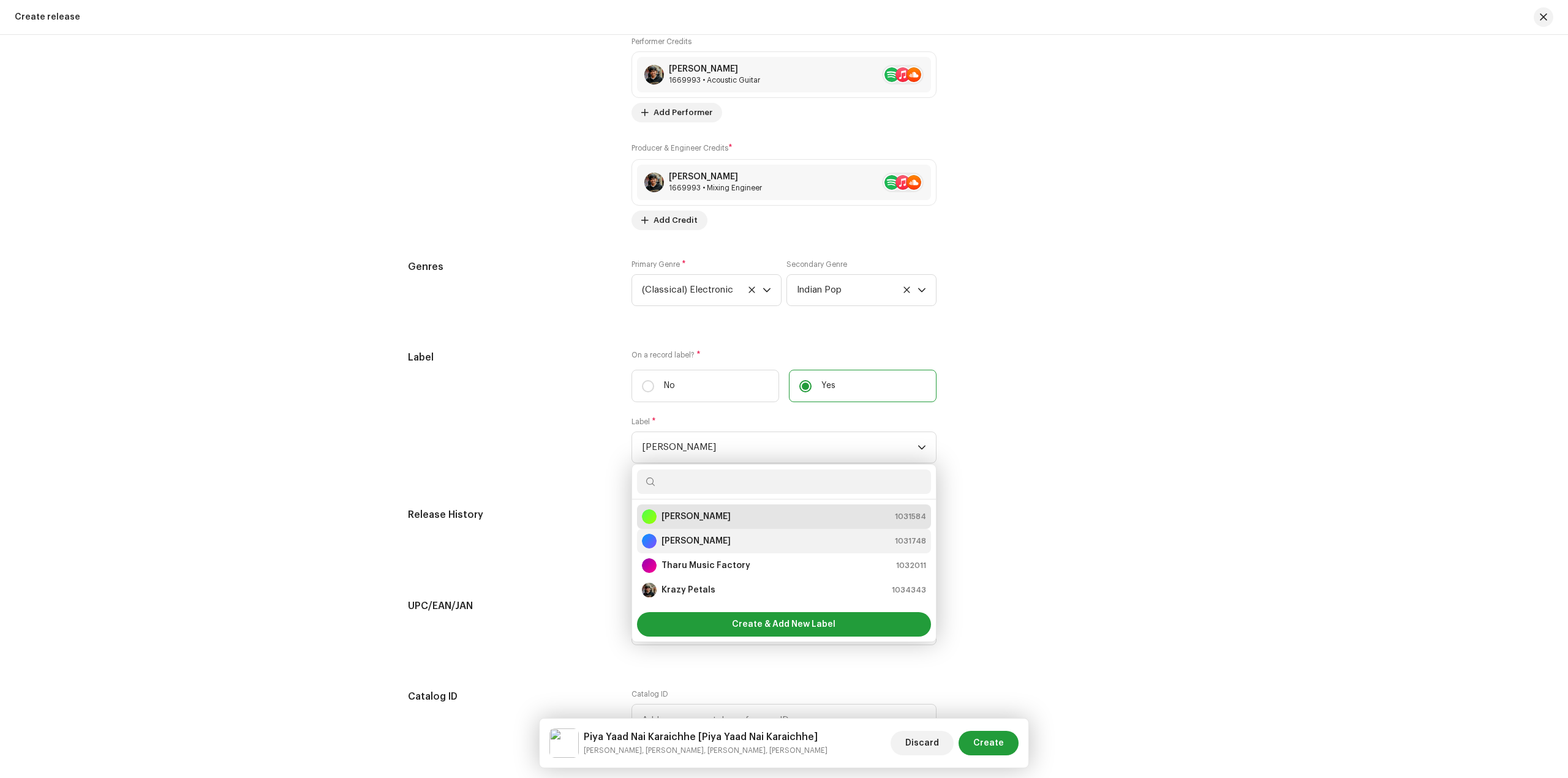
click at [731, 535] on div "Sandip Sardar 1031748" at bounding box center [784, 541] width 284 height 15
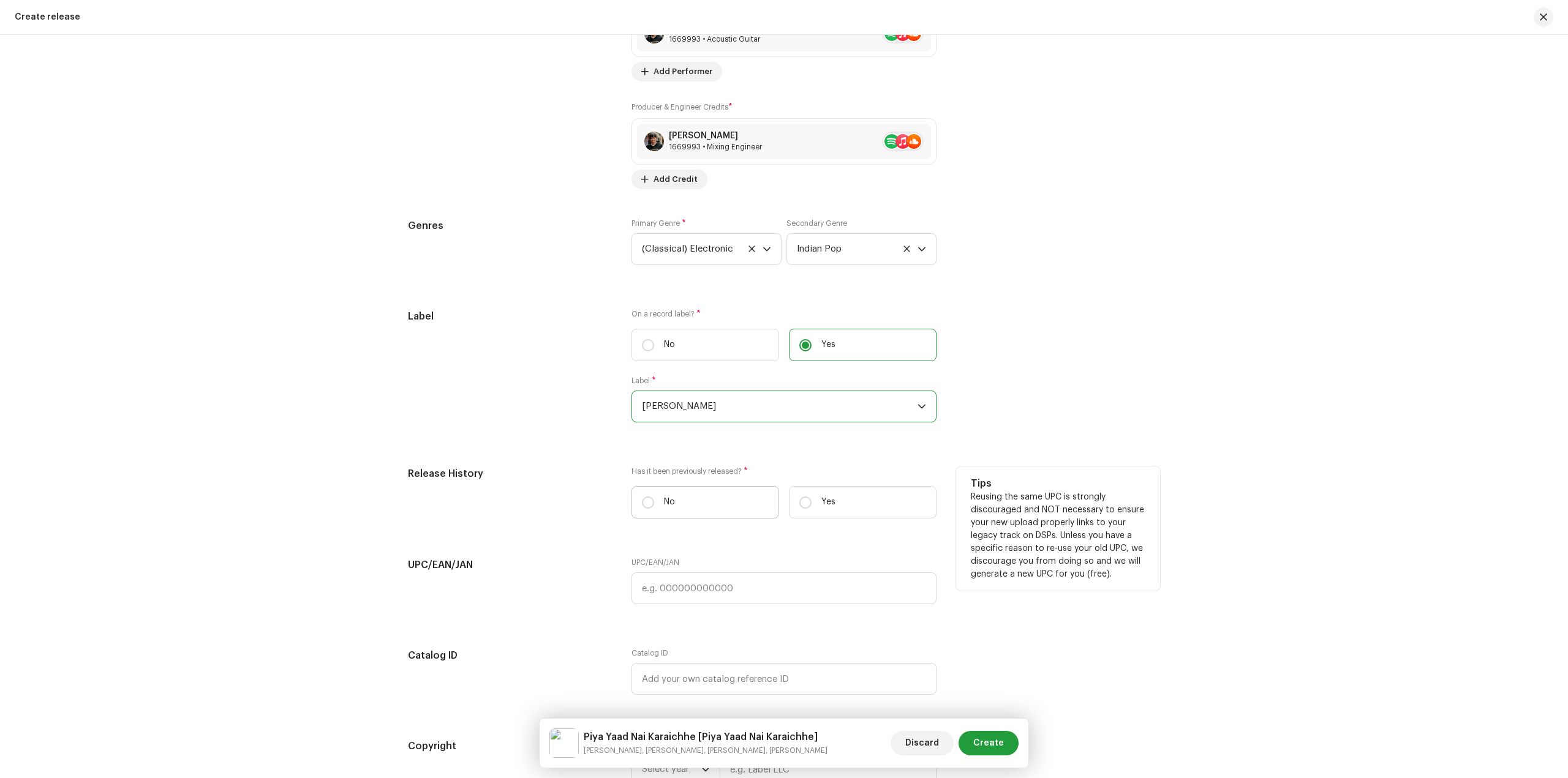
scroll to position [1775, 0]
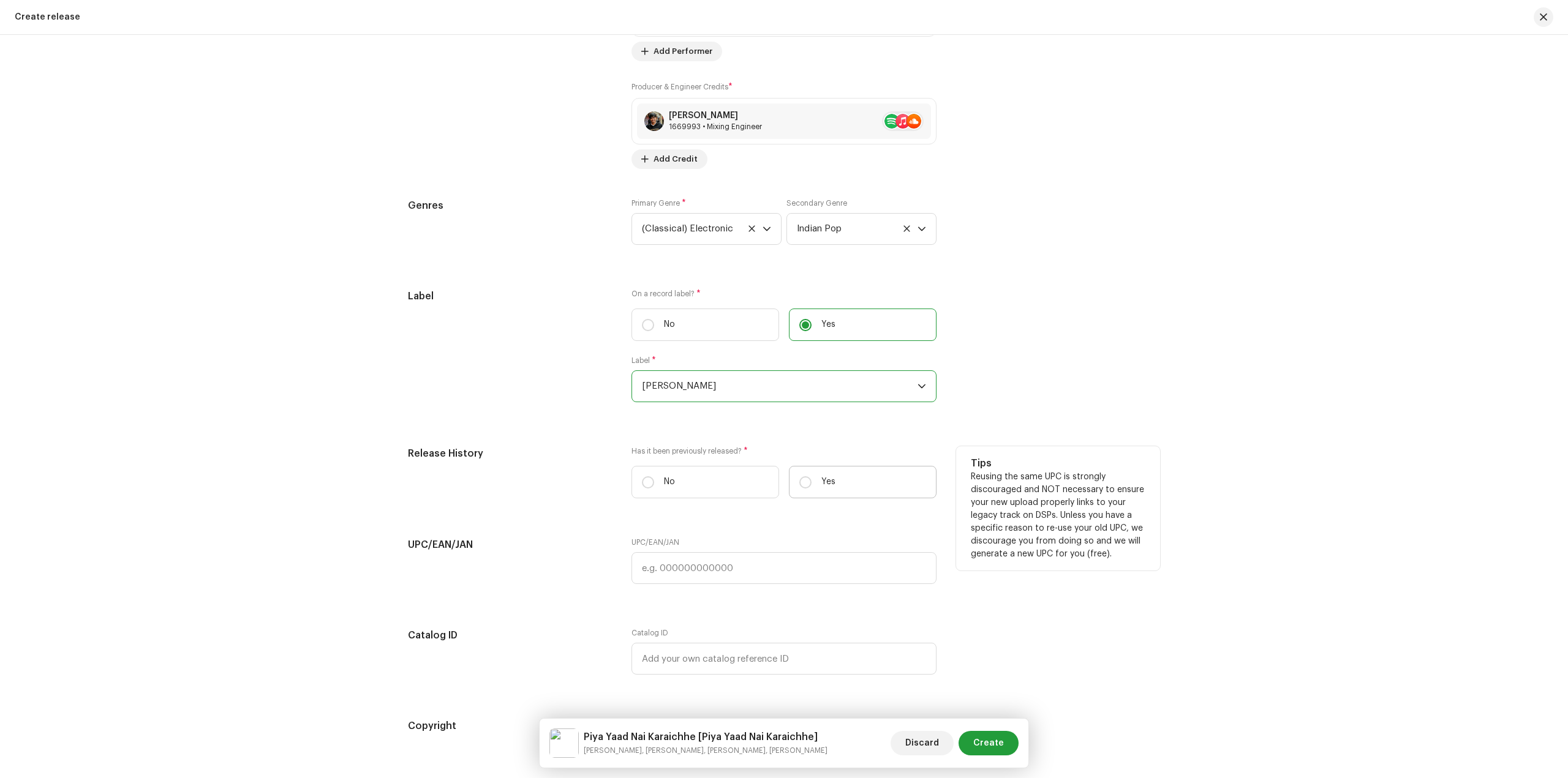
click at [827, 487] on p "Yes" at bounding box center [828, 482] width 14 height 13
click at [811, 487] on input "Yes" at bounding box center [805, 483] width 12 height 12
radio input "true"
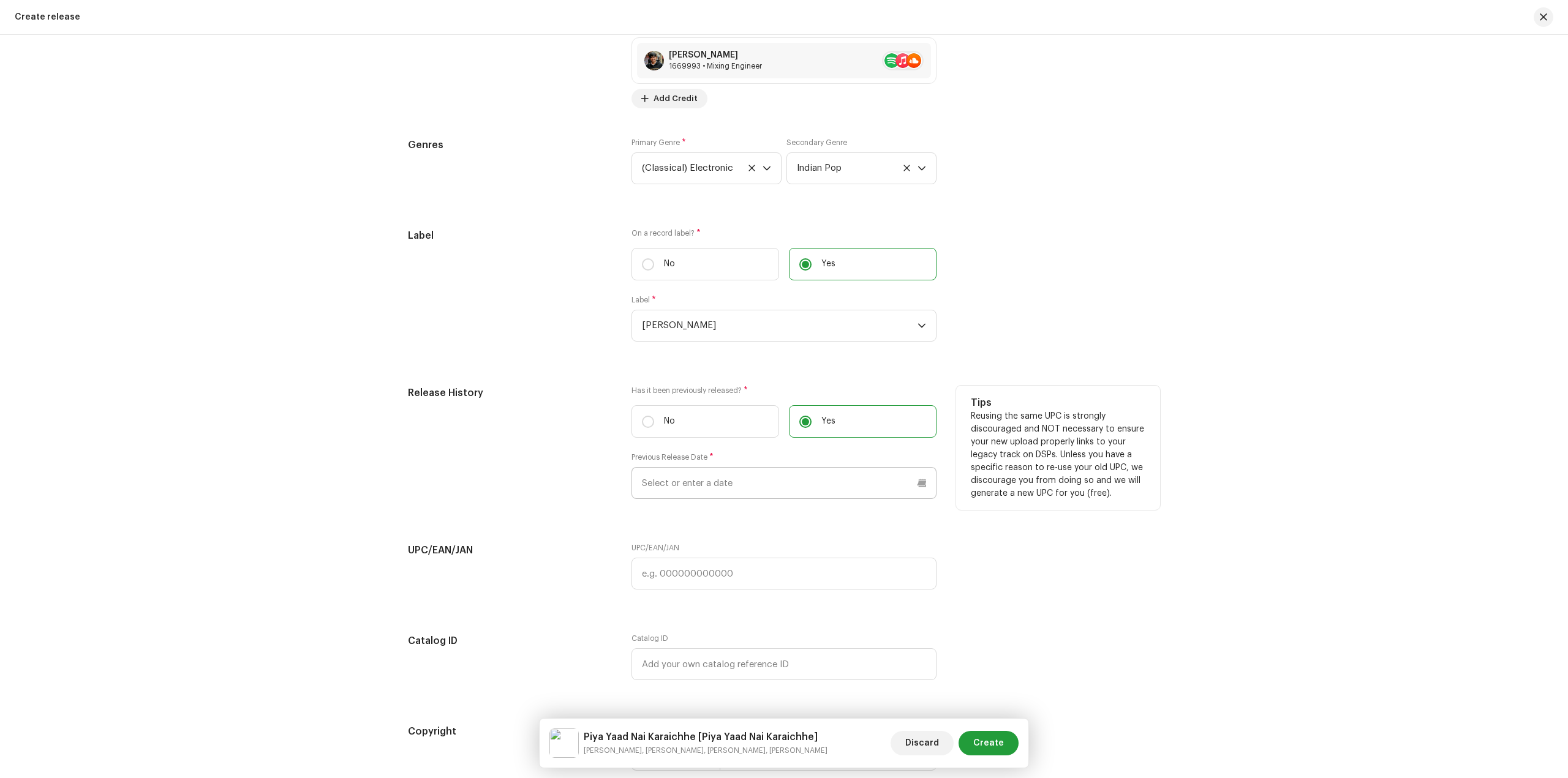
scroll to position [1837, 0]
click at [783, 474] on input "text" at bounding box center [784, 482] width 305 height 32
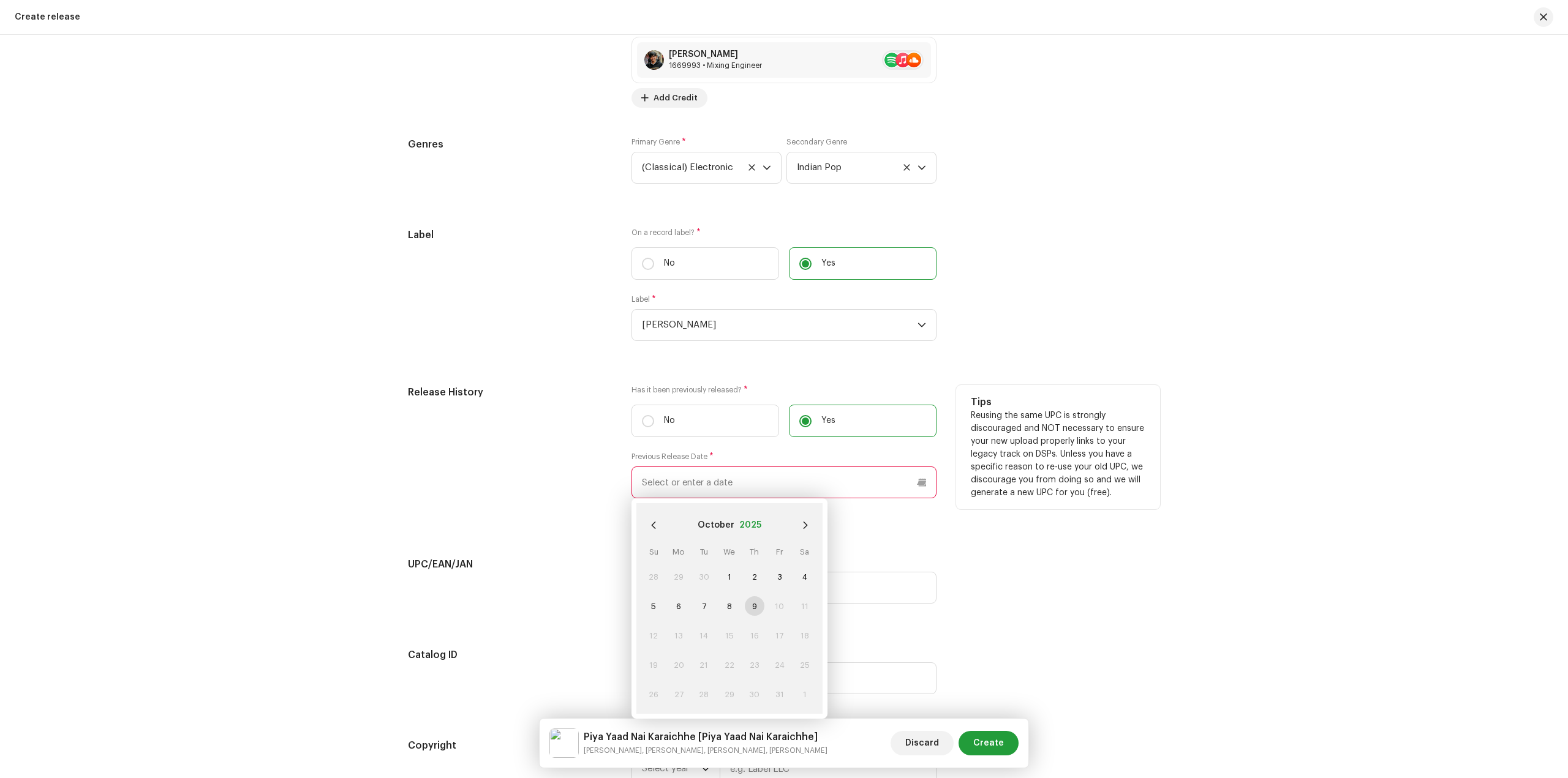
click at [754, 520] on button "2025" at bounding box center [750, 525] width 22 height 20
click at [786, 565] on span "2022" at bounding box center [788, 563] width 59 height 22
click at [783, 561] on span "Mar" at bounding box center [790, 561] width 52 height 20
click at [696, 693] on span "29" at bounding box center [704, 694] width 20 height 20
type input "03/29/2022"
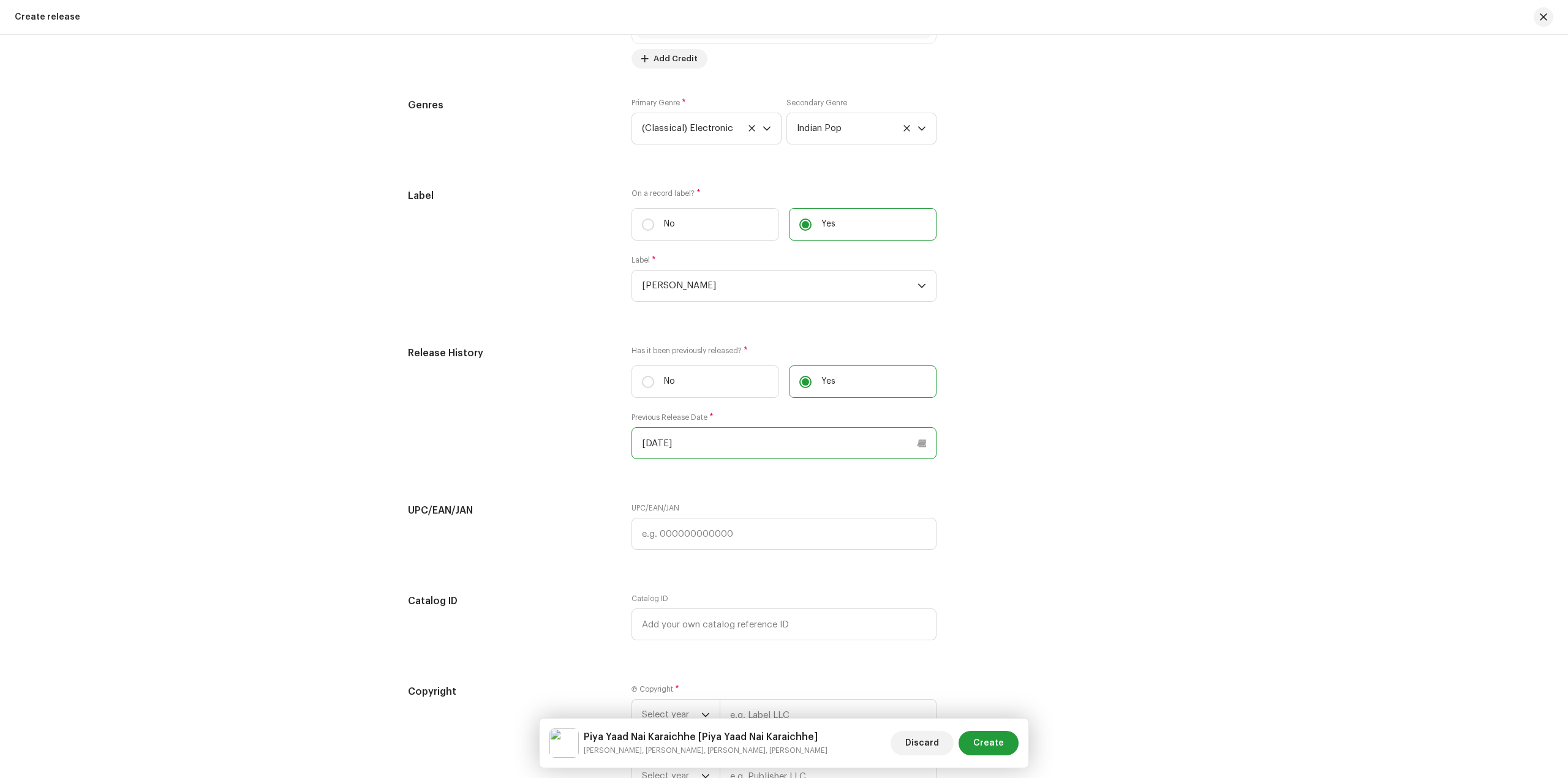
scroll to position [1898, 0]
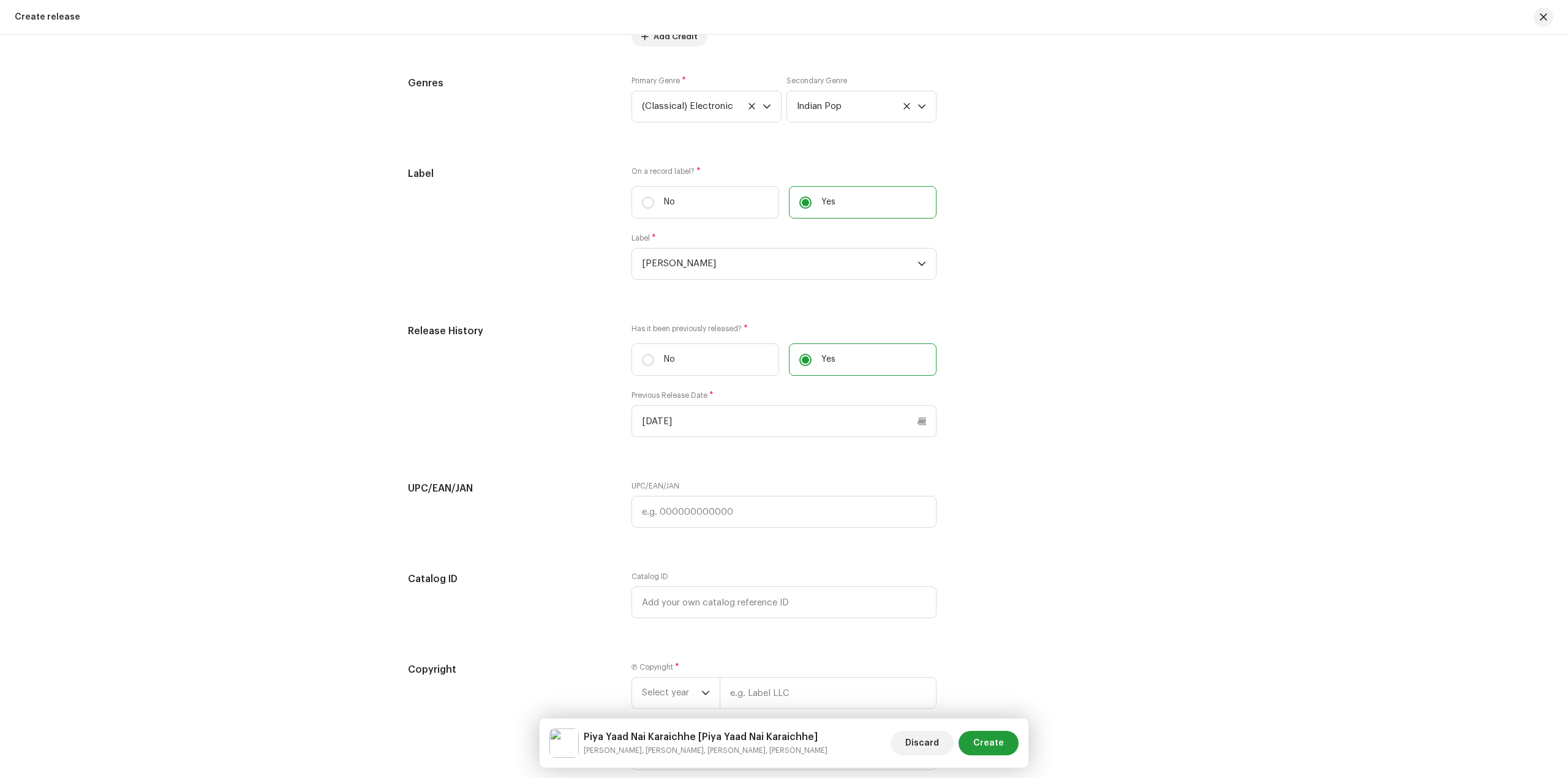
click at [732, 528] on div "UPC/EAN/JAN" at bounding box center [784, 511] width 305 height 61
drag, startPoint x: 740, startPoint y: 520, endPoint x: 1033, endPoint y: 138, distance: 481.4
click at [741, 520] on input "text" at bounding box center [784, 511] width 305 height 32
paste input "055855623911"
type input "055855623911"
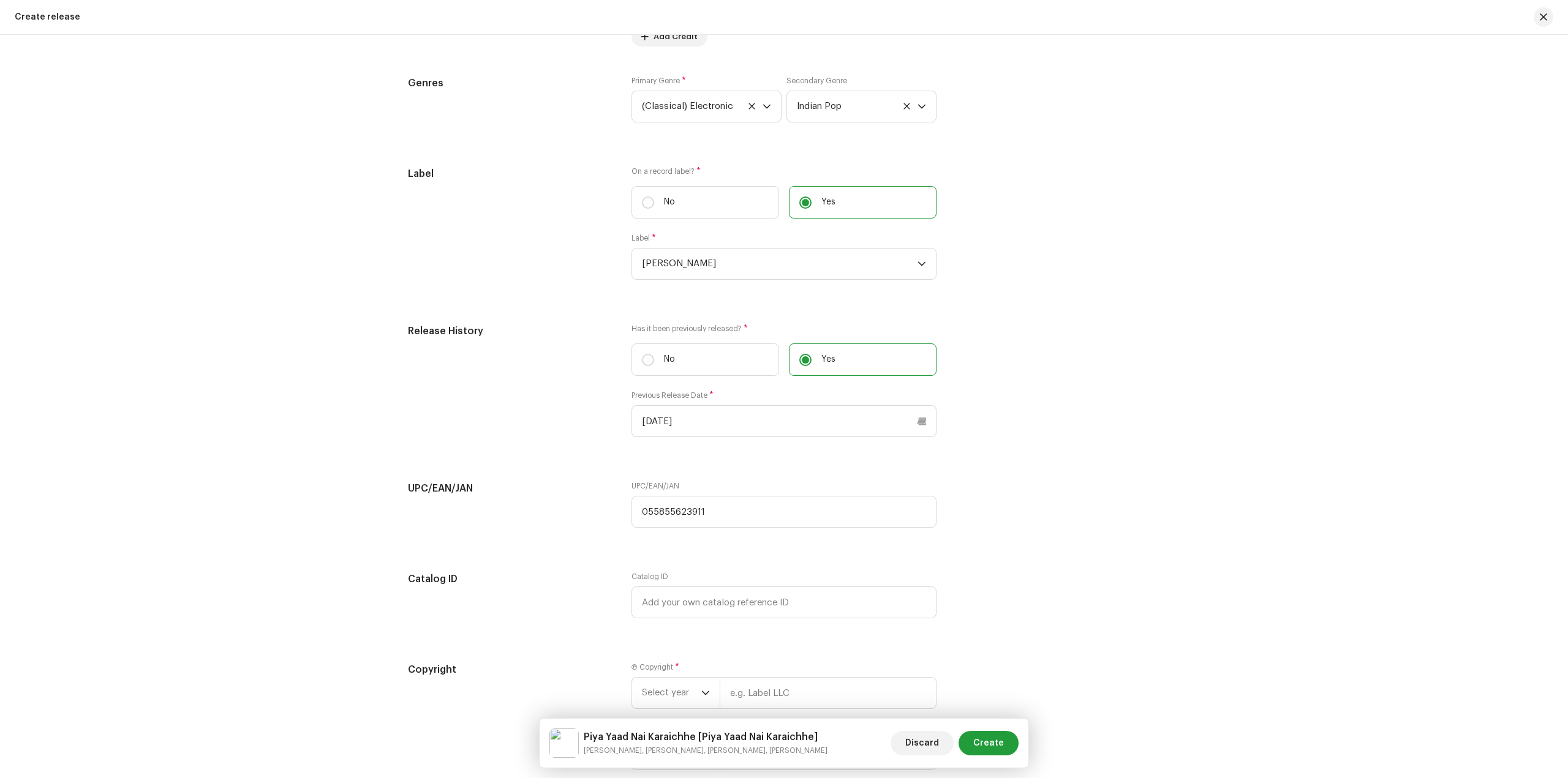
click at [1013, 491] on div "UPC/EAN/JAN UPC/EAN/JAN 055855623911" at bounding box center [784, 511] width 752 height 61
drag, startPoint x: 813, startPoint y: 606, endPoint x: 1011, endPoint y: 170, distance: 478.9
click at [815, 606] on input "text" at bounding box center [784, 602] width 305 height 32
click at [704, 606] on input "text" at bounding box center [784, 602] width 305 height 32
paste input "LR-2509606"
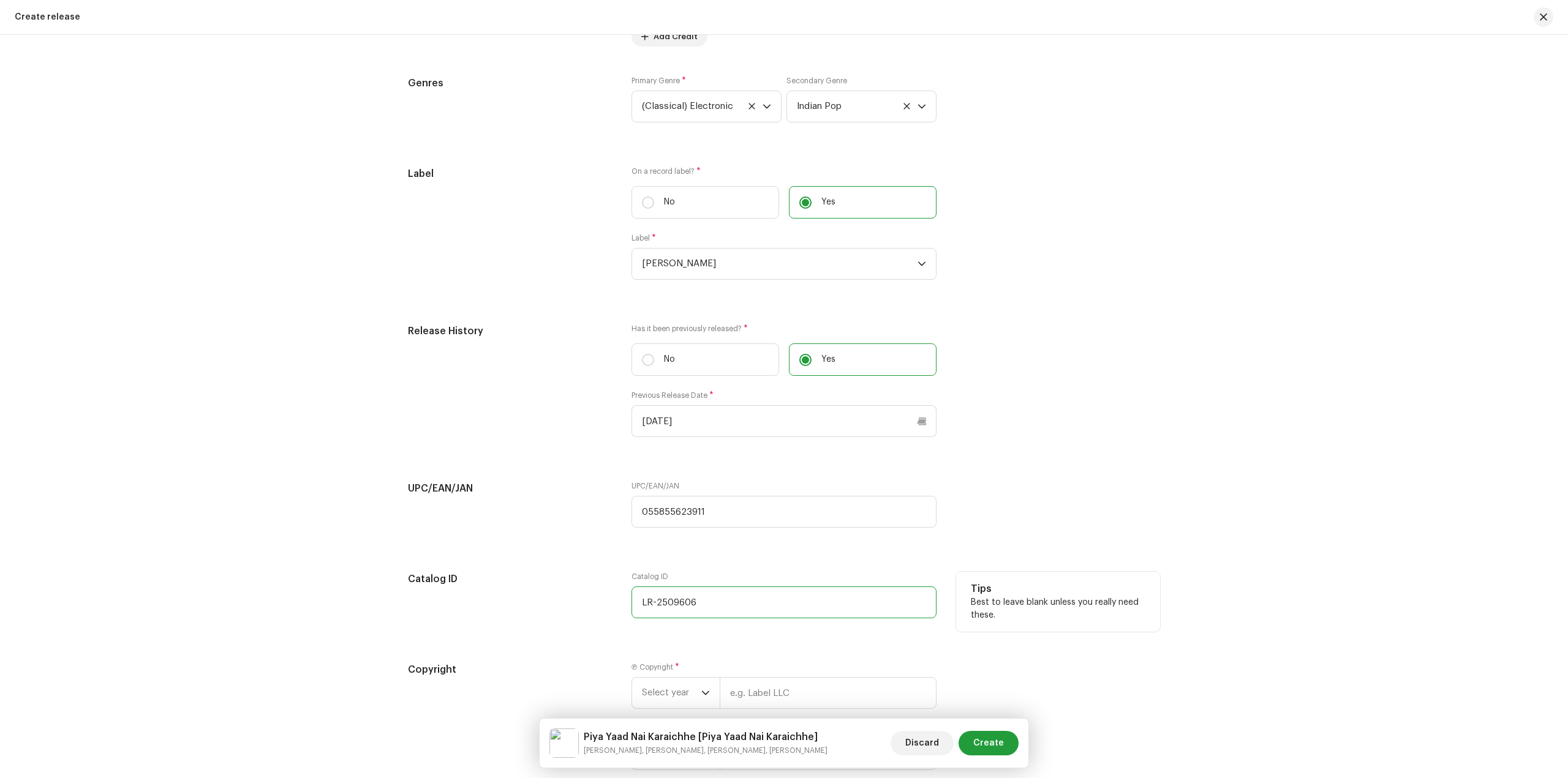
drag, startPoint x: 660, startPoint y: 605, endPoint x: 599, endPoint y: 609, distance: 61.1
click at [599, 609] on div "Catalog ID Catalog ID LR-2509606 Tips Best to leave blank unless you really nee…" at bounding box center [784, 602] width 752 height 61
type input "LR-2509606"
drag, startPoint x: 1406, startPoint y: 522, endPoint x: 1400, endPoint y: 520, distance: 6.3
click at [1403, 521] on div "Create a new release We’ll guide you through everything — from track selection …" at bounding box center [784, 406] width 1568 height 743
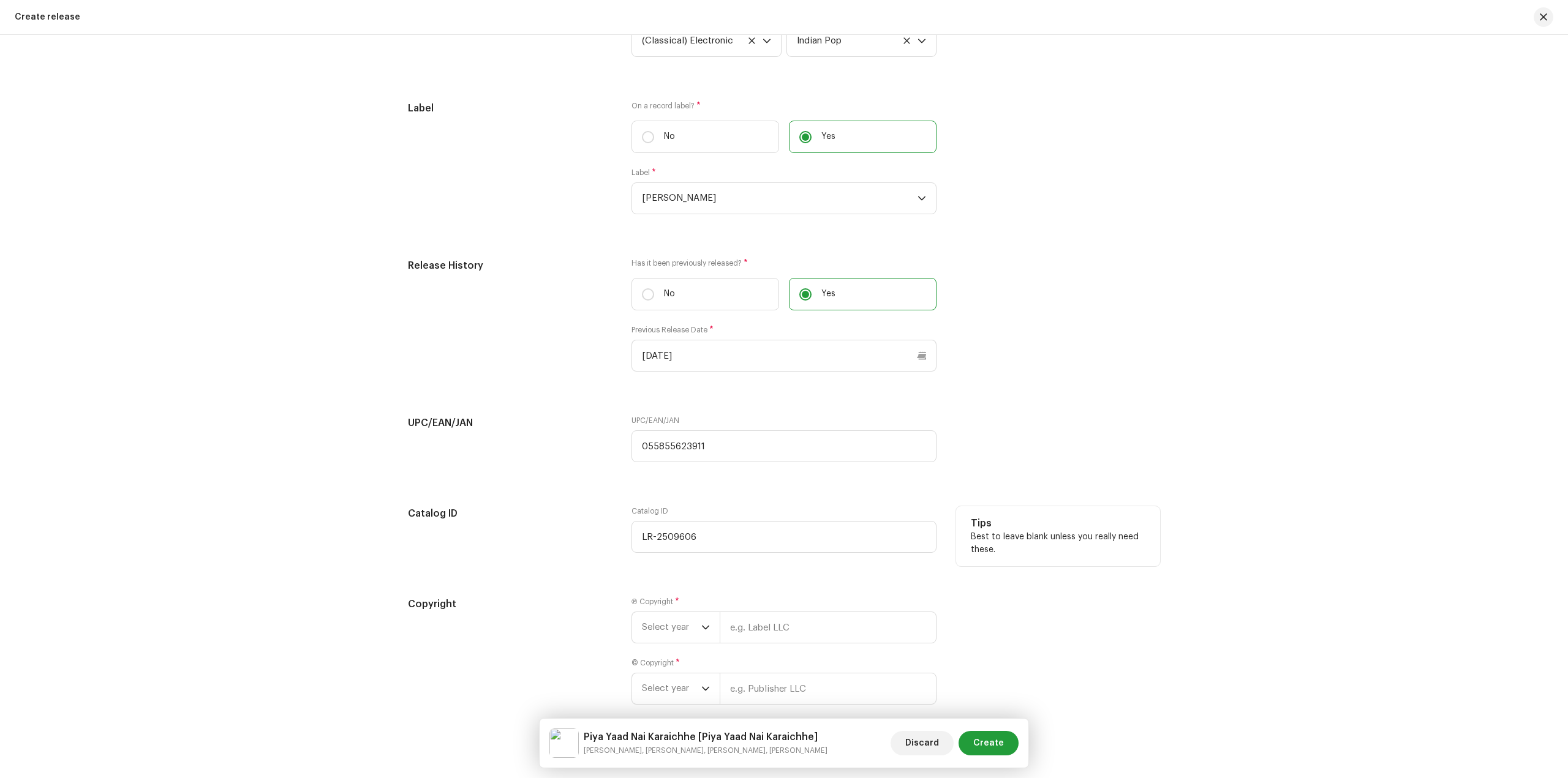
scroll to position [2022, 0]
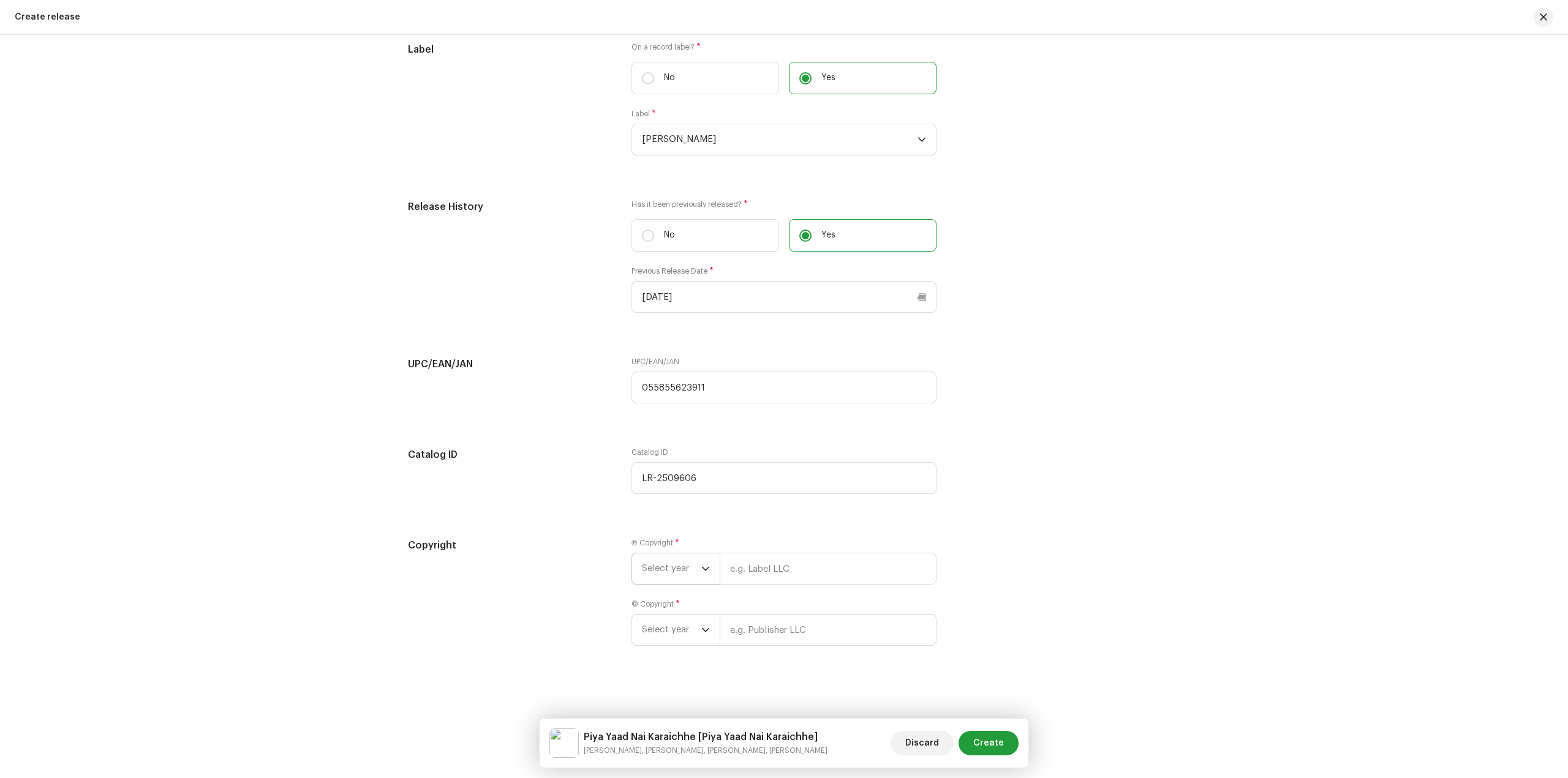
click at [687, 577] on span "Select year" at bounding box center [671, 568] width 59 height 30
click at [659, 674] on span "2022" at bounding box center [653, 674] width 23 height 12
click at [661, 649] on span "Select year" at bounding box center [671, 644] width 59 height 30
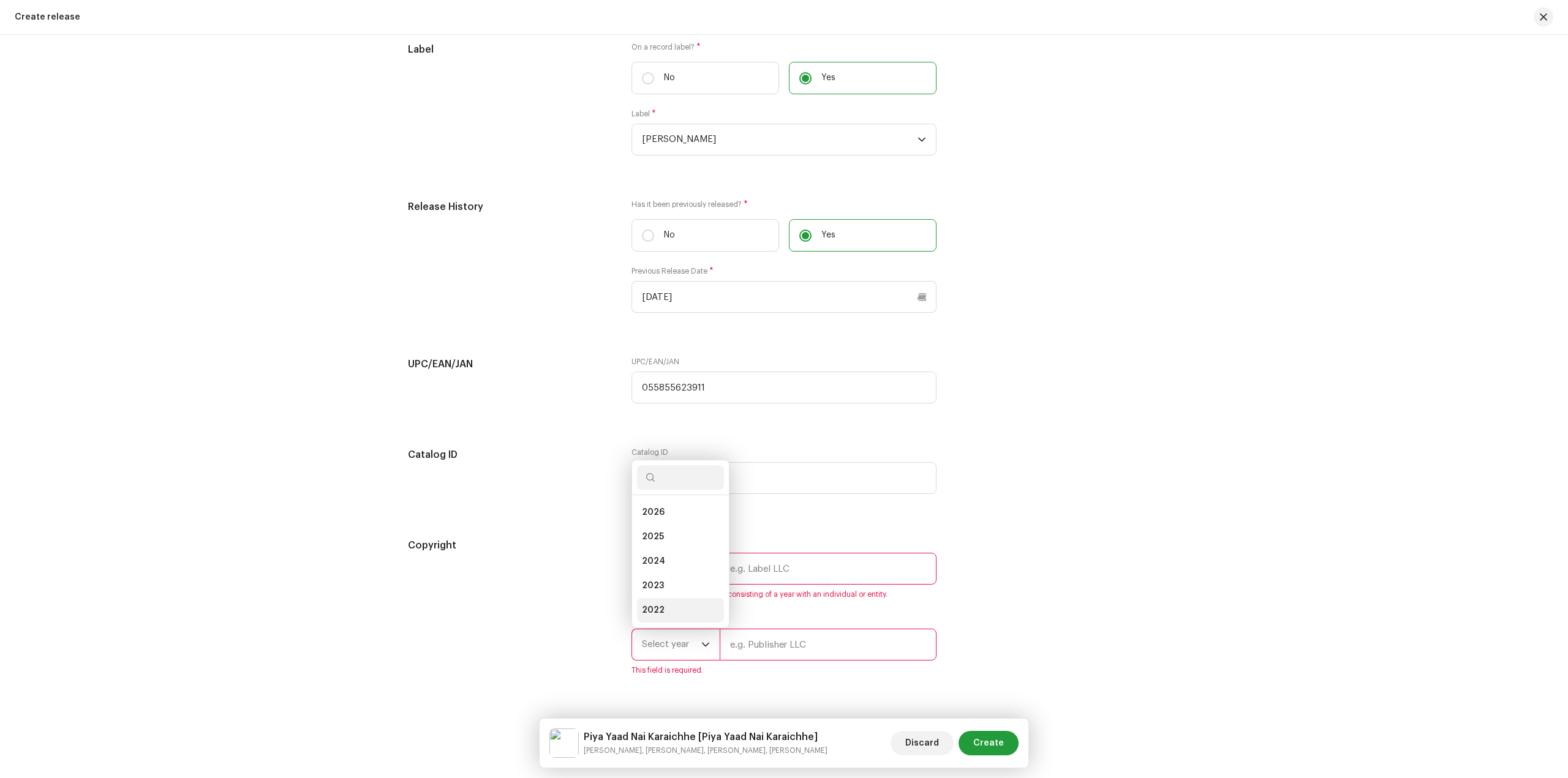
scroll to position [20, 0]
click at [668, 594] on li "2022" at bounding box center [680, 591] width 87 height 24
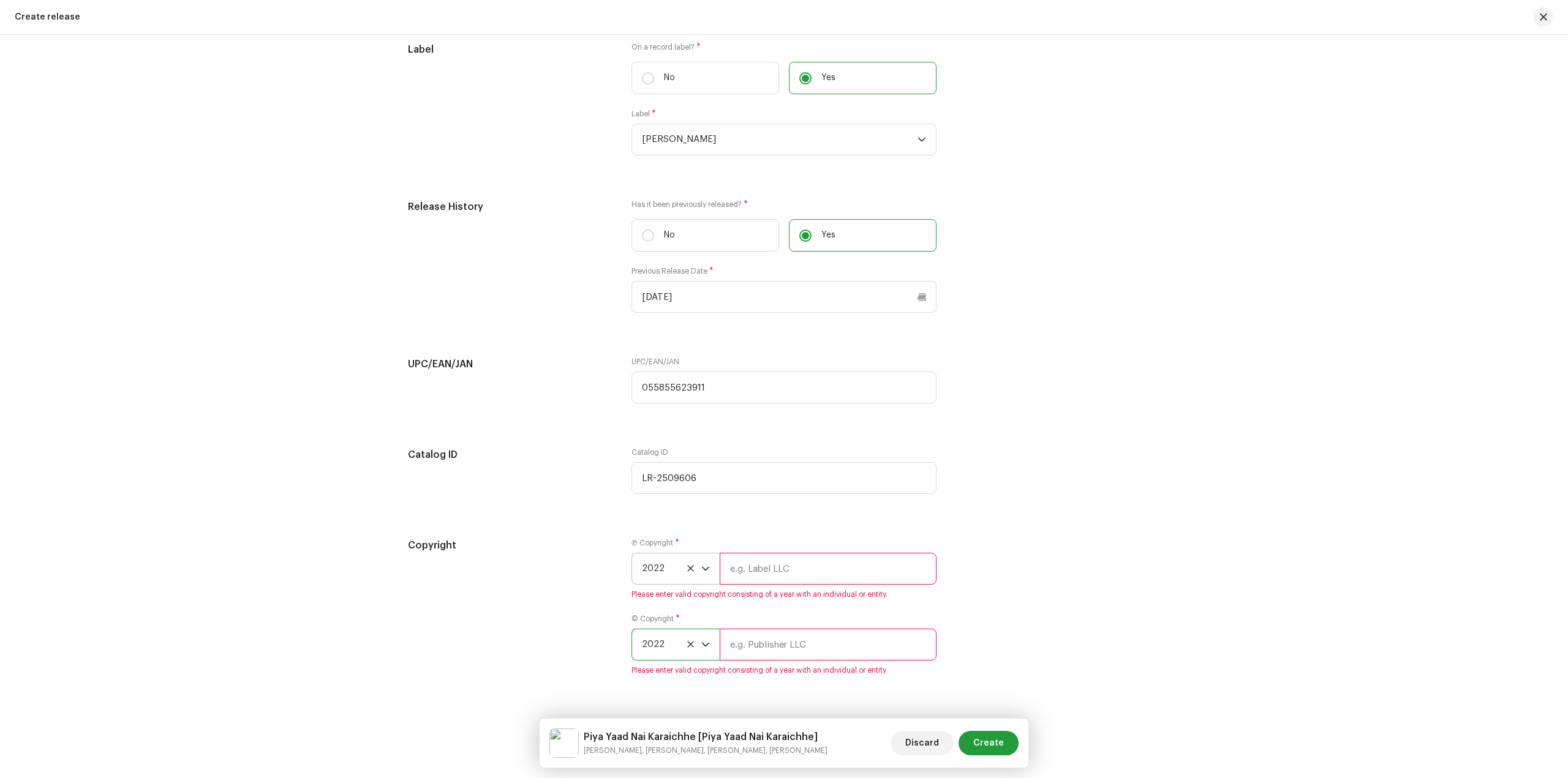
click at [768, 579] on input "text" at bounding box center [828, 568] width 217 height 32
type input "[PERSON_NAME]"
click at [786, 634] on input "text" at bounding box center [828, 629] width 217 height 32
type input "[PERSON_NAME]"
click at [990, 745] on span "Create" at bounding box center [988, 743] width 30 height 24
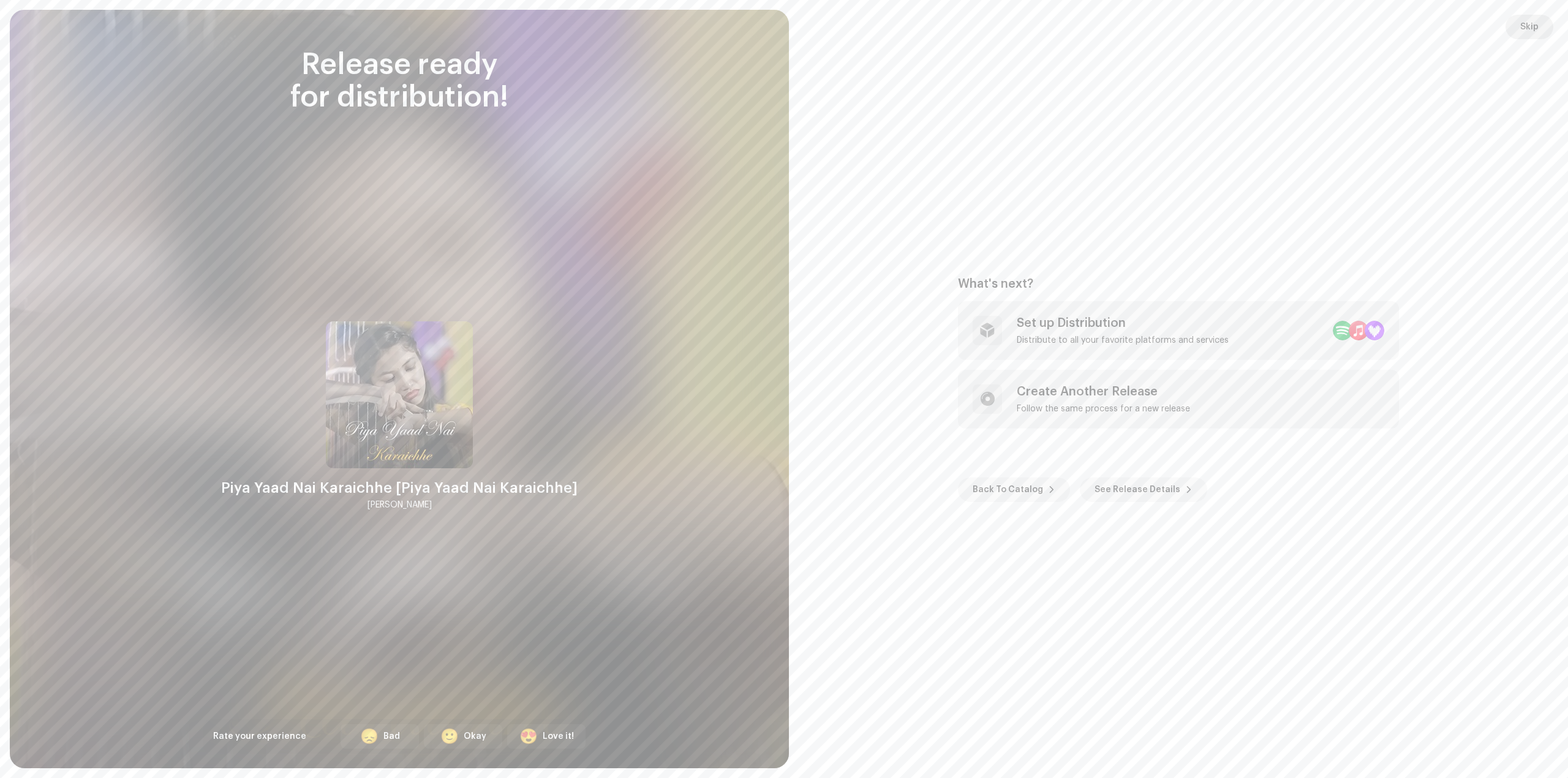
click at [1526, 26] on span "Skip" at bounding box center [1529, 27] width 18 height 24
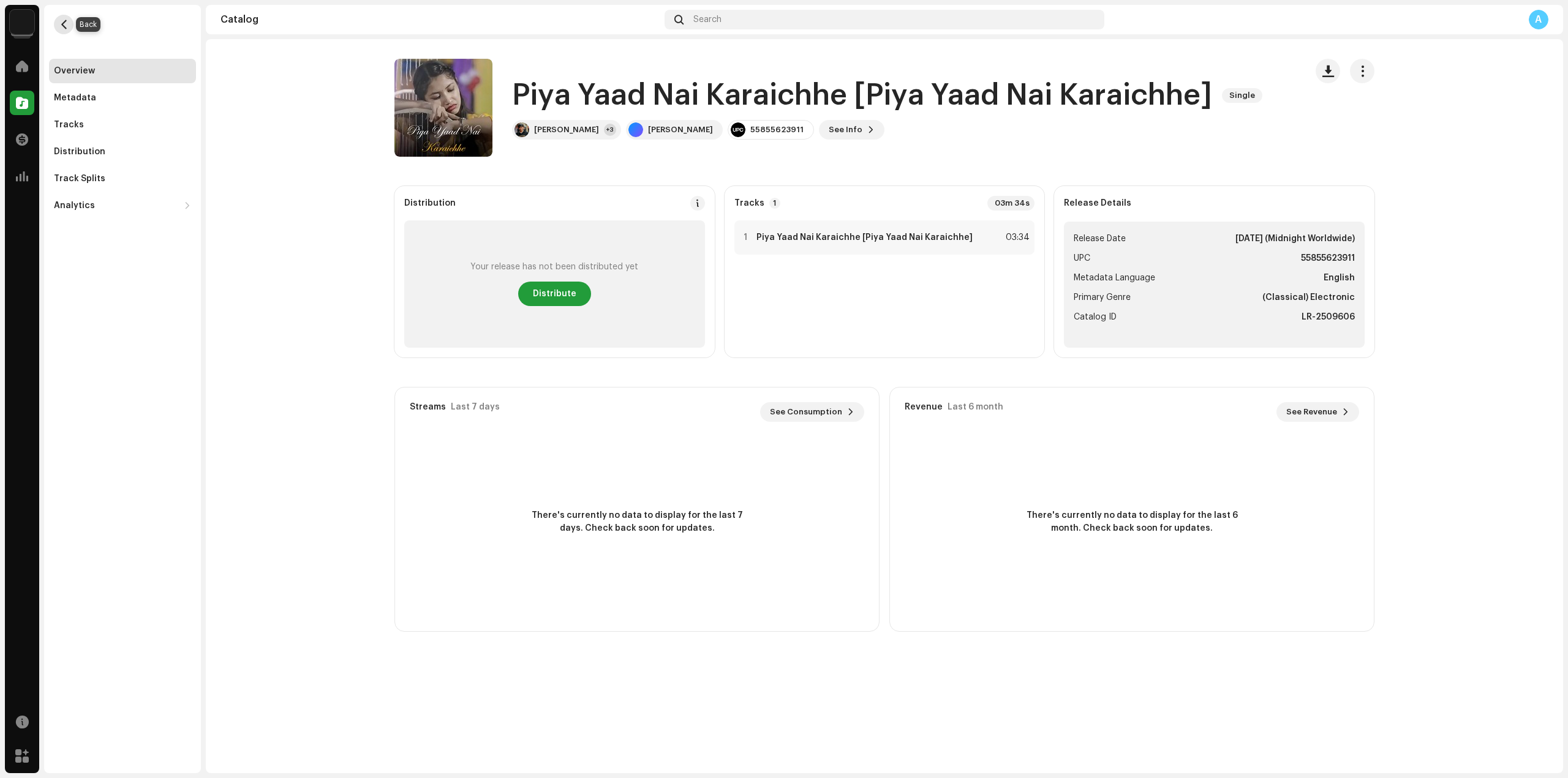
click at [66, 21] on span "button" at bounding box center [64, 24] width 9 height 10
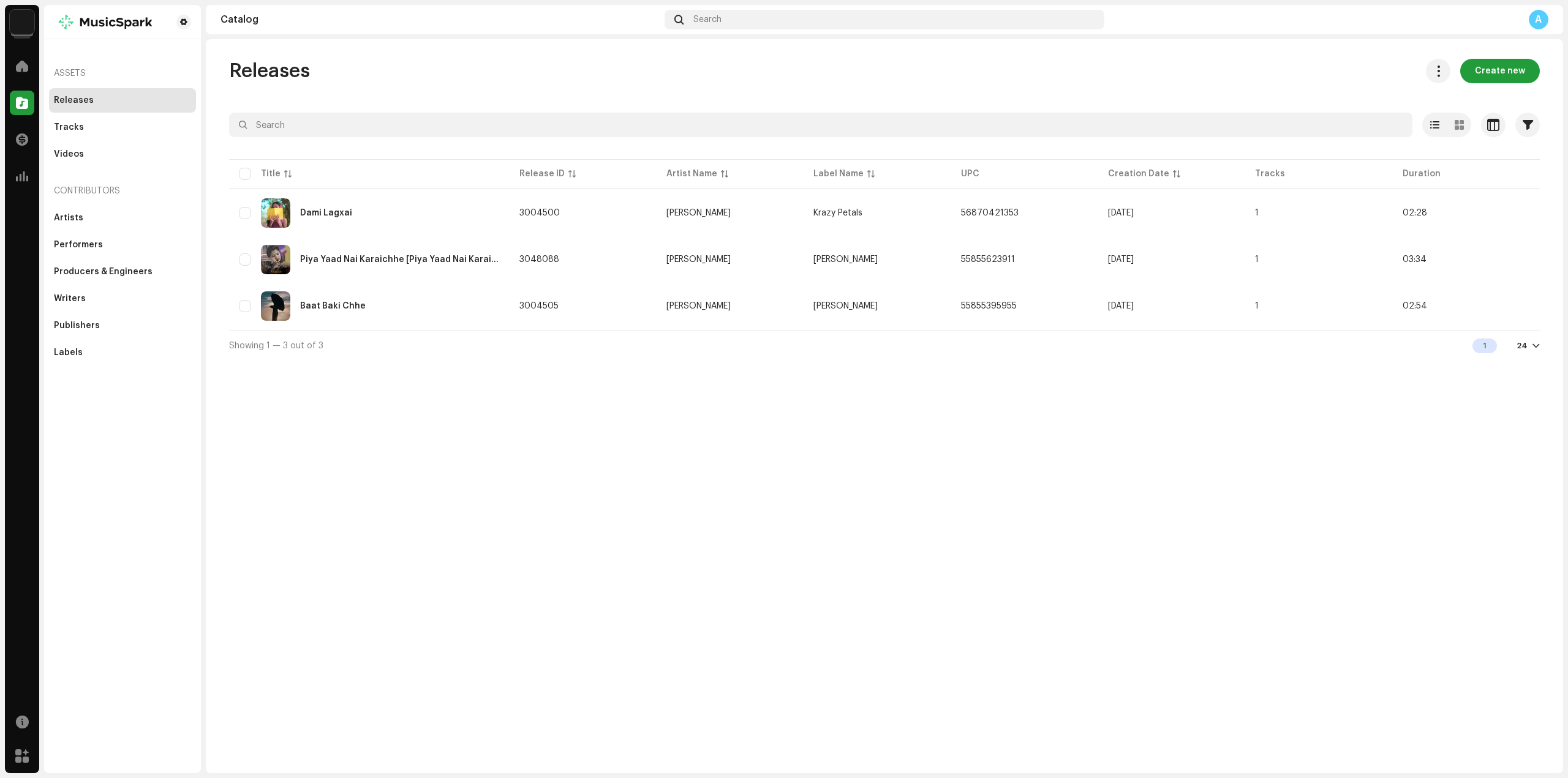
click at [613, 497] on div "Releases Create new Selected 0 Options Filters Distribution status Never Distri…" at bounding box center [885, 406] width 1357 height 734
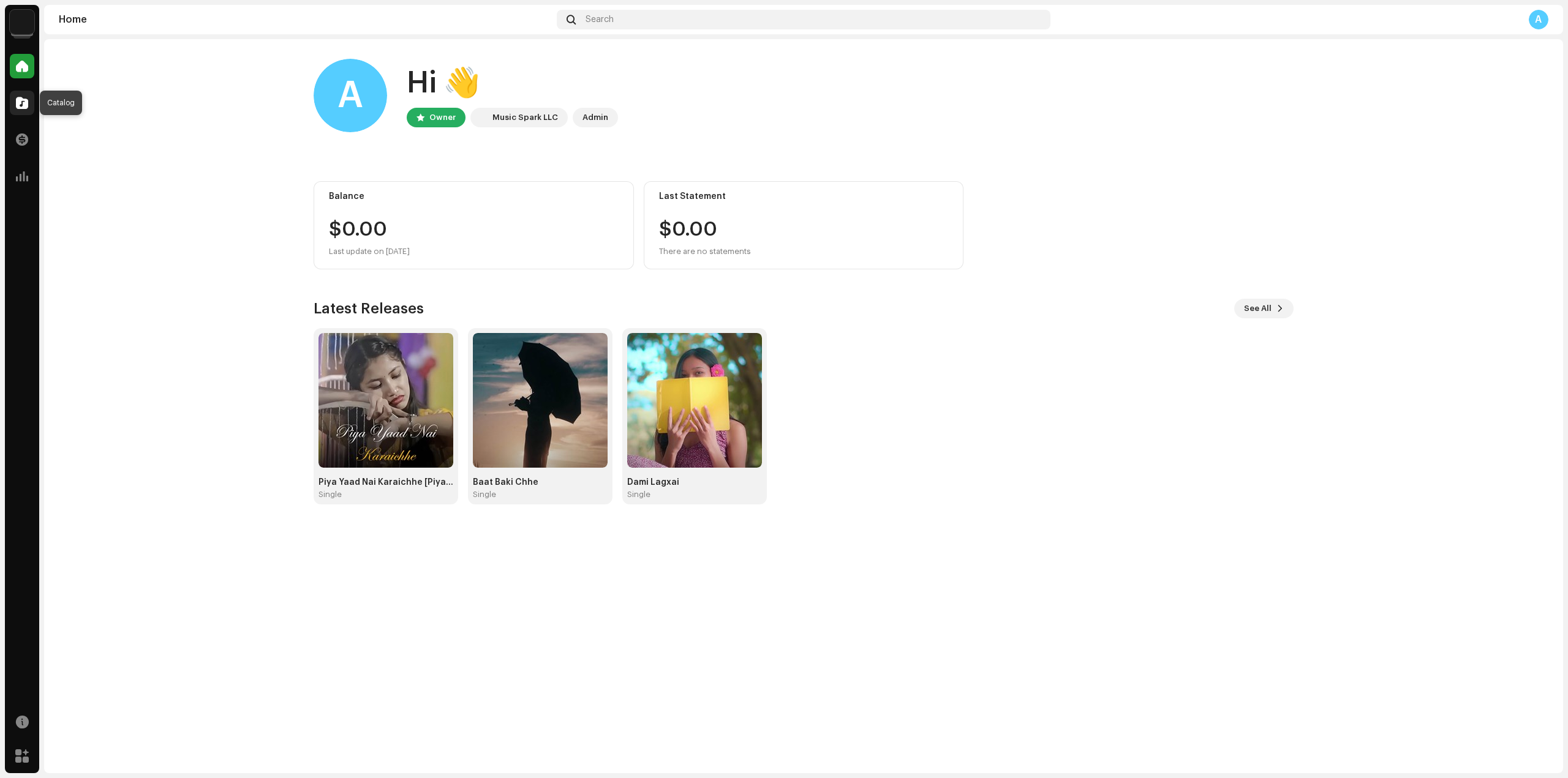
click at [25, 105] on span at bounding box center [22, 103] width 12 height 10
